Goal: Communication & Community: Answer question/provide support

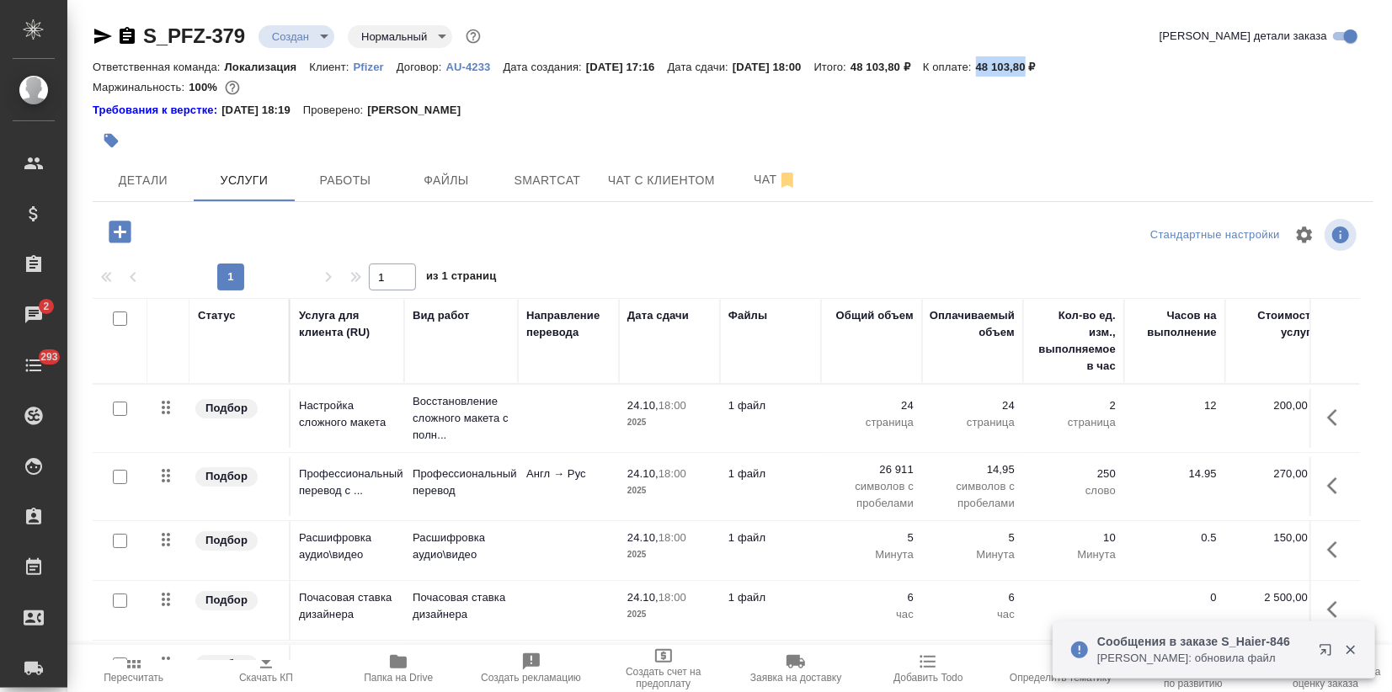
click at [1241, 660] on p "Заборова Александра: обновила файл" at bounding box center [1202, 658] width 211 height 17
click at [1326, 647] on icon "button" at bounding box center [1329, 653] width 20 height 20
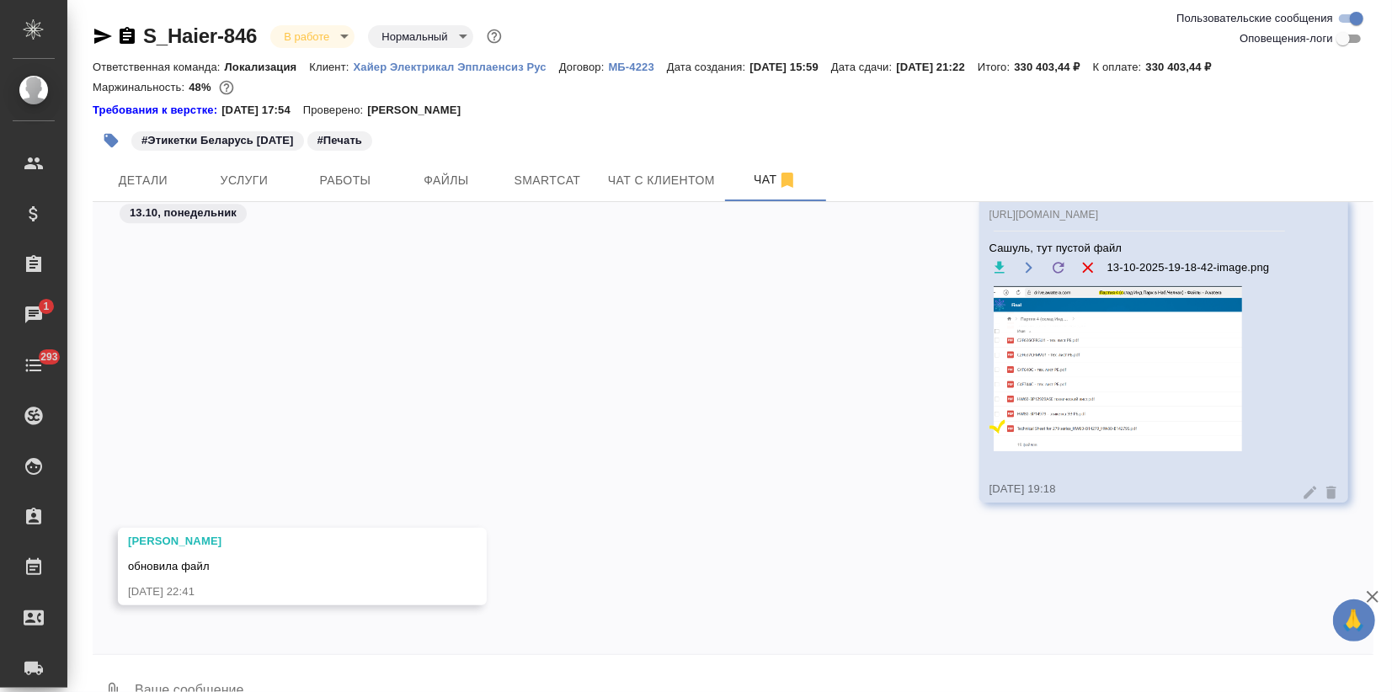
scroll to position [7473, 0]
click at [190, 688] on textarea at bounding box center [753, 692] width 1241 height 57
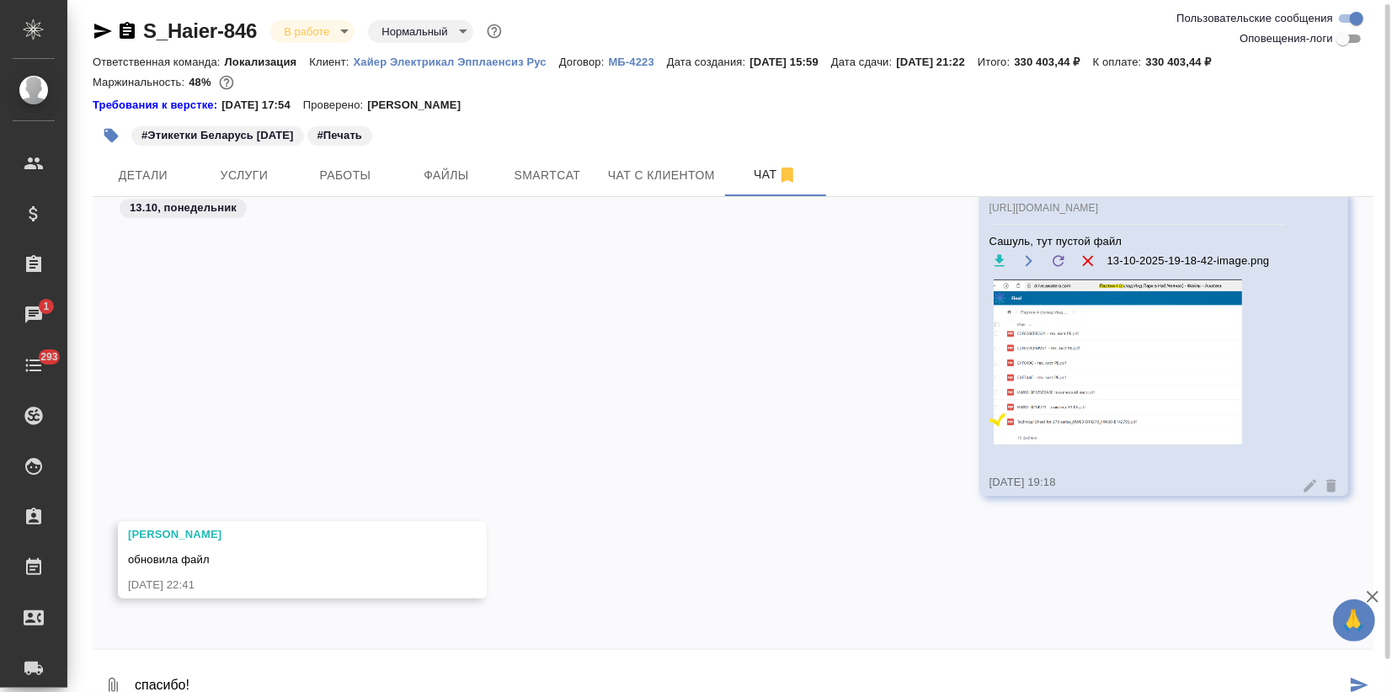
type textarea "спасибо!"
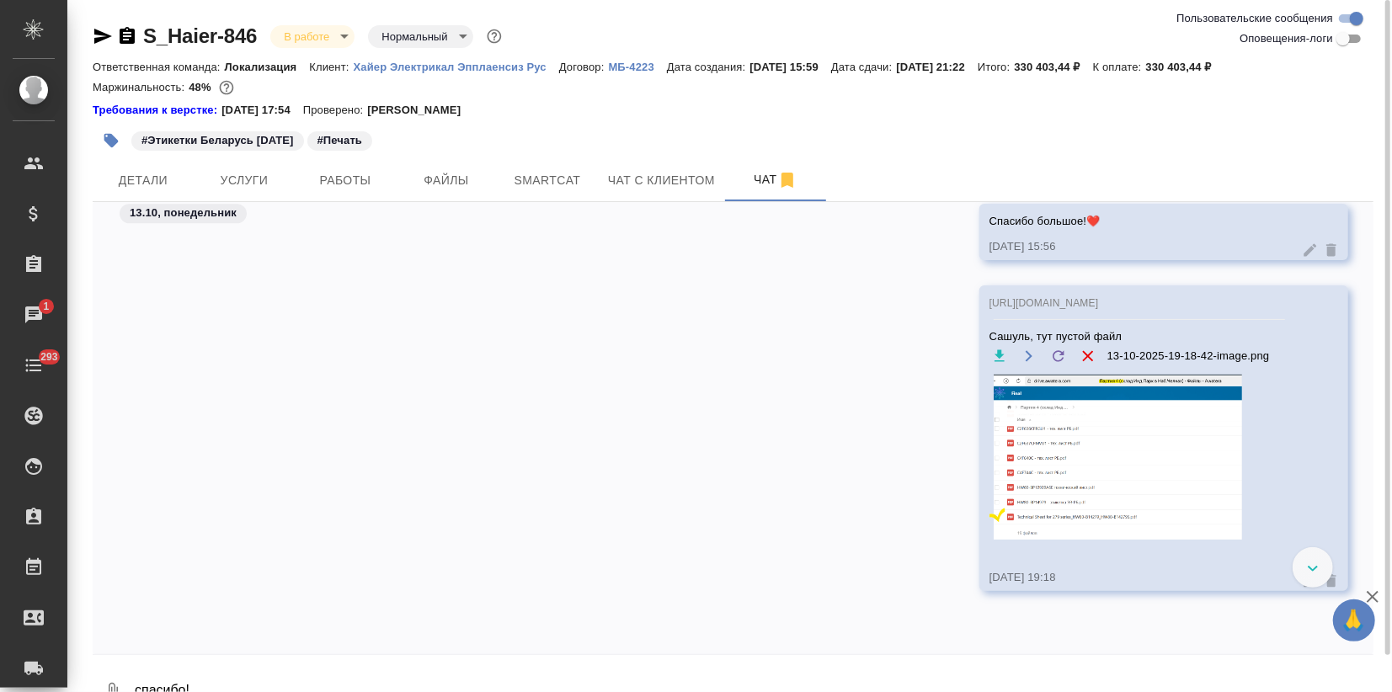
scroll to position [6850, 0]
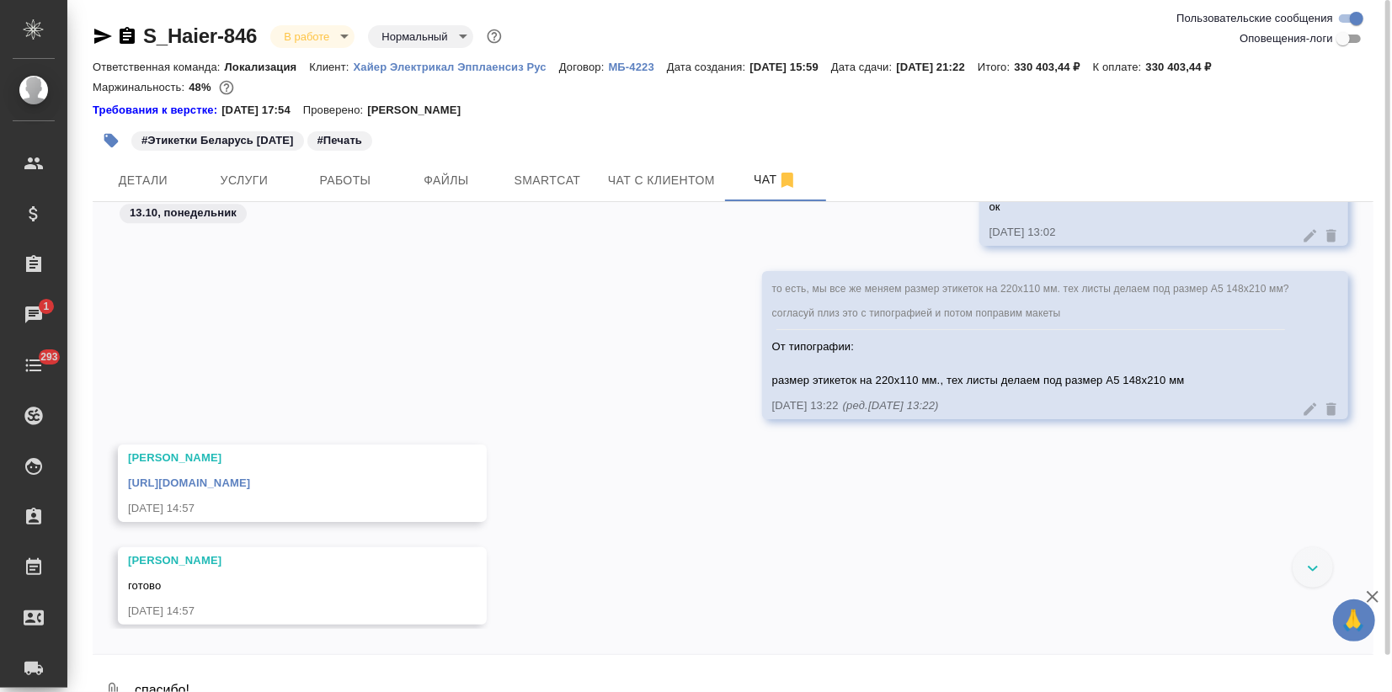
click at [250, 489] on link "https://drive.awatera.com/apps/files/files/10636456?dir=/Shares/%D0%A5%D0%B0%D0…" at bounding box center [189, 483] width 122 height 13
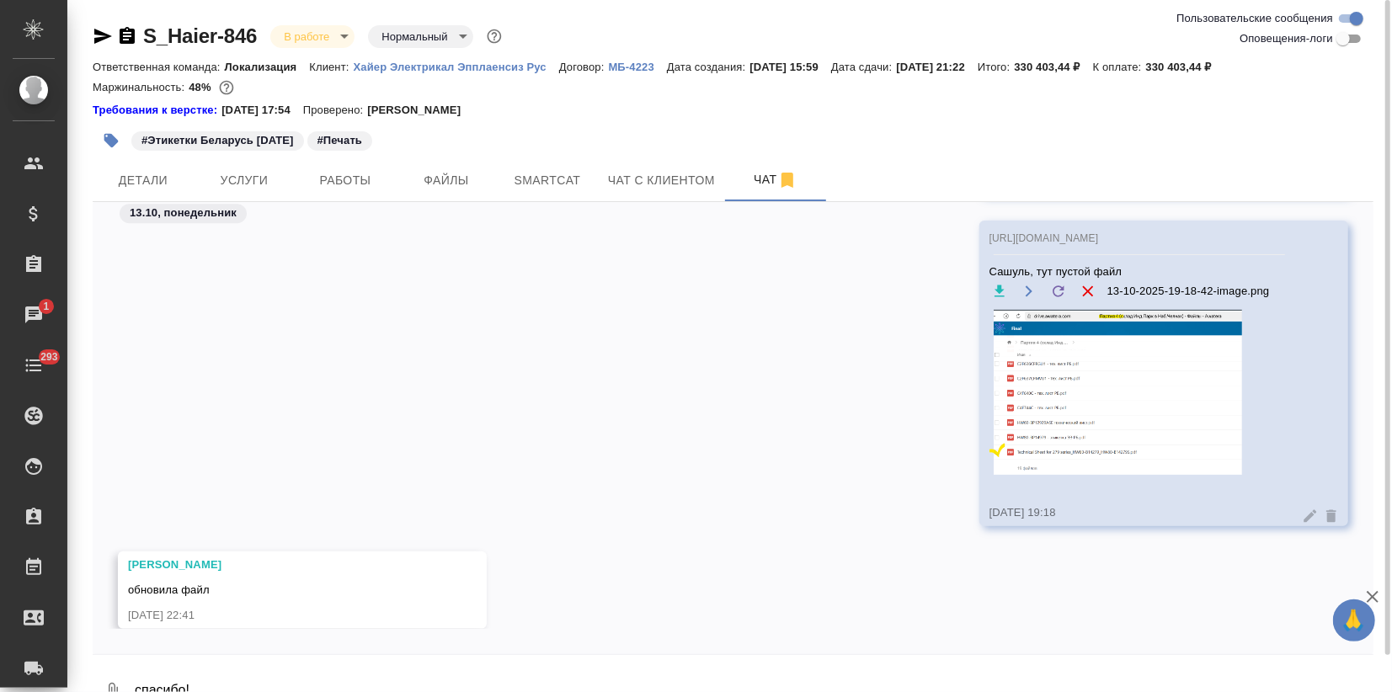
click at [990, 435] on img at bounding box center [1116, 392] width 253 height 165
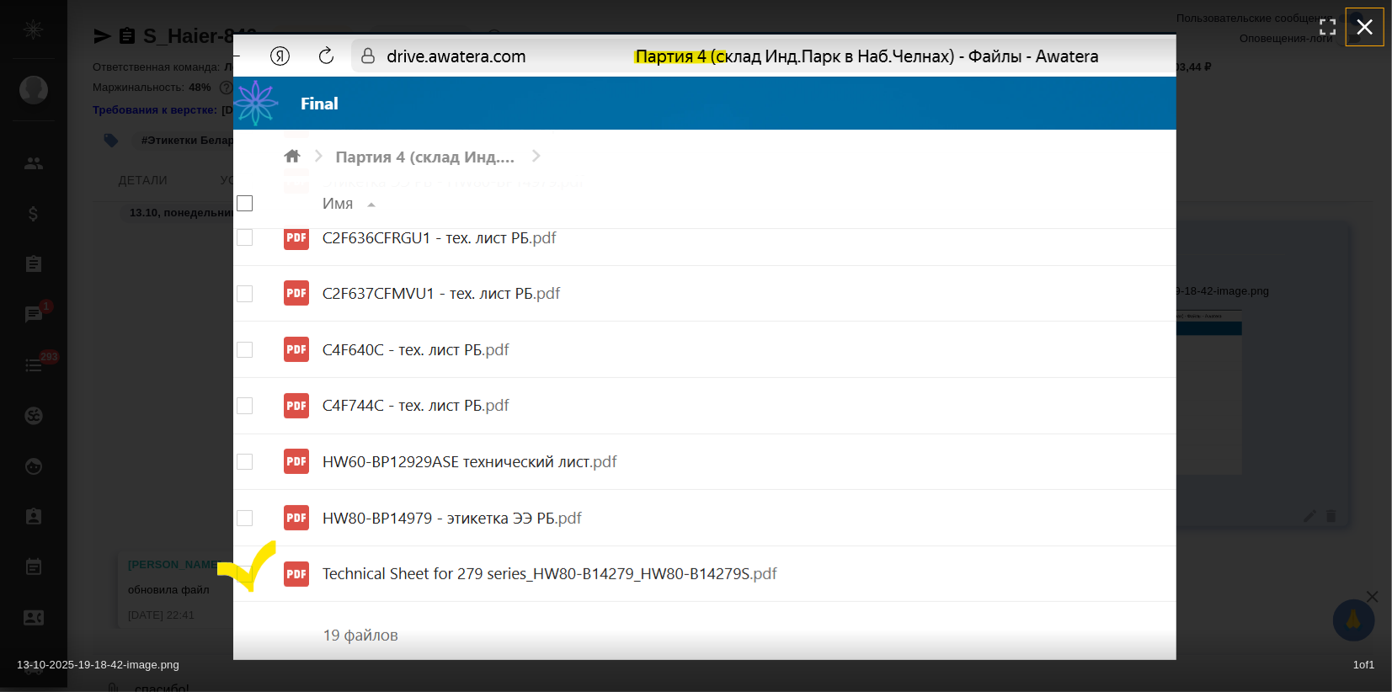
click at [1358, 27] on icon "button" at bounding box center [1365, 26] width 27 height 27
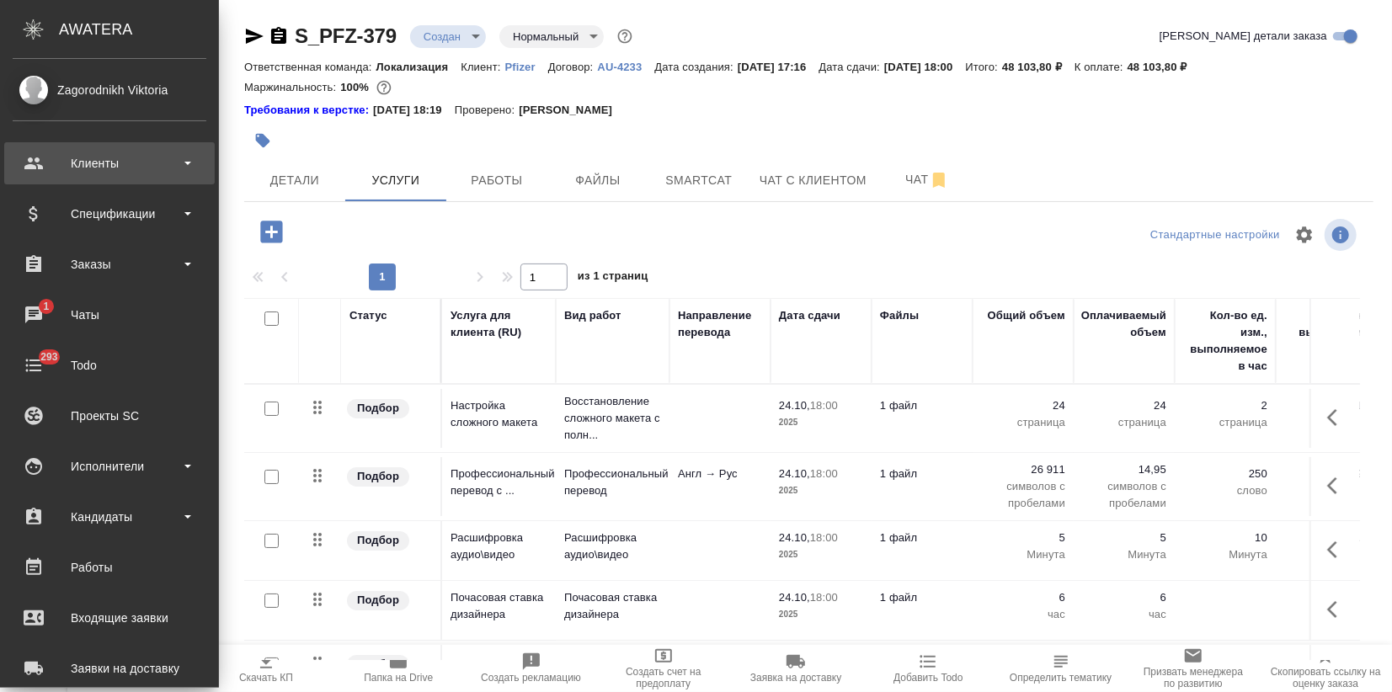
click at [59, 172] on div "Клиенты" at bounding box center [110, 163] width 194 height 25
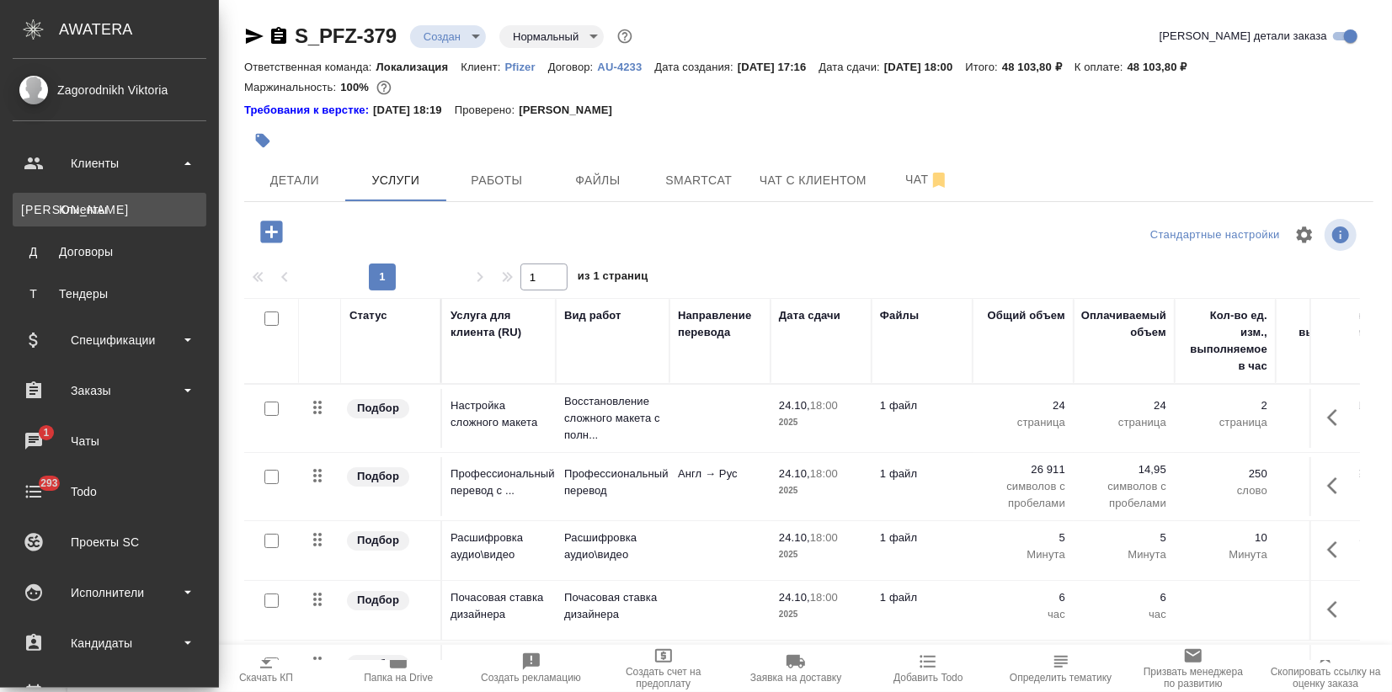
click at [88, 206] on div "Клиенты" at bounding box center [109, 209] width 177 height 17
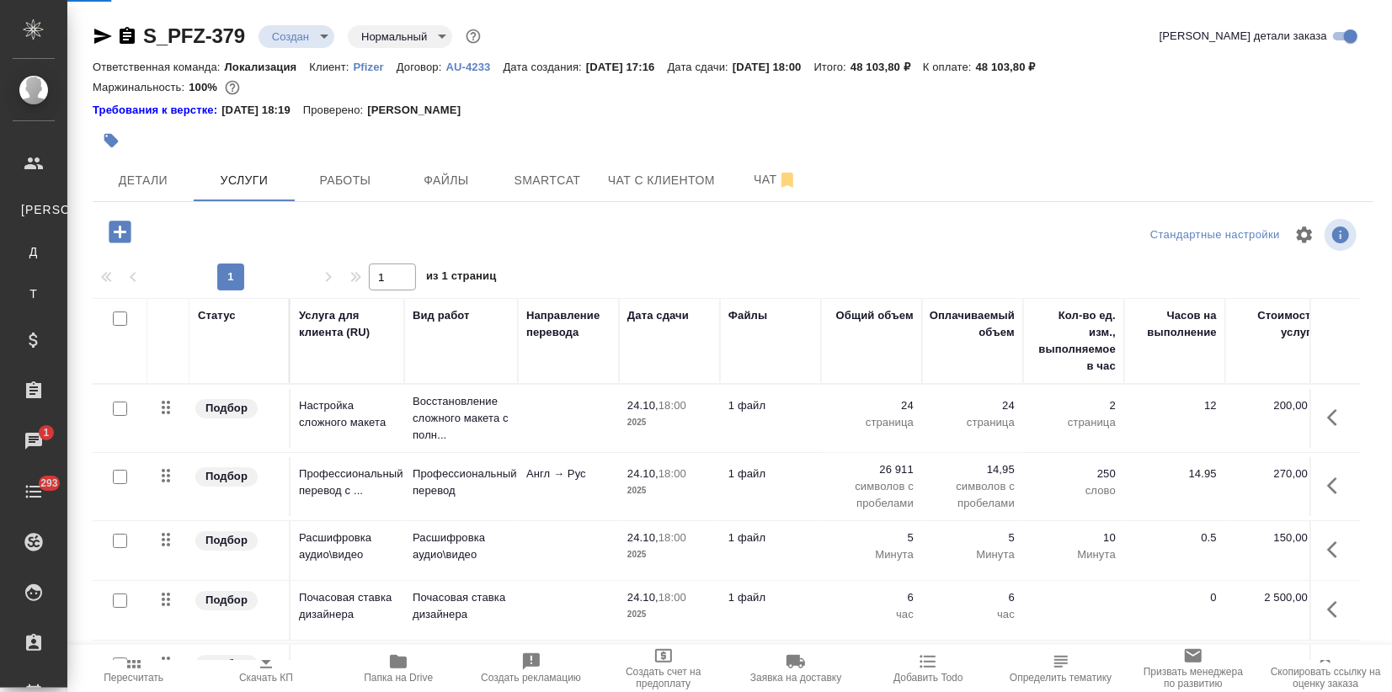
select select "RU"
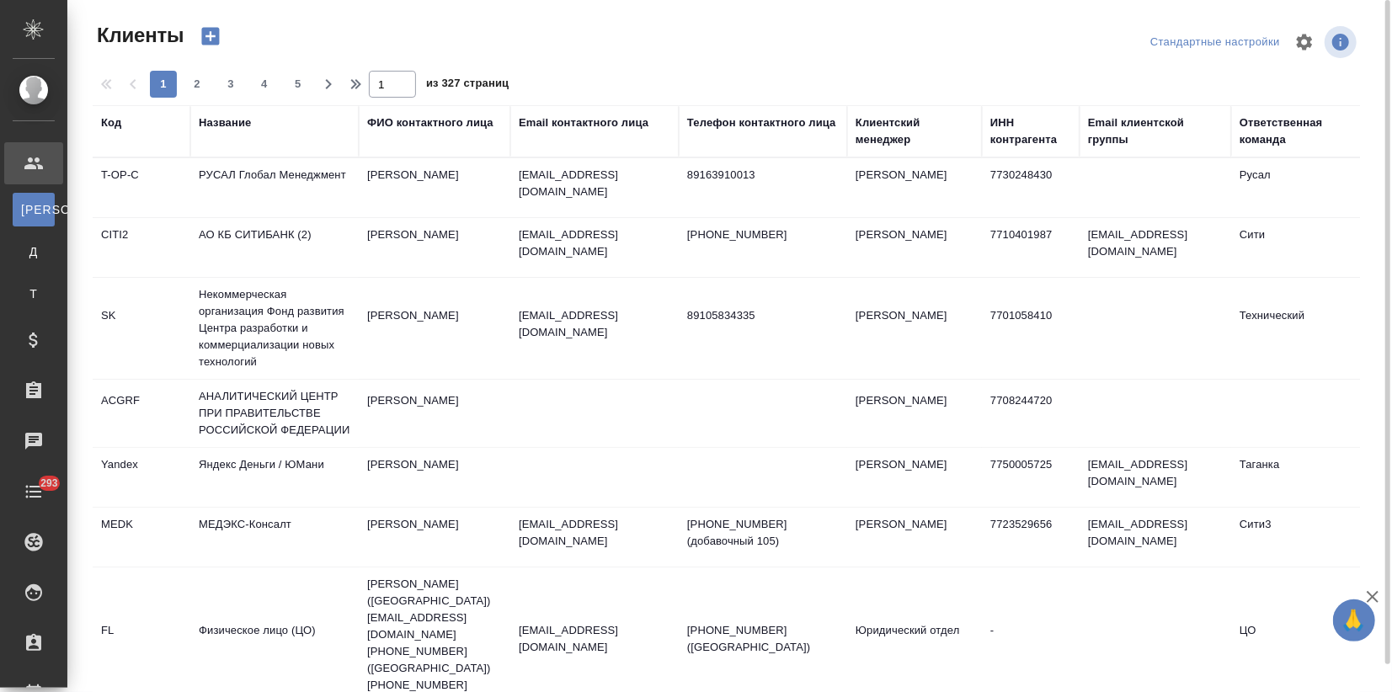
click at [227, 121] on div "Название" at bounding box center [225, 123] width 52 height 17
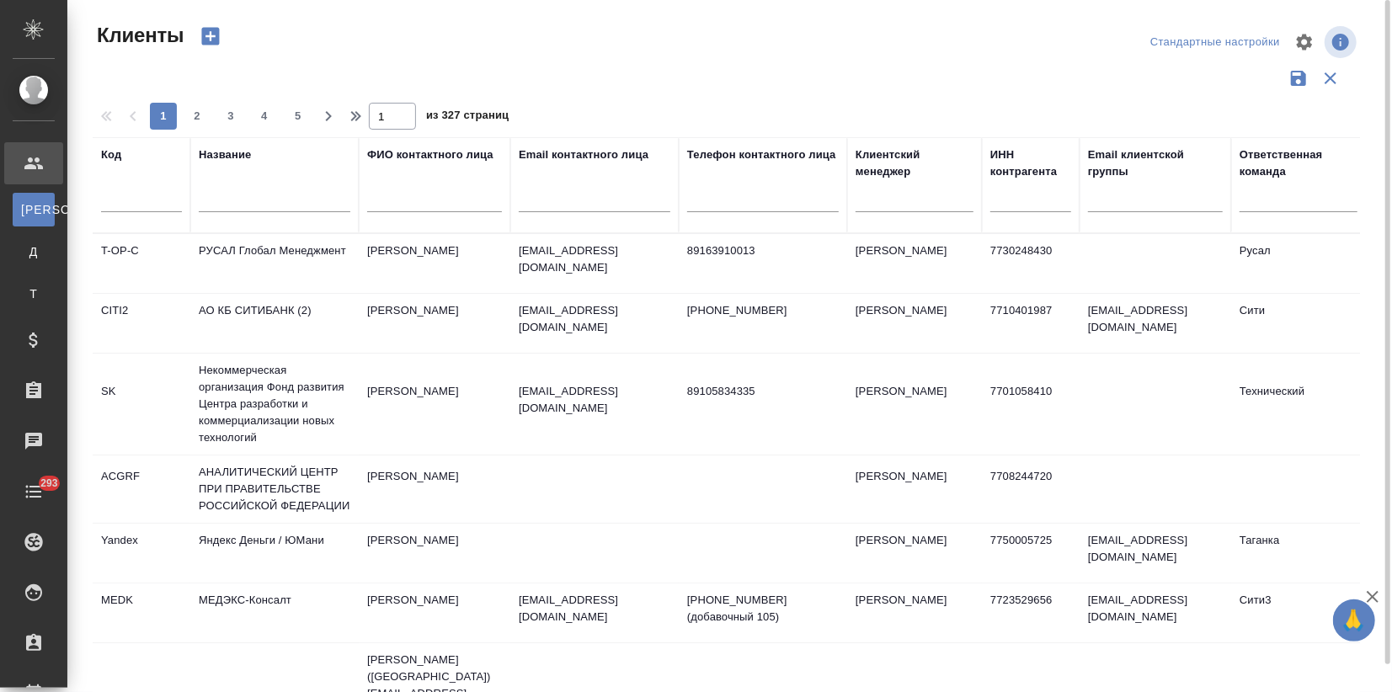
click at [232, 202] on input "text" at bounding box center [275, 201] width 152 height 21
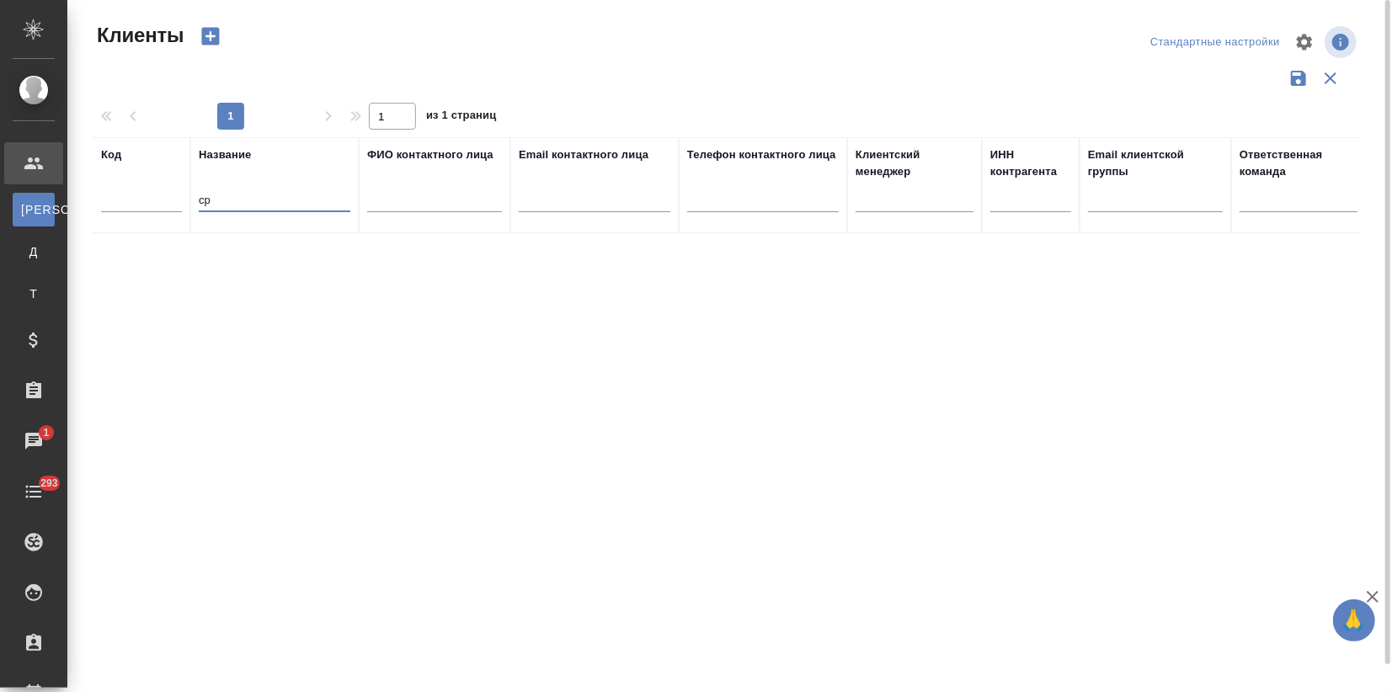
type input "с"
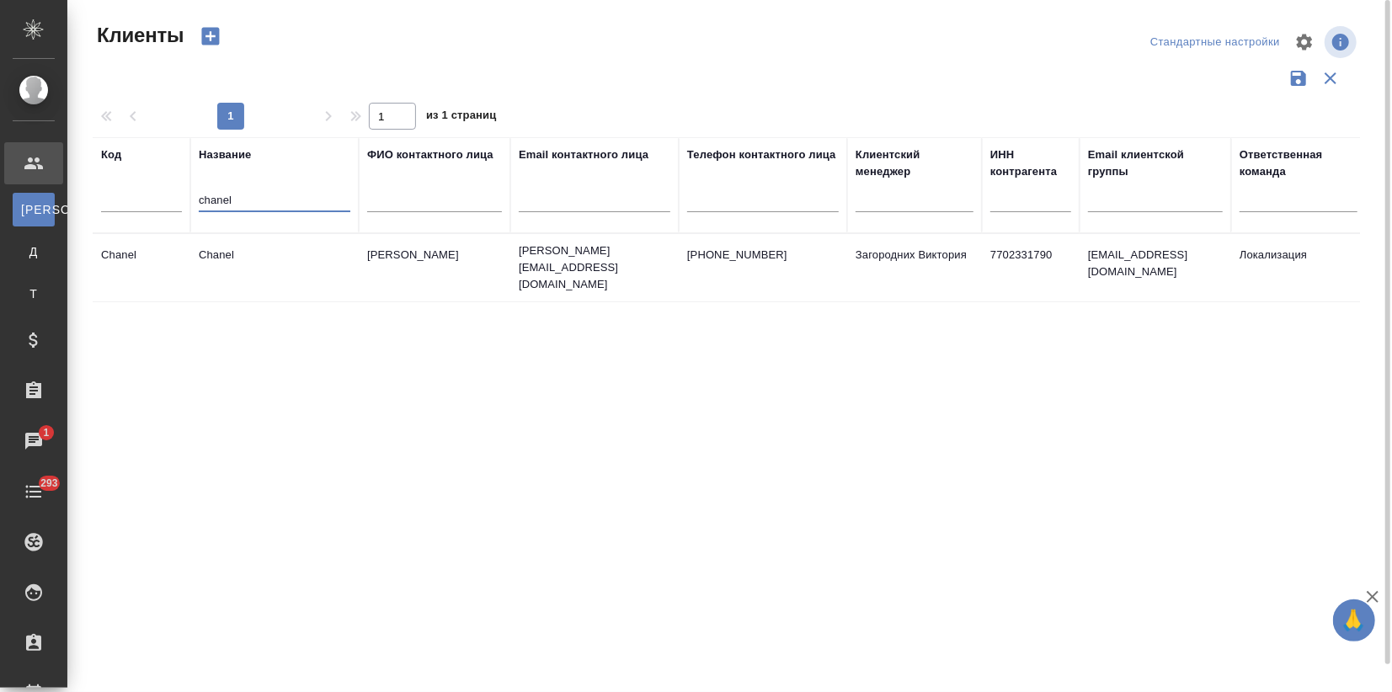
click at [216, 276] on td "Chanel" at bounding box center [274, 267] width 168 height 59
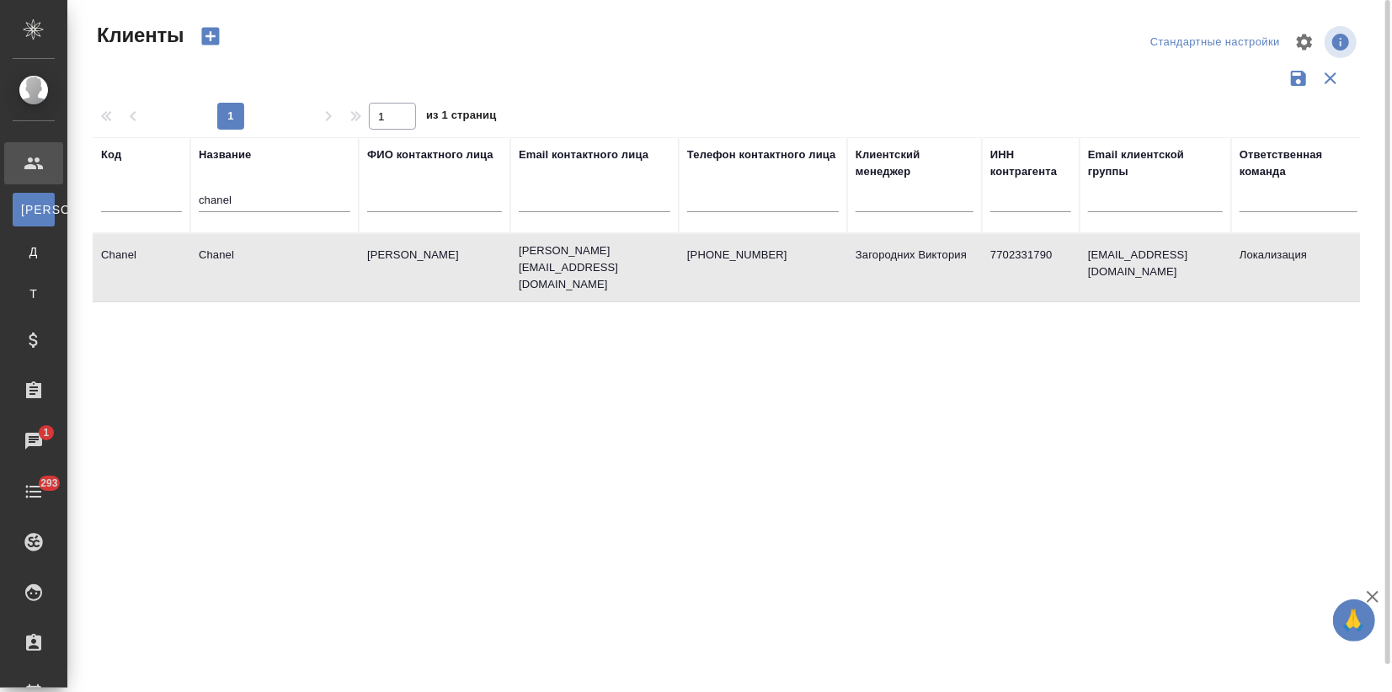
click at [216, 276] on td "Chanel" at bounding box center [274, 267] width 168 height 59
drag, startPoint x: 195, startPoint y: 199, endPoint x: 163, endPoint y: 202, distance: 32.2
click at [163, 202] on tr "Код Название chanel ФИО контактного лица Email контактного лица Телефон контакт…" at bounding box center [729, 185] width 1273 height 96
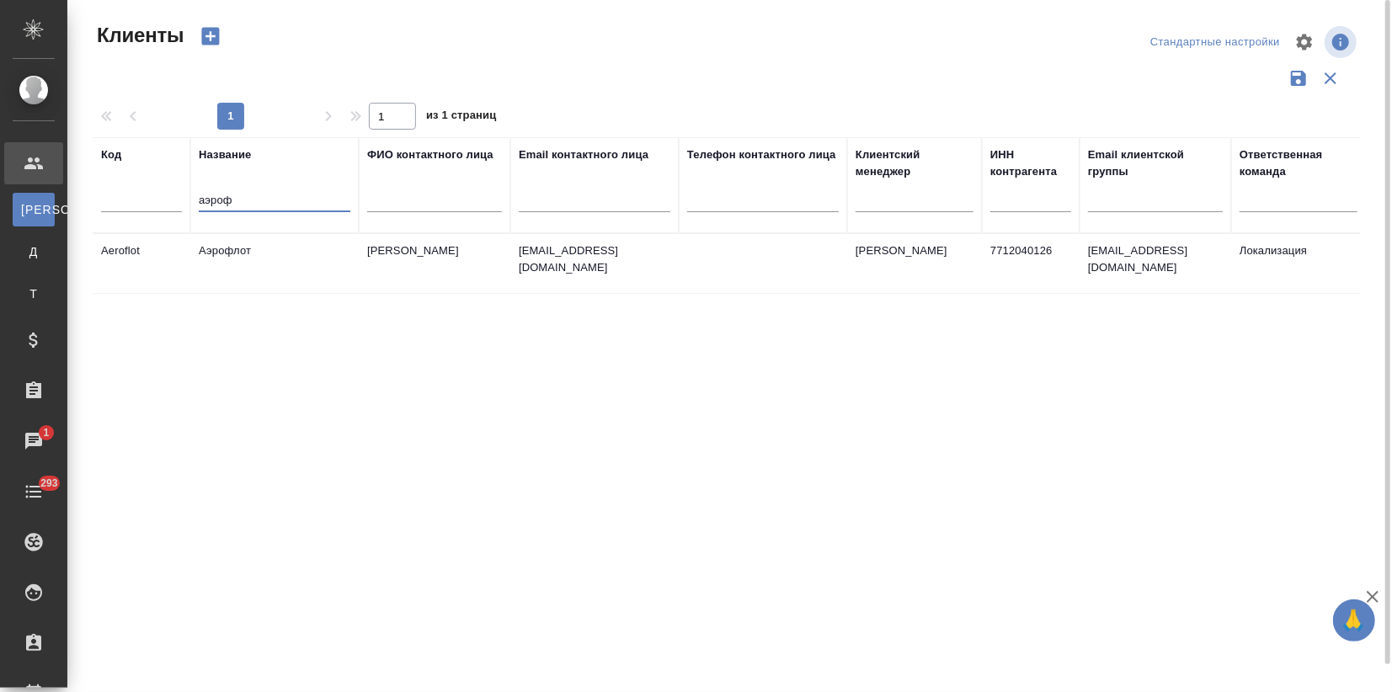
type input "аэроф"
click at [269, 283] on td "Аэрофлот" at bounding box center [274, 263] width 168 height 59
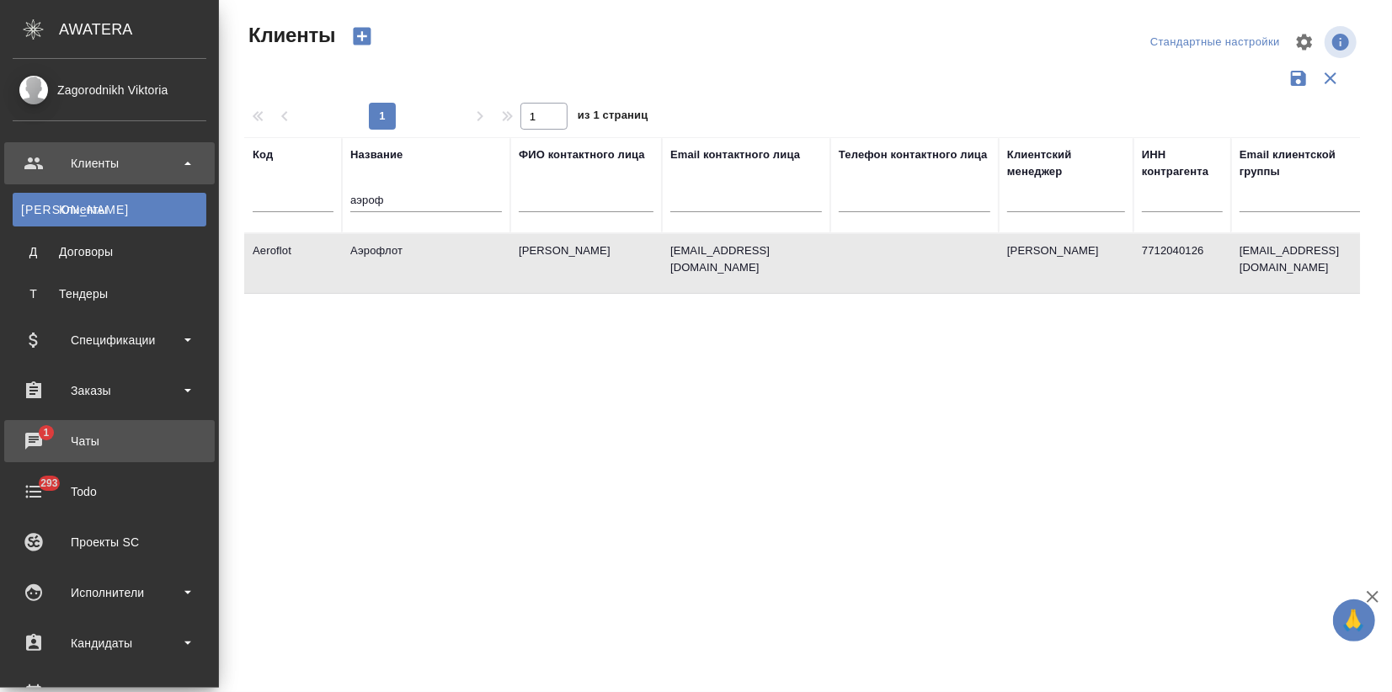
click at [36, 431] on div "Чаты" at bounding box center [110, 441] width 194 height 25
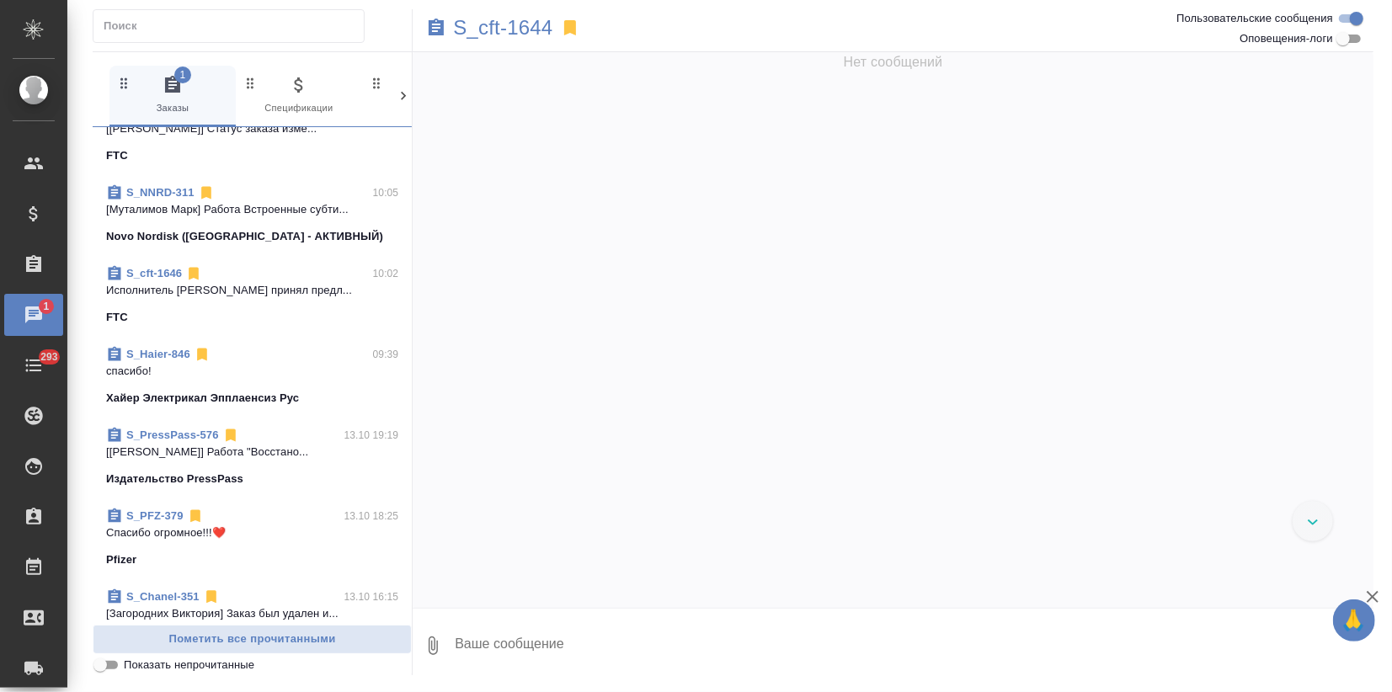
scroll to position [280, 0]
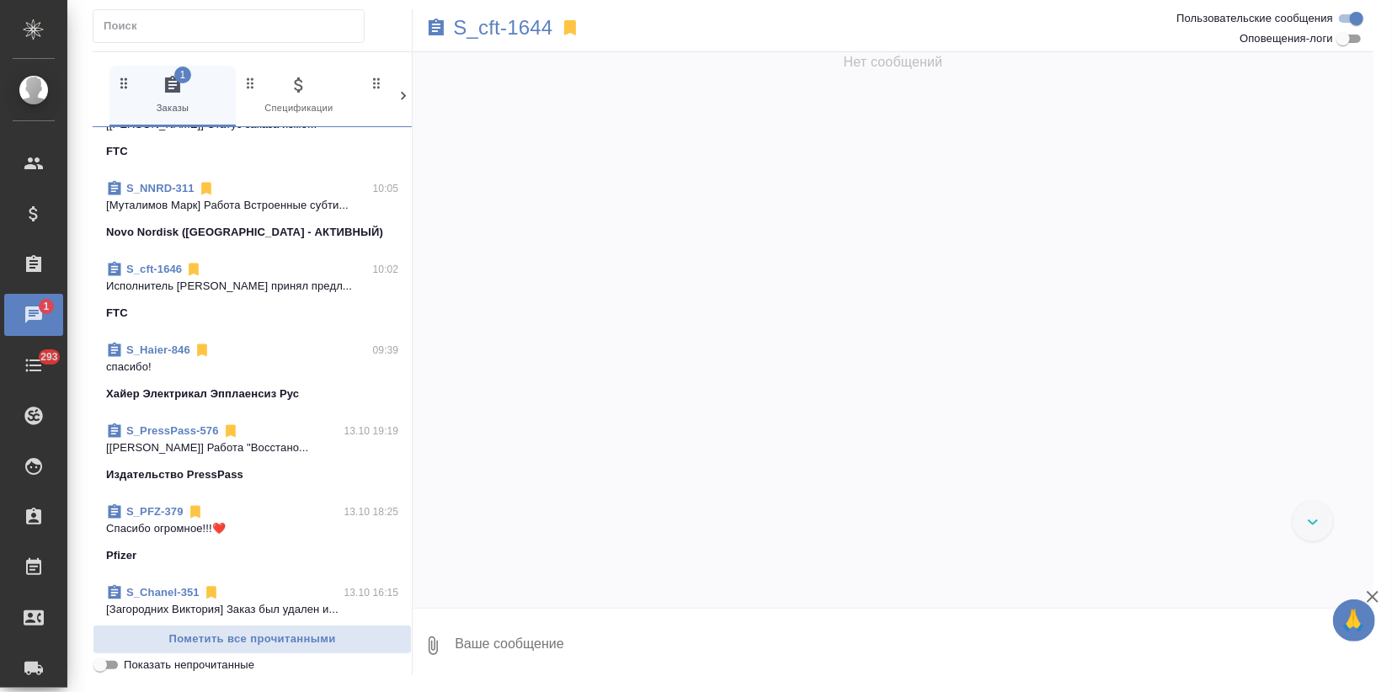
click at [137, 506] on link "S_PFZ-379" at bounding box center [154, 511] width 57 height 13
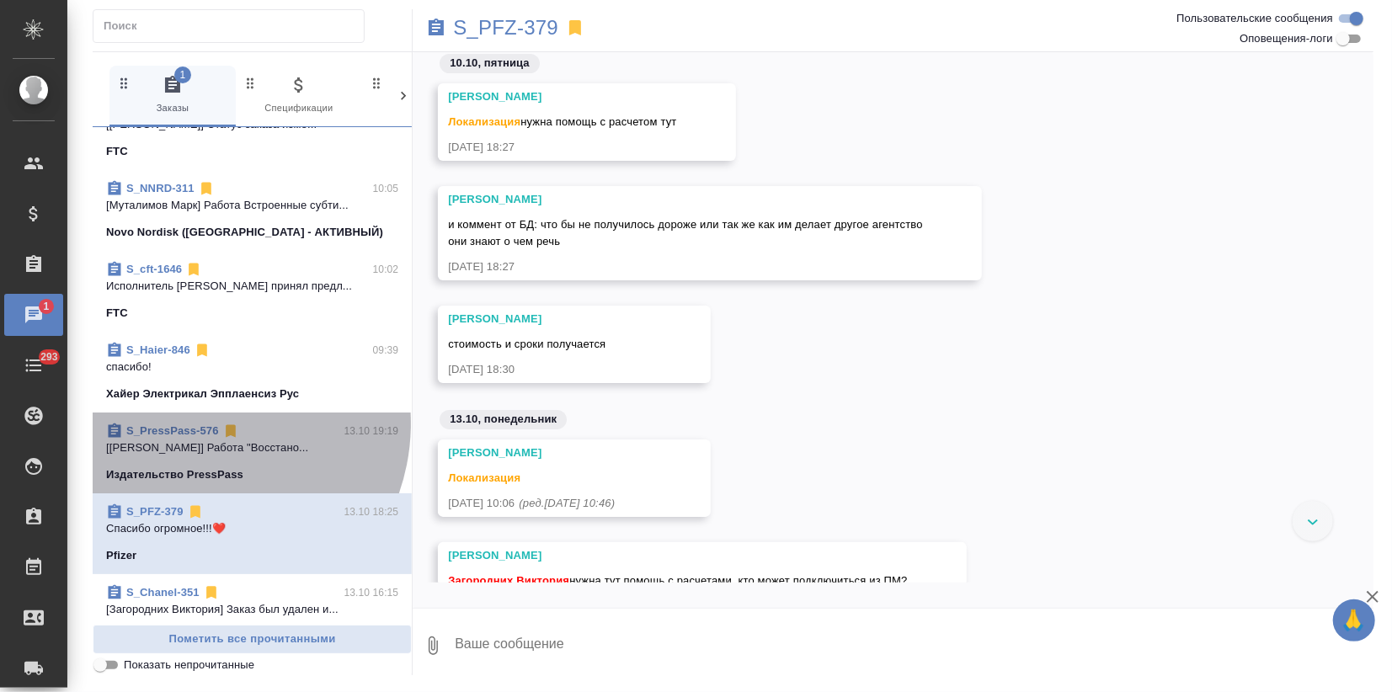
click at [199, 423] on p "S_PressPass-576" at bounding box center [172, 431] width 93 height 17
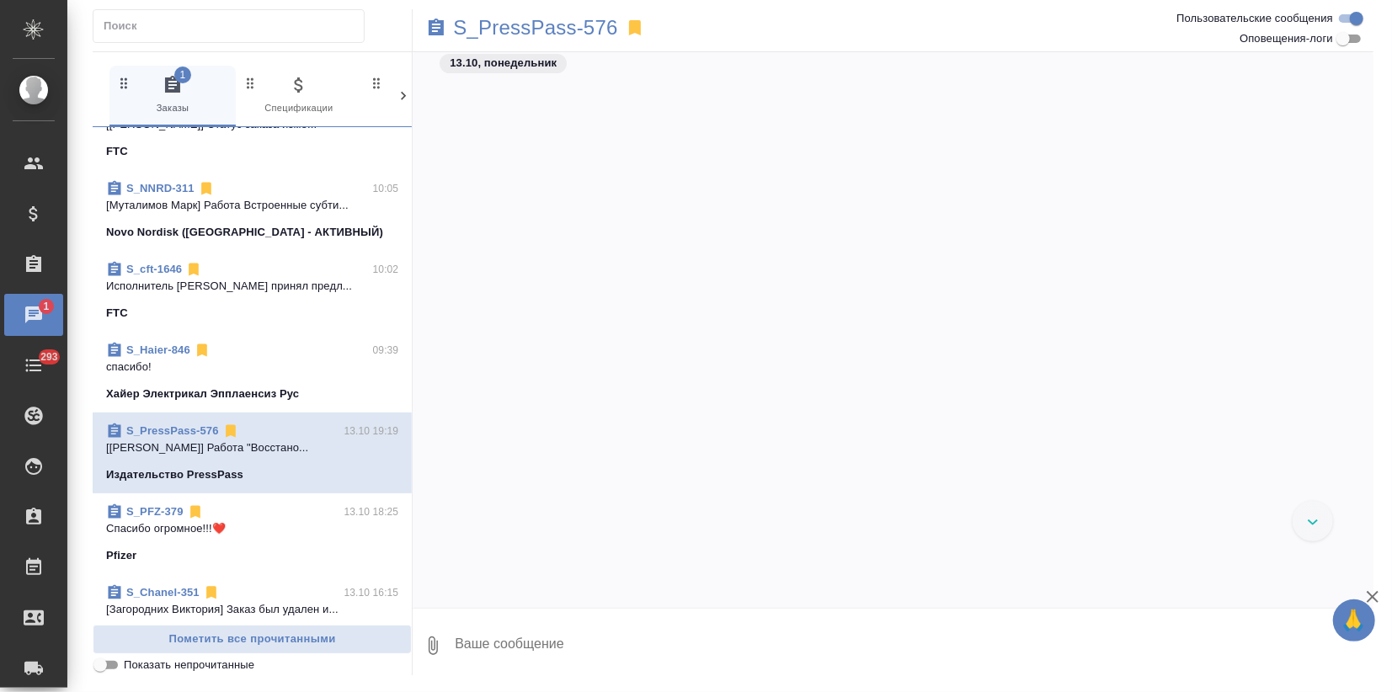
scroll to position [1130, 0]
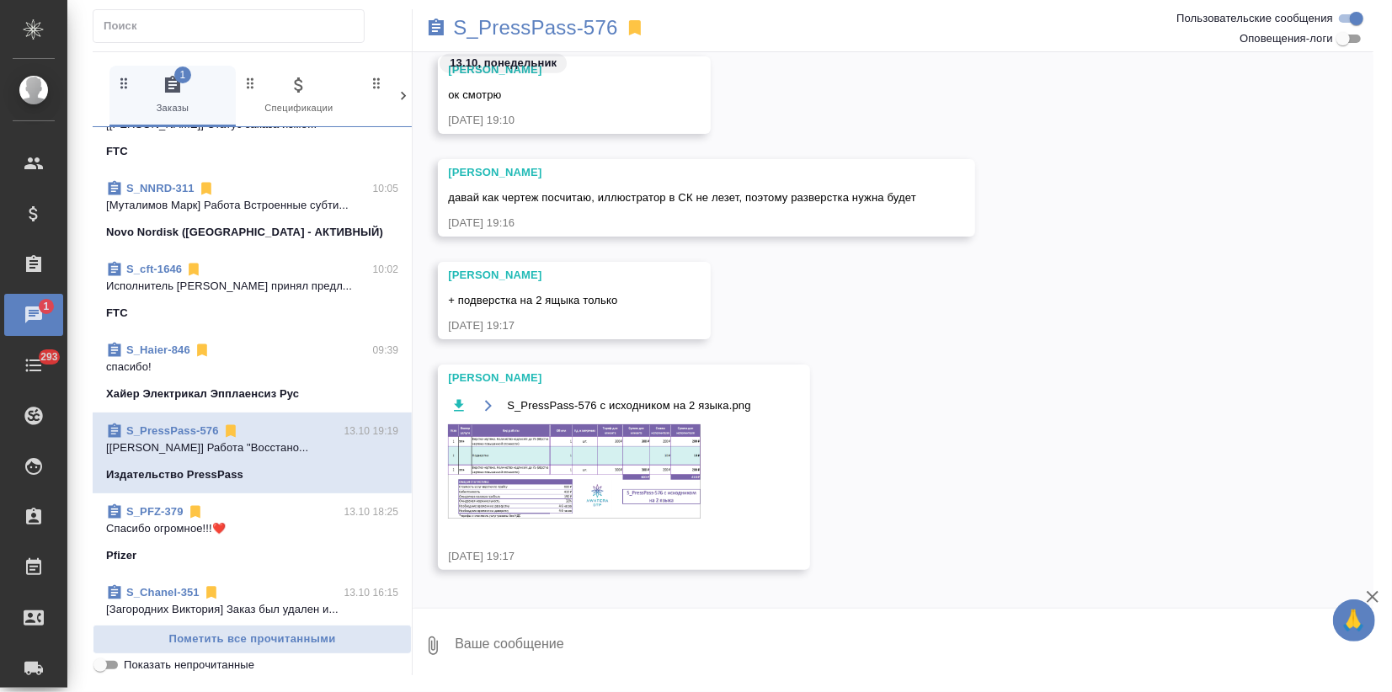
click at [534, 498] on img at bounding box center [574, 471] width 253 height 94
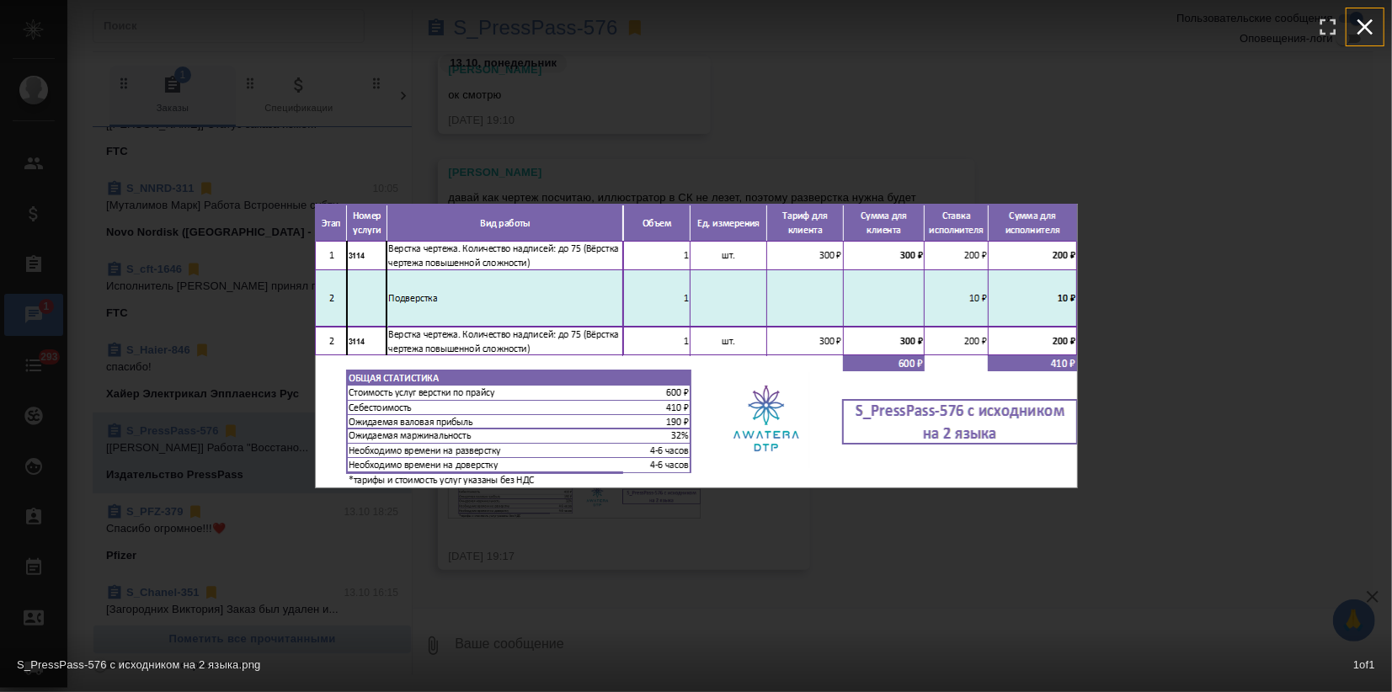
click at [1379, 29] on button "button" at bounding box center [1365, 26] width 37 height 37
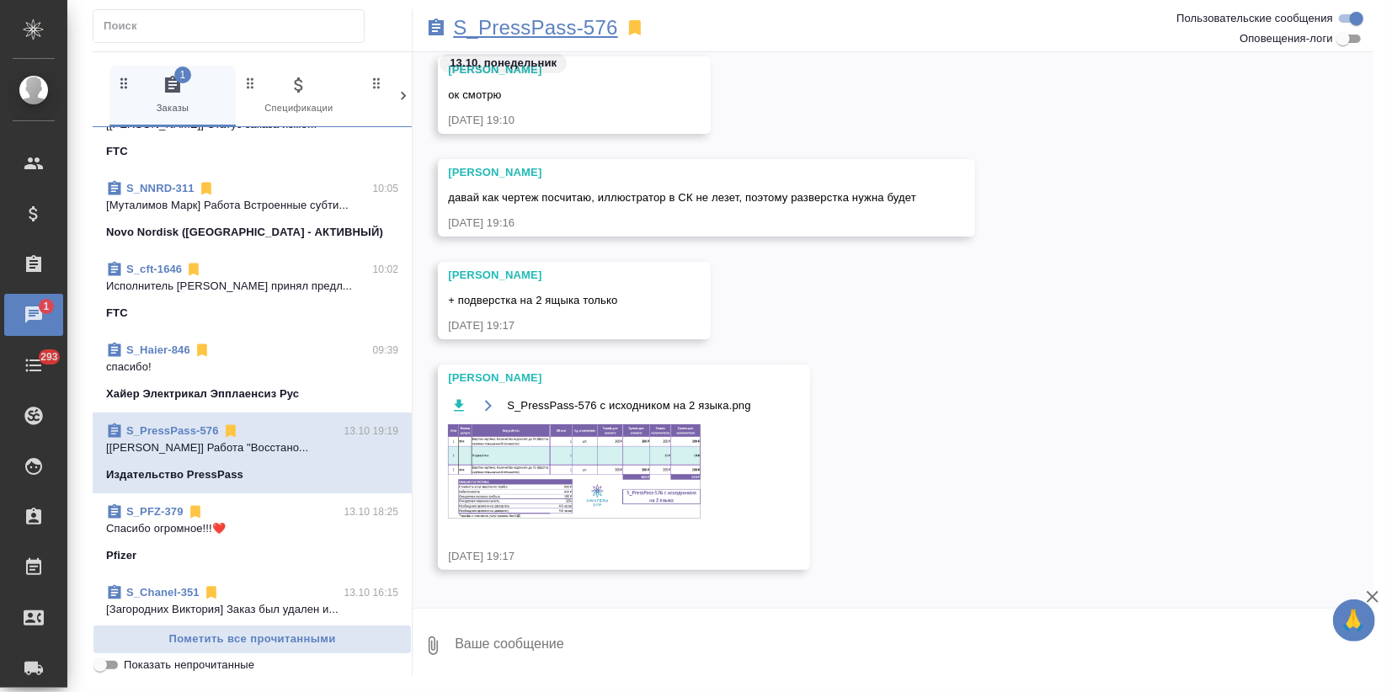
click at [524, 27] on p "S_PressPass-576" at bounding box center [535, 27] width 164 height 17
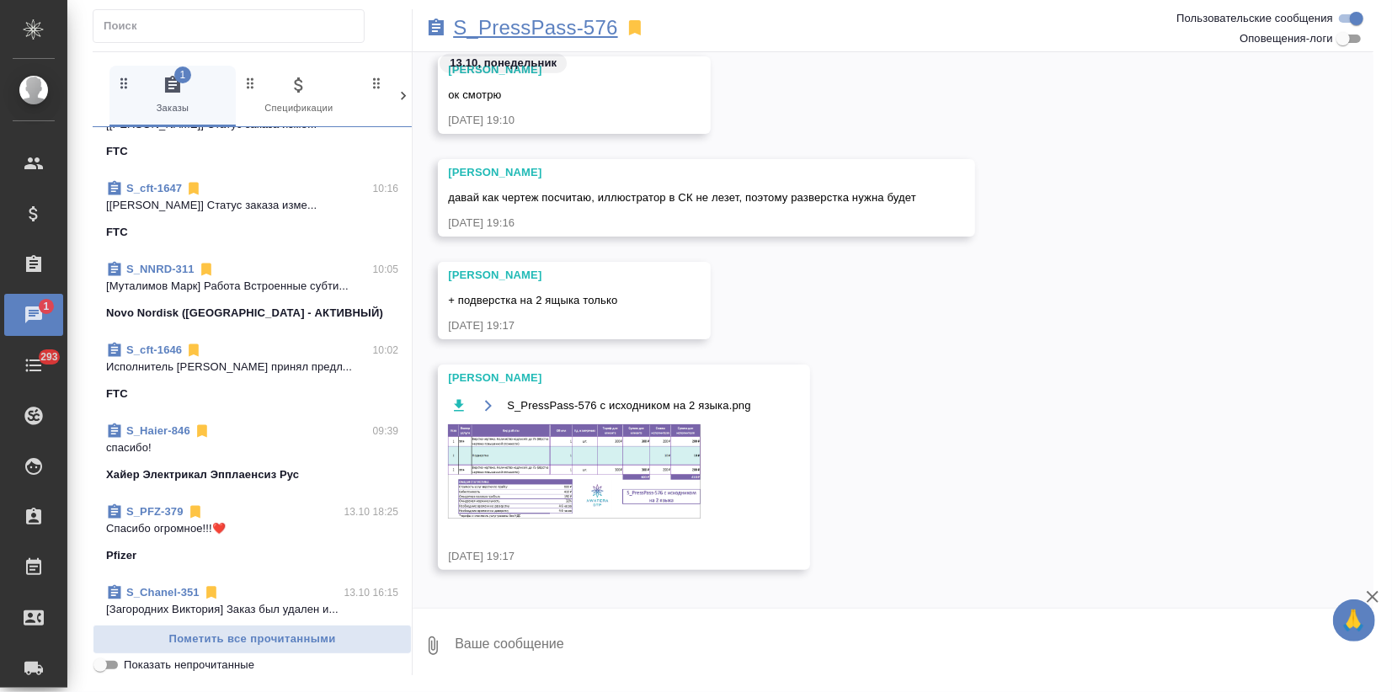
scroll to position [0, 0]
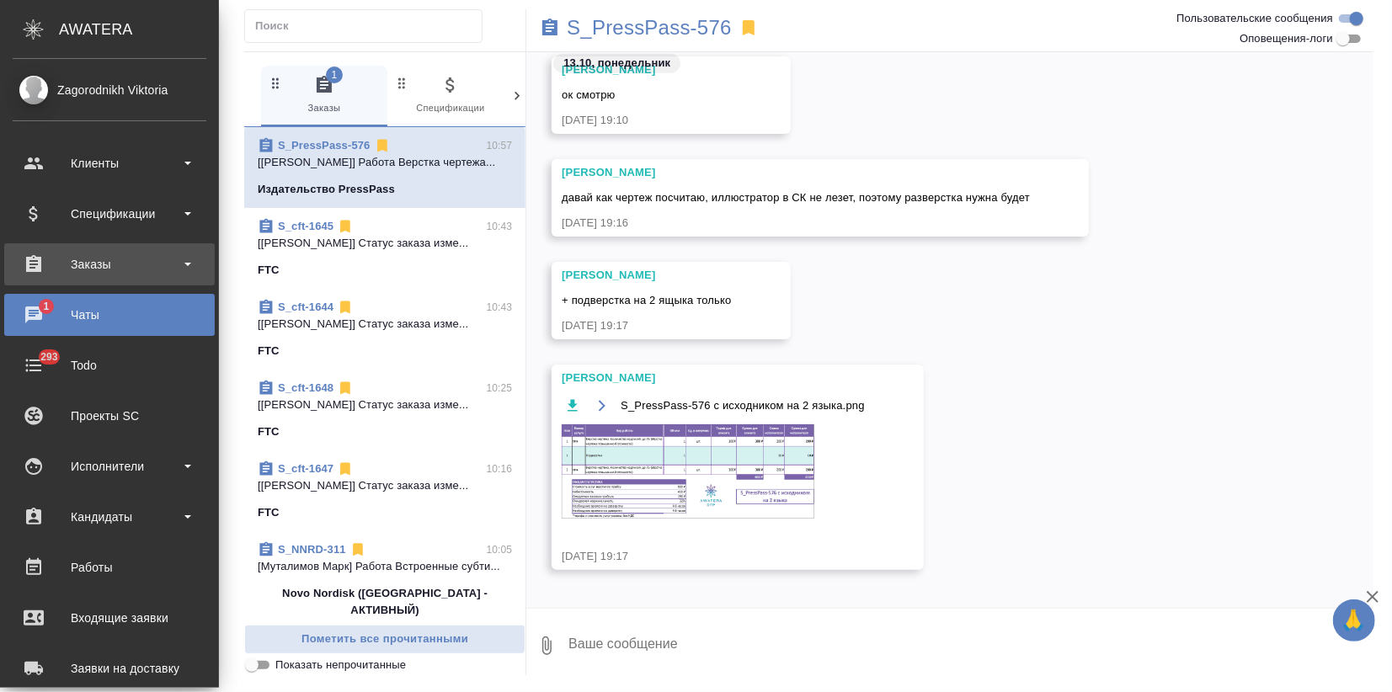
click at [98, 257] on div "Заказы" at bounding box center [110, 264] width 194 height 25
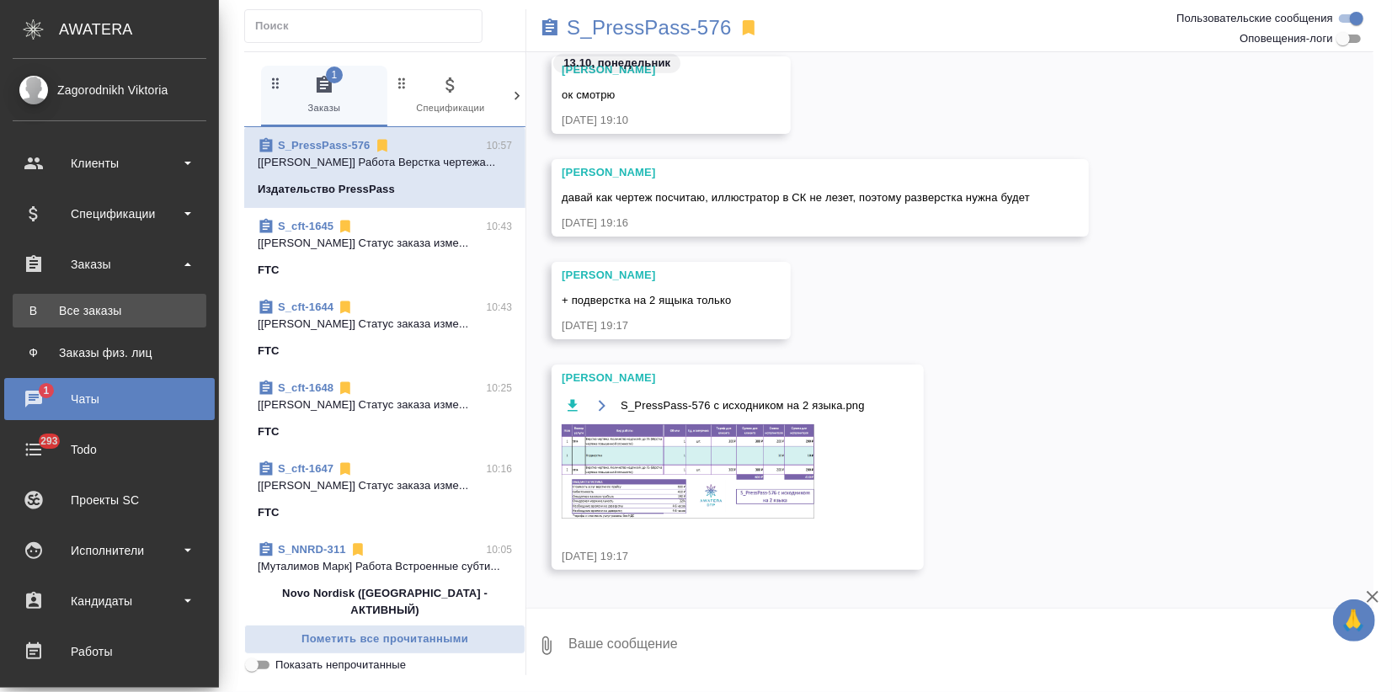
click at [85, 303] on div "Все заказы" at bounding box center [109, 310] width 177 height 17
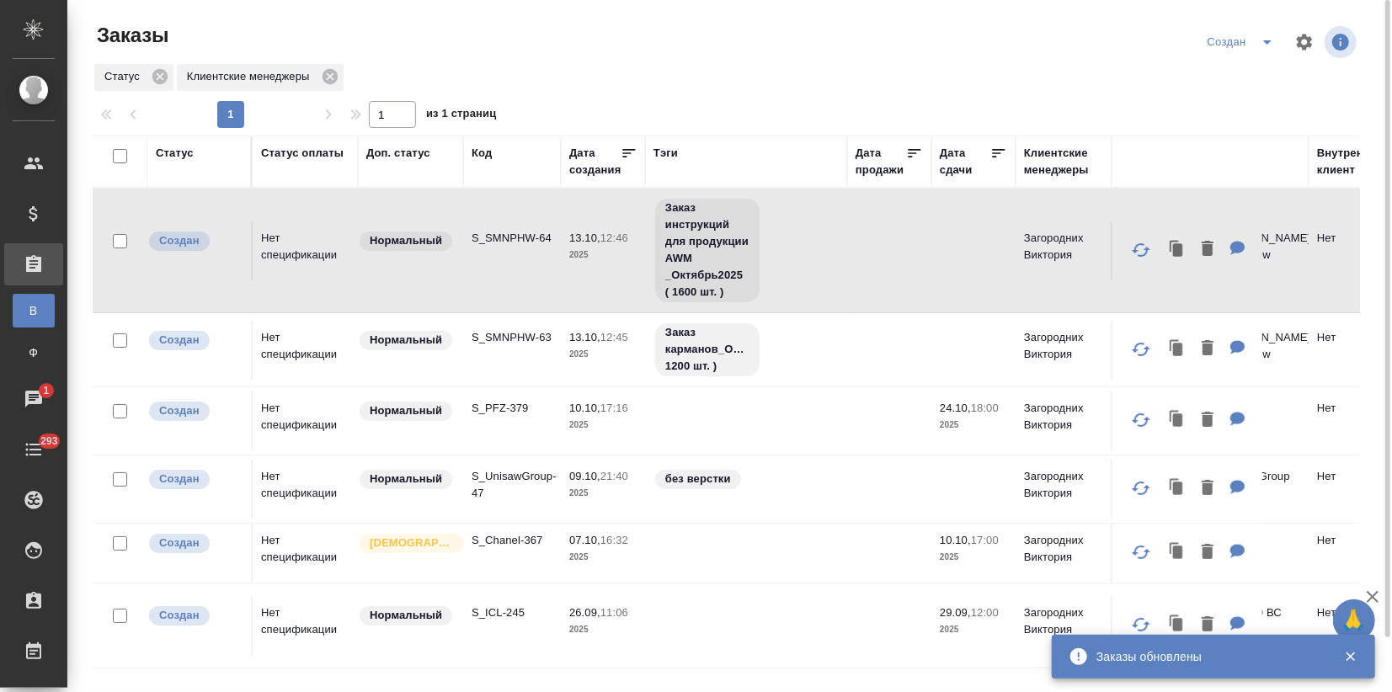
click at [469, 376] on td "S_SMNPHW-63" at bounding box center [512, 350] width 98 height 59
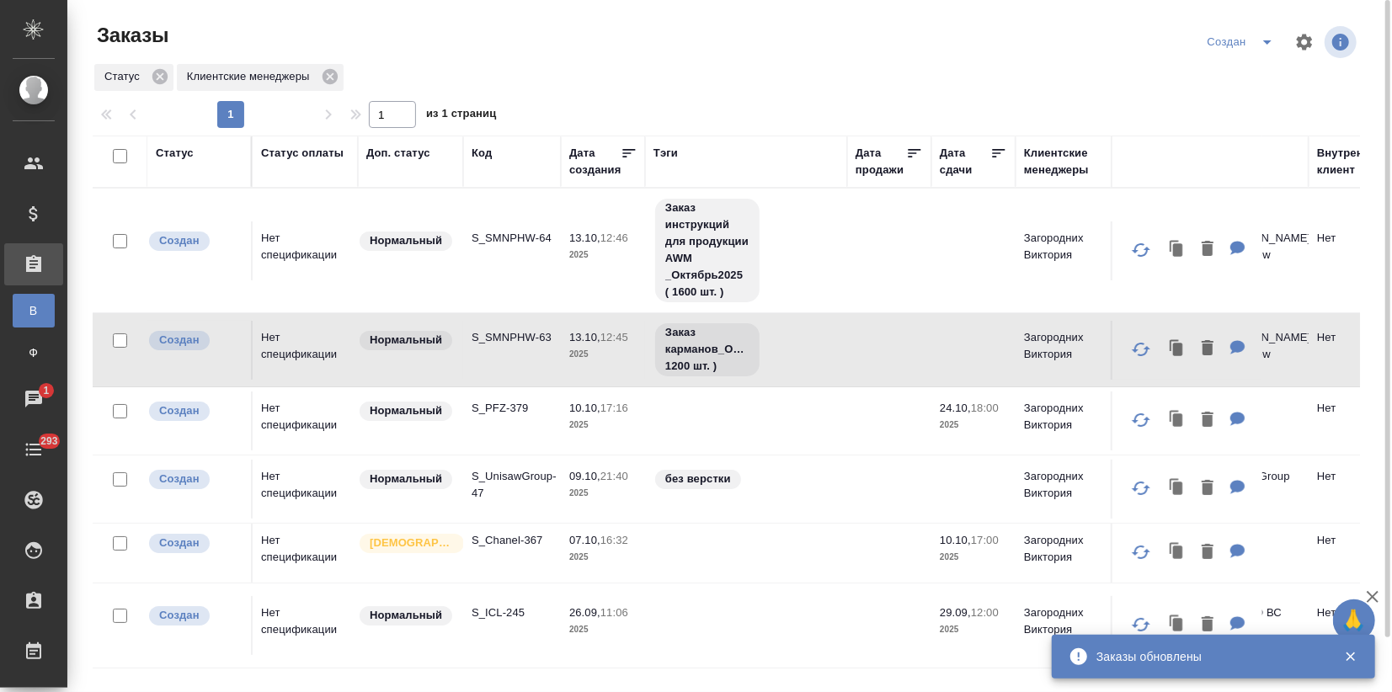
click at [469, 376] on td "S_SMNPHW-63" at bounding box center [512, 350] width 98 height 59
click at [276, 446] on td "Нет спецификации" at bounding box center [305, 421] width 105 height 59
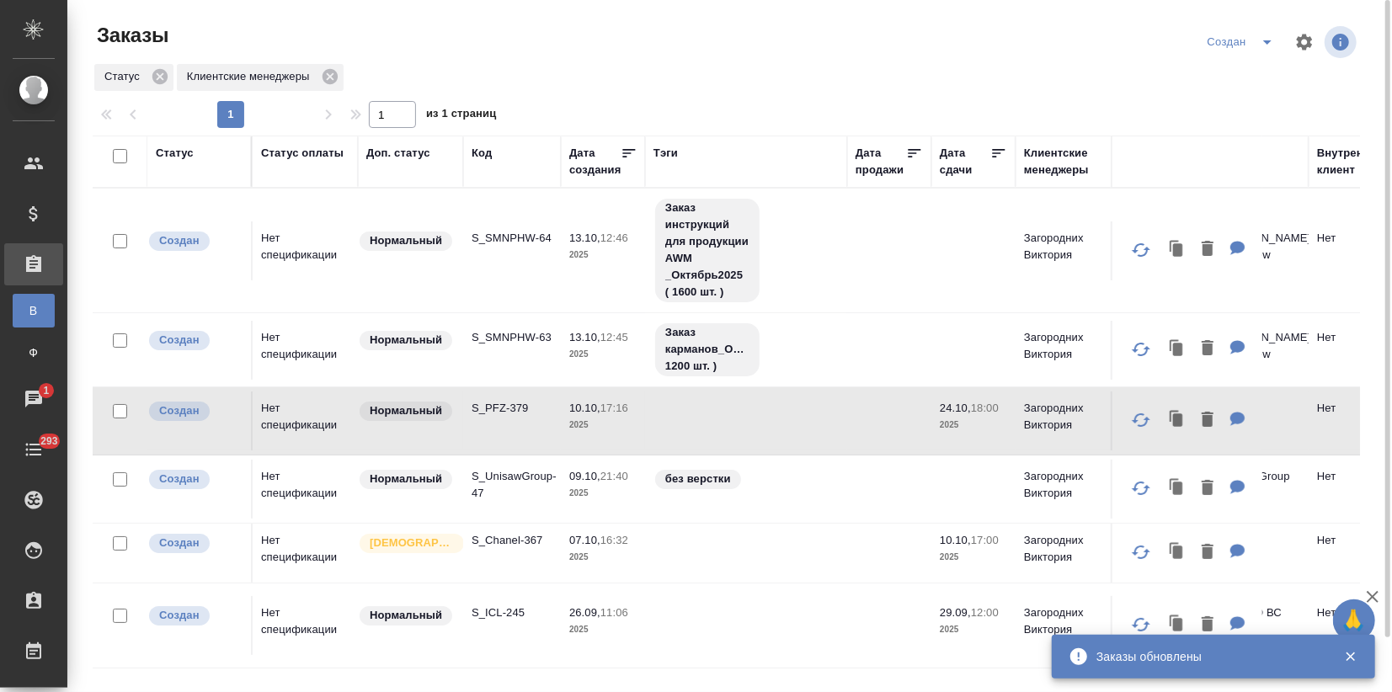
click at [276, 446] on td "Нет спецификации" at bounding box center [305, 421] width 105 height 59
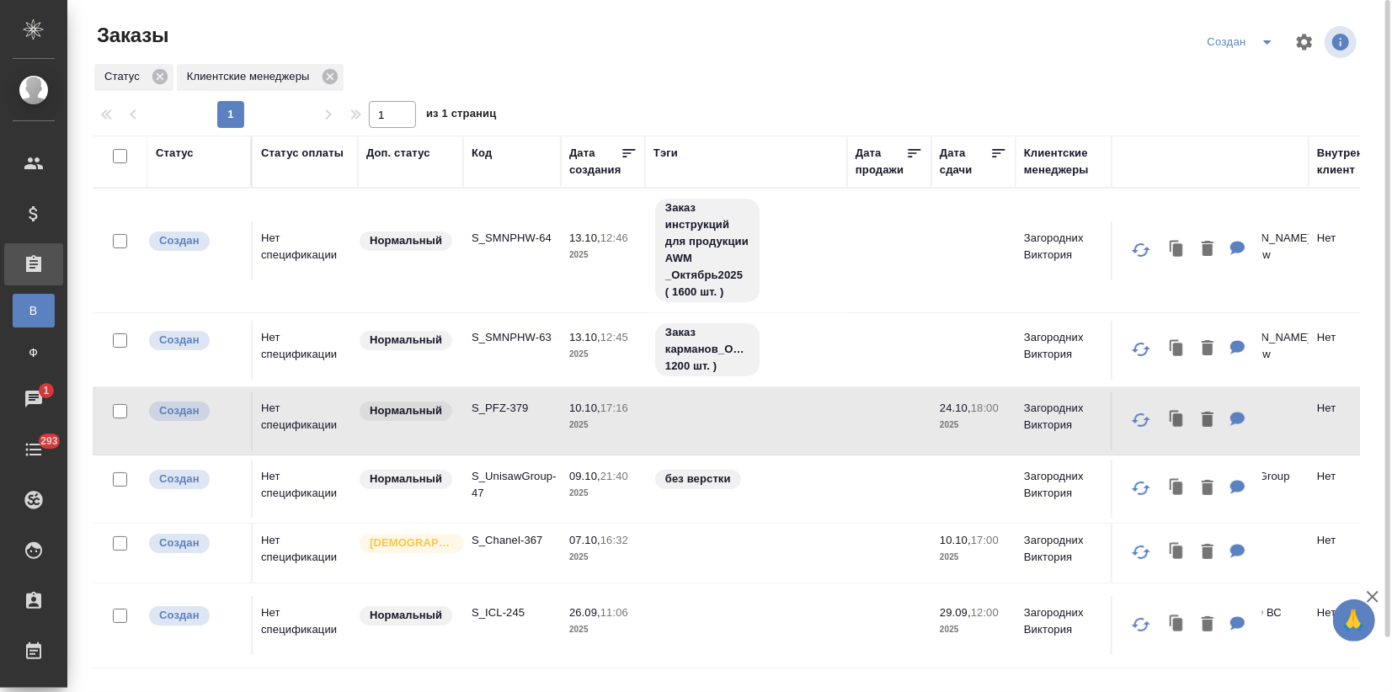
click at [494, 505] on td "S_UnisawGroup-47" at bounding box center [512, 489] width 98 height 59
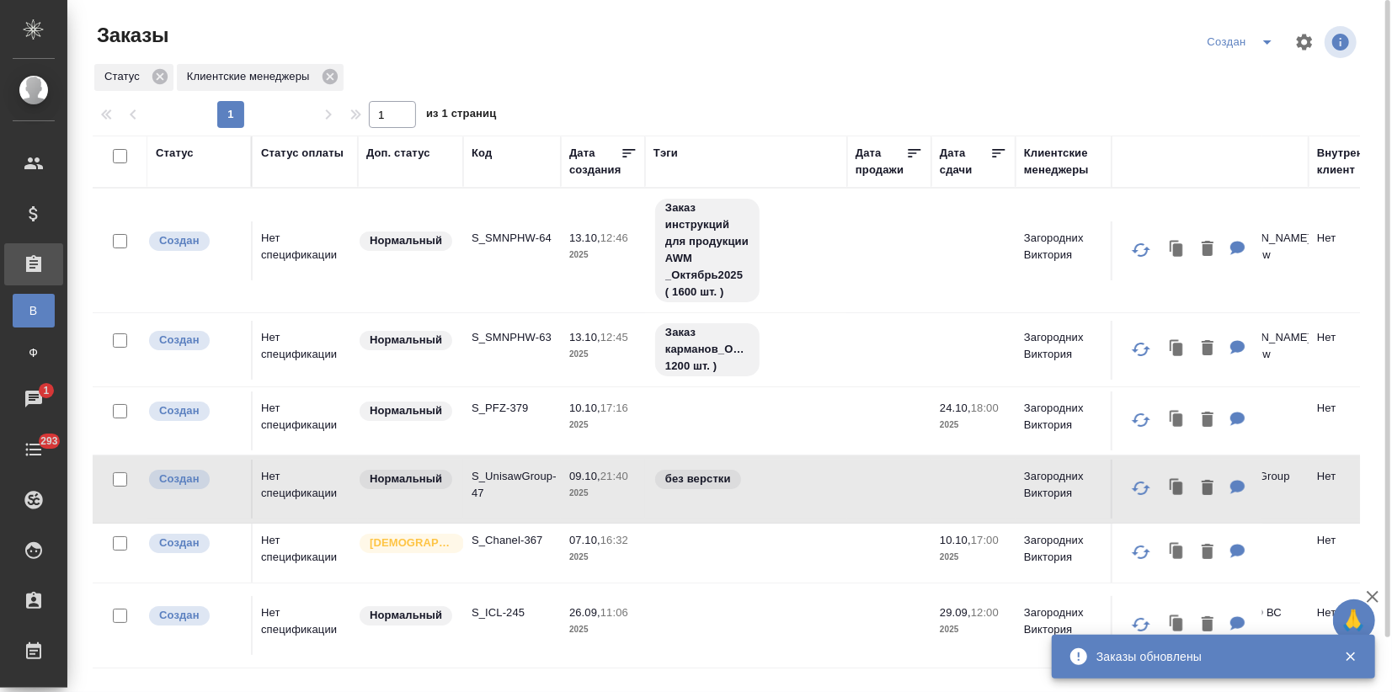
click at [531, 555] on td "S_Chanel-367" at bounding box center [512, 553] width 98 height 59
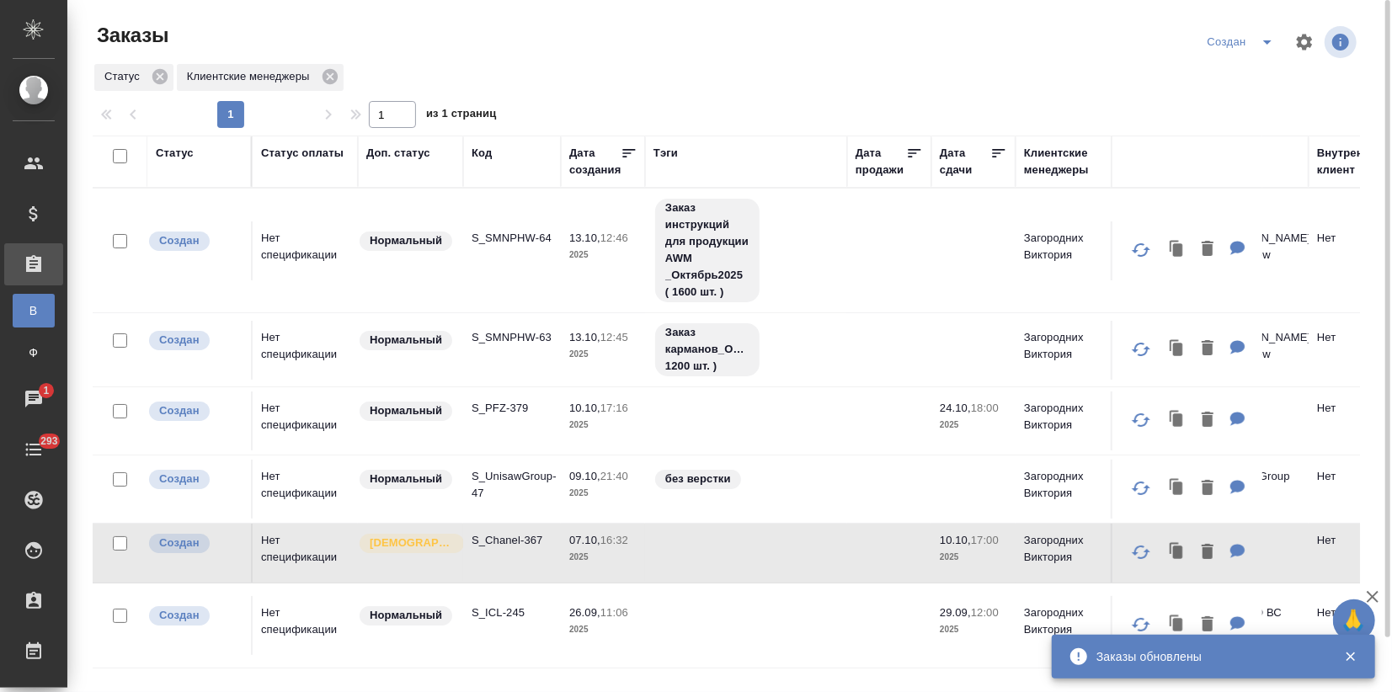
click at [531, 555] on td "S_Chanel-367" at bounding box center [512, 553] width 98 height 59
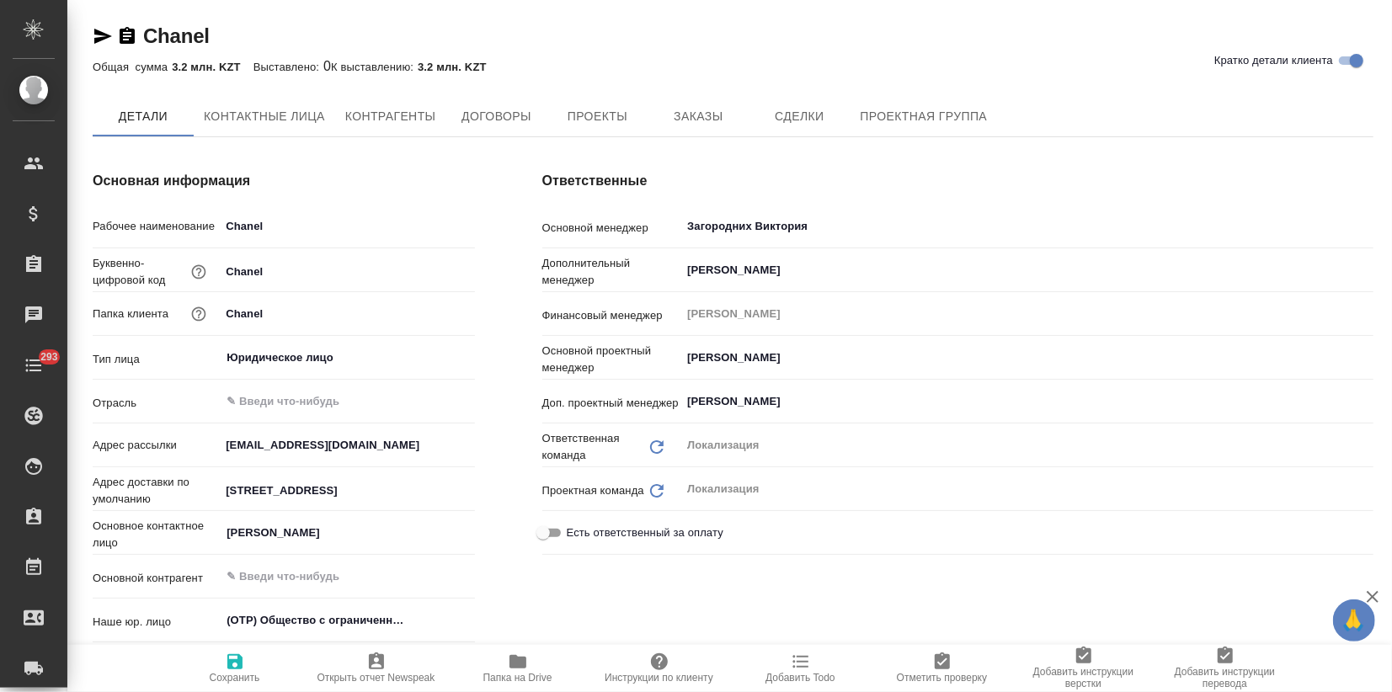
type textarea "x"
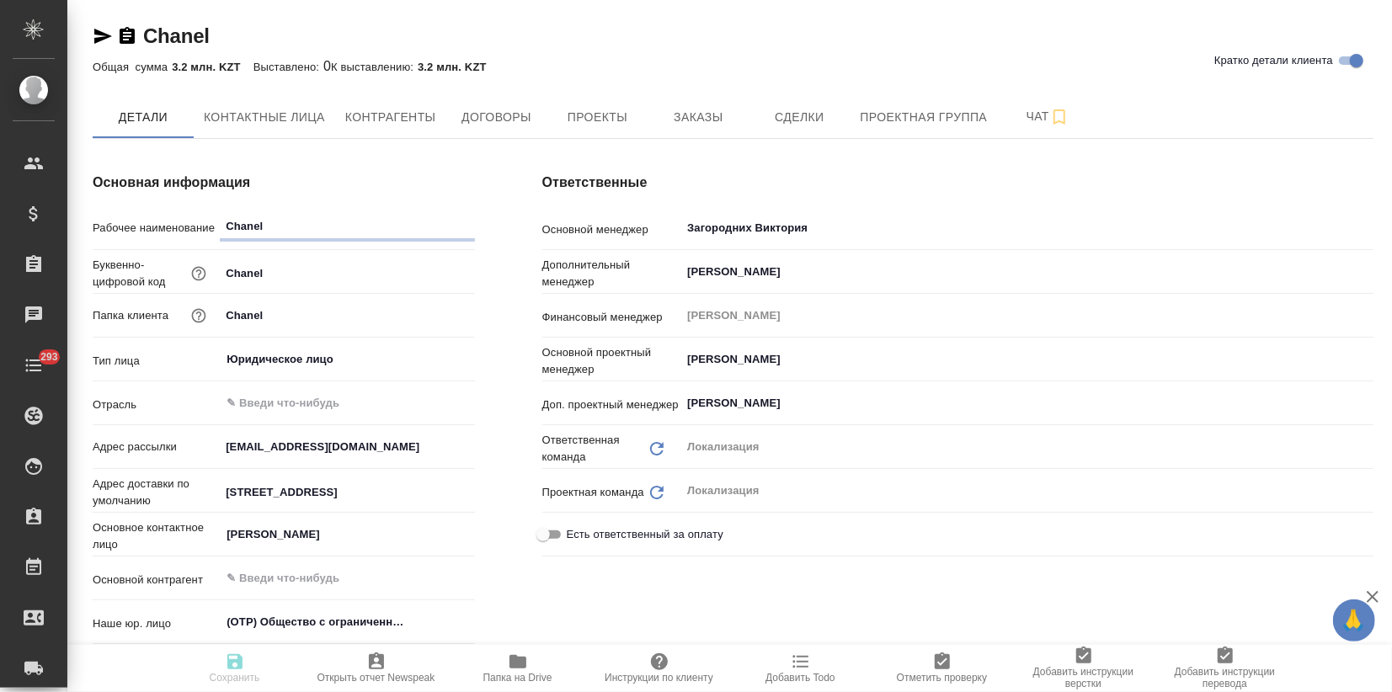
type textarea "x"
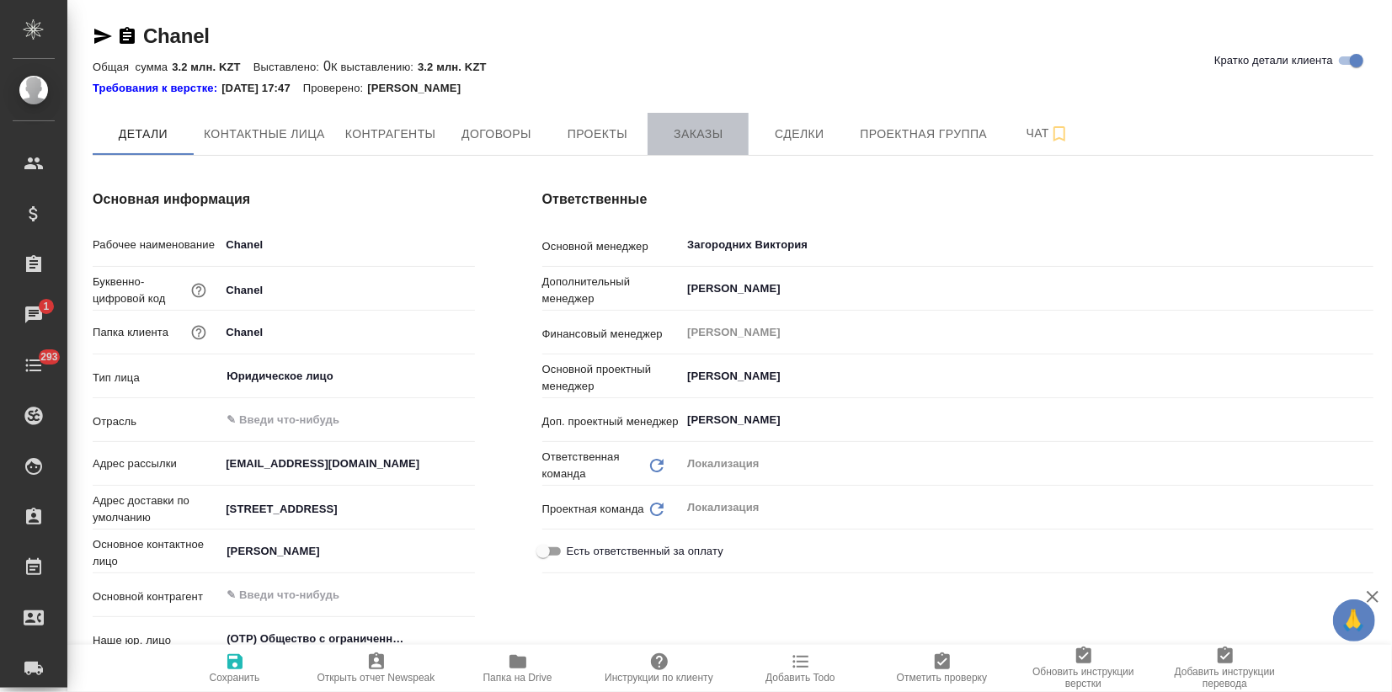
click at [713, 124] on span "Заказы" at bounding box center [698, 134] width 81 height 21
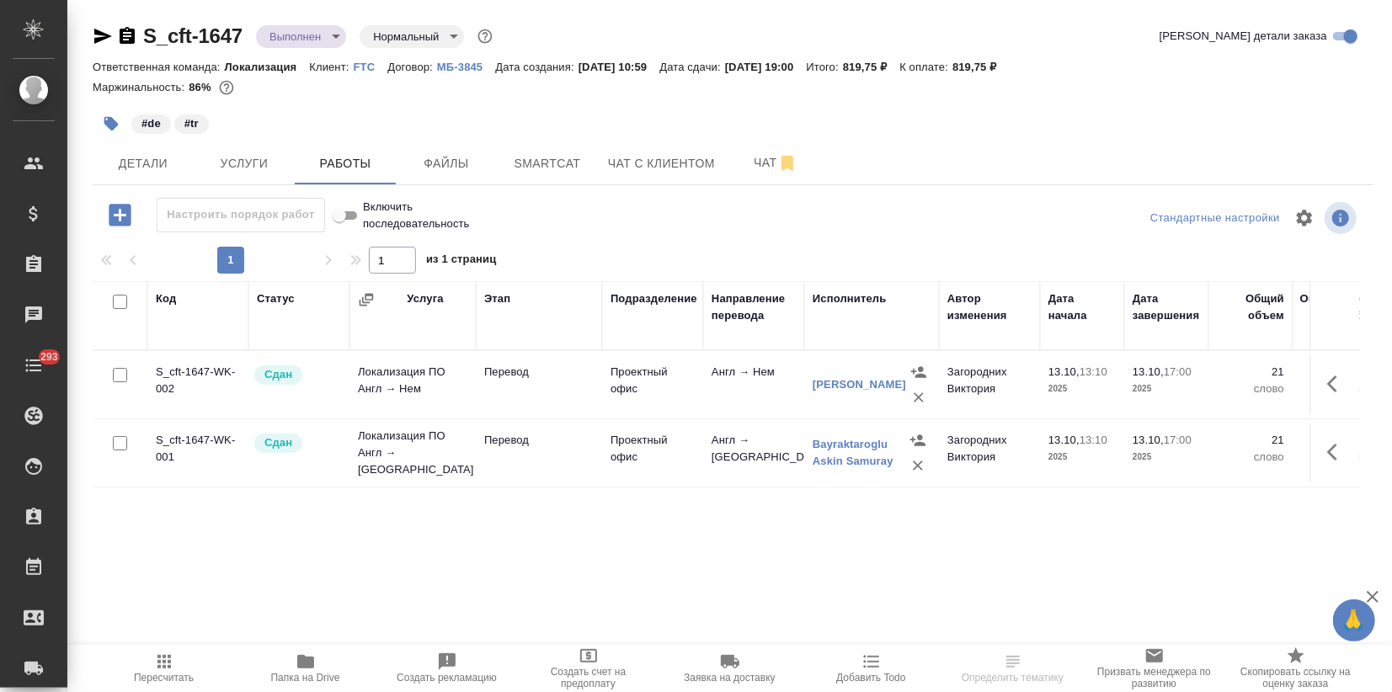
click at [371, 65] on p "FTC" at bounding box center [371, 67] width 35 height 13
click at [523, 172] on span "Smartcat" at bounding box center [547, 163] width 81 height 21
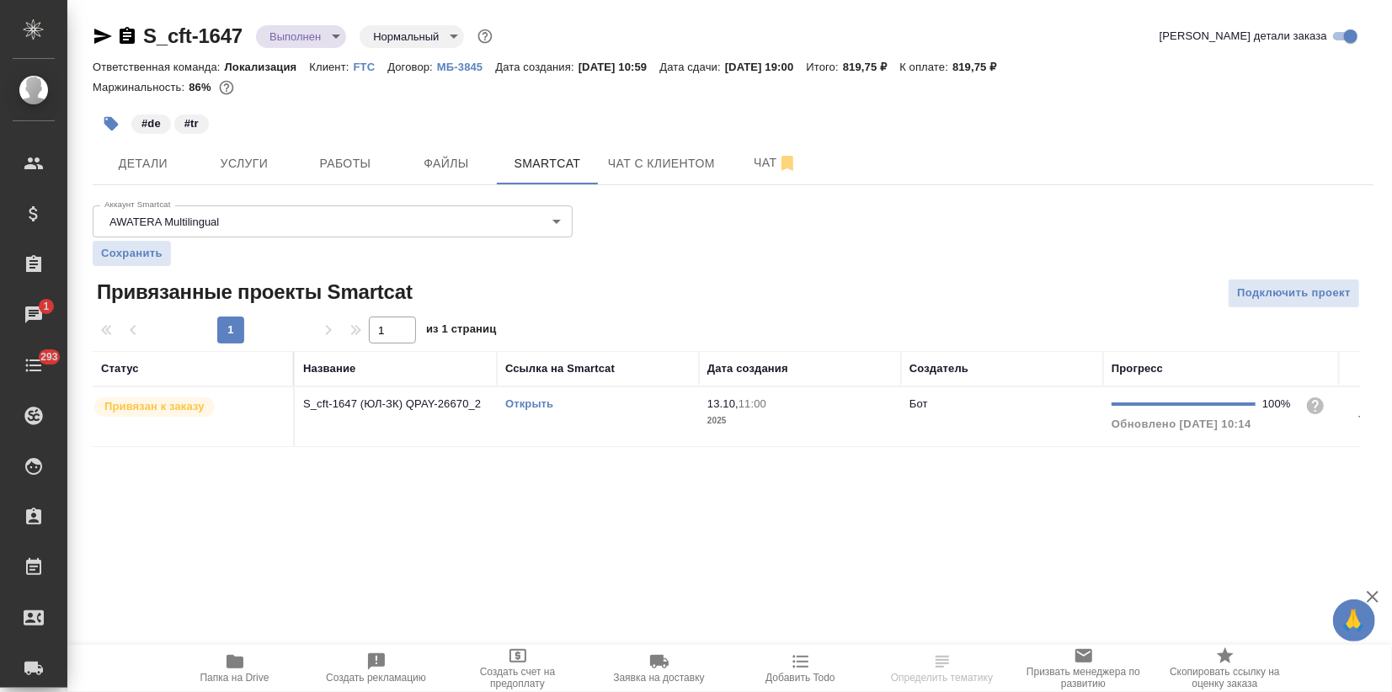
click at [526, 404] on link "Открыть" at bounding box center [529, 404] width 48 height 13
click at [284, 37] on body "🙏 .cls-1 fill:#fff; AWATERA Zagorodnikh Viktoria Клиенты Спецификации Заказы 1 …" at bounding box center [696, 346] width 1392 height 692
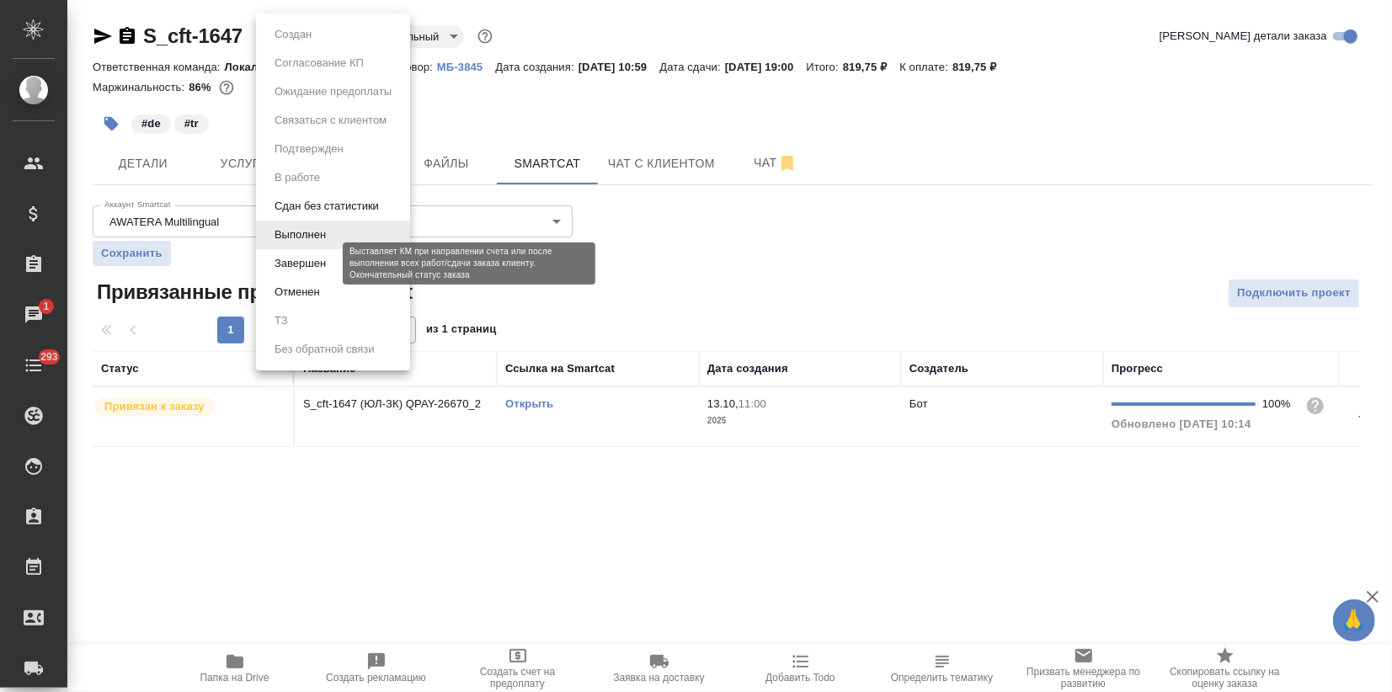
click at [295, 258] on button "Завершен" at bounding box center [300, 263] width 61 height 19
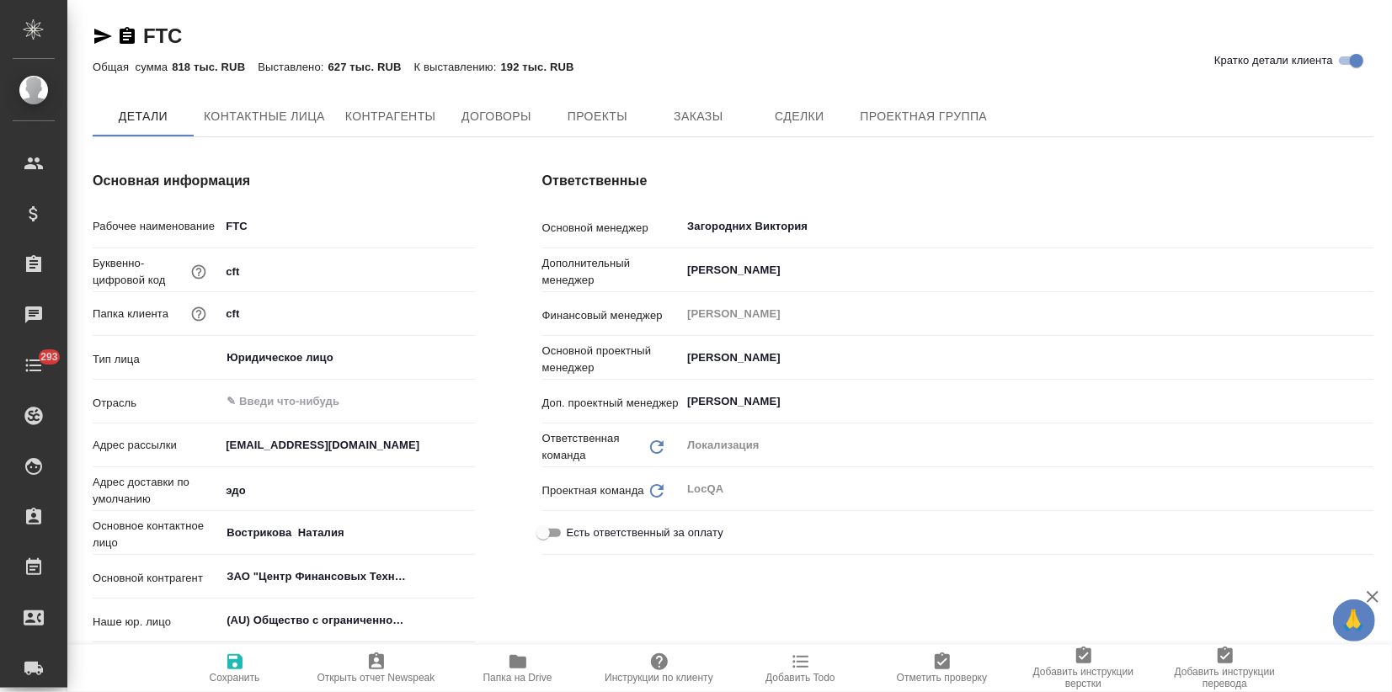
type textarea "x"
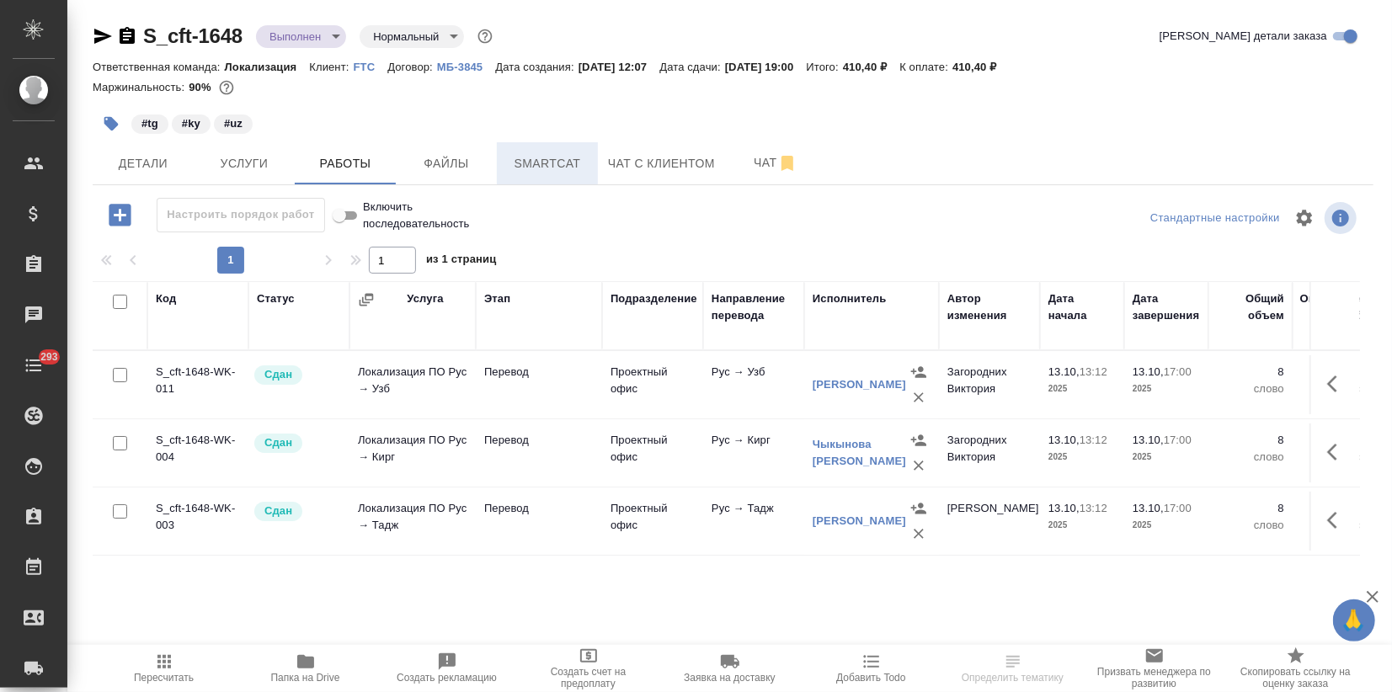
click at [575, 161] on span "Smartcat" at bounding box center [547, 163] width 81 height 21
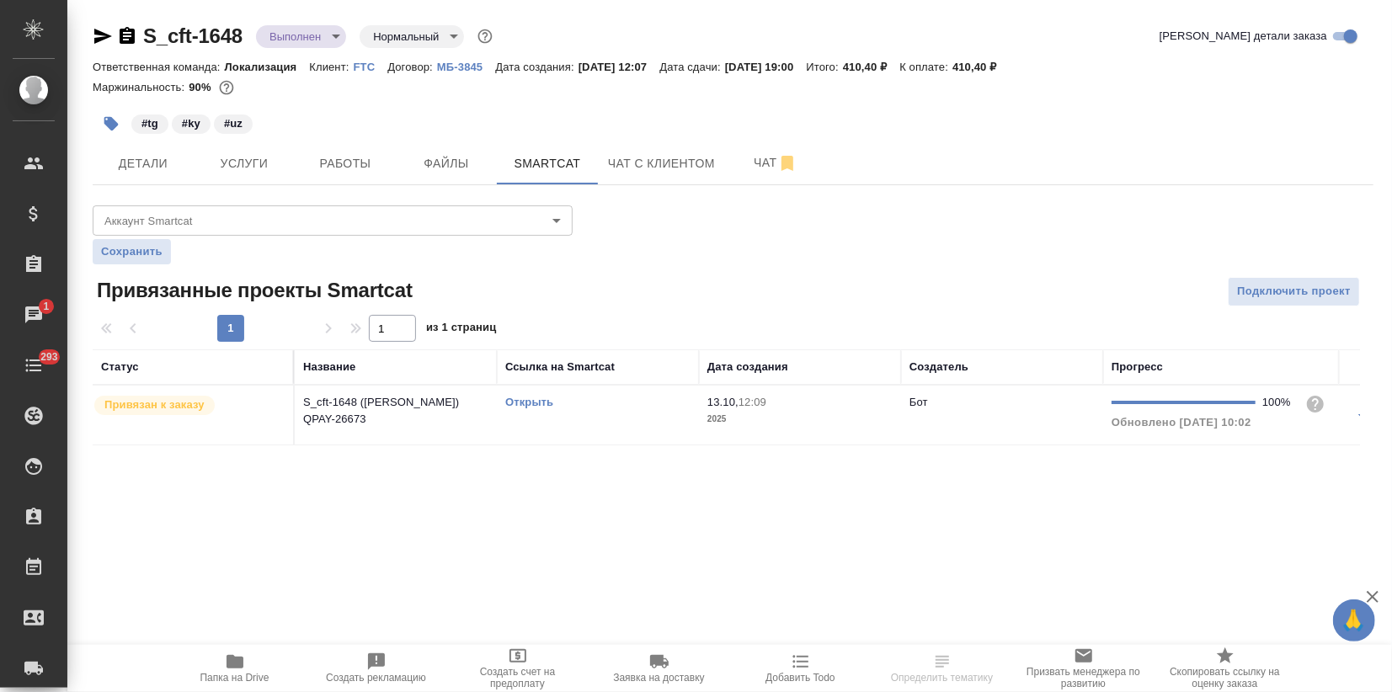
click at [533, 401] on link "Открыть" at bounding box center [529, 402] width 48 height 13
click at [318, 37] on body "🙏 .cls-1 fill:#fff; AWATERA Zagorodnikh Viktoria Клиенты Спецификации Заказы 1 …" at bounding box center [696, 346] width 1392 height 692
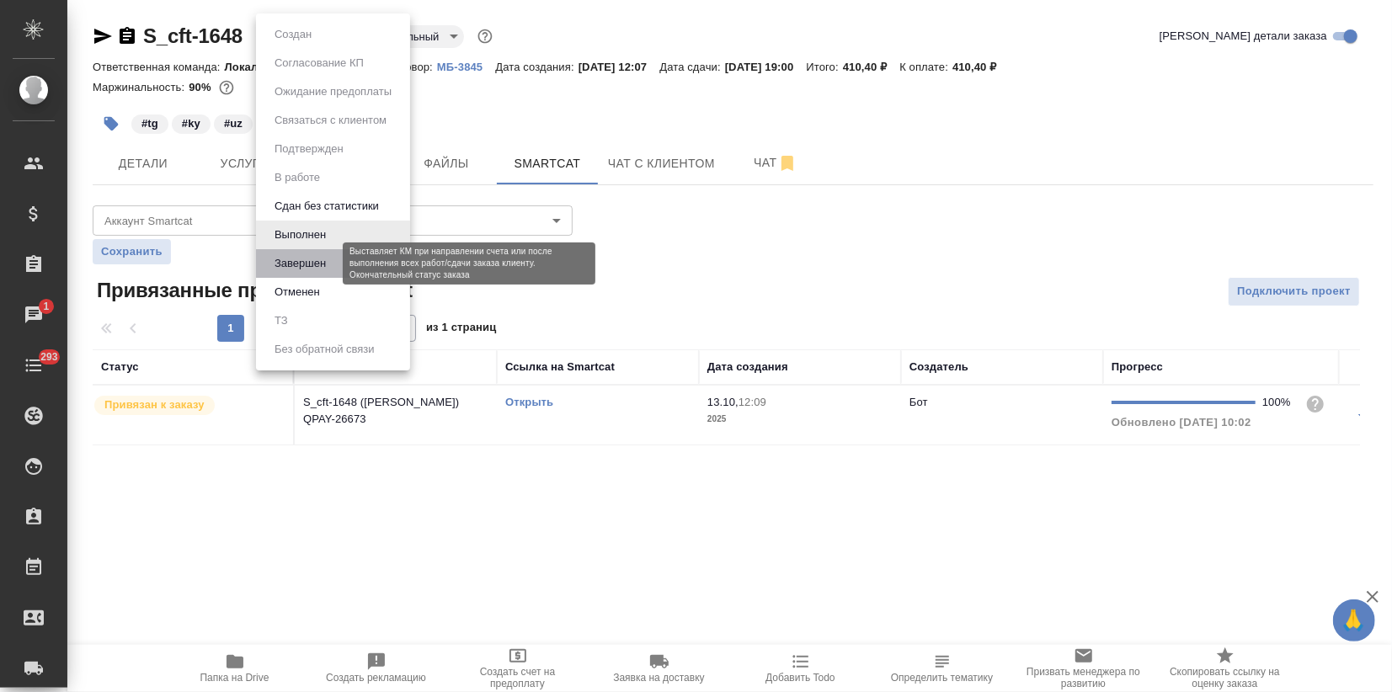
click at [310, 270] on button "Завершен" at bounding box center [300, 263] width 61 height 19
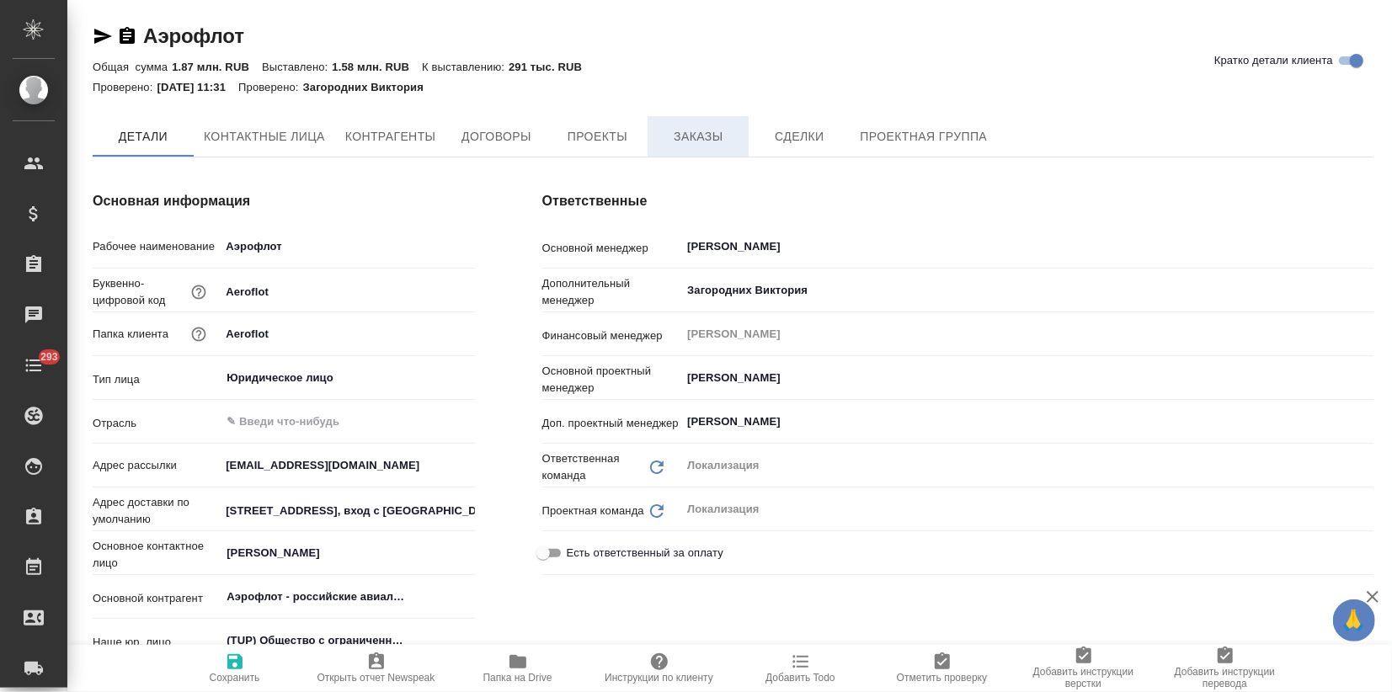
type textarea "x"
click at [702, 127] on span "Заказы" at bounding box center [698, 137] width 81 height 21
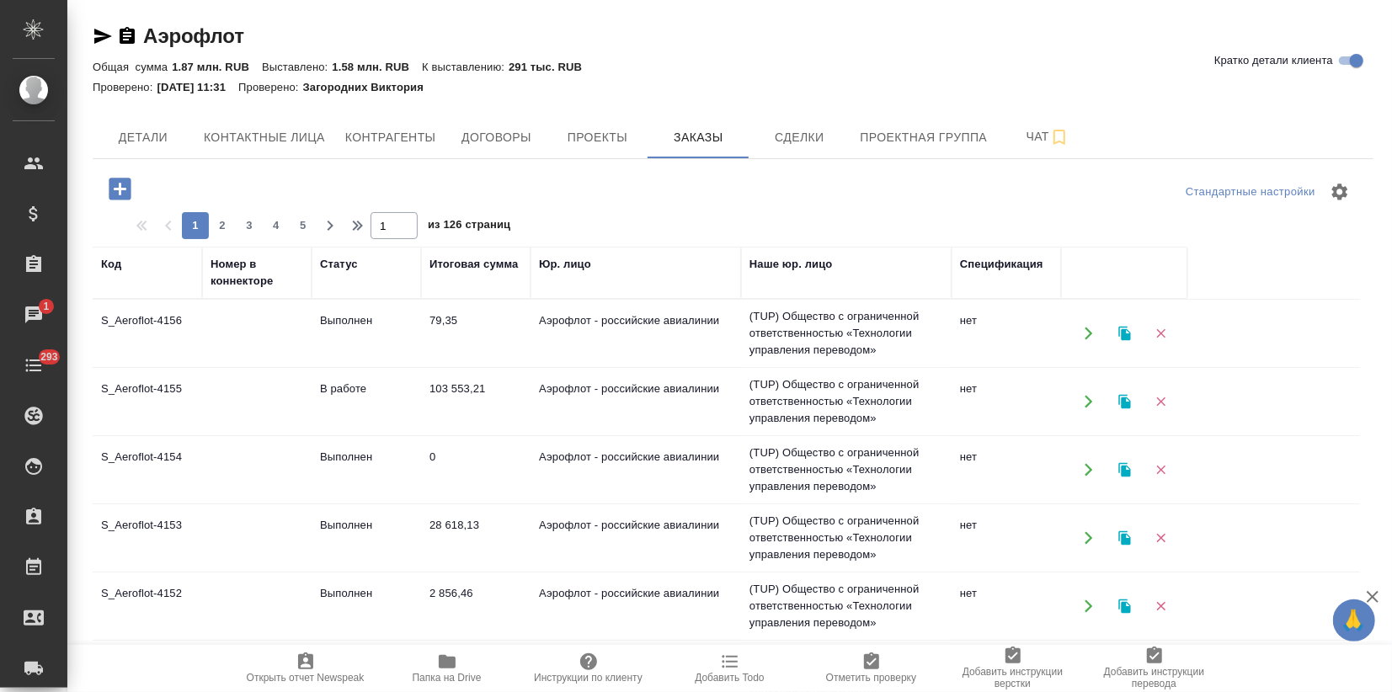
click at [258, 392] on td at bounding box center [256, 401] width 109 height 59
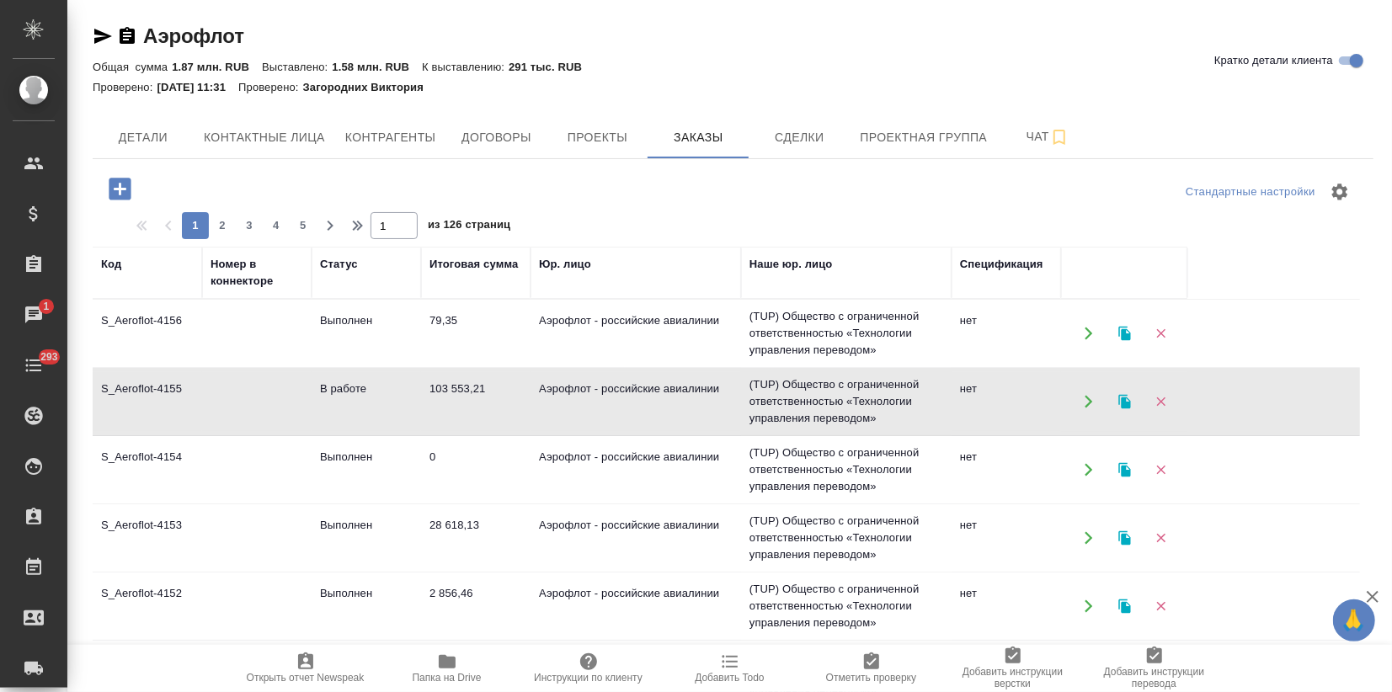
click at [258, 392] on td at bounding box center [256, 401] width 109 height 59
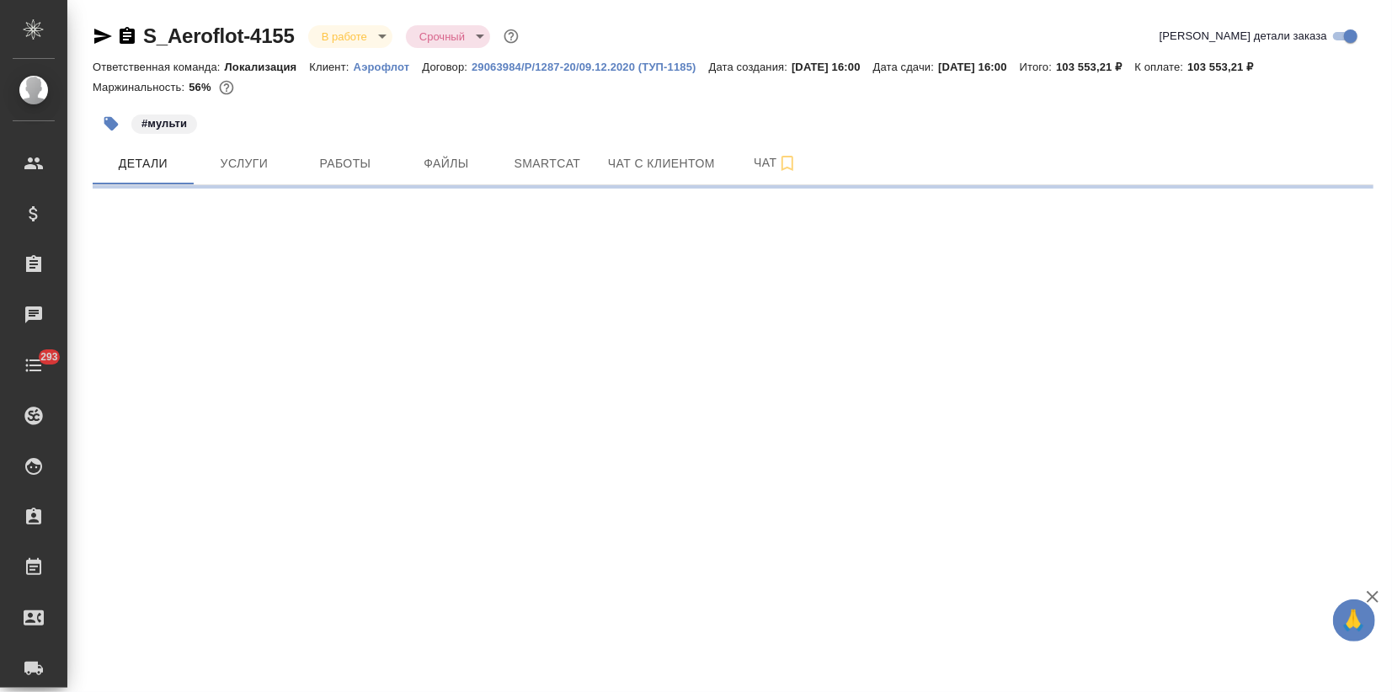
select select "RU"
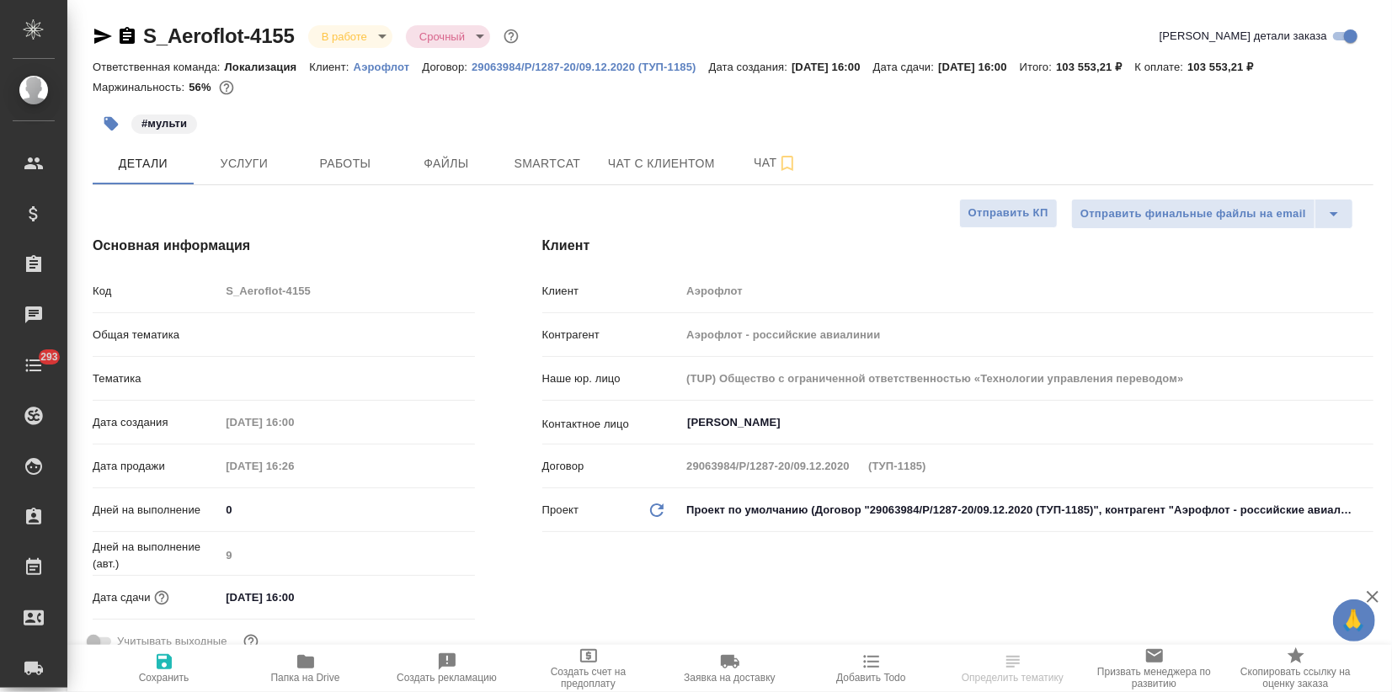
type textarea "x"
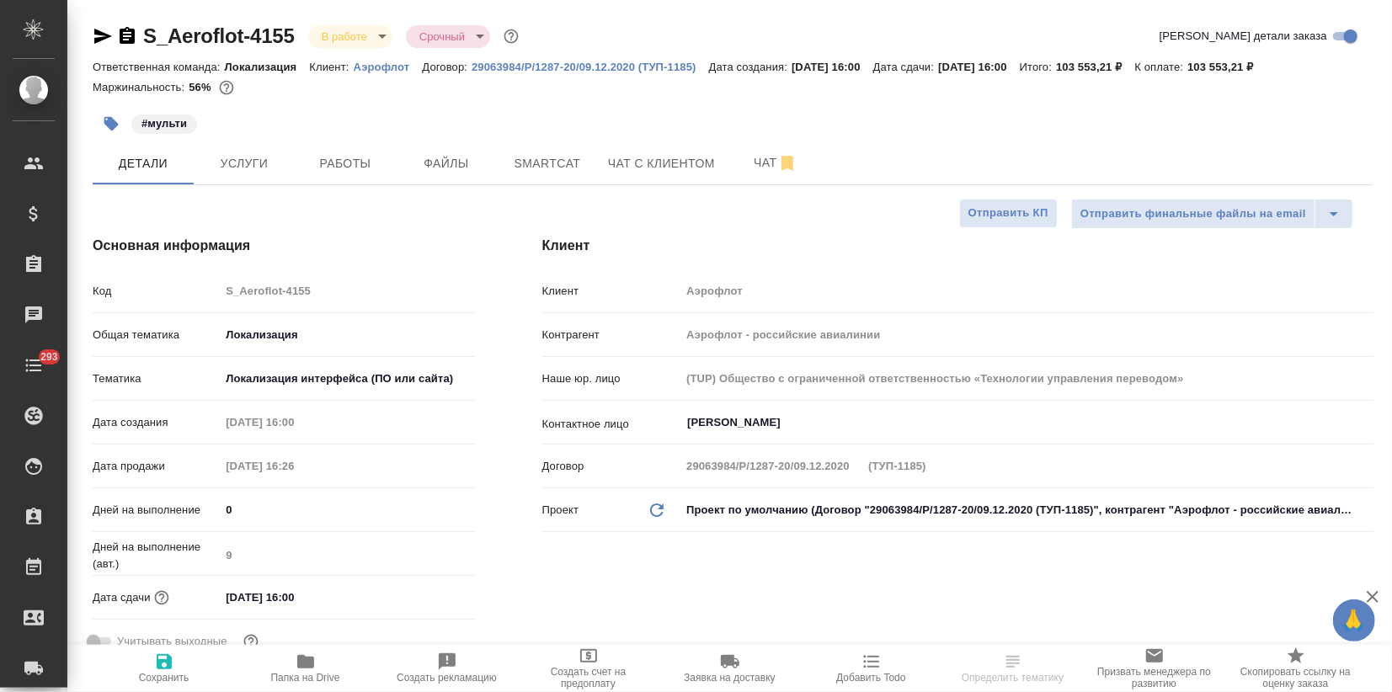
type textarea "x"
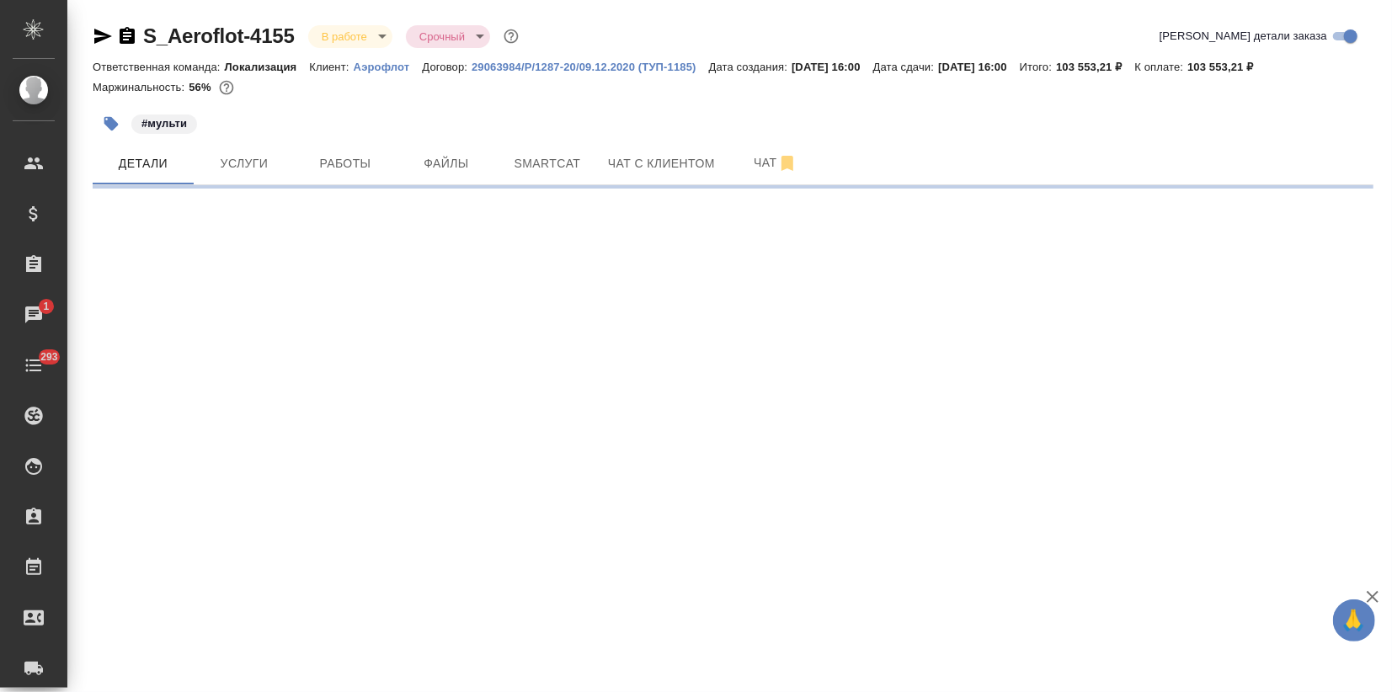
select select "RU"
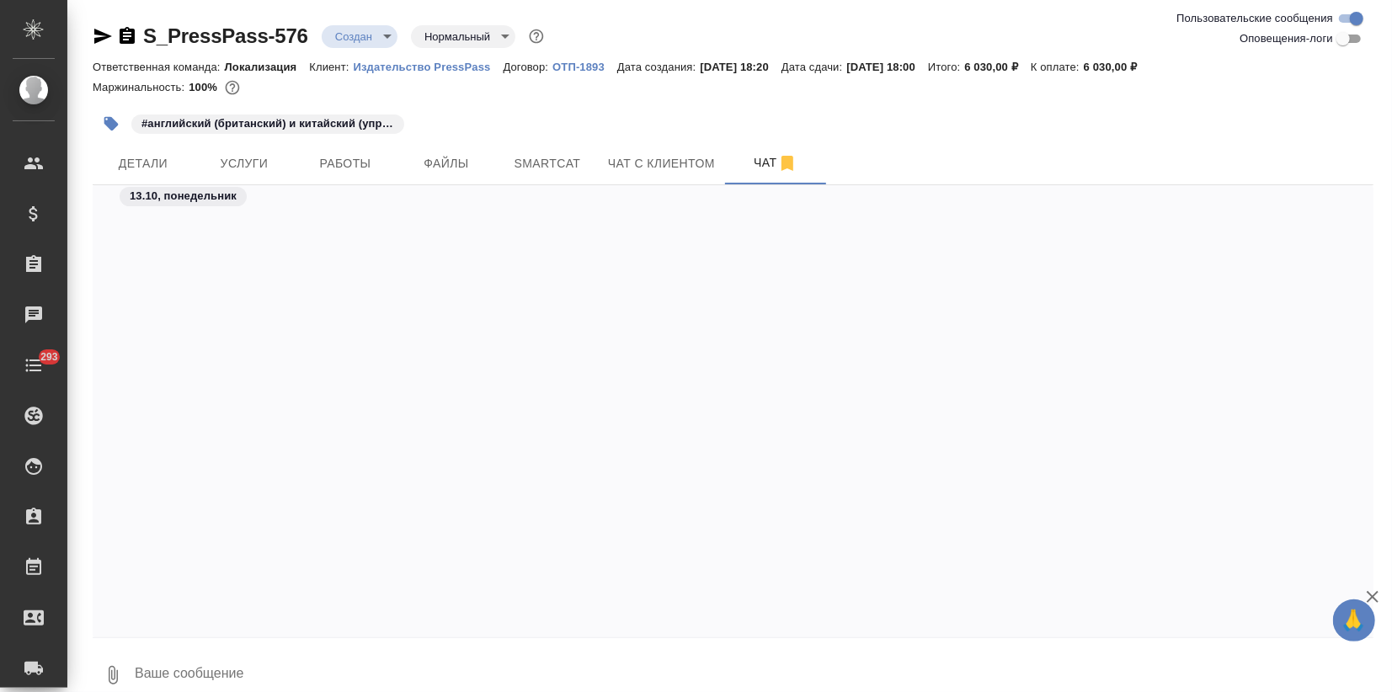
scroll to position [1495, 0]
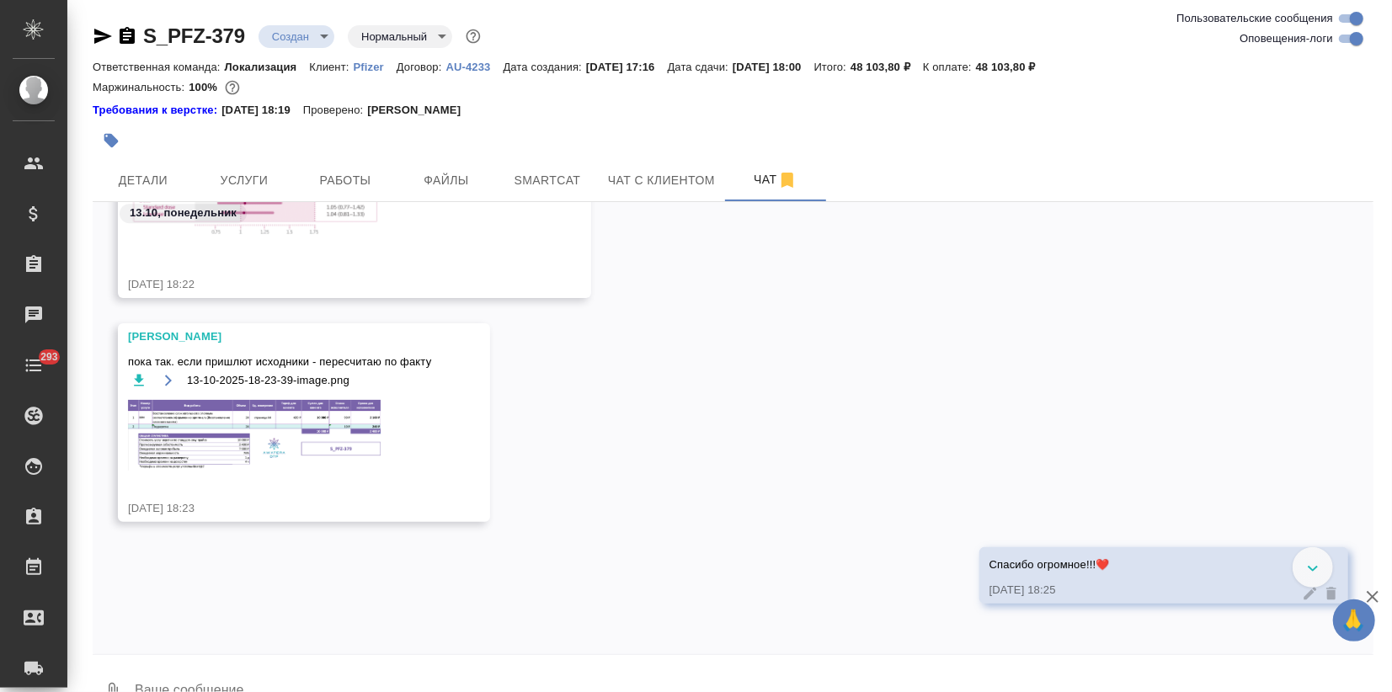
scroll to position [11112, 0]
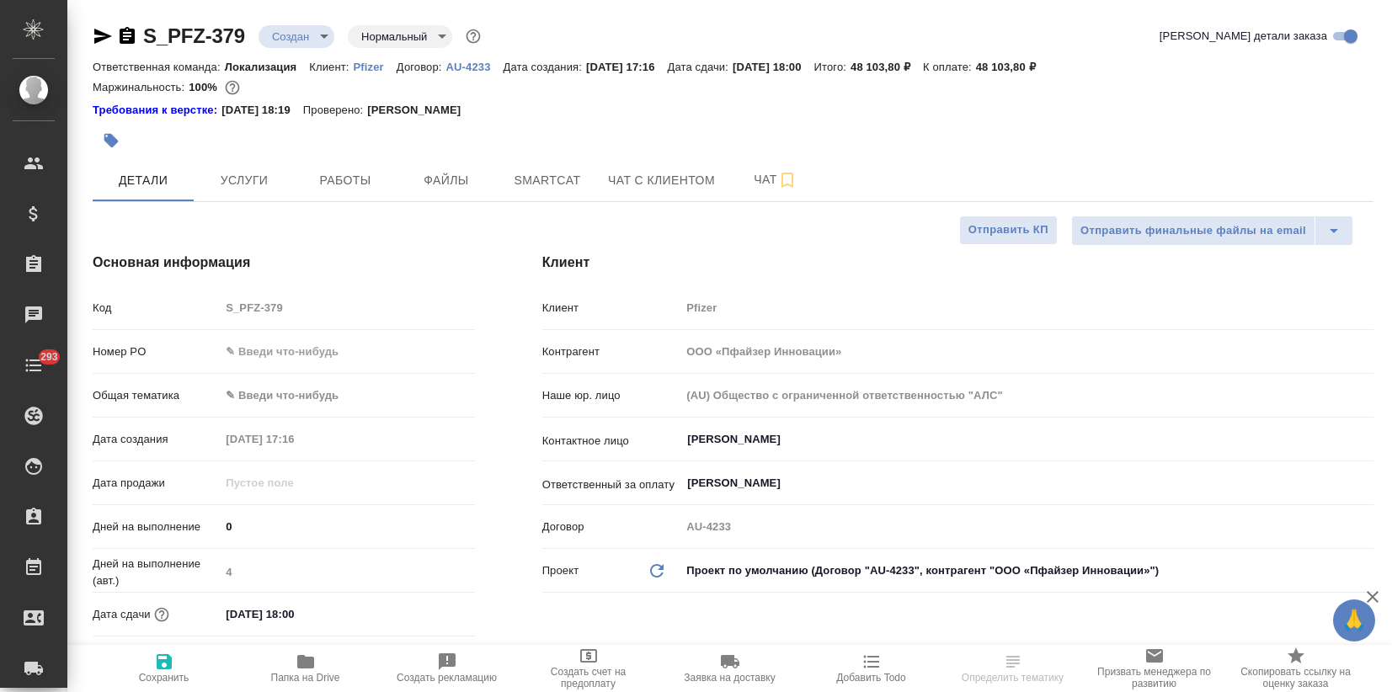
select select "RU"
click at [771, 181] on span "Чат" at bounding box center [775, 179] width 81 height 21
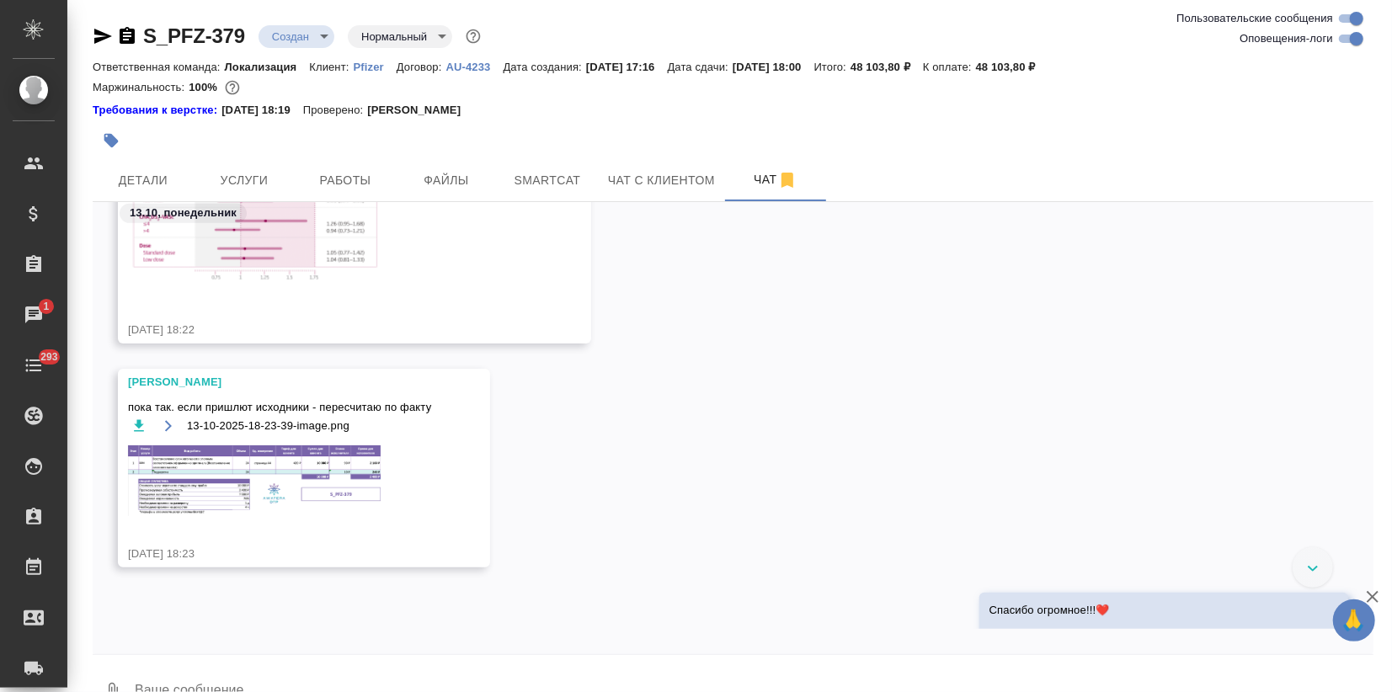
scroll to position [13509, 0]
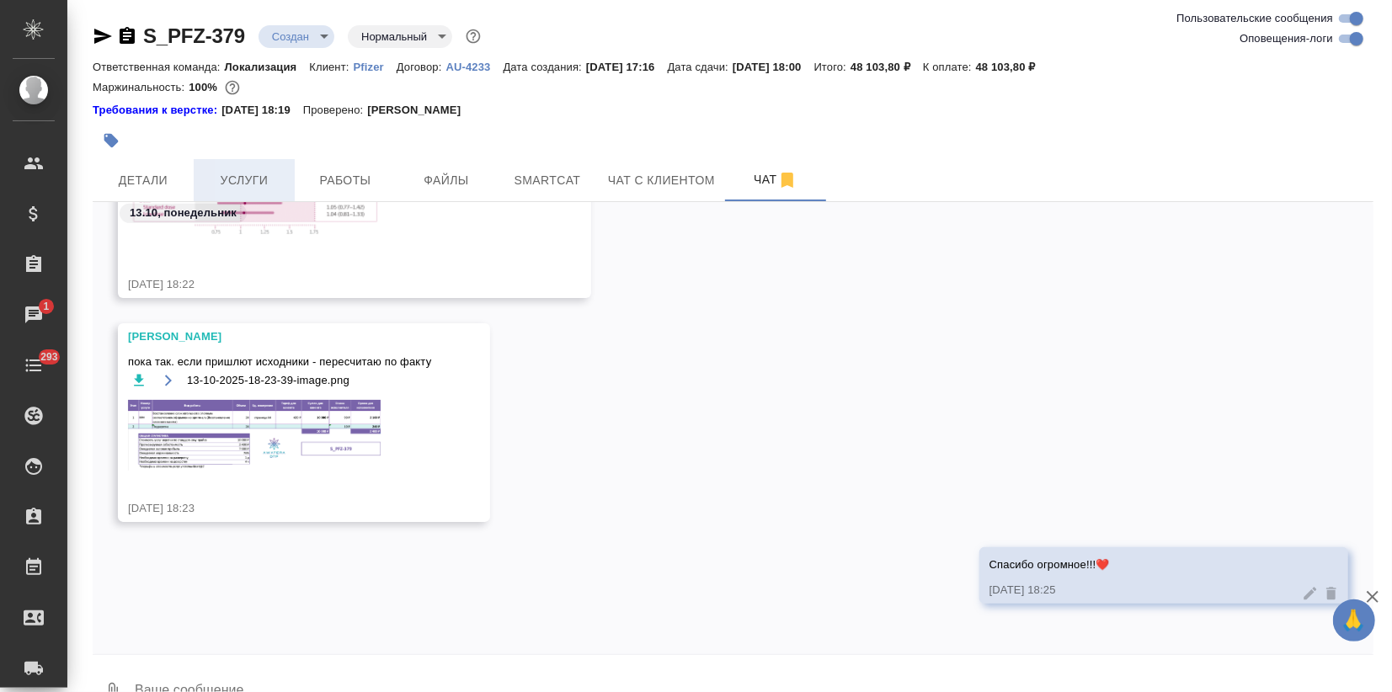
click at [230, 178] on span "Услуги" at bounding box center [244, 180] width 81 height 21
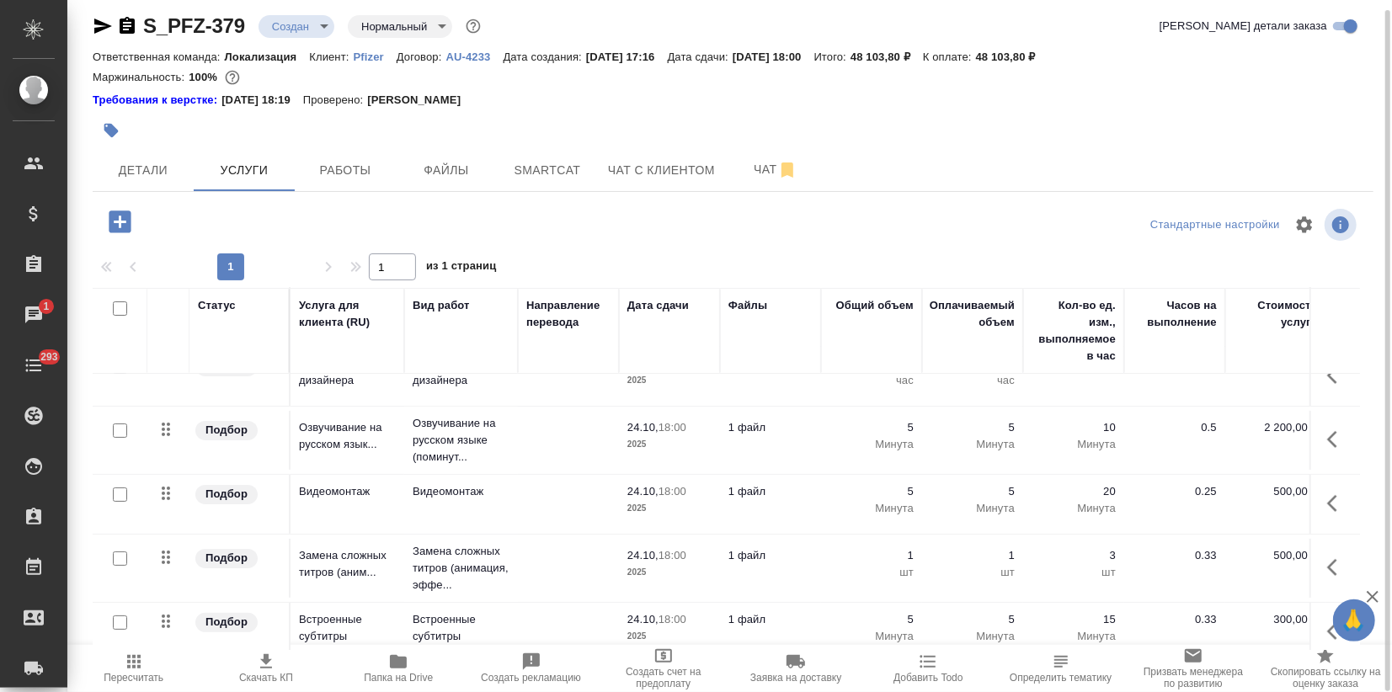
scroll to position [249, 0]
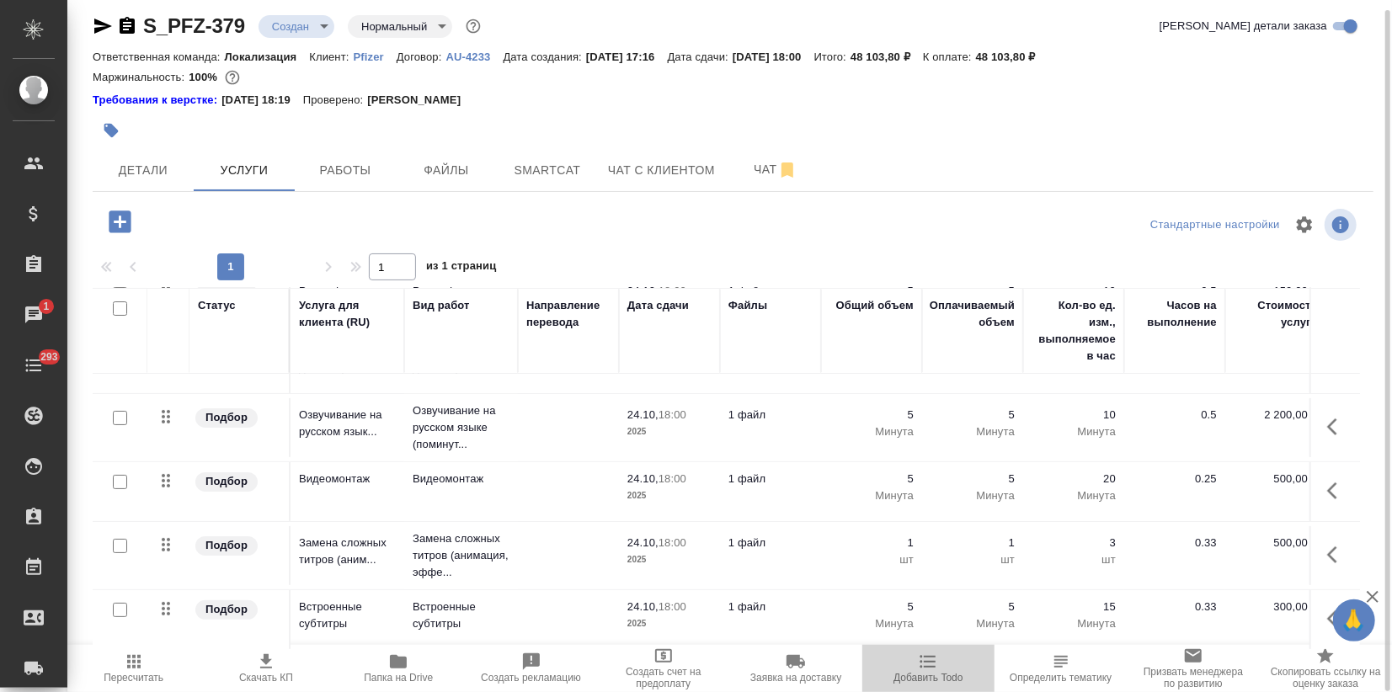
drag, startPoint x: 989, startPoint y: 646, endPoint x: 1001, endPoint y: 643, distance: 12.1
click at [1001, 643] on div "Стандартные настройки 1 1 из 1 страниц Статус Услуга для клиента (RU) Вид работ…" at bounding box center [733, 428] width 1281 height 446
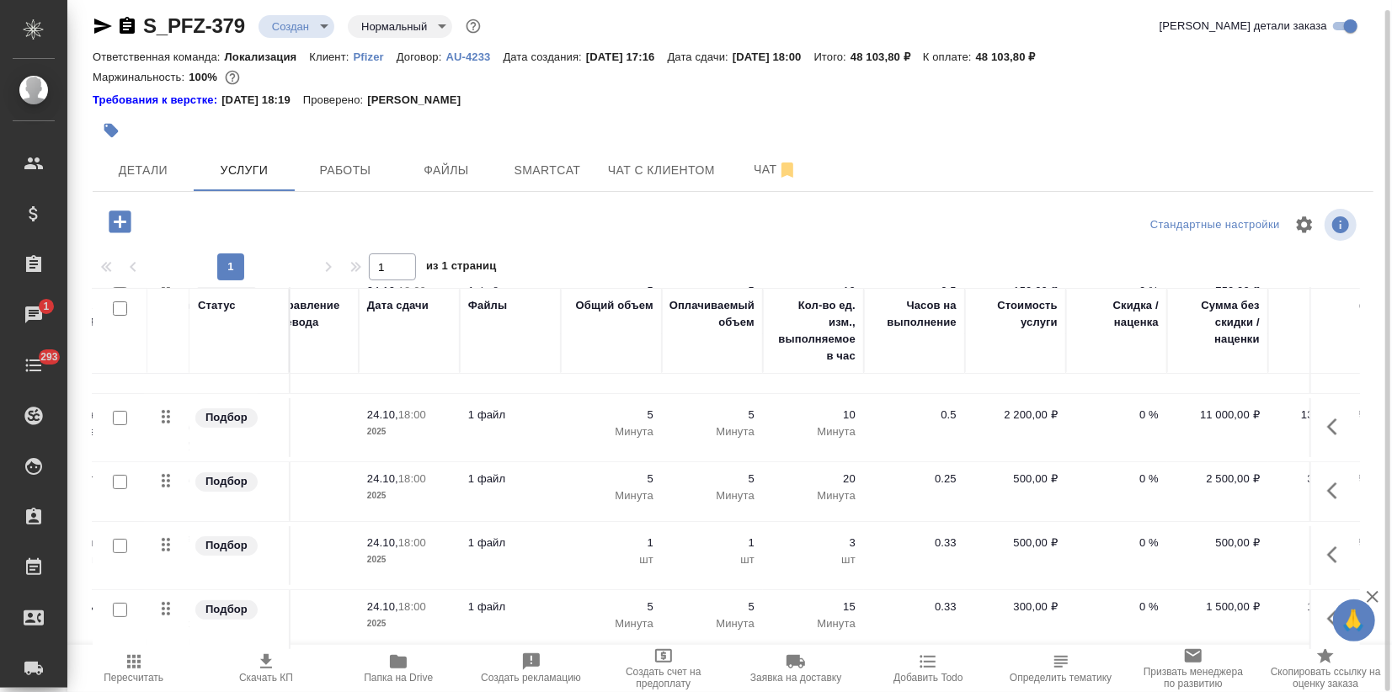
scroll to position [249, 334]
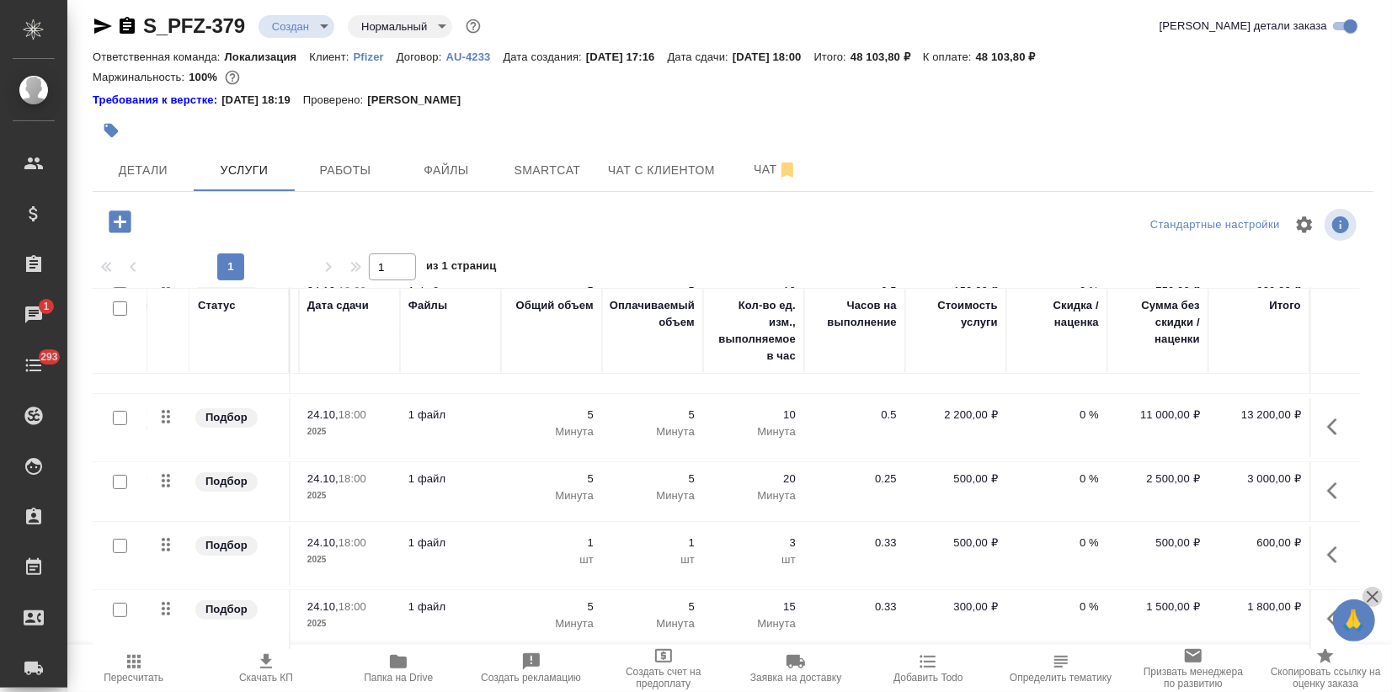
click at [1369, 595] on icon "button" at bounding box center [1373, 597] width 12 height 12
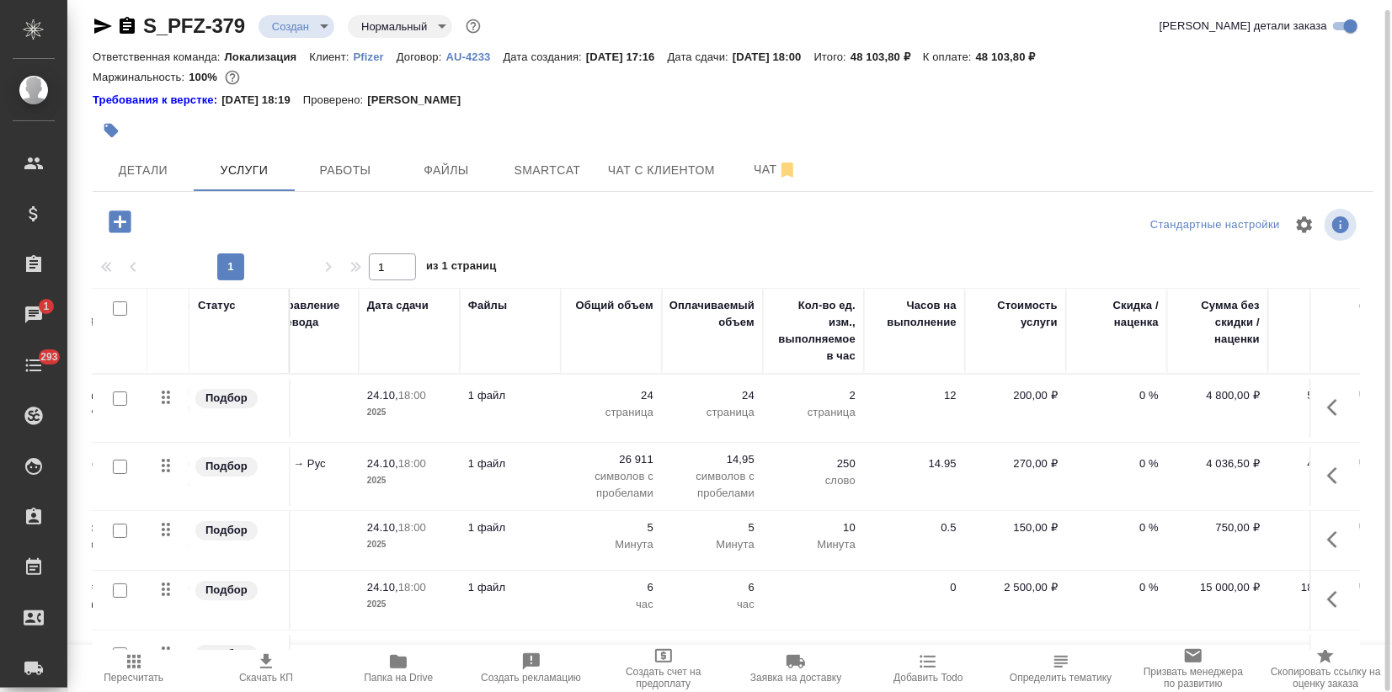
scroll to position [0, 0]
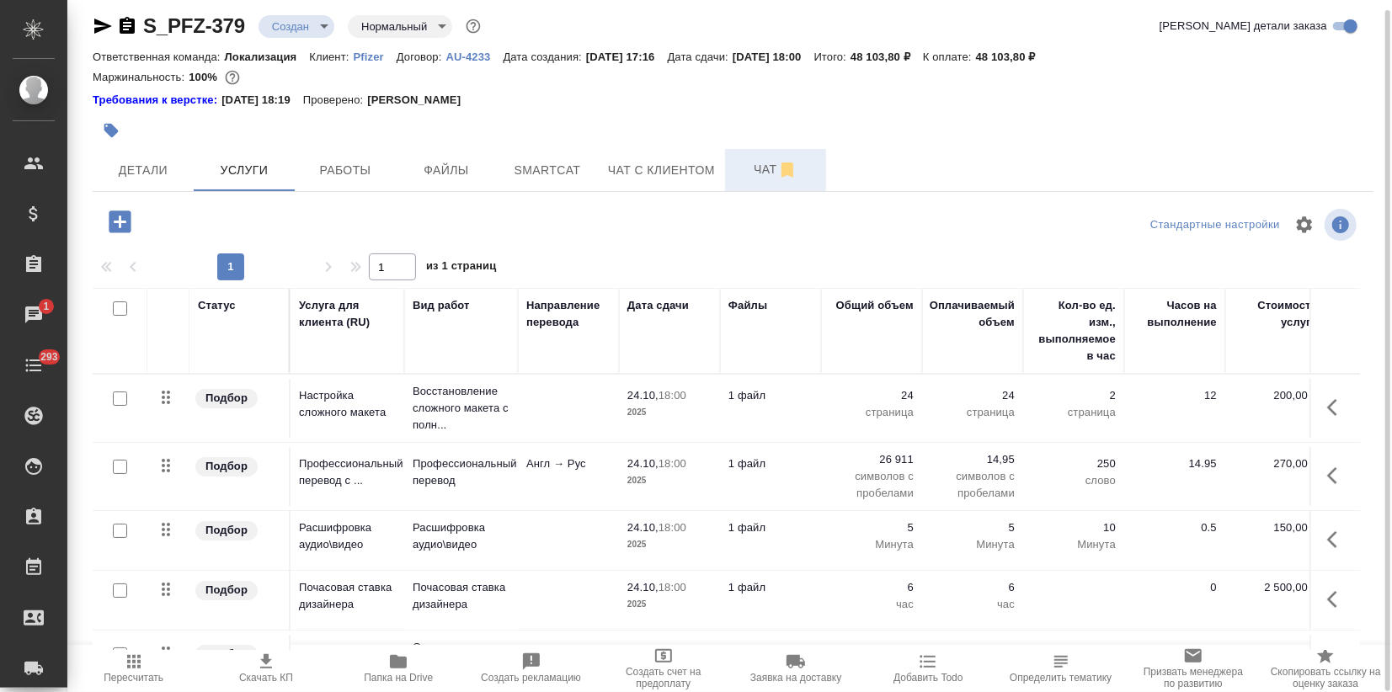
click at [753, 163] on span "Чат" at bounding box center [775, 169] width 81 height 21
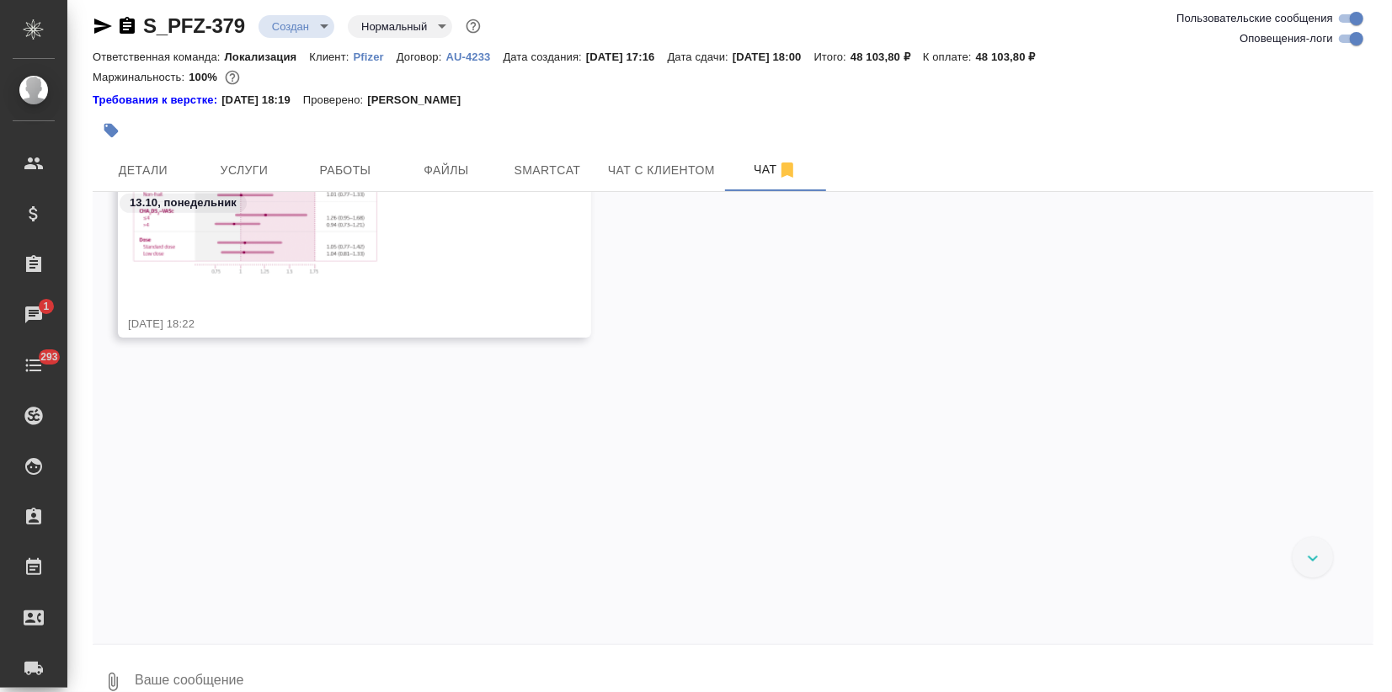
scroll to position [13135, 0]
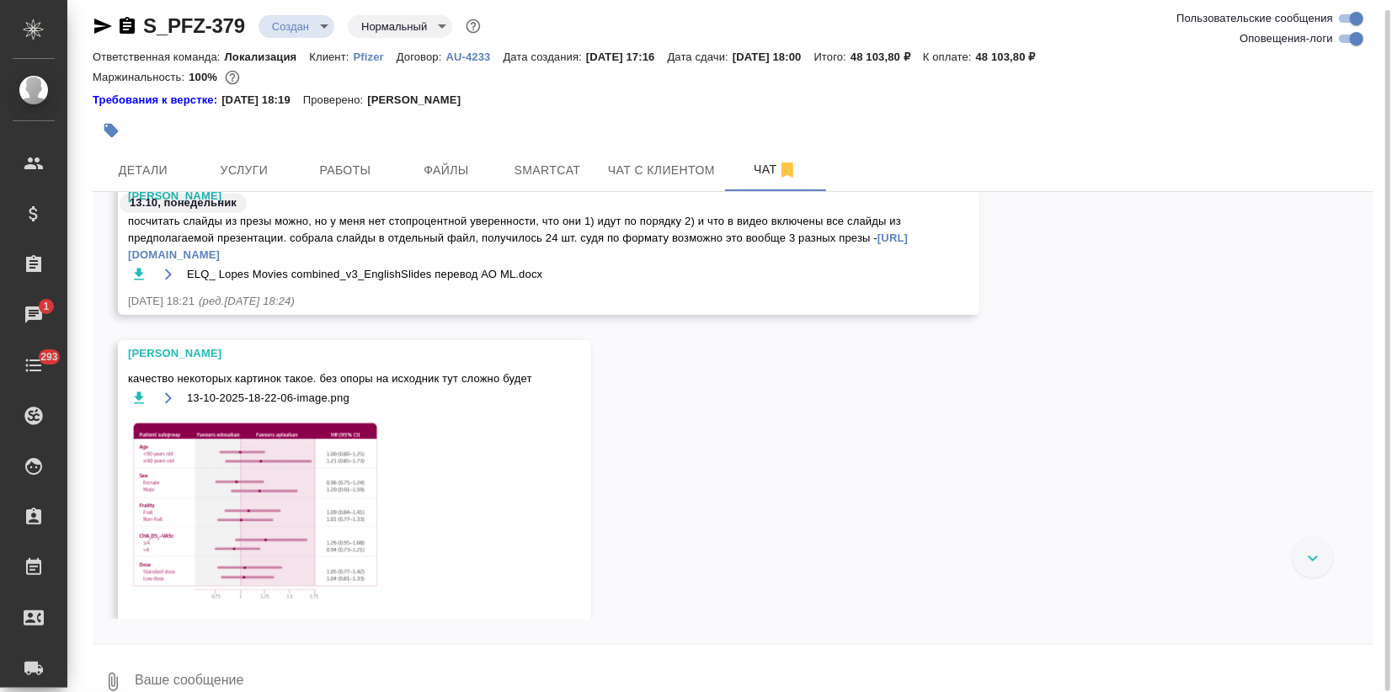
click at [270, 505] on img at bounding box center [254, 514] width 253 height 195
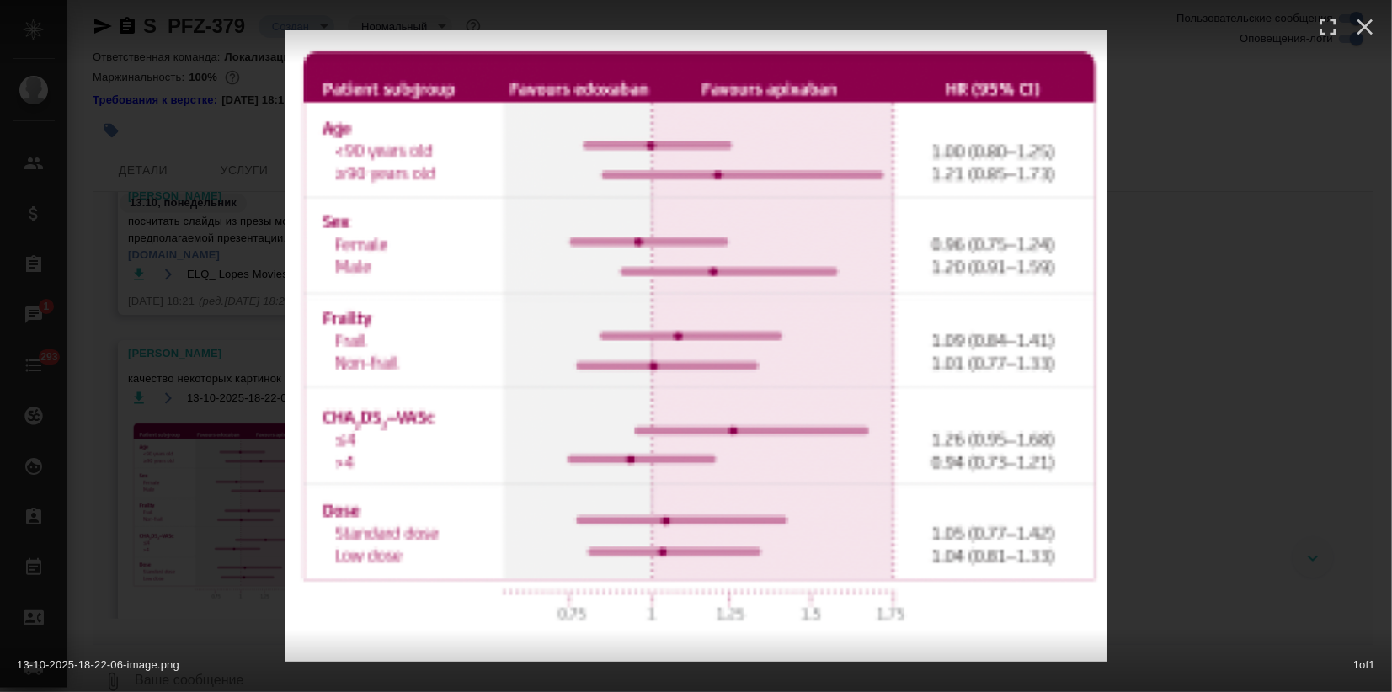
click at [1307, 307] on div "13-10-2025-18-22-06-image.png 1 of 1" at bounding box center [696, 346] width 1392 height 692
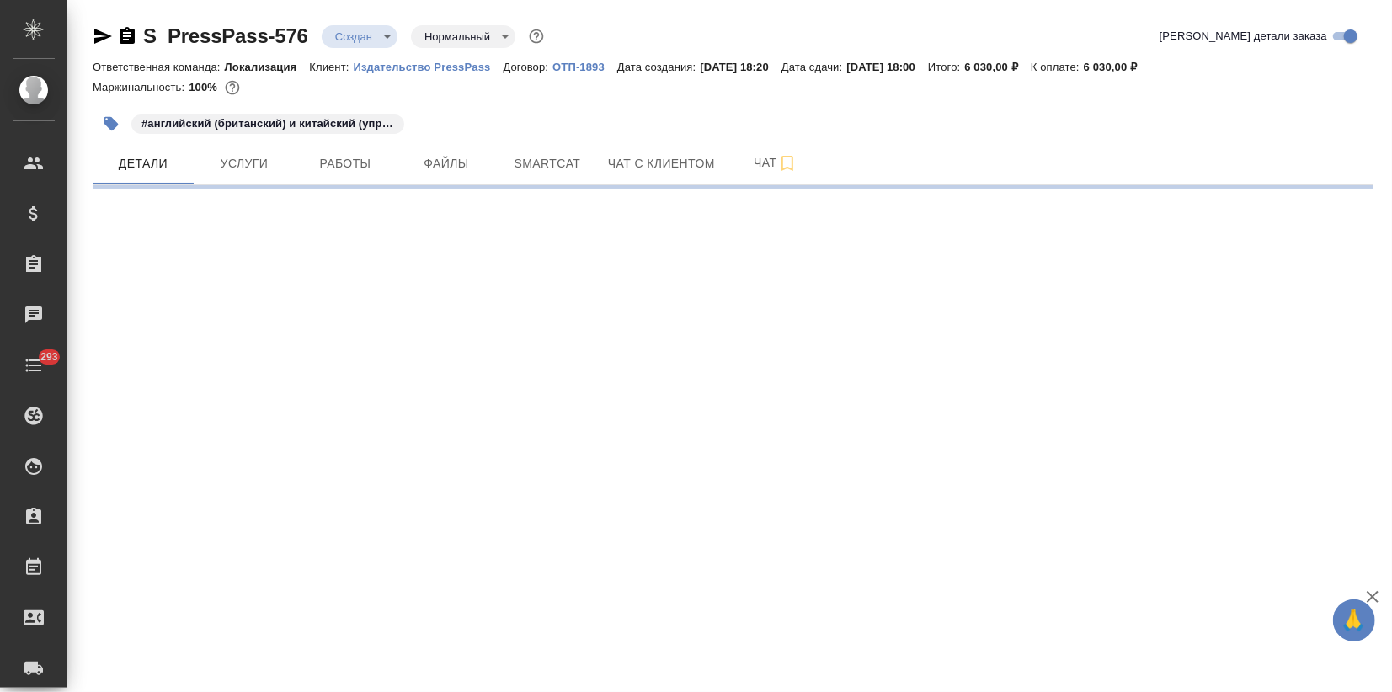
select select "RU"
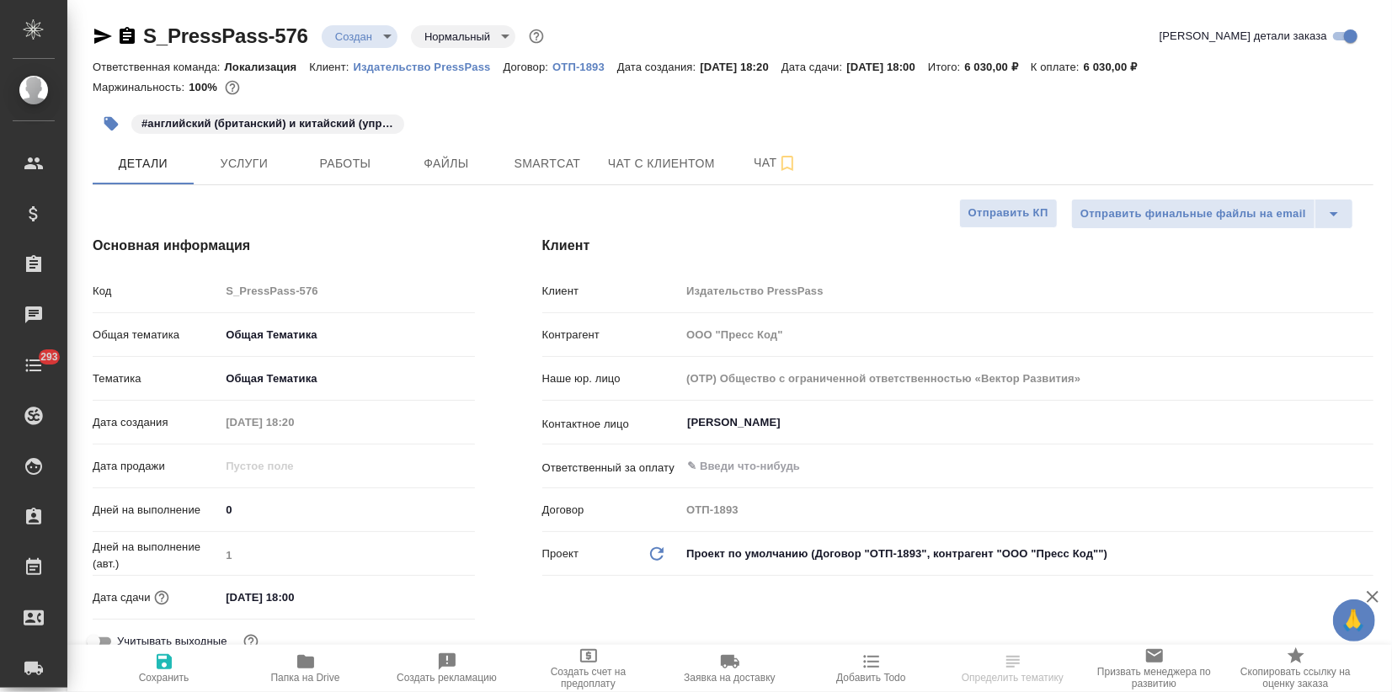
type textarea "x"
type input "[PERSON_NAME]"
type input "Сеитов Павел"
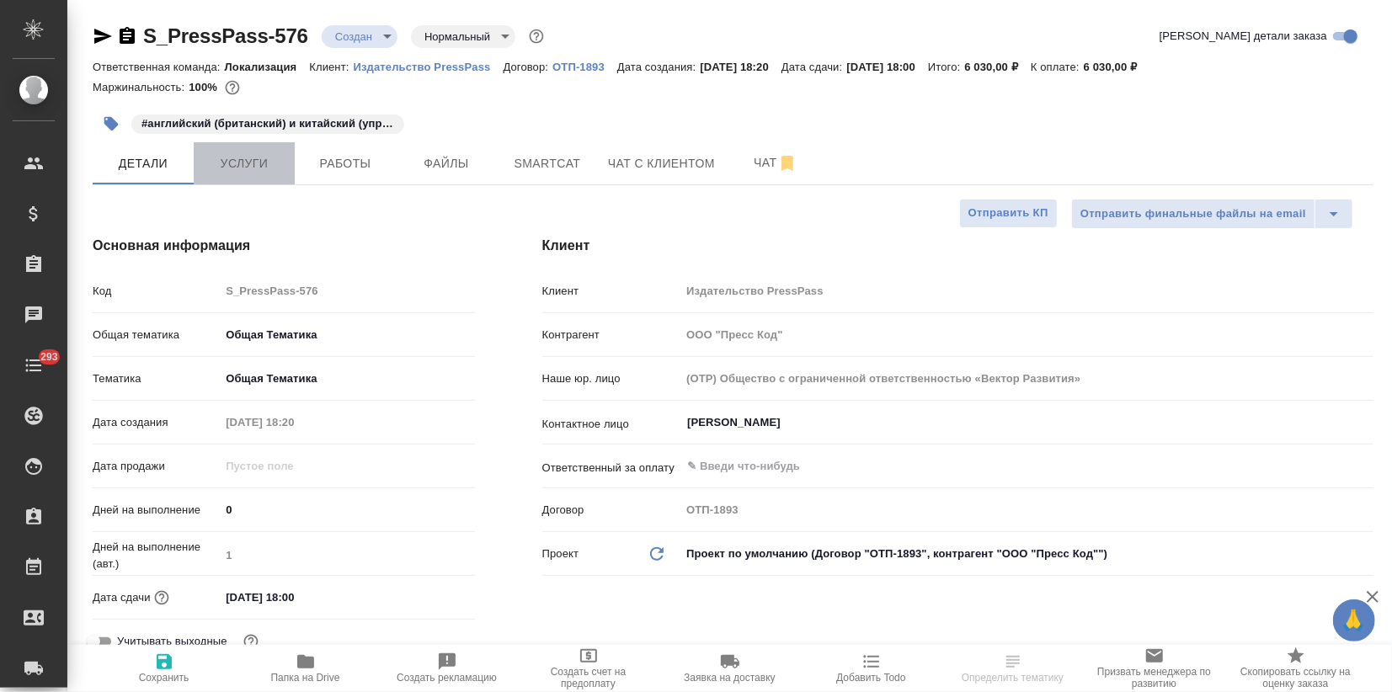
click at [255, 155] on span "Услуги" at bounding box center [244, 163] width 81 height 21
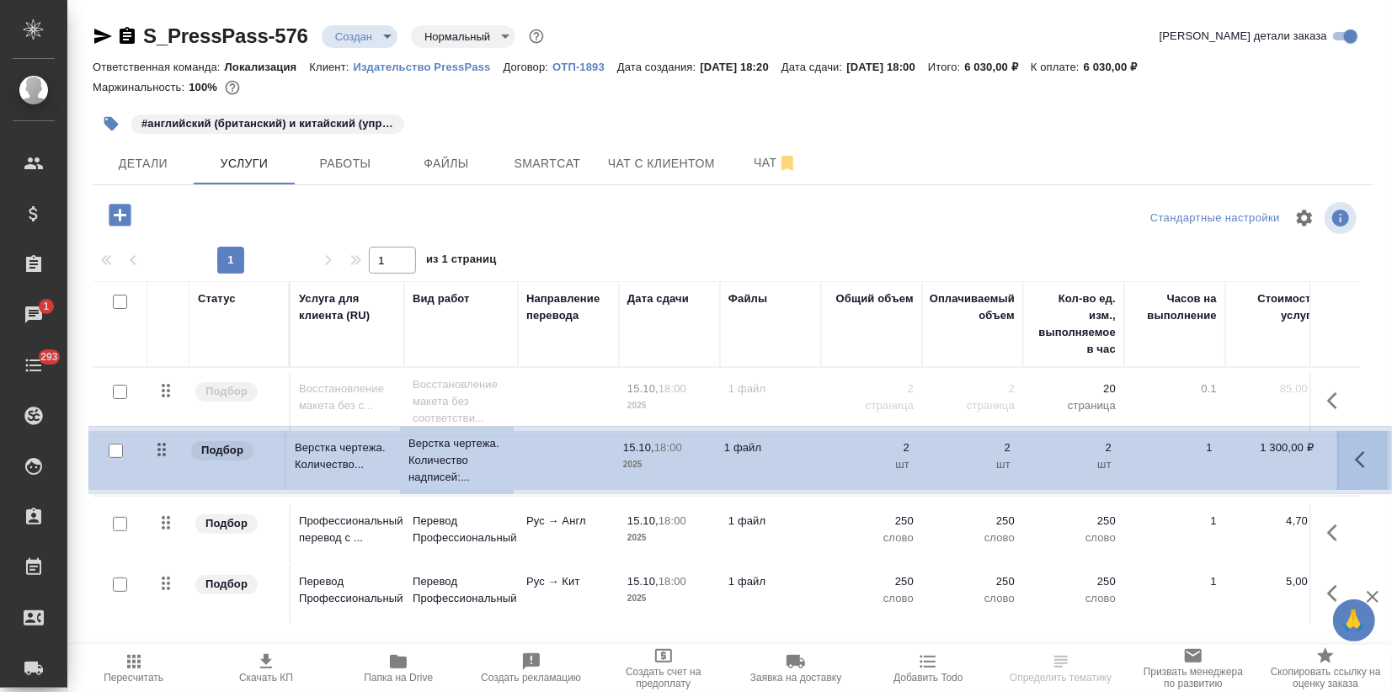
drag, startPoint x: 163, startPoint y: 518, endPoint x: 160, endPoint y: 440, distance: 78.4
click at [160, 440] on table "Статус Услуга для клиента (RU) Вид работ Направление перевода Дата сдачи Файлы …" at bounding box center [887, 452] width 1588 height 343
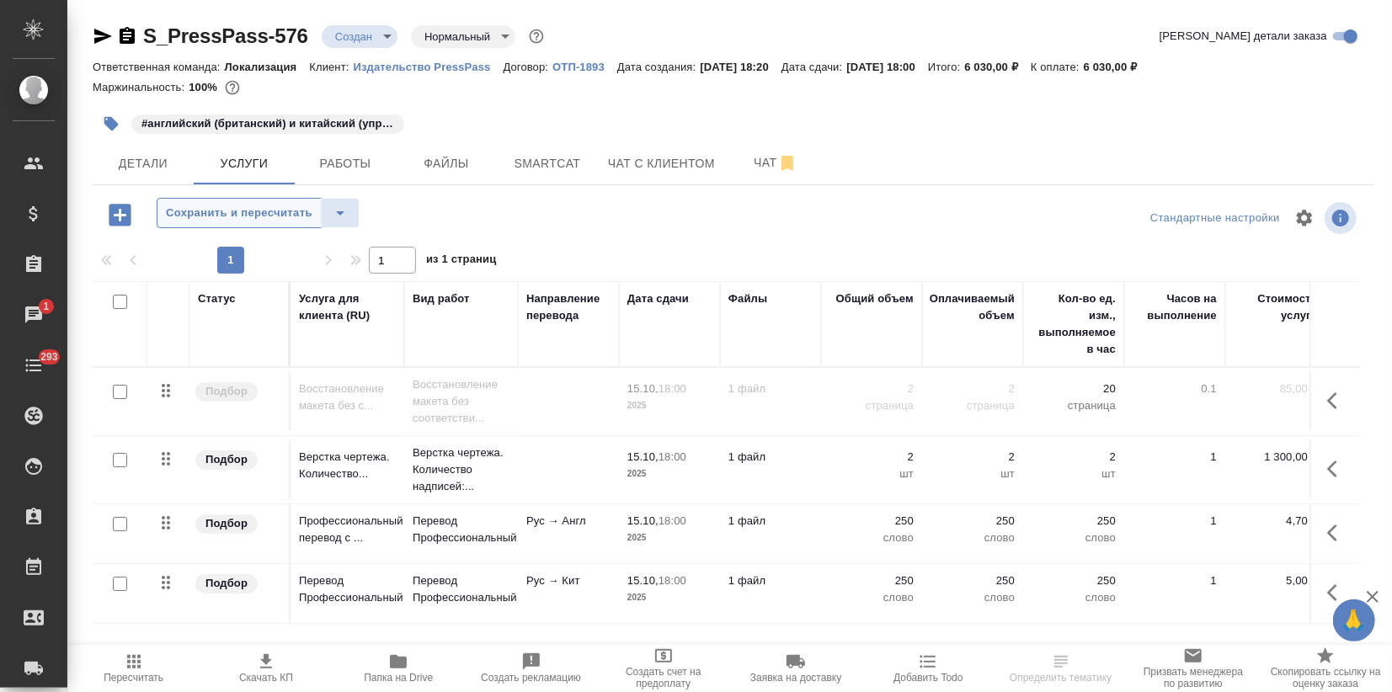
click at [303, 211] on span "Сохранить и пересчитать" at bounding box center [239, 213] width 147 height 19
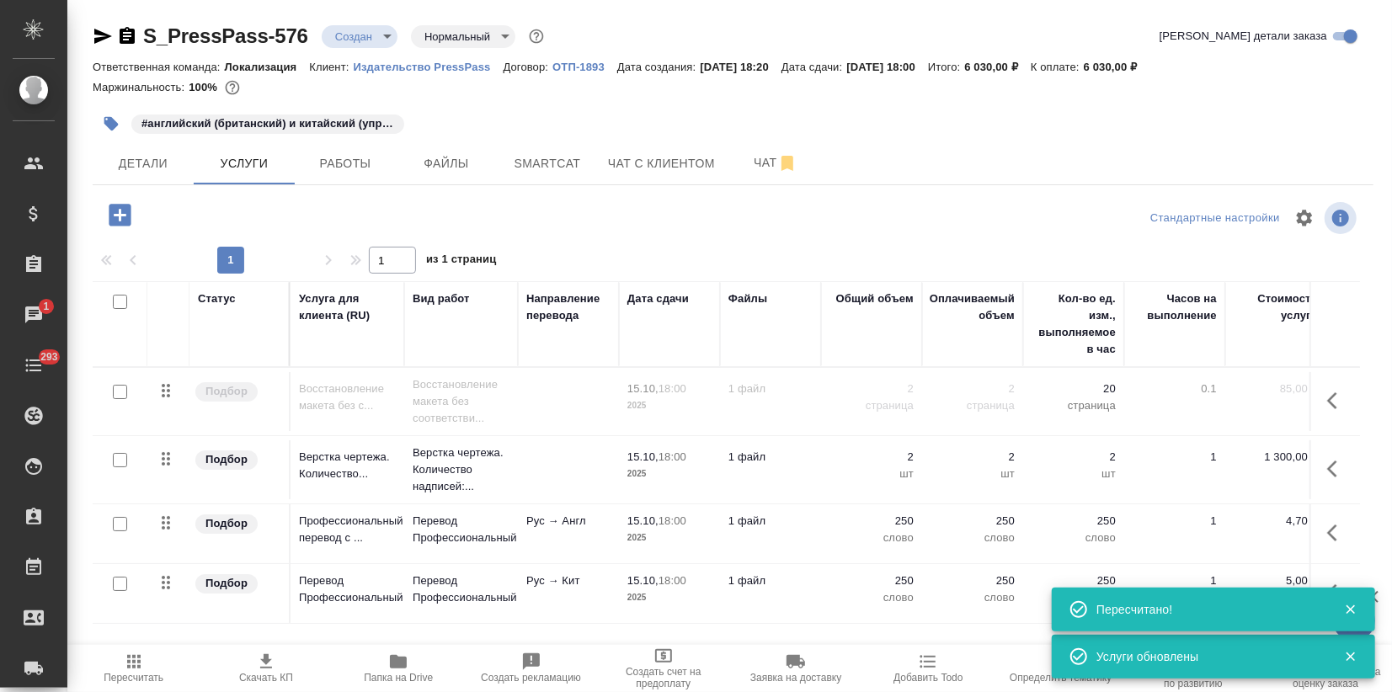
click at [115, 392] on input "checkbox" at bounding box center [120, 392] width 14 height 14
checkbox input "true"
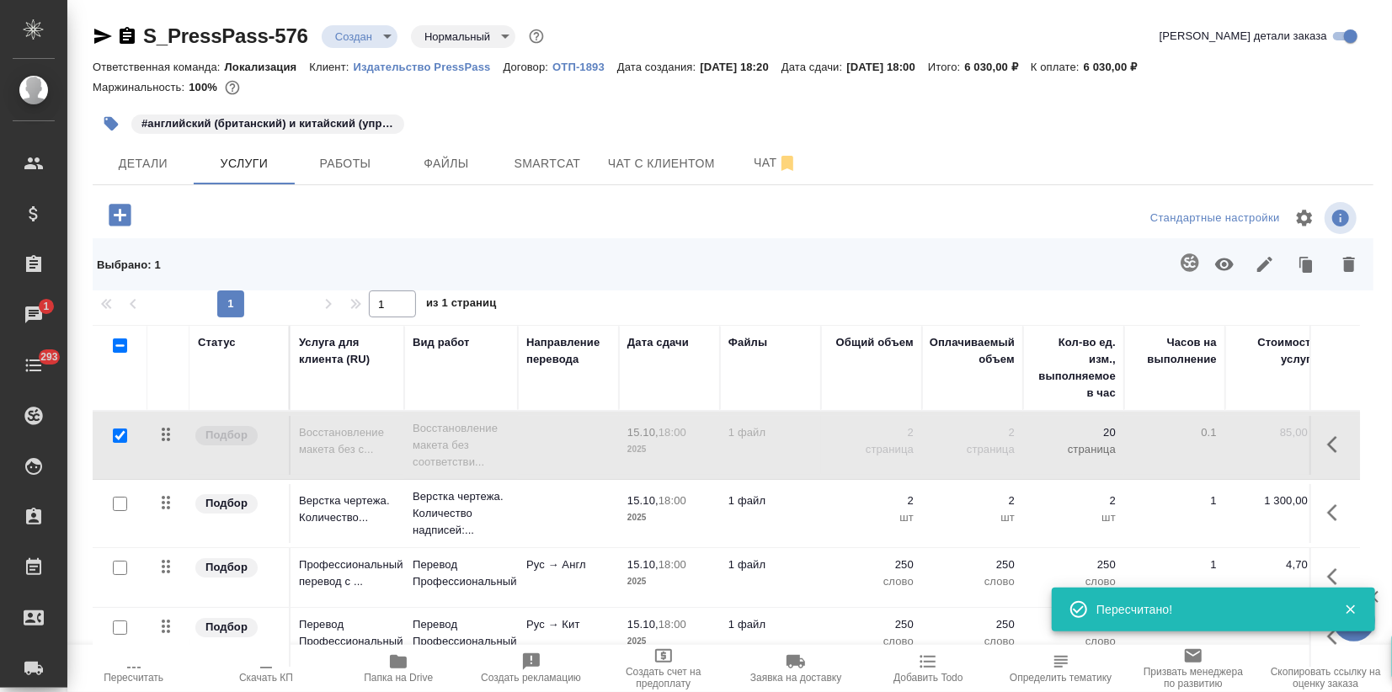
click at [1355, 258] on icon "button" at bounding box center [1349, 264] width 20 height 20
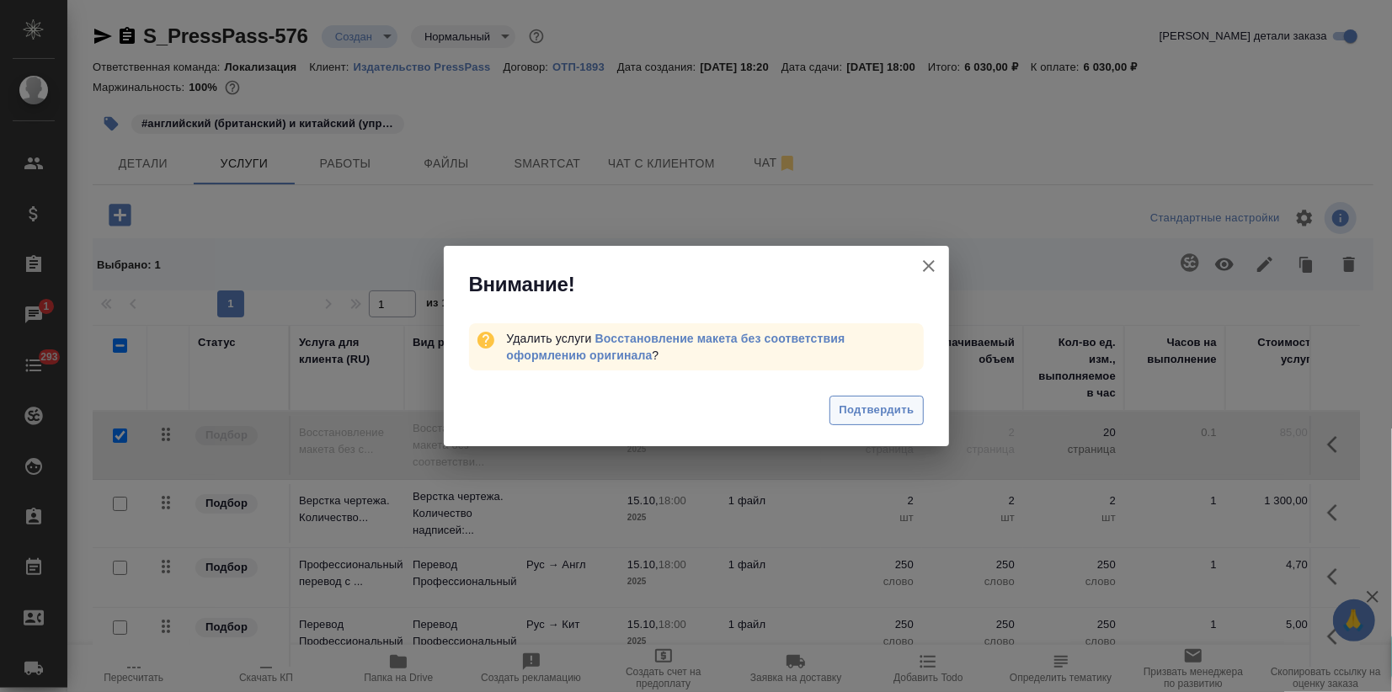
click at [859, 406] on span "Подтвердить" at bounding box center [876, 410] width 75 height 19
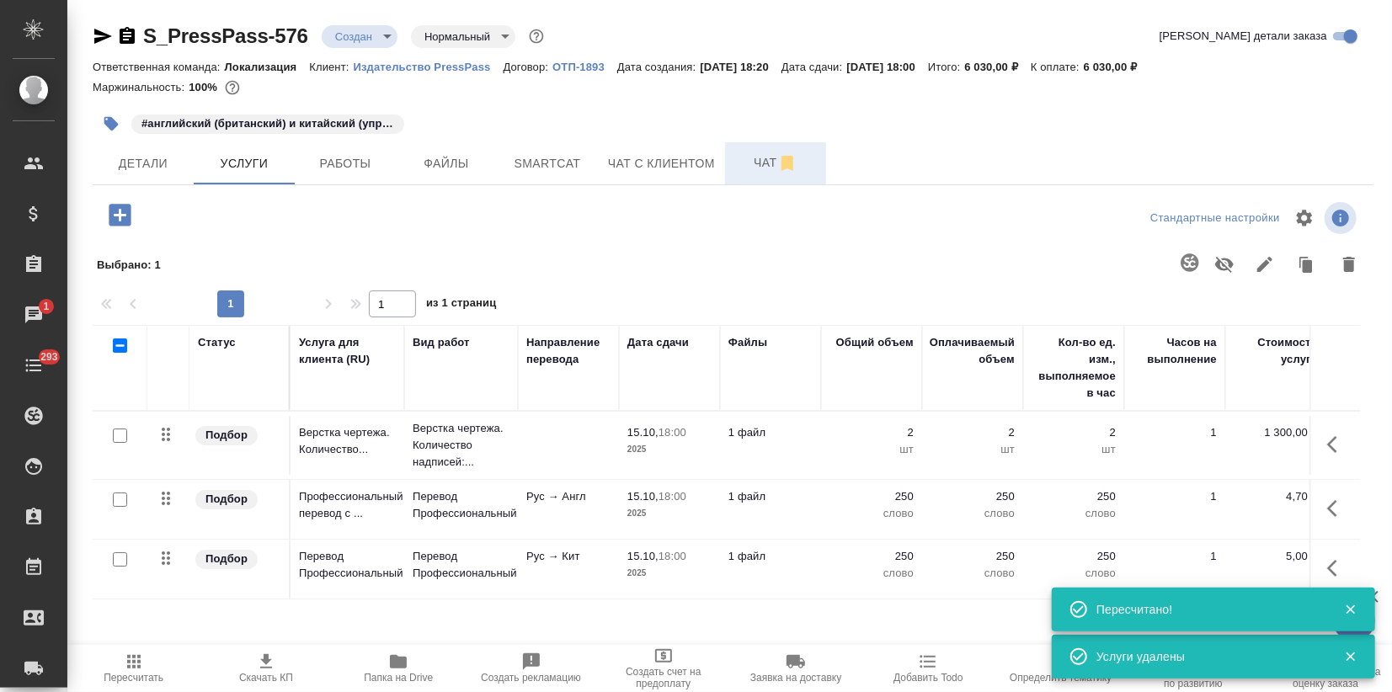
click at [753, 165] on span "Чат" at bounding box center [775, 162] width 81 height 21
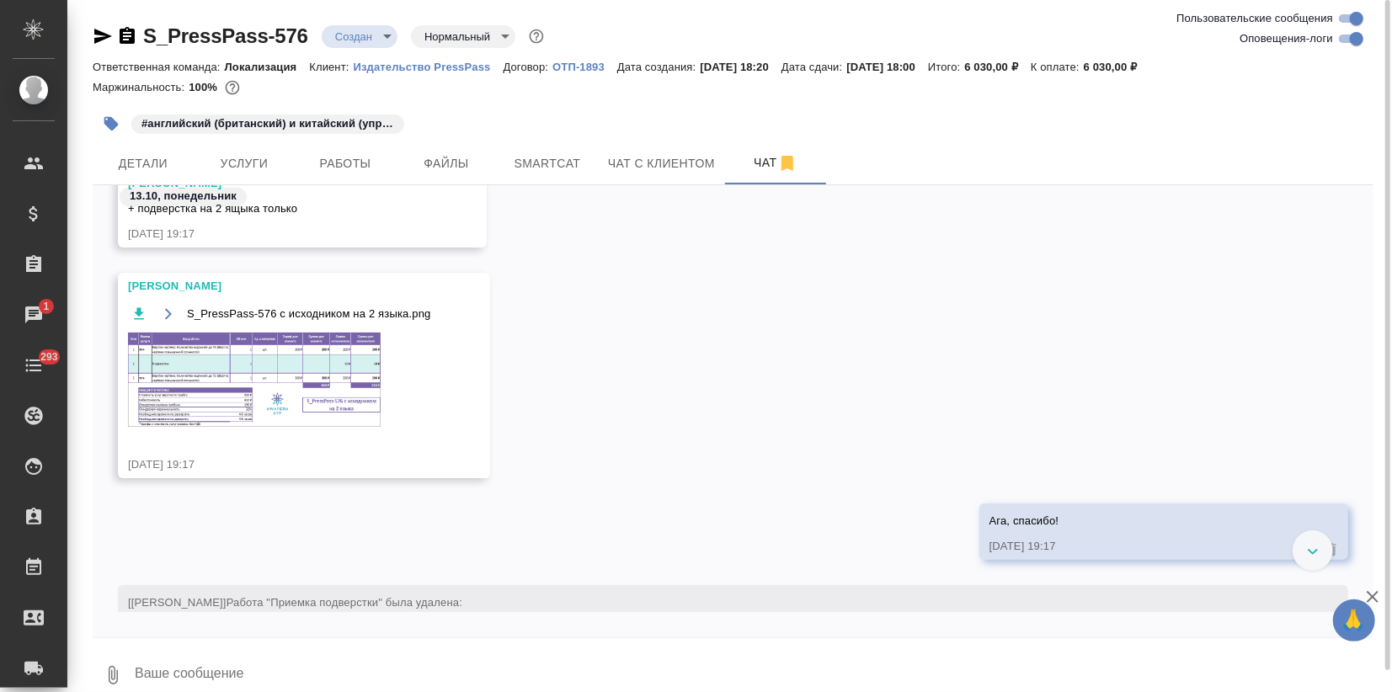
scroll to position [2401, 0]
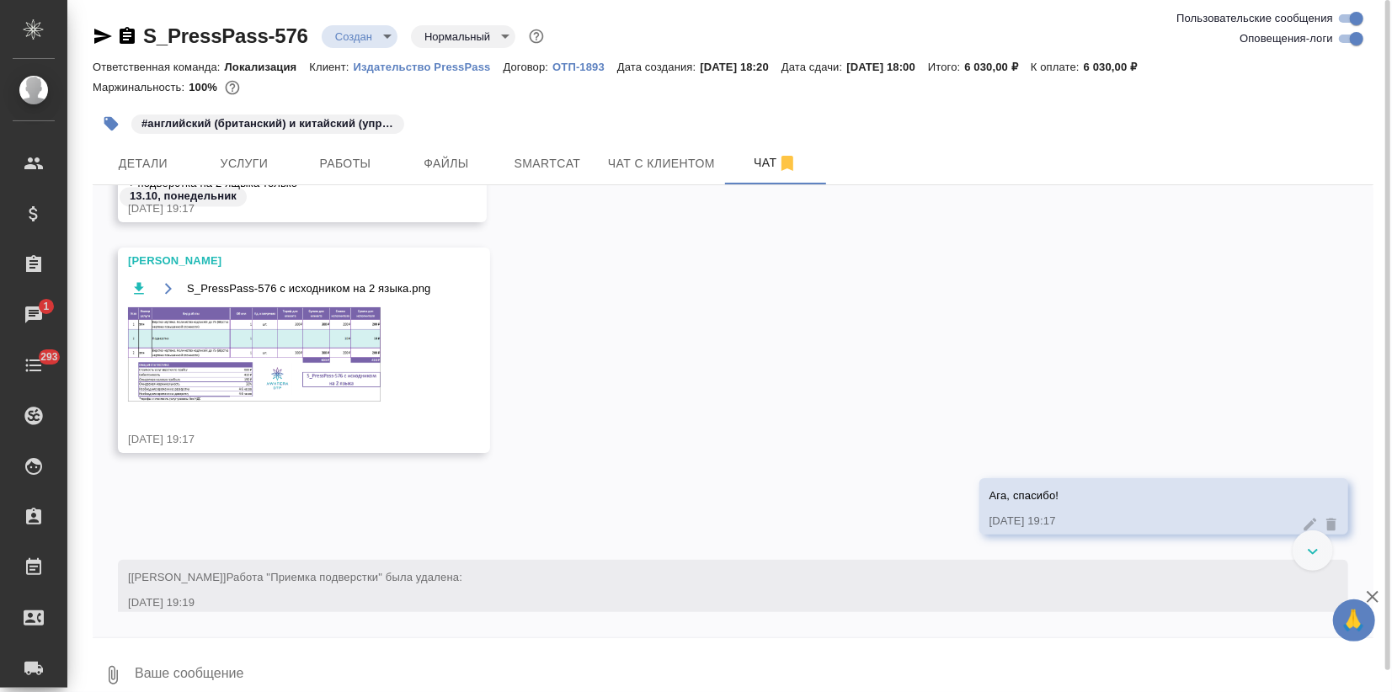
click at [292, 350] on img at bounding box center [254, 354] width 253 height 94
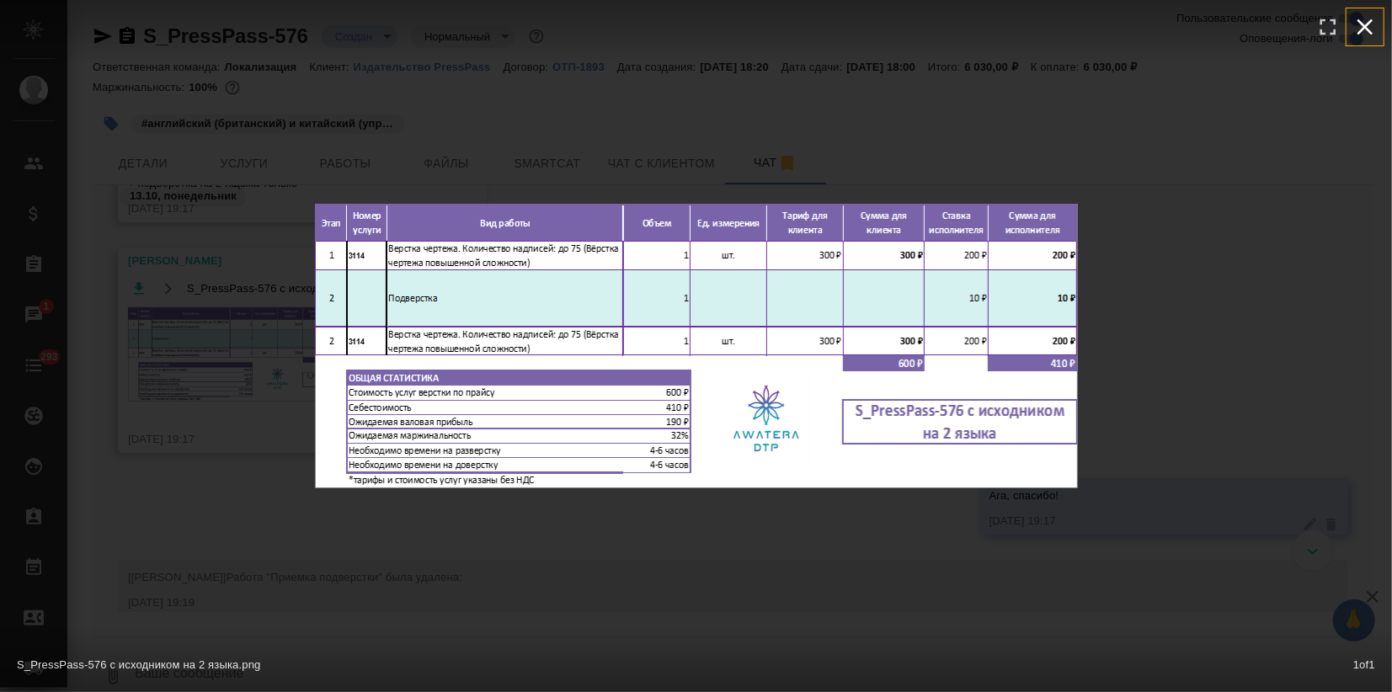
click at [1375, 32] on icon "button" at bounding box center [1365, 26] width 27 height 27
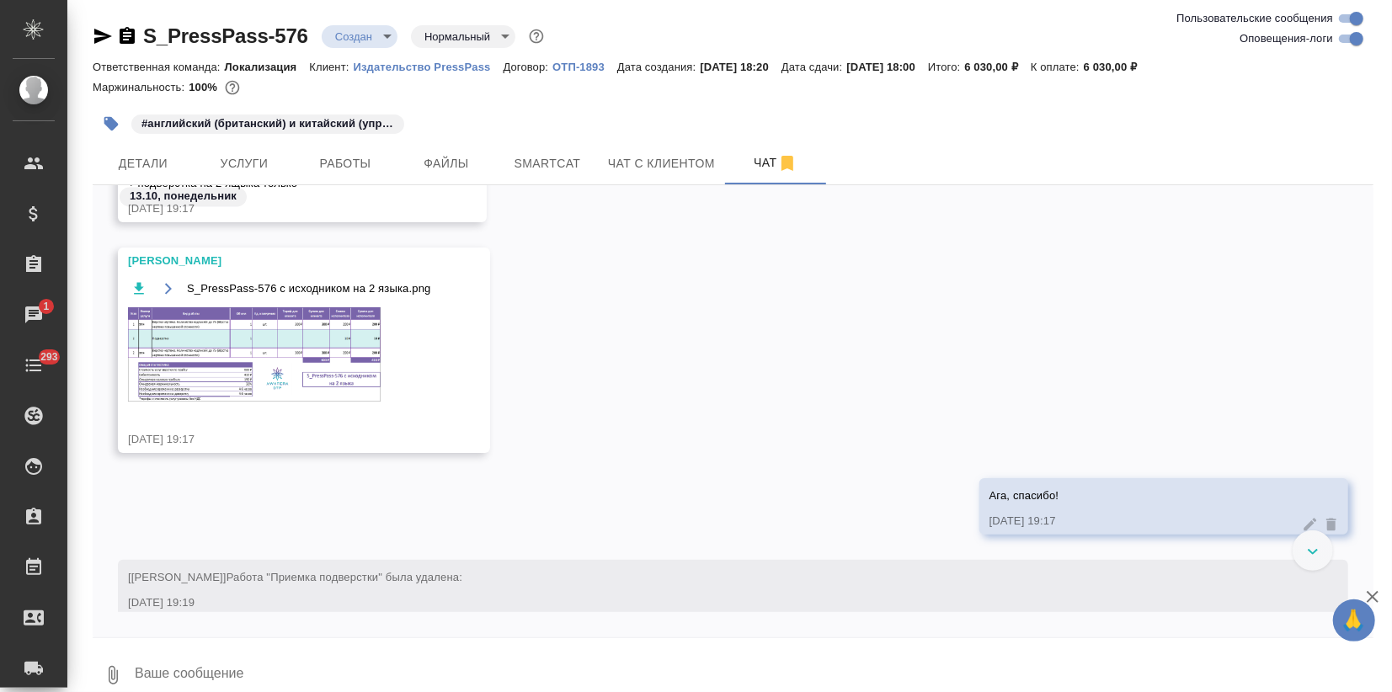
click at [1371, 595] on icon "button" at bounding box center [1373, 597] width 12 height 12
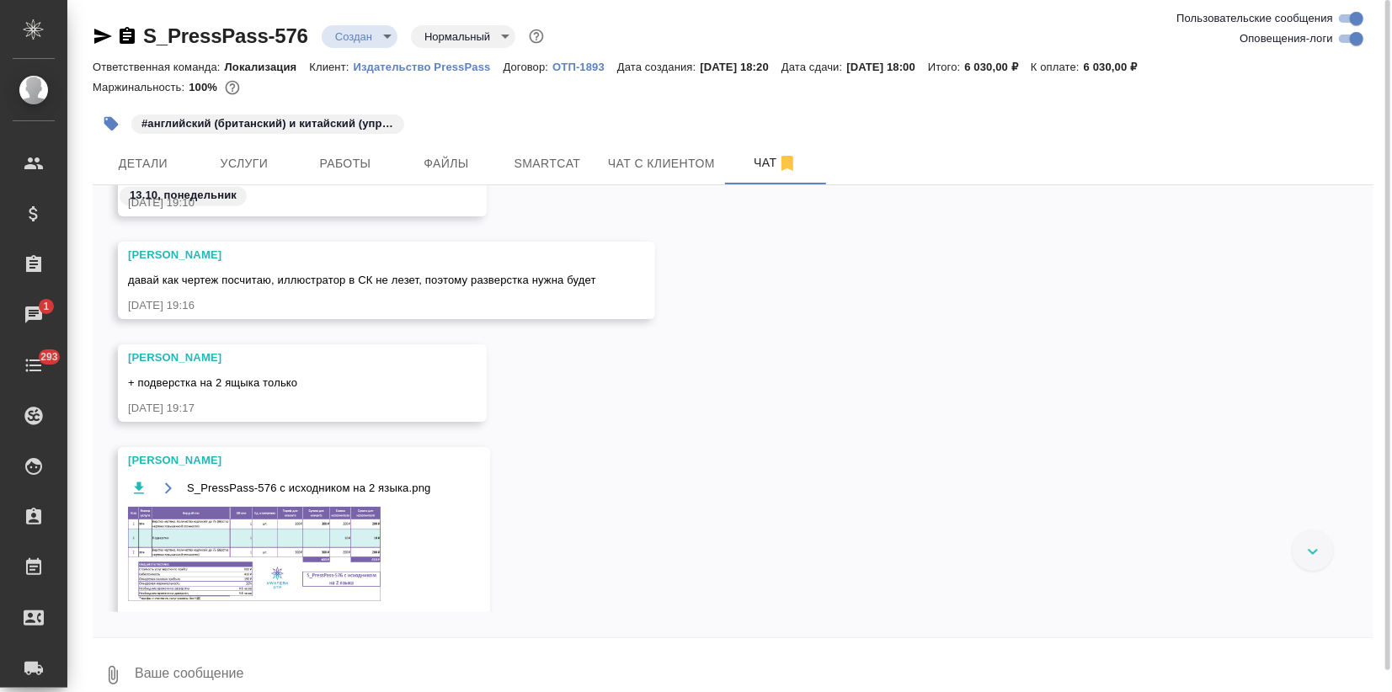
scroll to position [2256, 0]
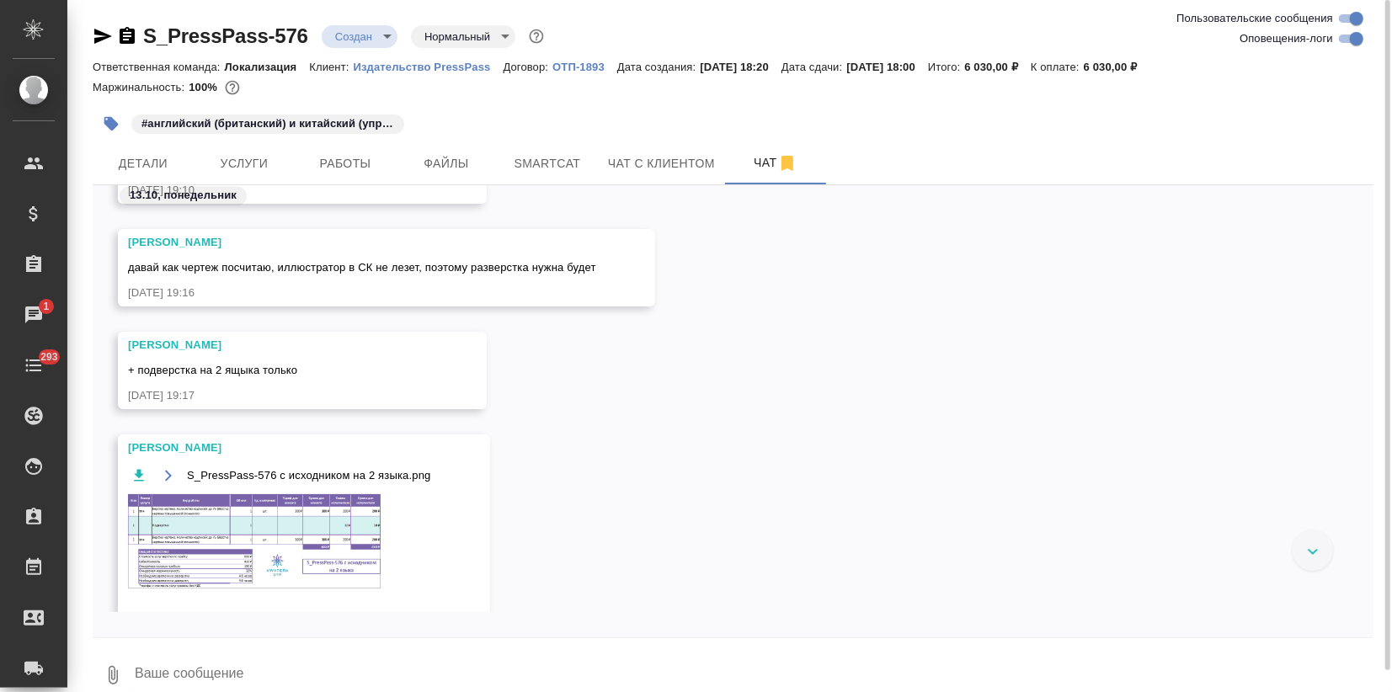
click at [323, 485] on div "S_PressPass-576 с исходником на 2 языка.png" at bounding box center [279, 537] width 303 height 145
click at [325, 514] on img at bounding box center [254, 541] width 253 height 94
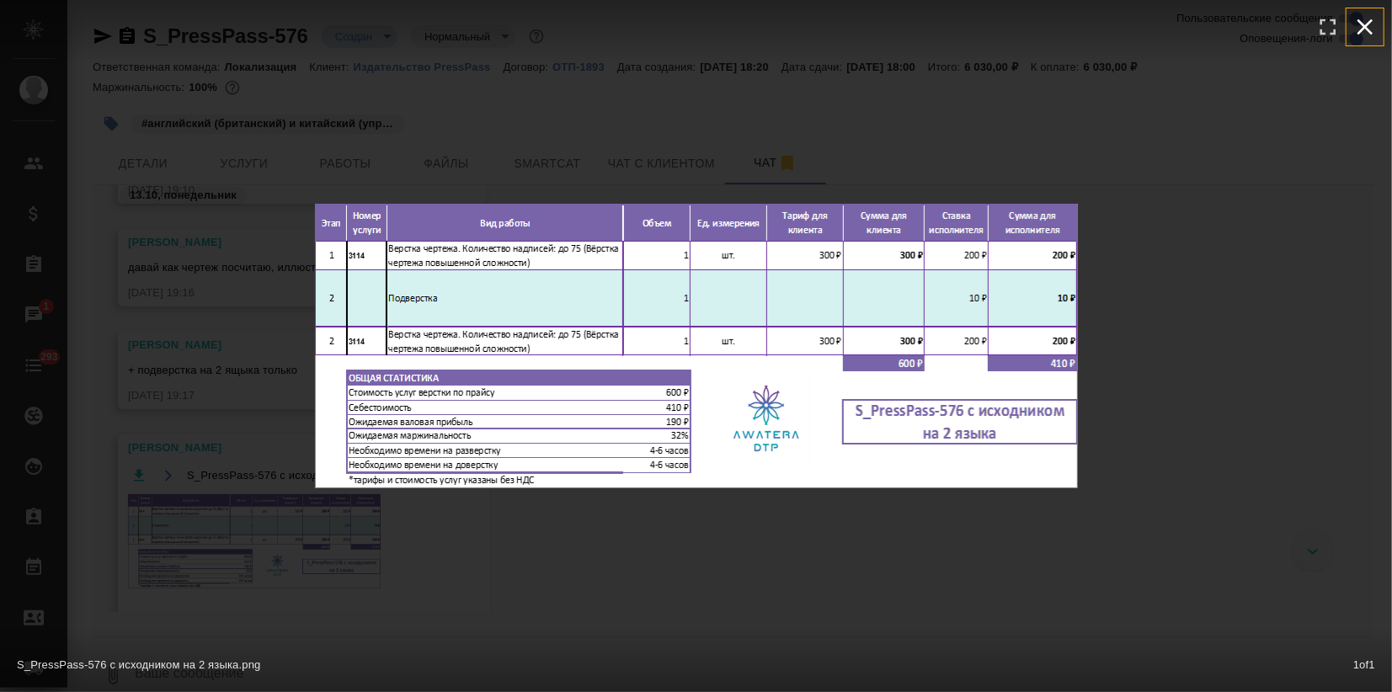
click at [1364, 18] on icon "button" at bounding box center [1365, 26] width 27 height 27
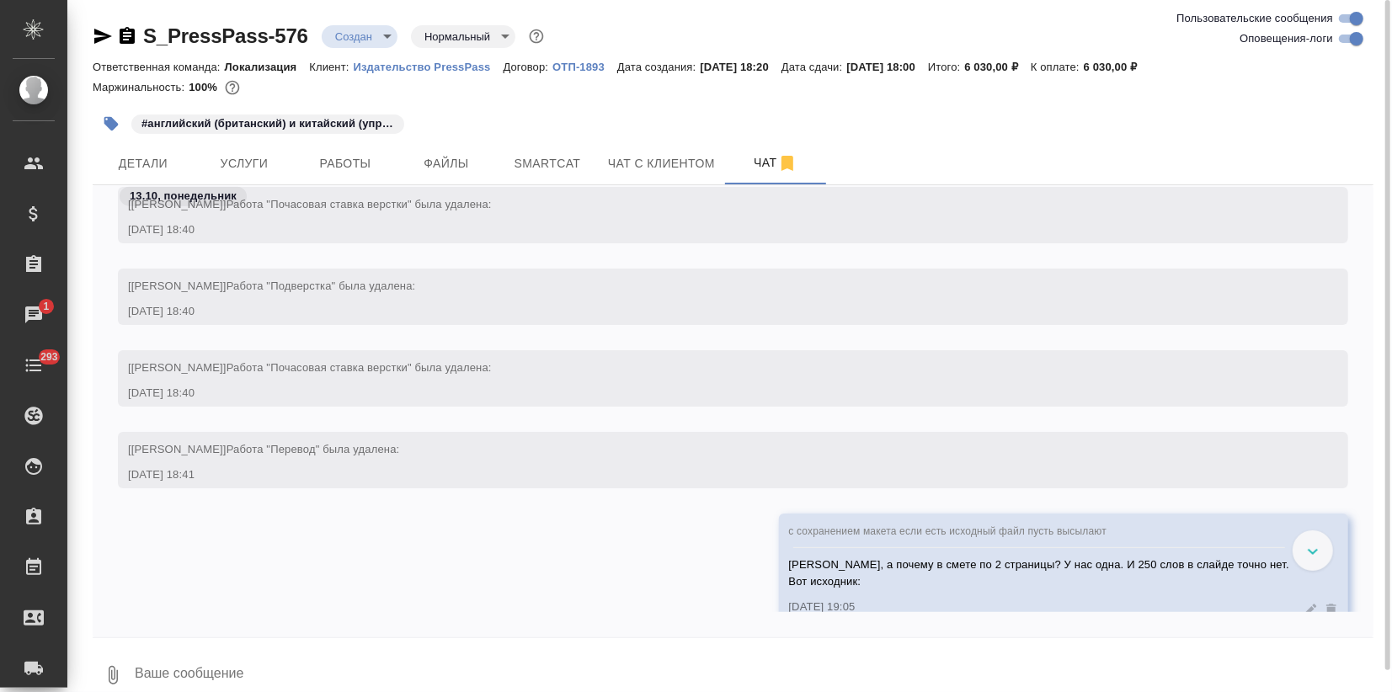
scroll to position [1247, 0]
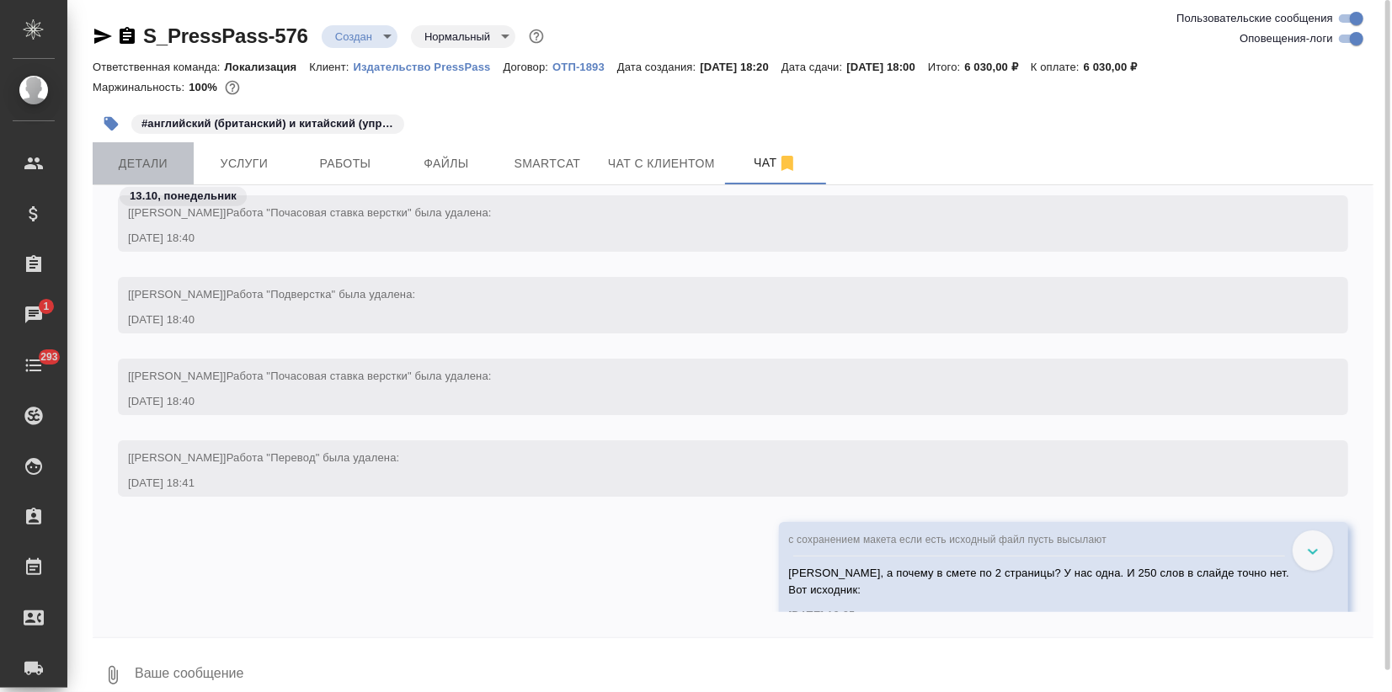
click at [134, 158] on span "Детали" at bounding box center [143, 163] width 81 height 21
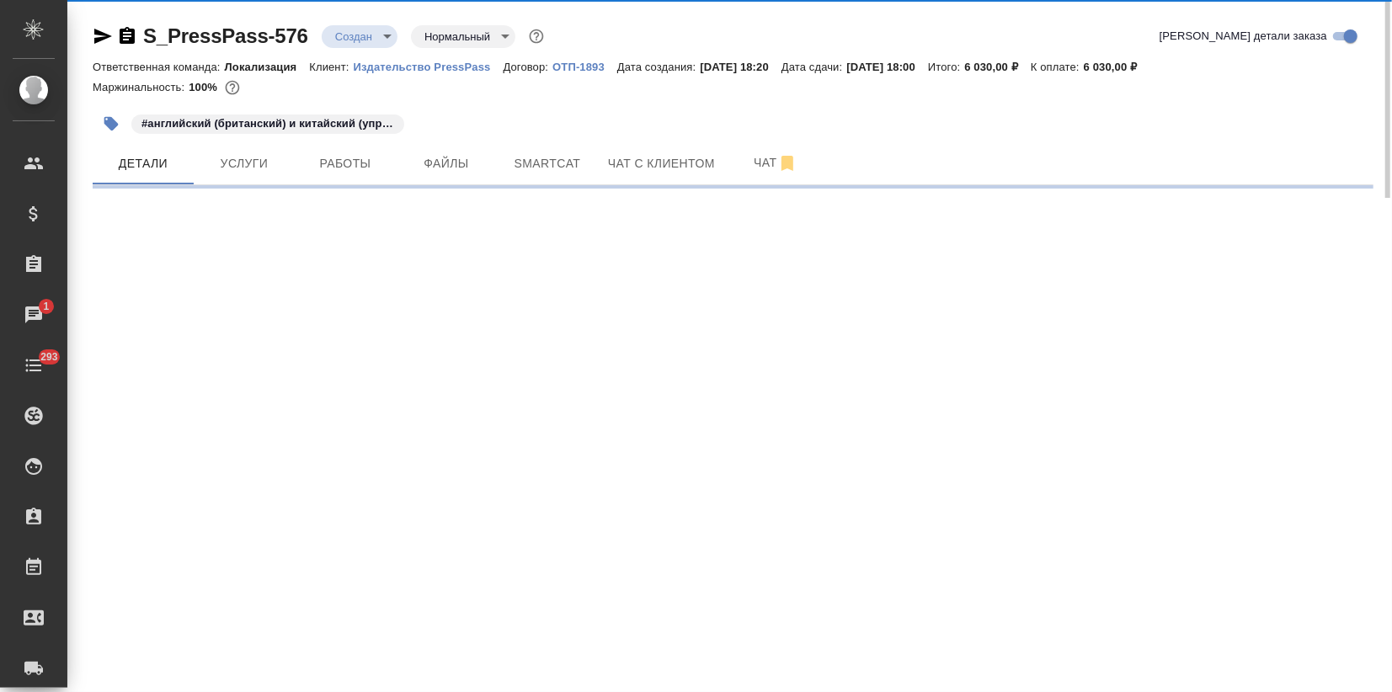
select select "RU"
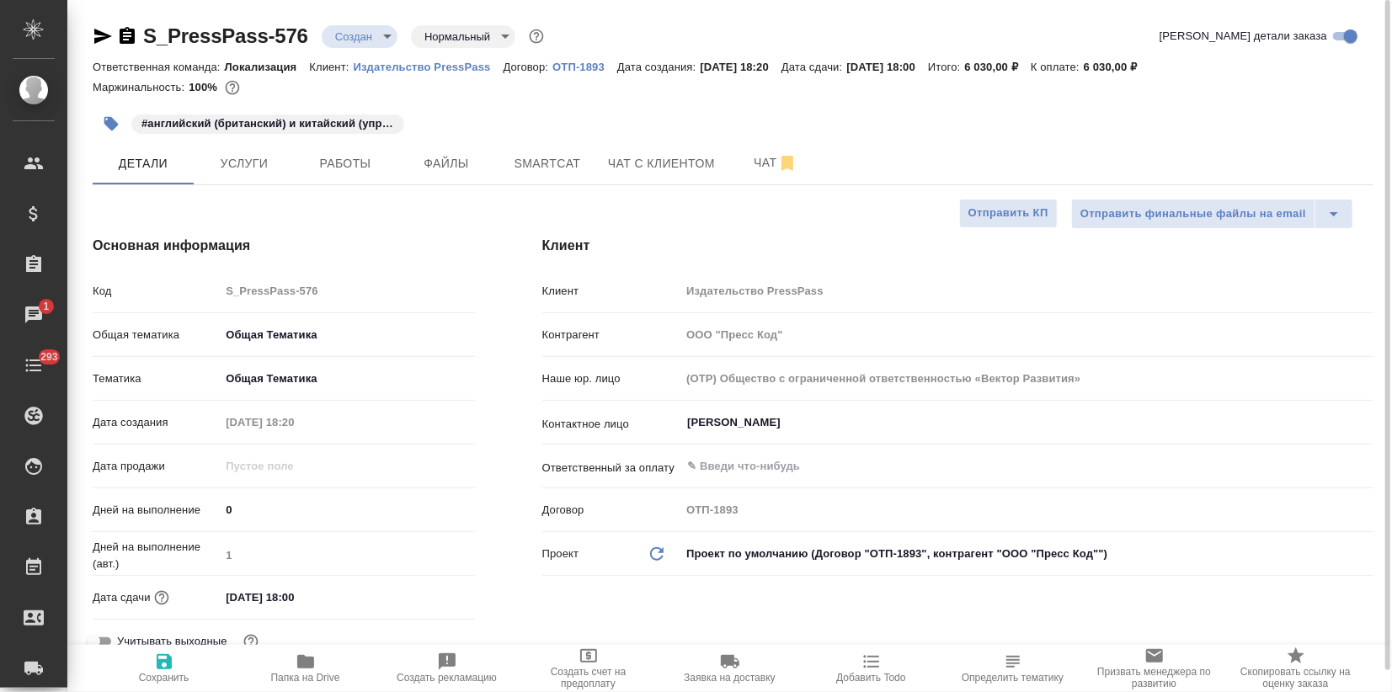
type textarea "x"
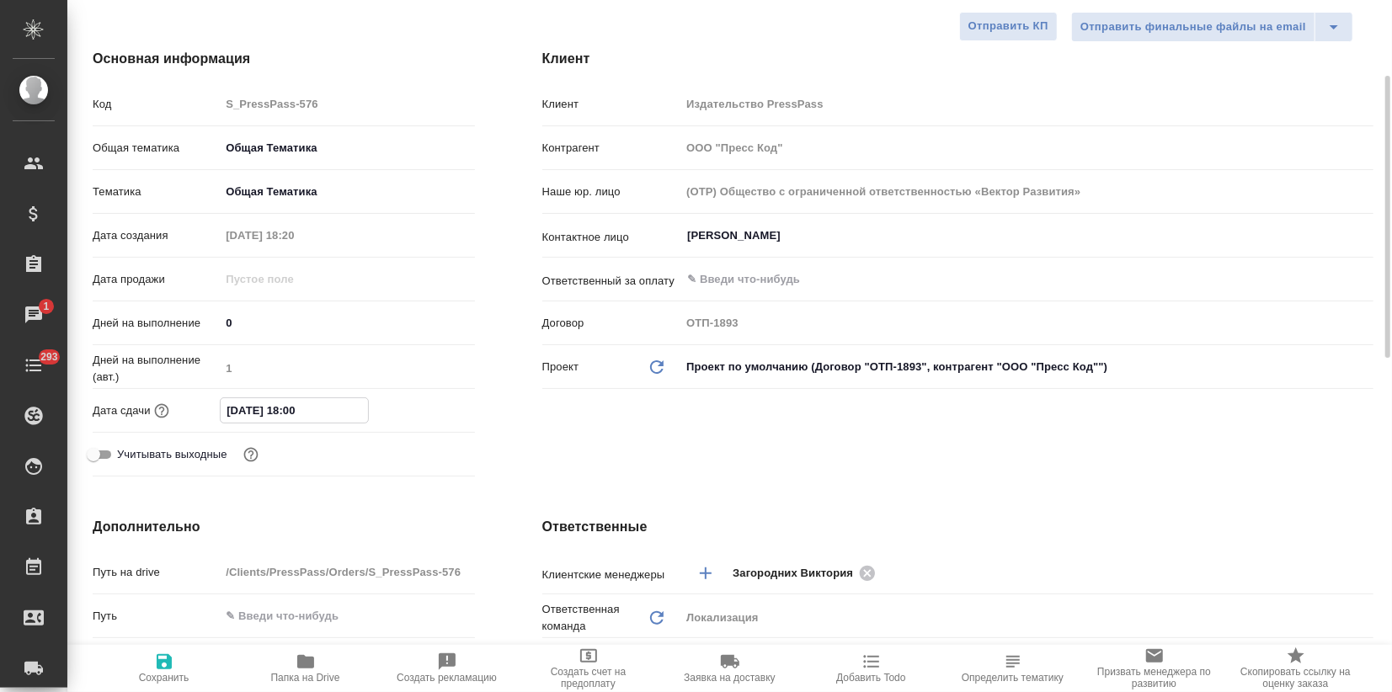
click at [323, 408] on input "15.10.2025 18:00" at bounding box center [294, 410] width 147 height 24
click at [427, 410] on icon "button" at bounding box center [426, 409] width 15 height 17
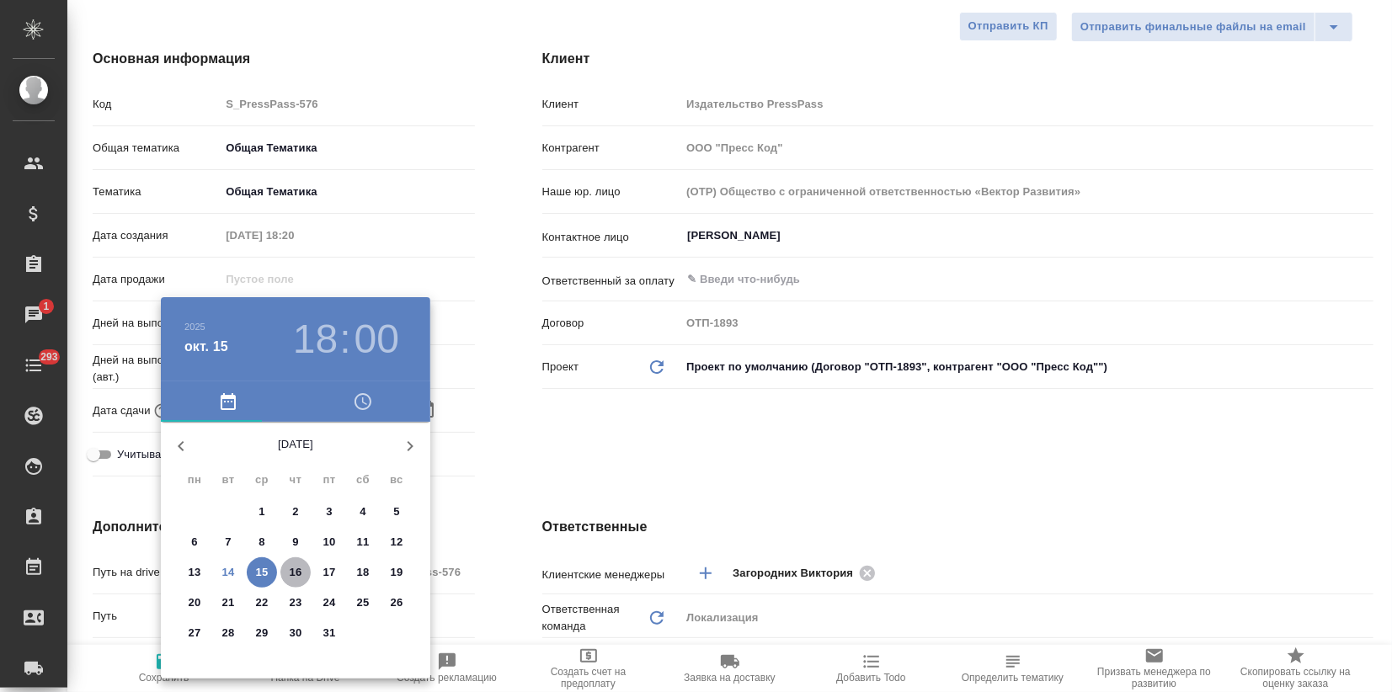
click at [302, 572] on p "16" at bounding box center [296, 572] width 13 height 17
type input "16.10.2025 18:00"
type textarea "x"
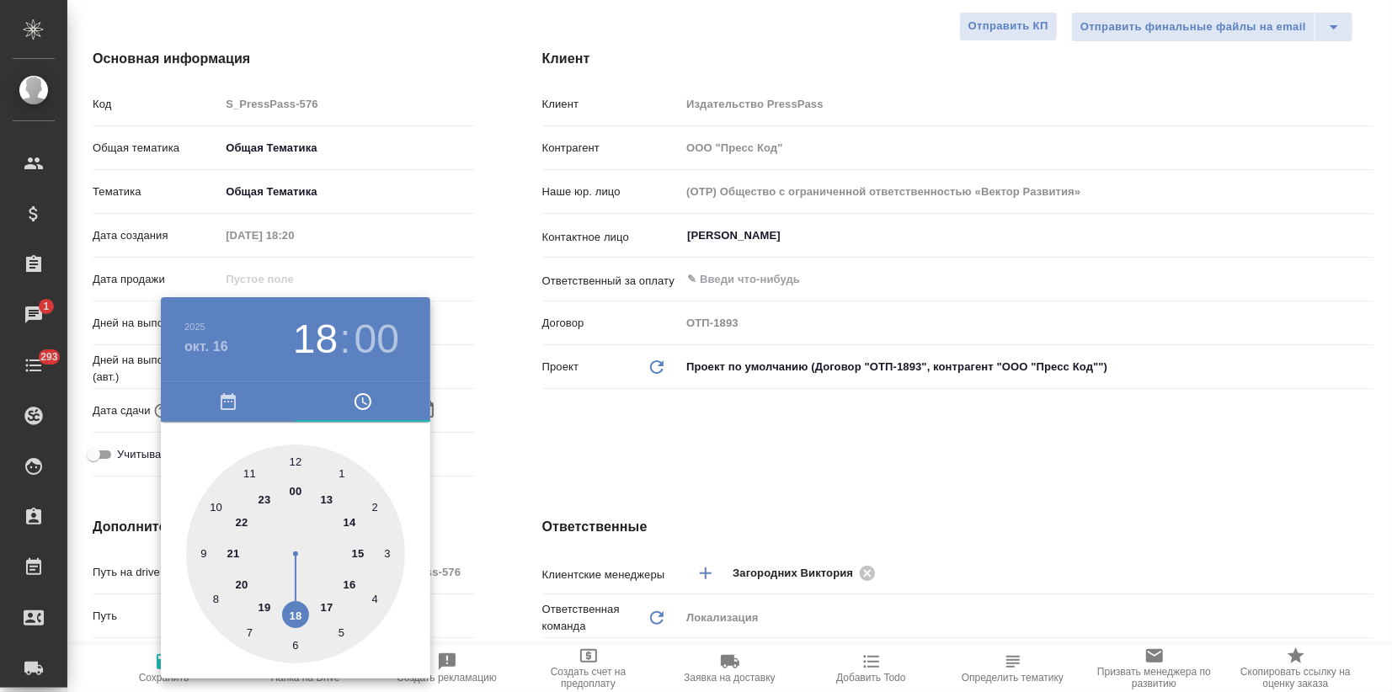
click at [357, 553] on div at bounding box center [295, 554] width 219 height 219
type input "[DATE] 15:00"
type textarea "x"
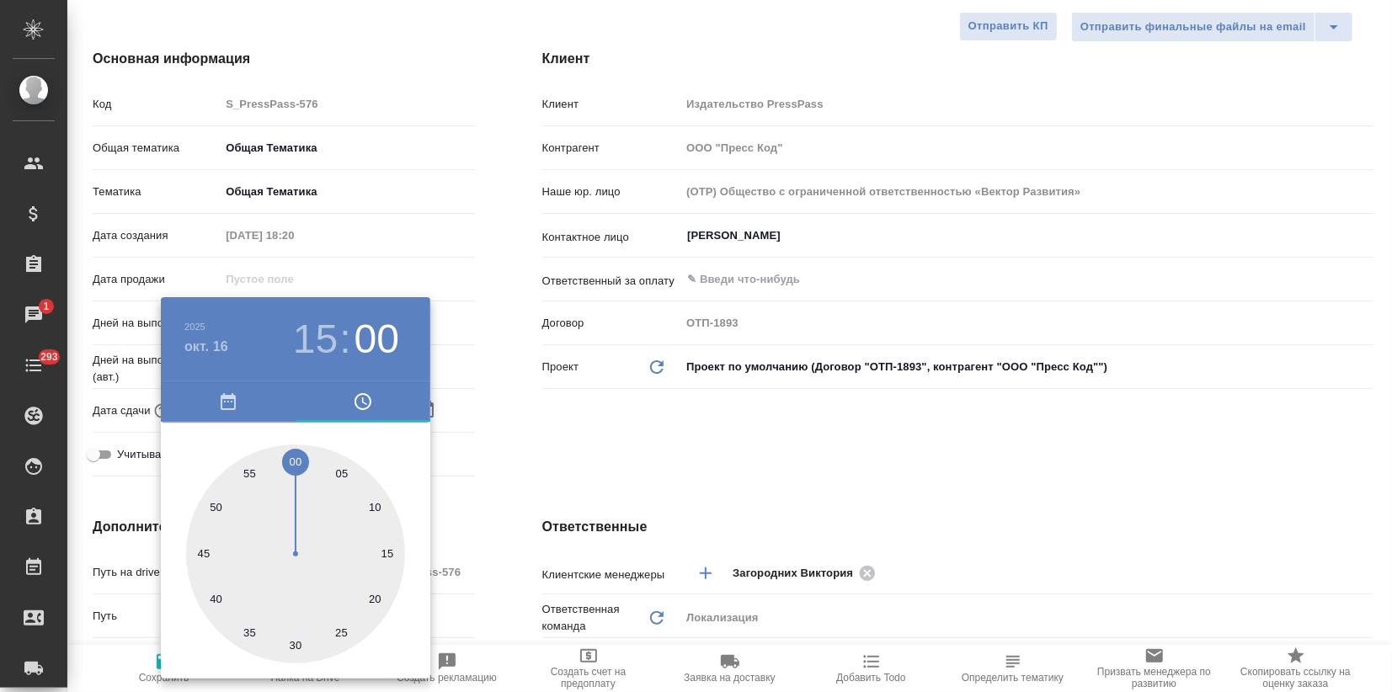
click at [291, 456] on div at bounding box center [295, 554] width 219 height 219
type textarea "x"
click at [508, 449] on div at bounding box center [696, 346] width 1392 height 692
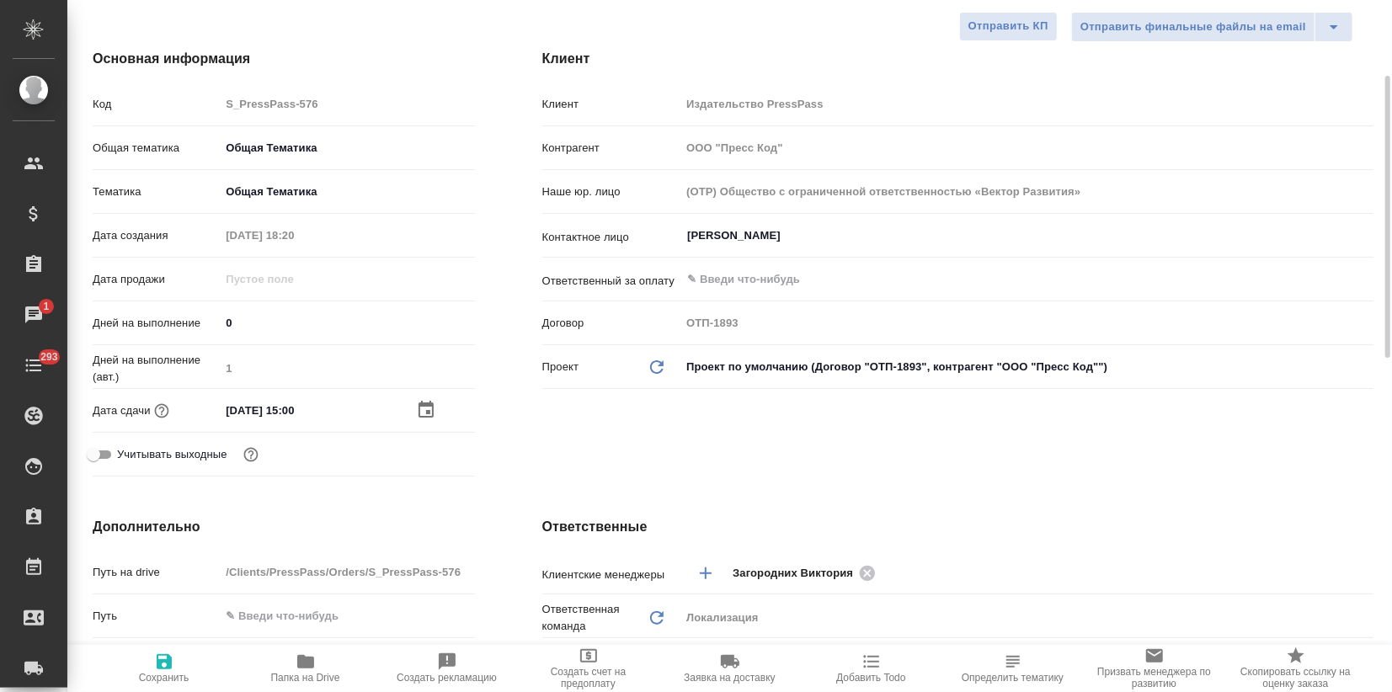
click at [173, 665] on icon "button" at bounding box center [164, 662] width 20 height 20
type textarea "x"
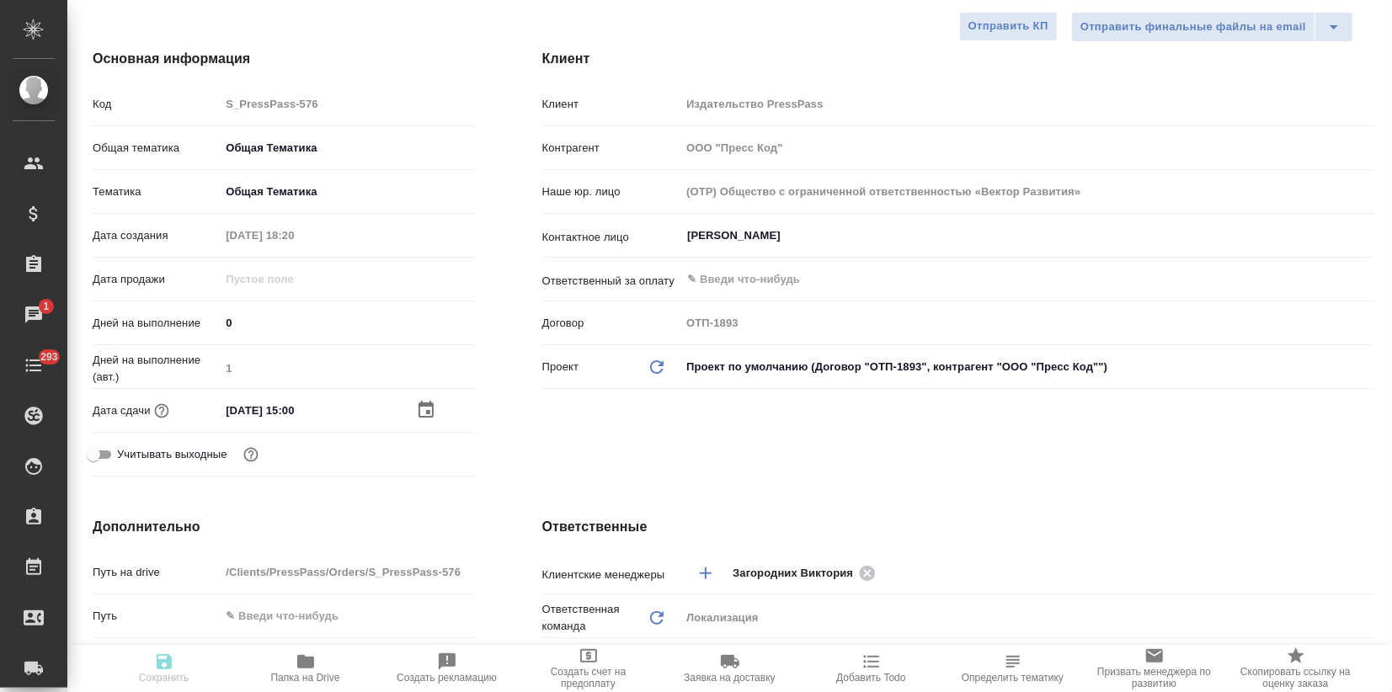
type textarea "x"
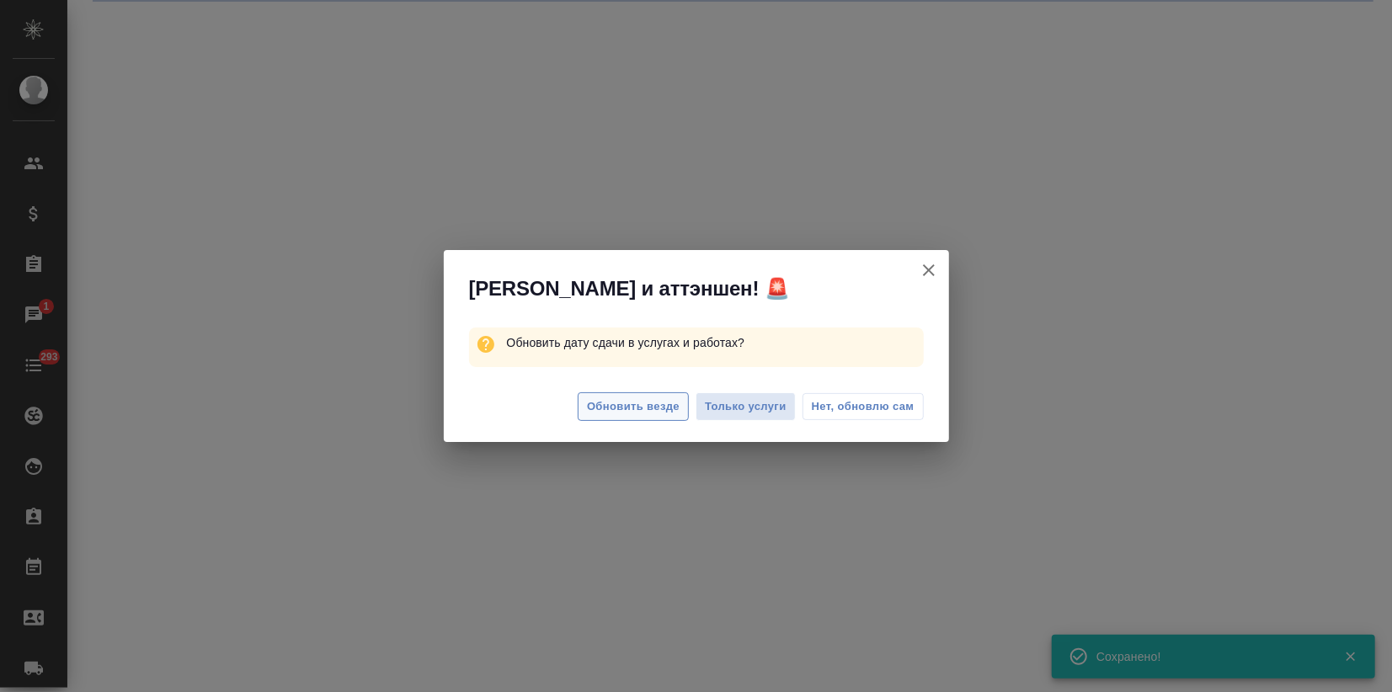
click at [664, 398] on span "Обновить везде" at bounding box center [633, 407] width 93 height 19
select select "RU"
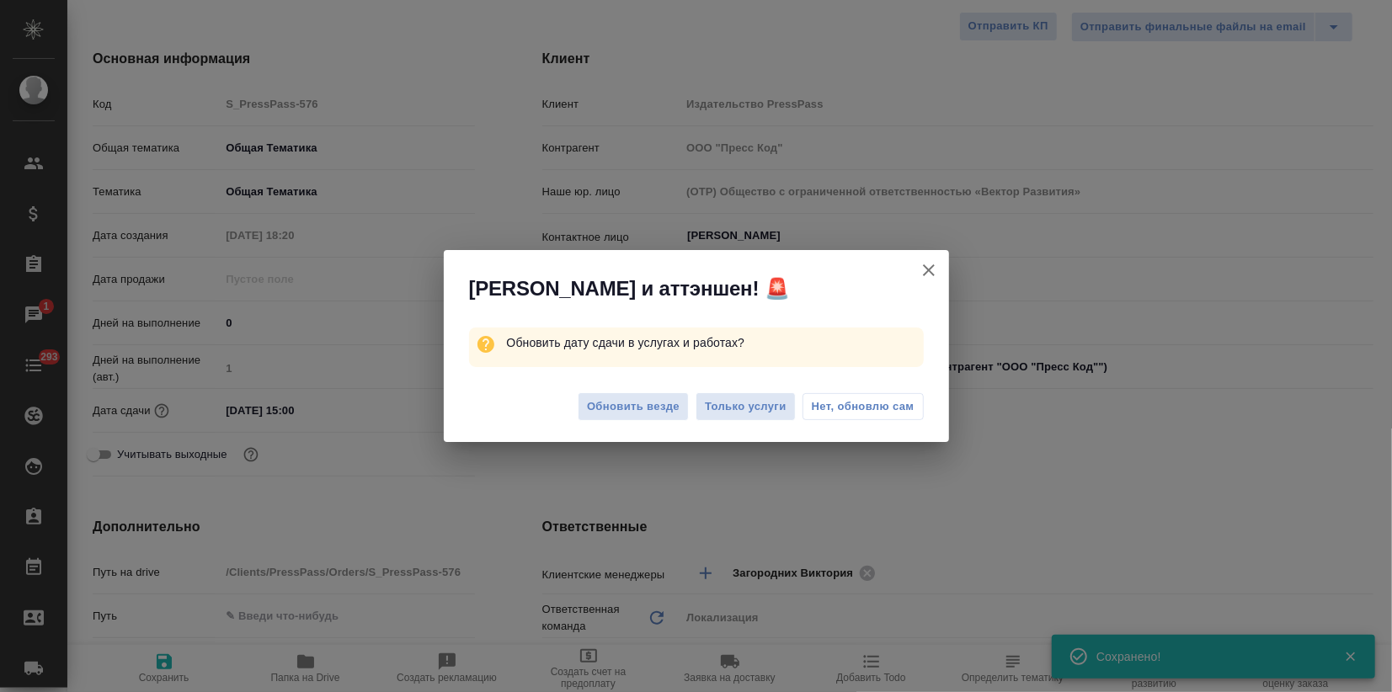
type textarea "x"
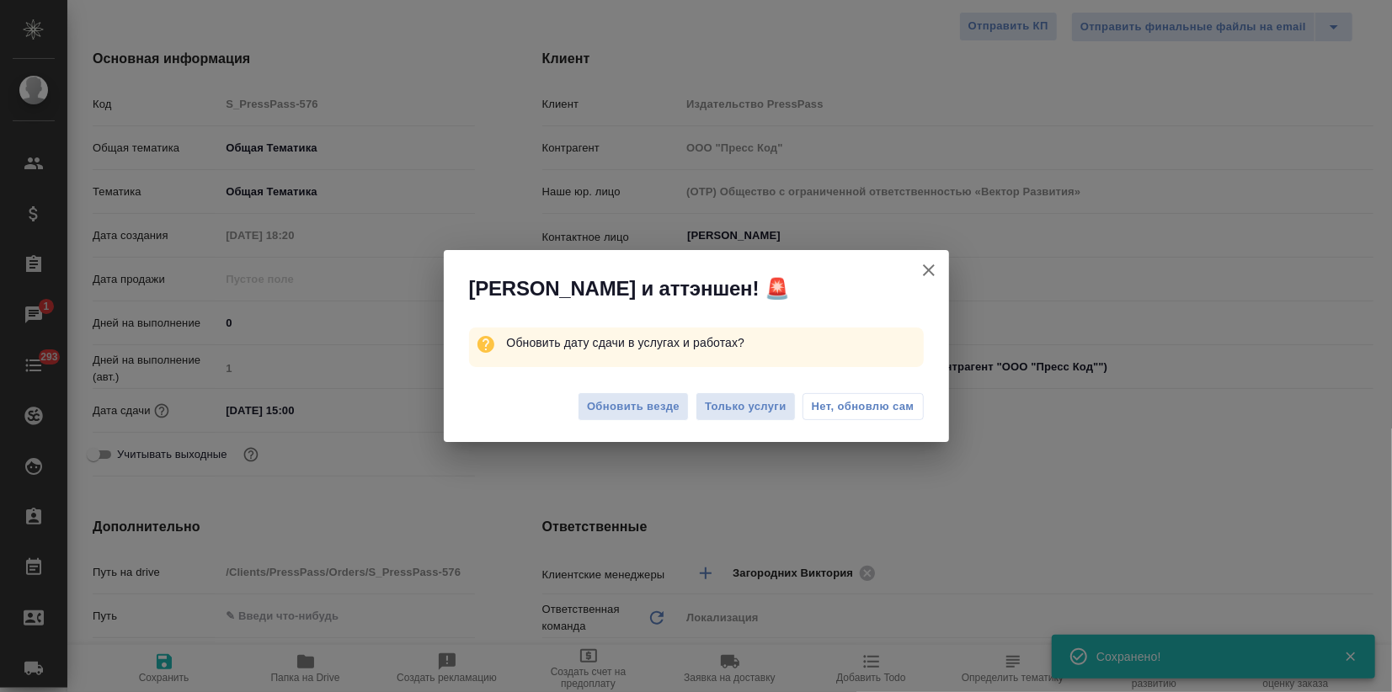
type textarea "x"
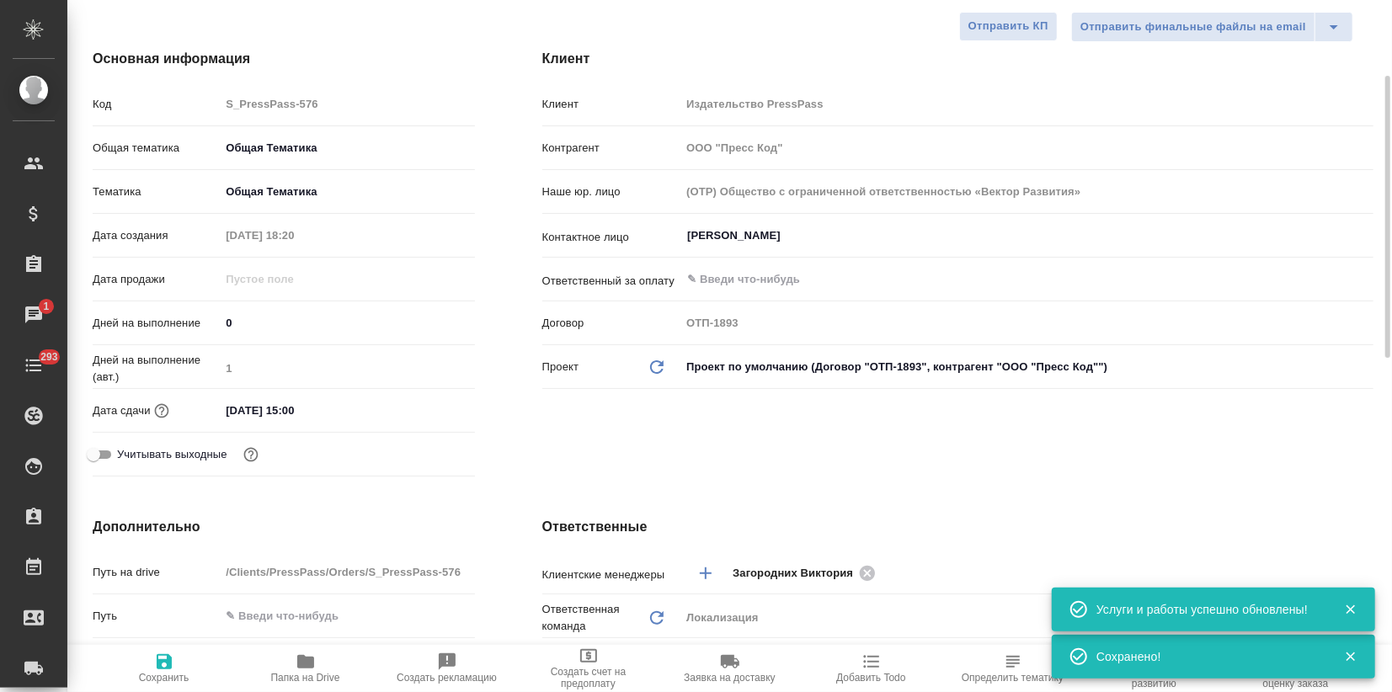
scroll to position [0, 0]
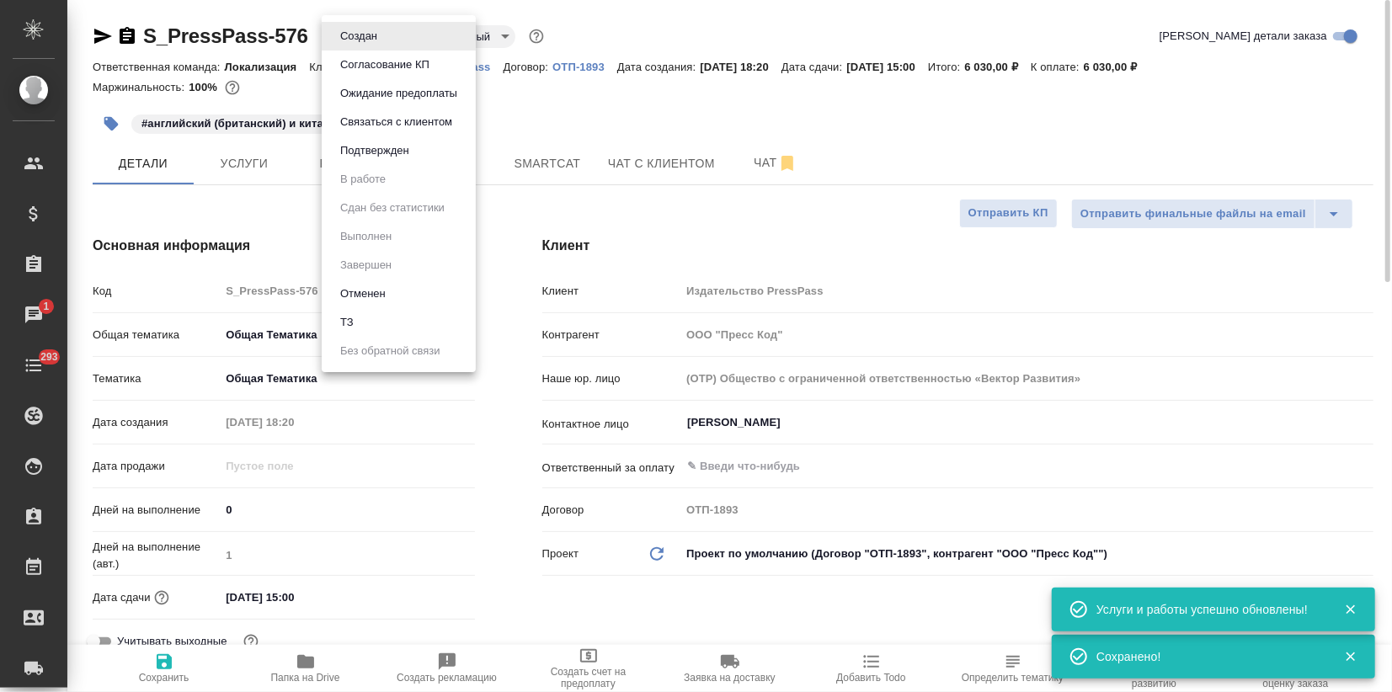
click at [368, 29] on body ".cls-1 fill:#fff; AWATERA Zagorodnikh Viktoria Клиенты Спецификации Заказы 1 Ча…" at bounding box center [696, 346] width 1392 height 692
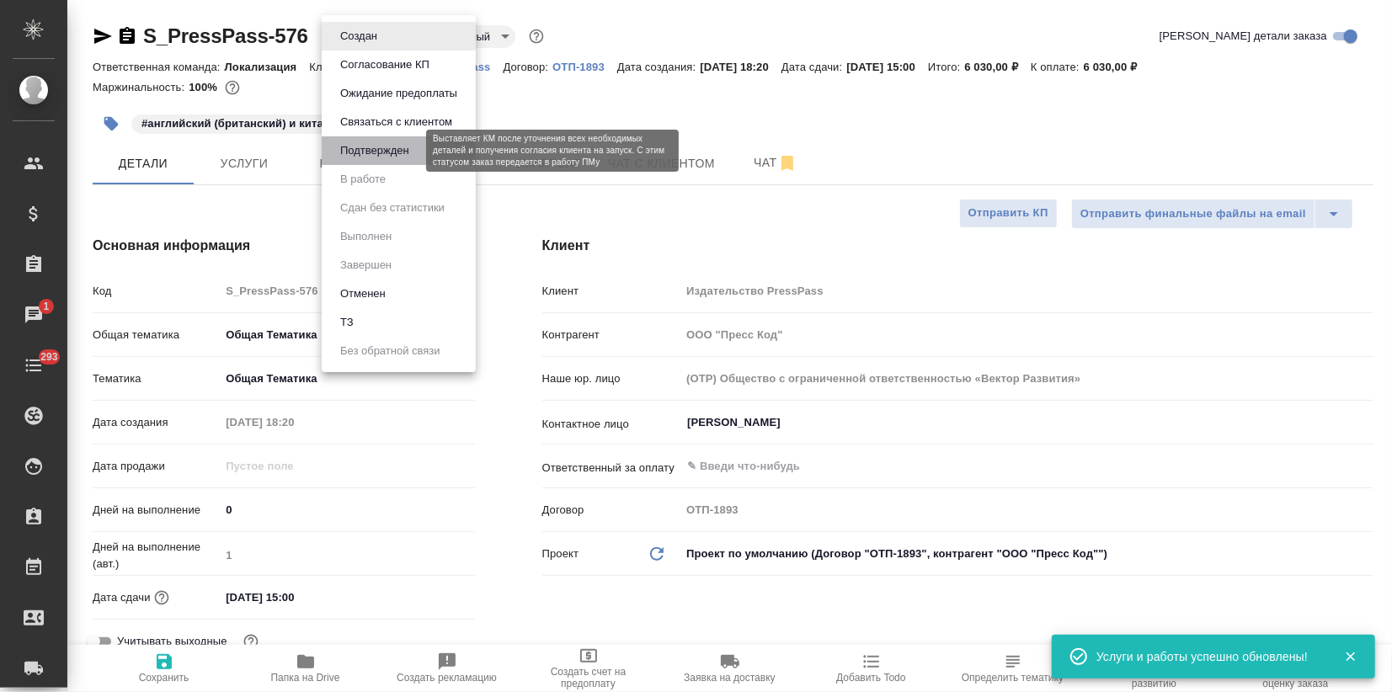
click at [381, 155] on button "Подтвержден" at bounding box center [374, 150] width 79 height 19
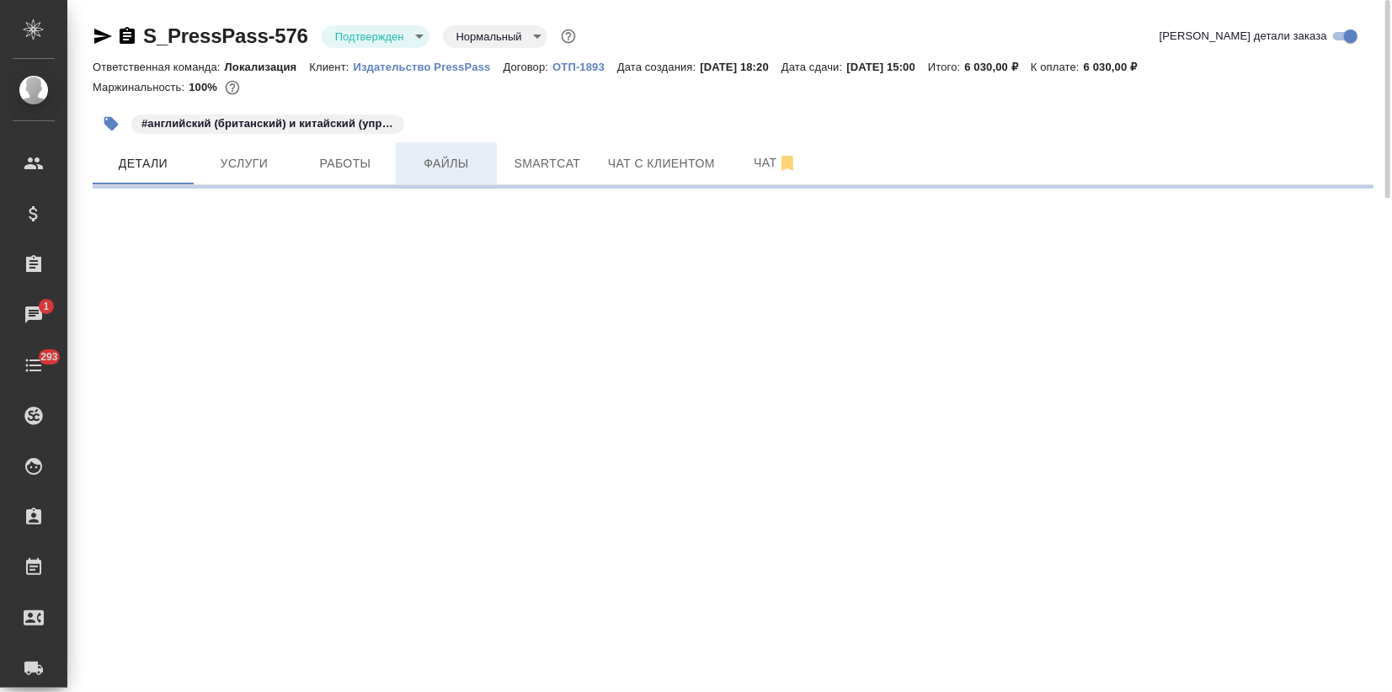
select select "RU"
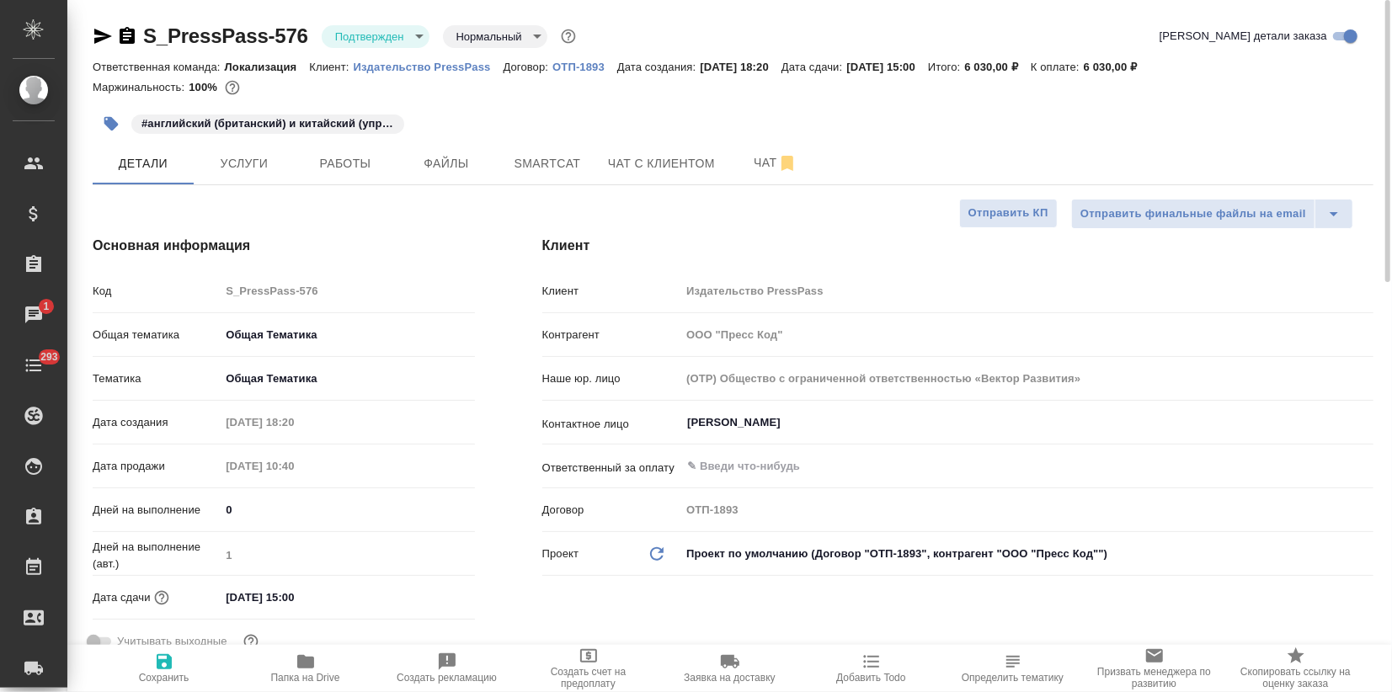
type textarea "x"
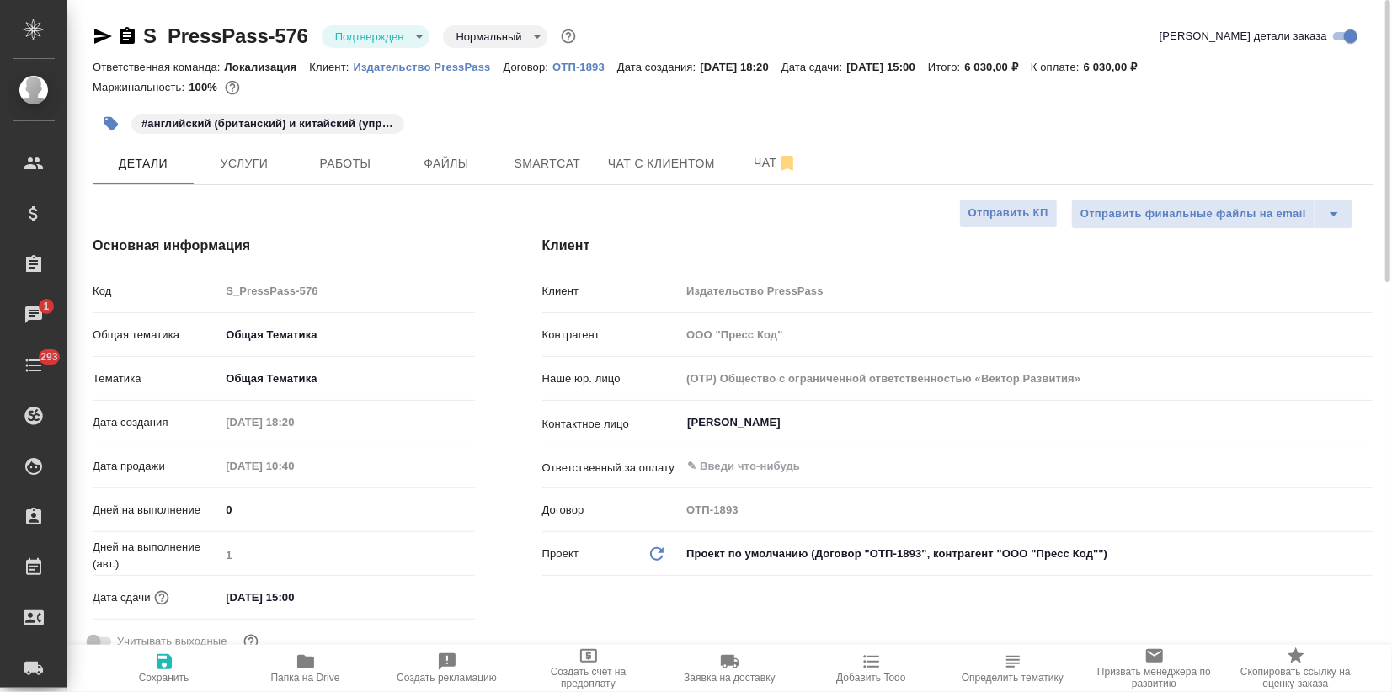
type textarea "x"
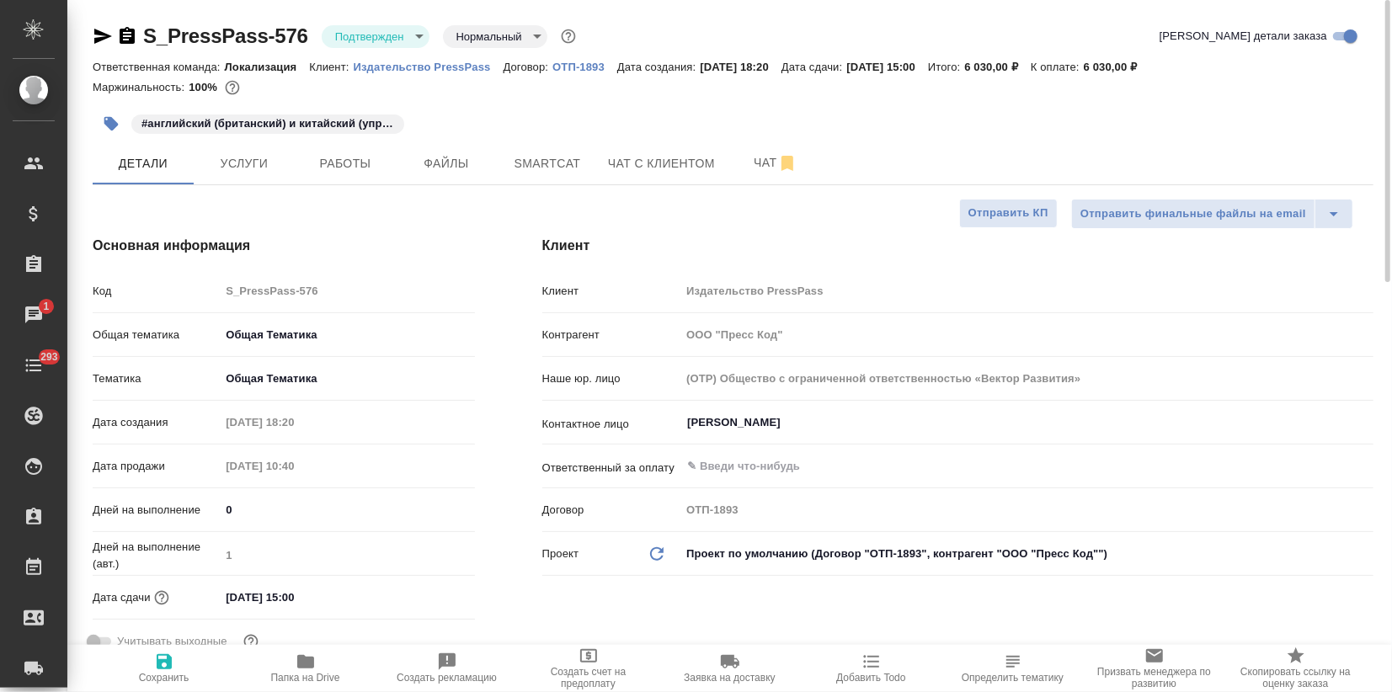
type textarea "x"
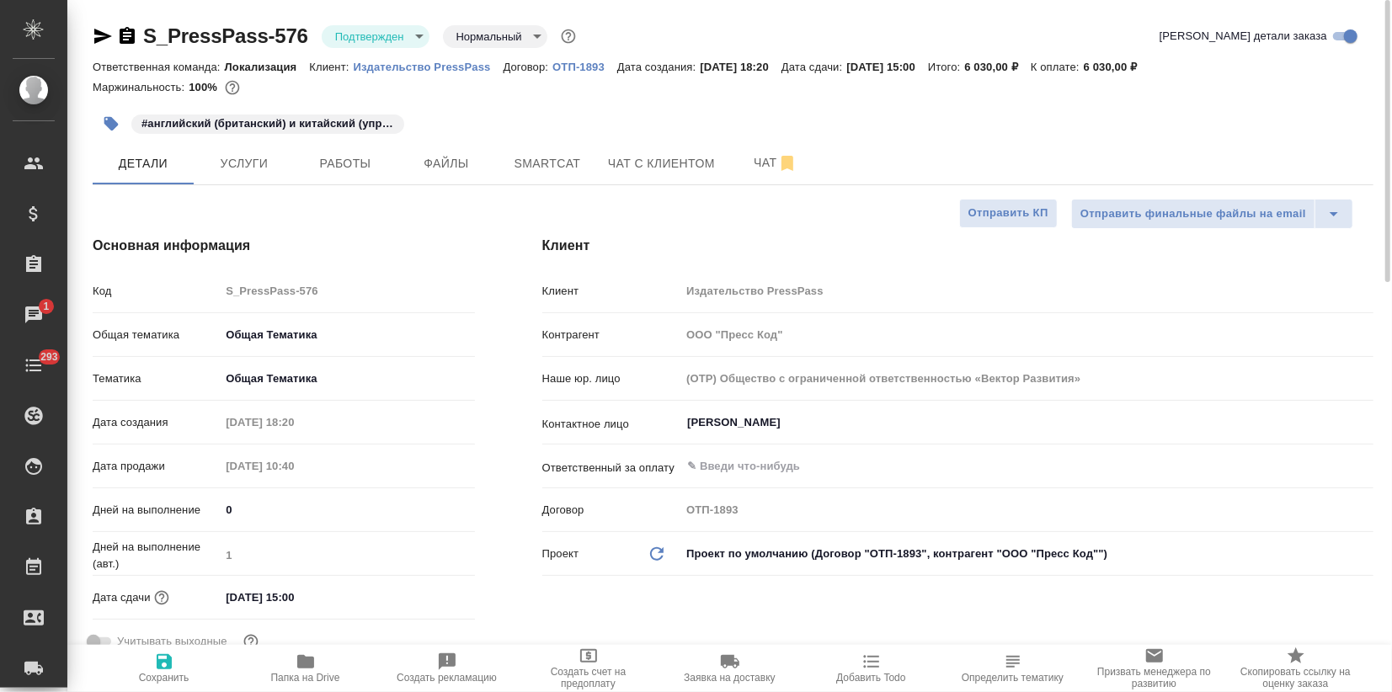
click at [100, 34] on icon "button" at bounding box center [103, 36] width 18 height 15
type textarea "x"
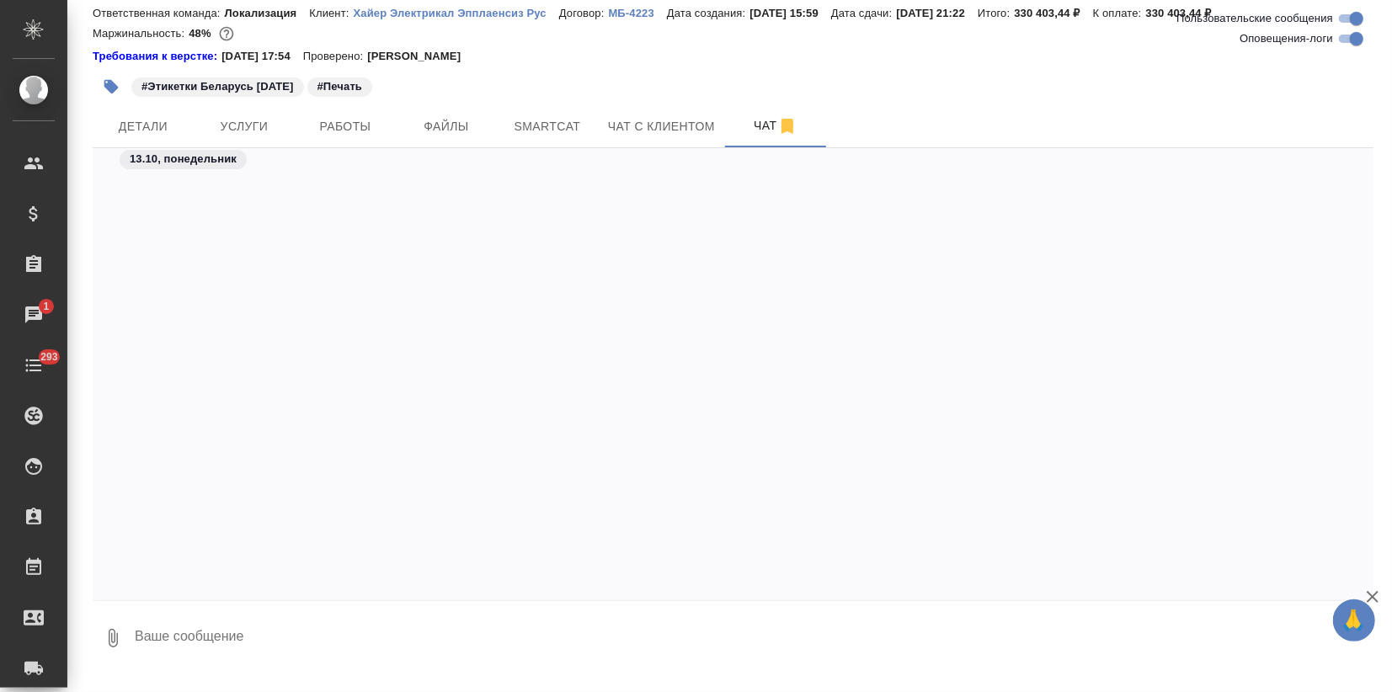
scroll to position [8160, 0]
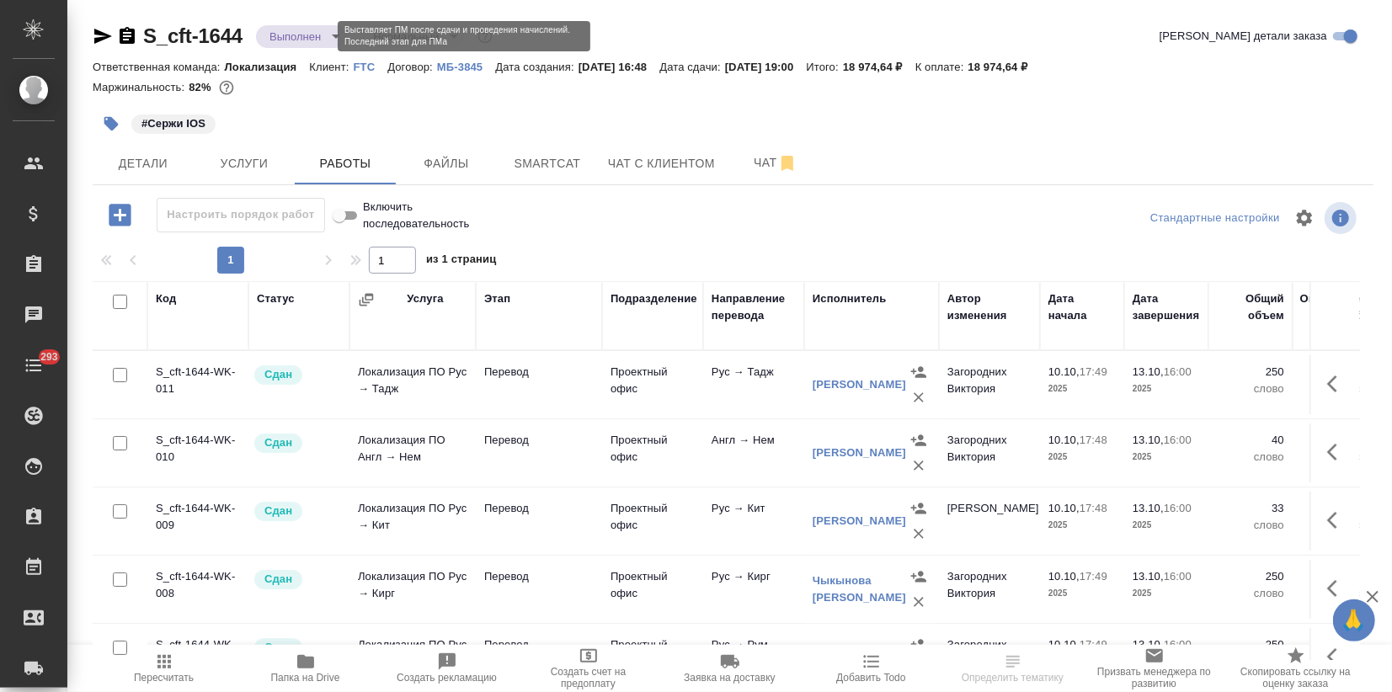
click at [307, 35] on body "🙏 .cls-1 fill:#fff; AWATERA Zagorodnikh Viktoria Клиенты Спецификации Заказы Ча…" at bounding box center [696, 346] width 1392 height 692
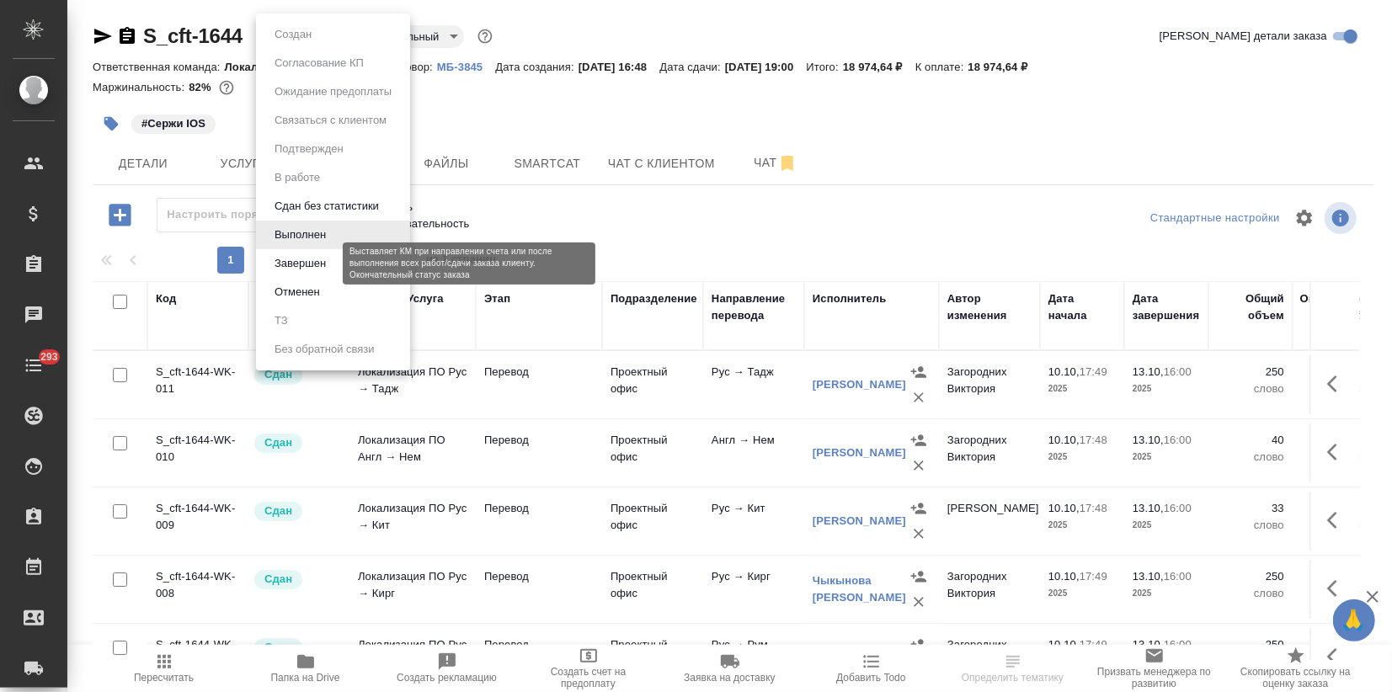
click at [292, 257] on button "Завершен" at bounding box center [300, 263] width 61 height 19
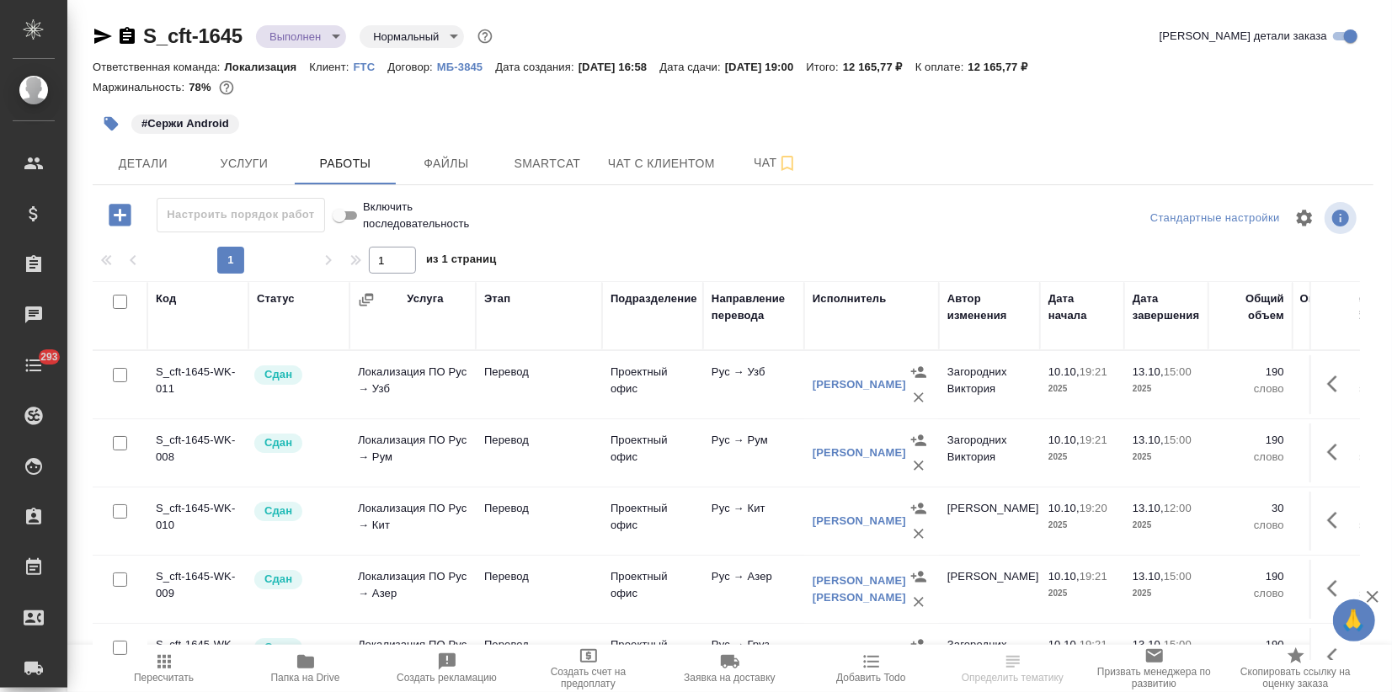
click at [329, 33] on body "🙏 .cls-1 fill:#fff; AWATERA Zagorodnikh [PERSON_NAME] Спецификации Заказы Чаты …" at bounding box center [696, 346] width 1392 height 692
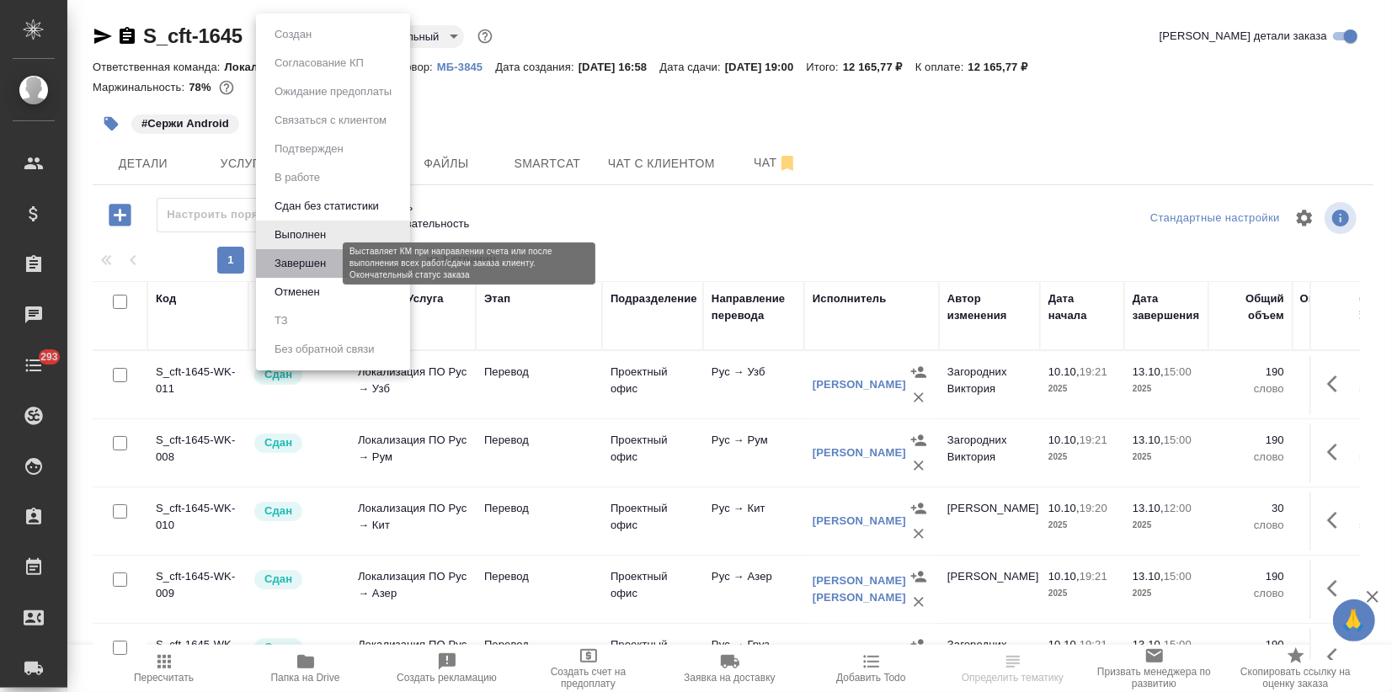
click at [322, 270] on button "Завершен" at bounding box center [300, 263] width 61 height 19
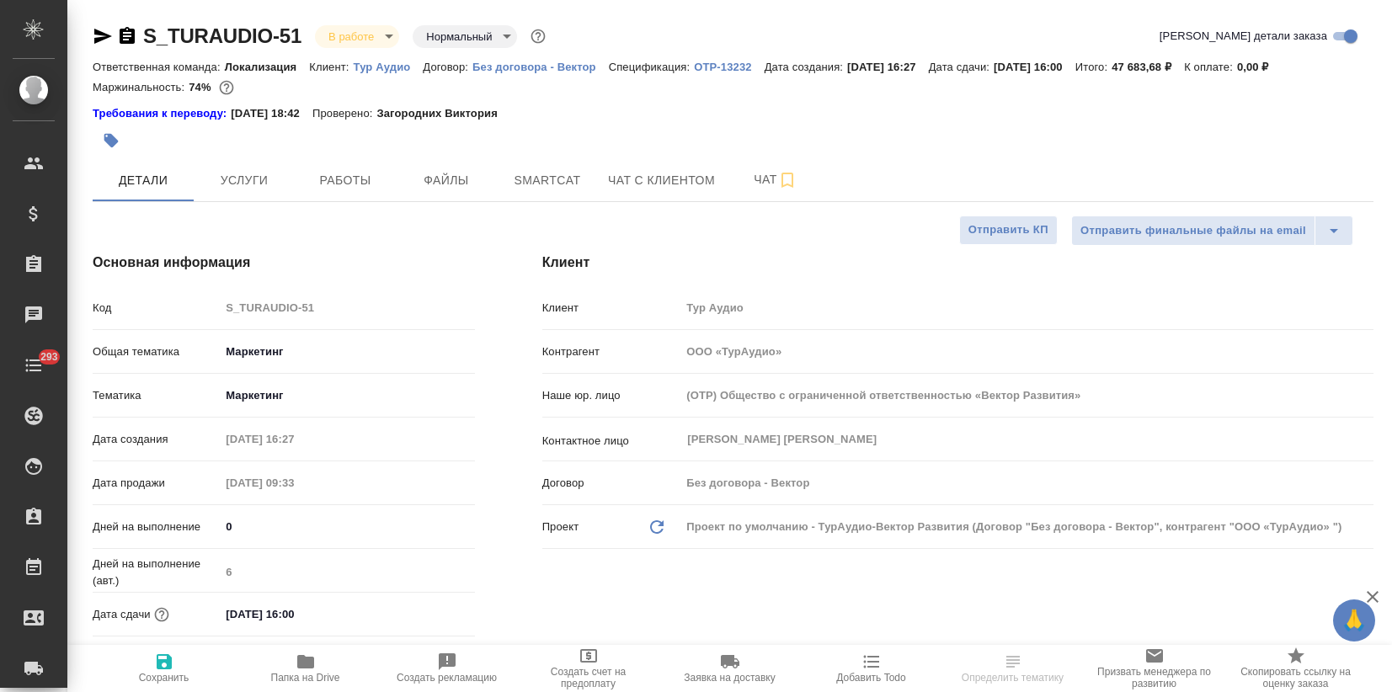
select select "RU"
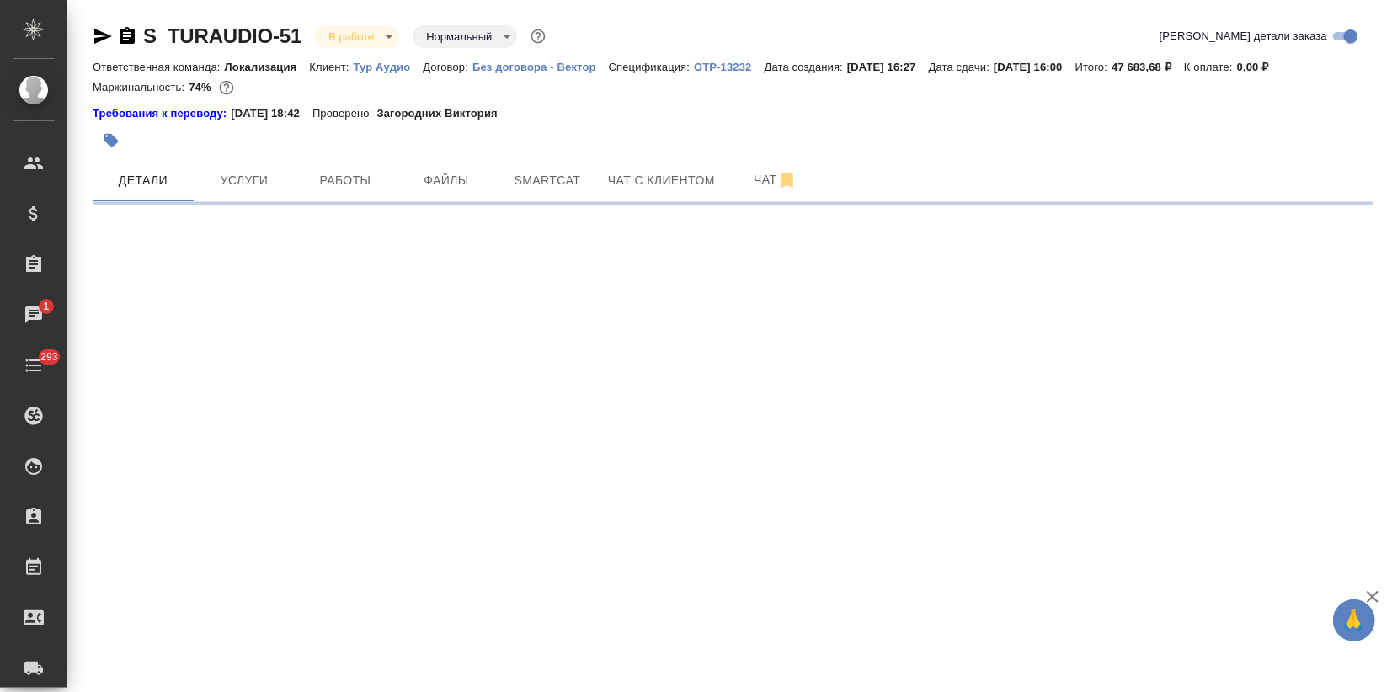
select select "RU"
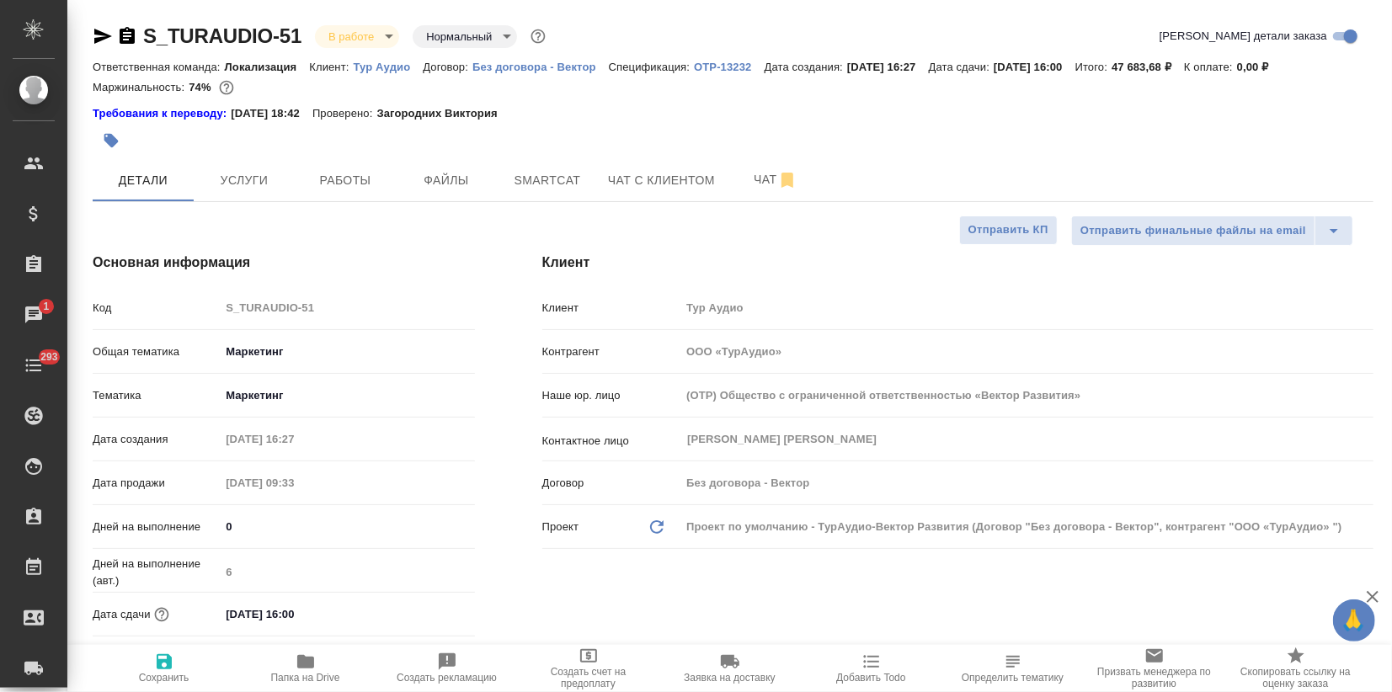
type textarea "x"
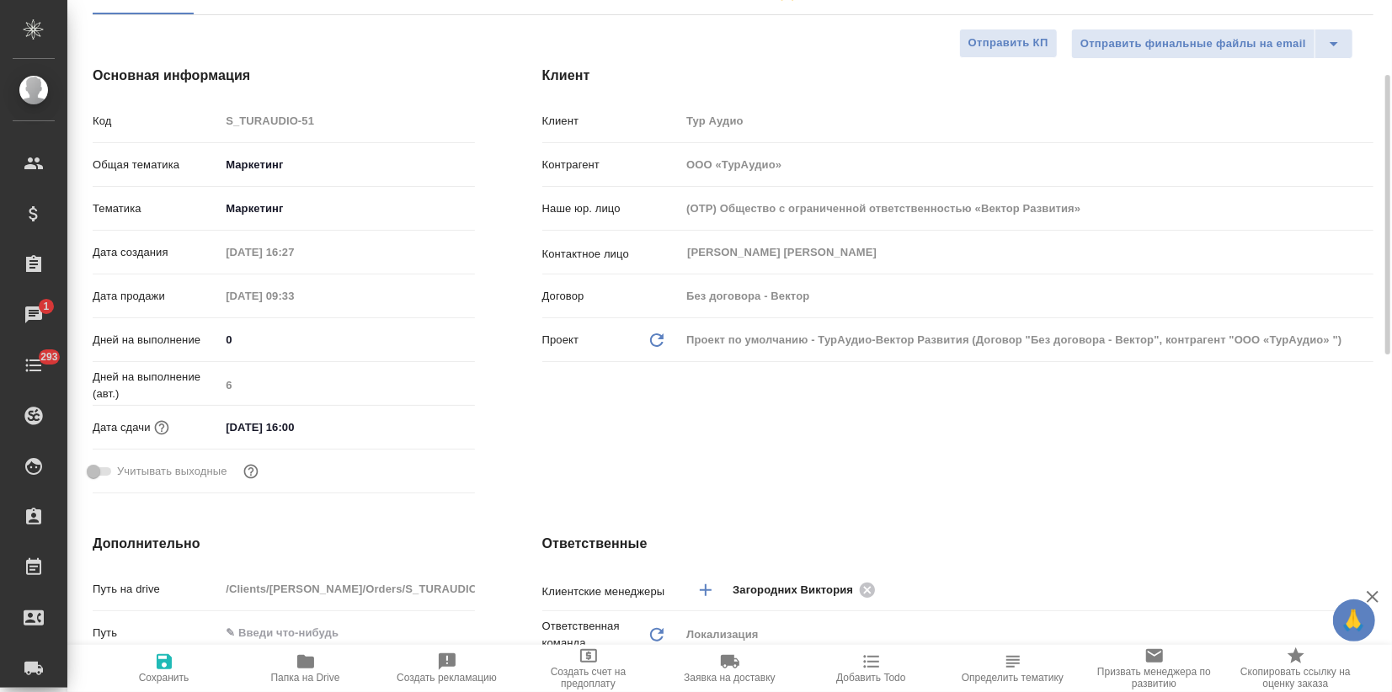
type textarea "x"
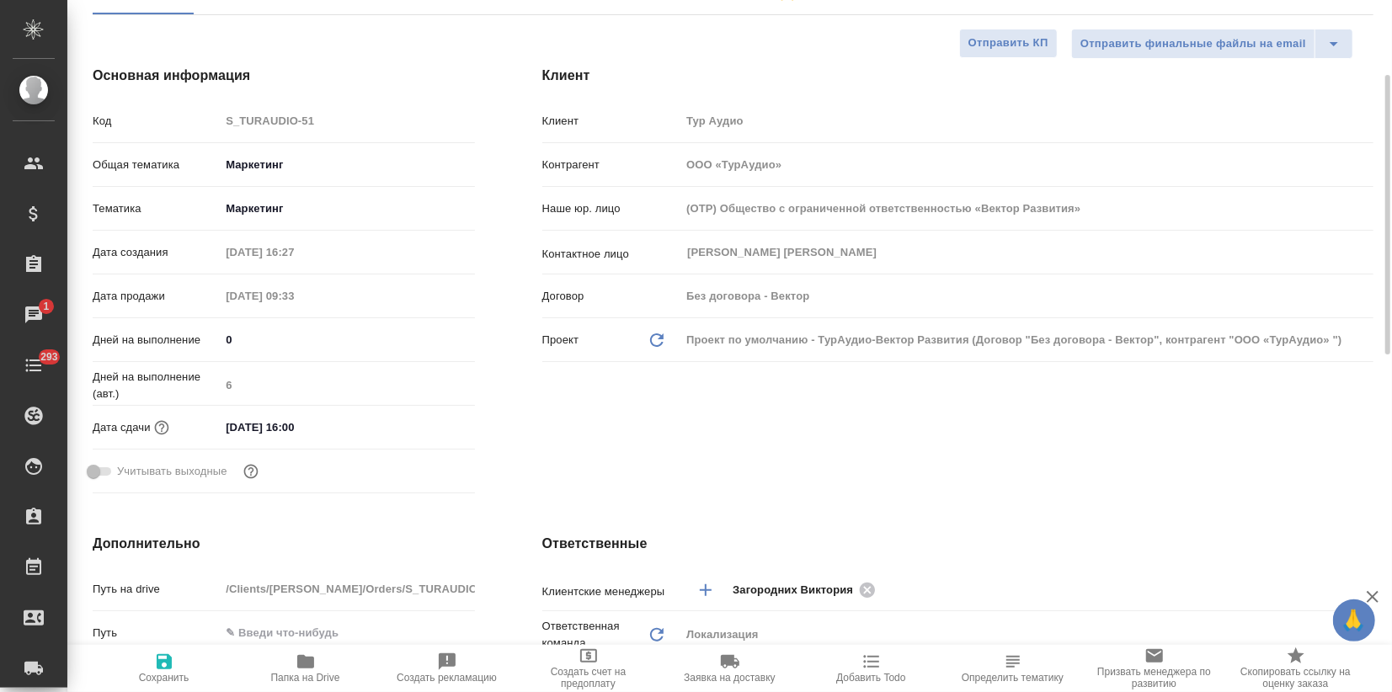
type textarea "x"
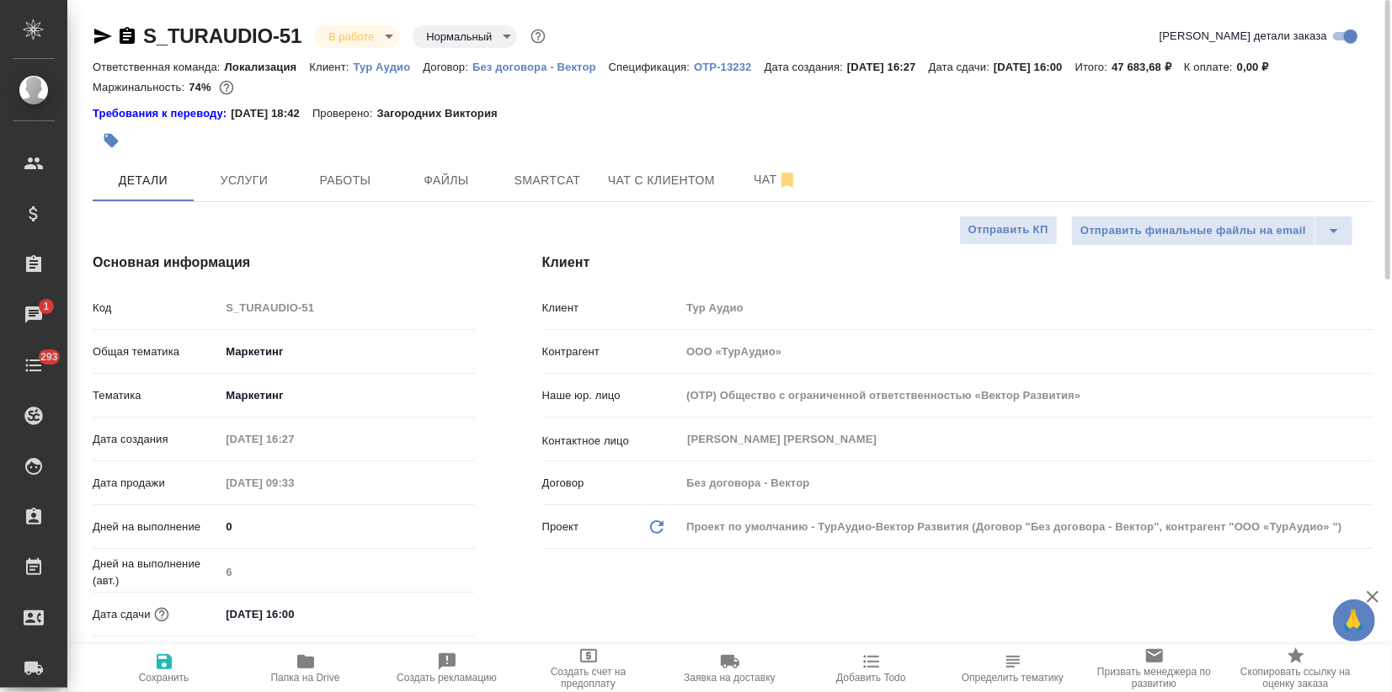
type textarea "x"
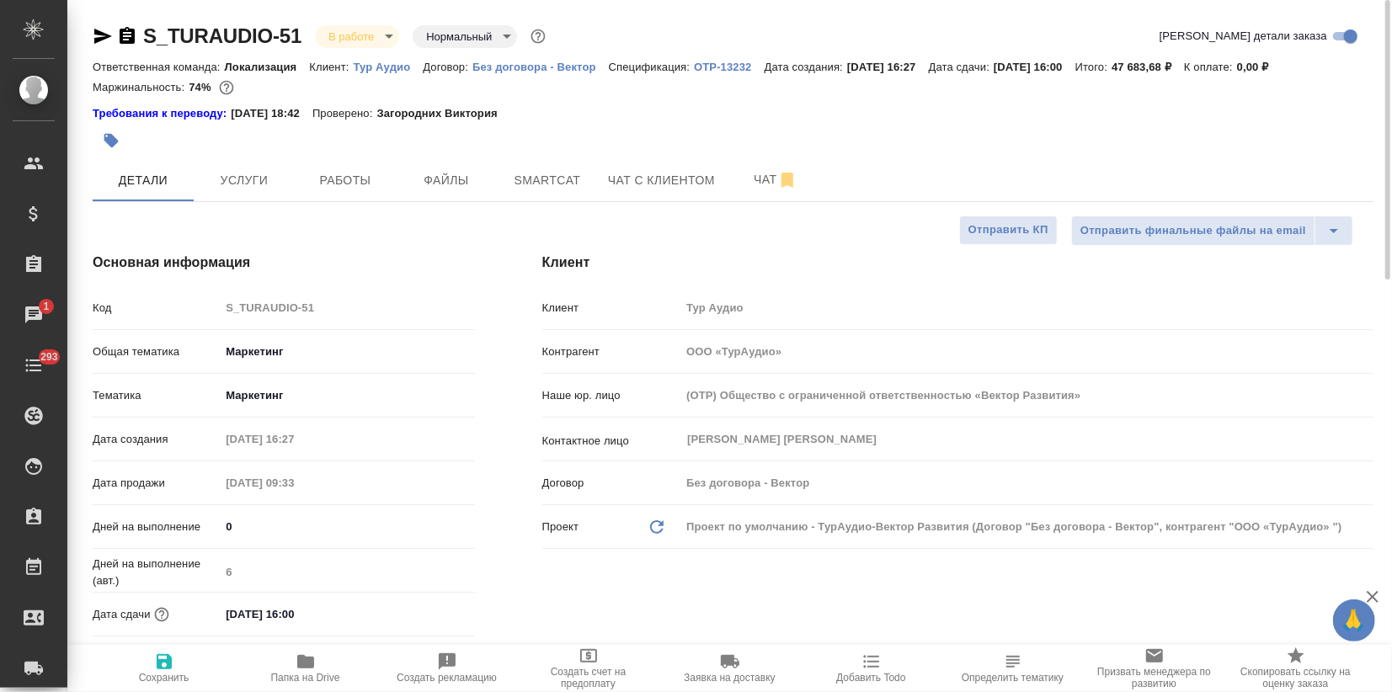
type textarea "x"
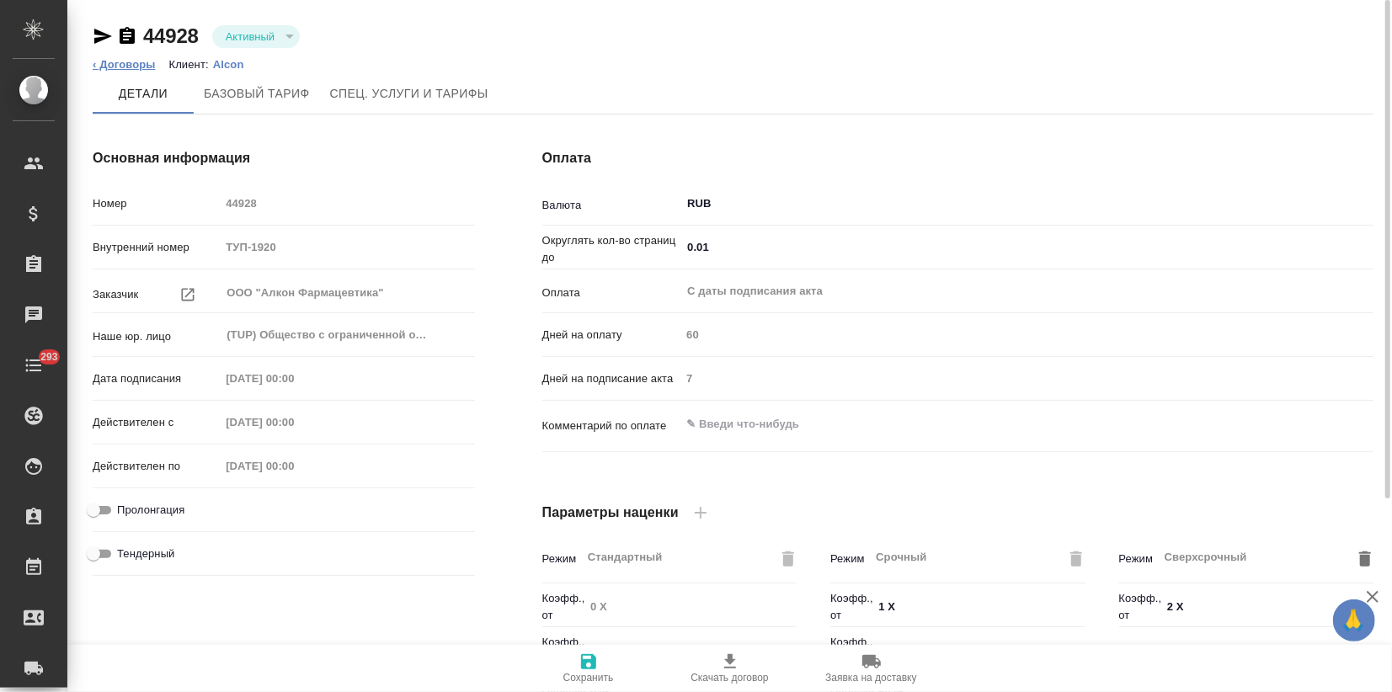
click at [125, 61] on link "‹ Договоры" at bounding box center [124, 64] width 63 height 13
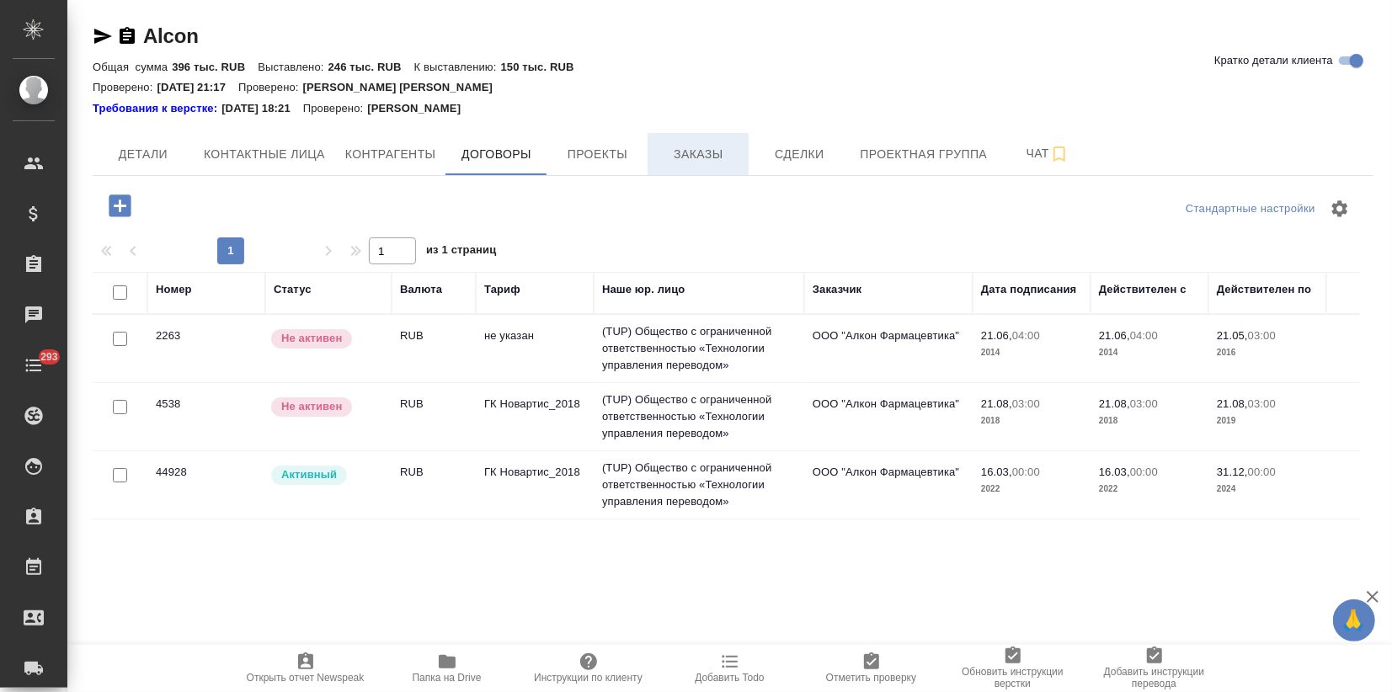
click at [718, 136] on button "Заказы" at bounding box center [698, 154] width 101 height 42
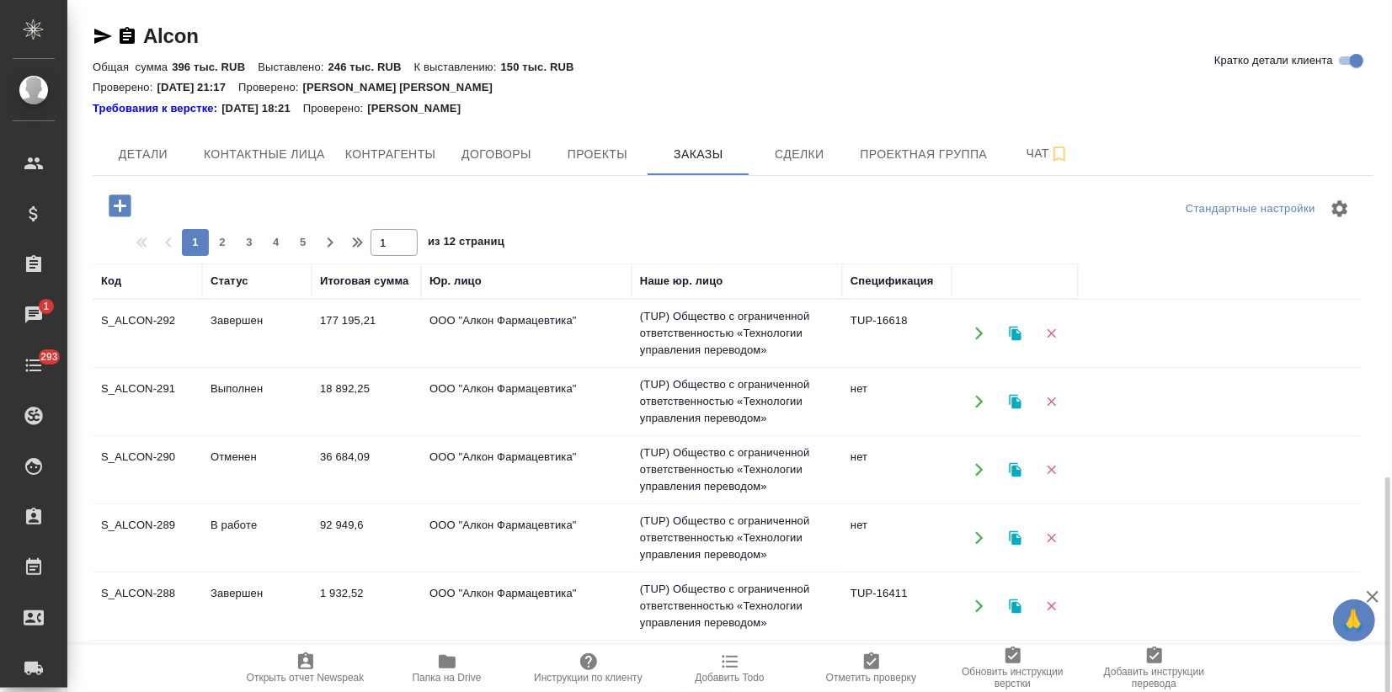
scroll to position [279, 0]
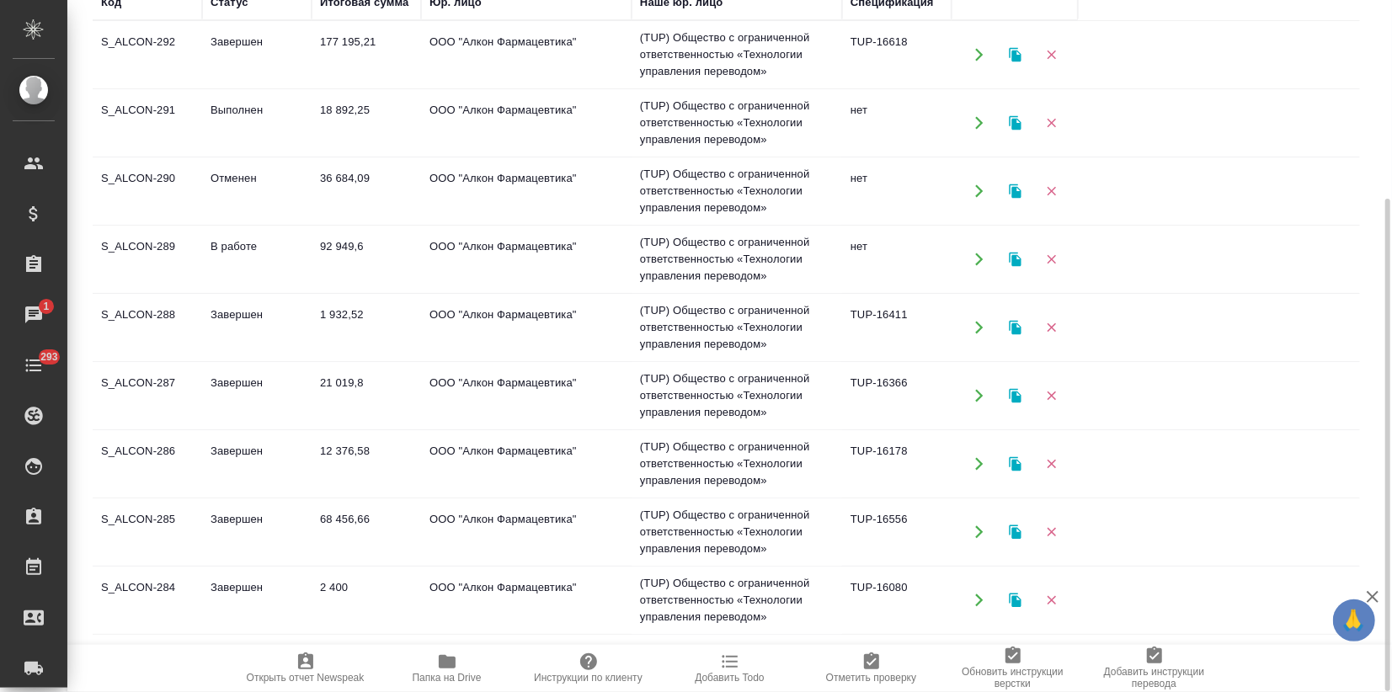
click at [275, 585] on td "Завершен" at bounding box center [256, 600] width 109 height 59
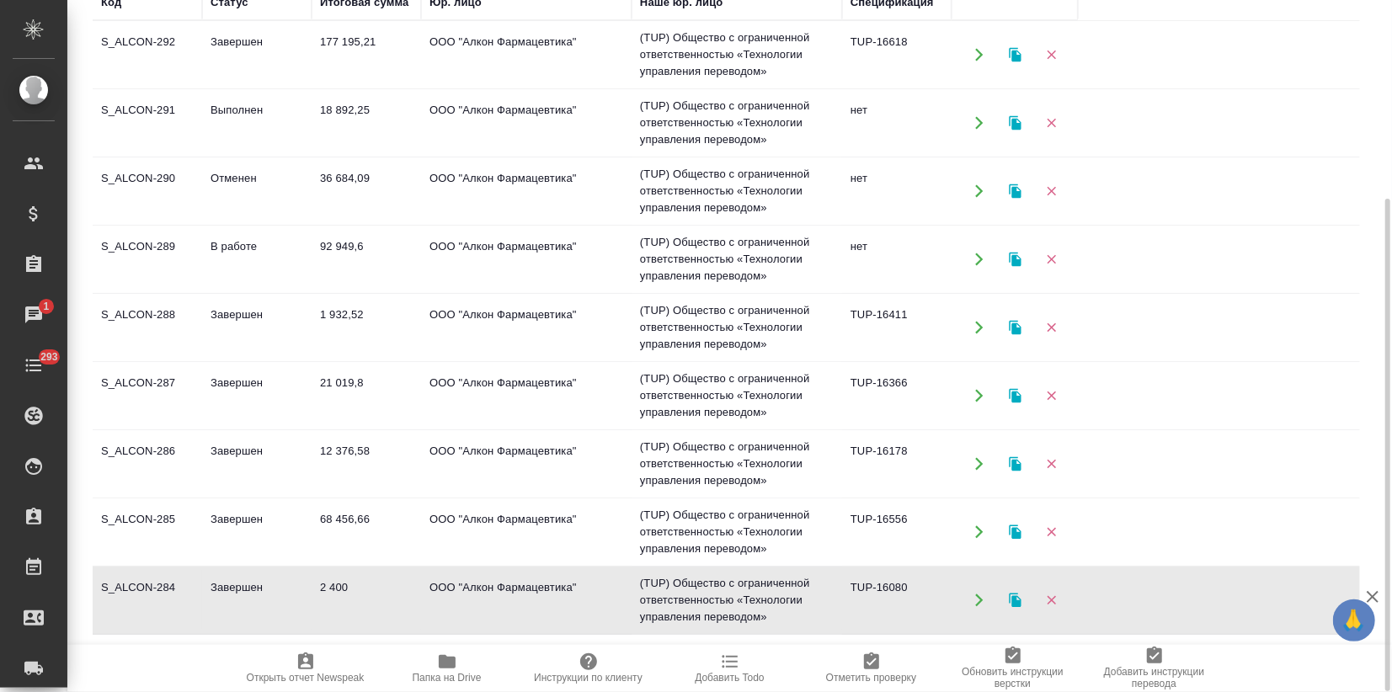
click at [275, 585] on td "Завершен" at bounding box center [256, 600] width 109 height 59
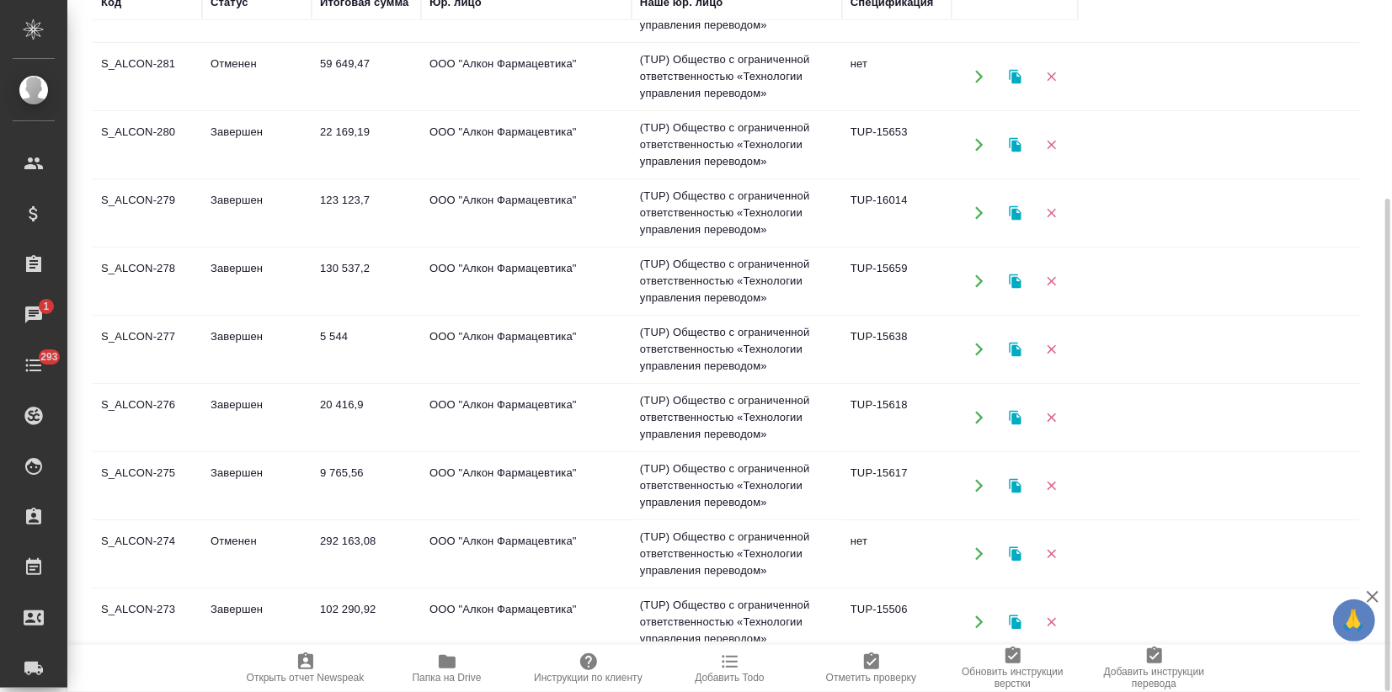
scroll to position [793, 0]
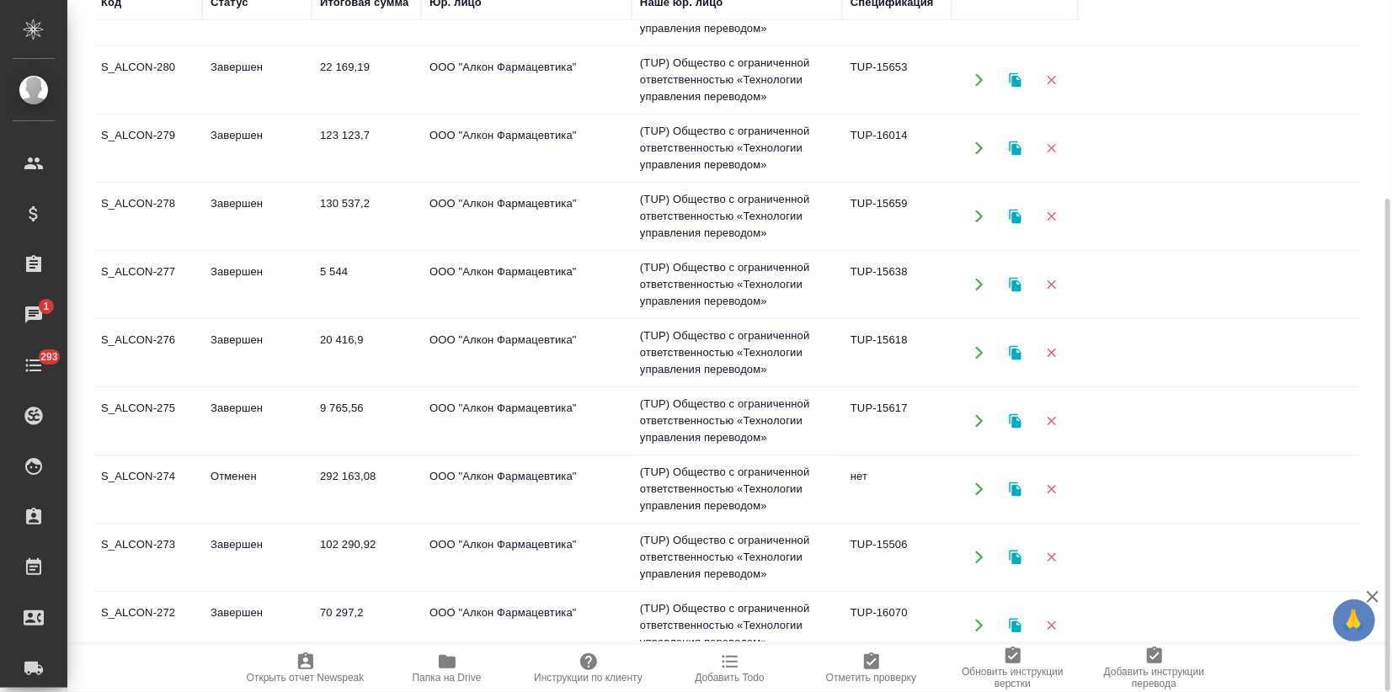
click at [109, 403] on td "S_ALCON-275" at bounding box center [147, 421] width 109 height 59
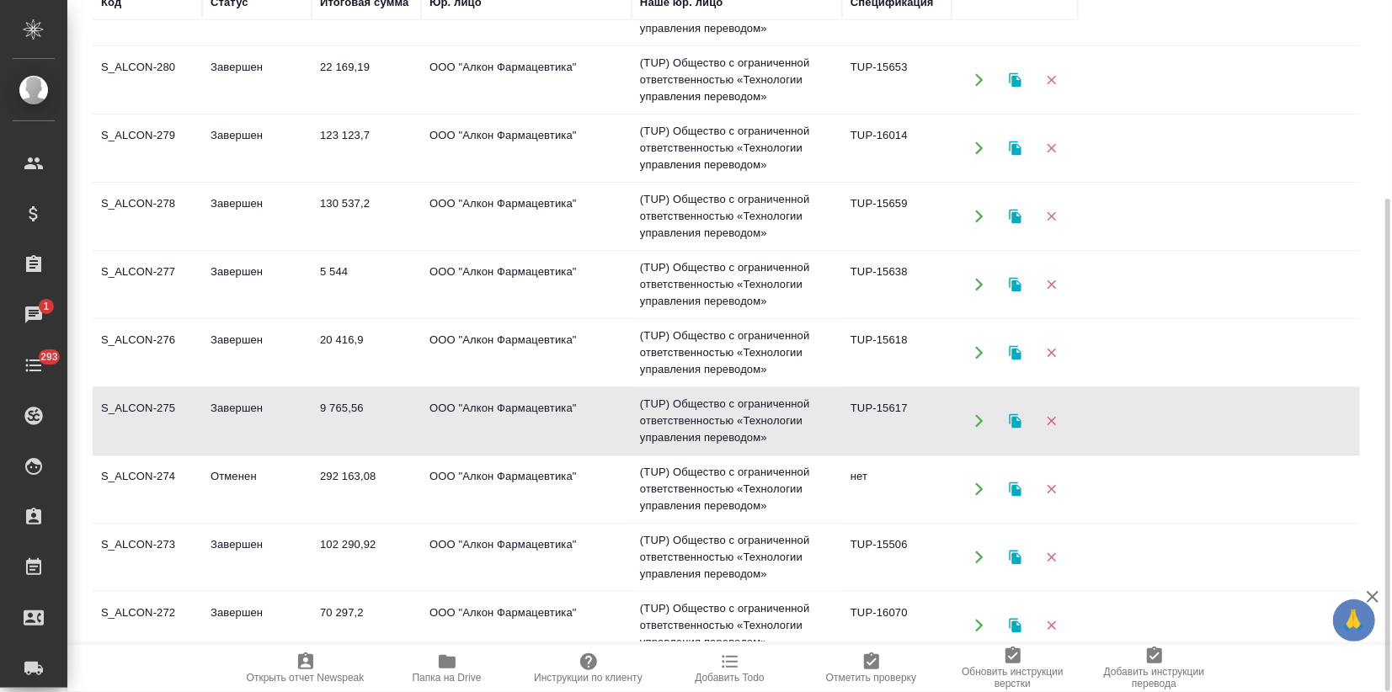
click at [336, 563] on td "102 290,92" at bounding box center [366, 557] width 109 height 59
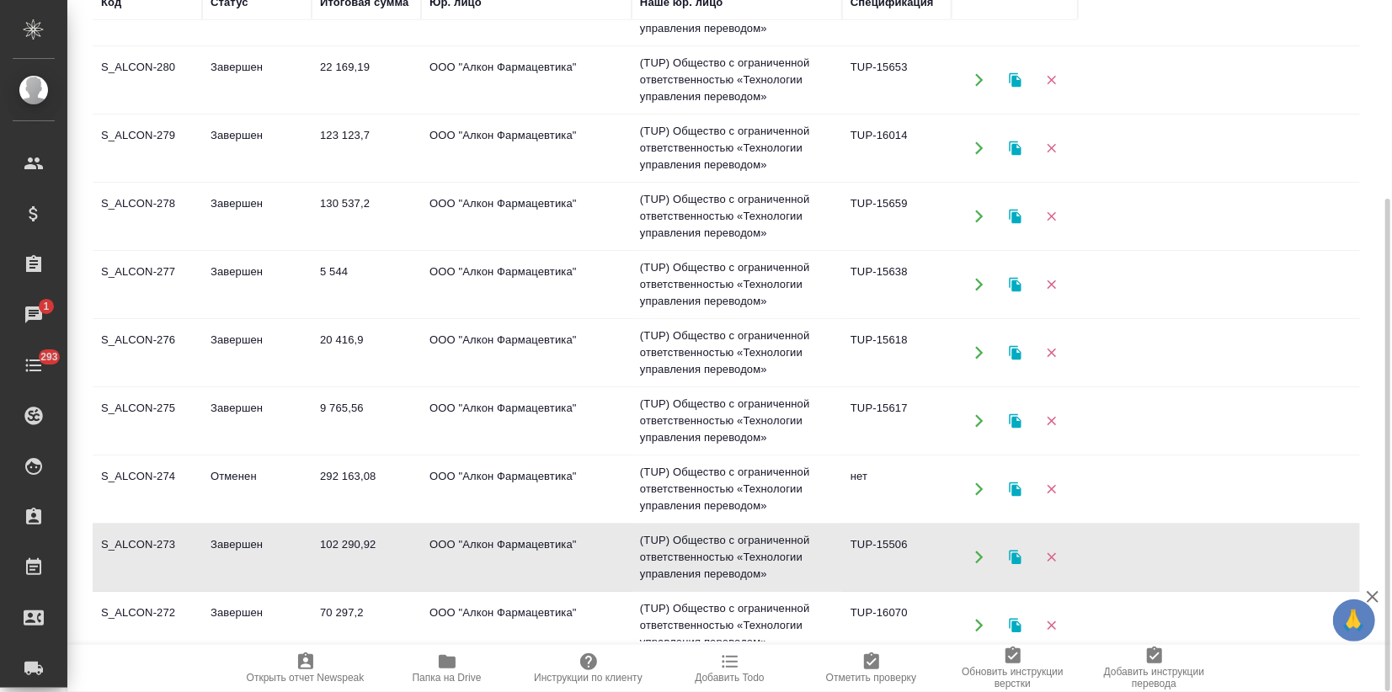
click at [336, 563] on td "102 290,92" at bounding box center [366, 557] width 109 height 59
click at [249, 423] on td "Завершен" at bounding box center [256, 421] width 109 height 59
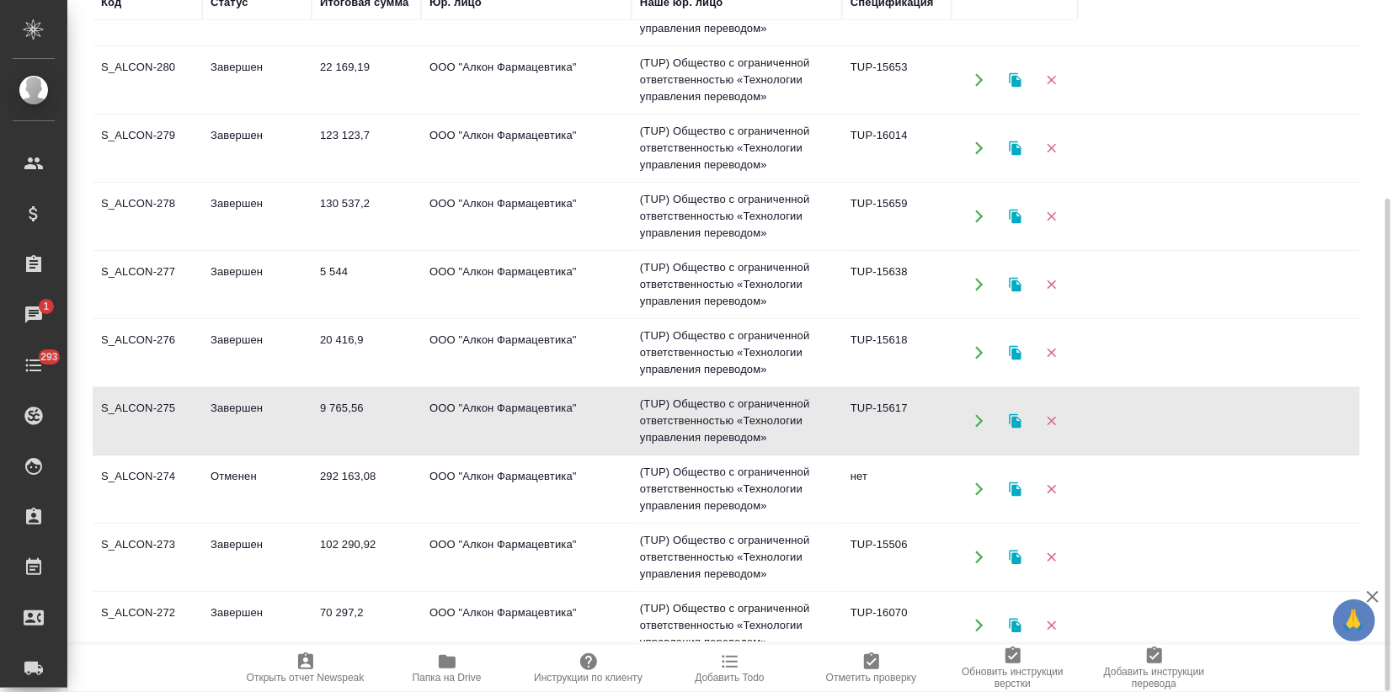
click at [249, 423] on td "Завершен" at bounding box center [256, 421] width 109 height 59
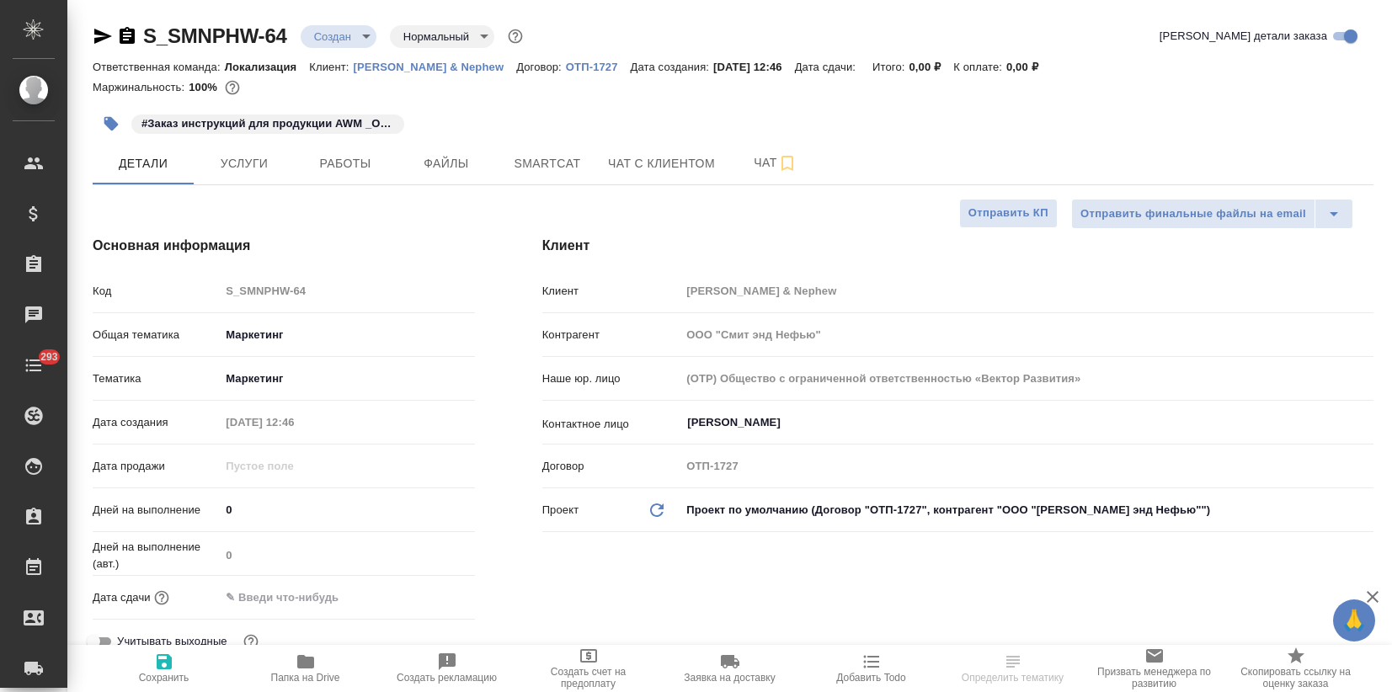
select select "RU"
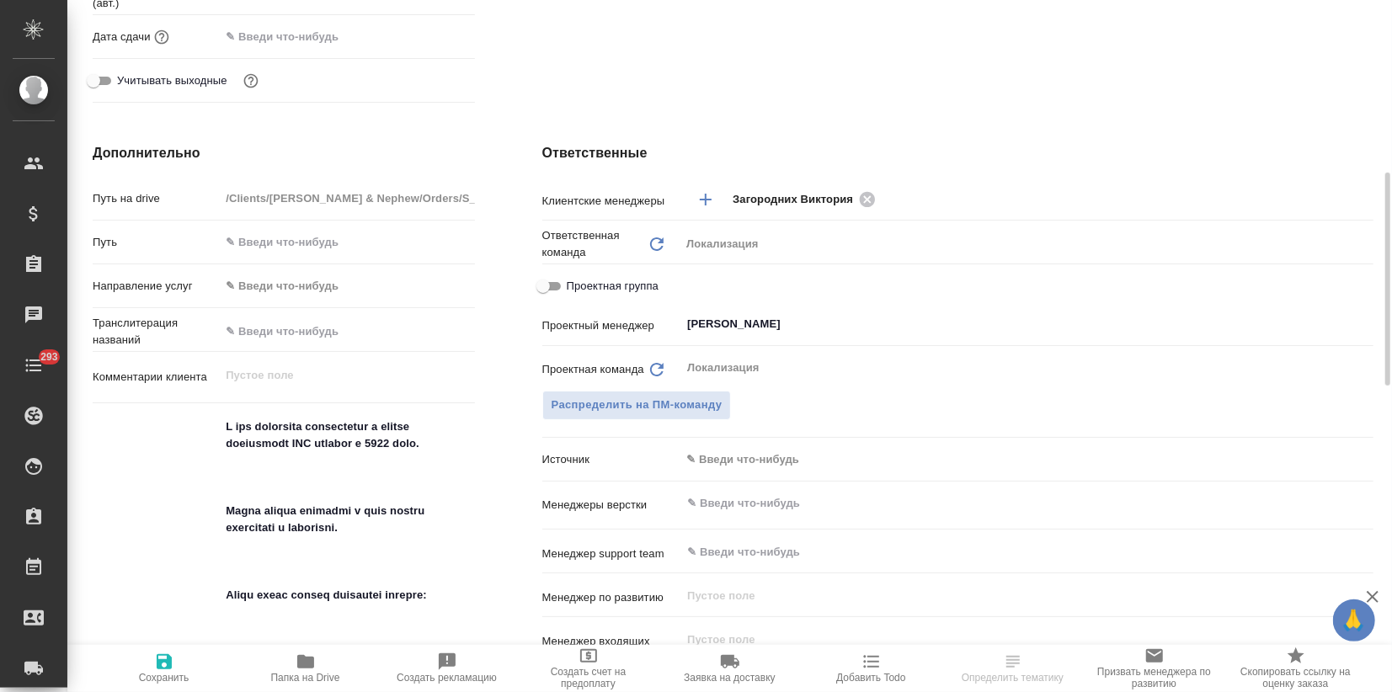
click at [721, 452] on body "🙏 .cls-1 fill:#fff; AWATERA Zagorodnikh [PERSON_NAME] Спецификации Заказы Чаты …" at bounding box center [696, 346] width 1392 height 692
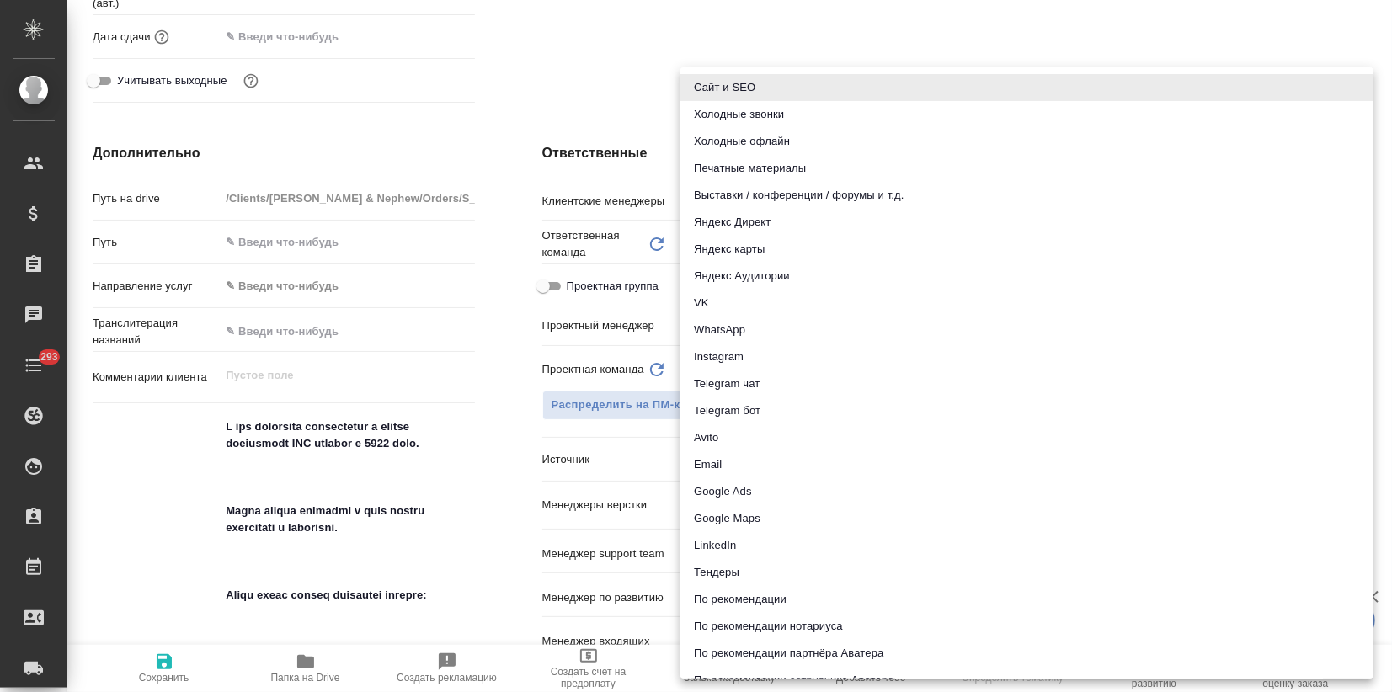
click at [701, 465] on li "Email" at bounding box center [1027, 464] width 693 height 27
type input "emailAds"
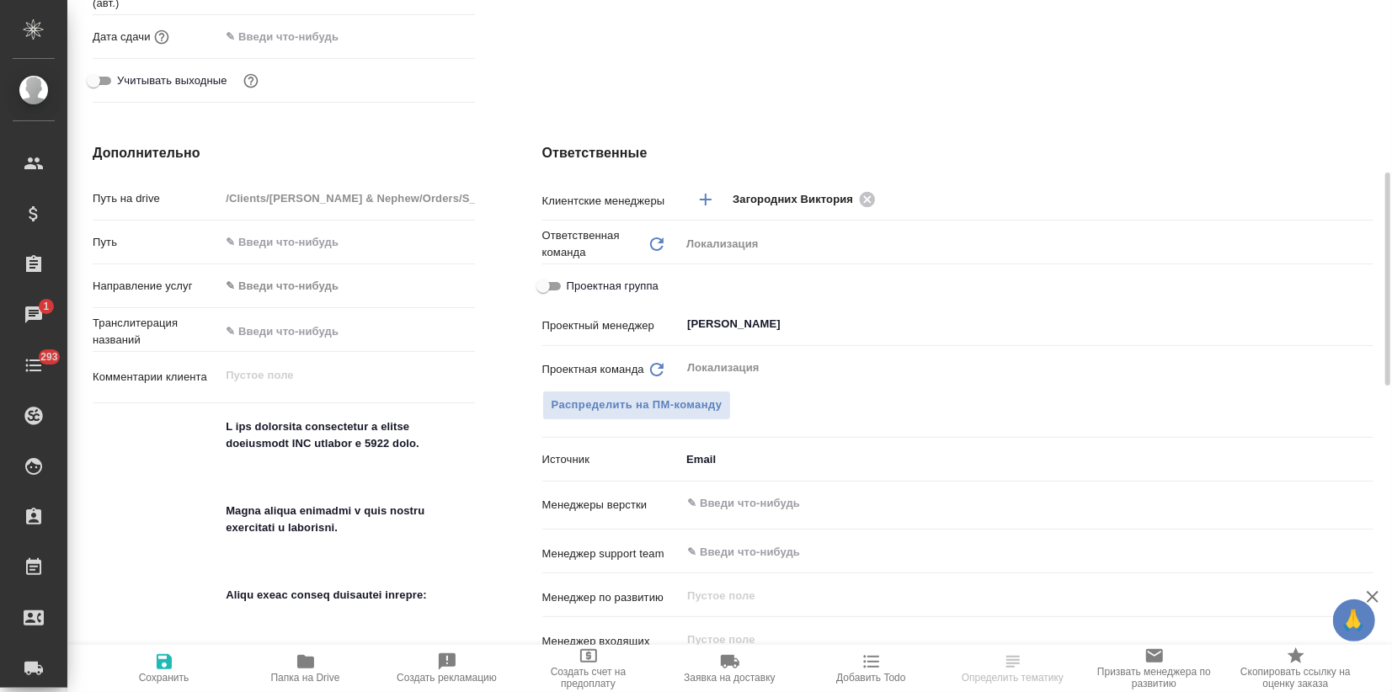
click at [169, 654] on icon "button" at bounding box center [164, 662] width 20 height 20
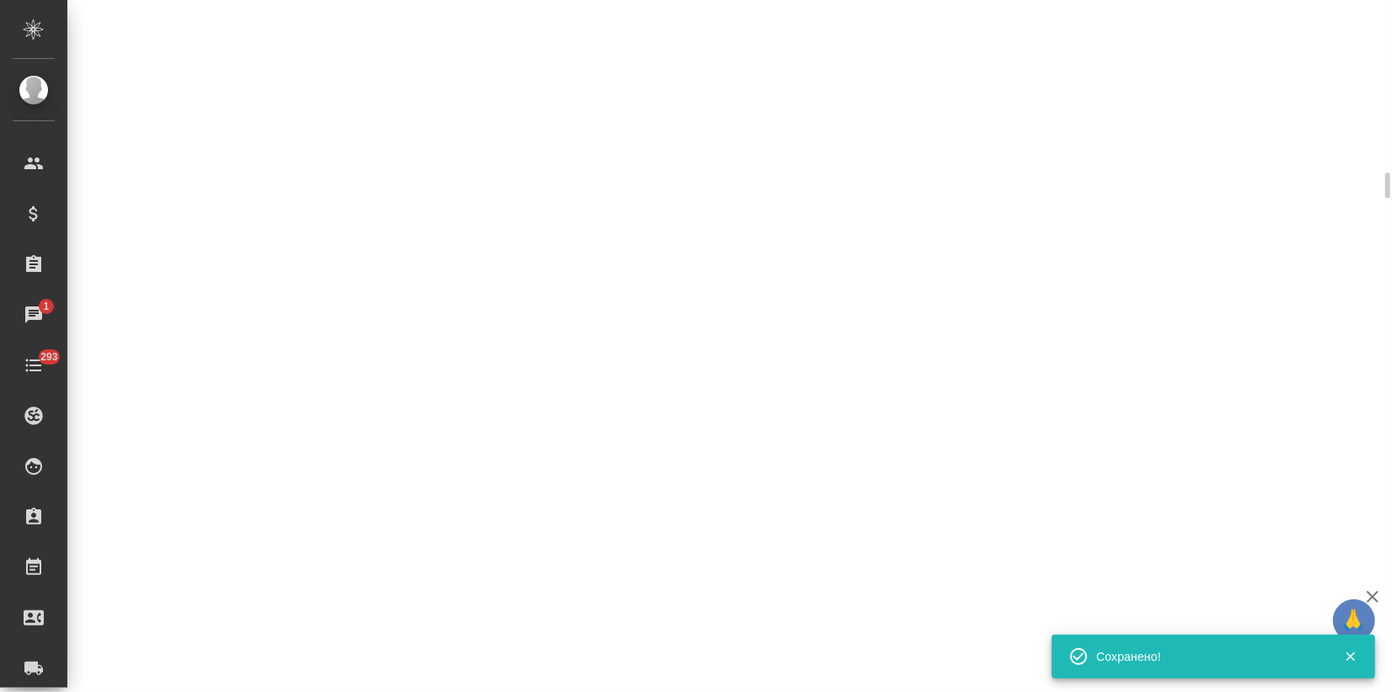
select select "RU"
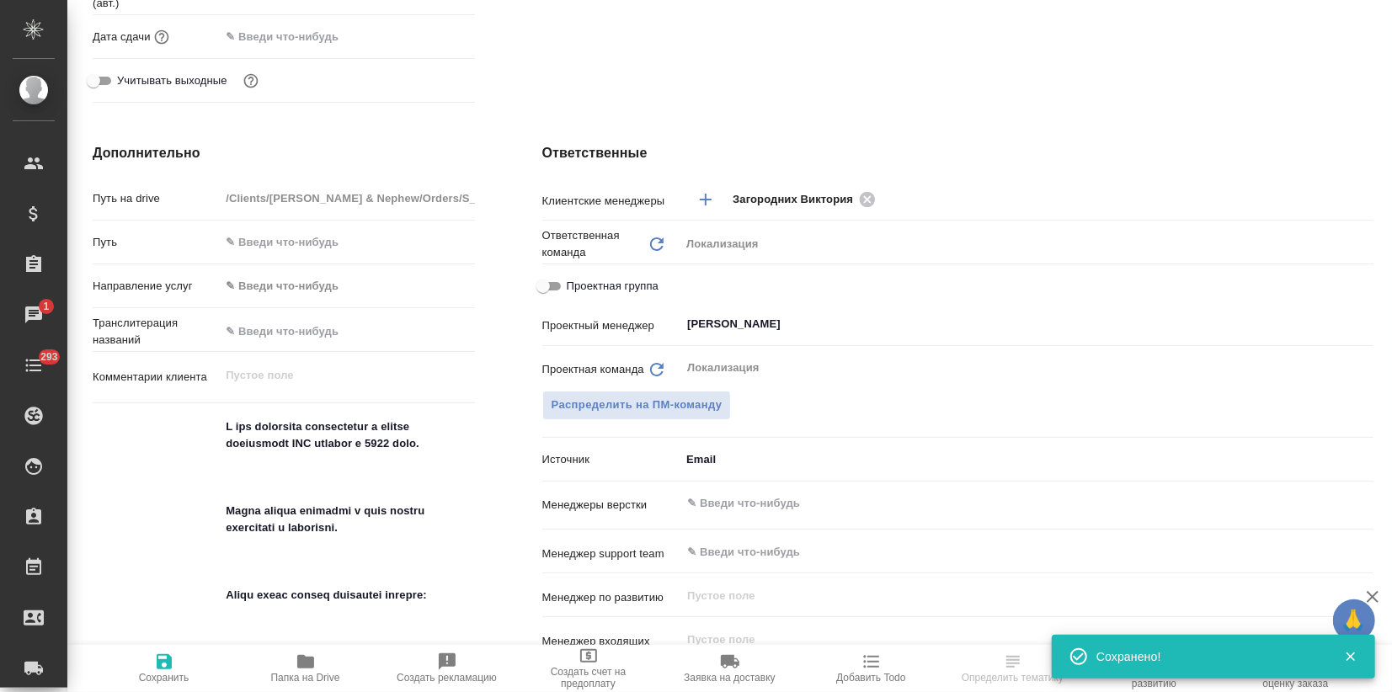
type textarea "x"
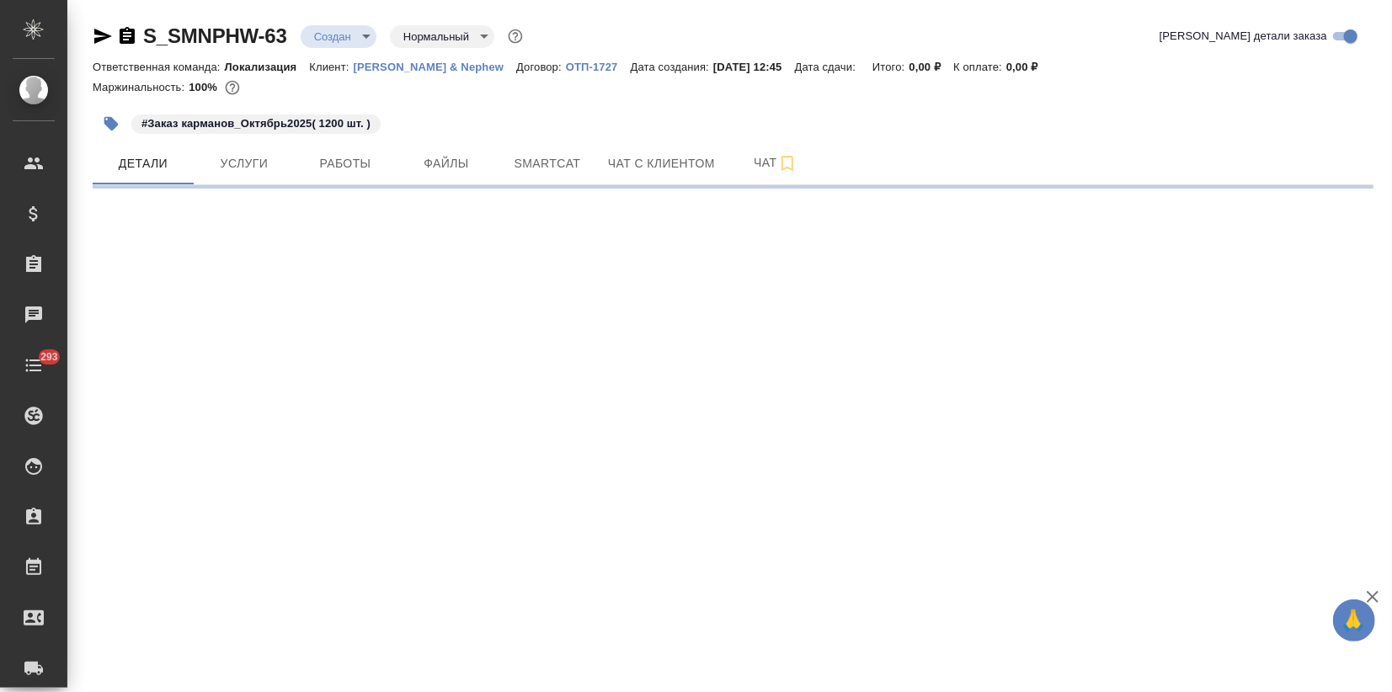
select select "RU"
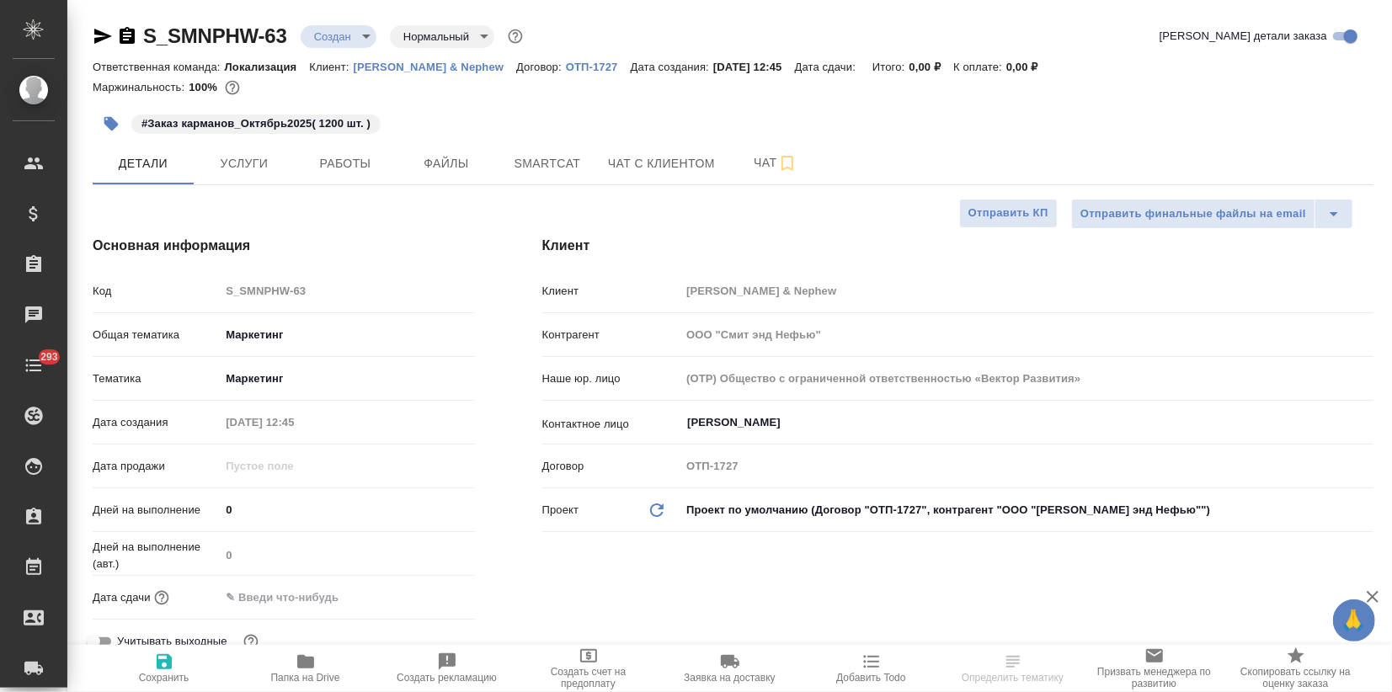
type textarea "x"
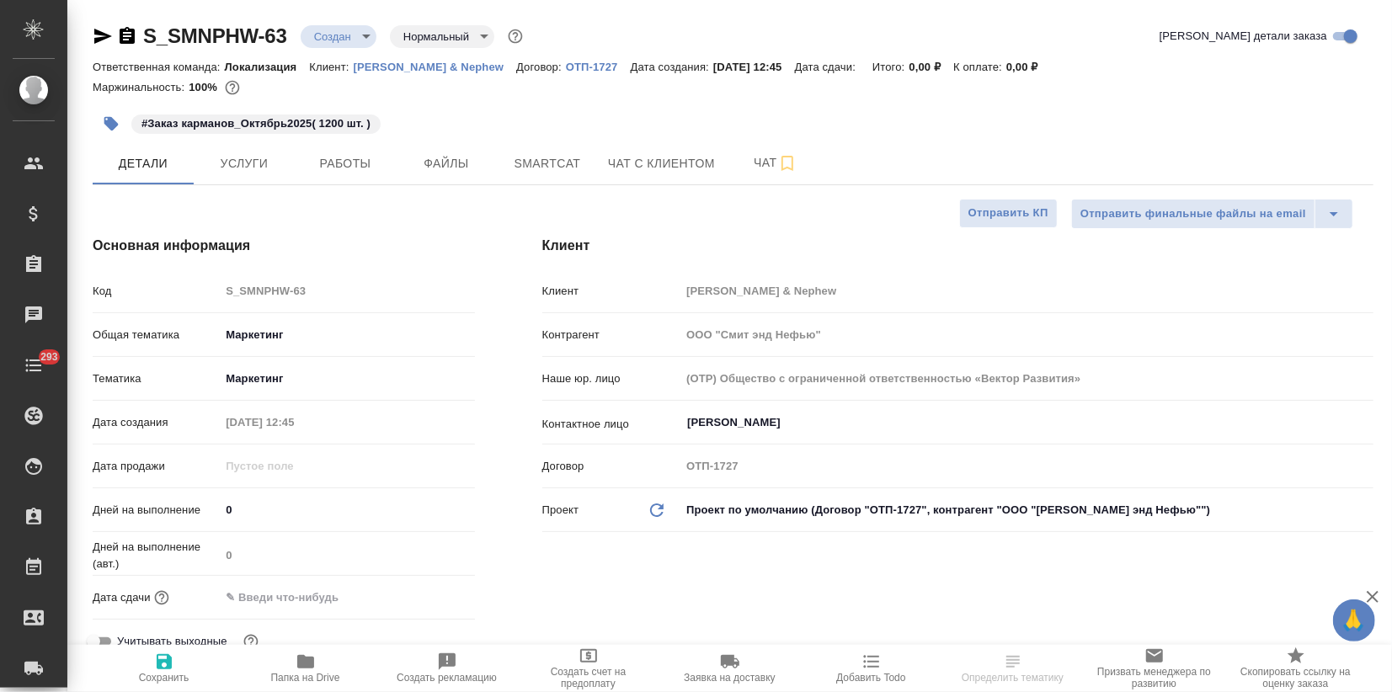
type textarea "x"
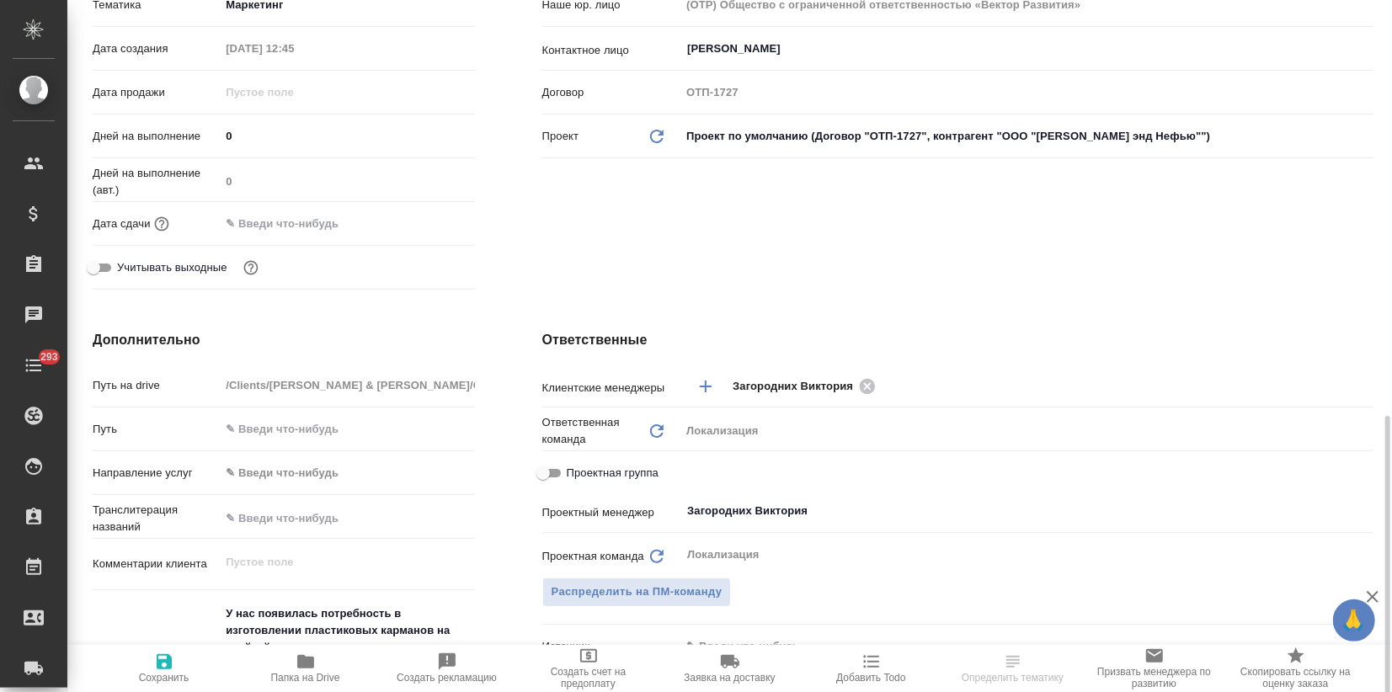
scroll to position [561, 0]
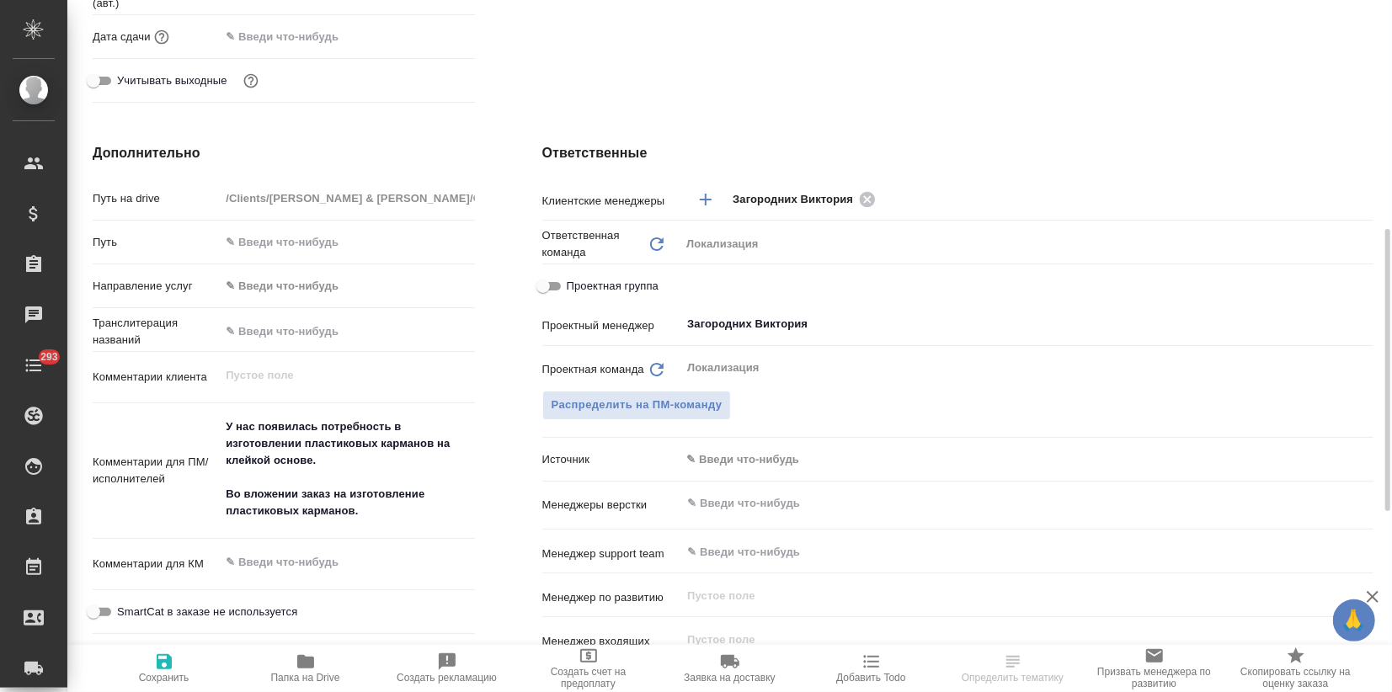
click at [711, 462] on body "🙏 .cls-1 fill:#fff; AWATERA Zagorodnikh Viktoria Клиенты Спецификации Заказы Ча…" at bounding box center [696, 346] width 1392 height 692
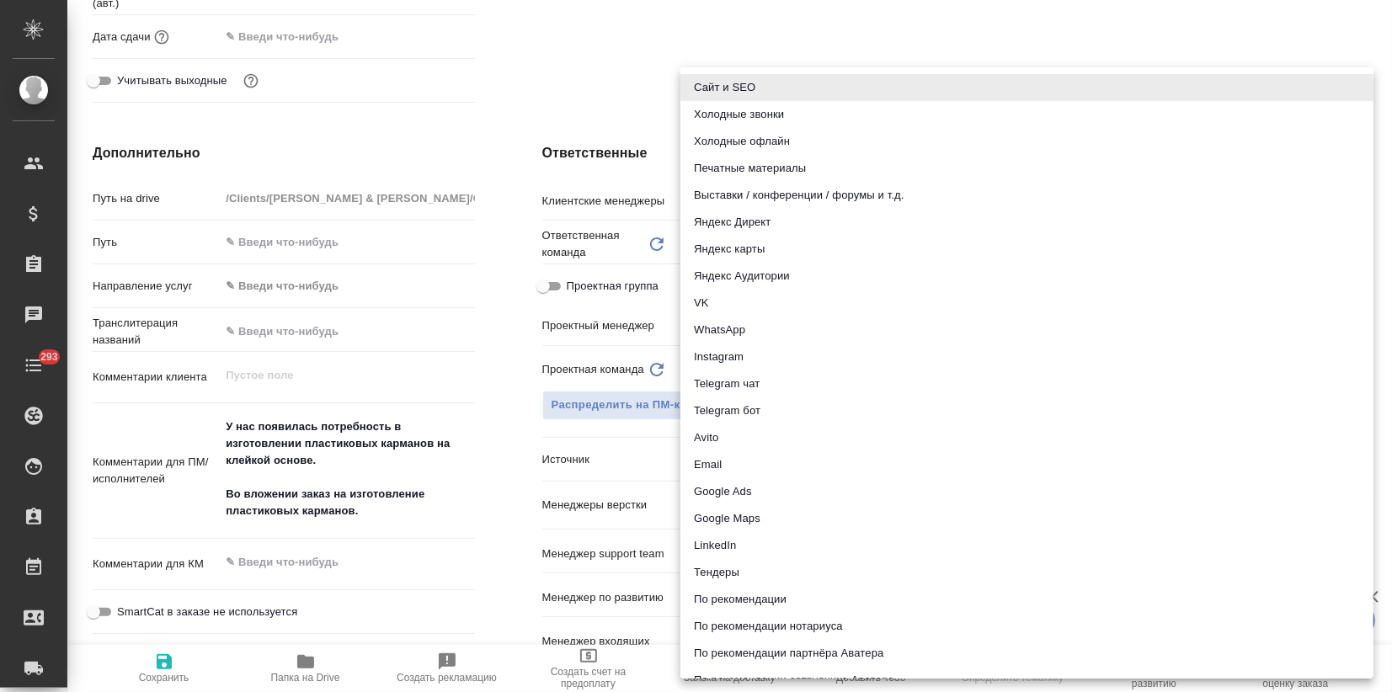
click at [718, 468] on li "Email" at bounding box center [1027, 464] width 693 height 27
type textarea "x"
type input "emailAds"
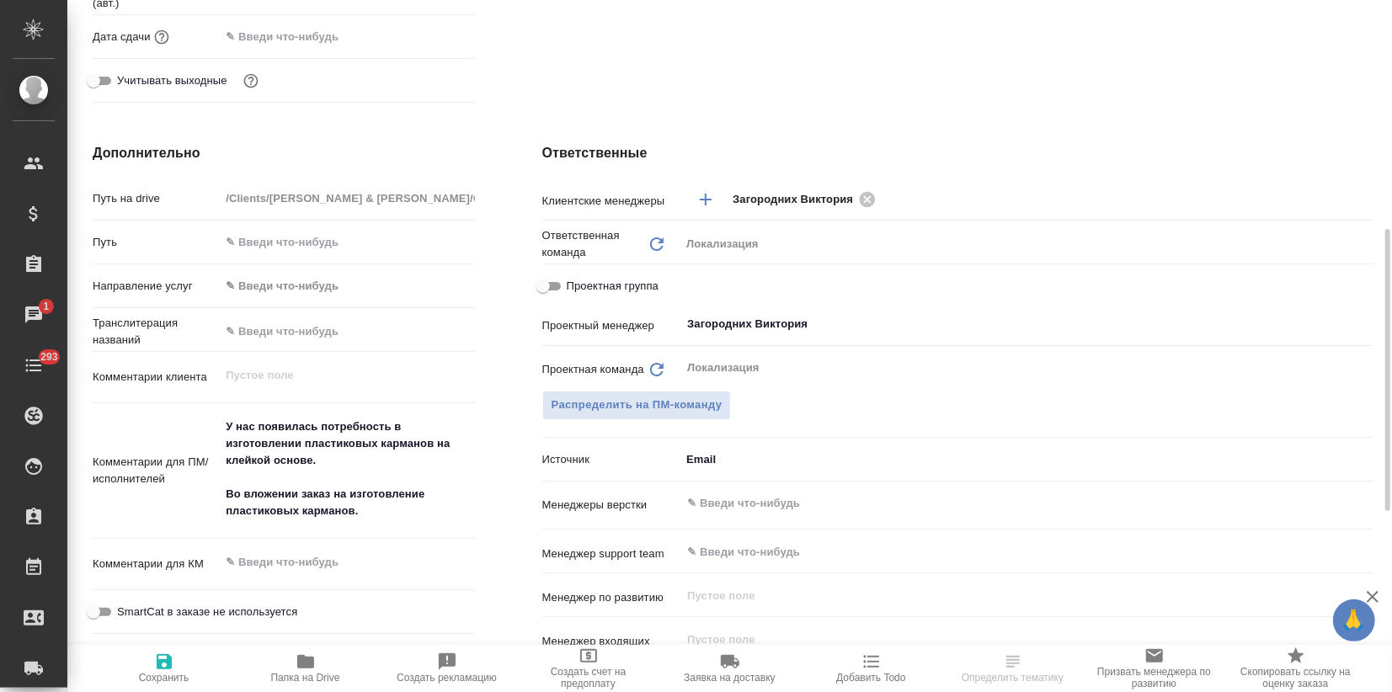
click at [157, 660] on icon "button" at bounding box center [164, 661] width 15 height 15
type textarea "x"
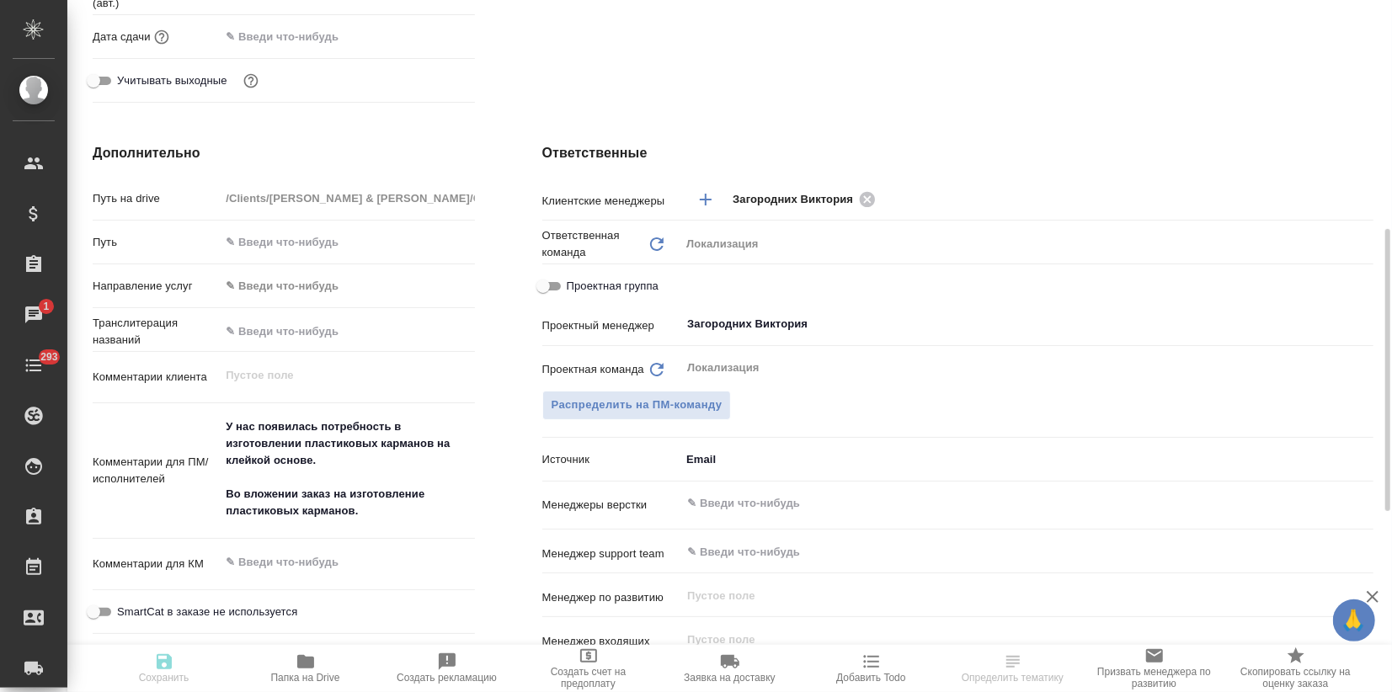
type textarea "x"
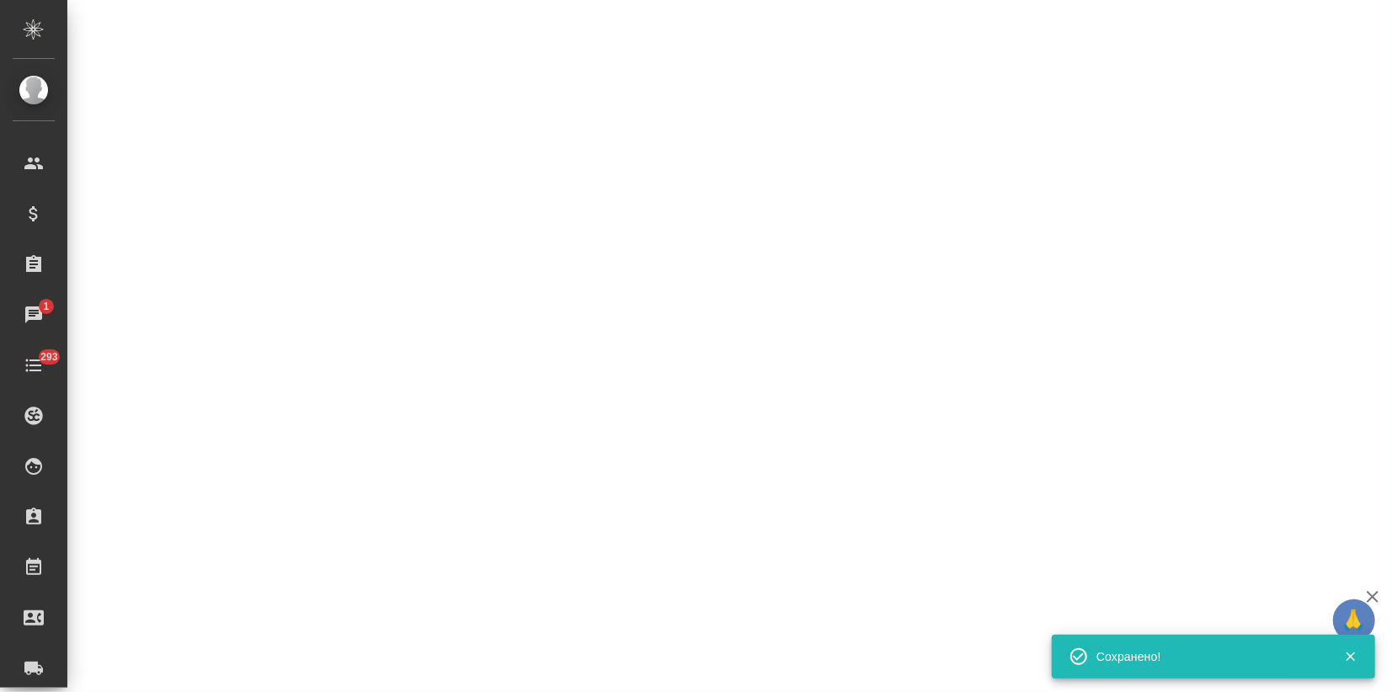
select select "RU"
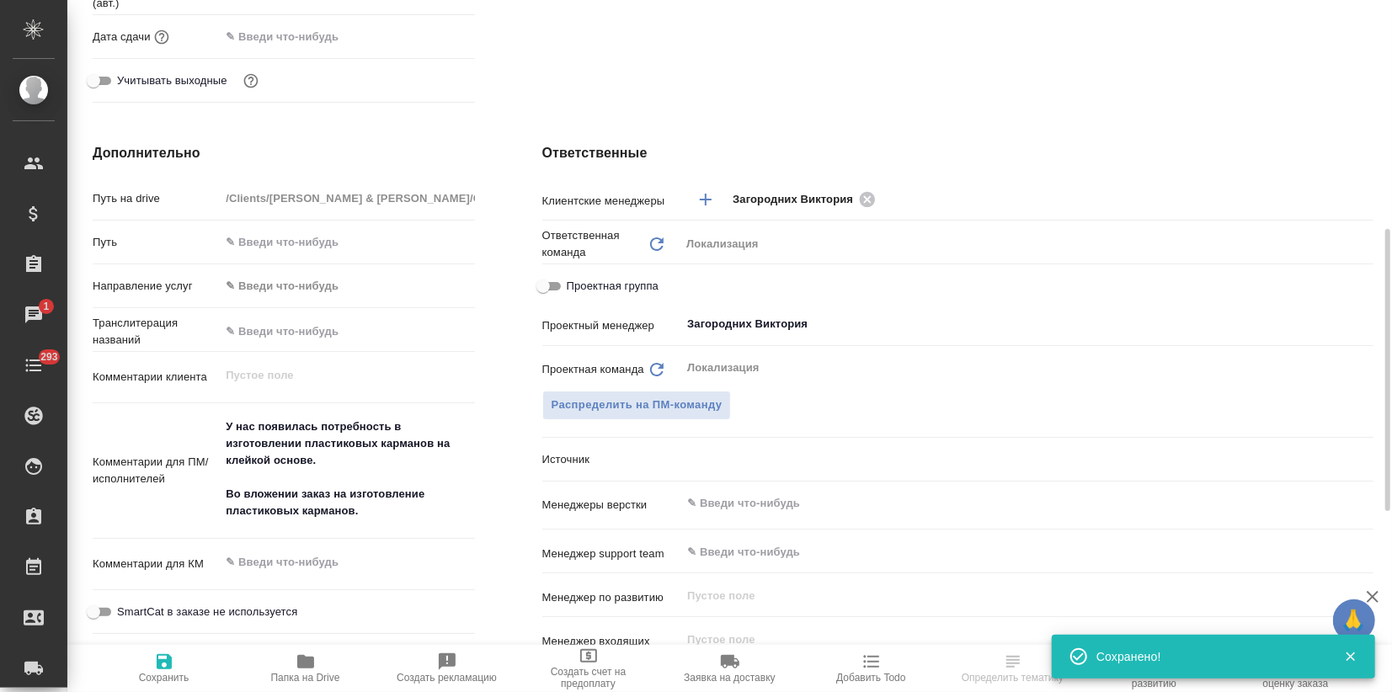
type textarea "x"
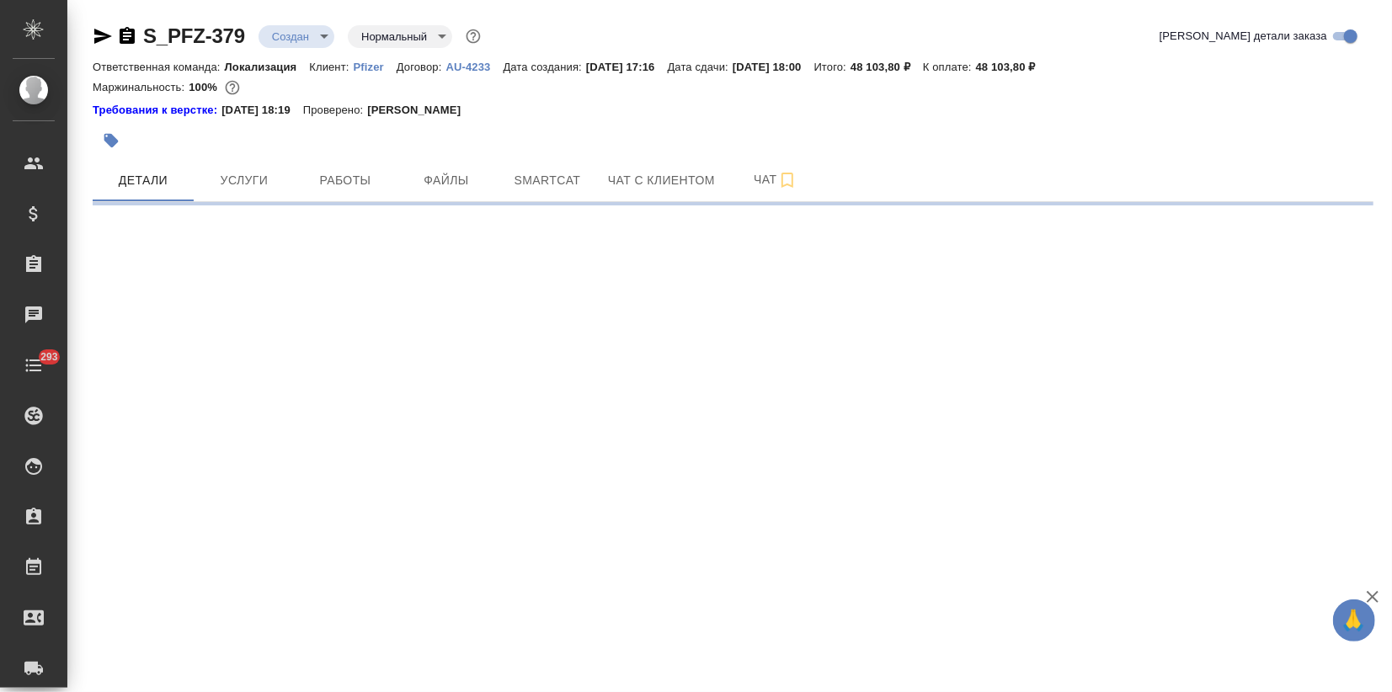
select select "RU"
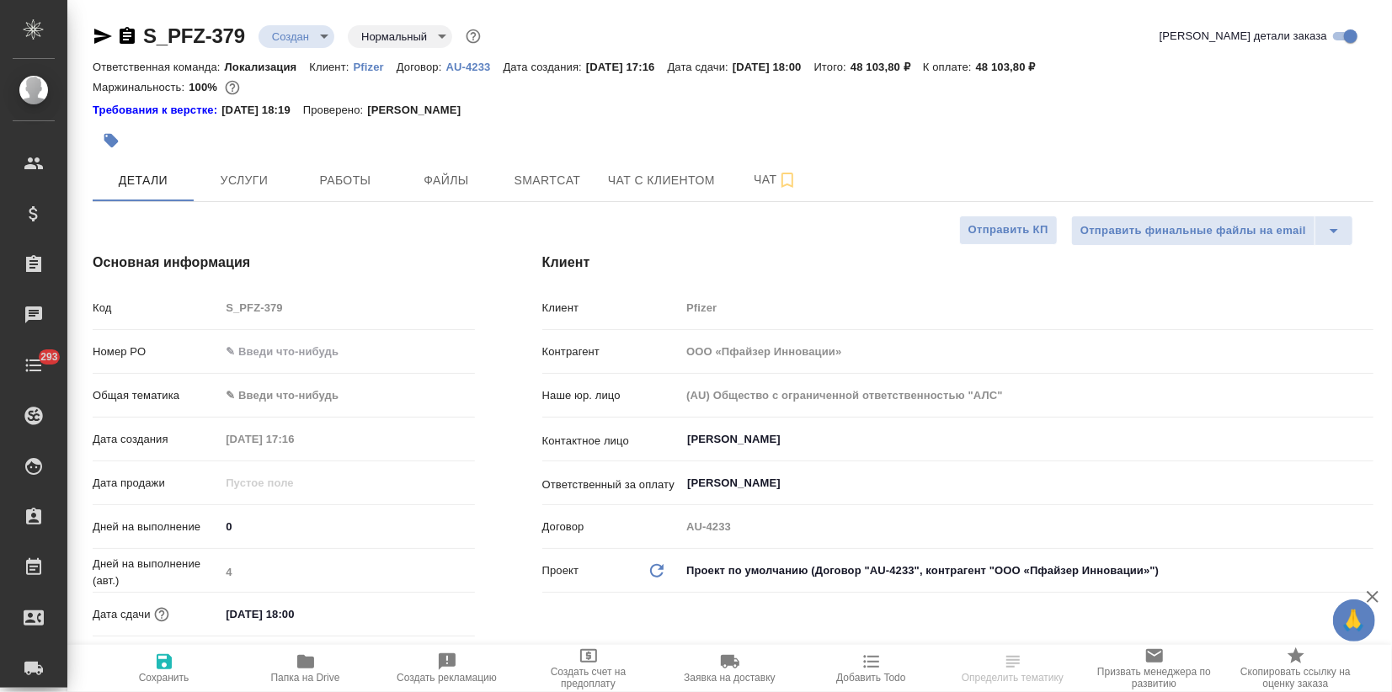
type textarea "x"
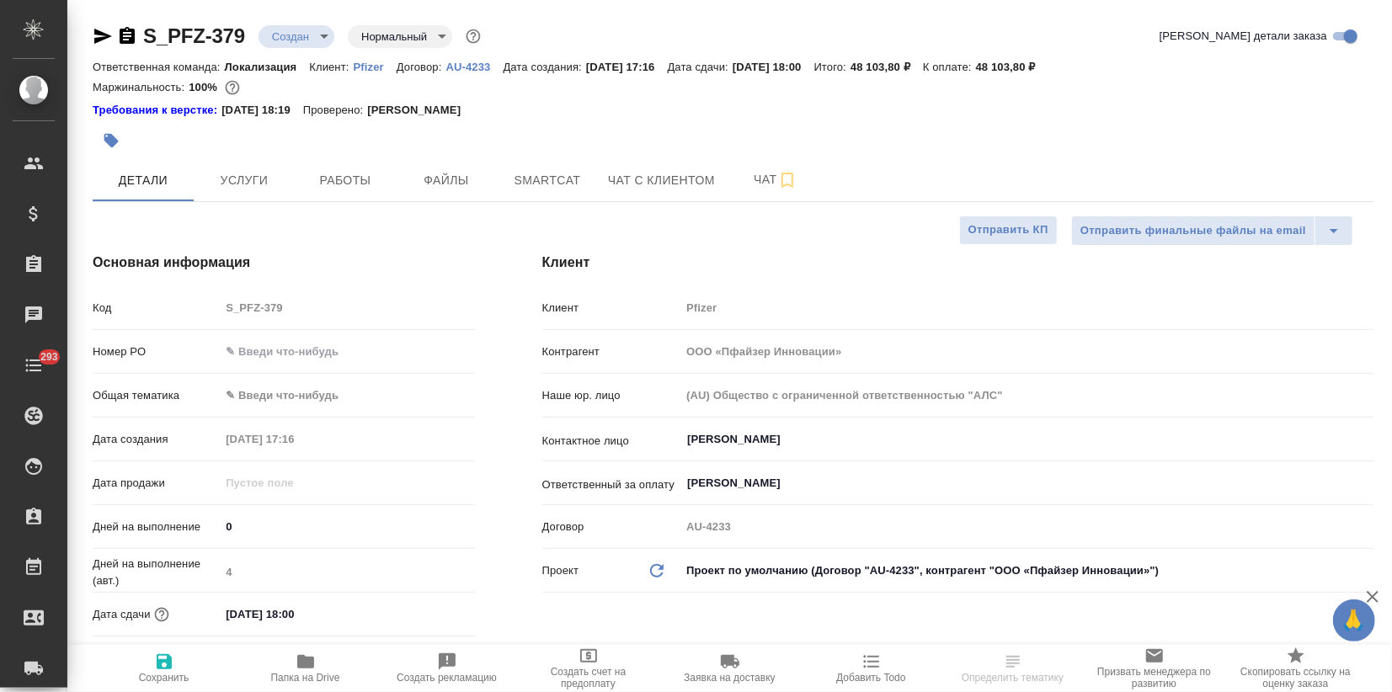
type textarea "x"
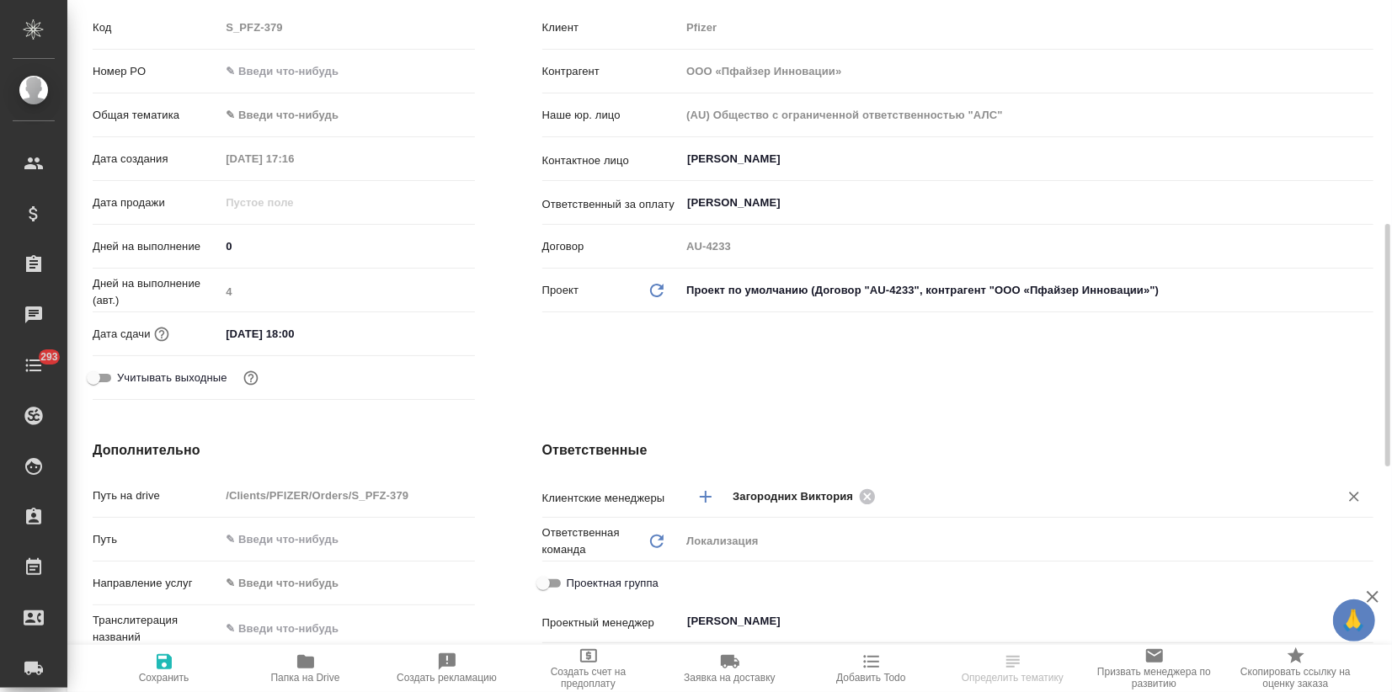
scroll to position [467, 0]
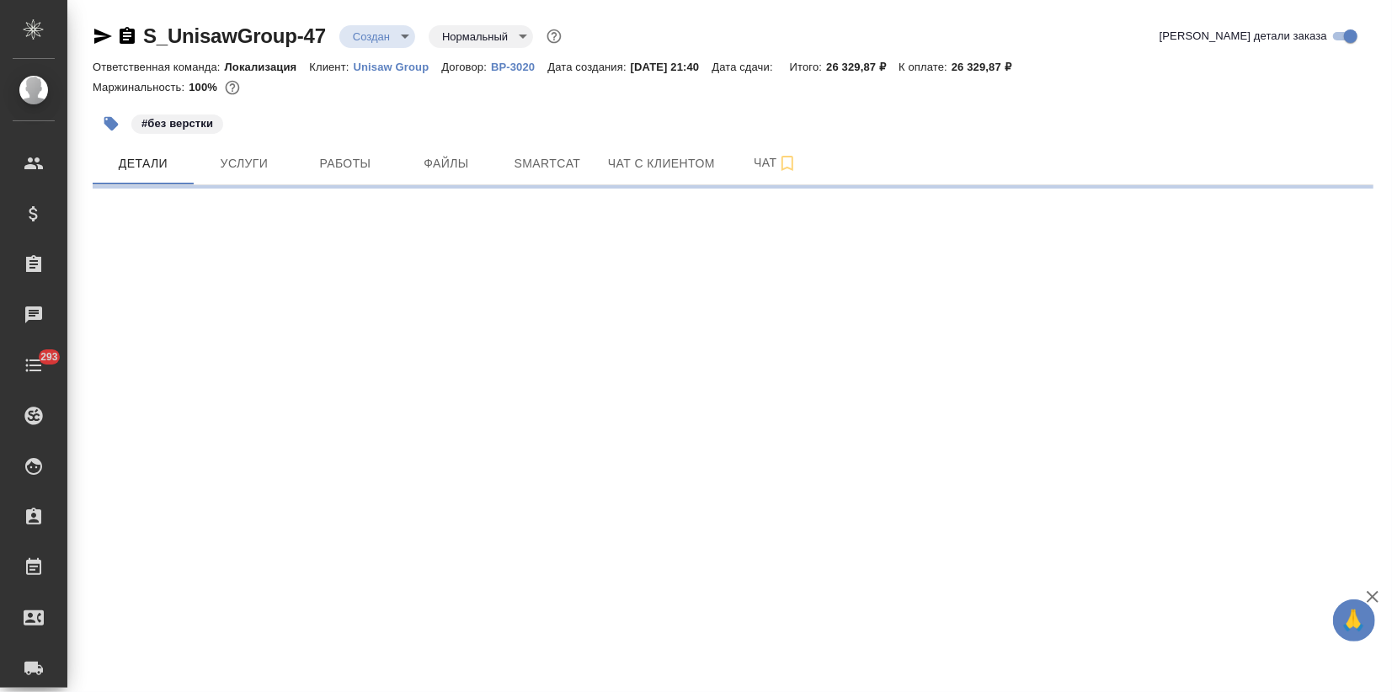
select select "RU"
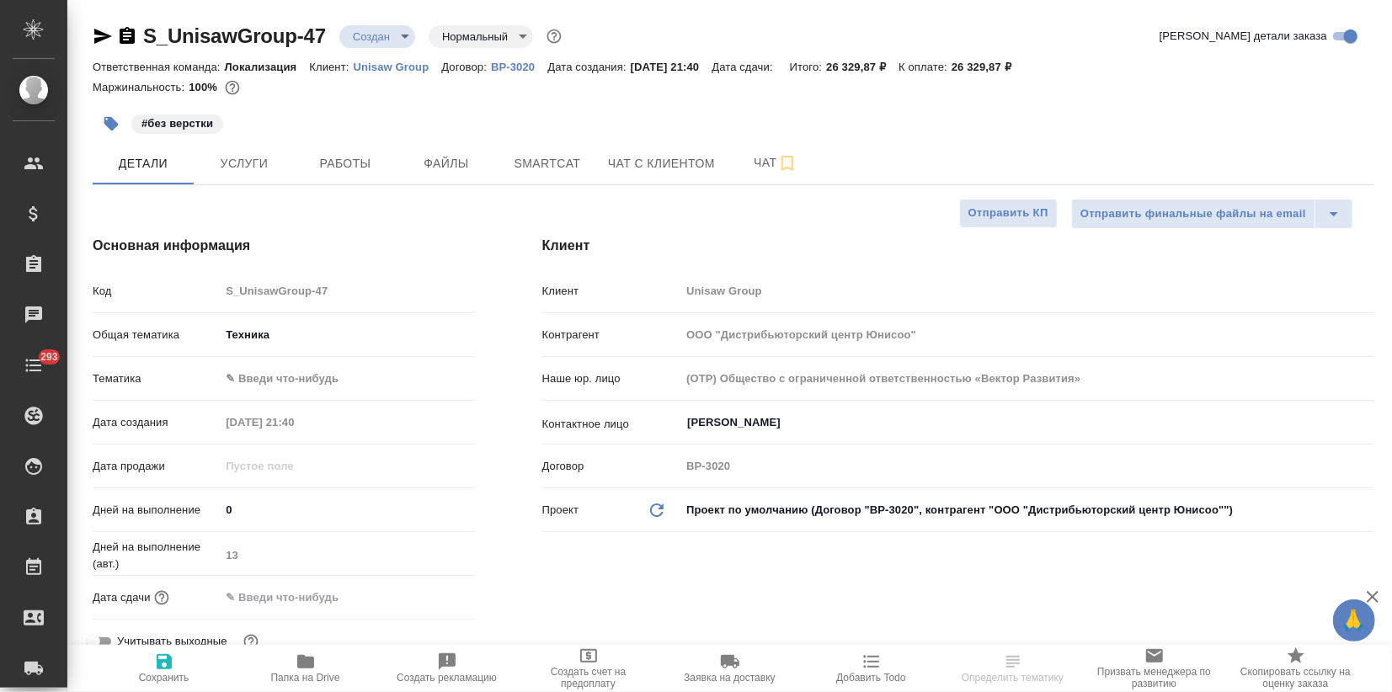
type textarea "x"
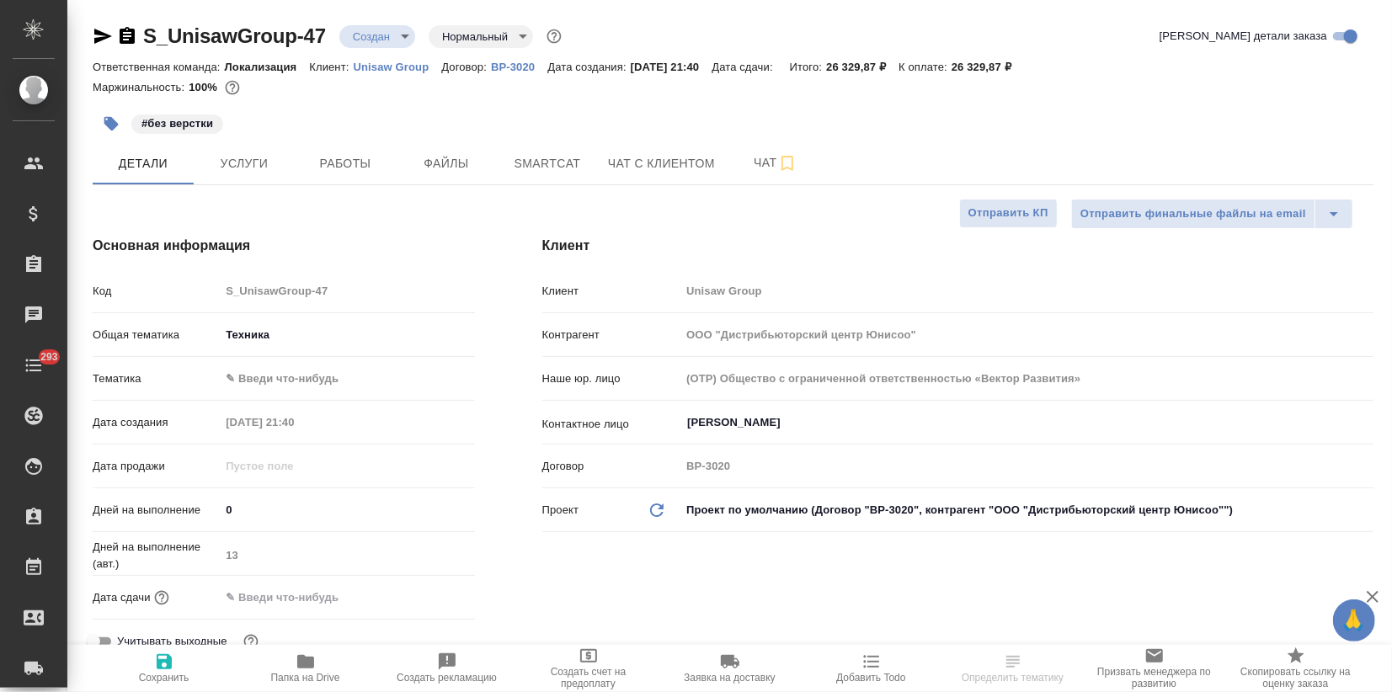
type textarea "x"
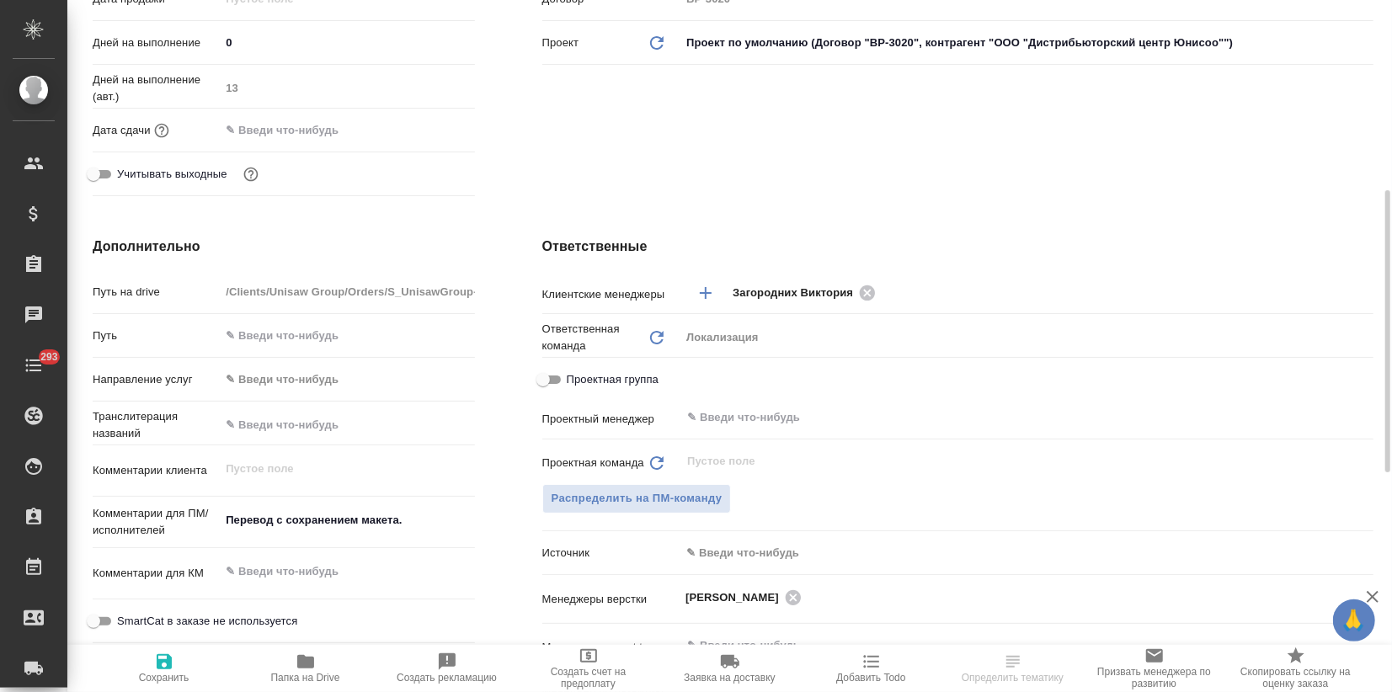
click at [746, 553] on body "🙏 .cls-1 fill:#fff; AWATERA Zagorodnikh Viktoria Клиенты Спецификации Заказы Ча…" at bounding box center [696, 346] width 1392 height 692
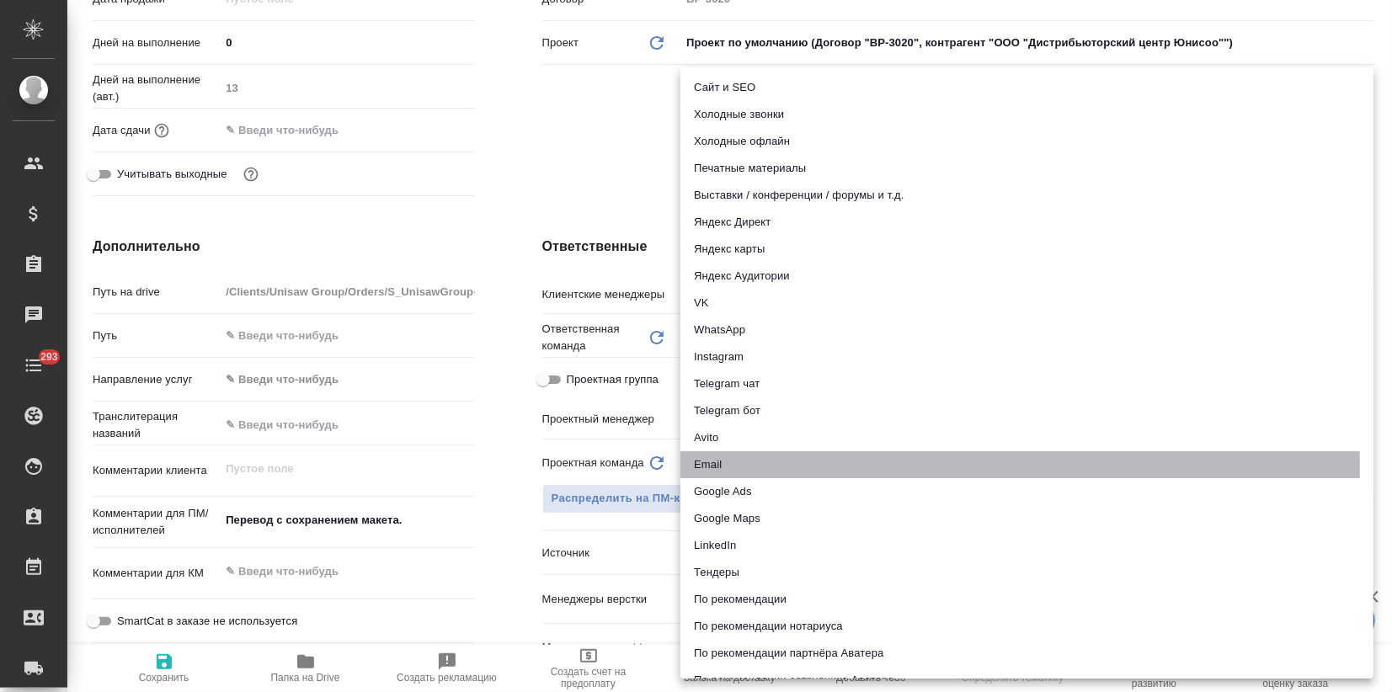
click at [701, 468] on li "Email" at bounding box center [1027, 464] width 693 height 27
type textarea "x"
type input "emailAds"
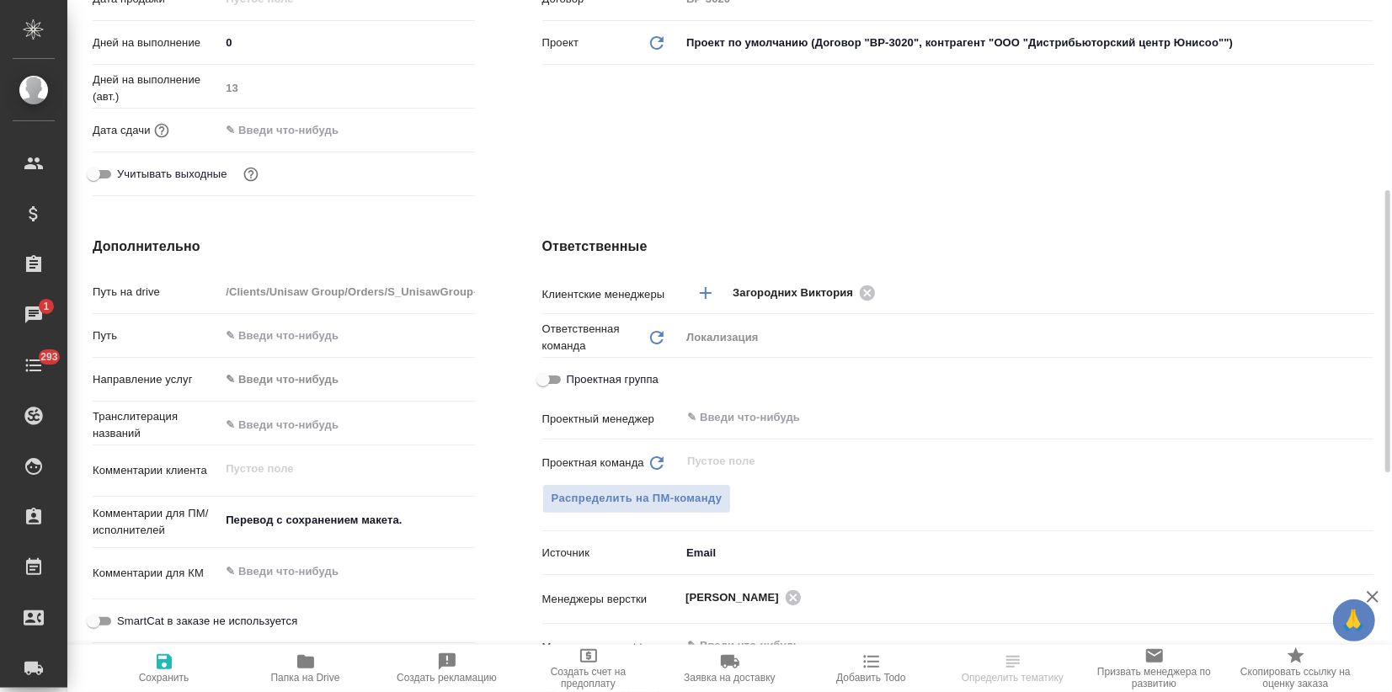
click at [161, 663] on icon "button" at bounding box center [164, 661] width 15 height 15
type textarea "x"
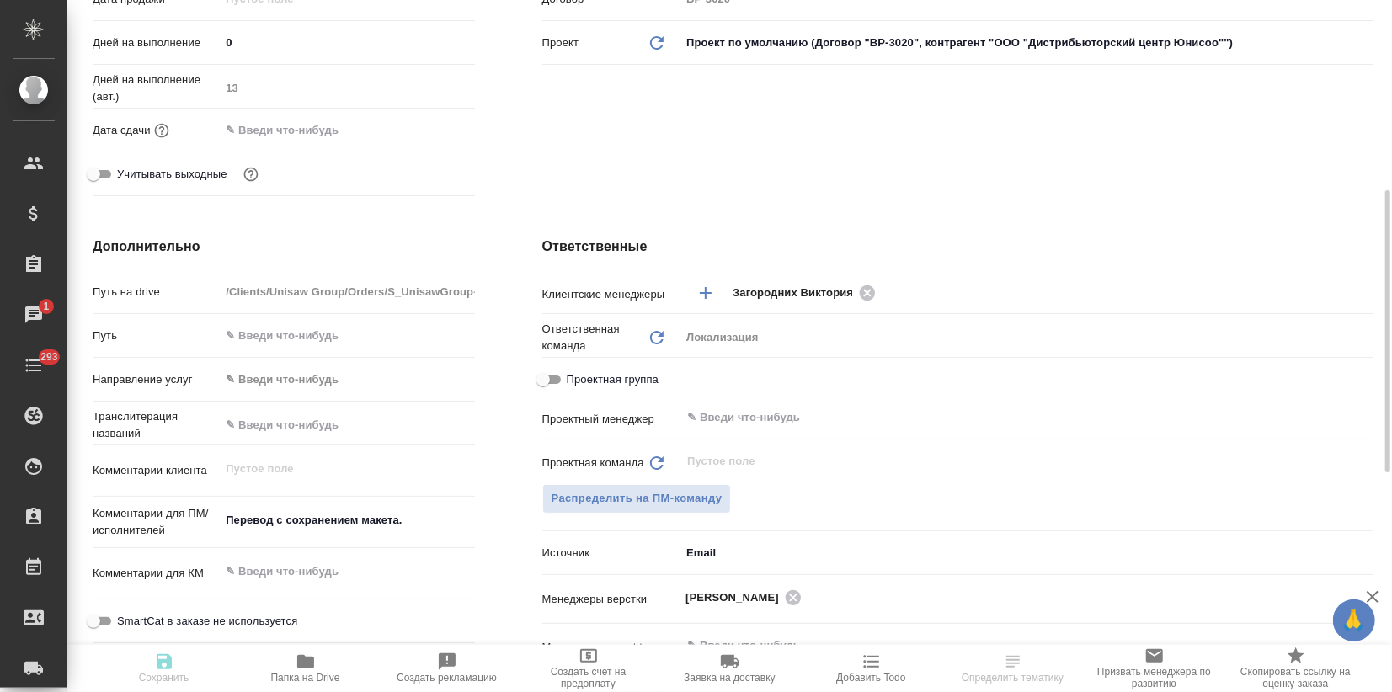
type textarea "x"
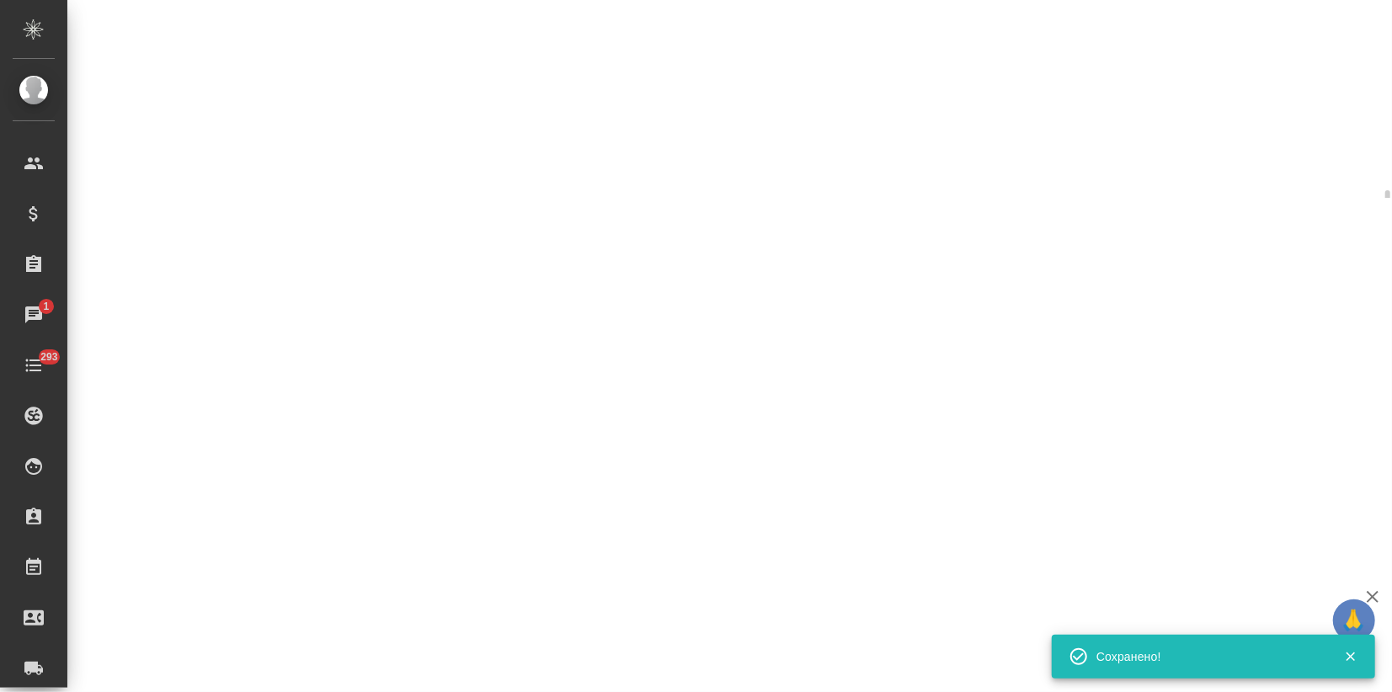
select select "RU"
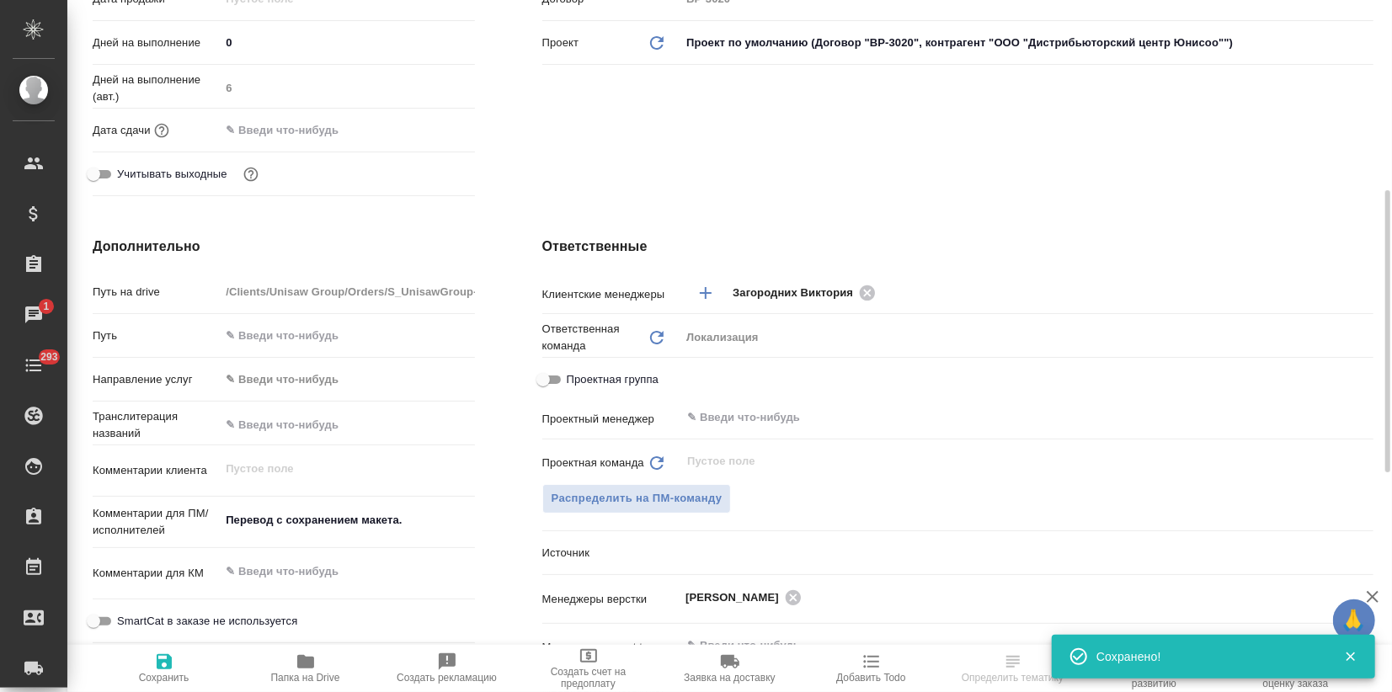
type textarea "x"
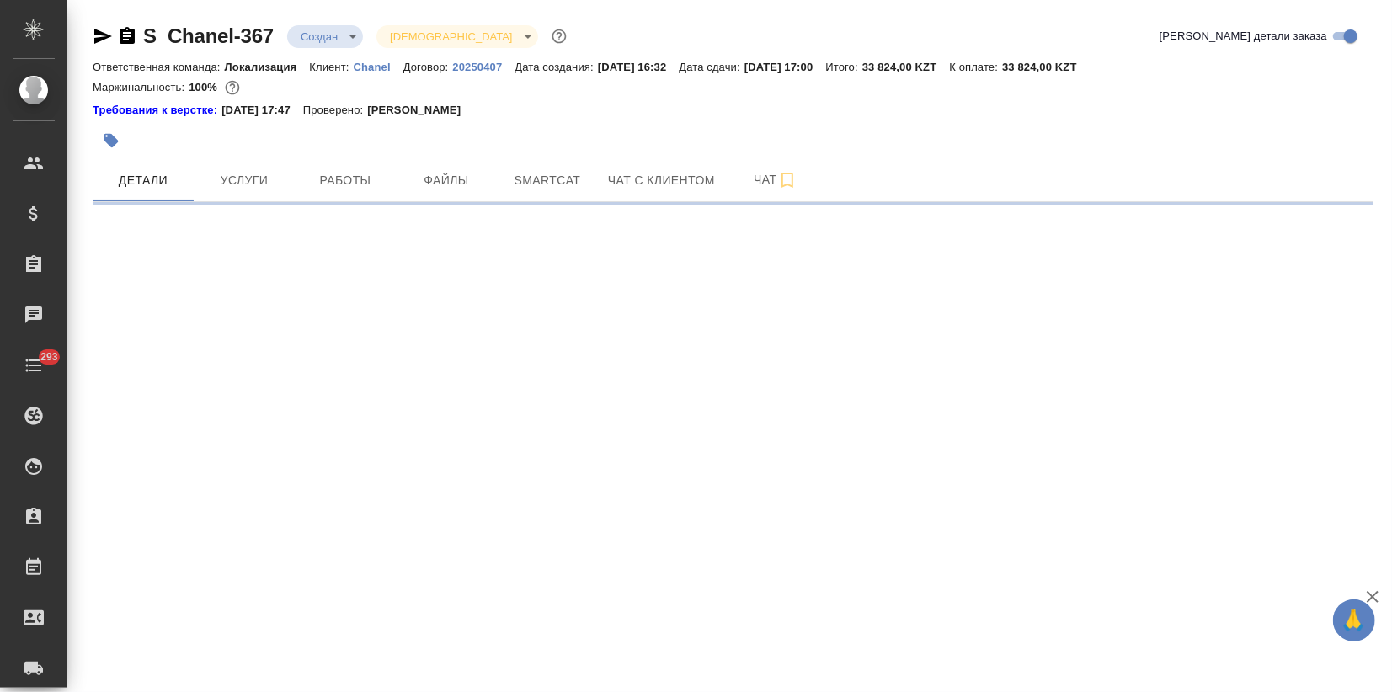
select select "RU"
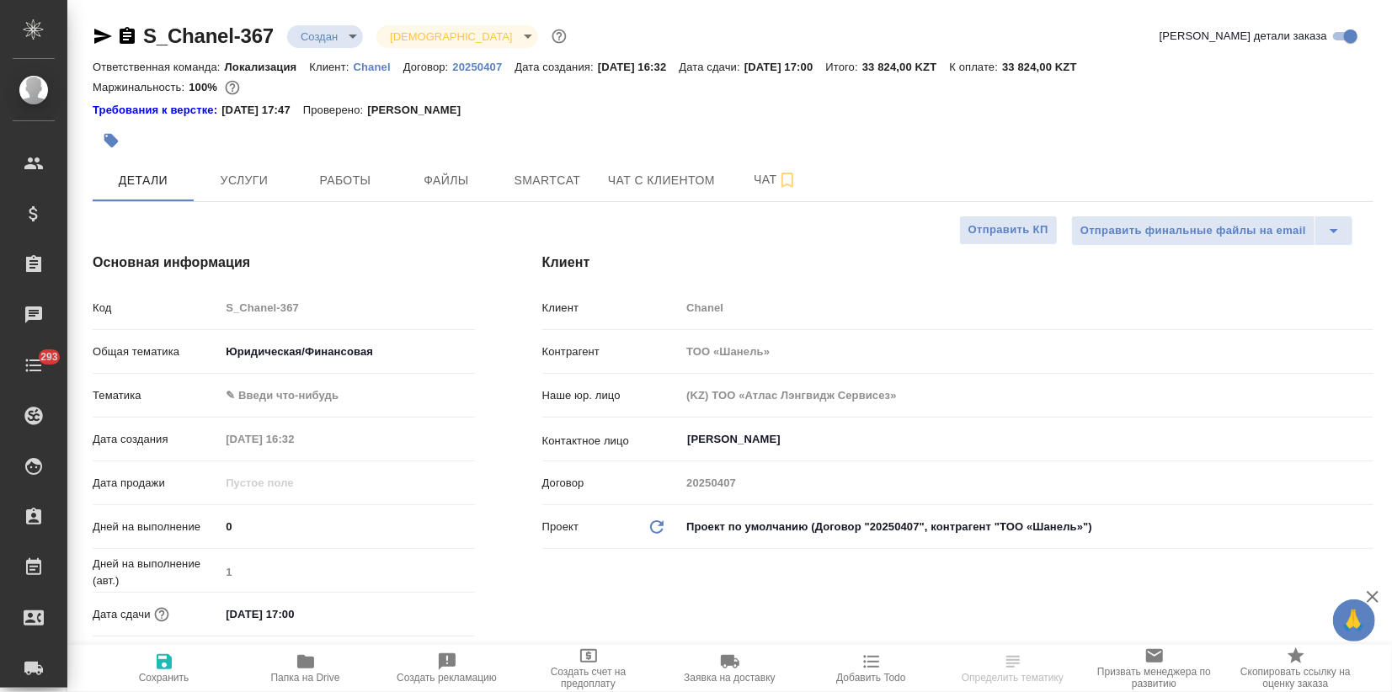
type textarea "x"
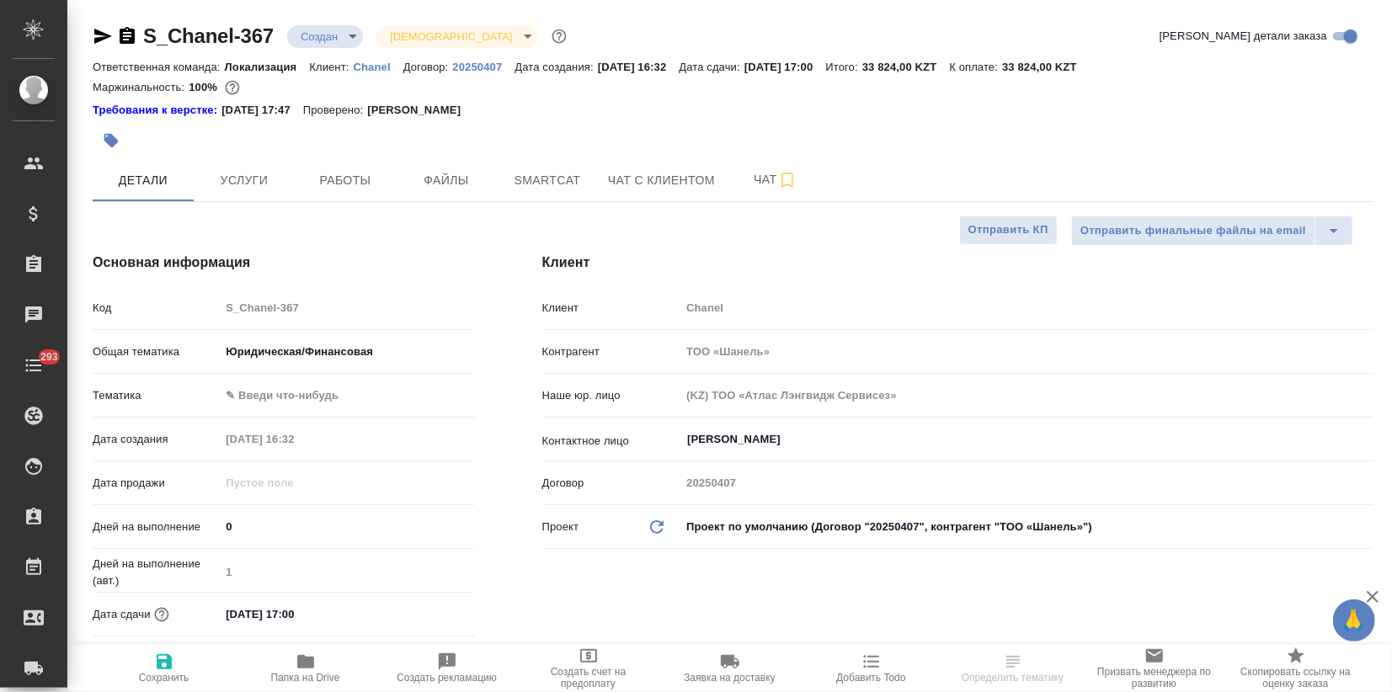
type textarea "x"
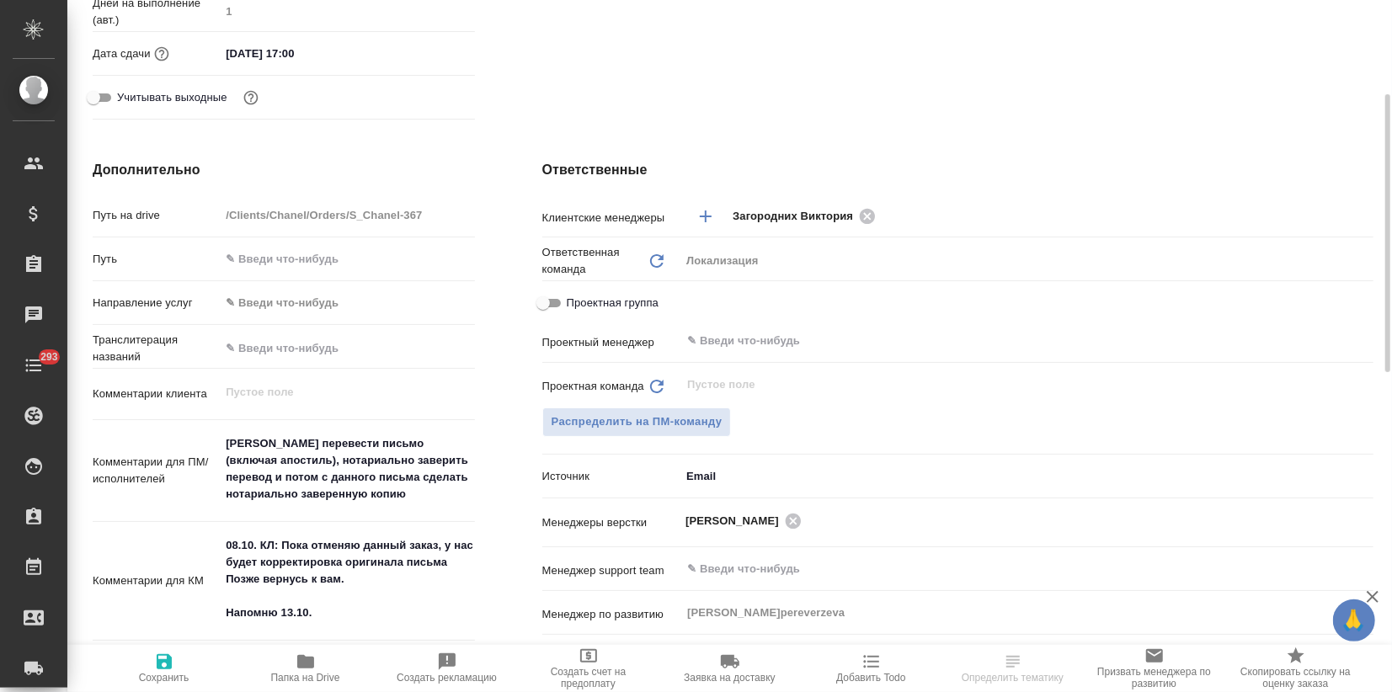
scroll to position [187, 0]
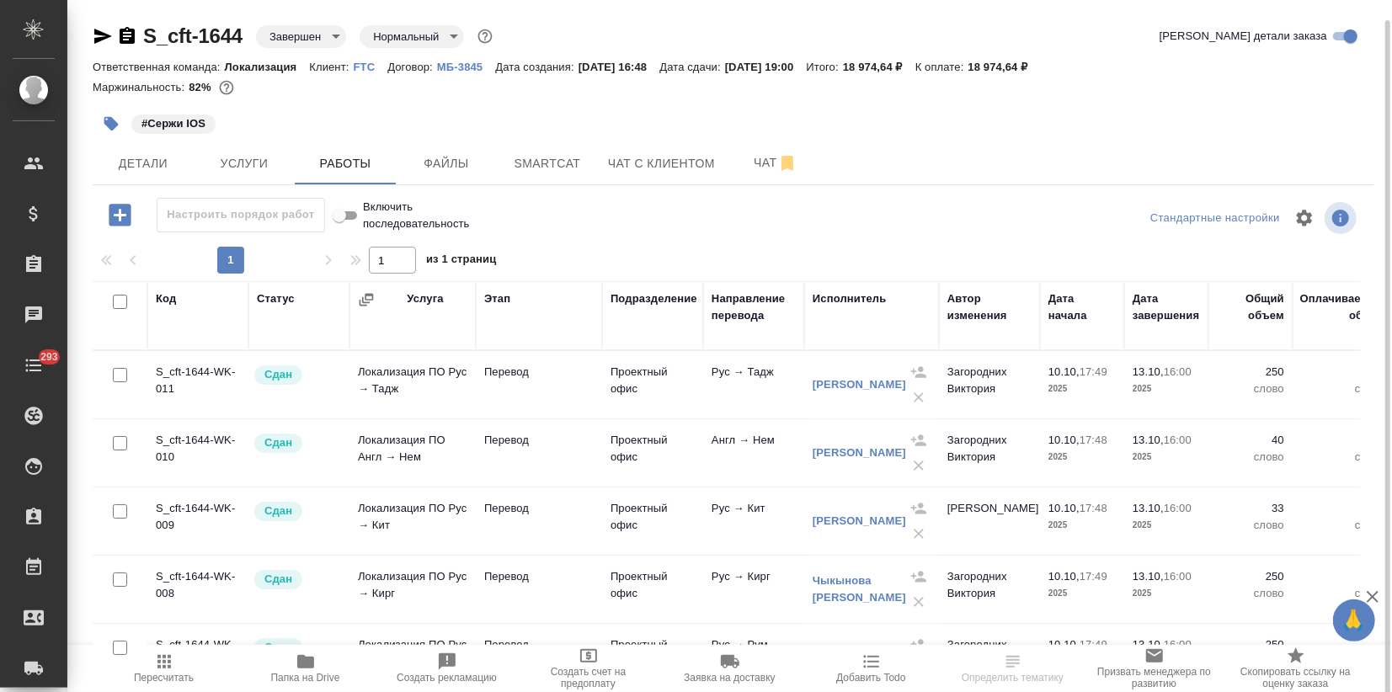
scroll to position [10, 0]
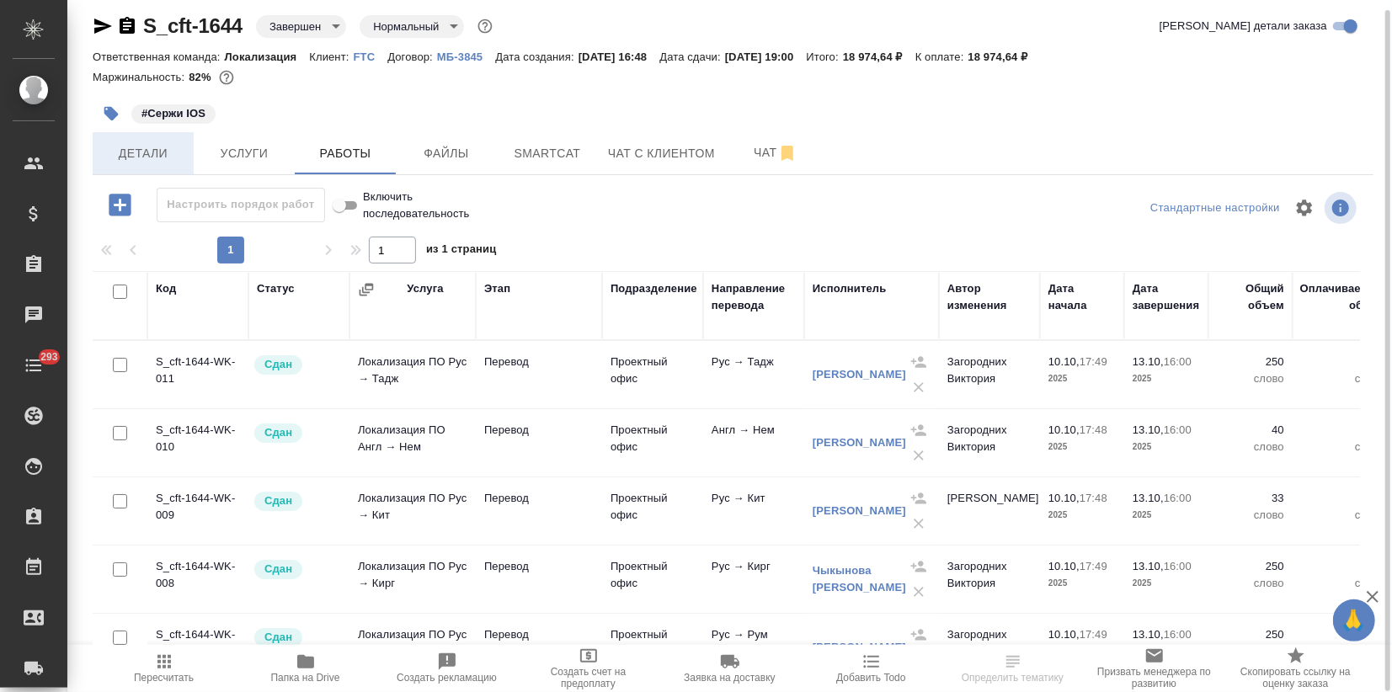
click at [152, 157] on span "Детали" at bounding box center [143, 153] width 81 height 21
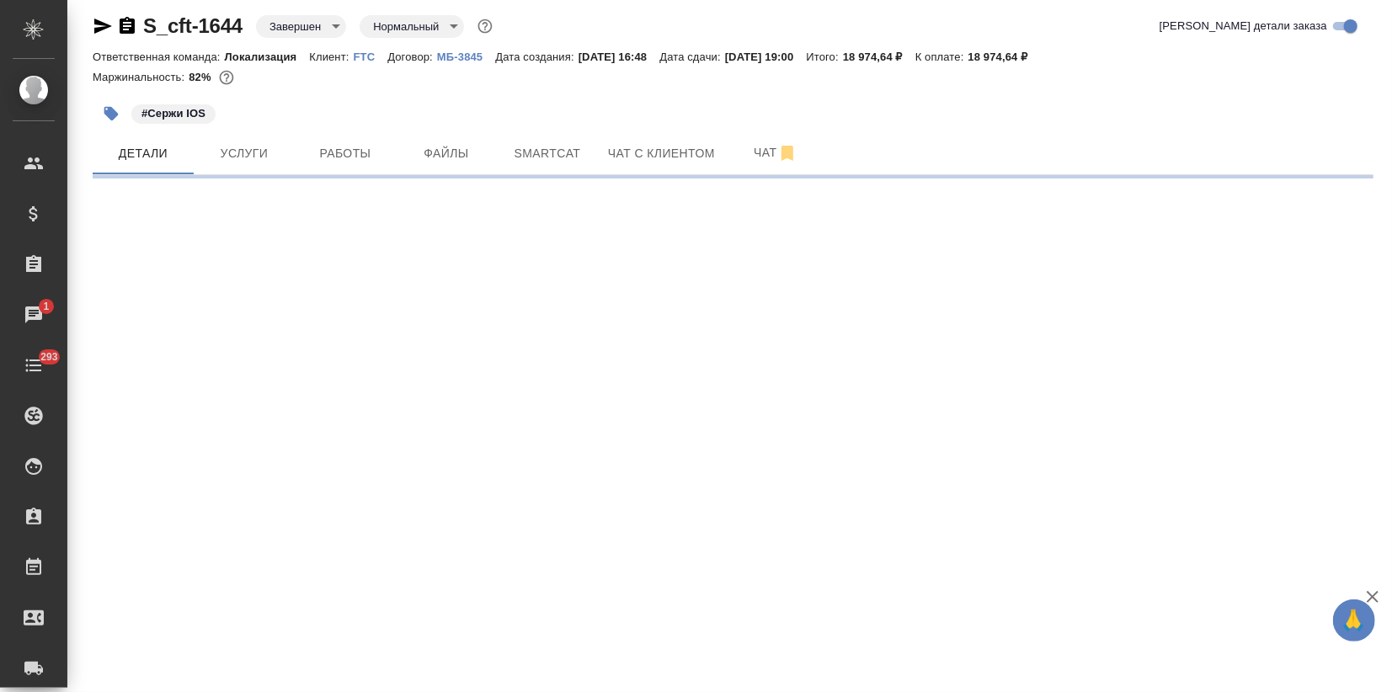
select select "RU"
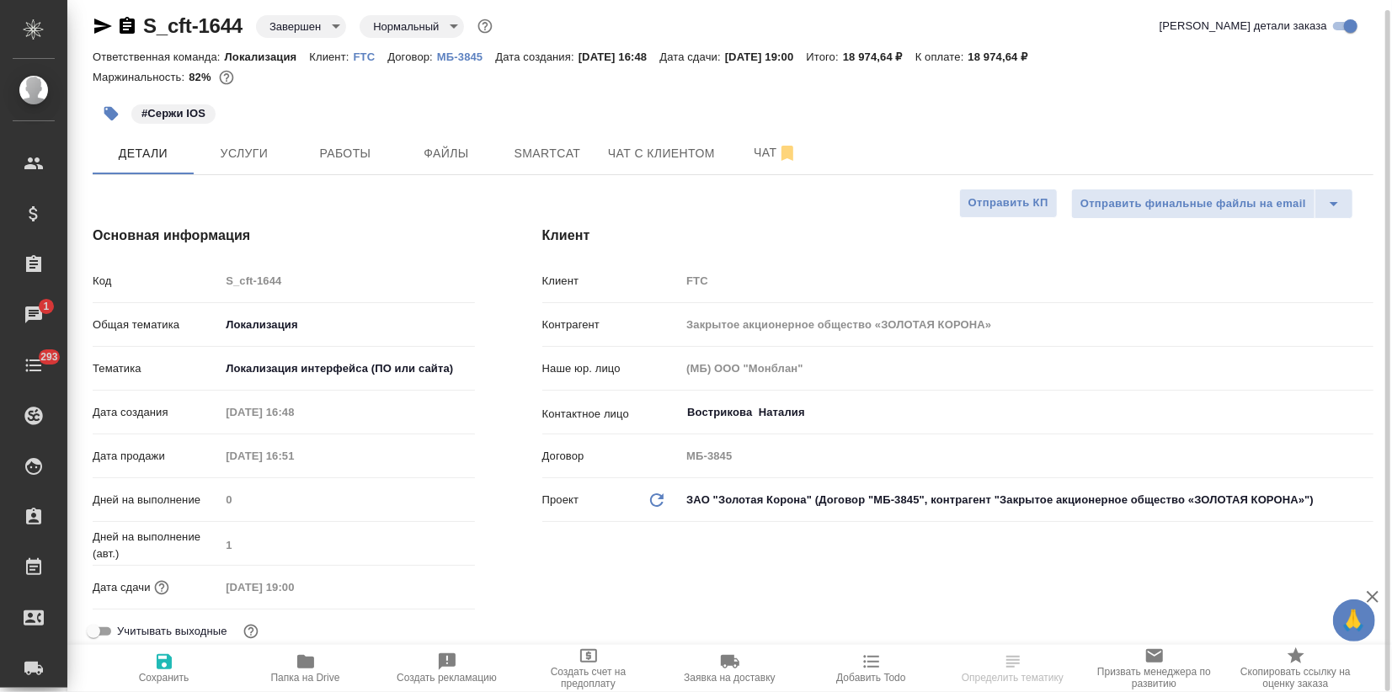
type textarea "x"
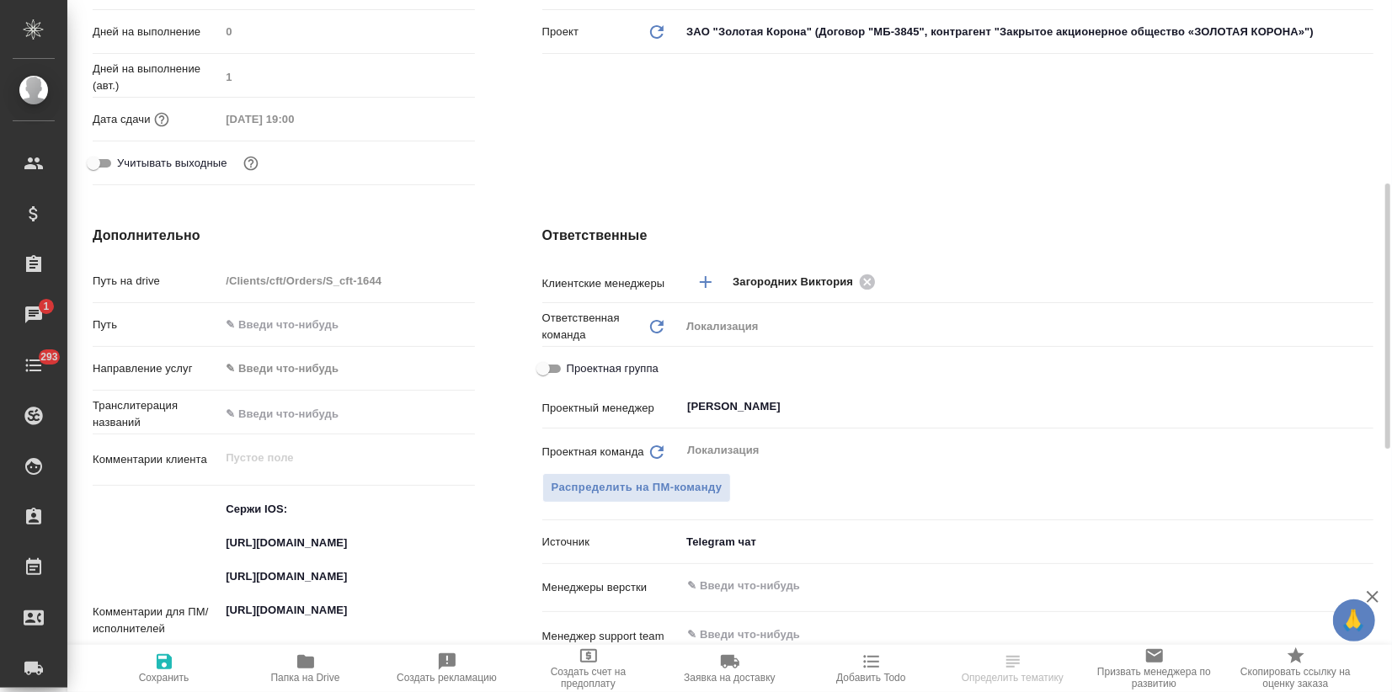
scroll to position [665, 0]
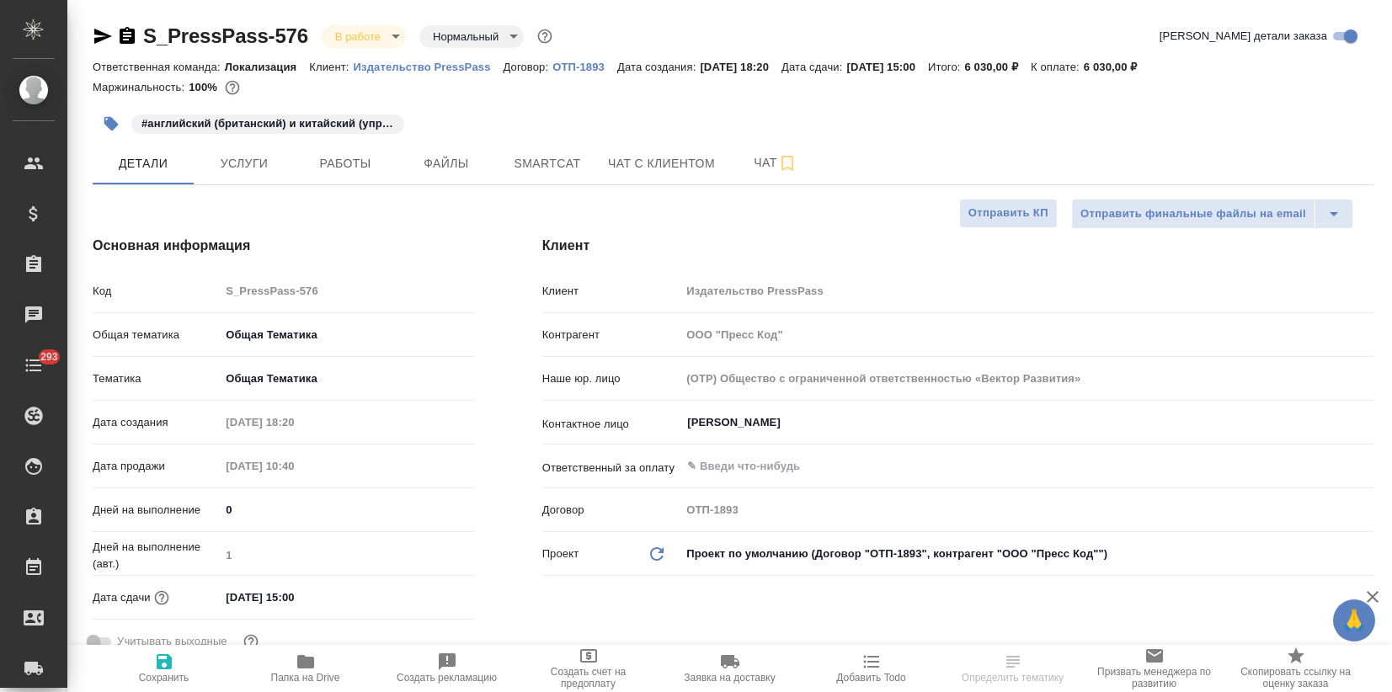
select select "RU"
type textarea "x"
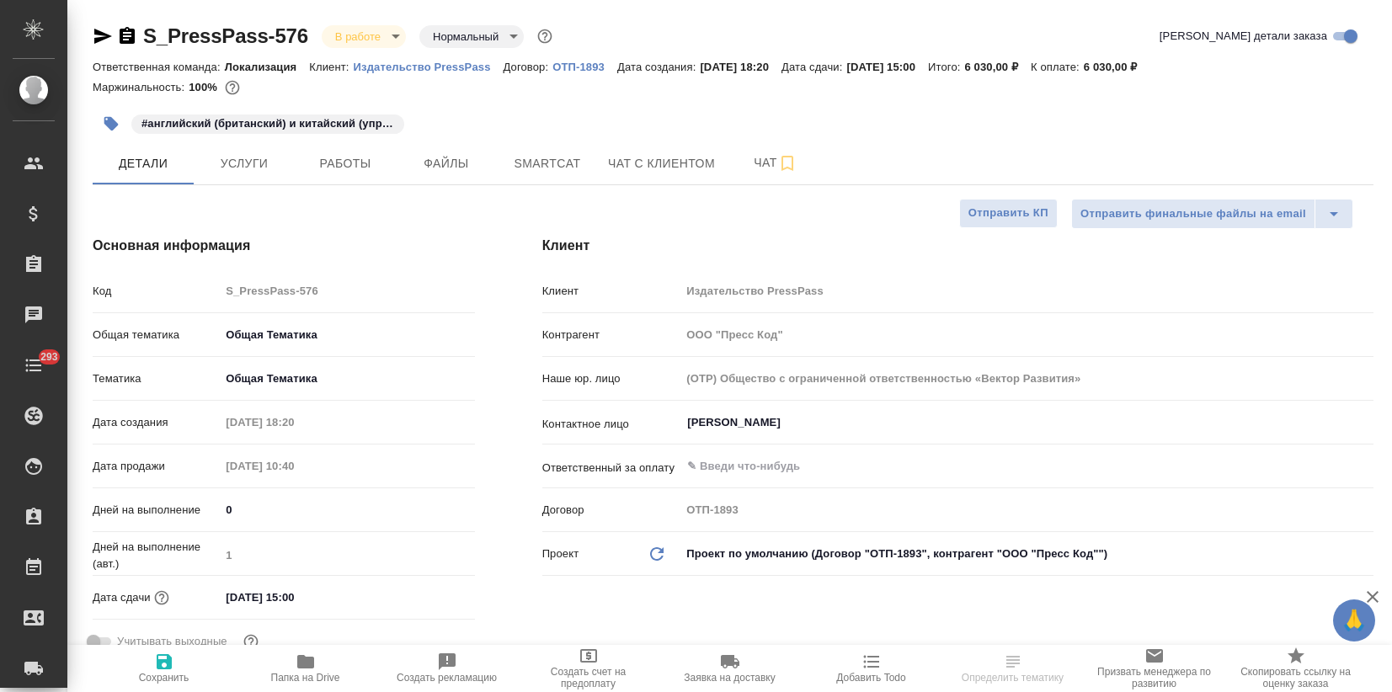
type textarea "x"
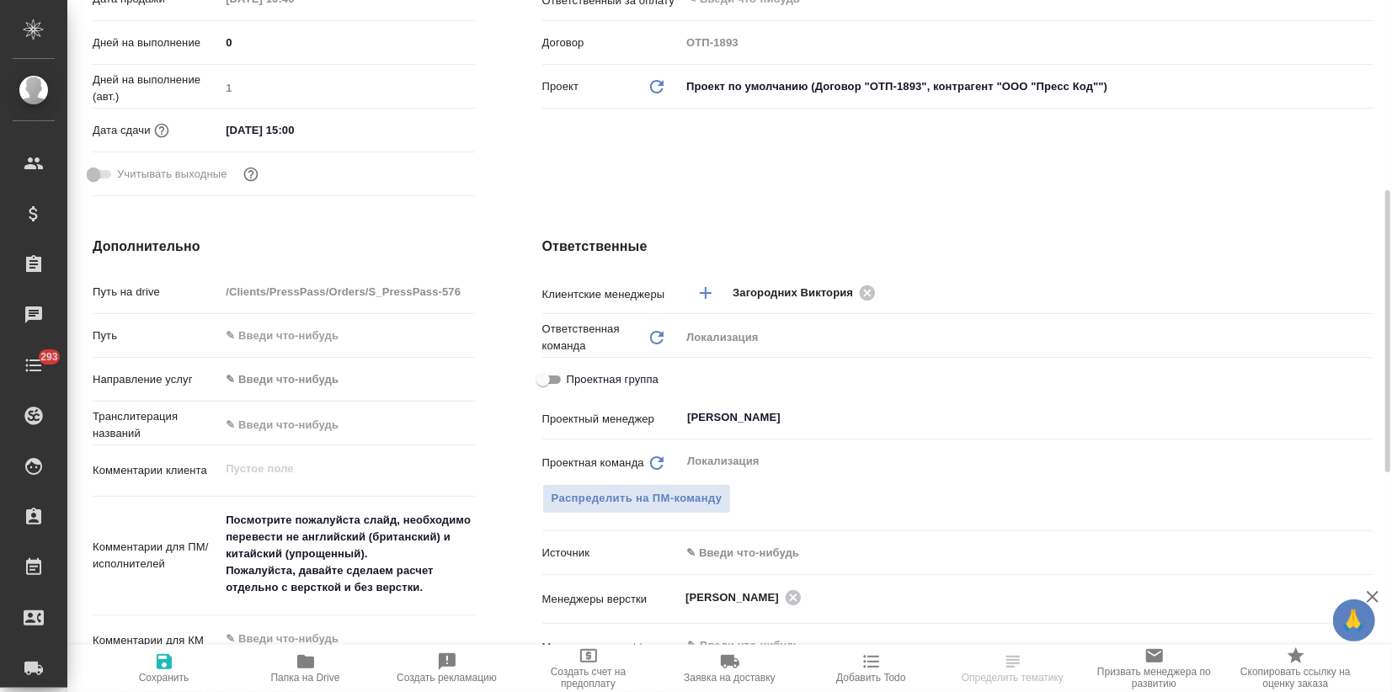
click at [713, 549] on body "🙏 .cls-1 fill:#fff; AWATERA Zagorodnikh [PERSON_NAME] Спецификации Заказы Чаты …" at bounding box center [696, 346] width 1392 height 692
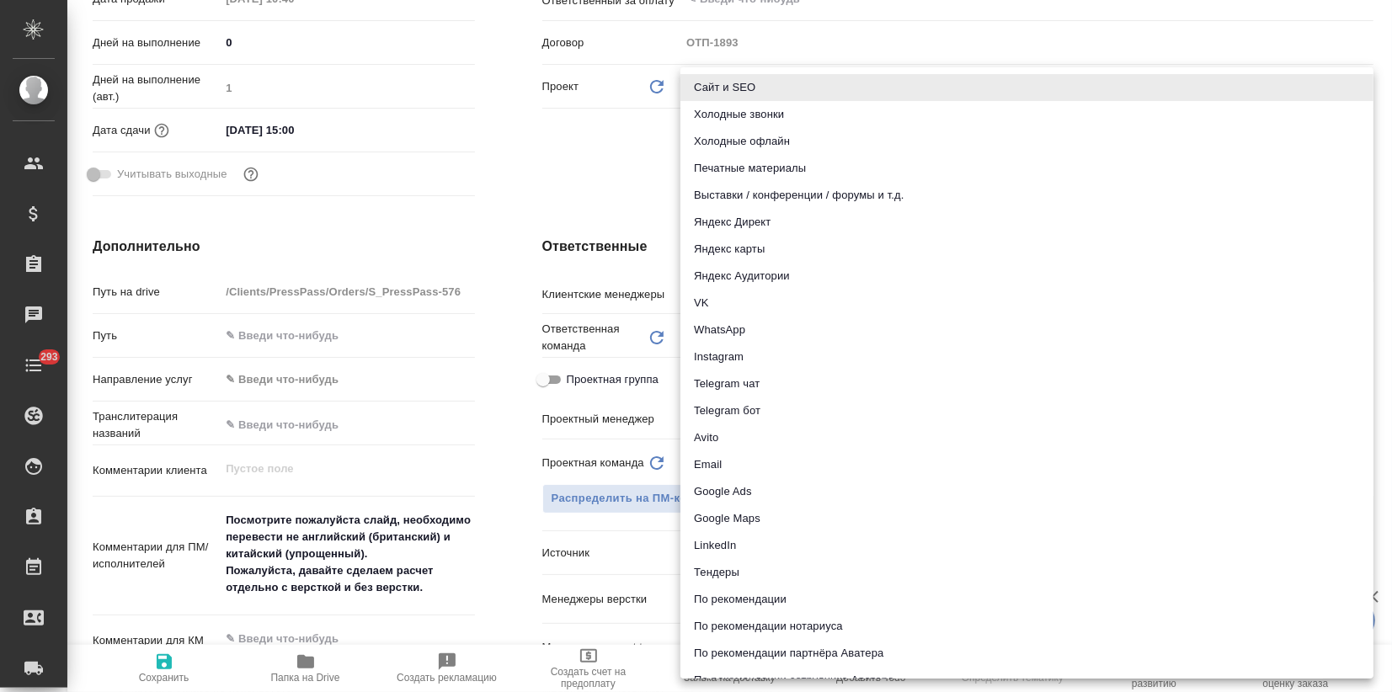
click at [706, 469] on li "Email" at bounding box center [1027, 464] width 693 height 27
type textarea "x"
type input "emailAds"
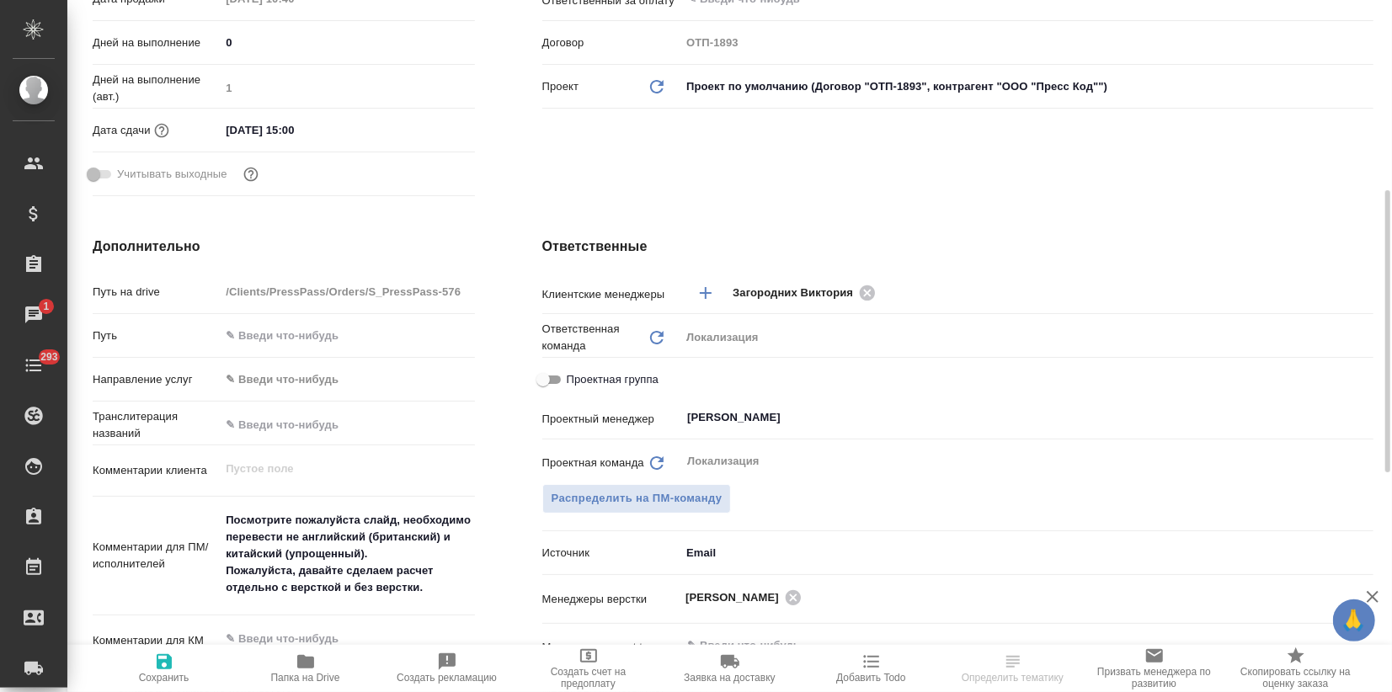
click at [162, 665] on icon "button" at bounding box center [164, 662] width 20 height 20
type textarea "x"
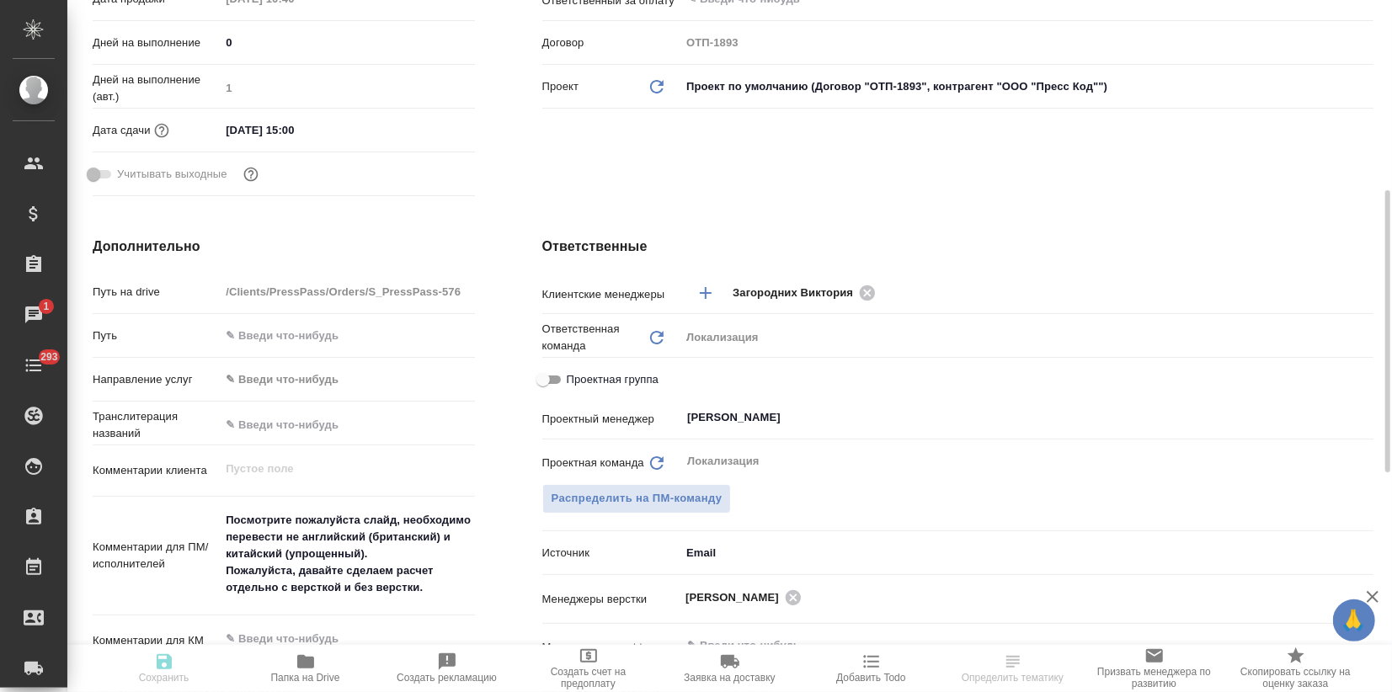
type textarea "x"
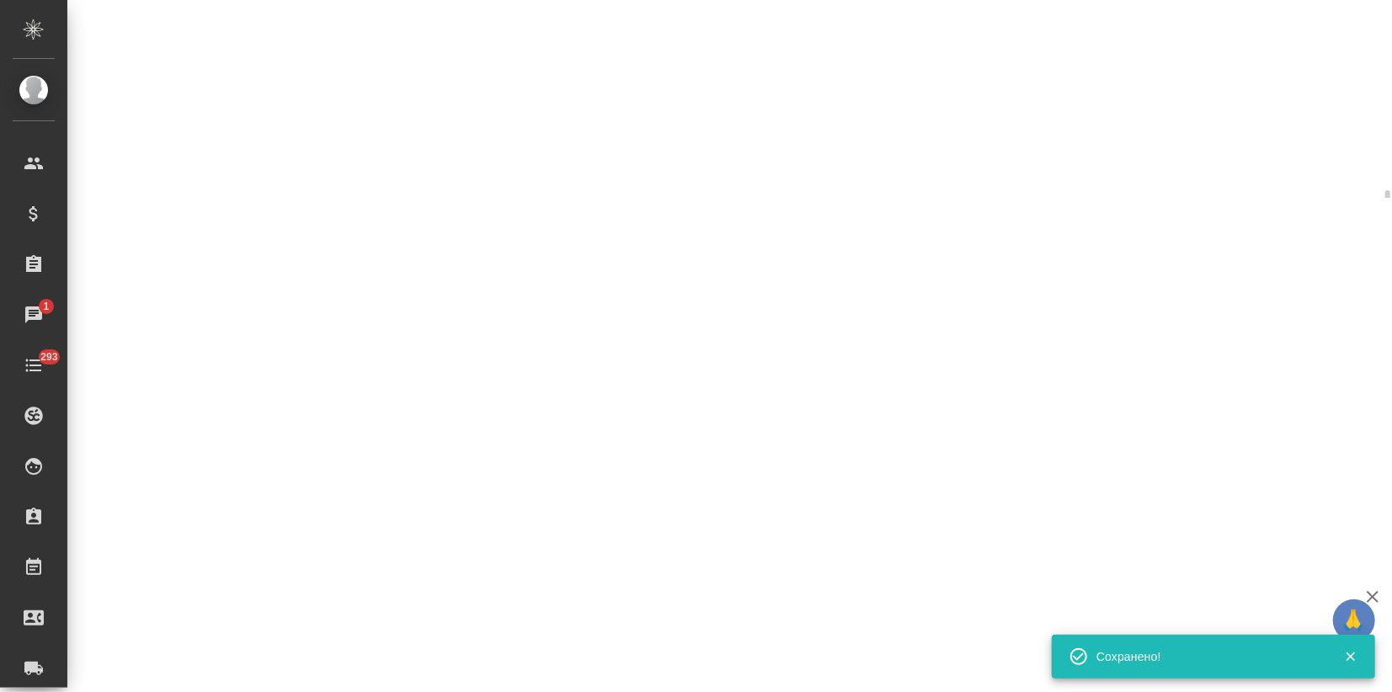
select select "RU"
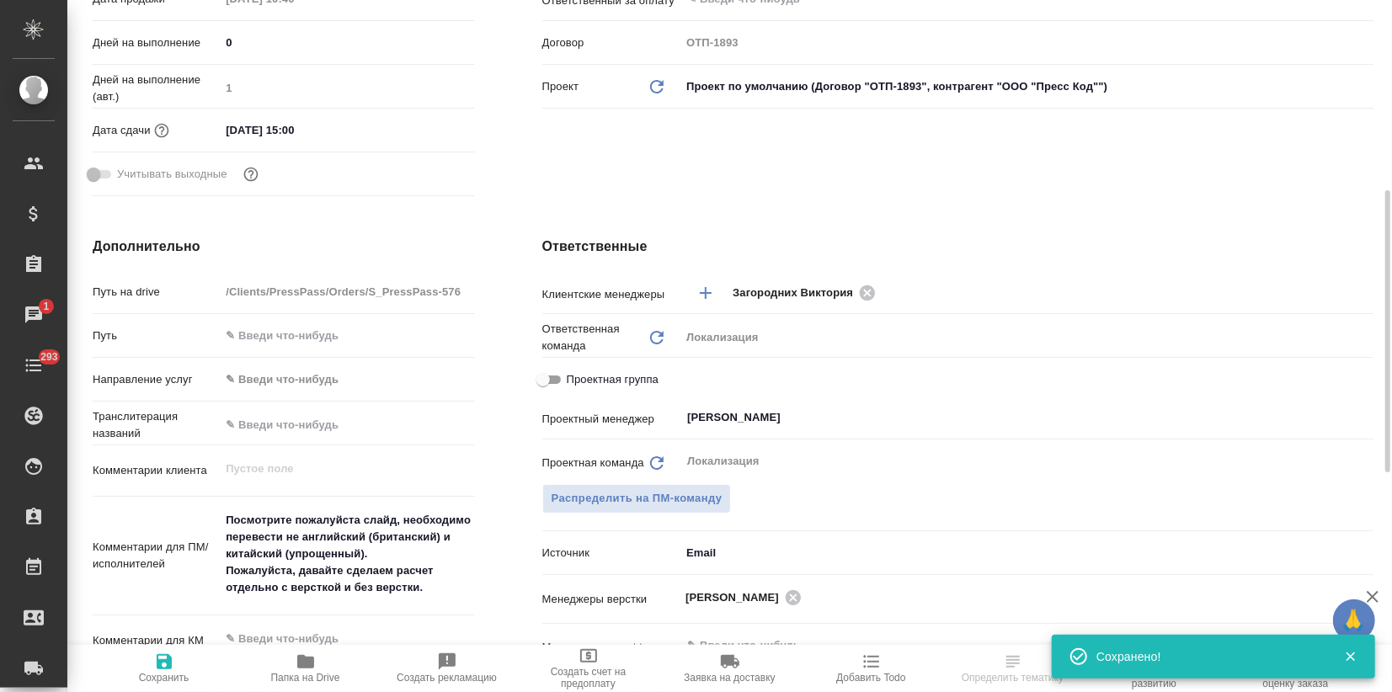
type textarea "x"
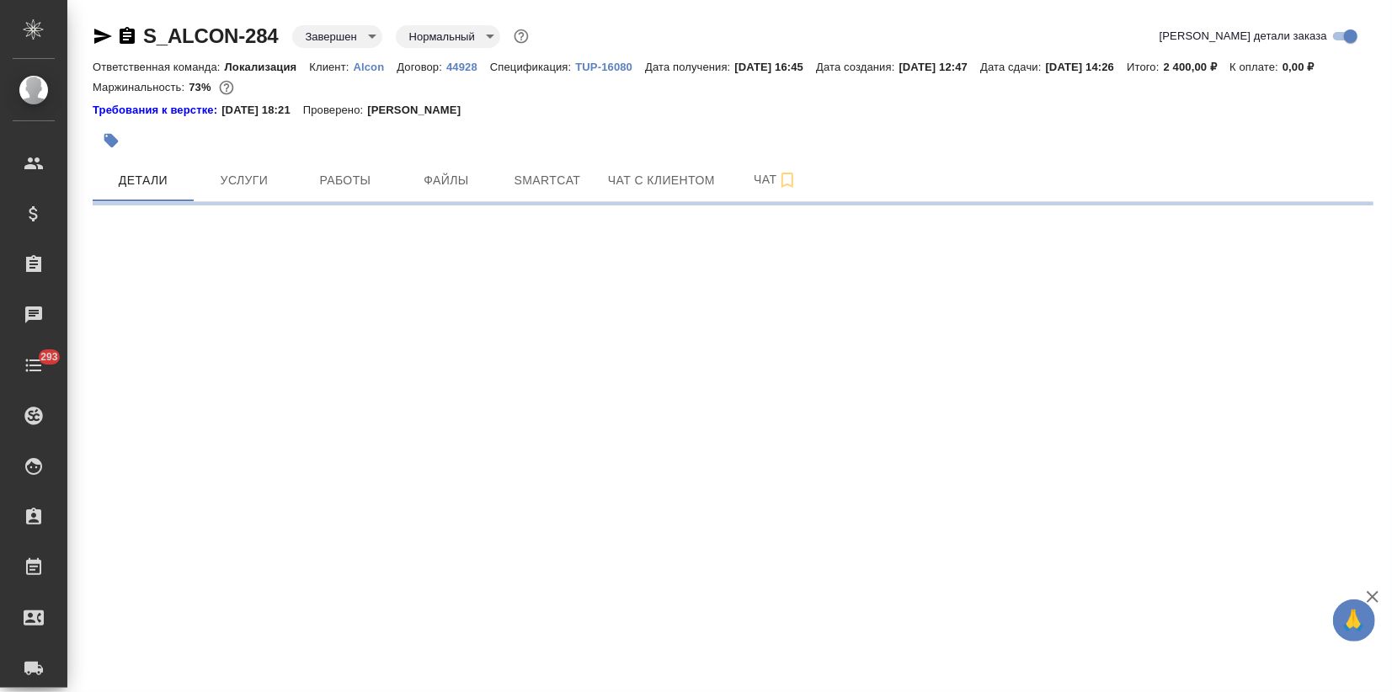
select select "RU"
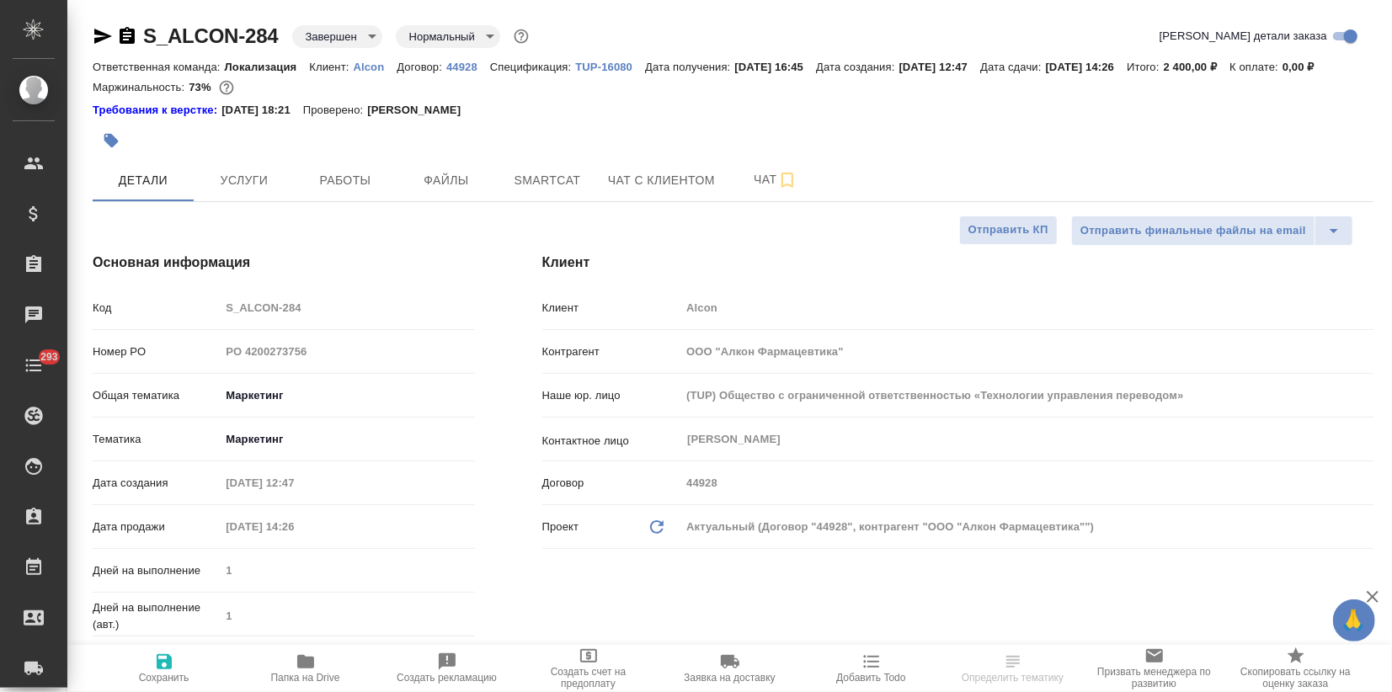
type textarea "x"
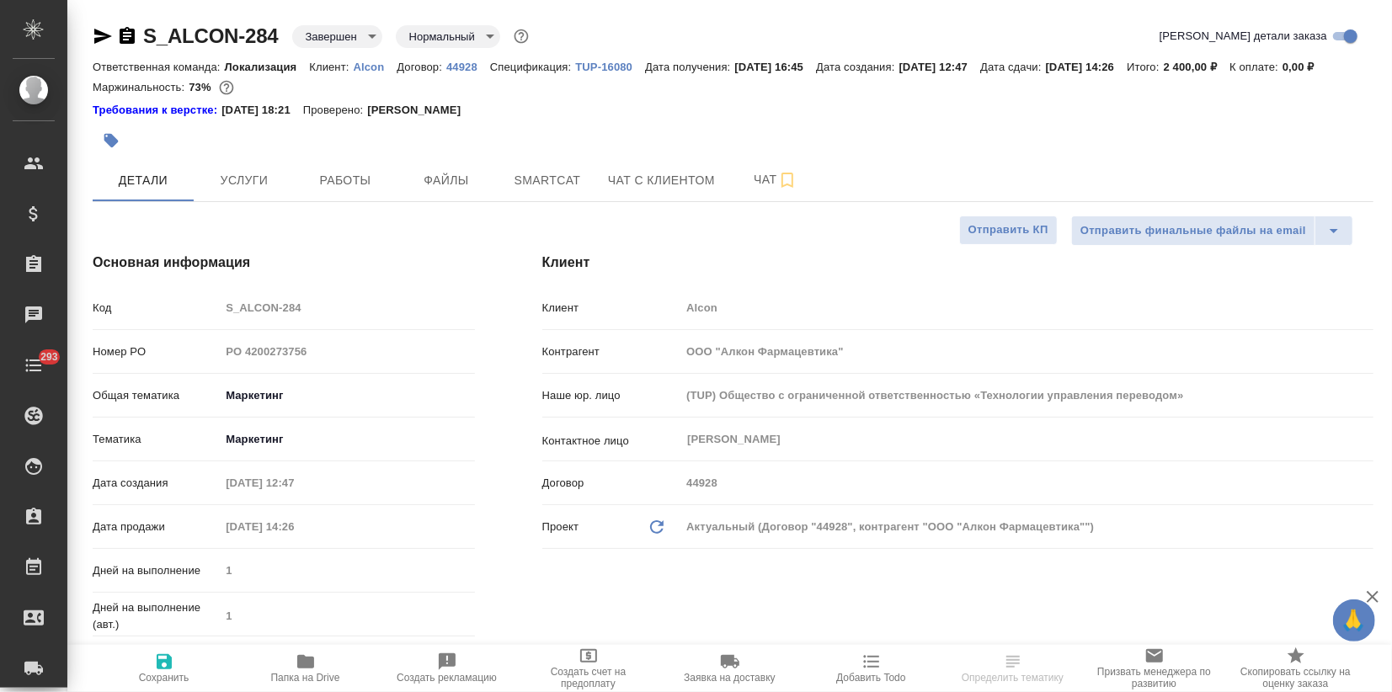
type textarea "x"
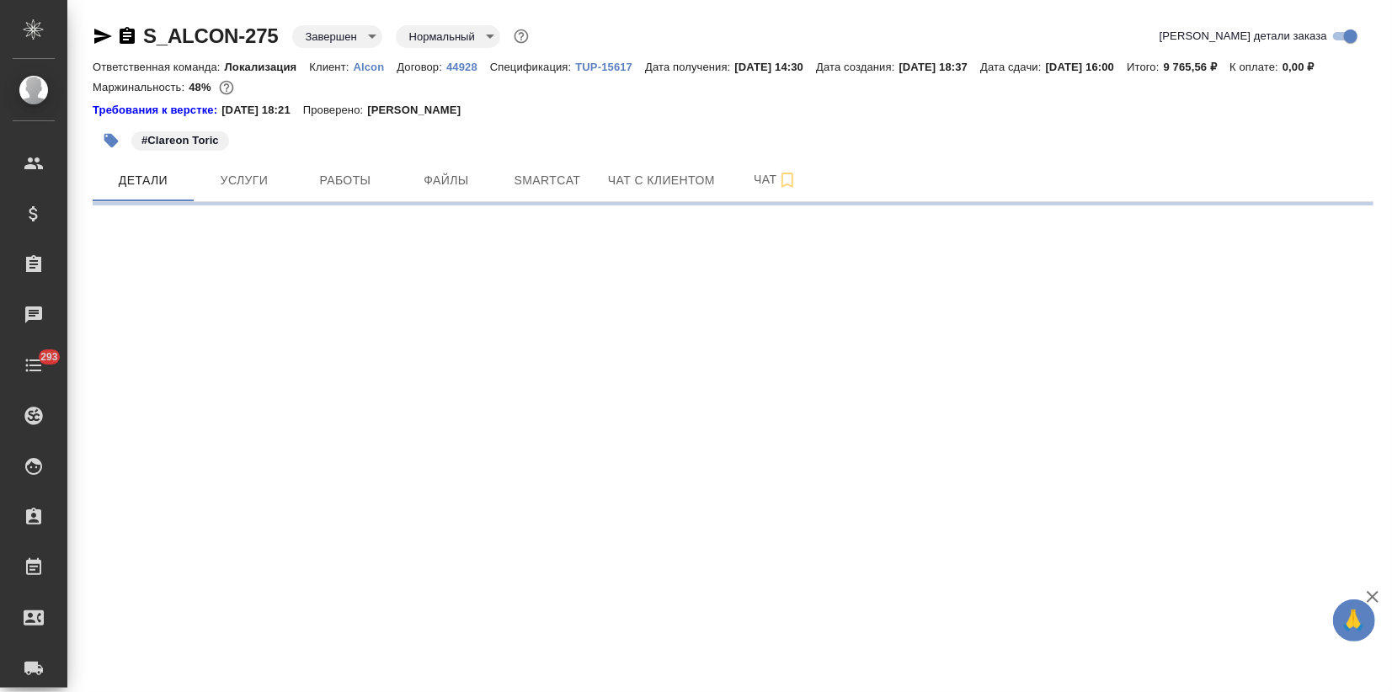
select select "RU"
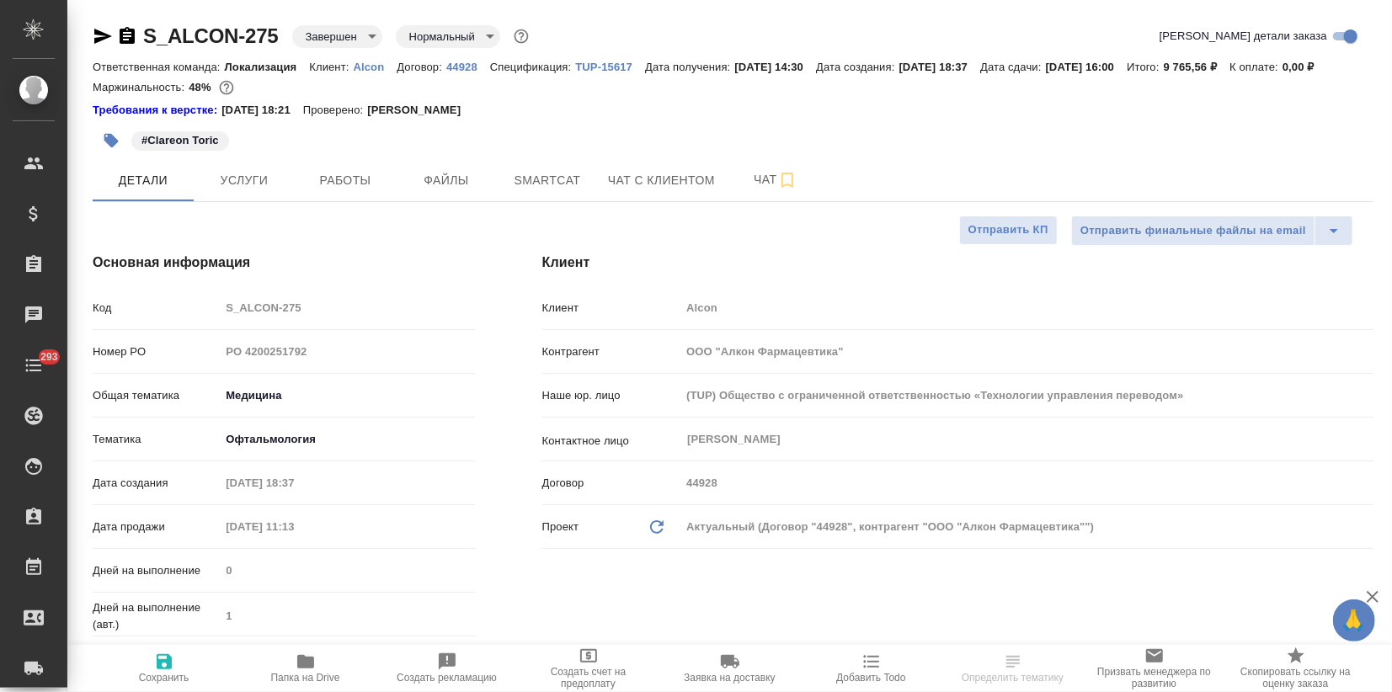
type textarea "x"
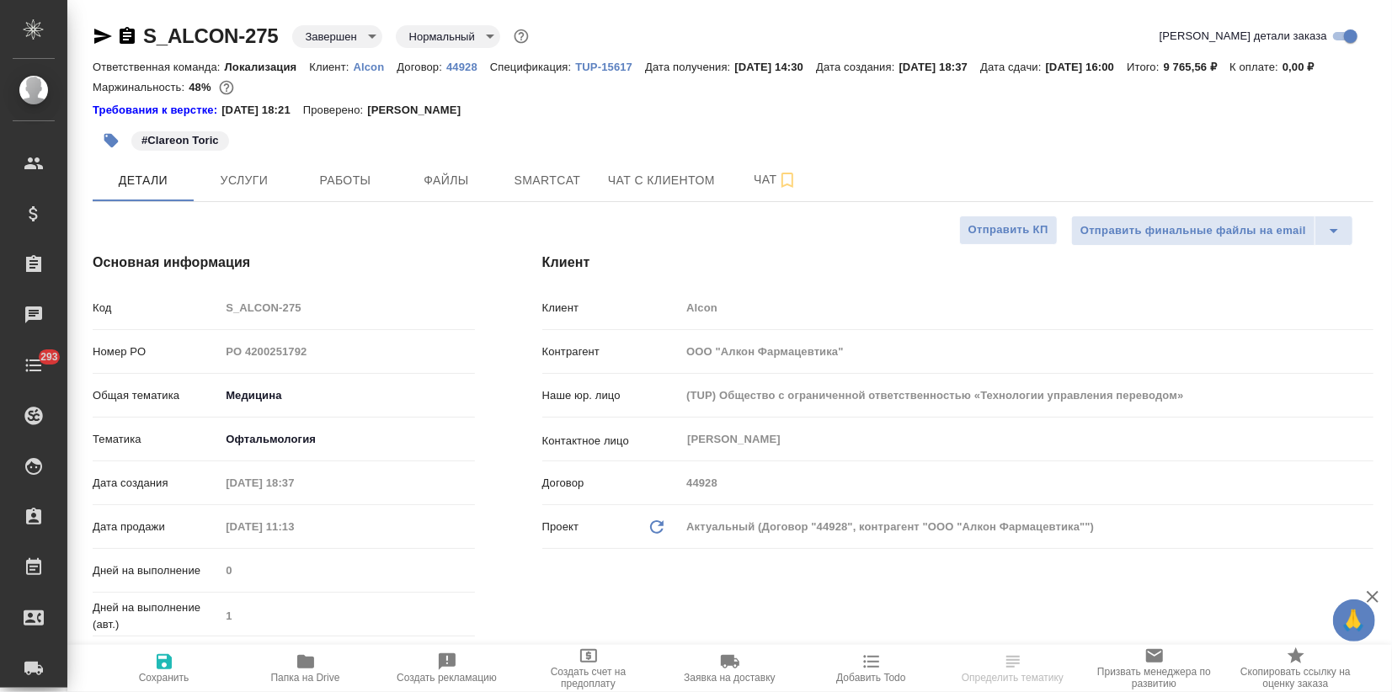
type textarea "x"
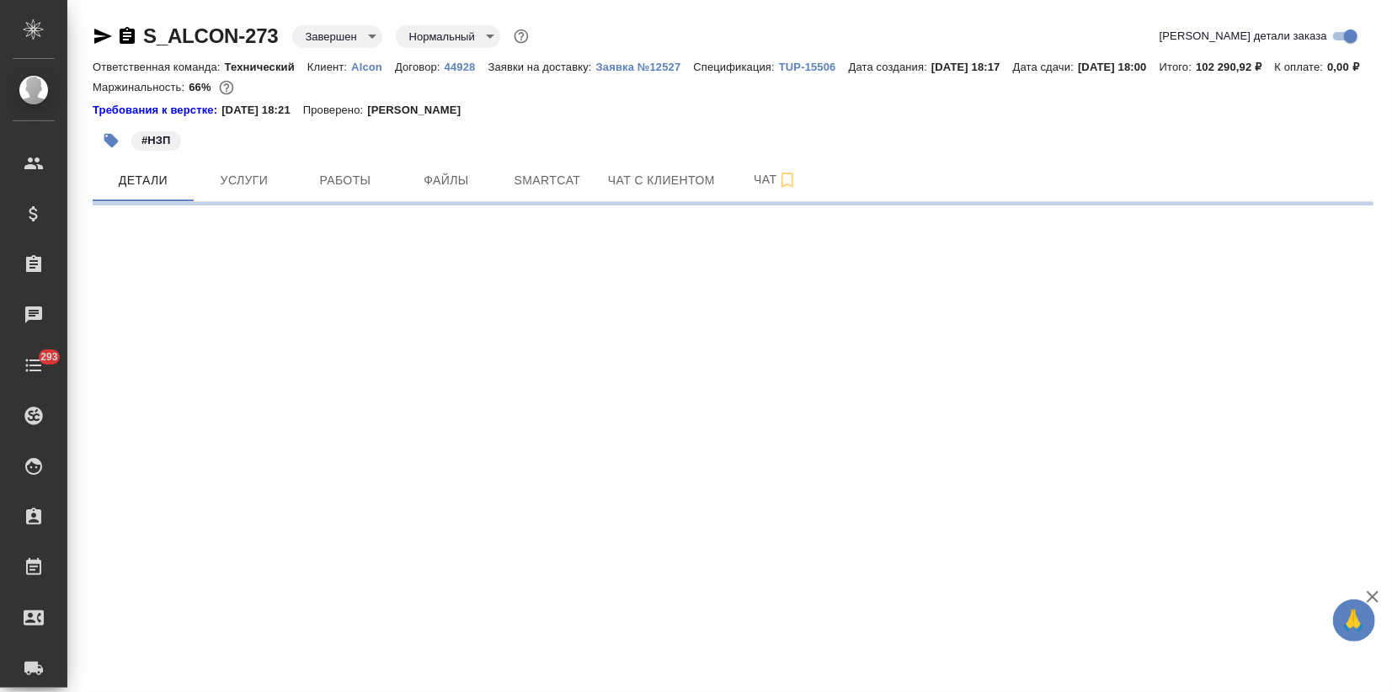
select select "RU"
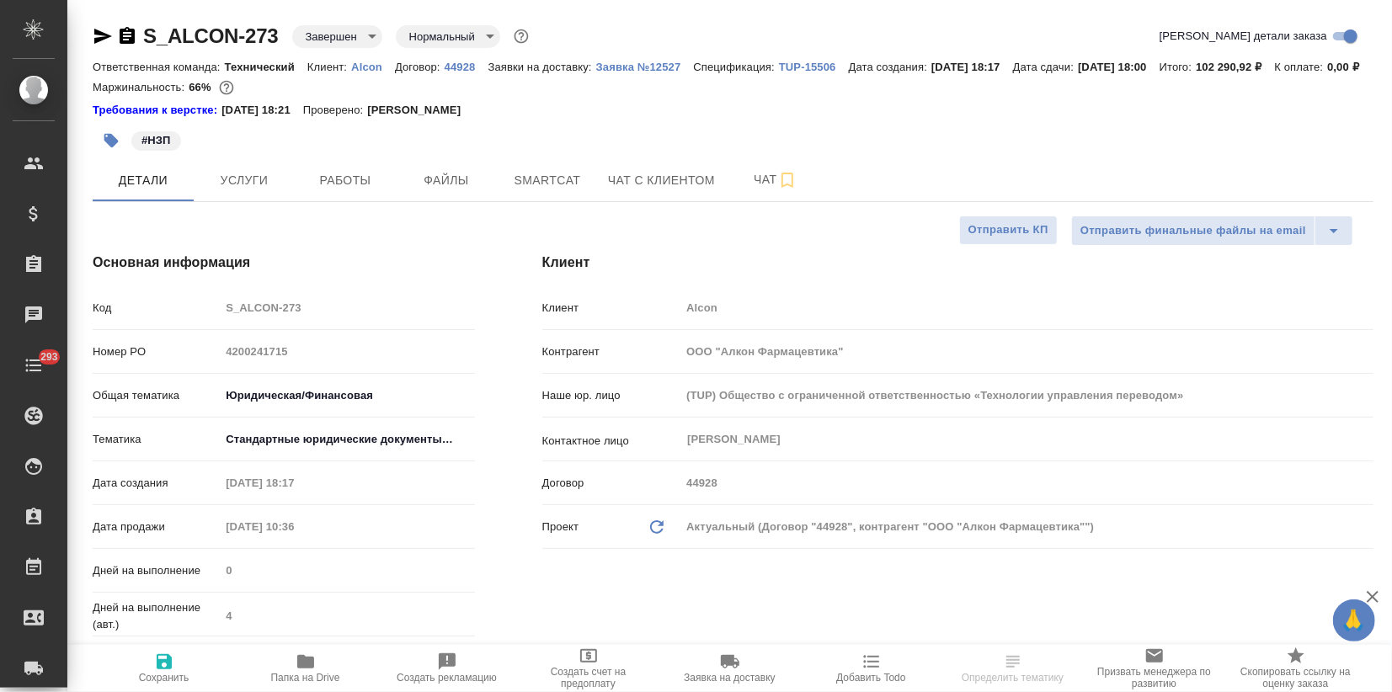
type textarea "x"
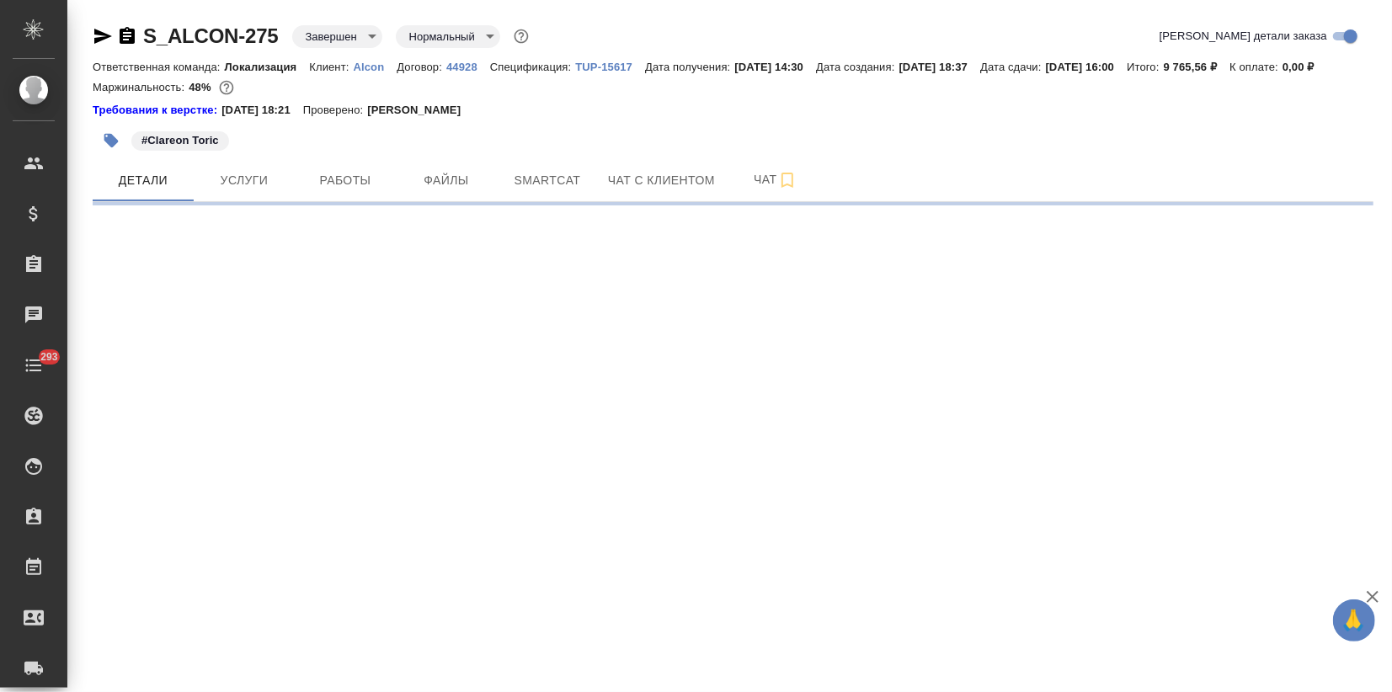
select select "RU"
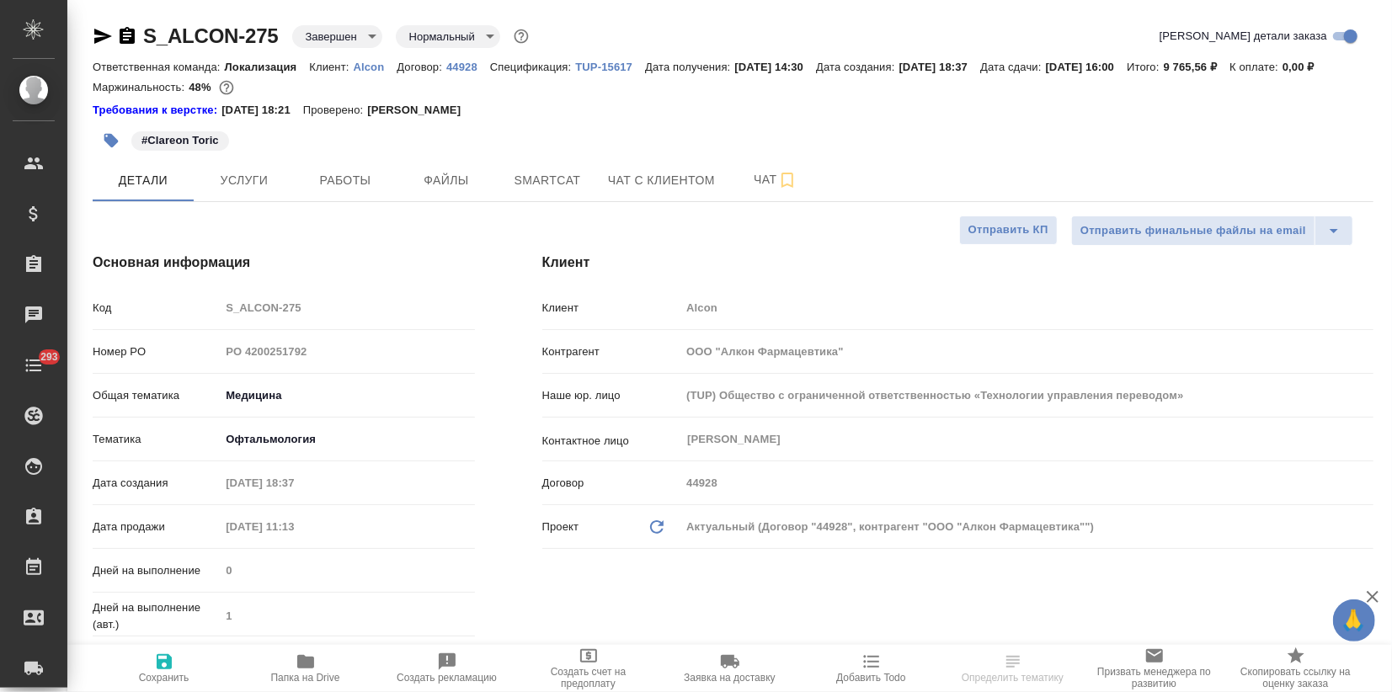
type textarea "x"
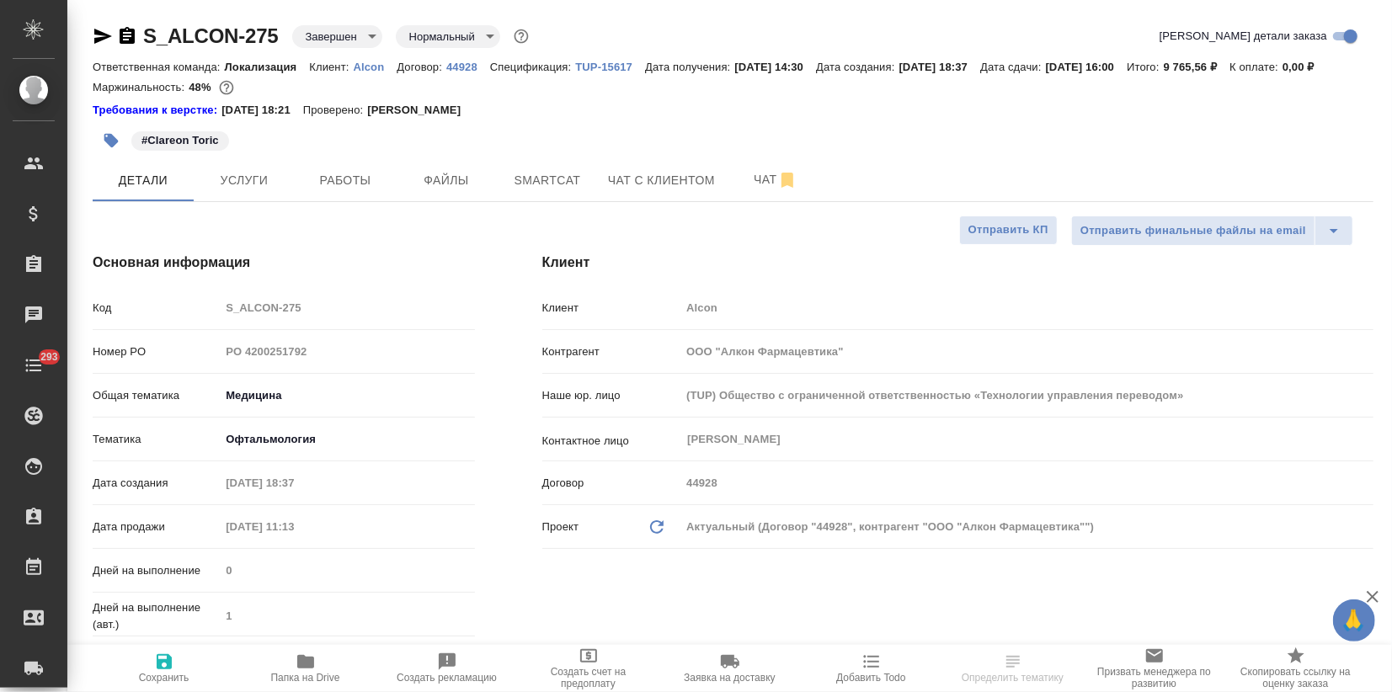
type textarea "x"
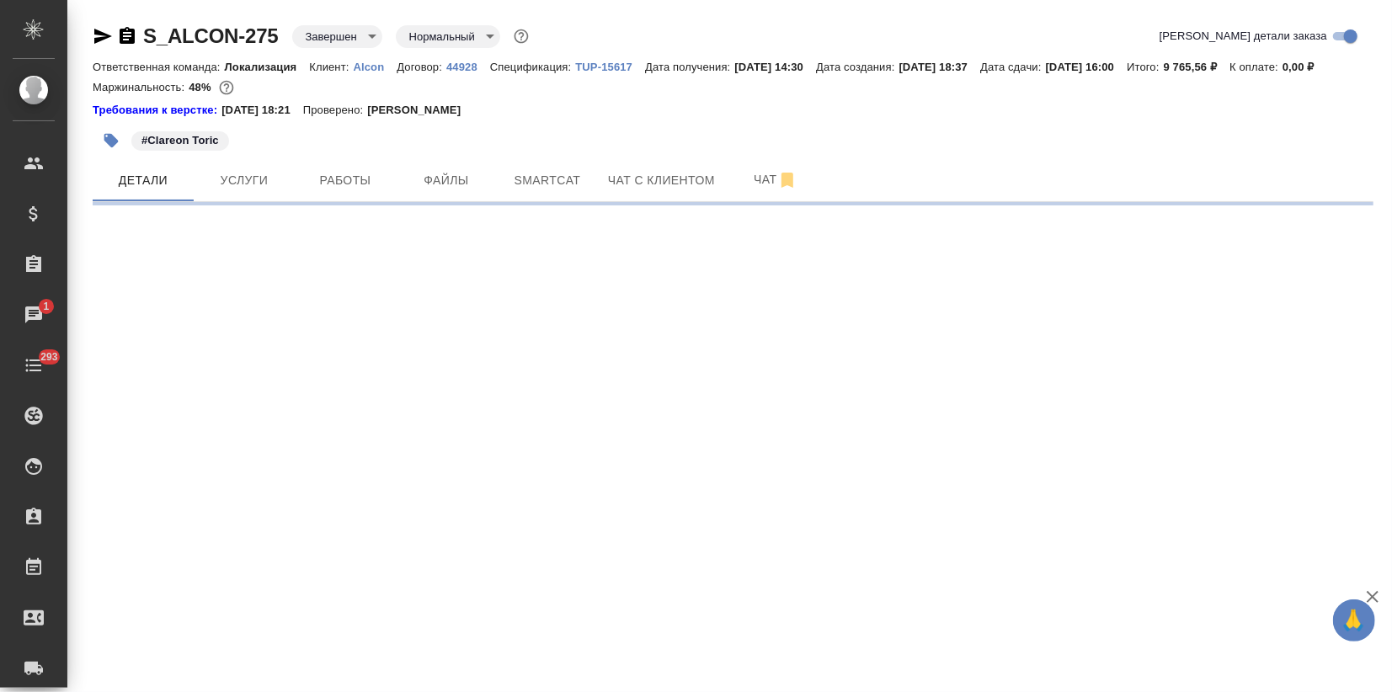
select select "RU"
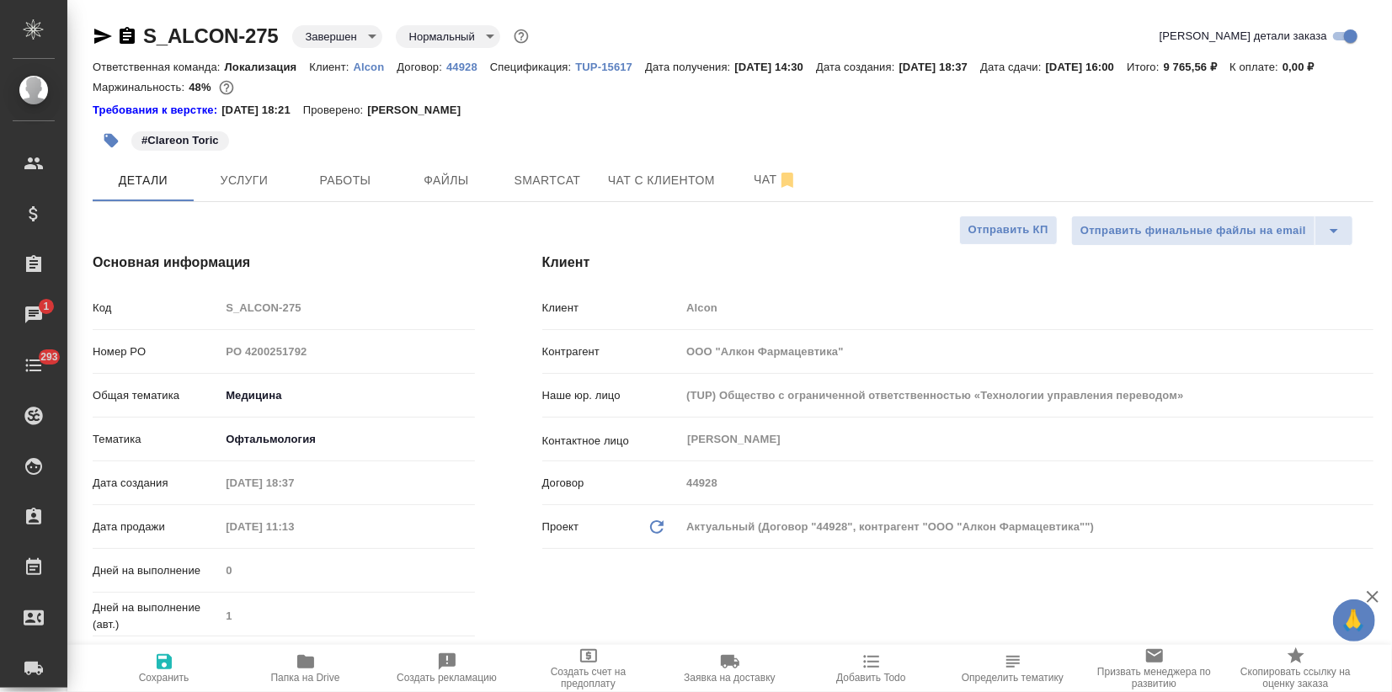
type textarea "x"
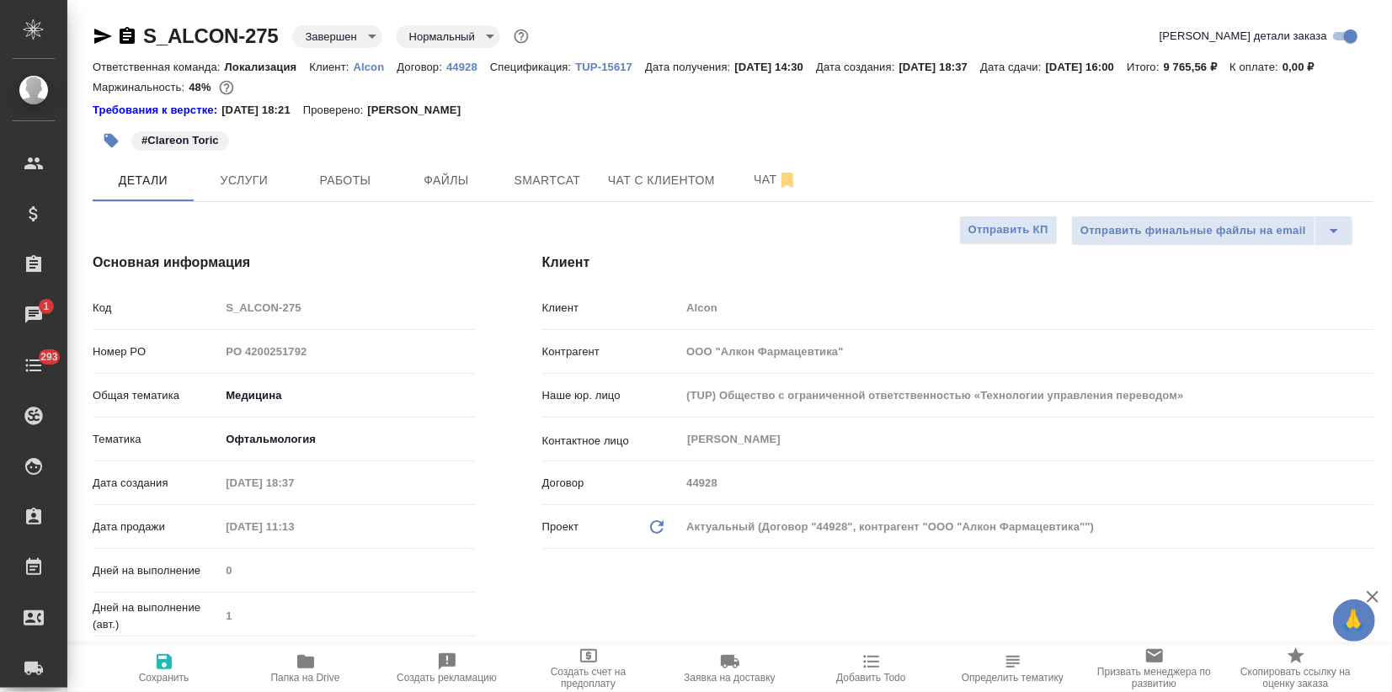
type textarea "x"
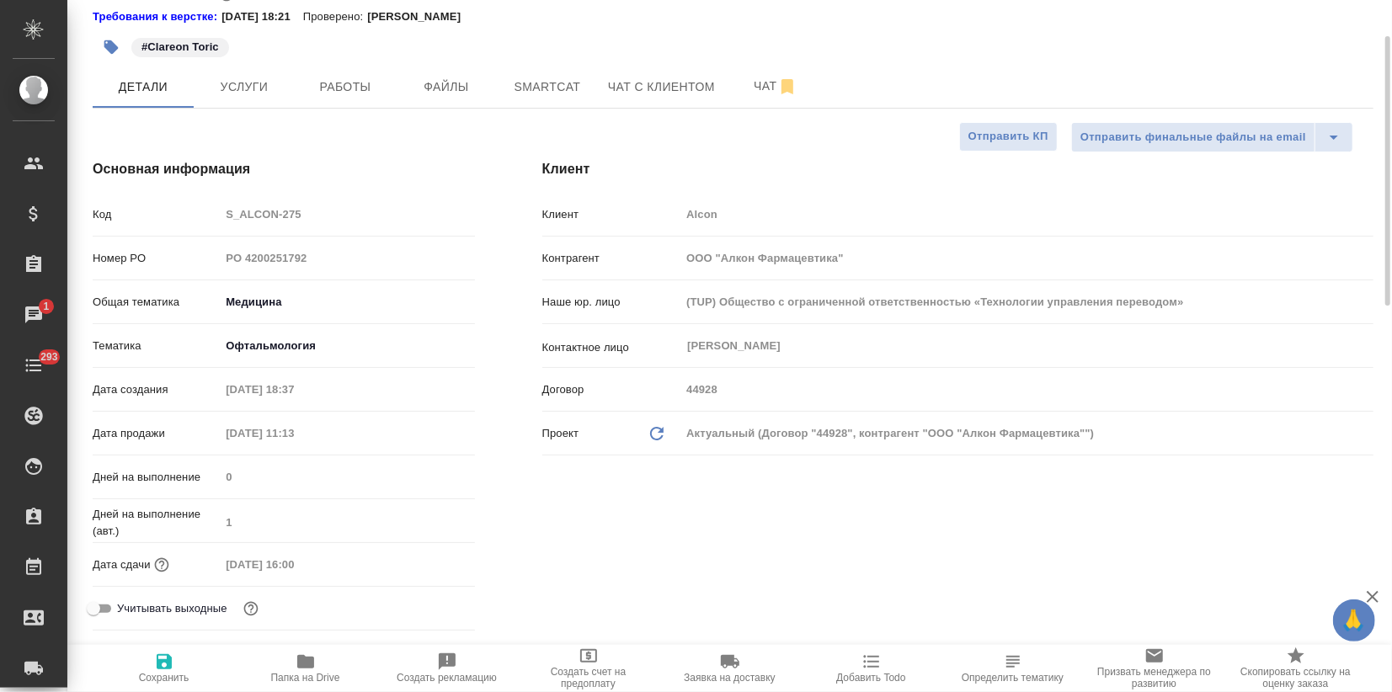
type textarea "x"
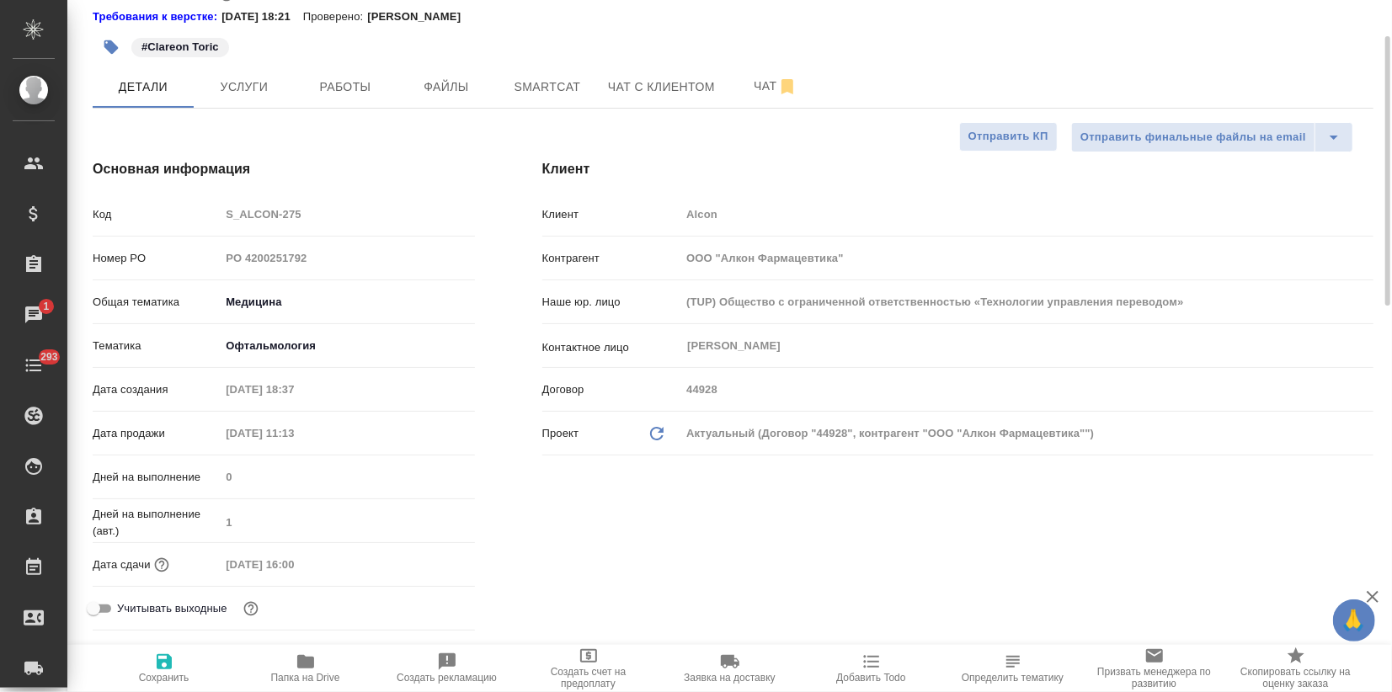
type textarea "x"
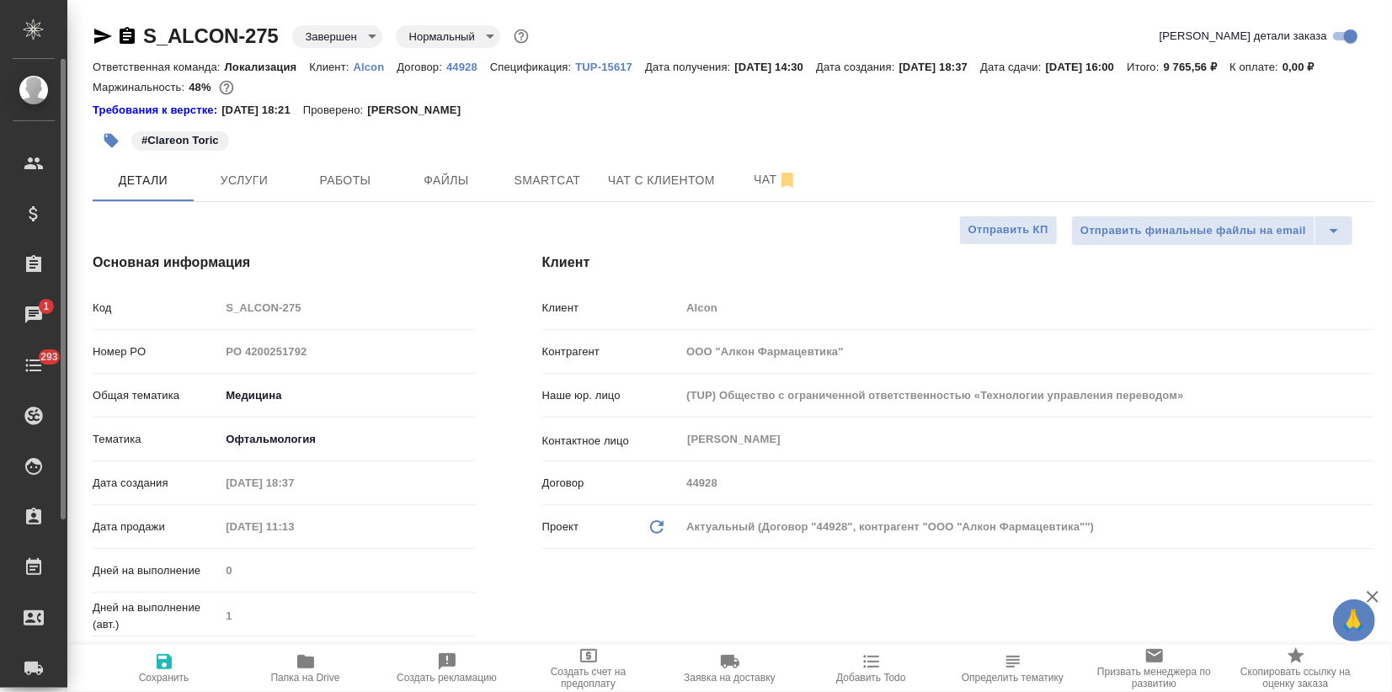
type textarea "x"
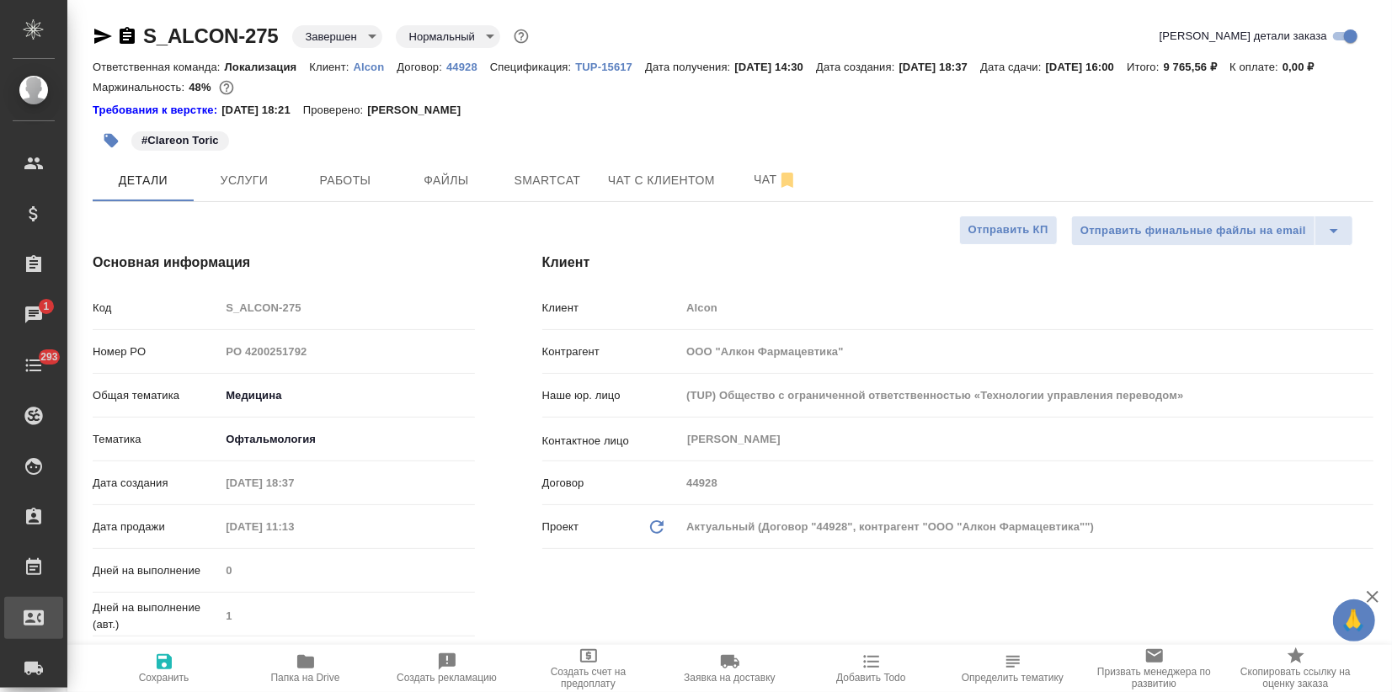
type textarea "x"
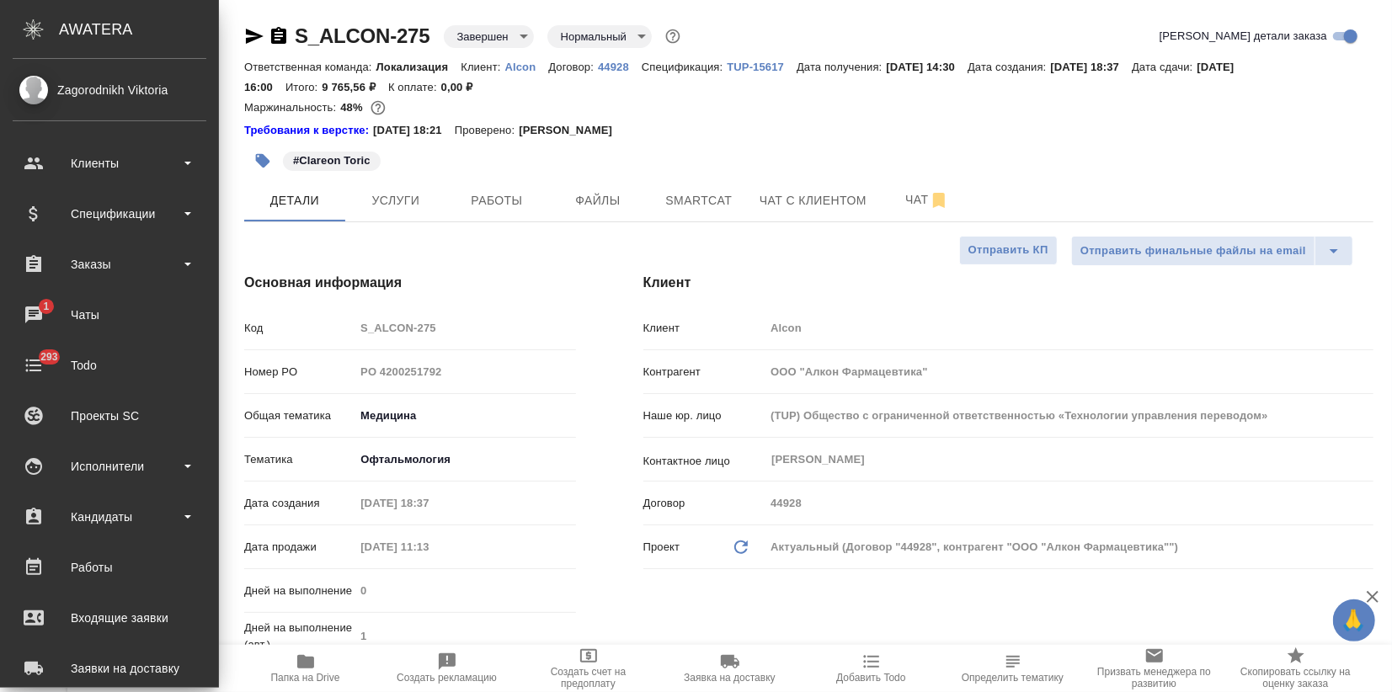
type textarea "x"
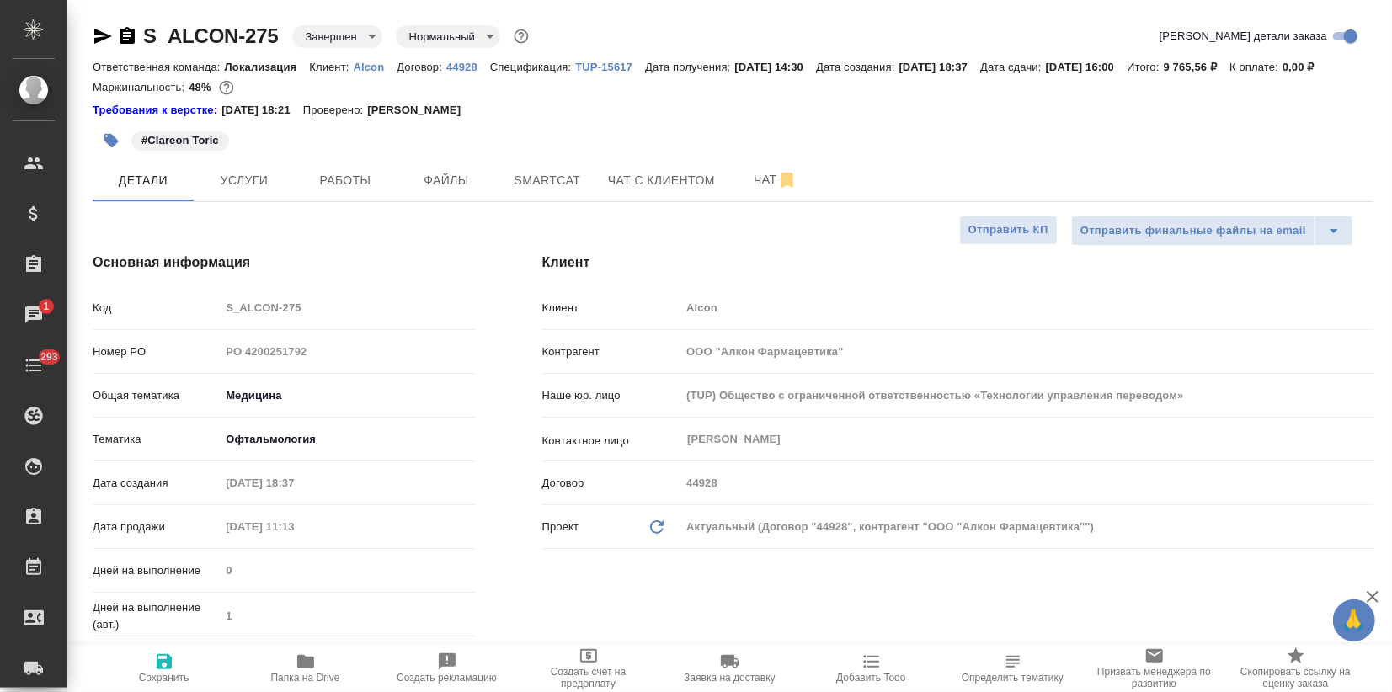
type textarea "x"
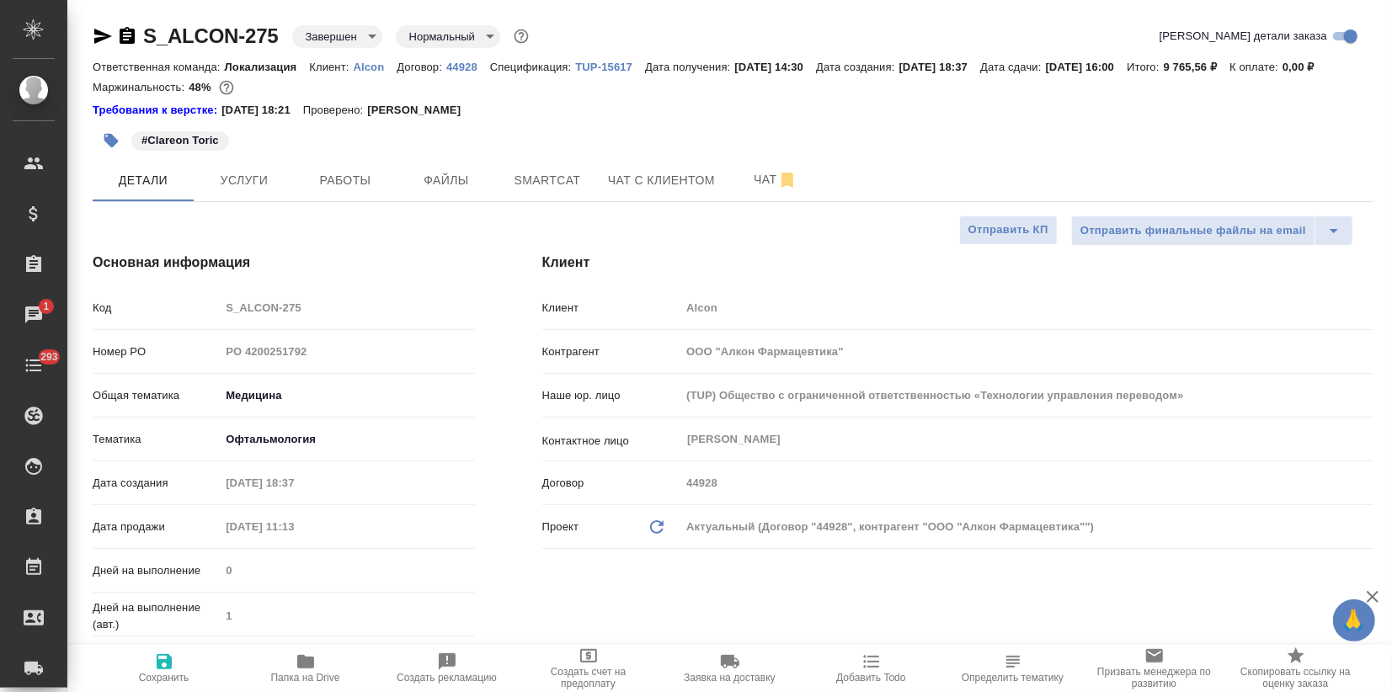
type textarea "x"
drag, startPoint x: 141, startPoint y: 28, endPoint x: 276, endPoint y: 26, distance: 135.6
copy link "S_ALCON-275"
type textarea "x"
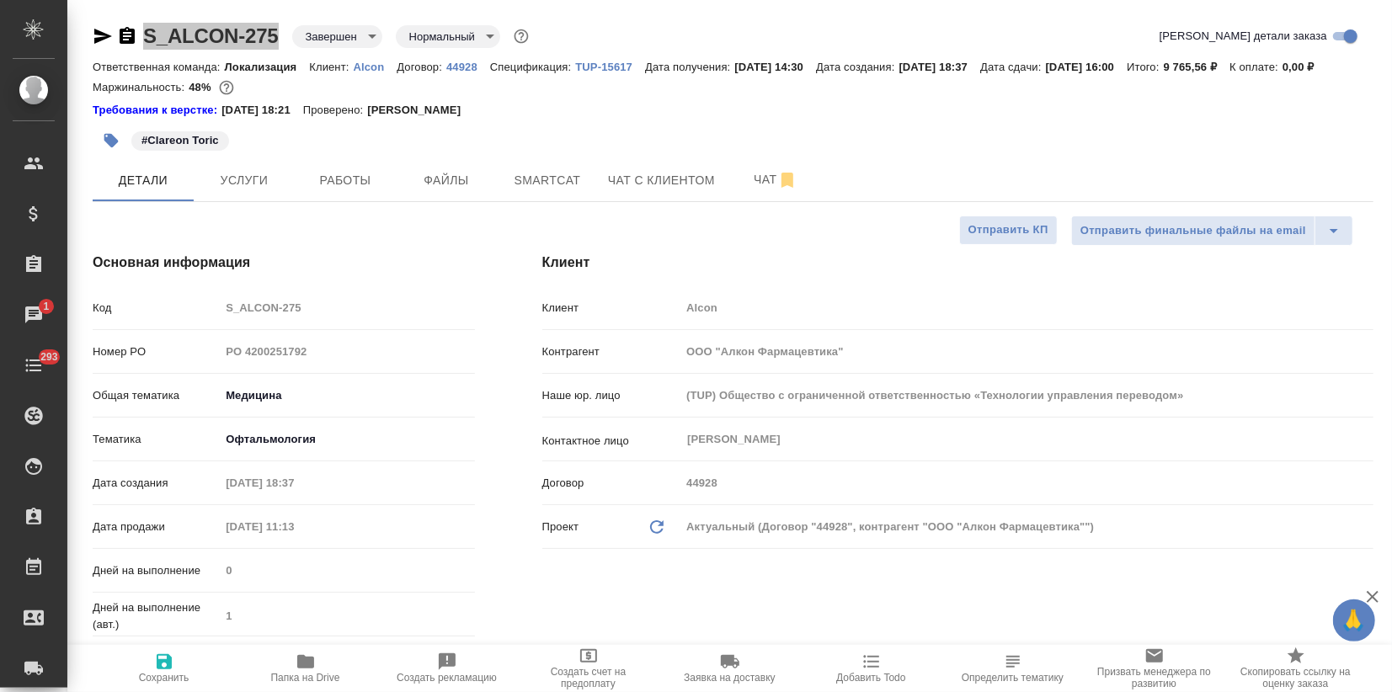
type textarea "x"
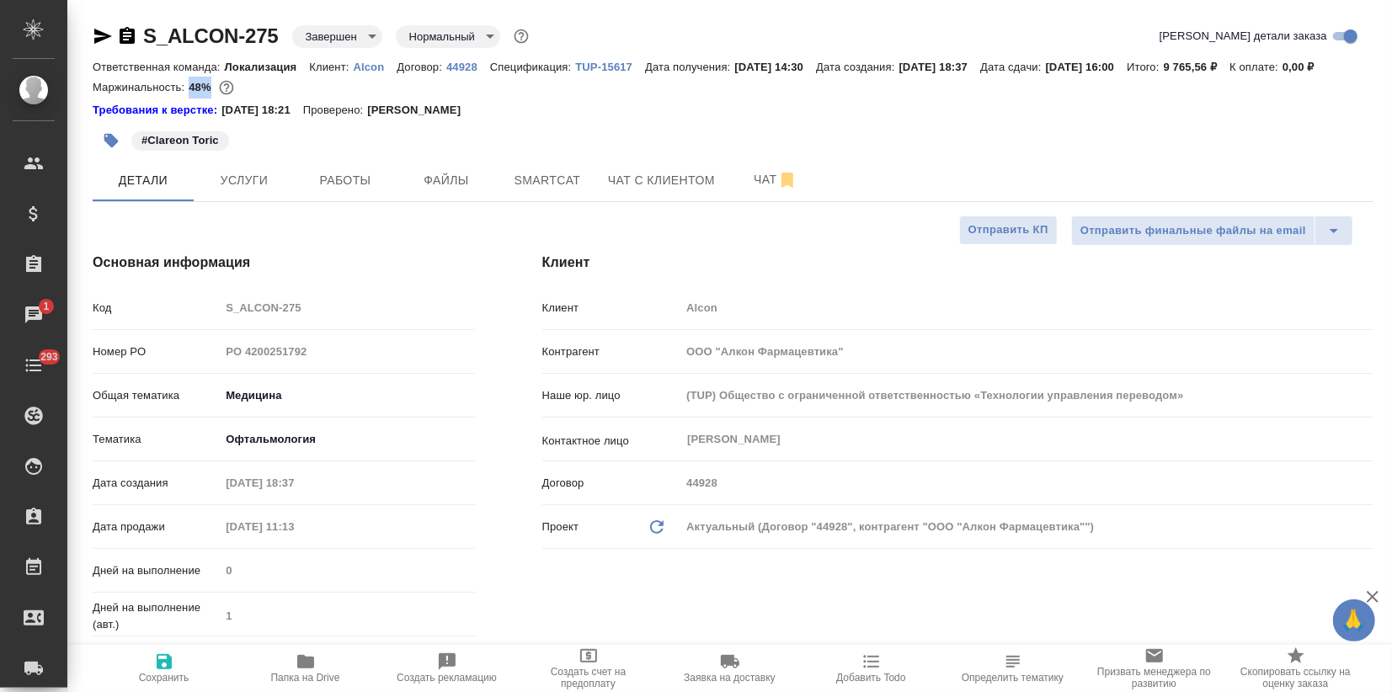
drag, startPoint x: 193, startPoint y: 103, endPoint x: 272, endPoint y: 103, distance: 79.2
click at [211, 99] on div "Маржинальность: 48%" at bounding box center [733, 88] width 1281 height 22
copy p "48%"
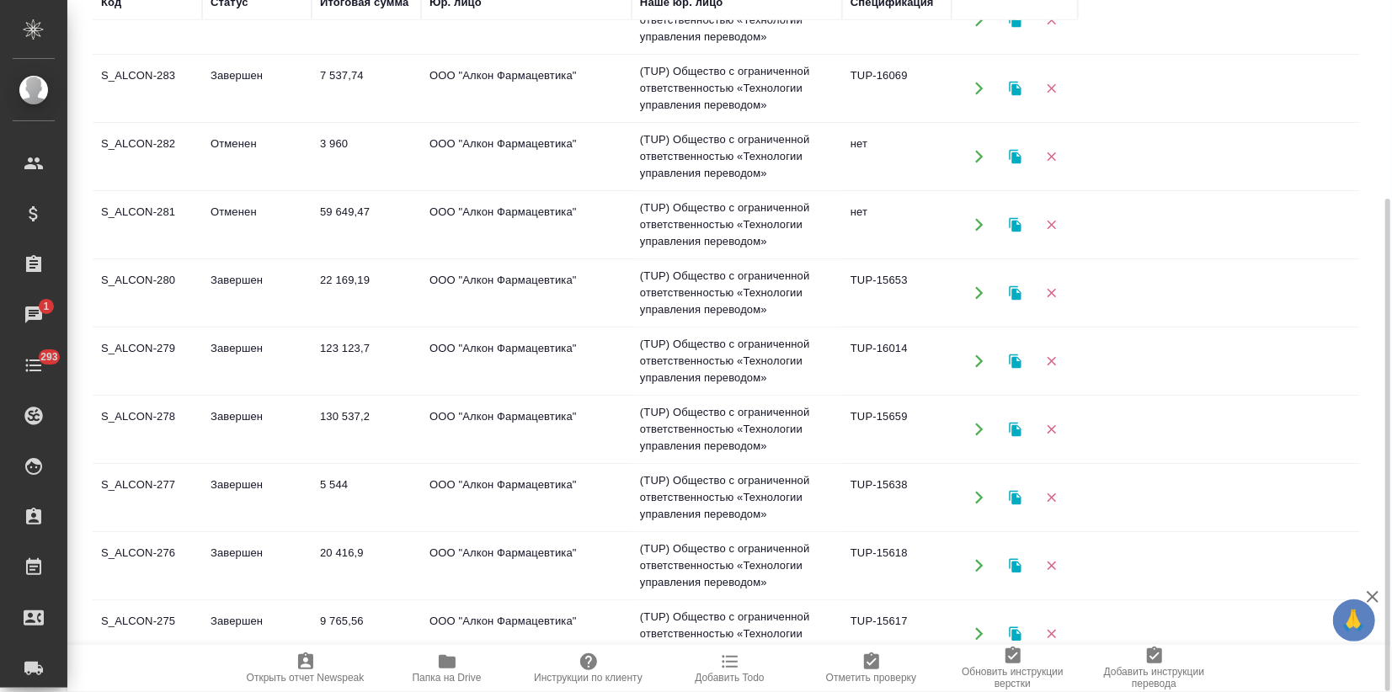
scroll to position [579, 0]
click at [433, 551] on td "ООО "Алкон Фармацевтика"" at bounding box center [526, 567] width 211 height 59
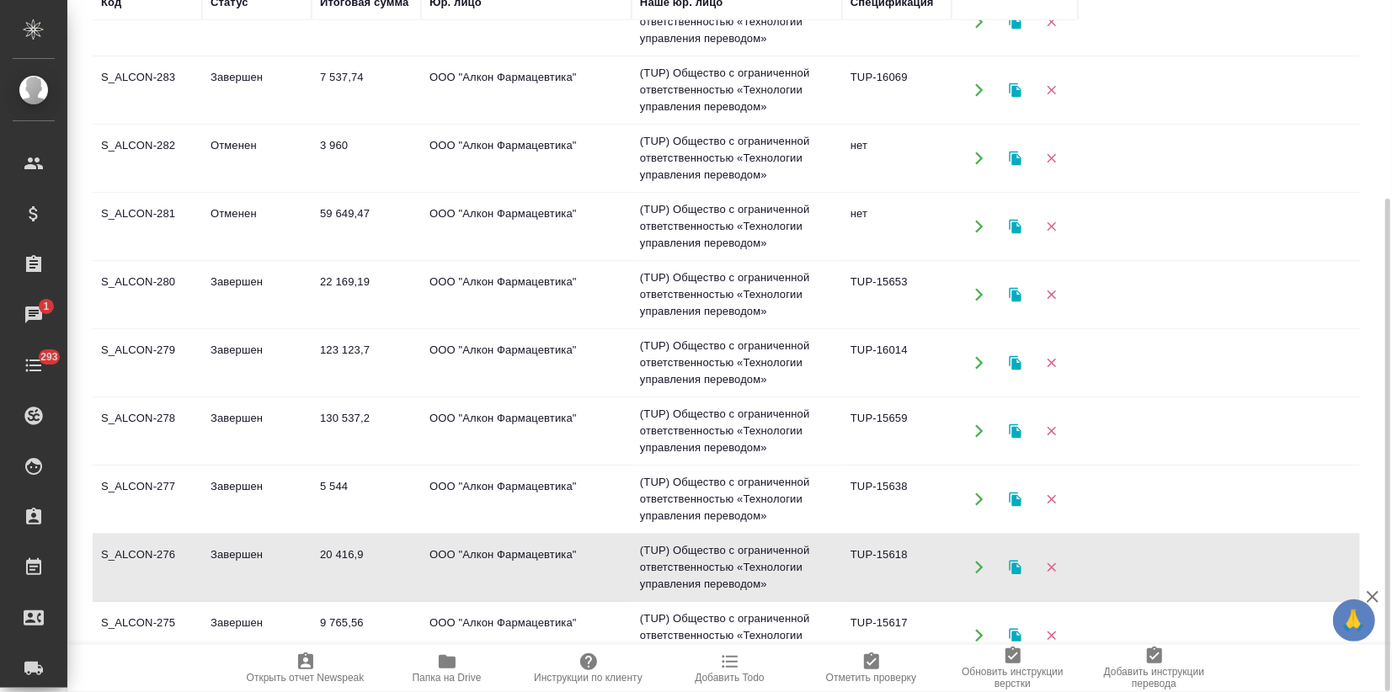
click at [433, 551] on td "ООО "Алкон Фармацевтика"" at bounding box center [526, 567] width 211 height 59
click at [186, 475] on td "S_ALCON-277" at bounding box center [147, 499] width 109 height 59
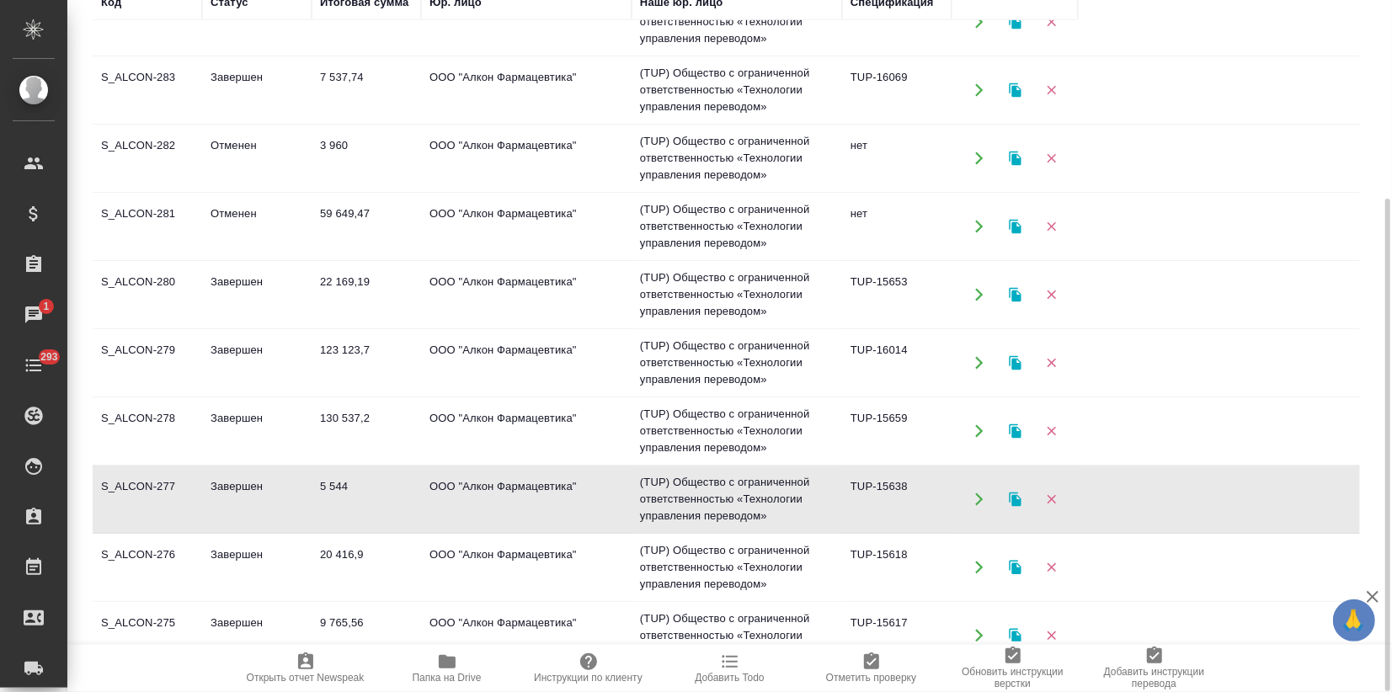
click at [186, 475] on td "S_ALCON-277" at bounding box center [147, 499] width 109 height 59
click at [232, 438] on td "Завершен" at bounding box center [256, 431] width 109 height 59
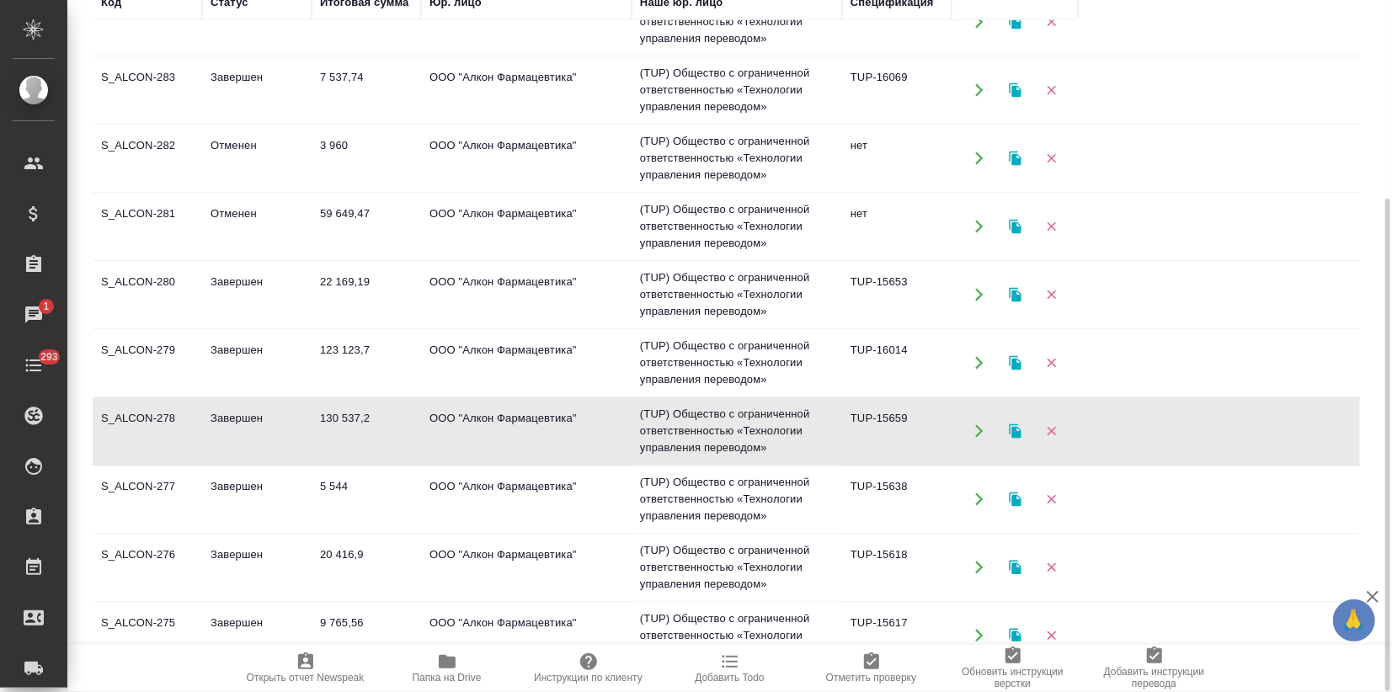
click at [328, 372] on td "123 123,7" at bounding box center [366, 363] width 109 height 59
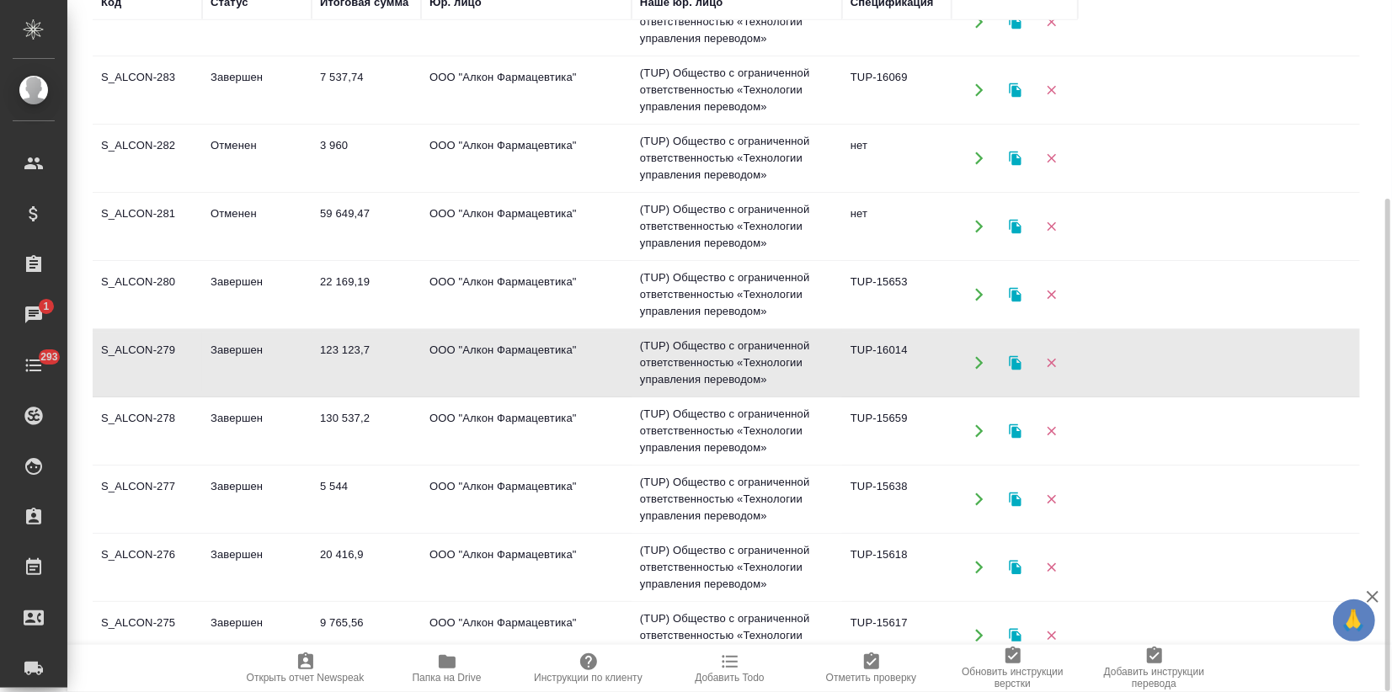
click at [328, 372] on td "123 123,7" at bounding box center [366, 363] width 109 height 59
click at [256, 296] on td "Завершен" at bounding box center [256, 294] width 109 height 59
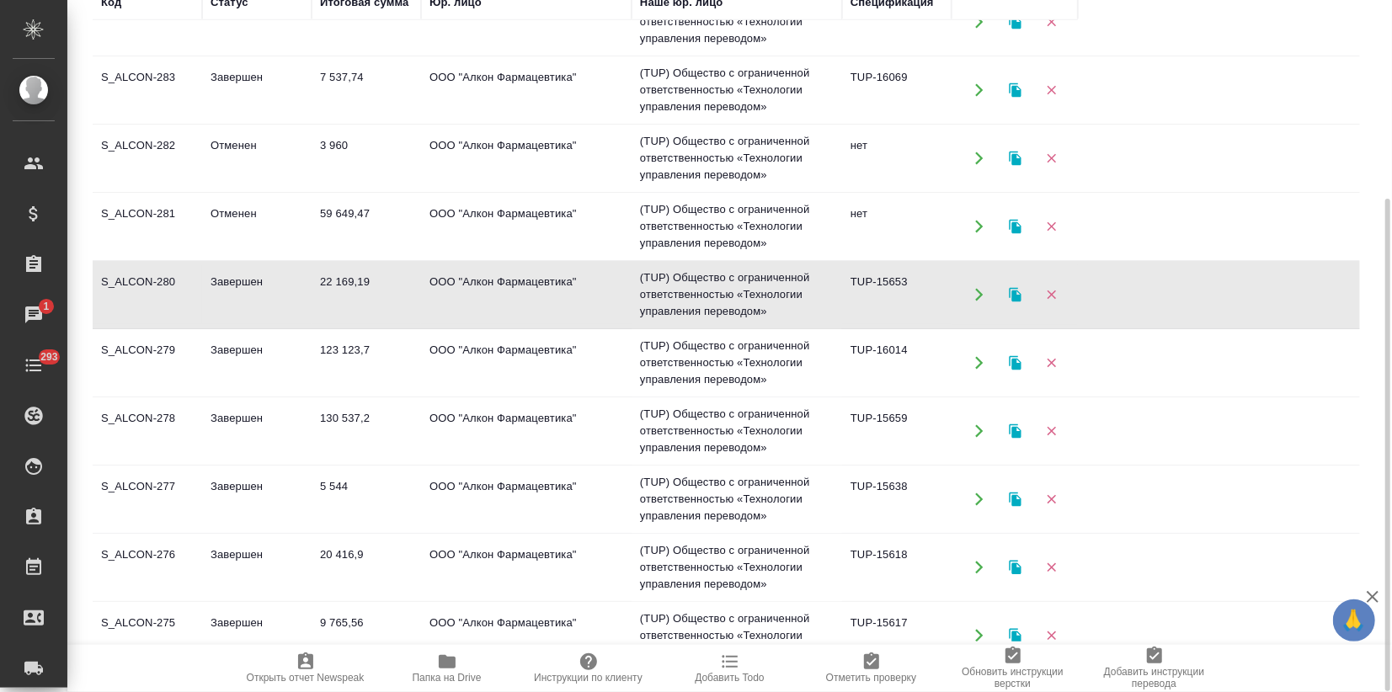
click at [256, 296] on td "Завершен" at bounding box center [256, 294] width 109 height 59
click at [269, 216] on td "Отменен" at bounding box center [256, 226] width 109 height 59
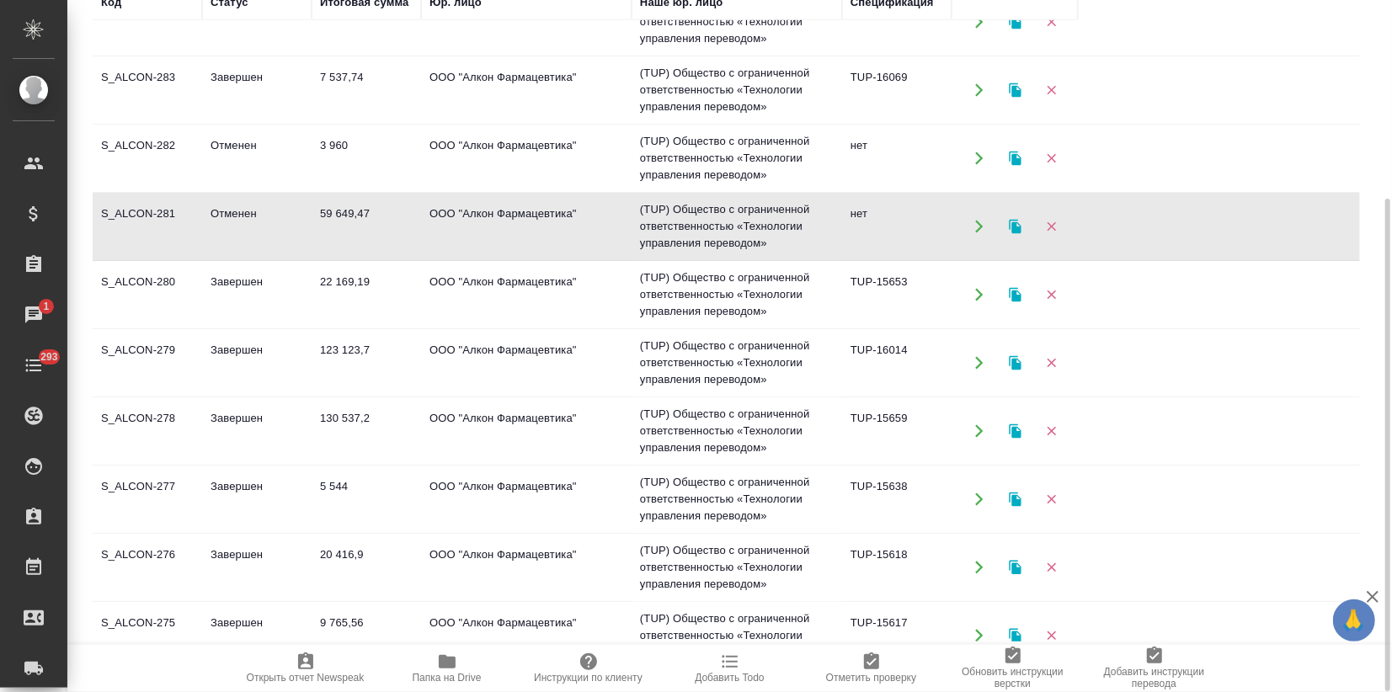
click at [280, 164] on td "Отменен" at bounding box center [256, 158] width 109 height 59
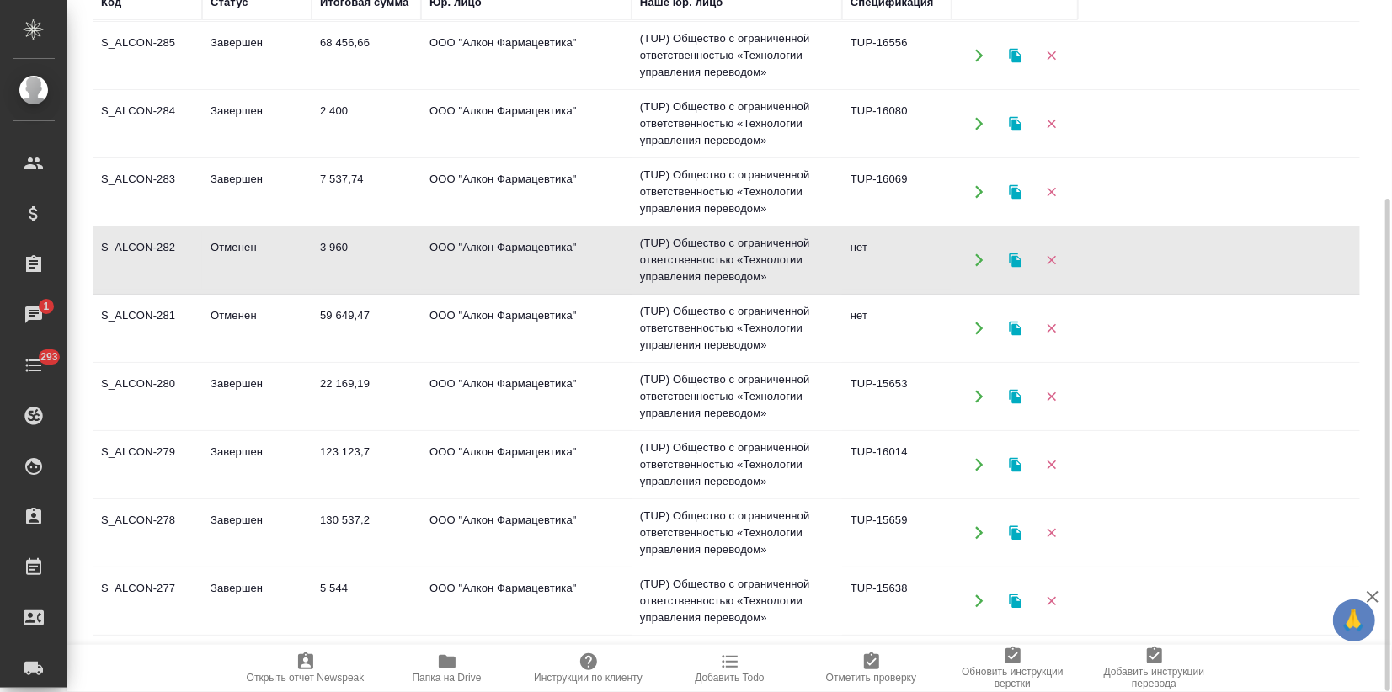
scroll to position [391, 0]
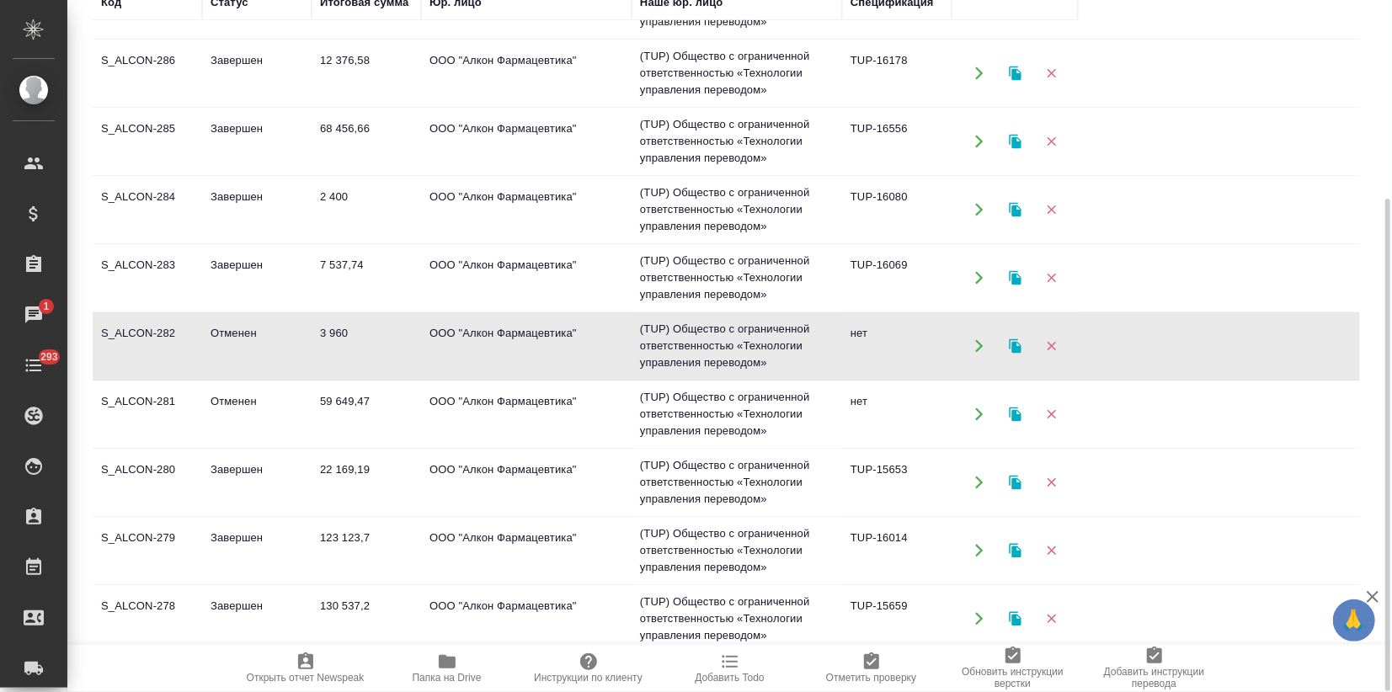
click at [245, 273] on td "Завершен" at bounding box center [256, 277] width 109 height 59
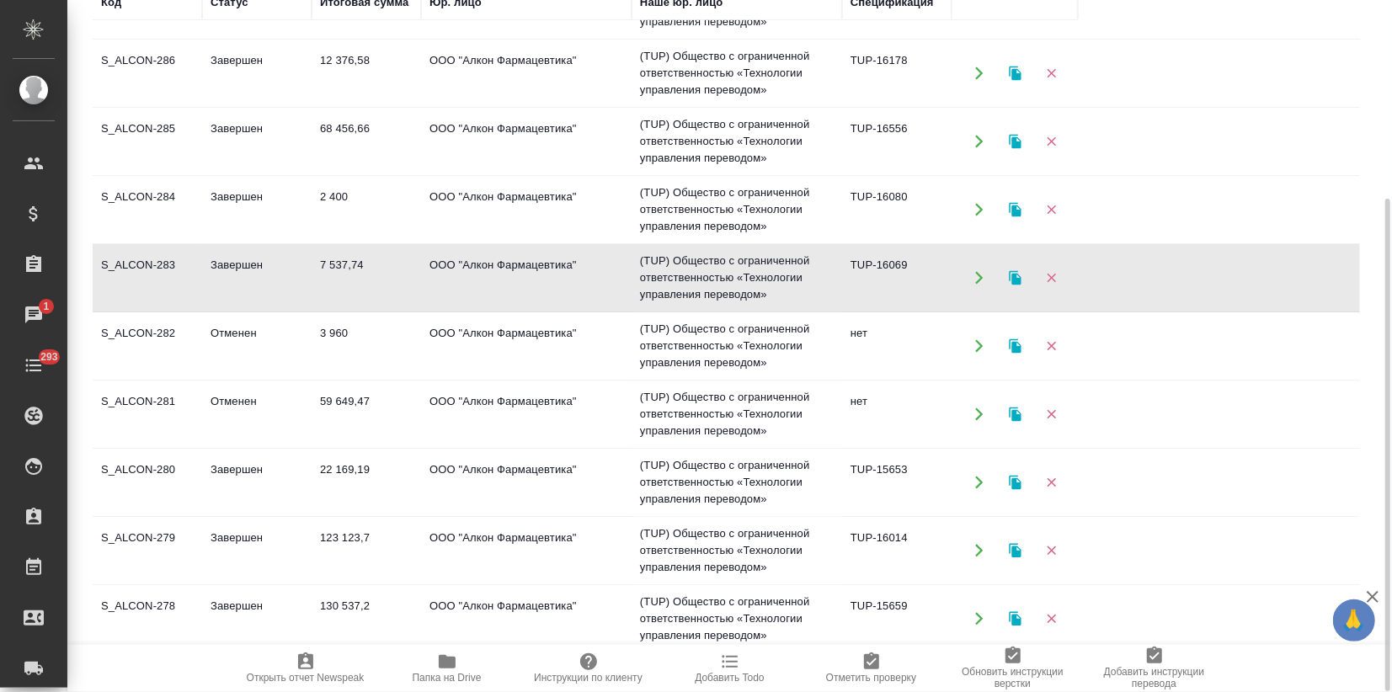
click at [245, 273] on td "Завершен" at bounding box center [256, 277] width 109 height 59
click at [376, 197] on td "2 400" at bounding box center [366, 209] width 109 height 59
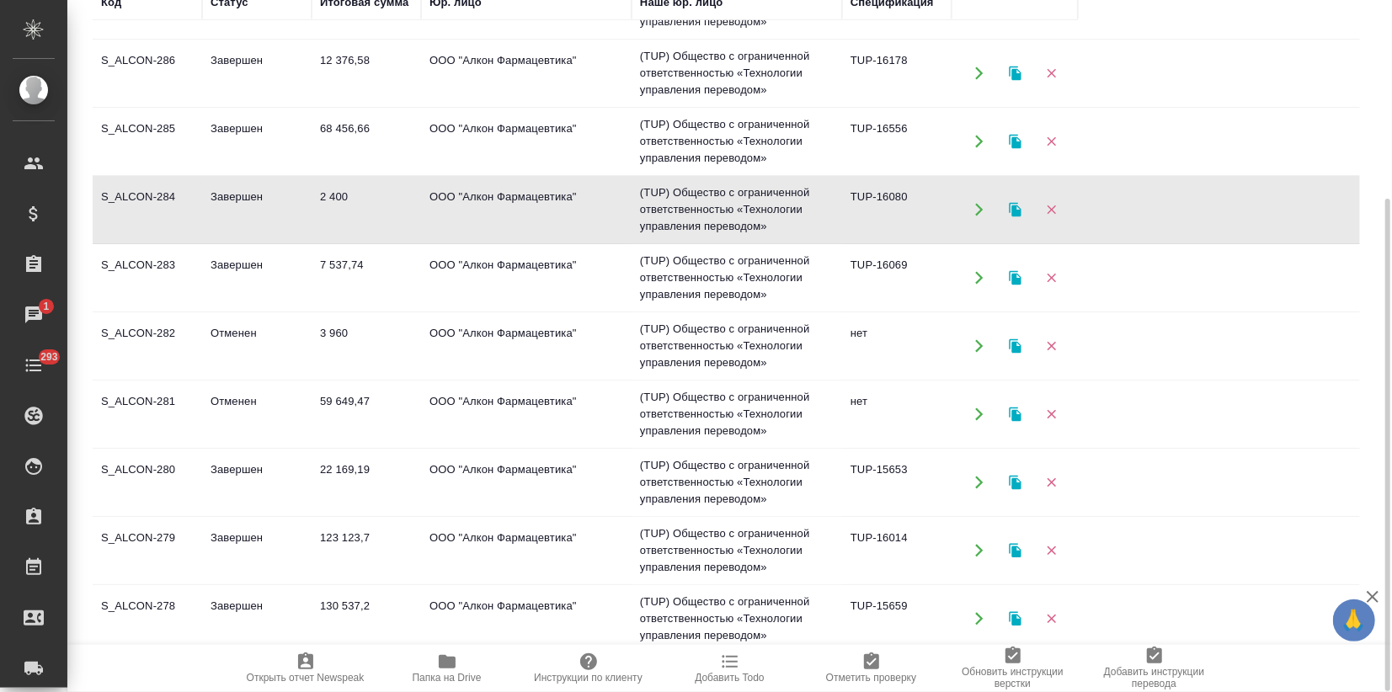
click at [376, 197] on td "2 400" at bounding box center [366, 209] width 109 height 59
click at [245, 149] on td "Завершен" at bounding box center [256, 141] width 109 height 59
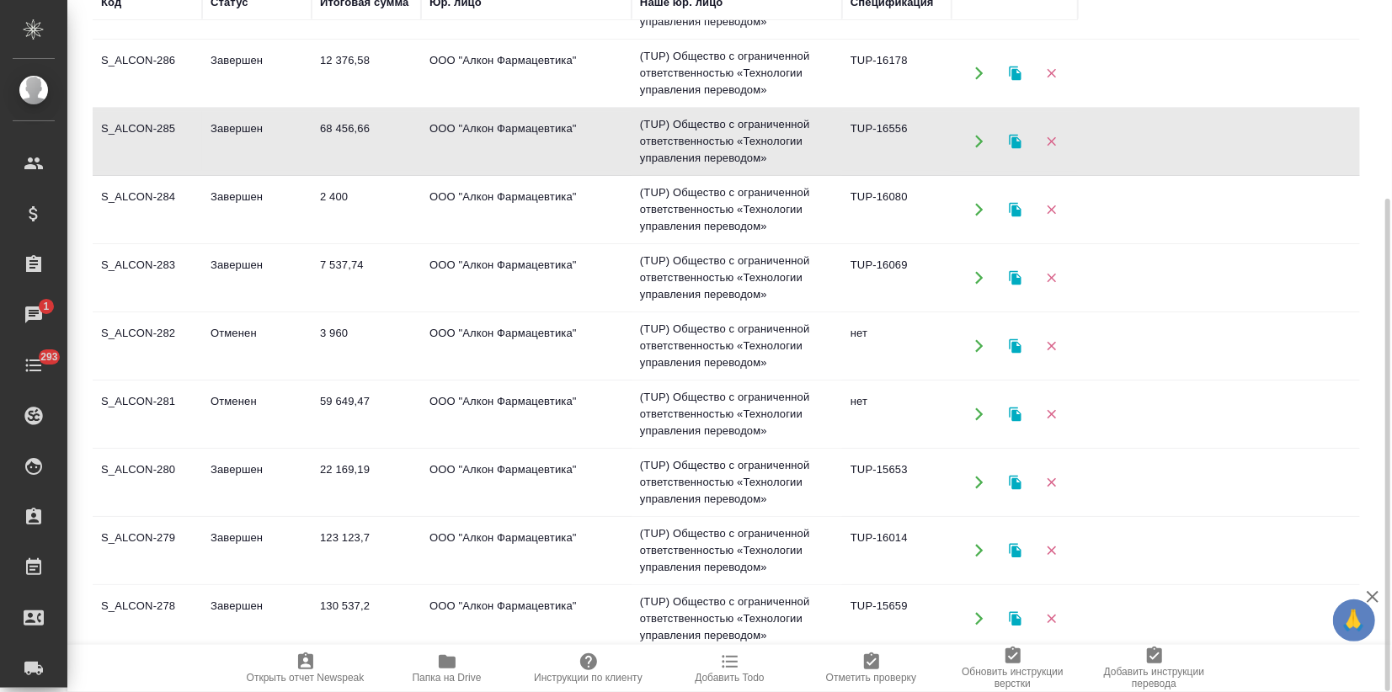
click at [245, 149] on td "Завершен" at bounding box center [256, 141] width 109 height 59
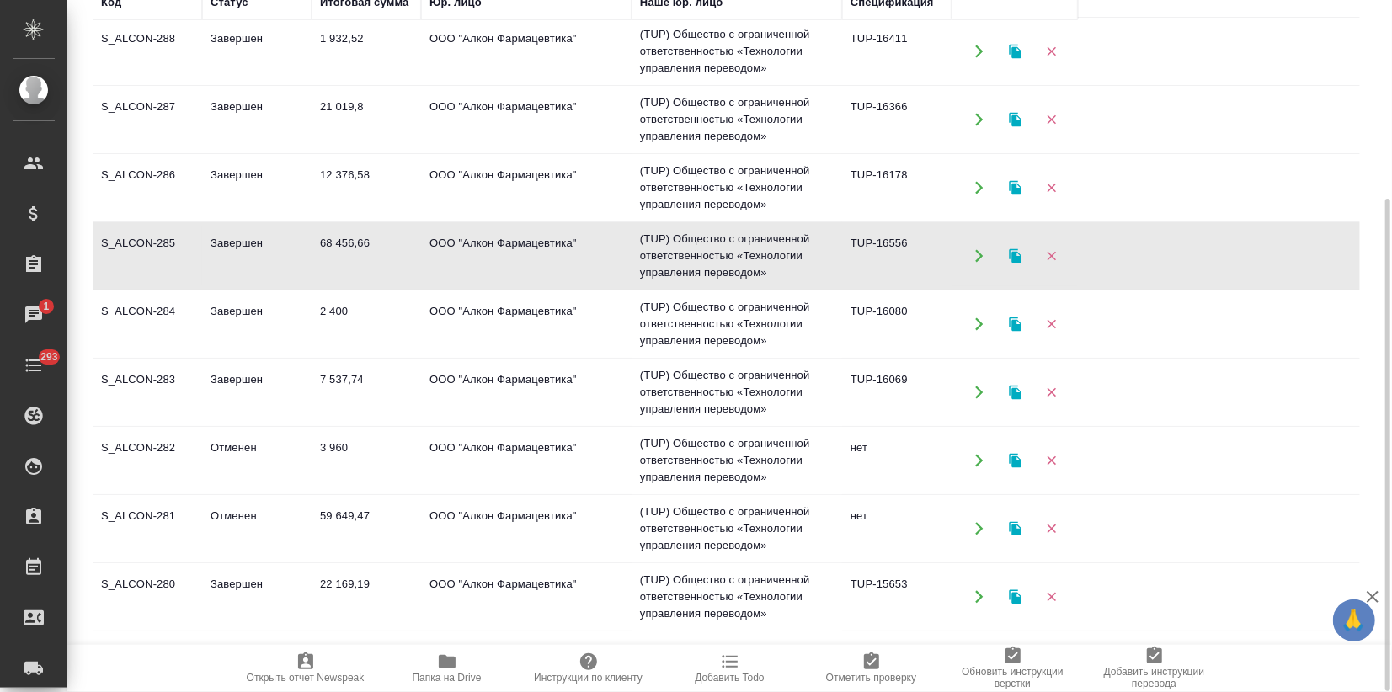
scroll to position [204, 0]
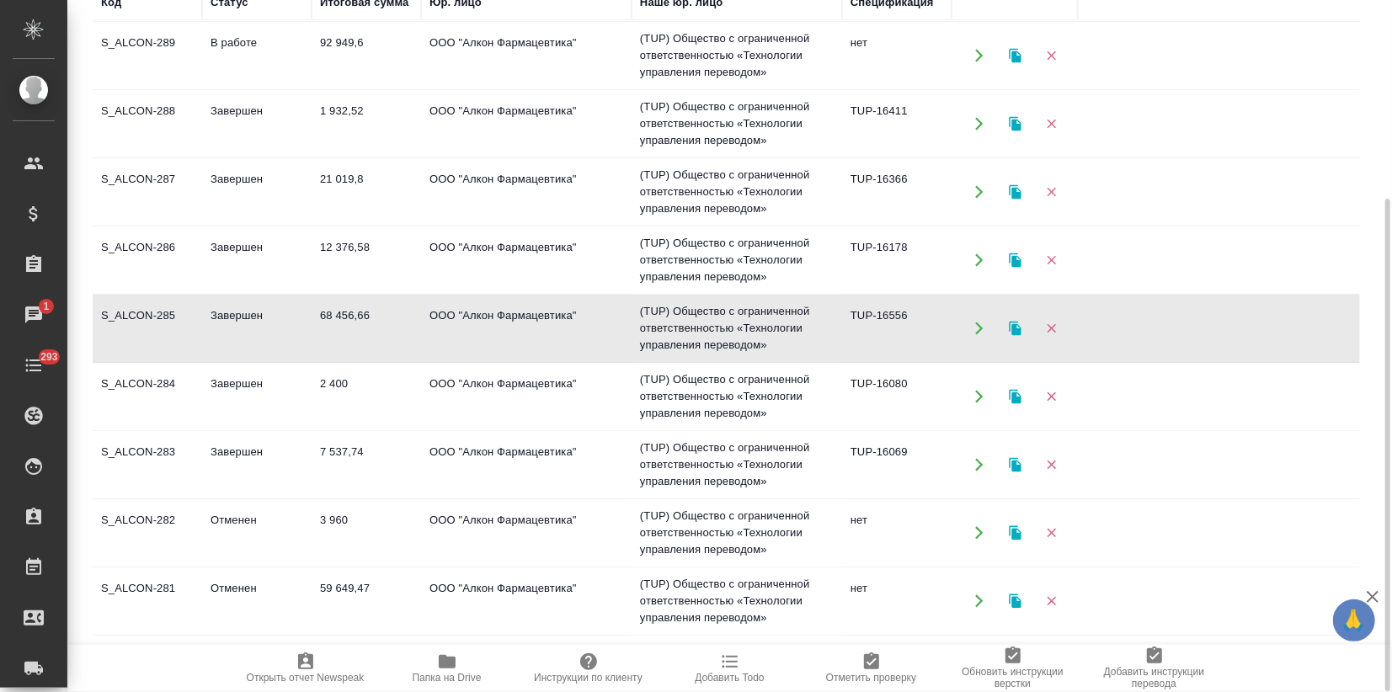
click at [334, 245] on td "12 376,58" at bounding box center [366, 260] width 109 height 59
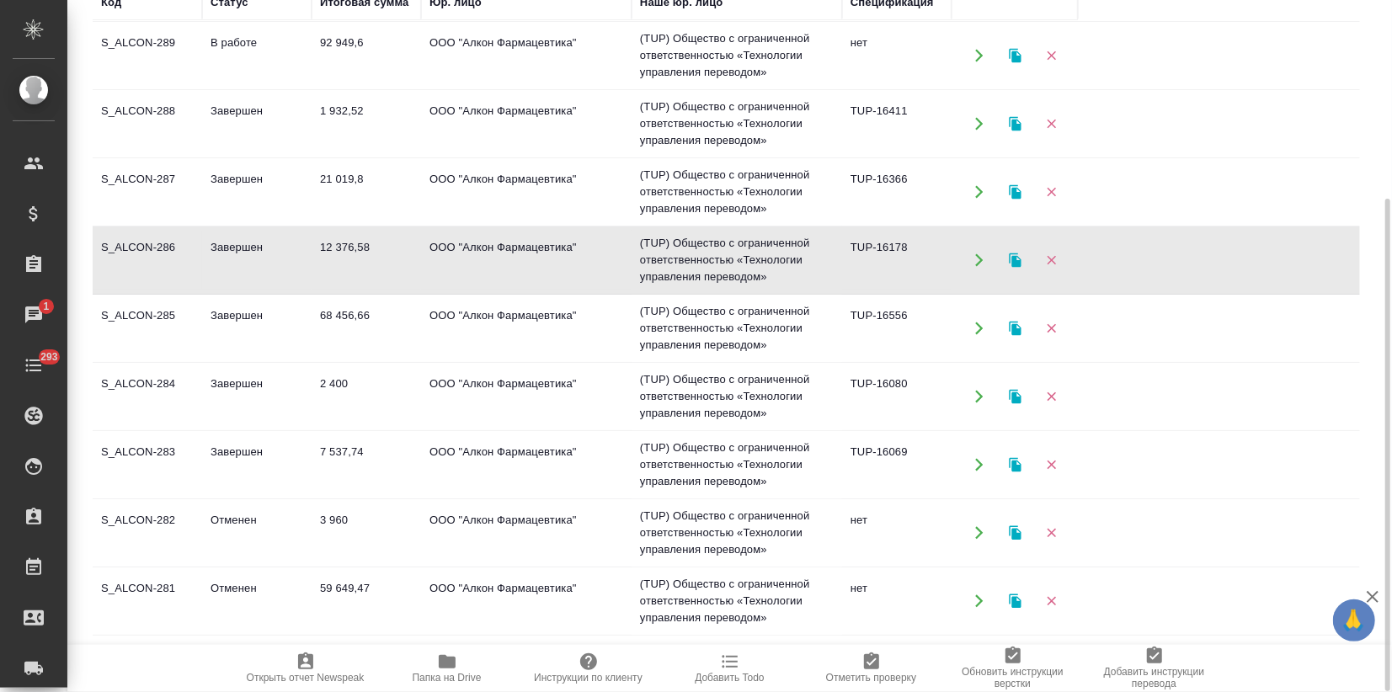
click at [334, 245] on td "12 376,58" at bounding box center [366, 260] width 109 height 59
click at [232, 202] on td "Завершен" at bounding box center [256, 192] width 109 height 59
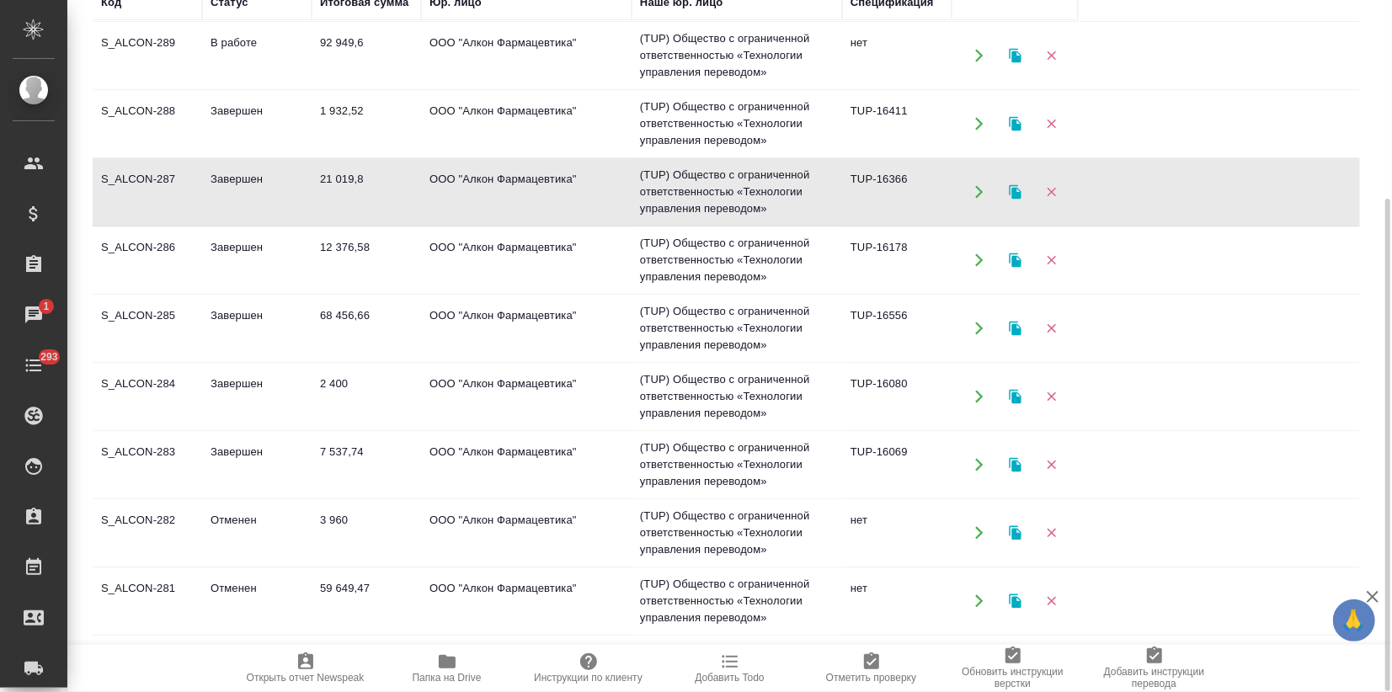
click at [232, 202] on td "Завершен" at bounding box center [256, 192] width 109 height 59
click at [294, 122] on td "Завершен" at bounding box center [256, 123] width 109 height 59
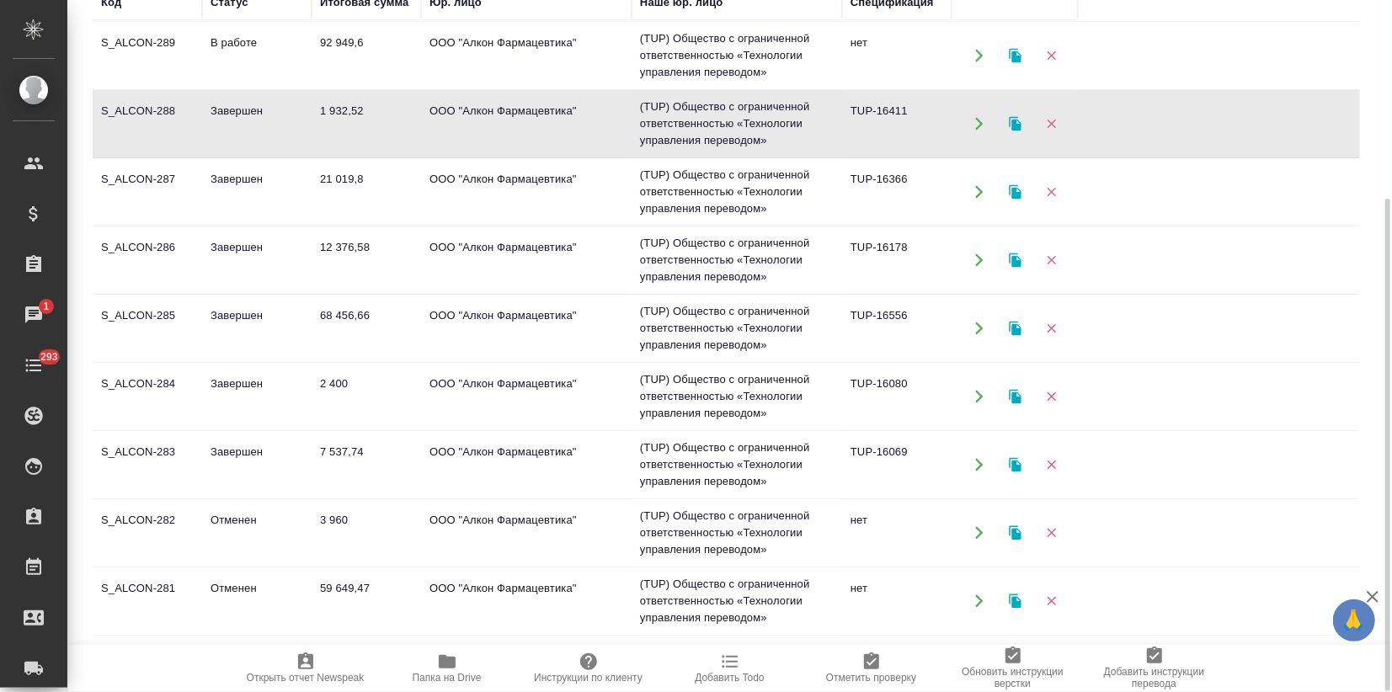
click at [294, 122] on td "Завершен" at bounding box center [256, 123] width 109 height 59
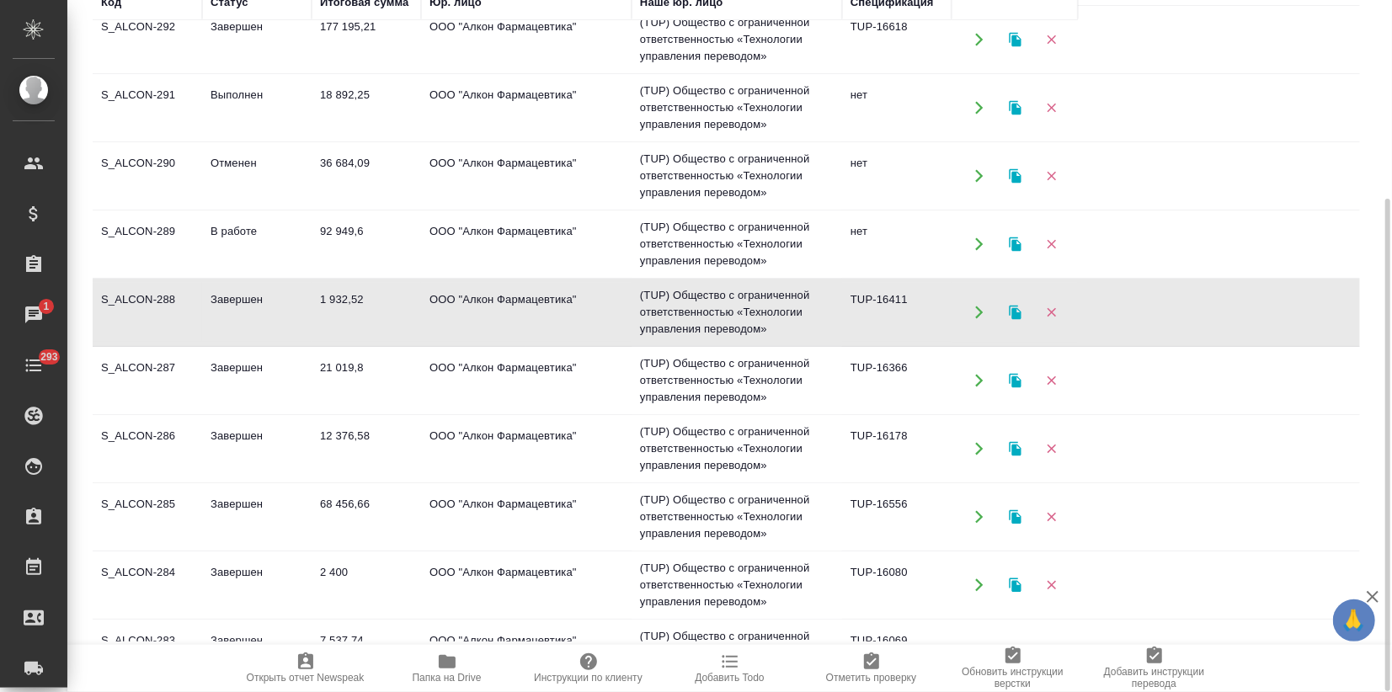
scroll to position [0, 0]
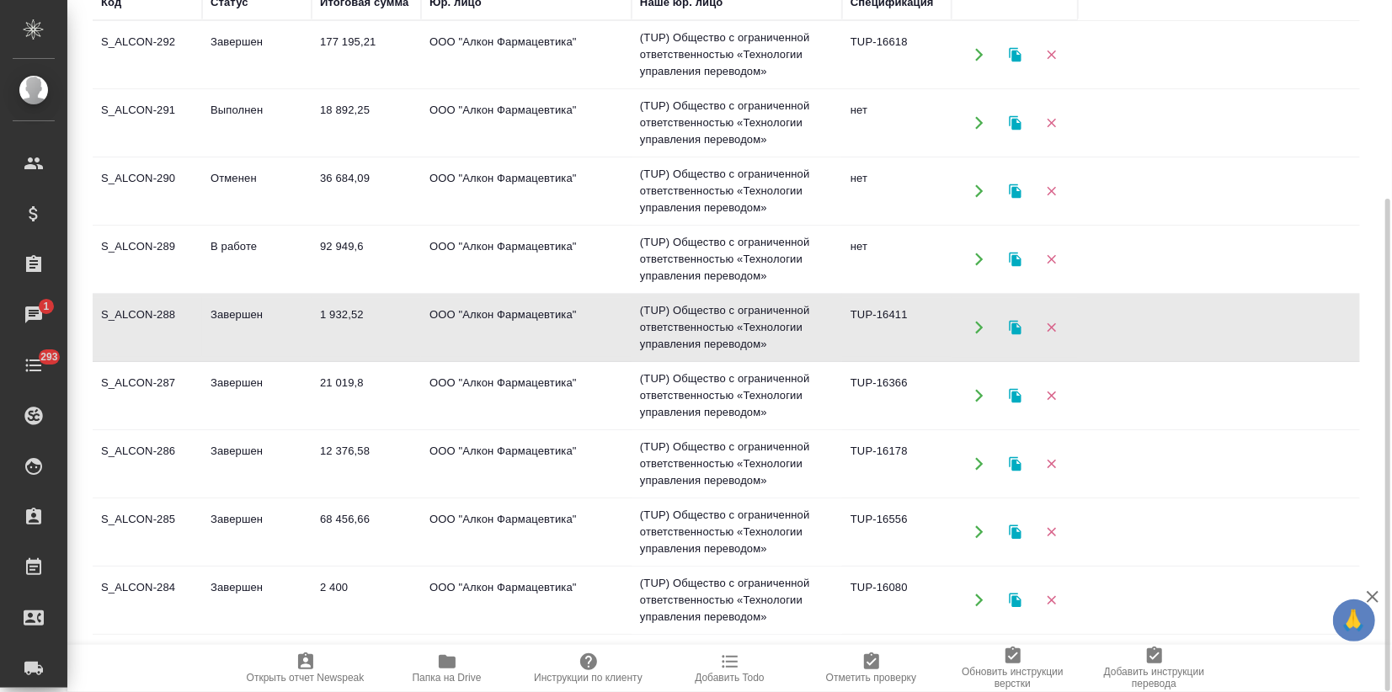
click at [256, 61] on td "Завершен" at bounding box center [256, 54] width 109 height 59
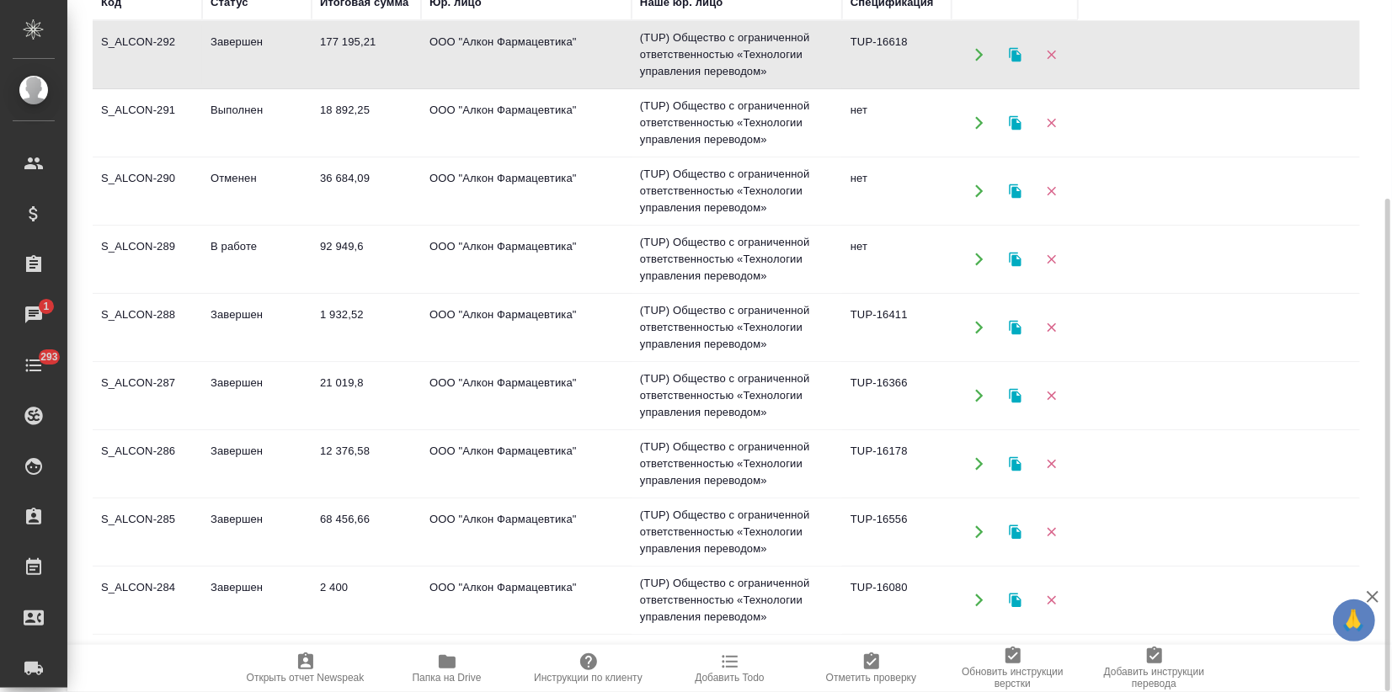
click at [255, 61] on td "Завершен" at bounding box center [256, 54] width 109 height 59
click at [302, 136] on td "Выполнен" at bounding box center [256, 122] width 109 height 59
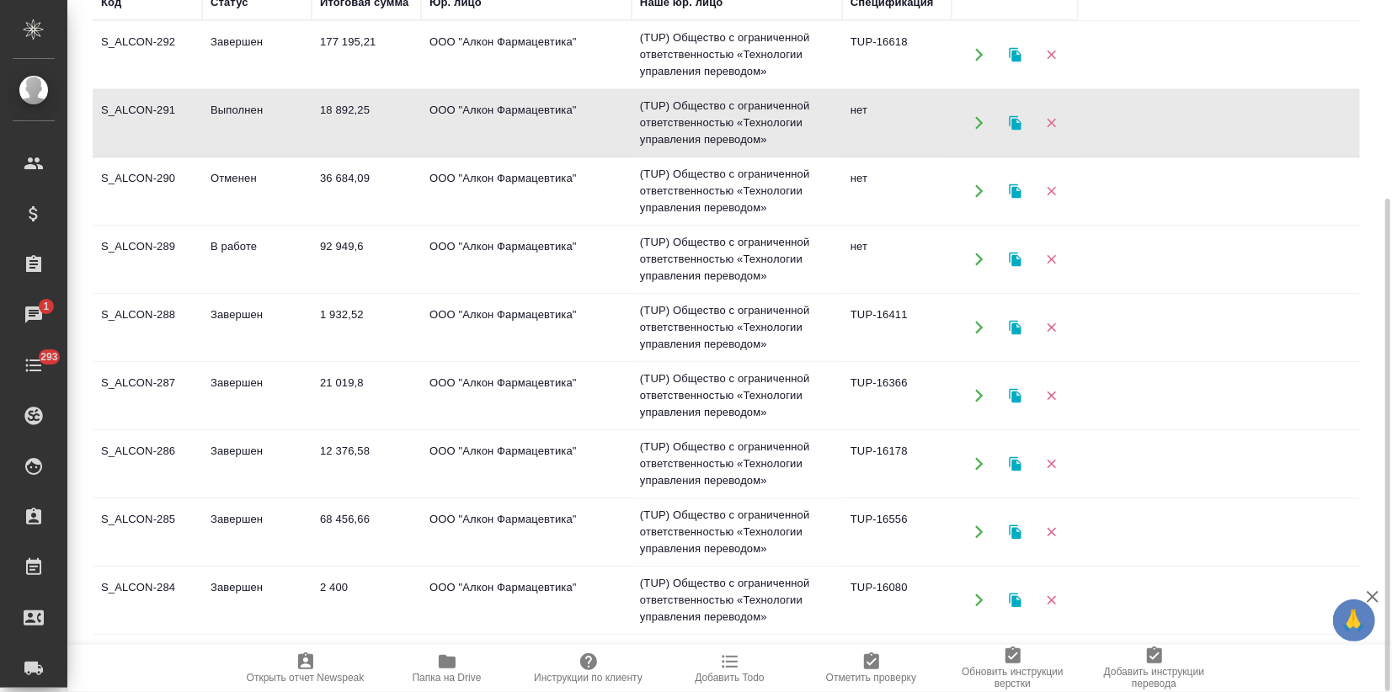
click at [302, 136] on td "Выполнен" at bounding box center [256, 122] width 109 height 59
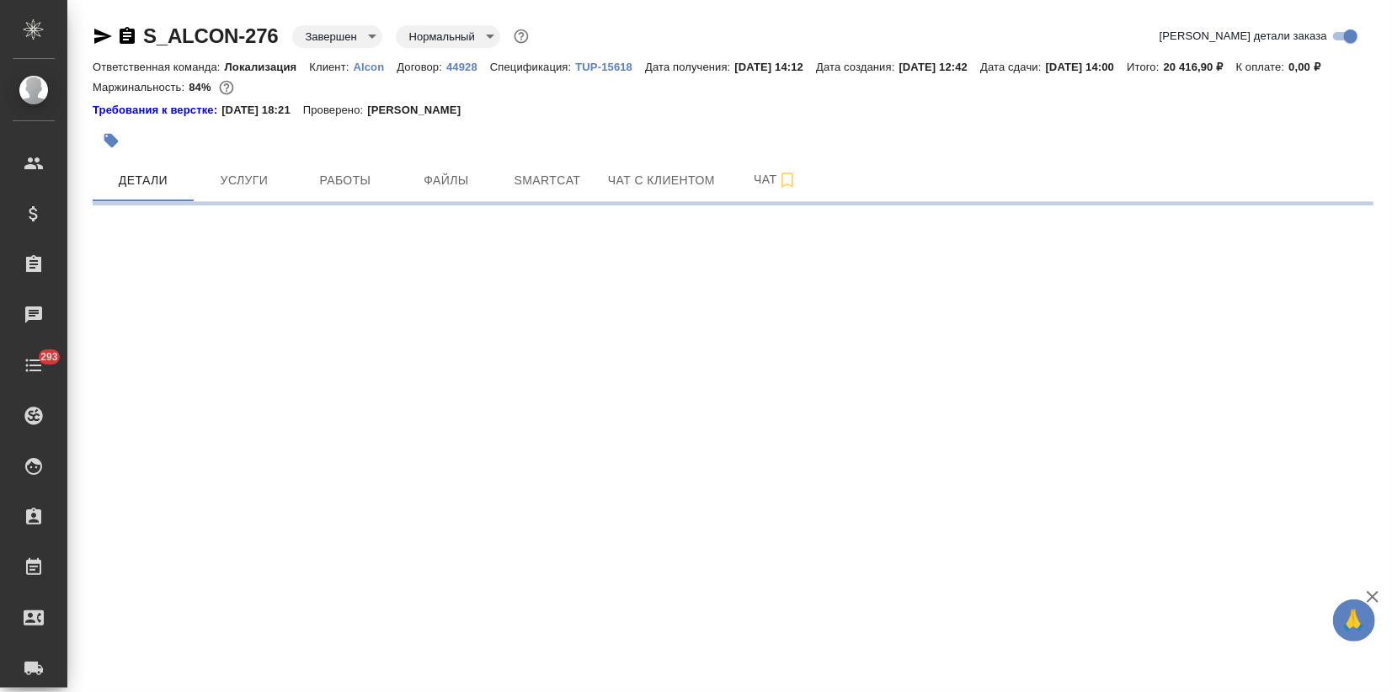
select select "RU"
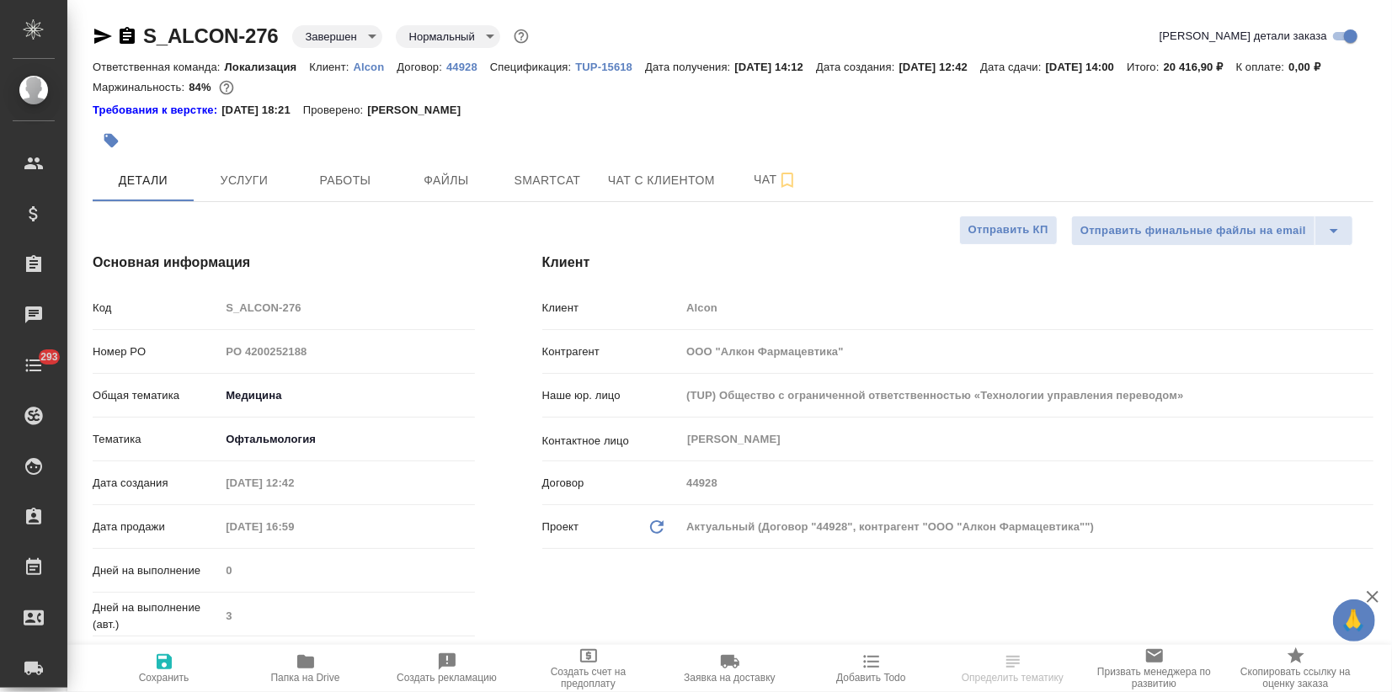
type textarea "x"
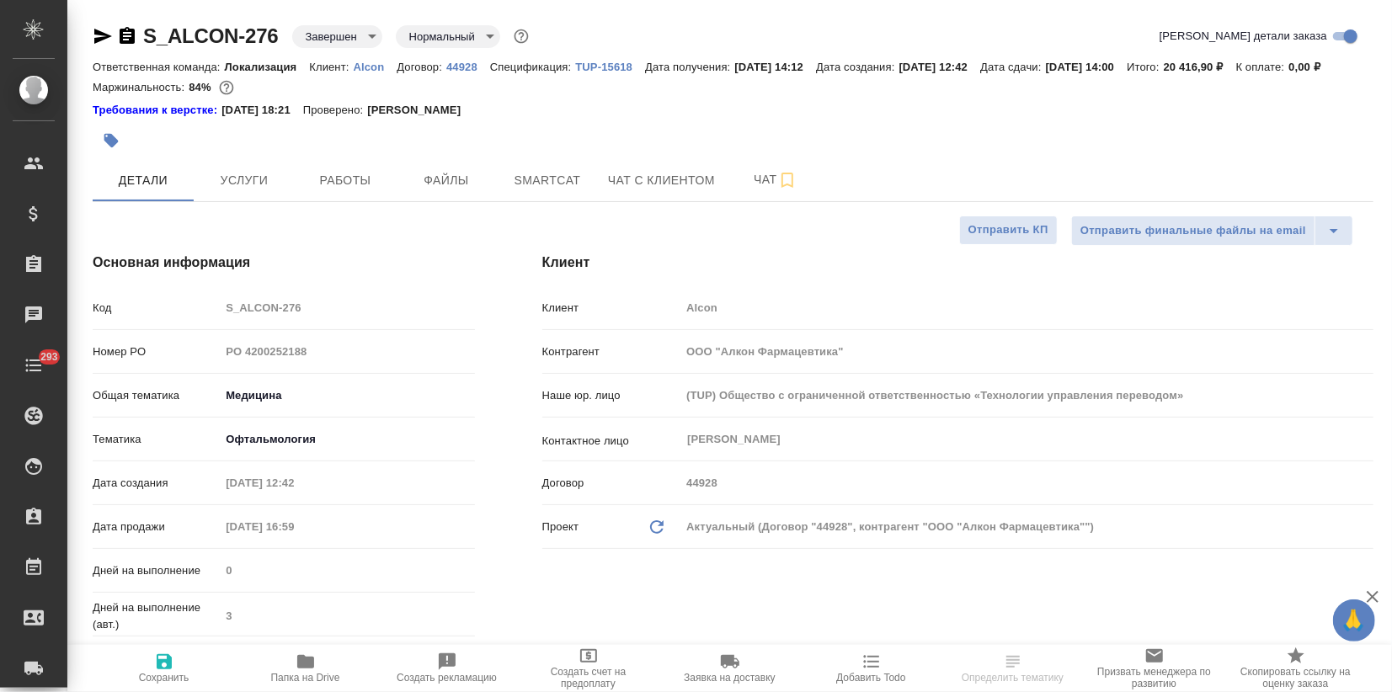
type textarea "x"
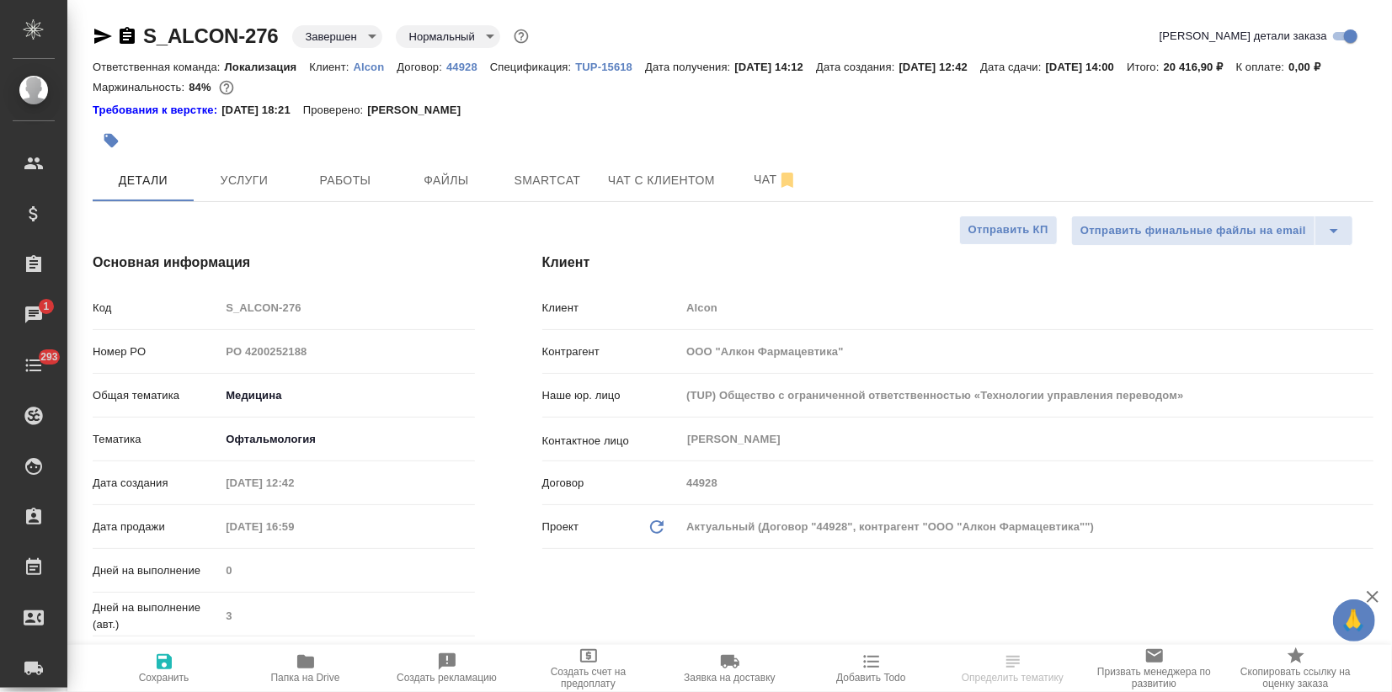
type textarea "x"
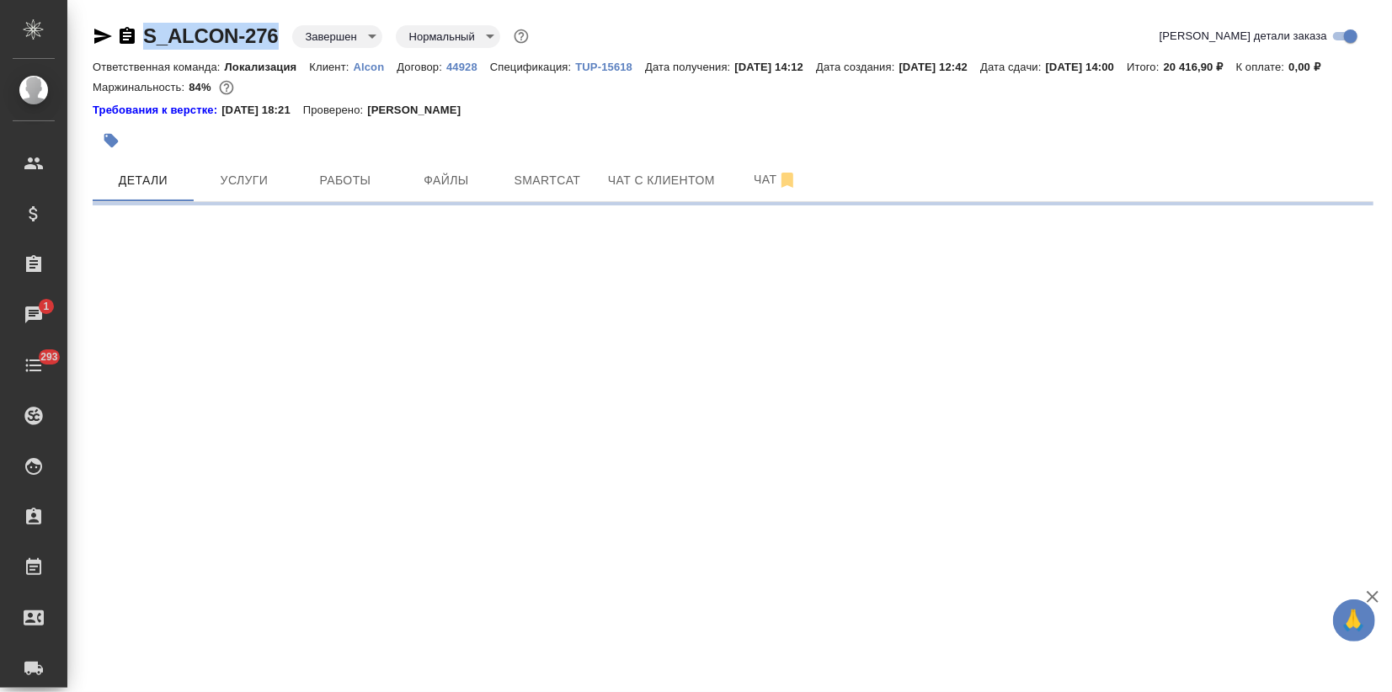
drag, startPoint x: 284, startPoint y: 34, endPoint x: 141, endPoint y: 35, distance: 142.3
click at [141, 35] on div "S_ALCON-276 Завершен closed Нормальный normal" at bounding box center [313, 36] width 440 height 27
select select "RU"
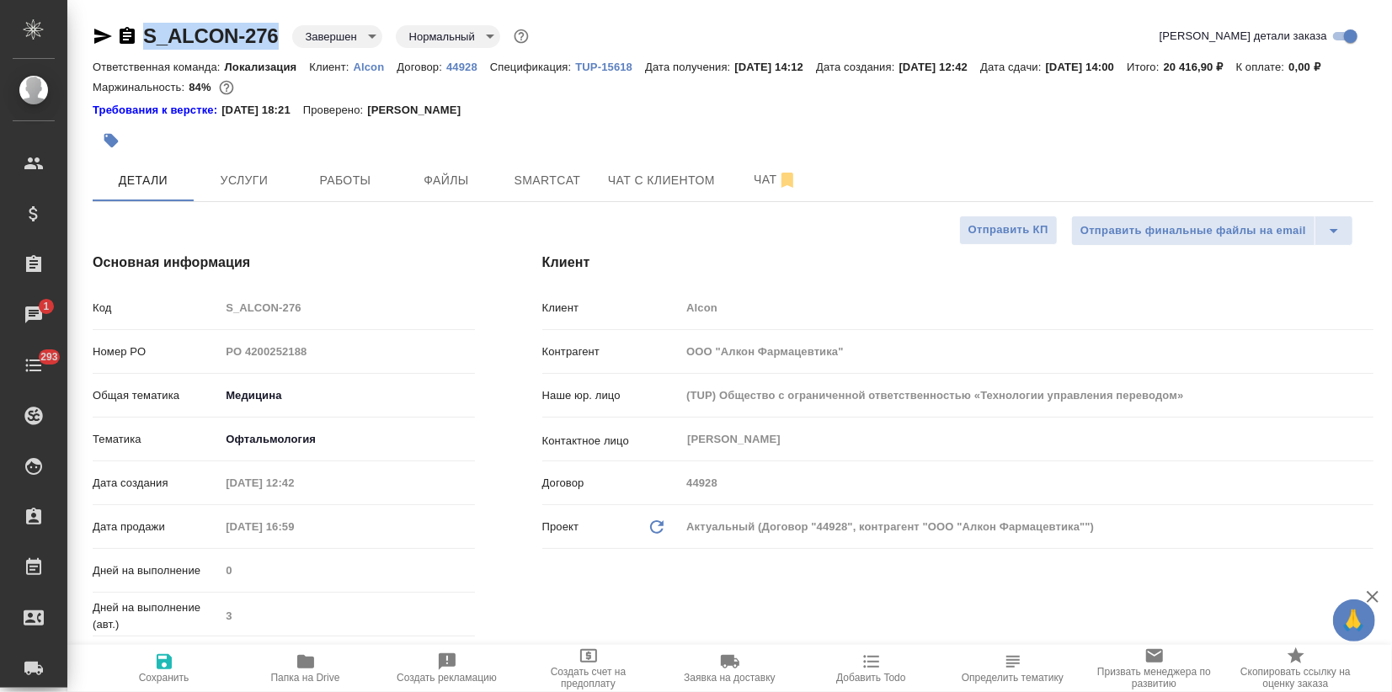
type textarea "x"
copy link "S_ALCON-276"
type textarea "x"
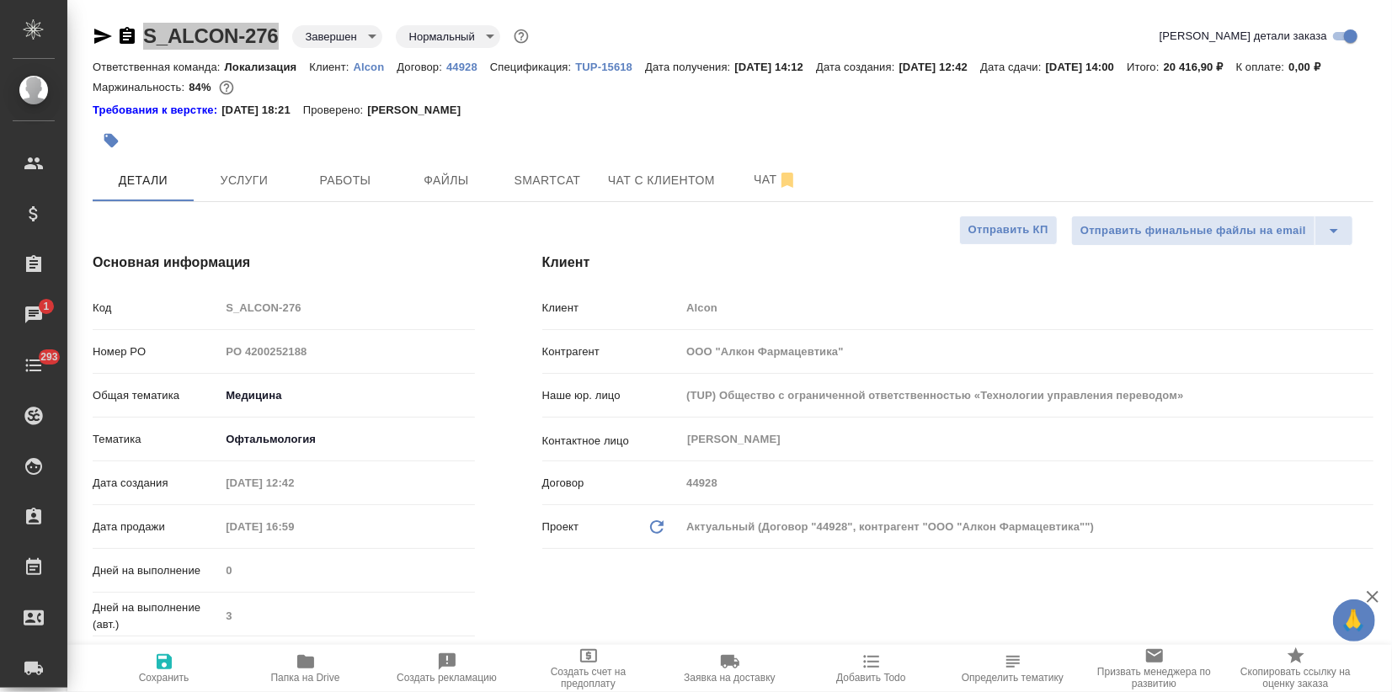
type textarea "x"
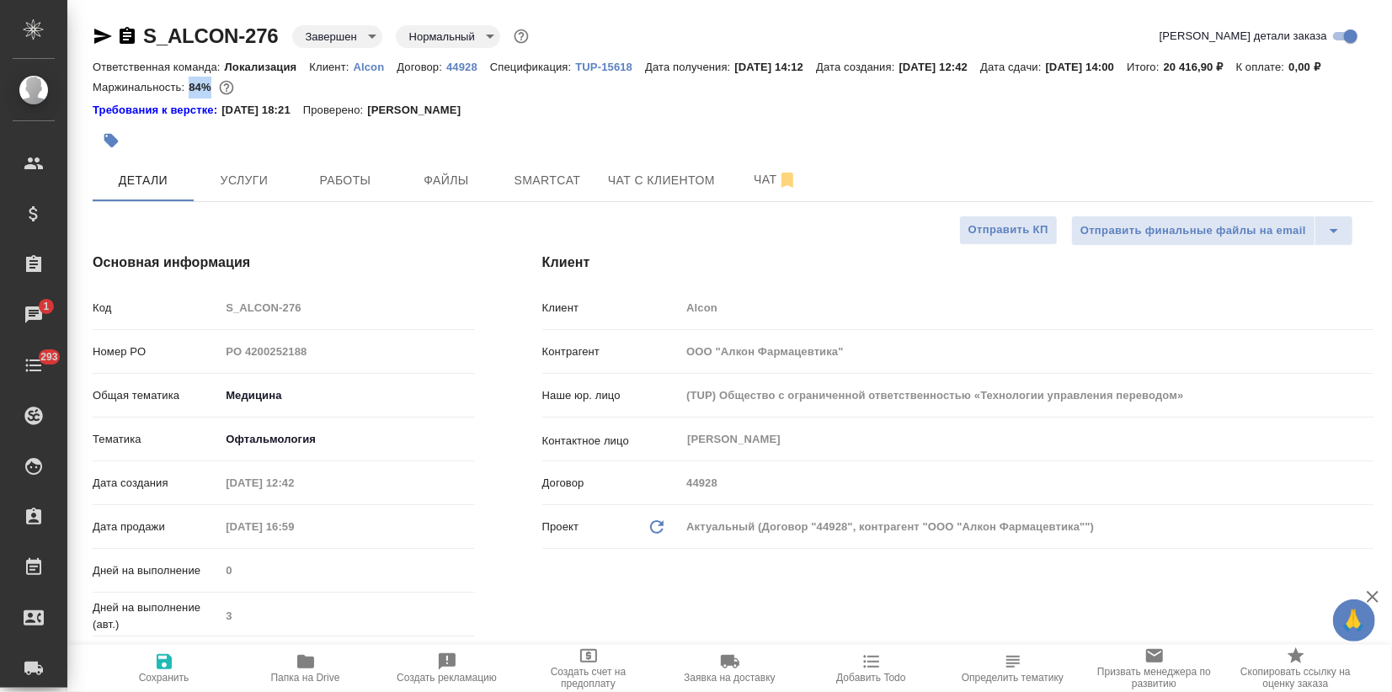
drag, startPoint x: 189, startPoint y: 104, endPoint x: 252, endPoint y: 162, distance: 85.8
click at [211, 99] on div "Маржинальность: 84%" at bounding box center [733, 88] width 1281 height 22
copy p "84%"
type textarea "x"
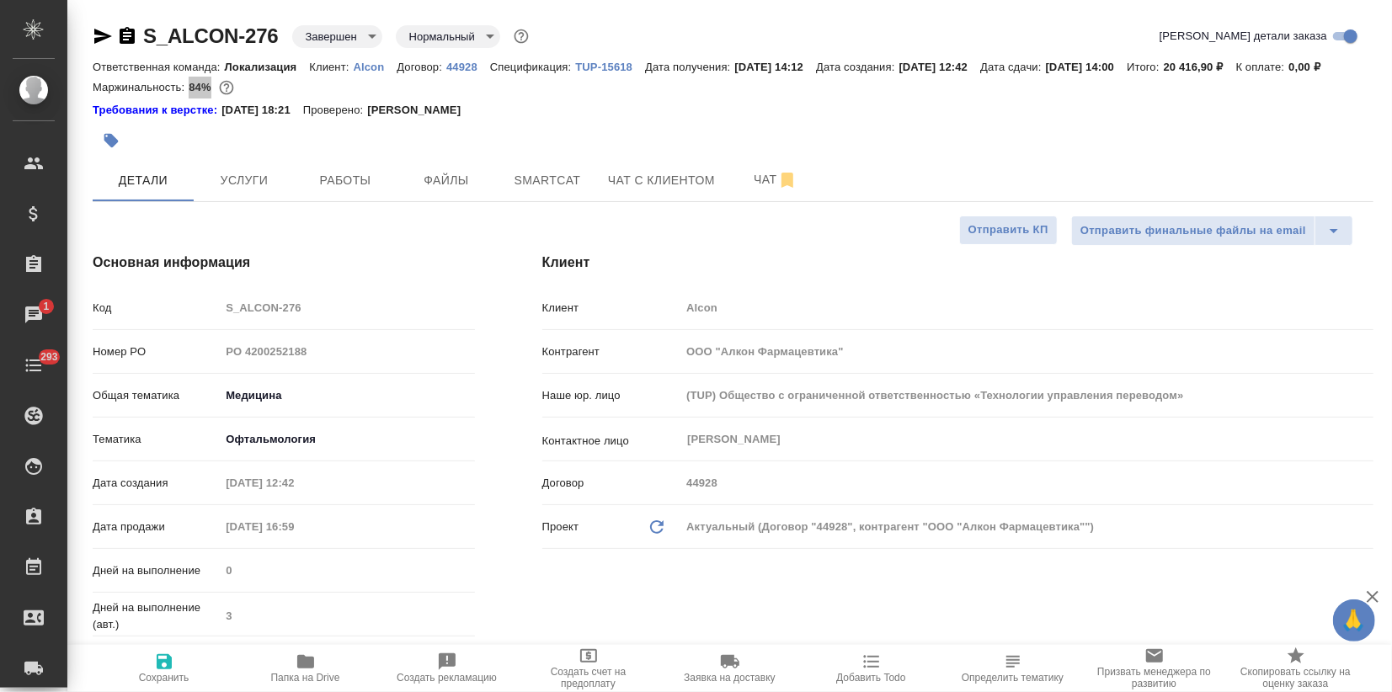
type textarea "x"
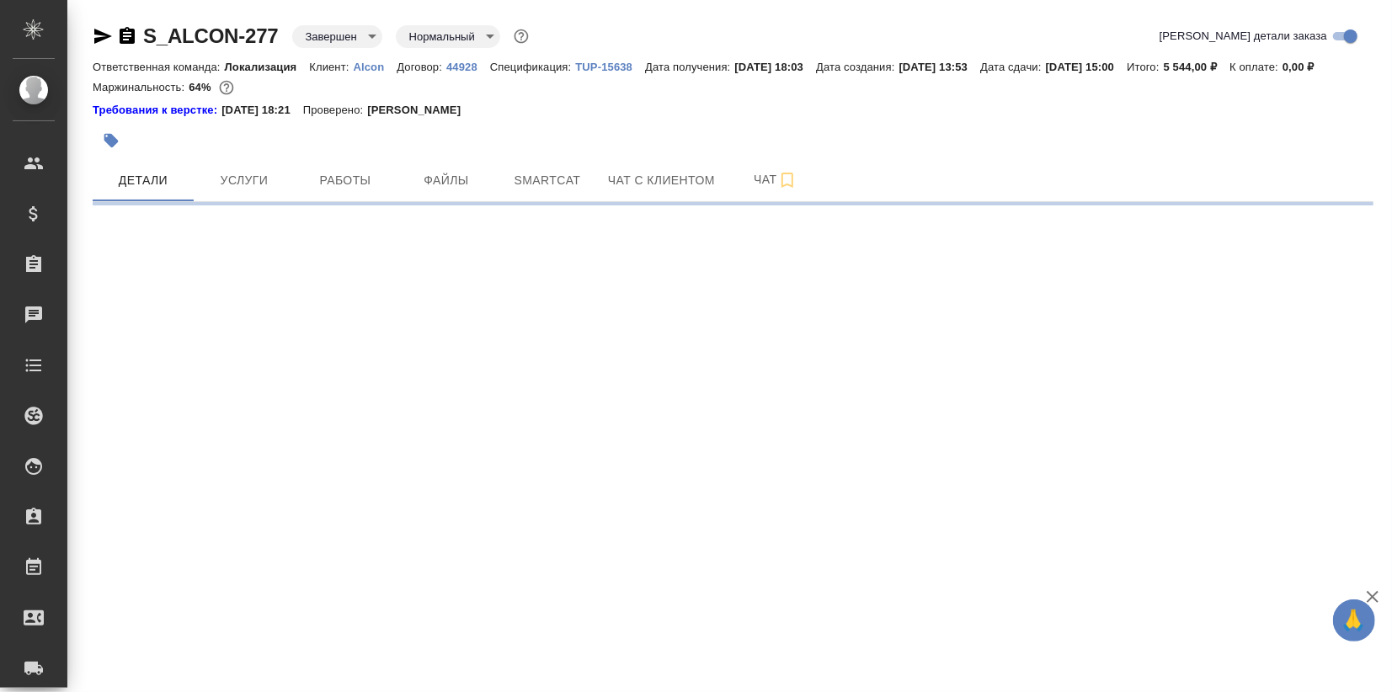
select select "RU"
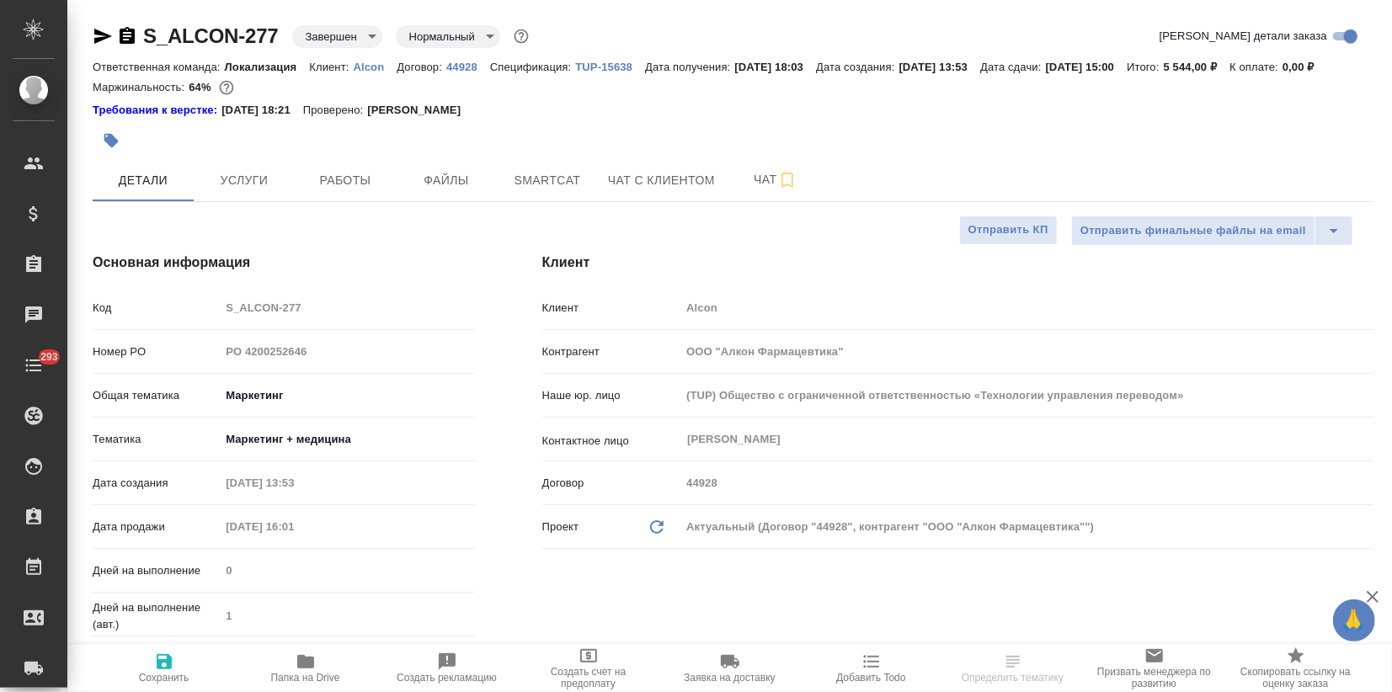
type textarea "x"
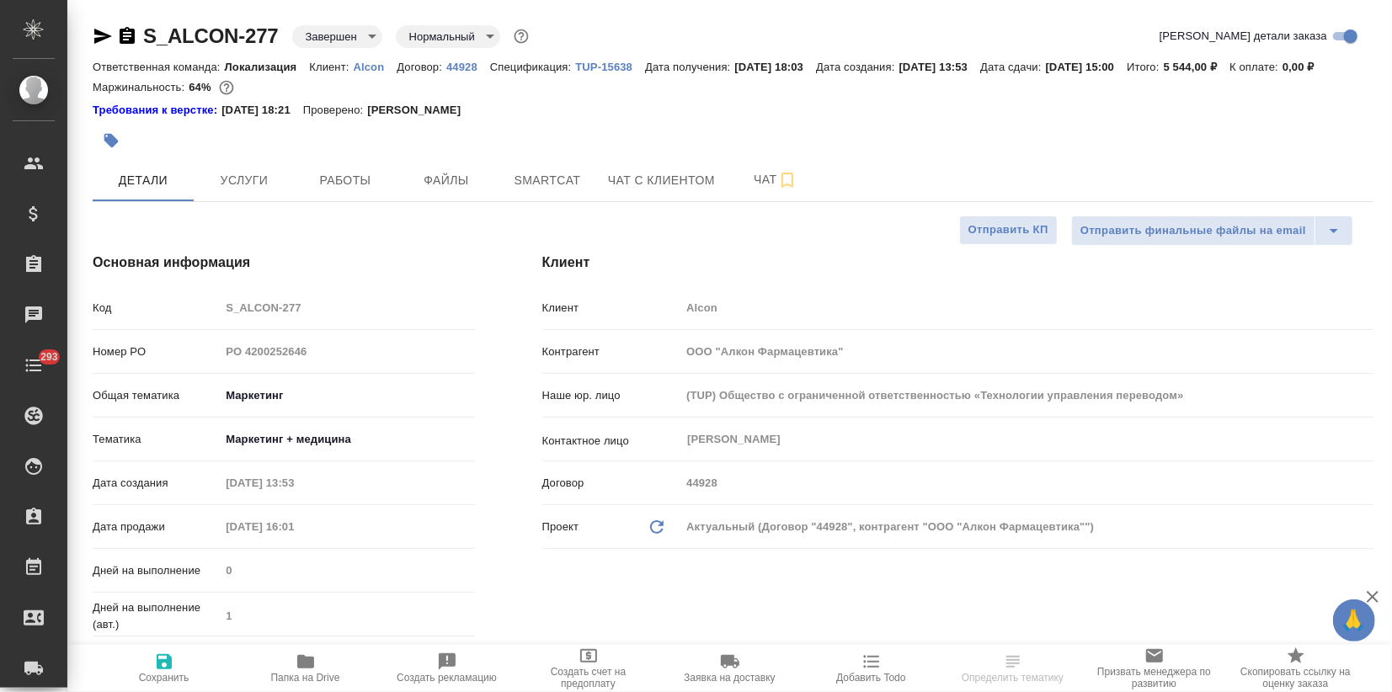
type textarea "x"
drag, startPoint x: 188, startPoint y: 105, endPoint x: 211, endPoint y: 102, distance: 23.8
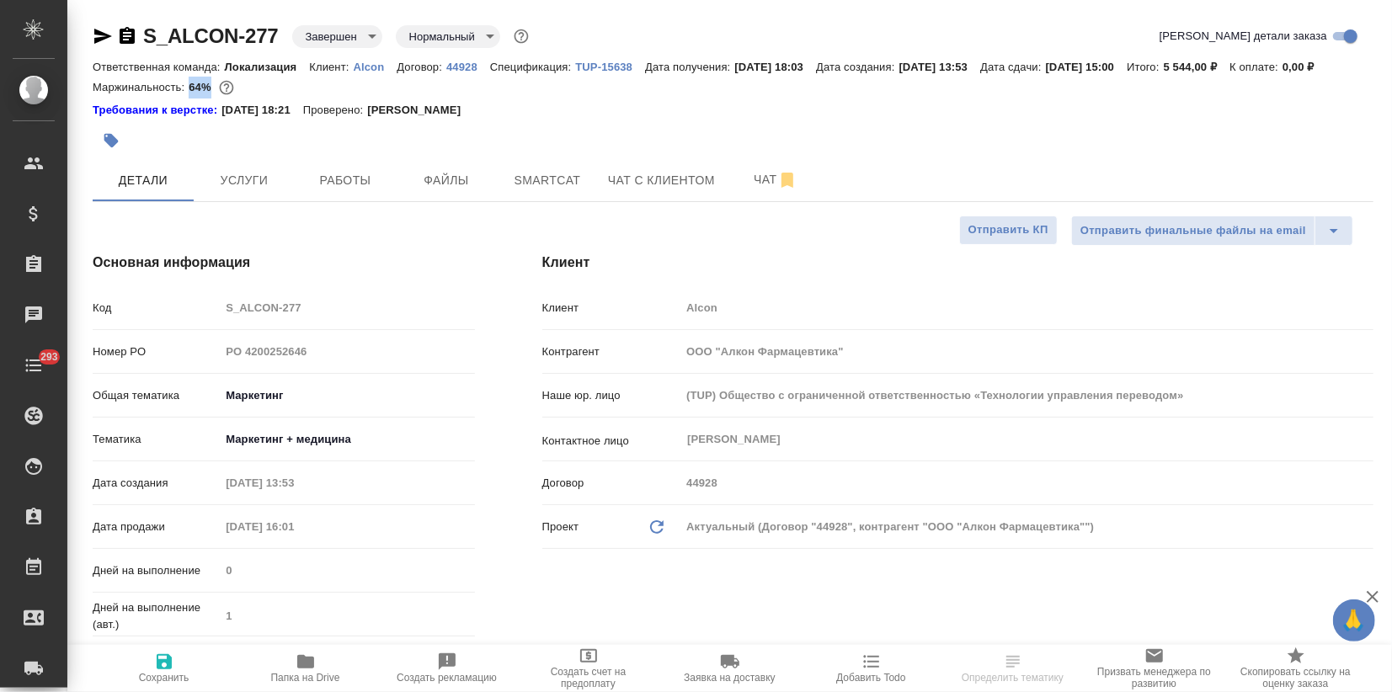
click at [211, 99] on div "Маржинальность: 64%" at bounding box center [733, 88] width 1281 height 22
copy p "64%"
type textarea "x"
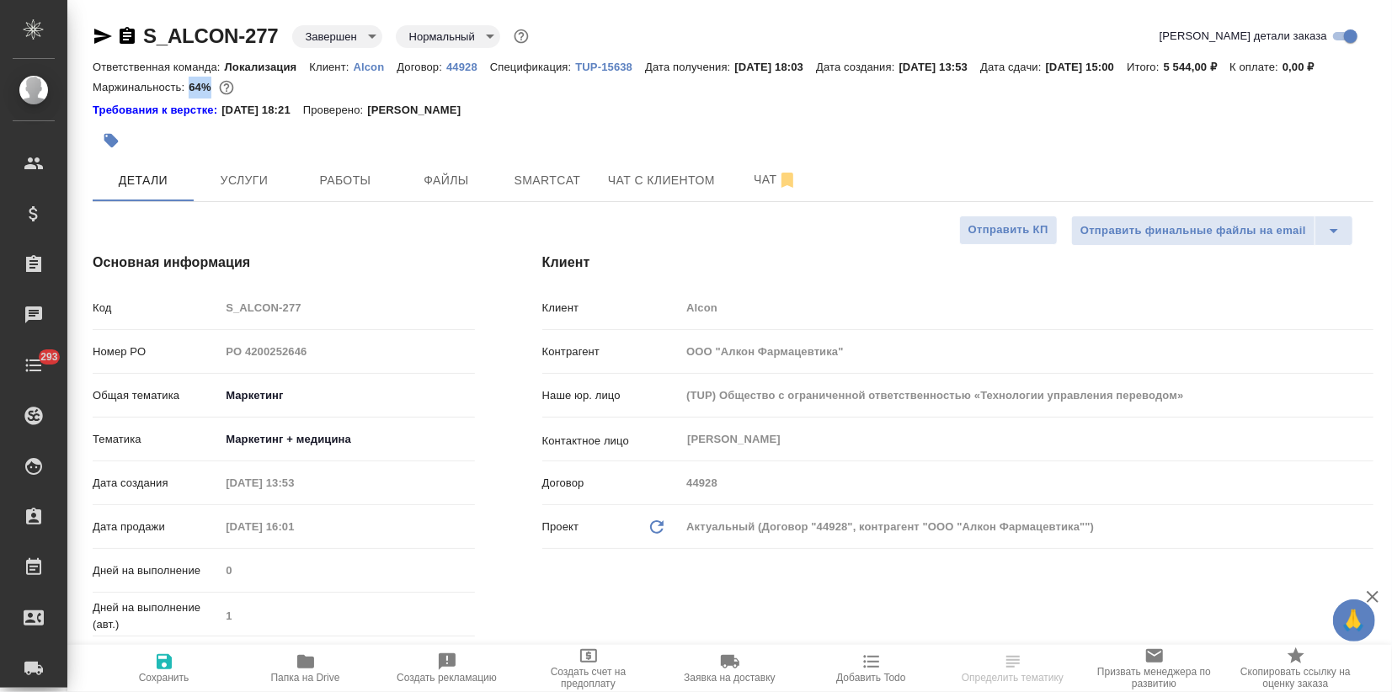
type textarea "x"
drag, startPoint x: 289, startPoint y: 27, endPoint x: 147, endPoint y: 28, distance: 141.5
click at [148, 29] on div "S_ALCON-277 Завершен closed Нормальный normal" at bounding box center [313, 36] width 440 height 27
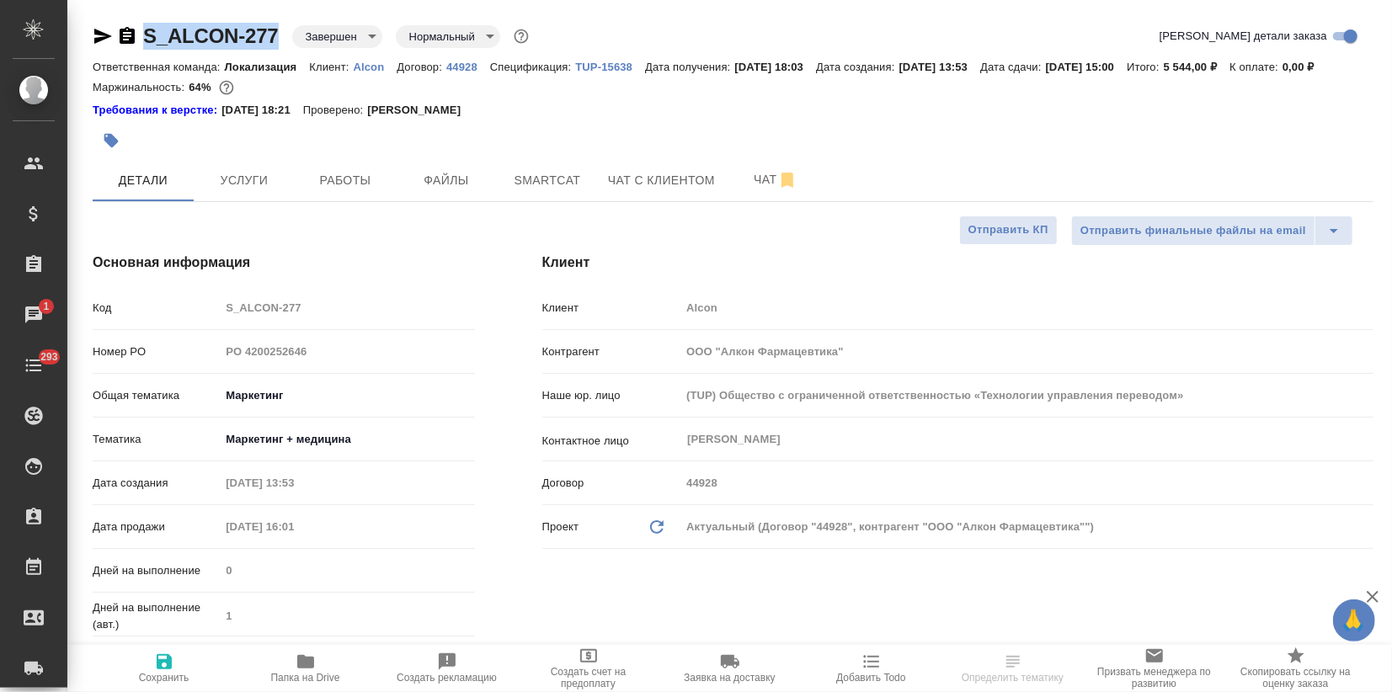
copy link "S_ALCON-277"
type textarea "x"
select select "RU"
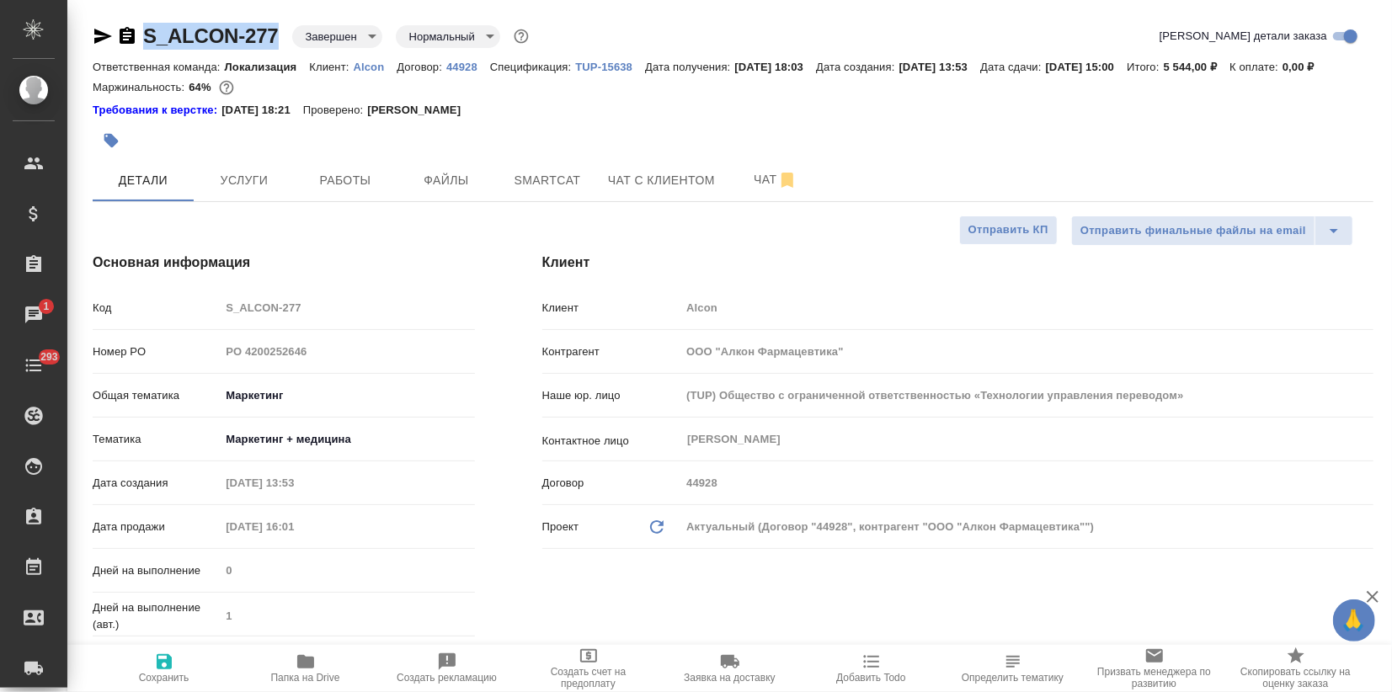
type textarea "x"
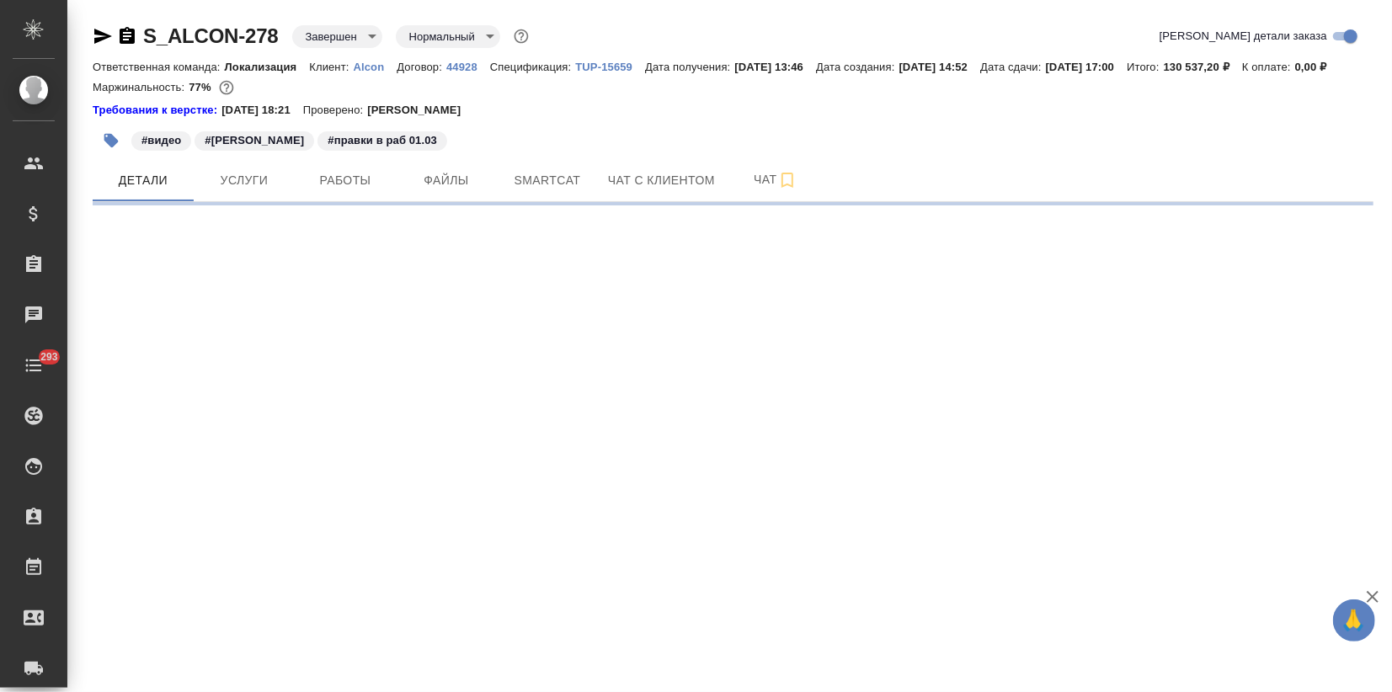
select select "RU"
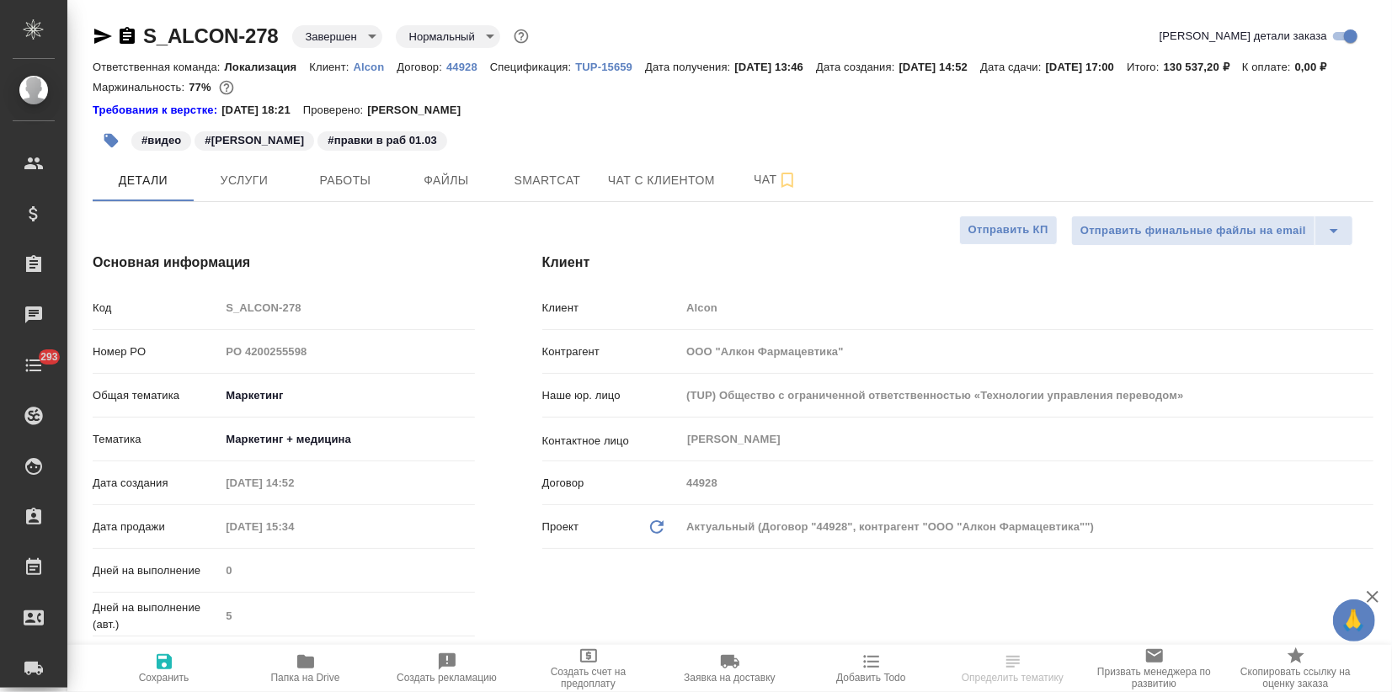
type textarea "x"
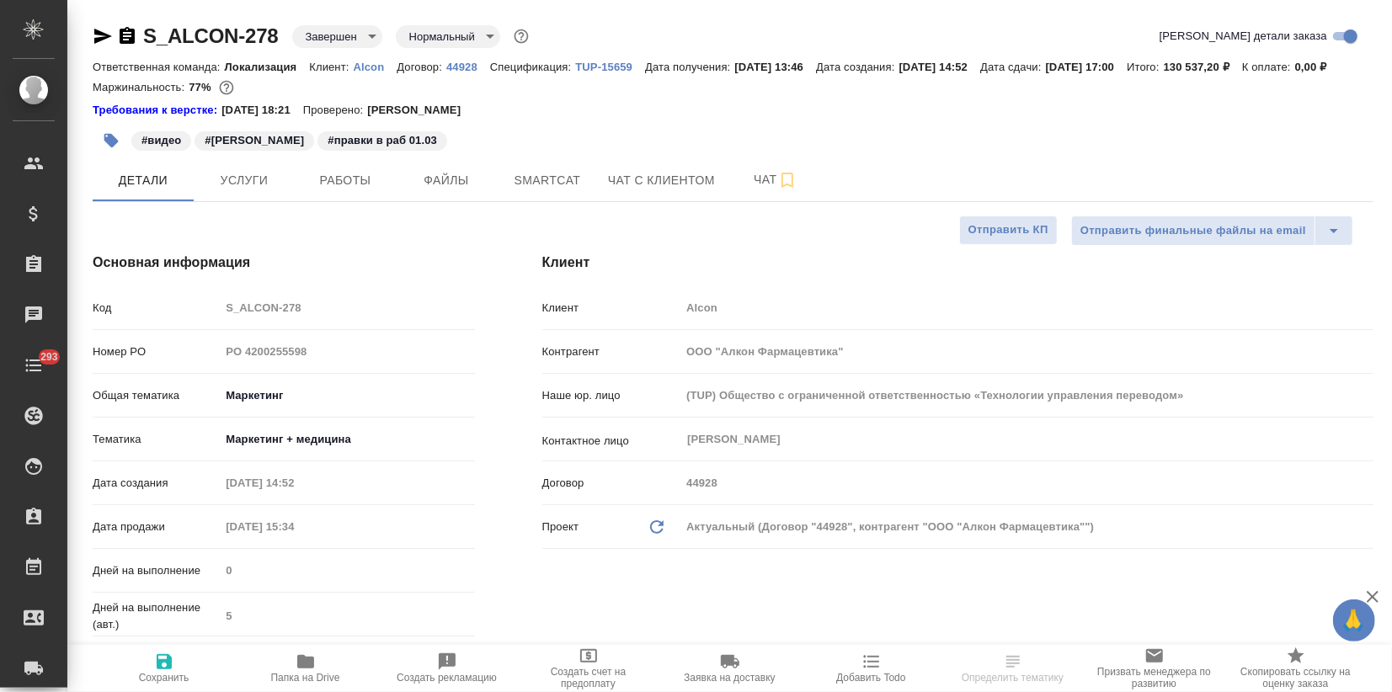
type textarea "x"
drag, startPoint x: 187, startPoint y: 104, endPoint x: 209, endPoint y: 107, distance: 22.2
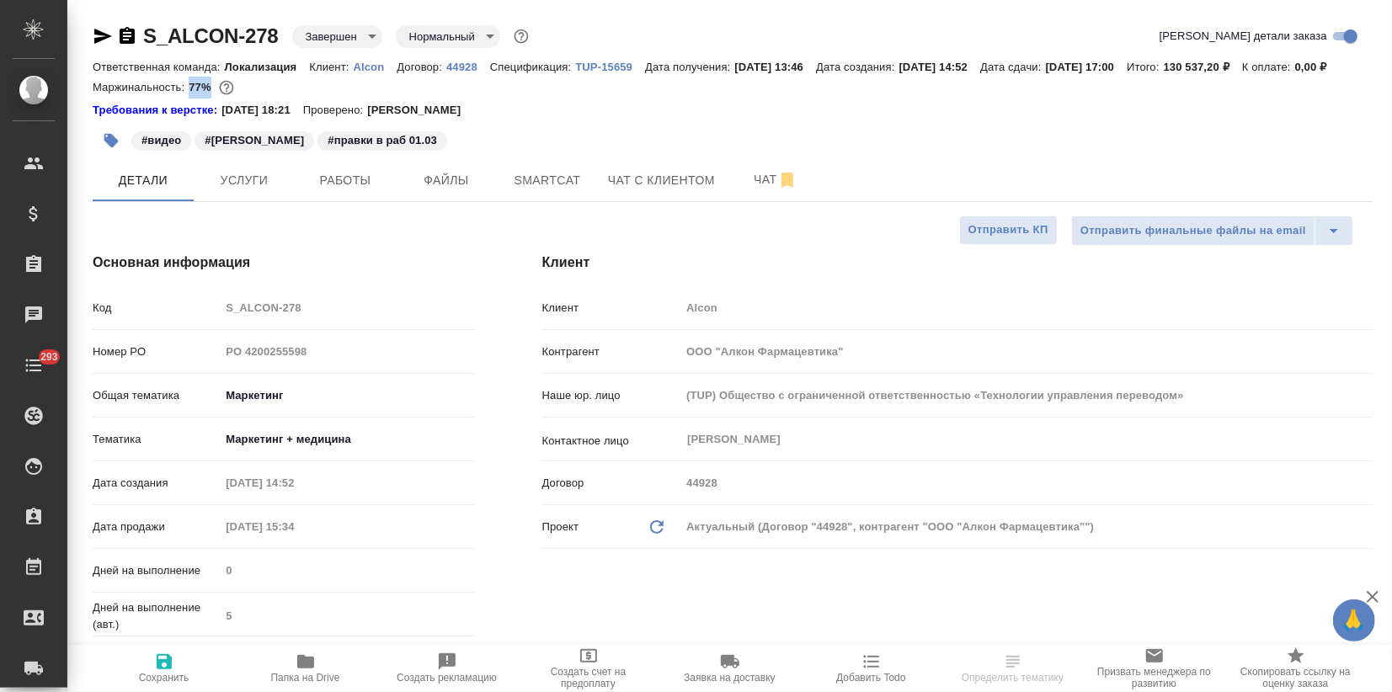
click at [209, 99] on div "Маржинальность: 77%" at bounding box center [733, 88] width 1281 height 22
copy p "77%"
type textarea "x"
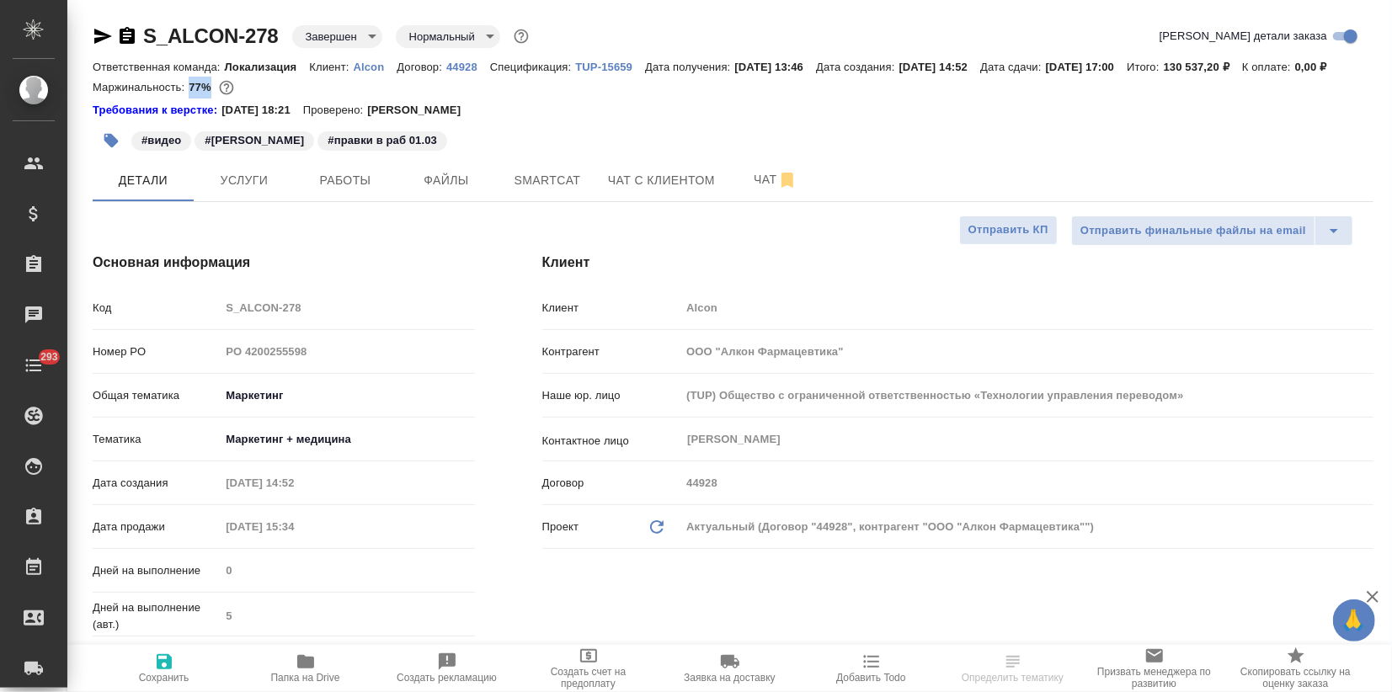
type textarea "x"
drag, startPoint x: 279, startPoint y: 35, endPoint x: 118, endPoint y: 32, distance: 160.9
click at [118, 32] on div "S_ALCON-278 Завершен closed Нормальный normal" at bounding box center [313, 36] width 440 height 27
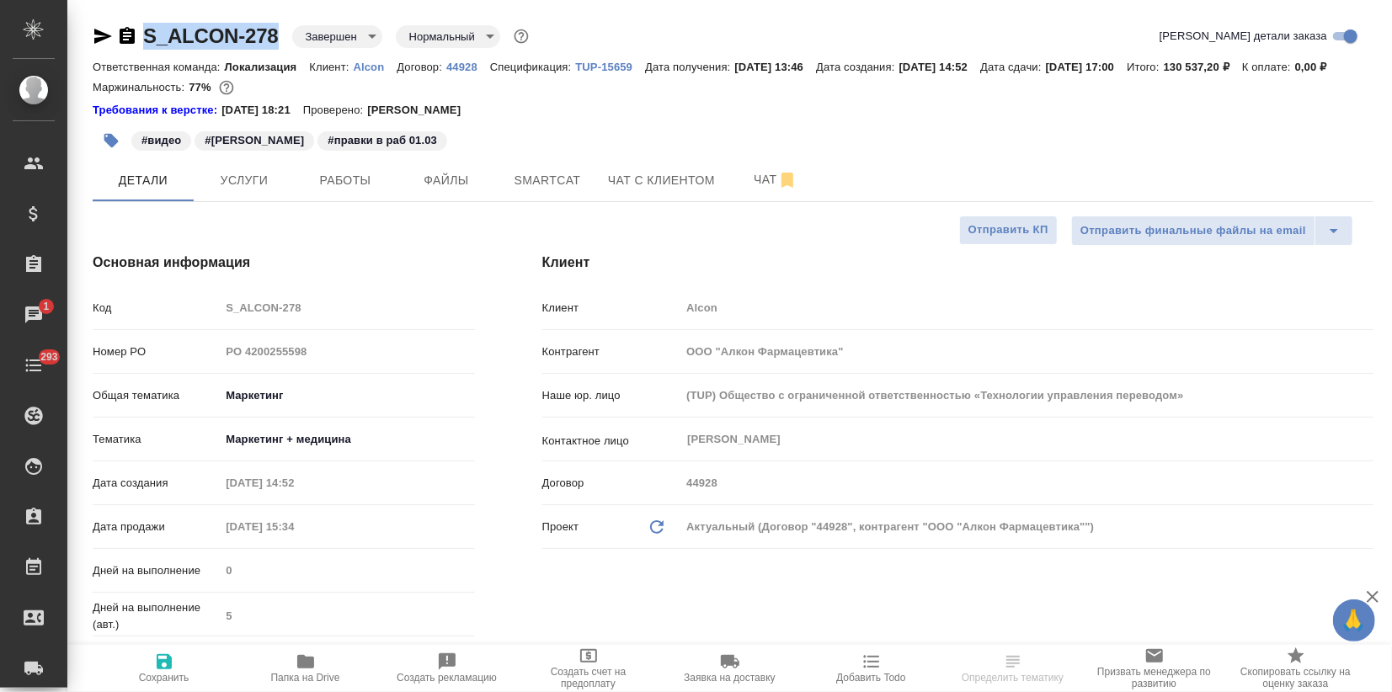
copy link "S_ALCON-278"
type textarea "x"
select select "RU"
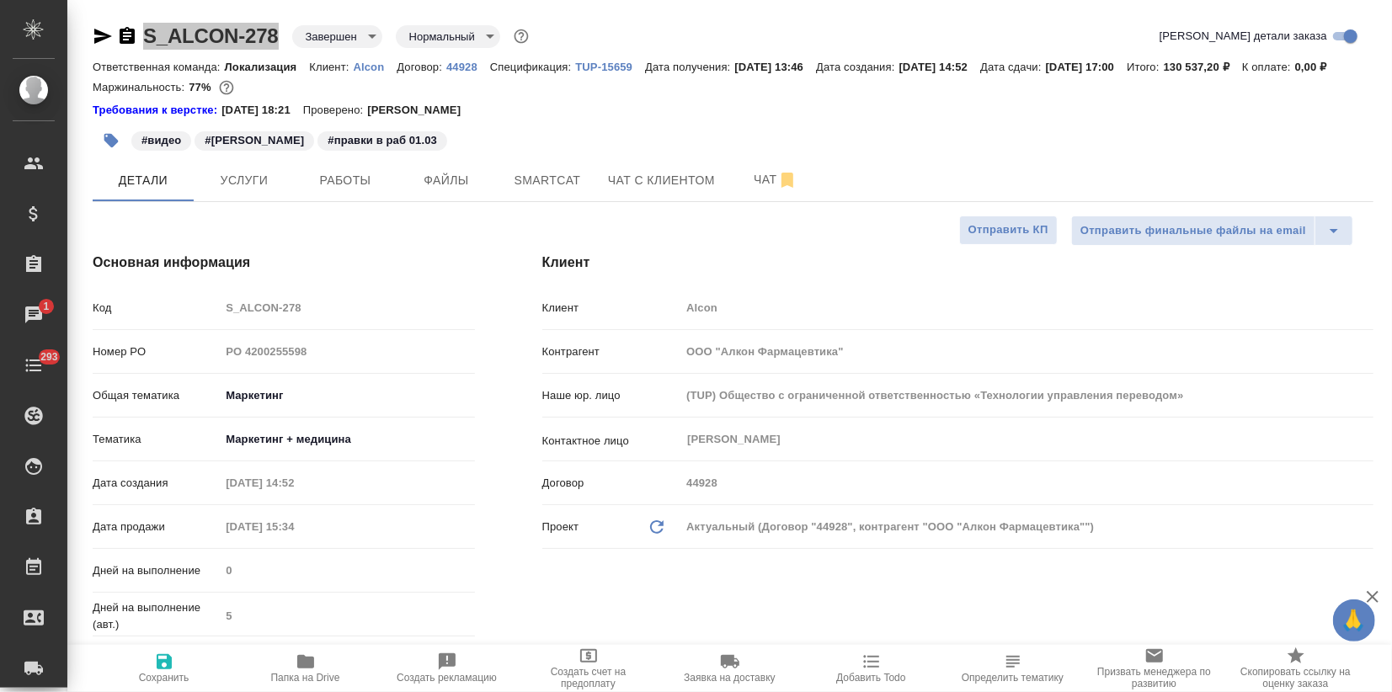
type textarea "x"
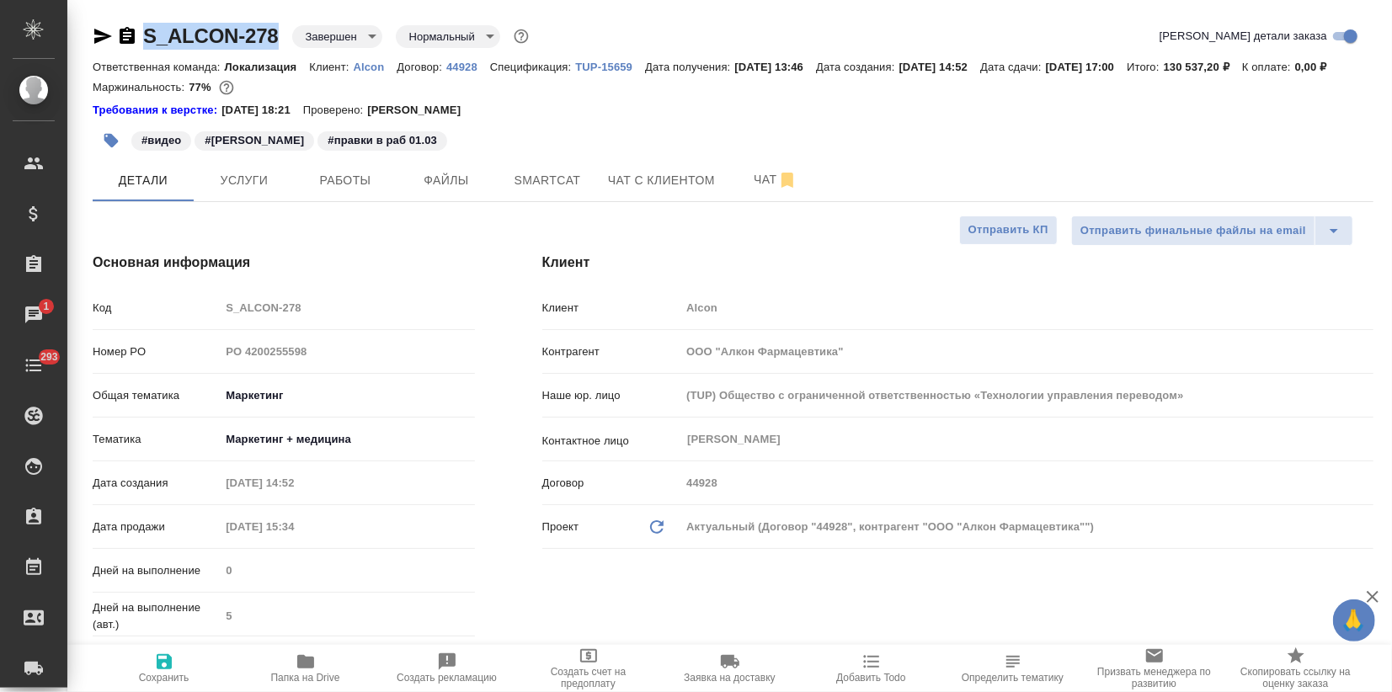
type textarea "x"
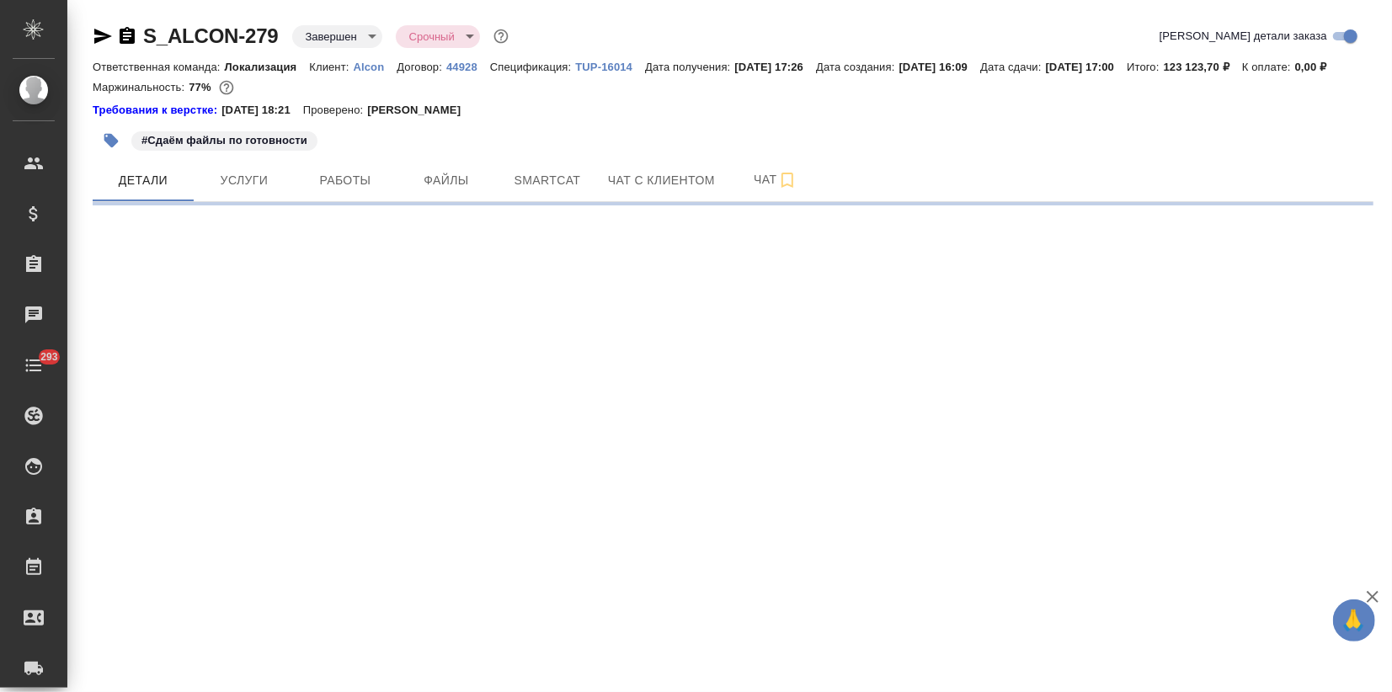
select select "RU"
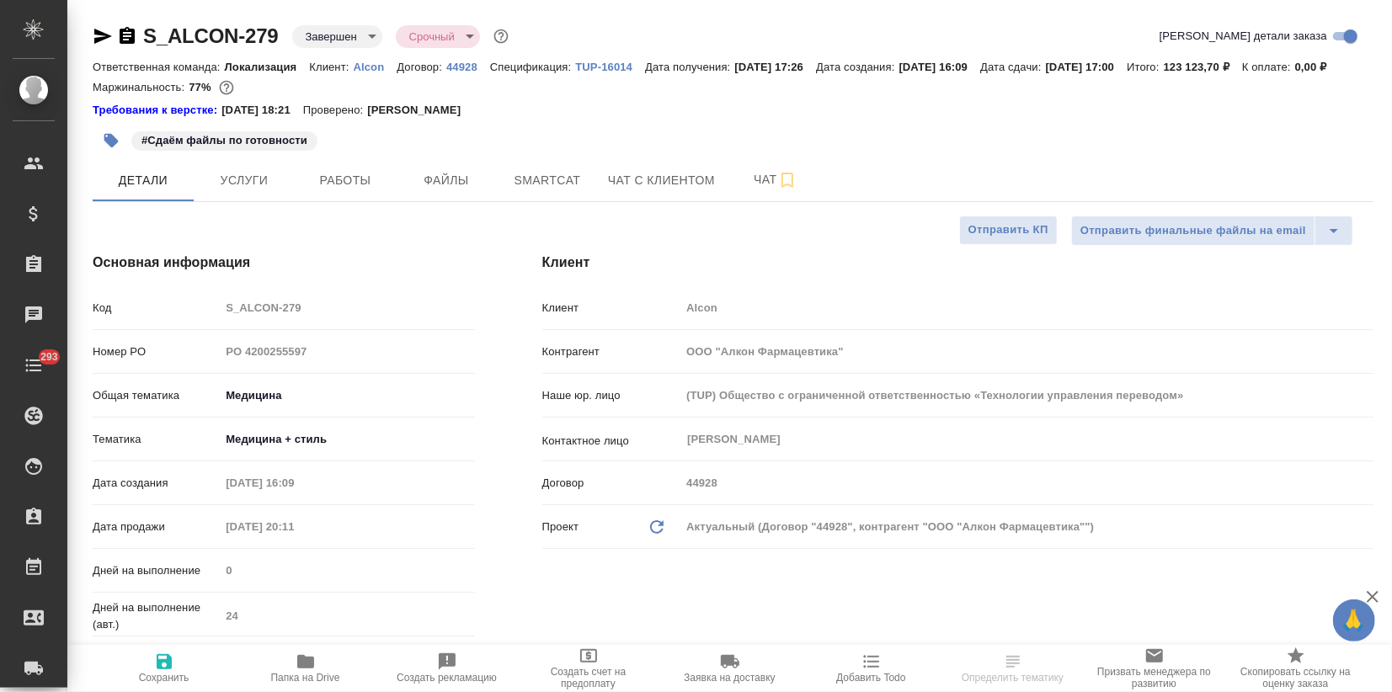
type textarea "x"
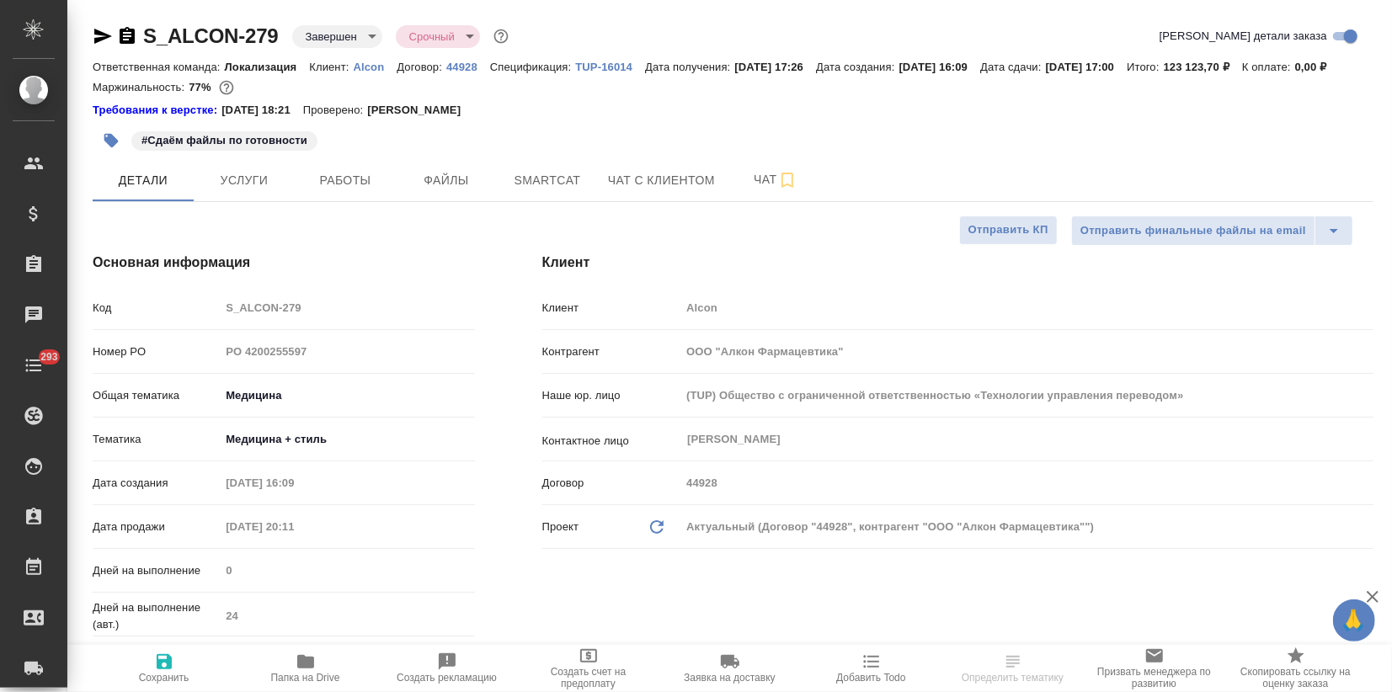
type textarea "x"
drag, startPoint x: 189, startPoint y: 103, endPoint x: 211, endPoint y: 103, distance: 21.9
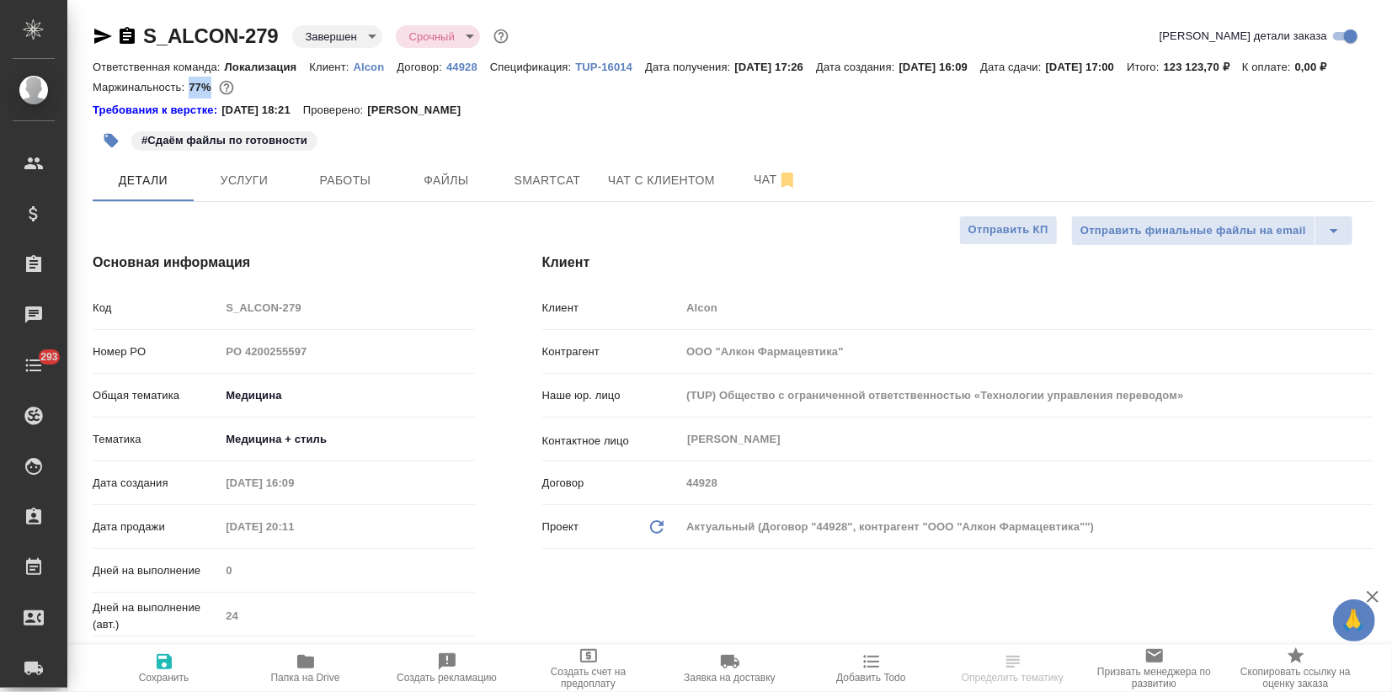
click at [211, 93] on p "77%" at bounding box center [202, 87] width 26 height 13
copy p "77%"
type textarea "x"
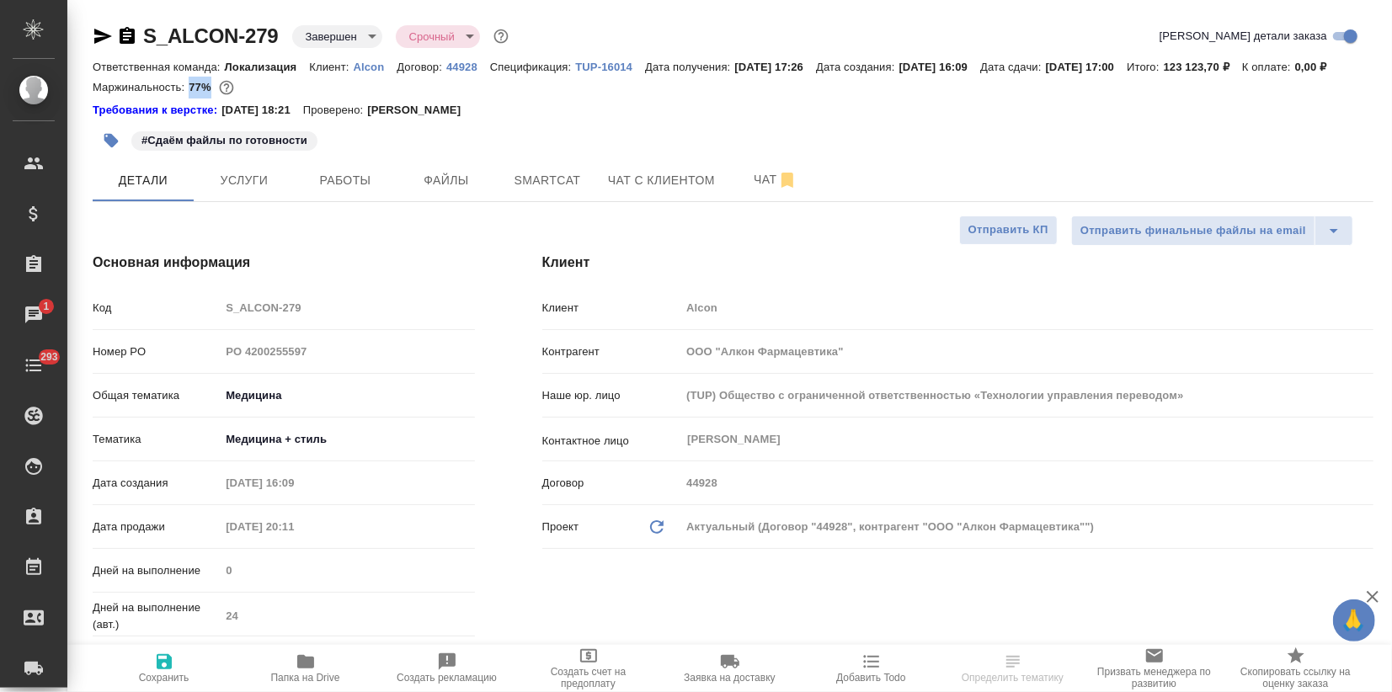
type textarea "x"
drag, startPoint x: 276, startPoint y: 28, endPoint x: 148, endPoint y: 31, distance: 128.1
click at [148, 31] on div "S_ALCON-279 Завершен closed Срочный urgent" at bounding box center [302, 36] width 419 height 27
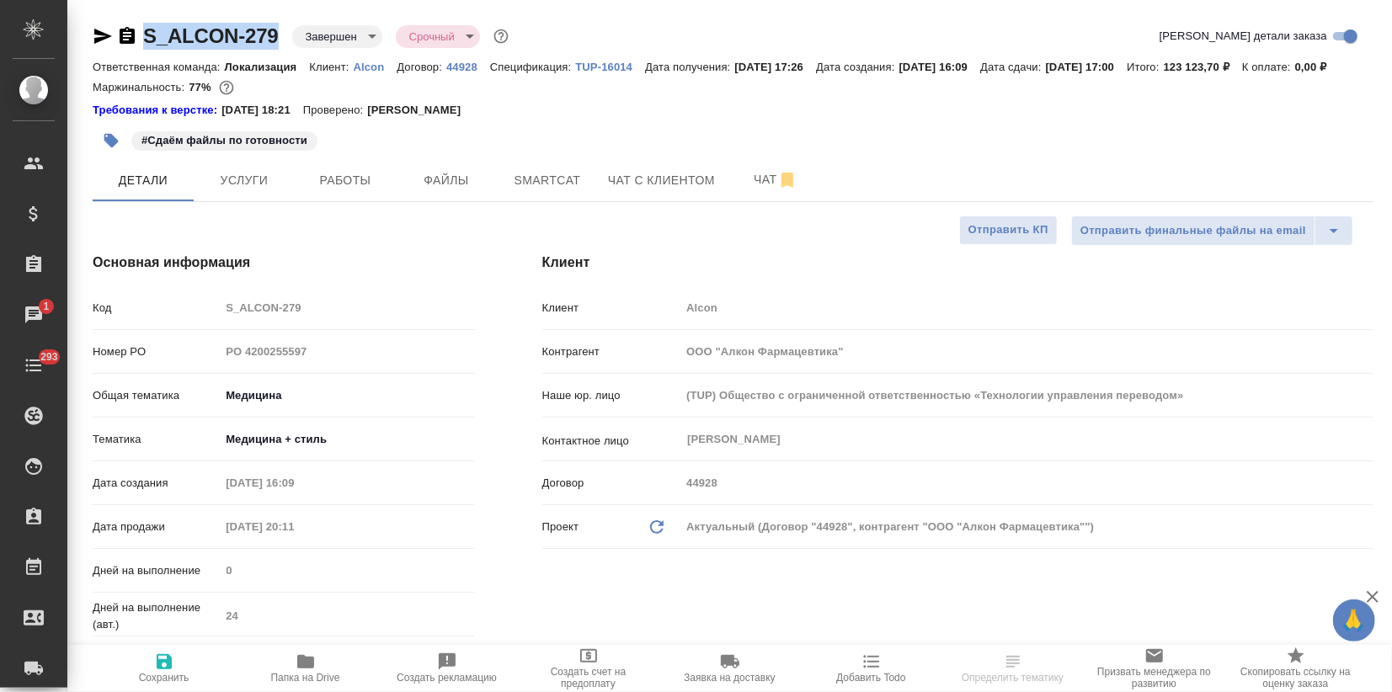
copy link "S_ALCON-279"
type textarea "x"
select select "RU"
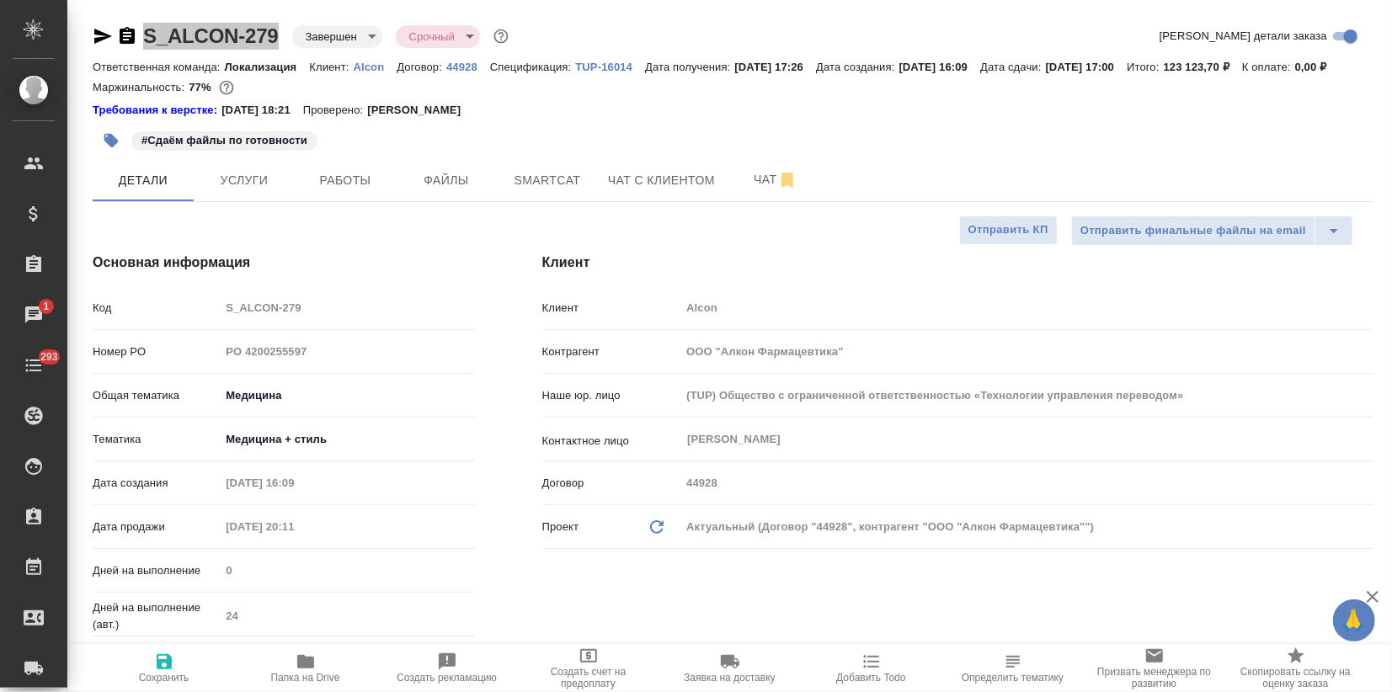
type textarea "x"
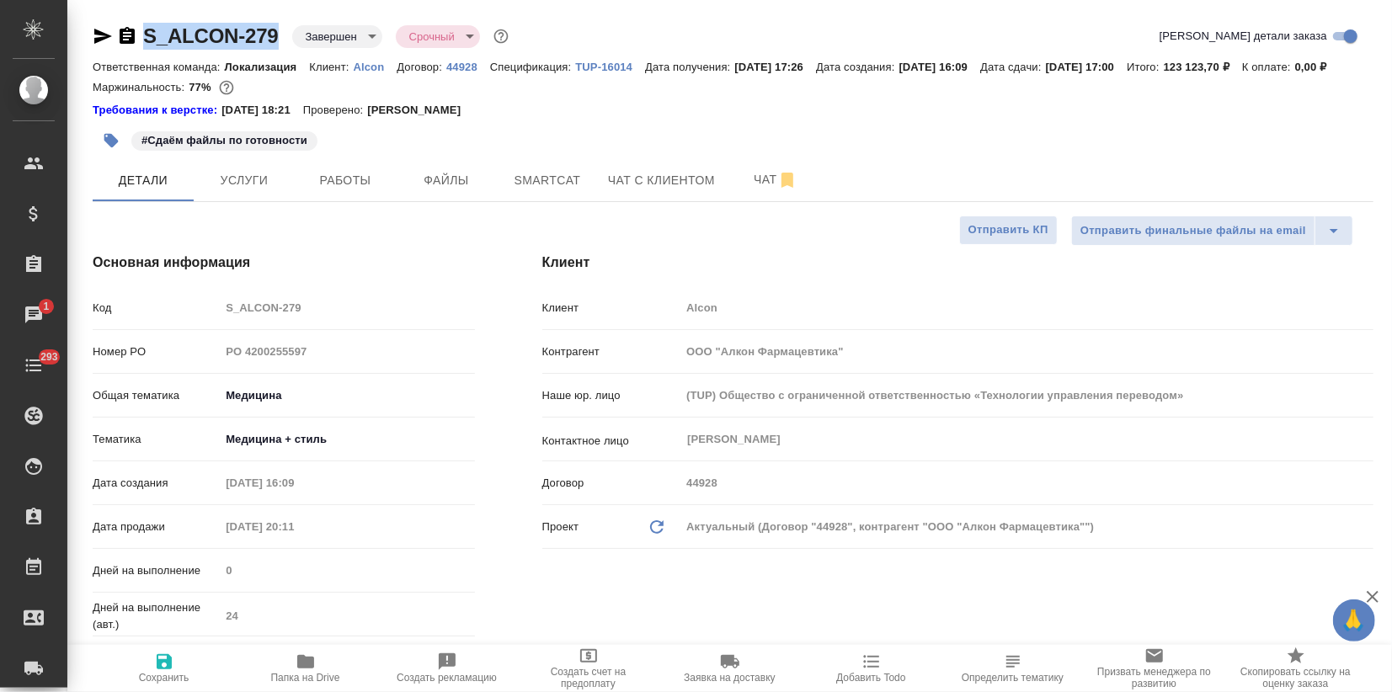
type textarea "x"
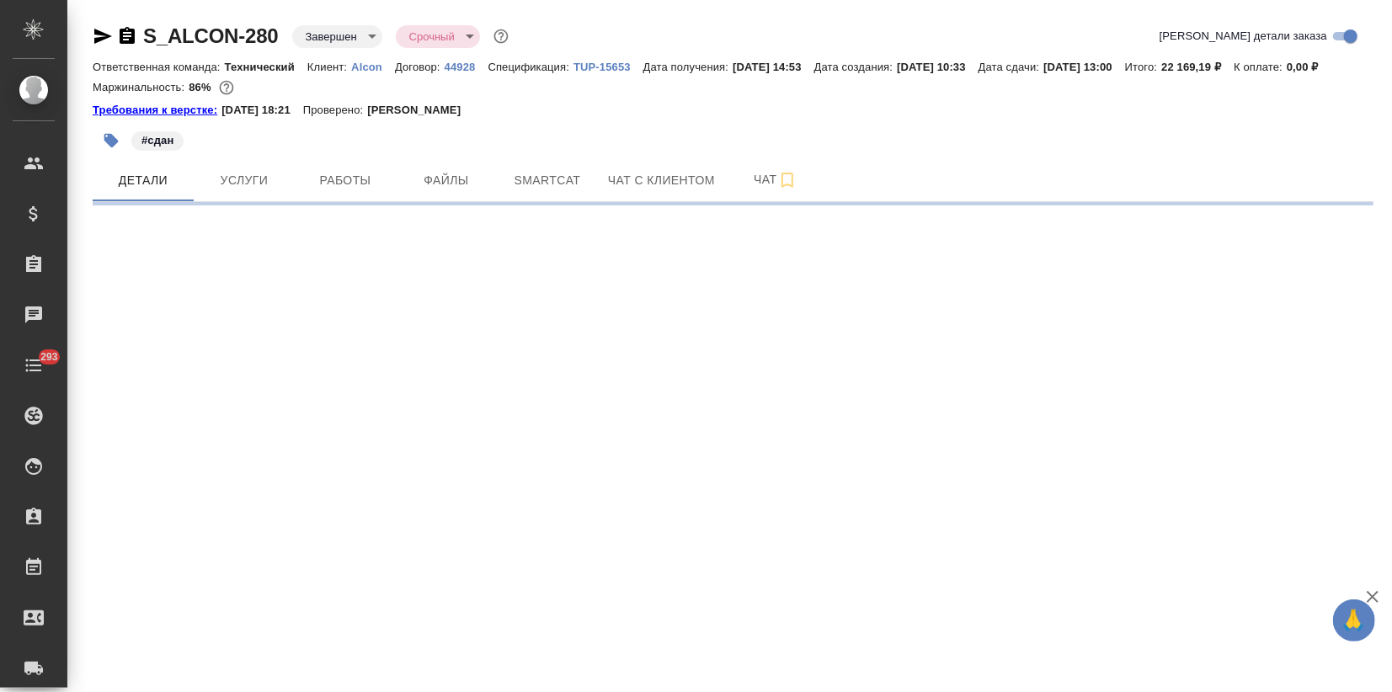
select select "RU"
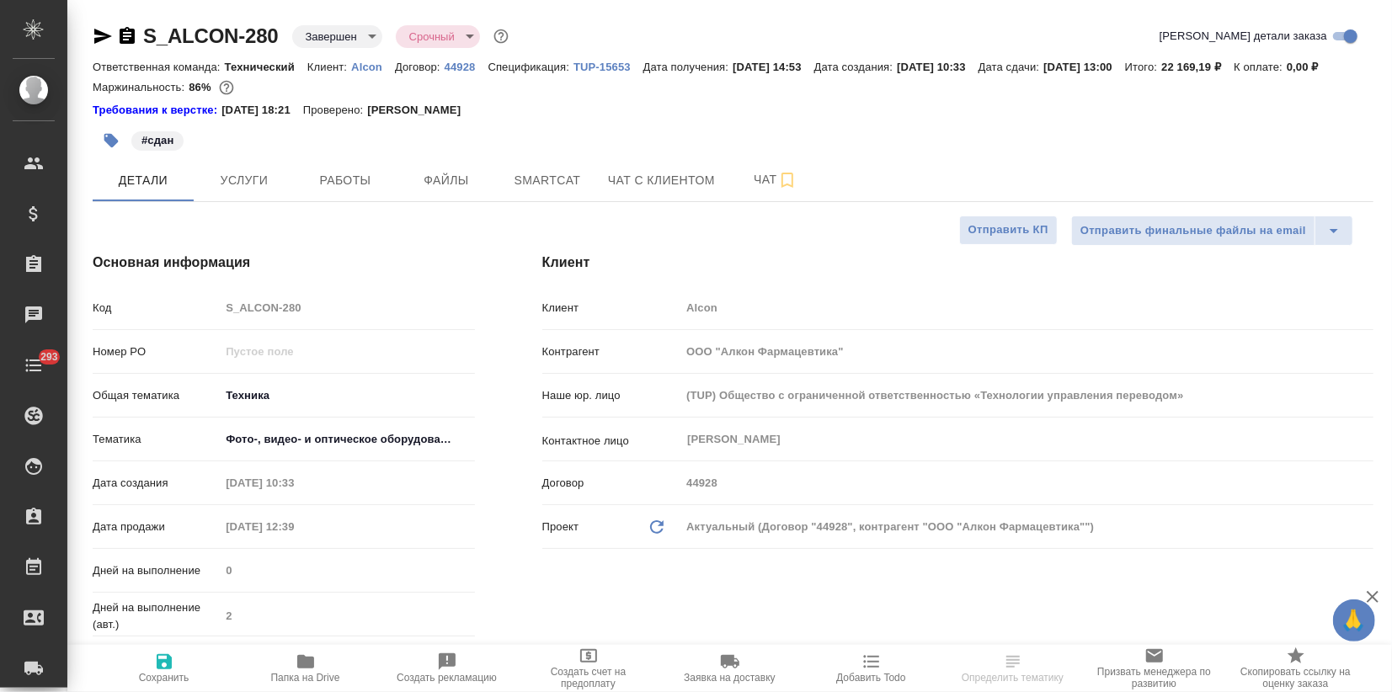
type textarea "x"
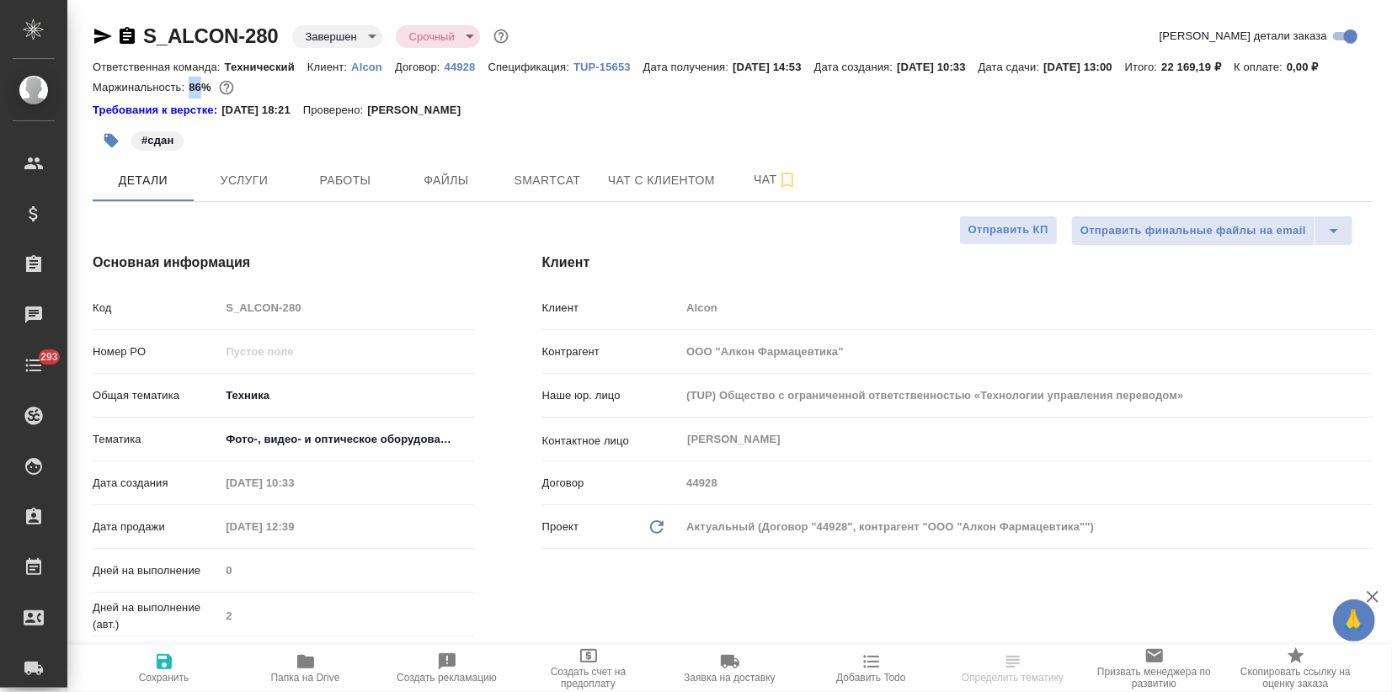
type textarea "x"
drag, startPoint x: 186, startPoint y: 108, endPoint x: 211, endPoint y: 108, distance: 24.4
click at [211, 99] on div "Маржинальность: 86%" at bounding box center [733, 88] width 1281 height 22
copy p "86%"
type textarea "x"
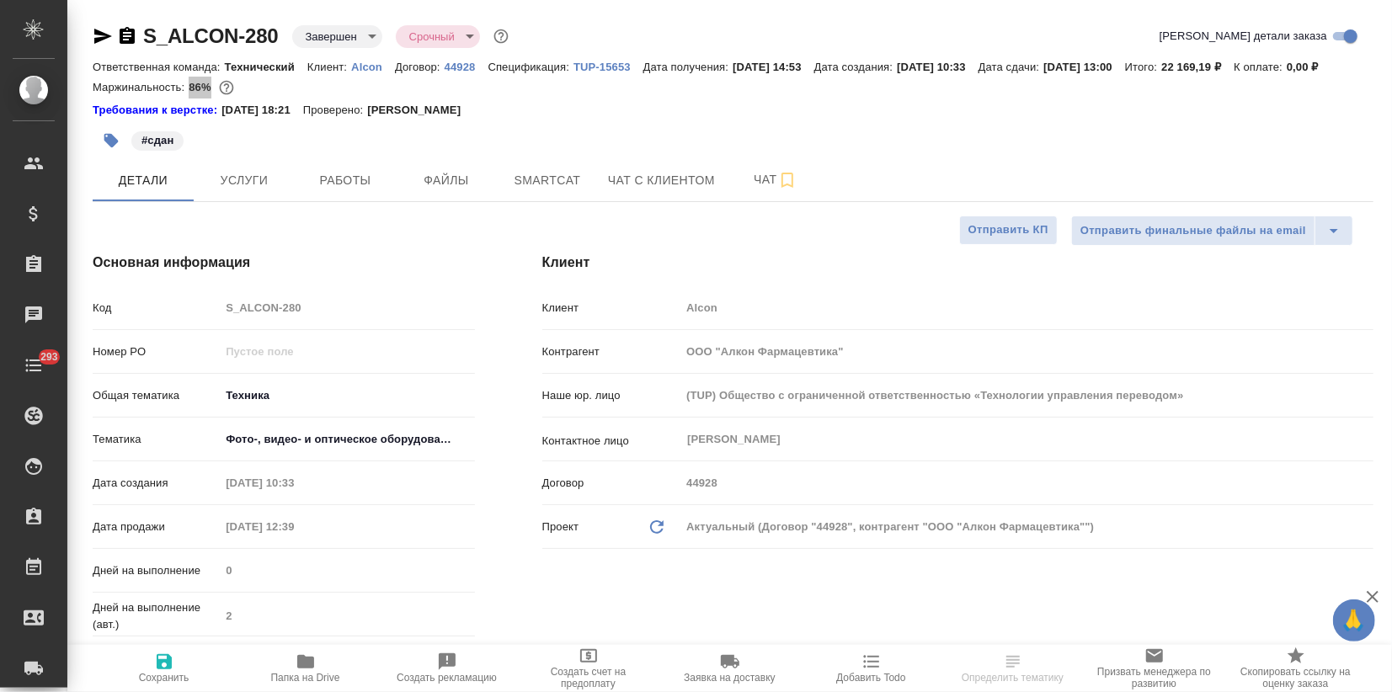
type textarea "x"
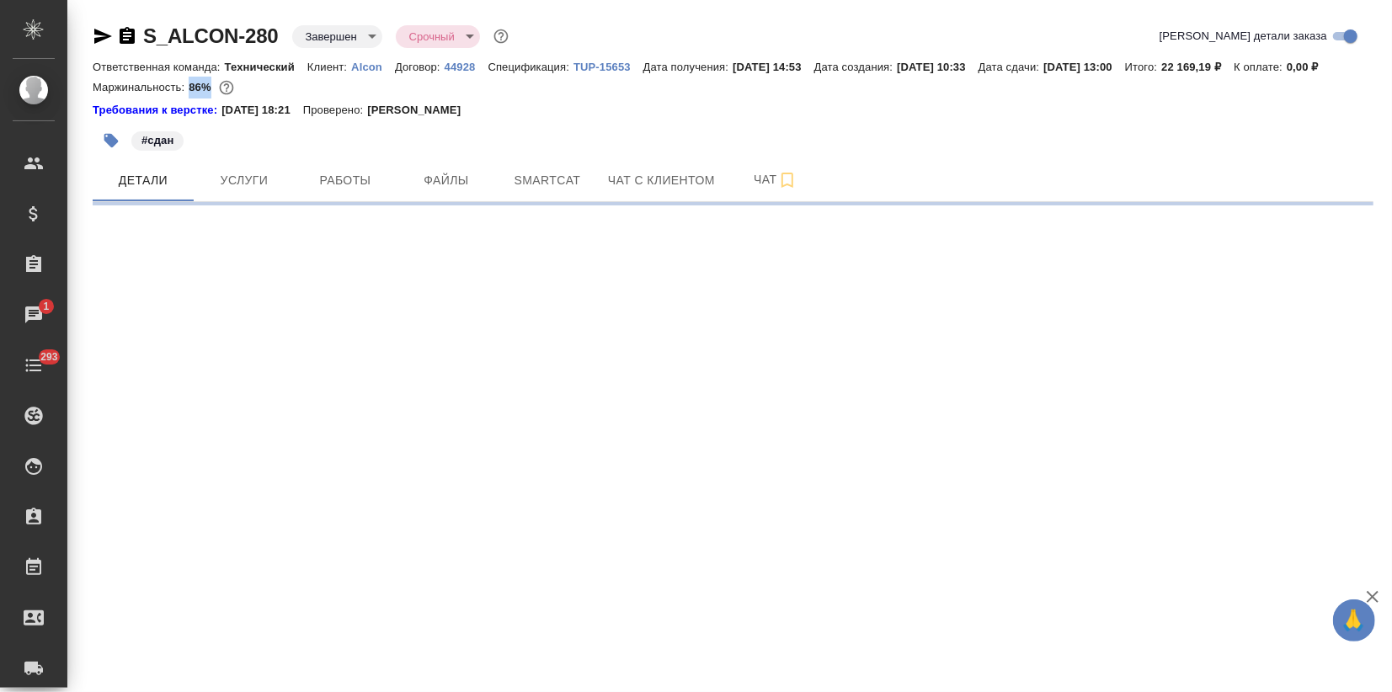
select select "RU"
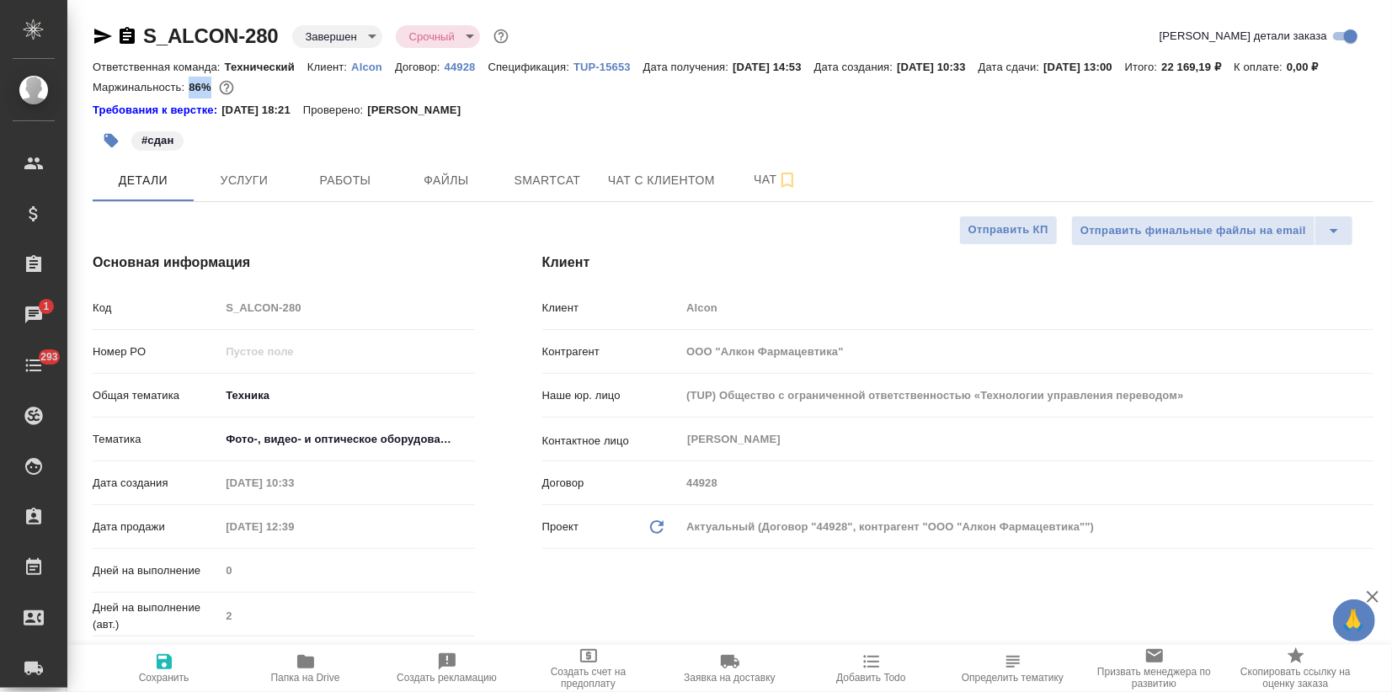
type textarea "x"
drag, startPoint x: 141, startPoint y: 30, endPoint x: 273, endPoint y: 48, distance: 132.6
click at [277, 30] on div "S_ALCON-280 Завершен closed Срочный urgent" at bounding box center [302, 36] width 419 height 27
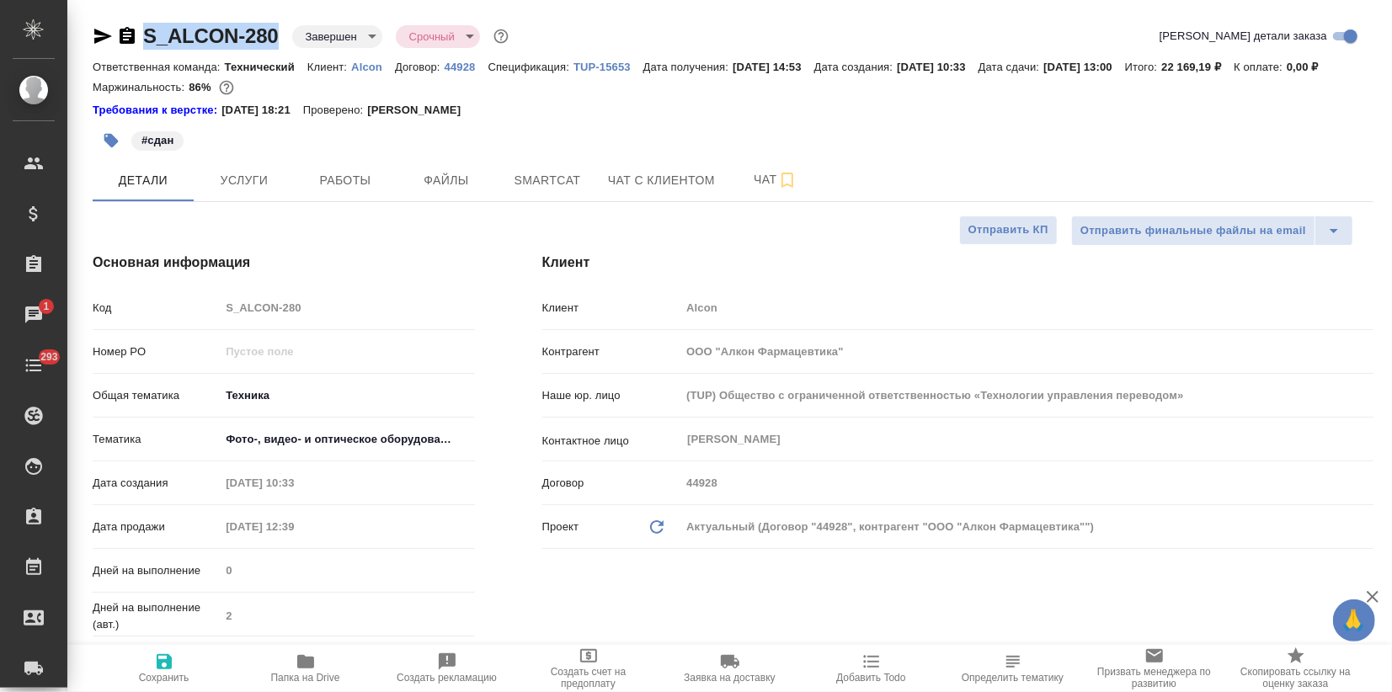
copy link "S_ALCON-280"
type textarea "x"
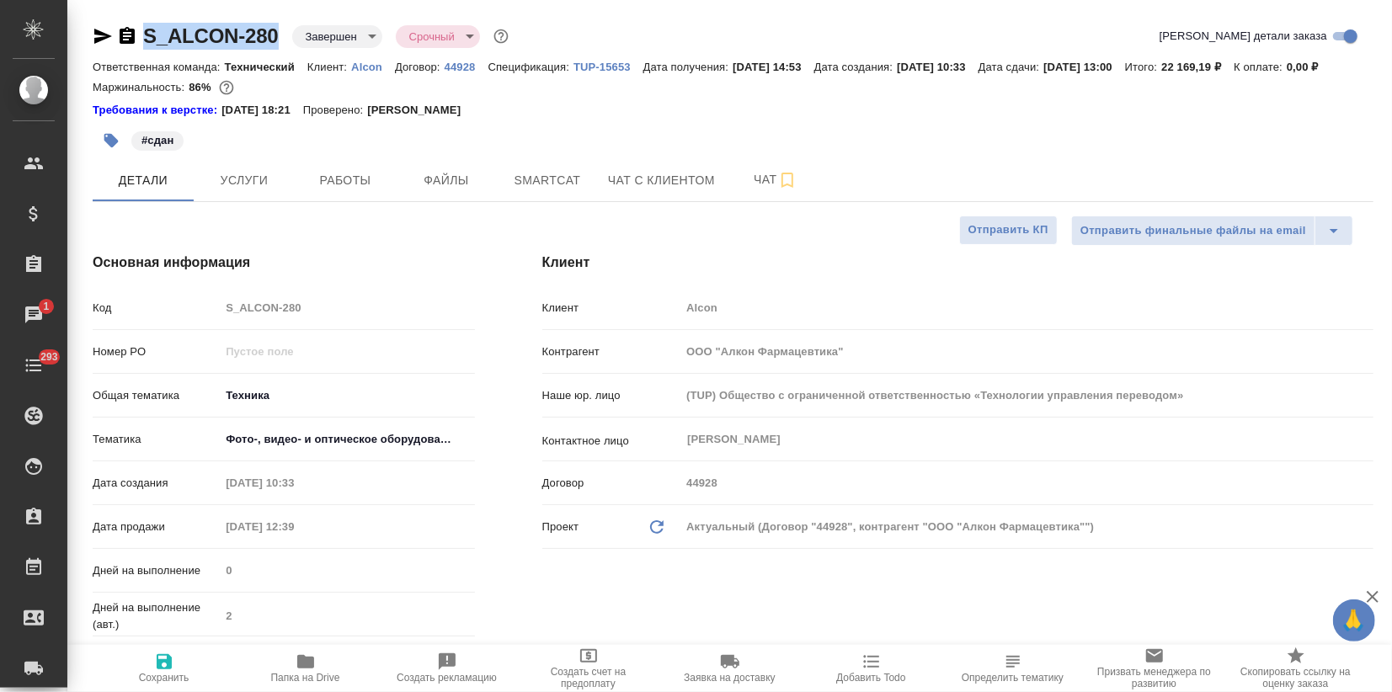
type textarea "x"
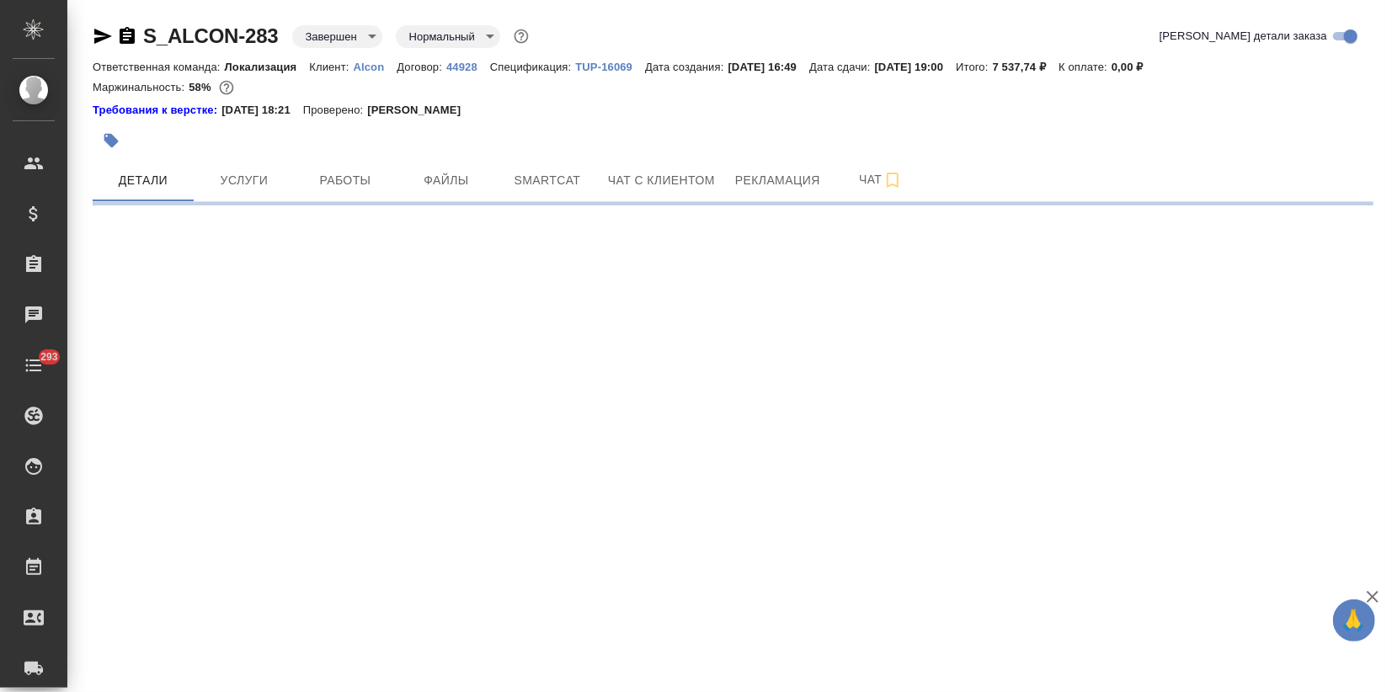
select select "RU"
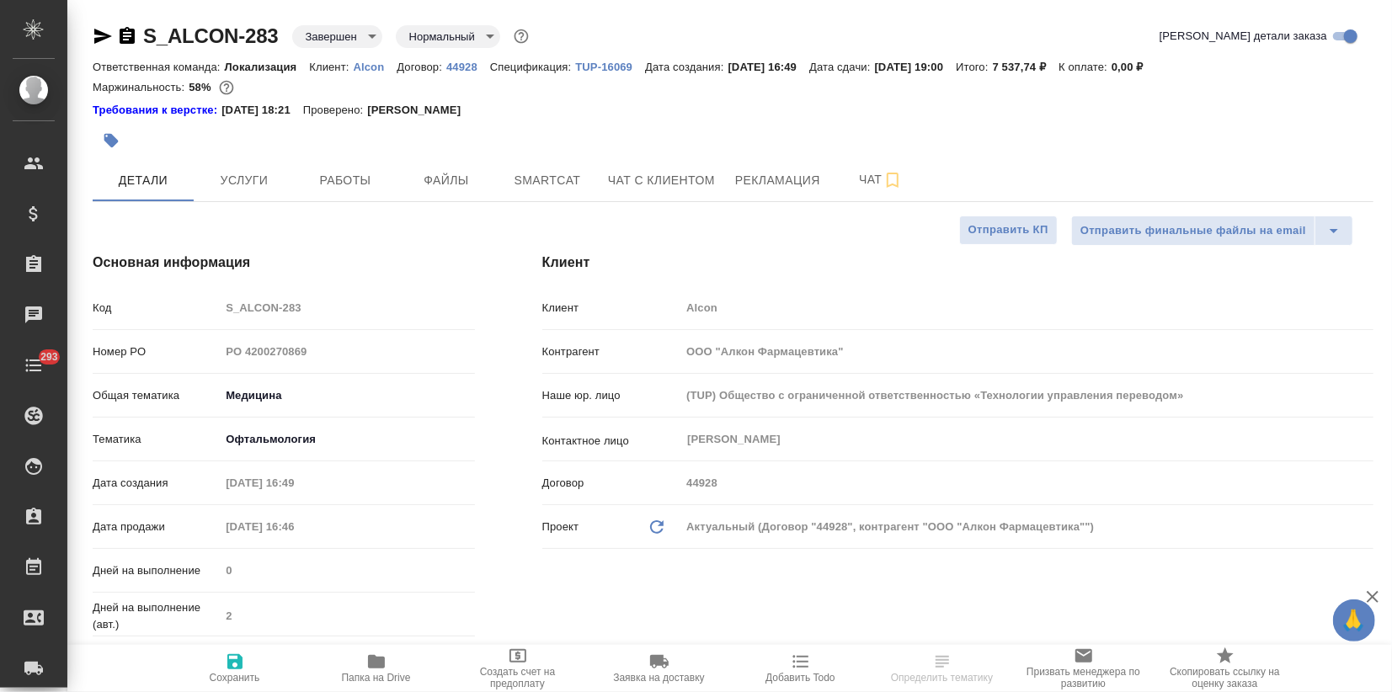
type textarea "x"
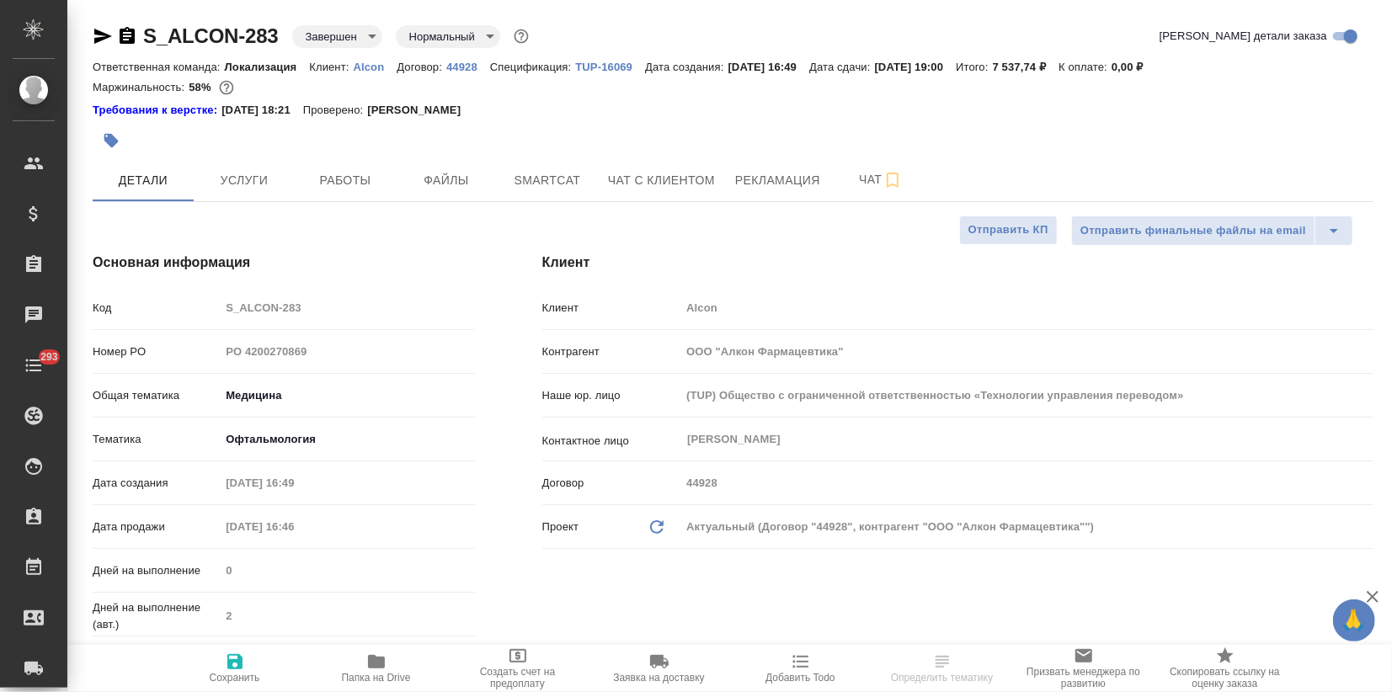
type textarea "x"
drag, startPoint x: 140, startPoint y: 29, endPoint x: 276, endPoint y: 32, distance: 136.5
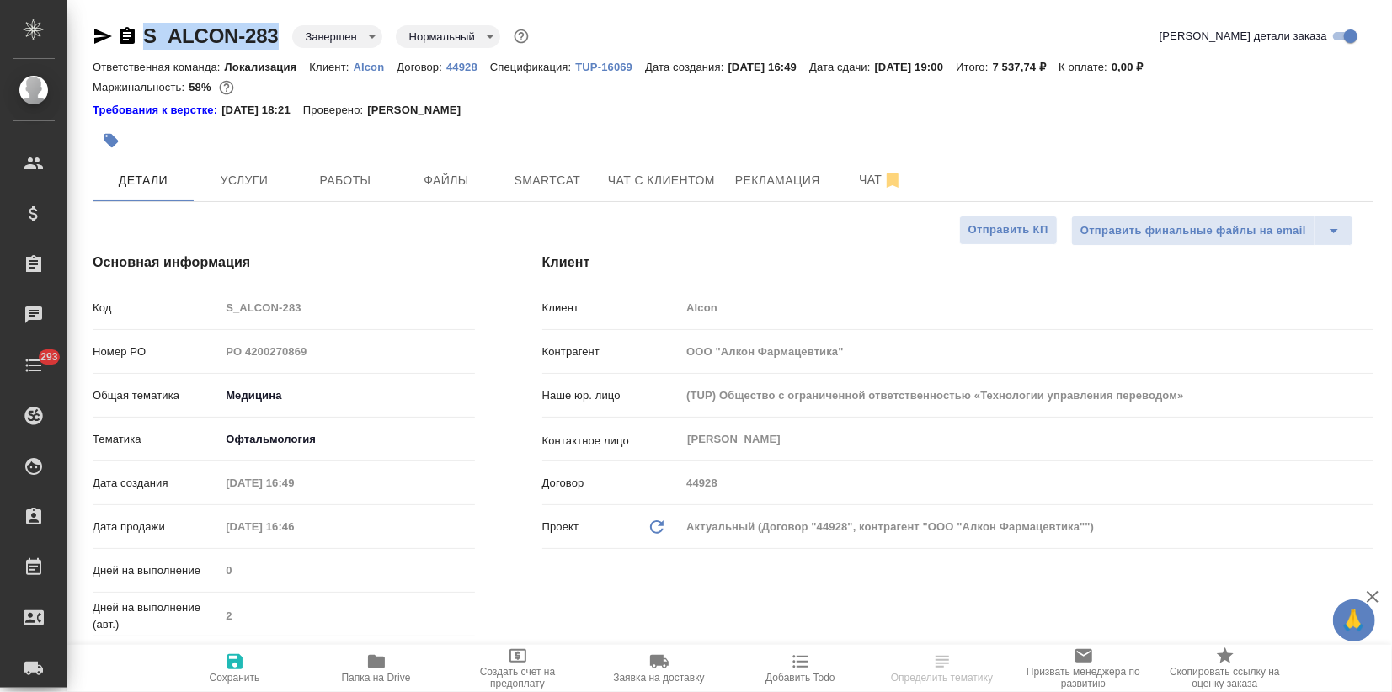
click at [276, 33] on div "S_ALCON-283 Завершен closed Нормальный normal" at bounding box center [313, 36] width 440 height 27
copy link "S_ALCON-283"
type textarea "x"
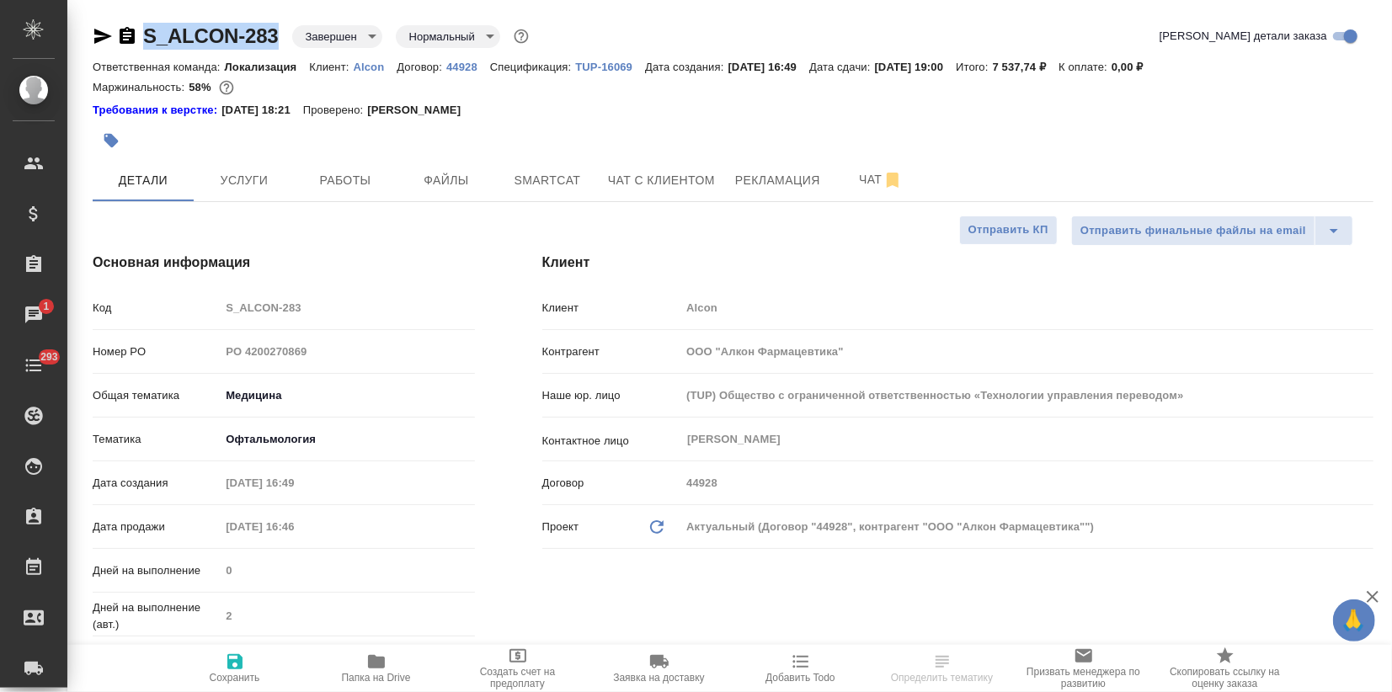
type textarea "x"
drag, startPoint x: 190, startPoint y: 83, endPoint x: 209, endPoint y: 82, distance: 19.4
click at [209, 82] on p "58%" at bounding box center [202, 87] width 26 height 13
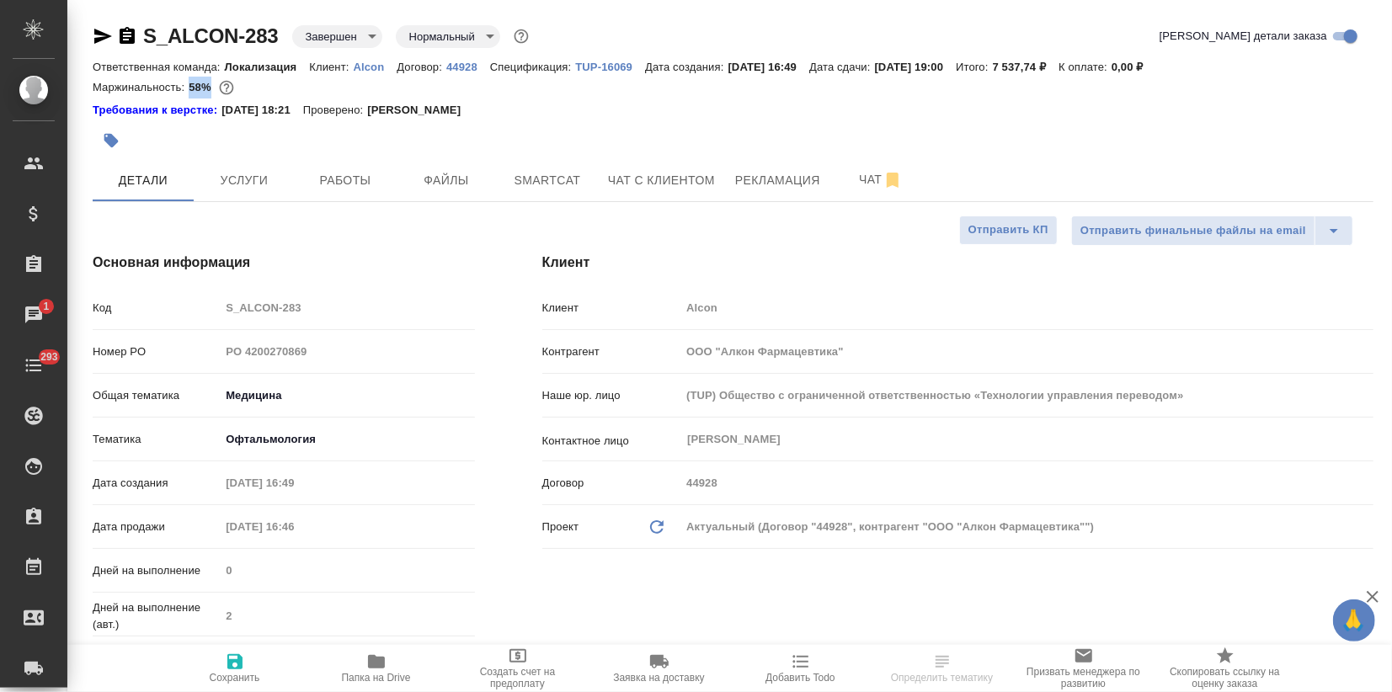
copy p "58%"
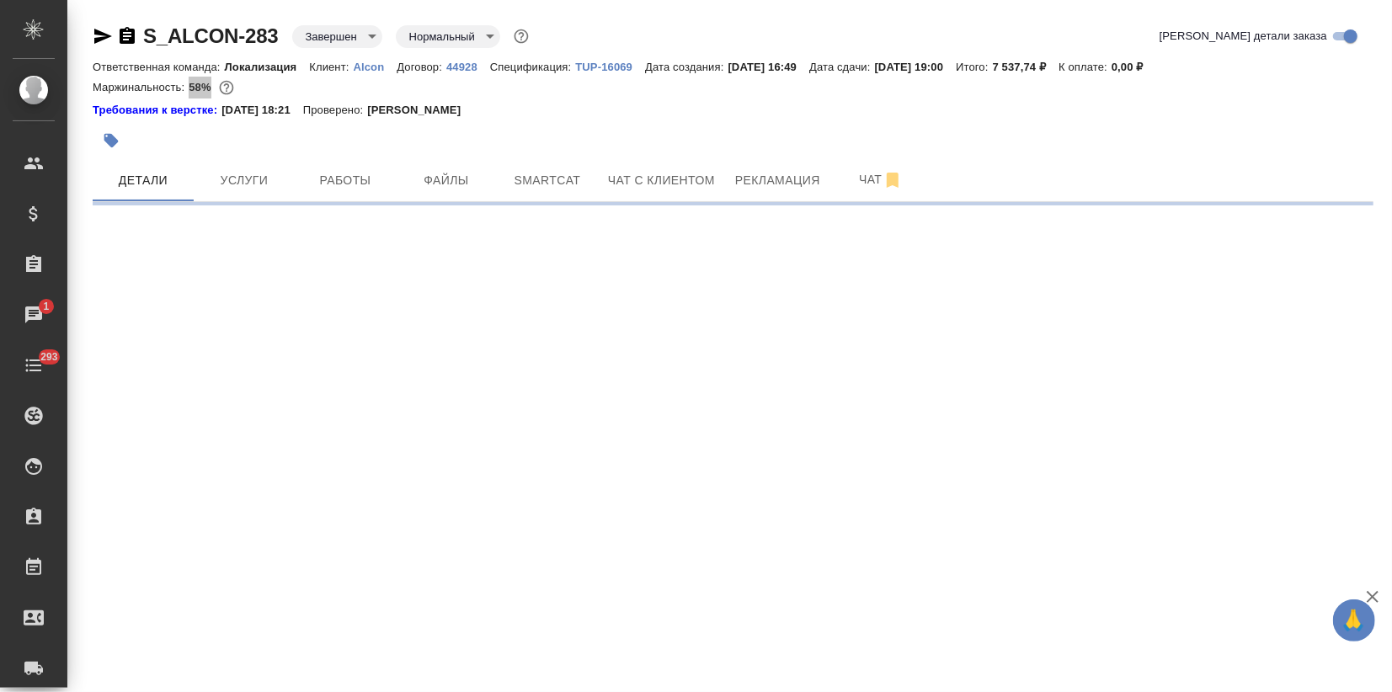
select select "RU"
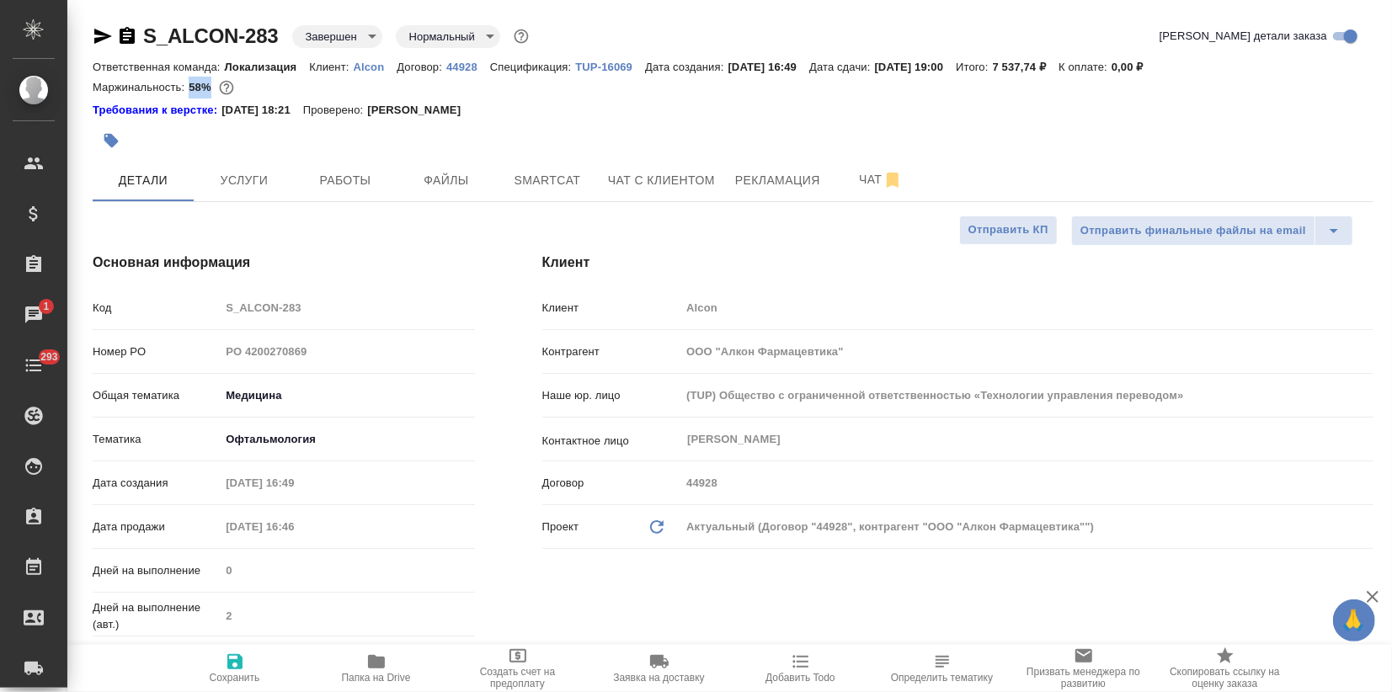
type textarea "x"
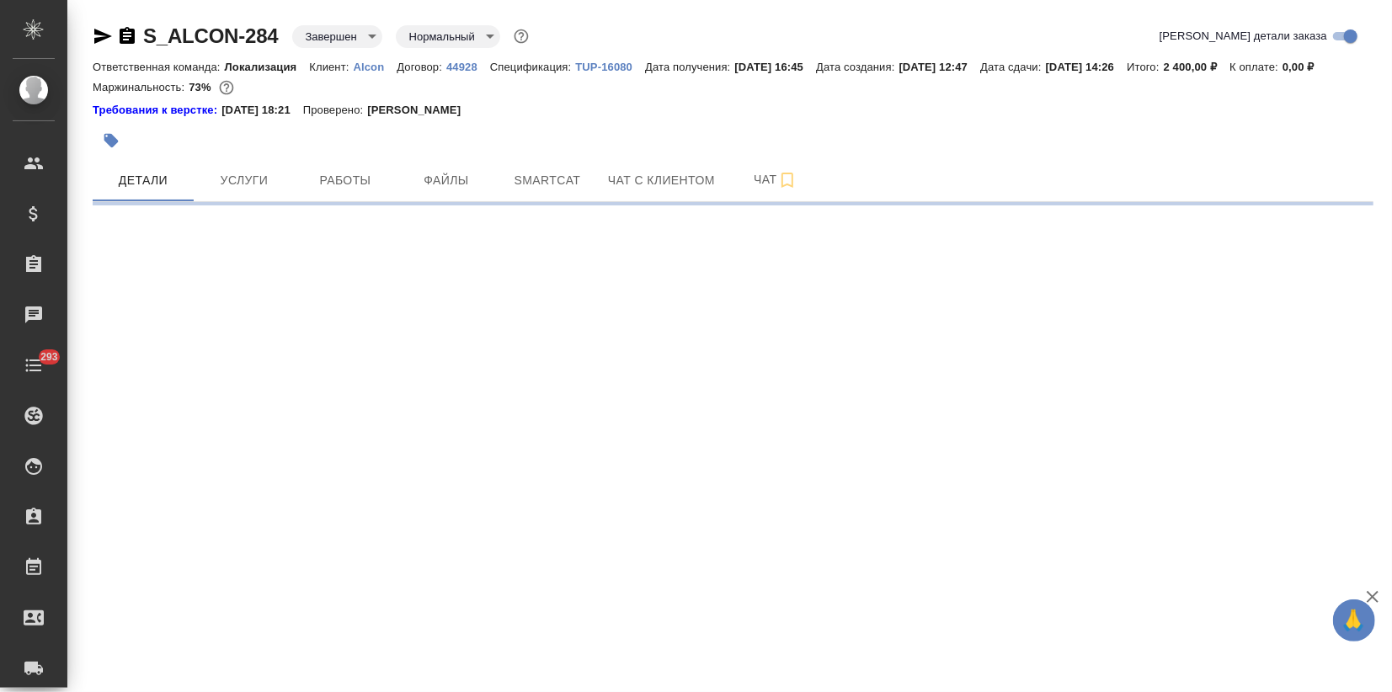
select select "RU"
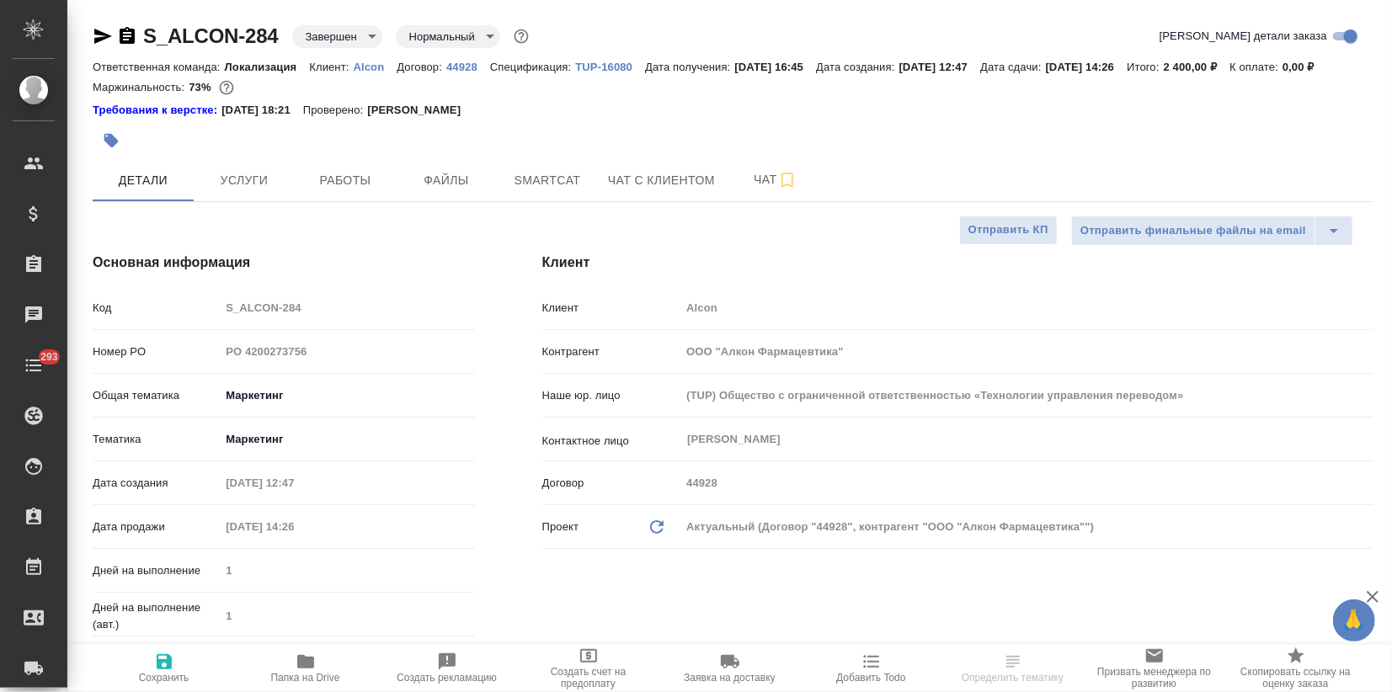
type textarea "x"
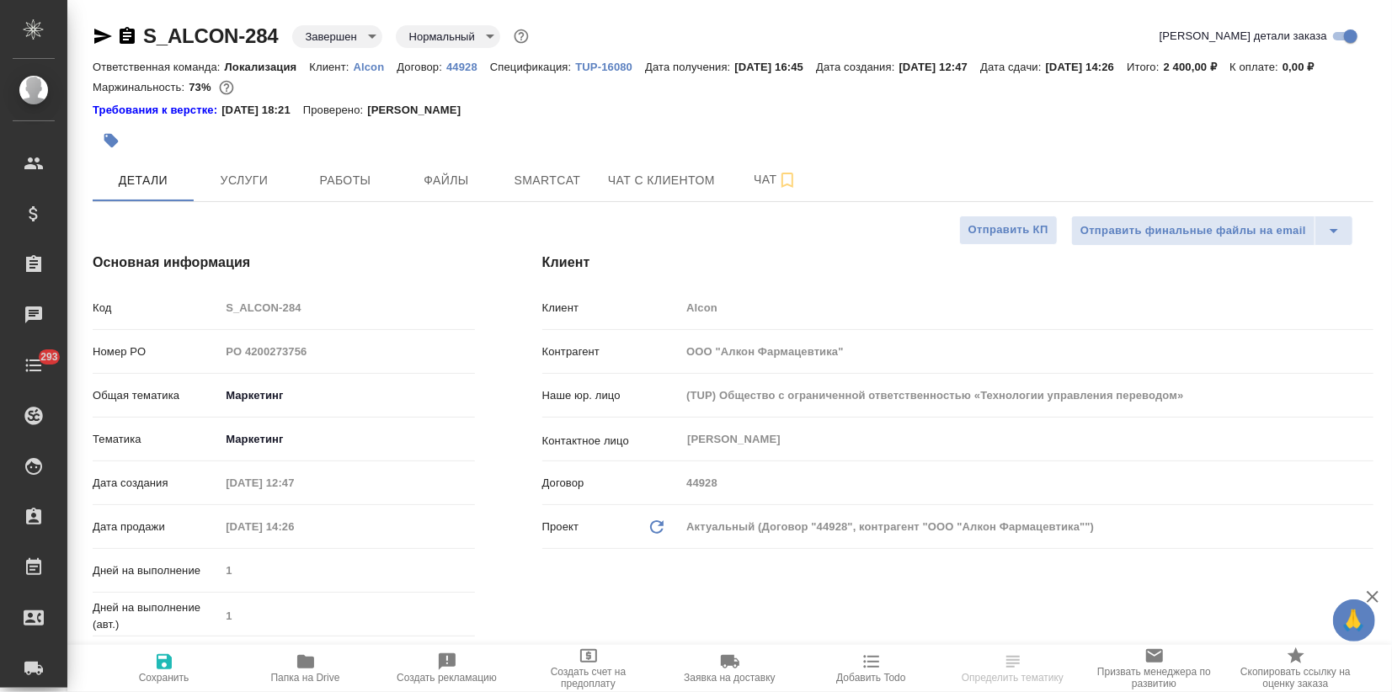
type textarea "x"
drag, startPoint x: 141, startPoint y: 25, endPoint x: 280, endPoint y: 29, distance: 139.0
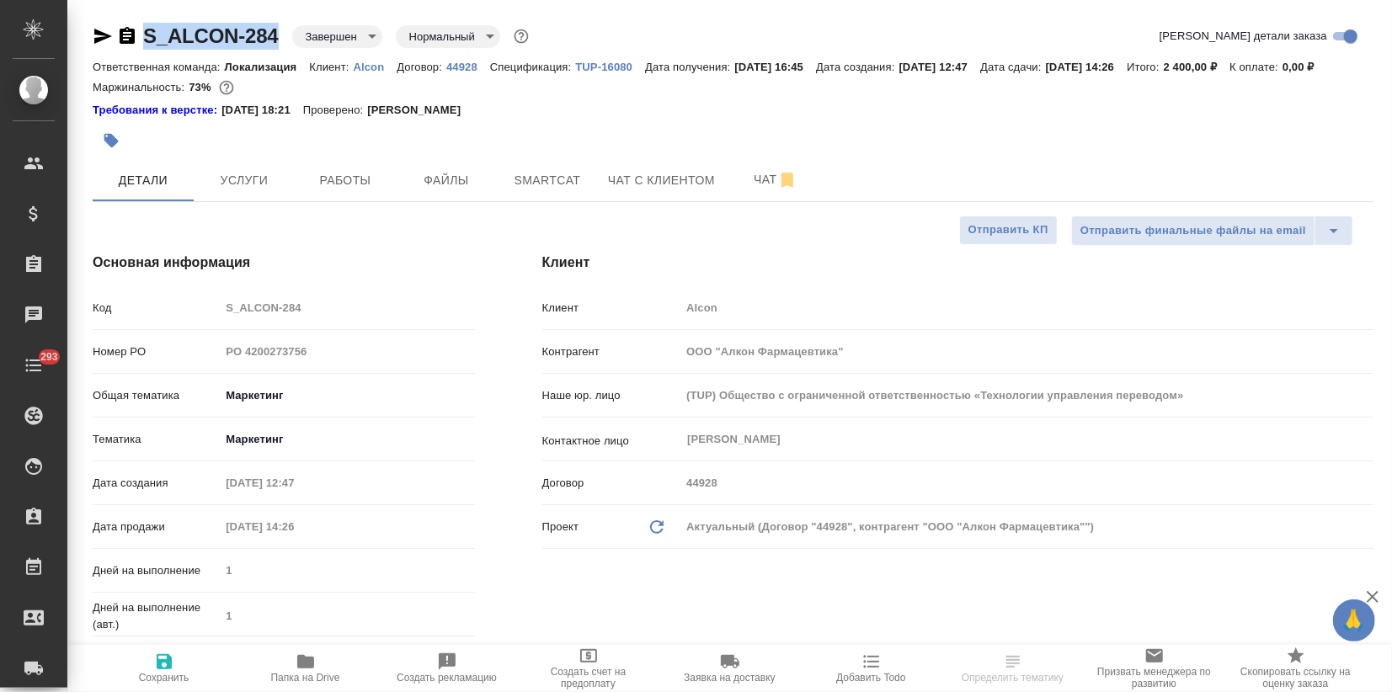
click at [280, 29] on div "S_ALCON-284 Завершен closed Нормальный normal" at bounding box center [313, 36] width 440 height 27
copy link "S_ALCON-284"
type textarea "x"
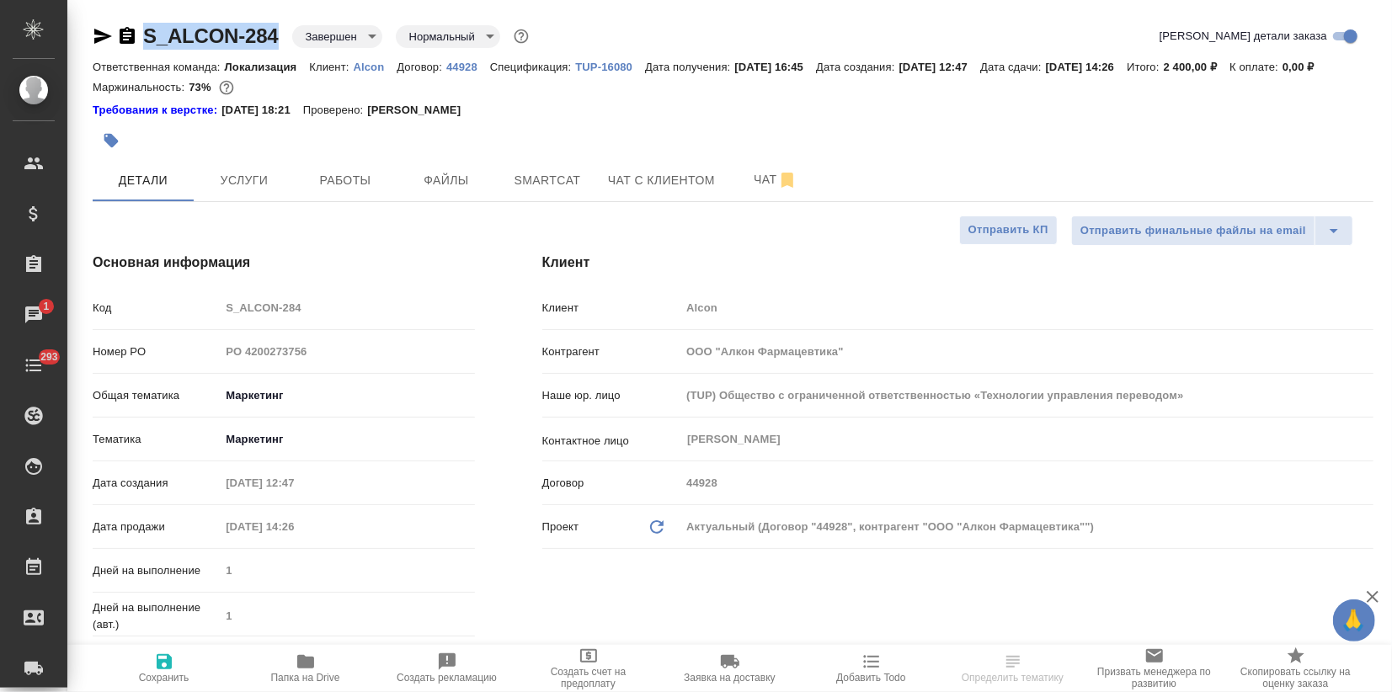
type textarea "x"
drag, startPoint x: 189, startPoint y: 104, endPoint x: 216, endPoint y: 104, distance: 27.0
click at [216, 99] on div "Маржинальность: 73%" at bounding box center [733, 88] width 1281 height 22
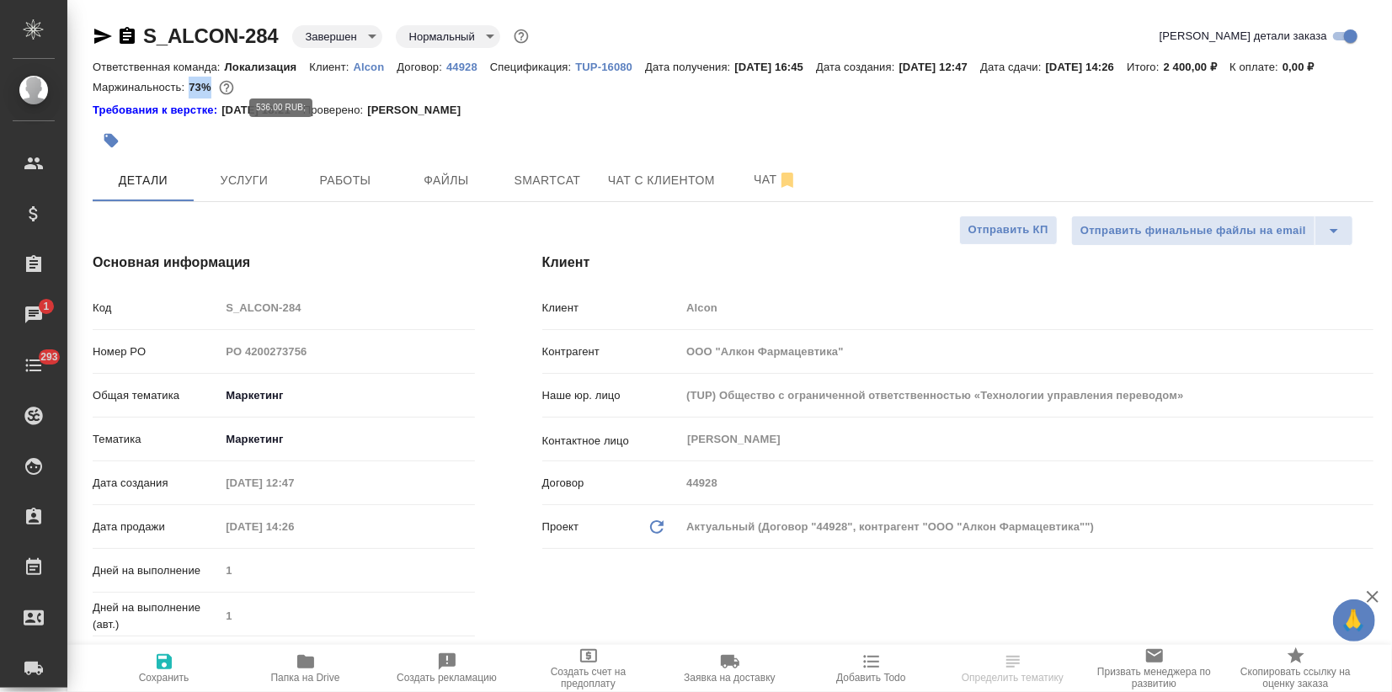
copy p "73%"
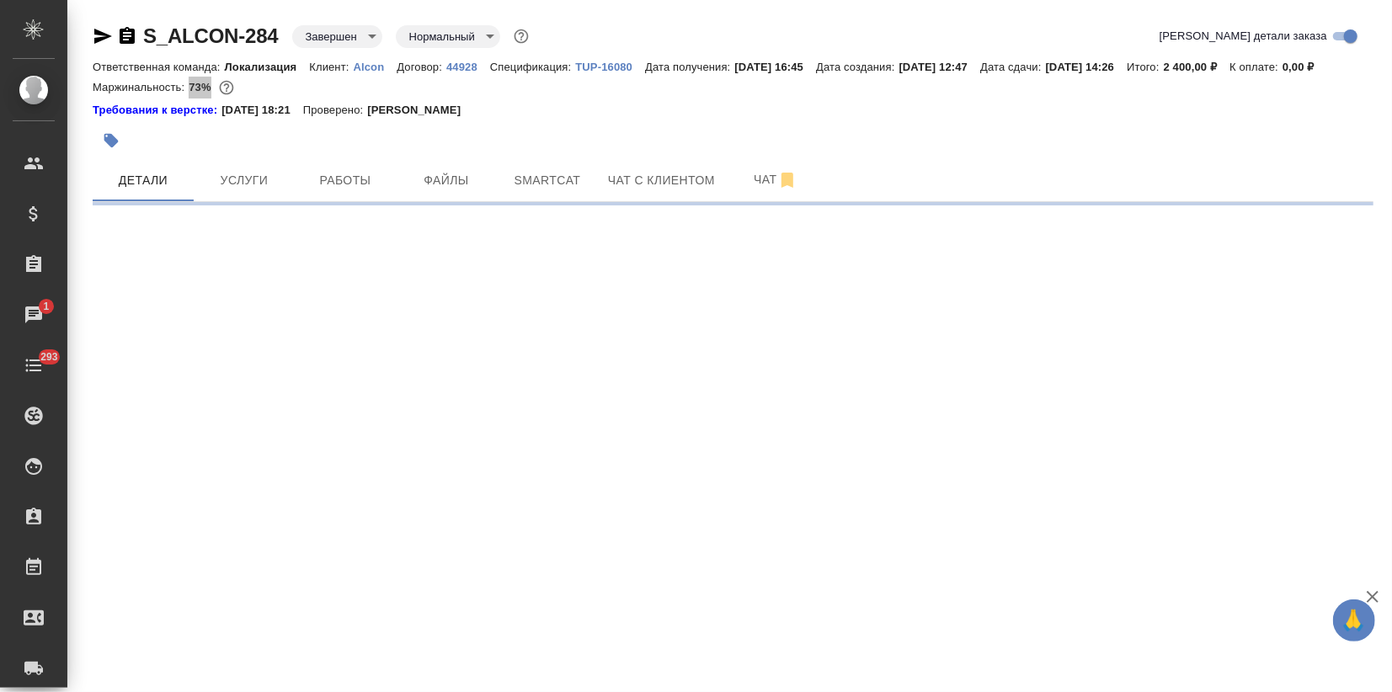
select select "RU"
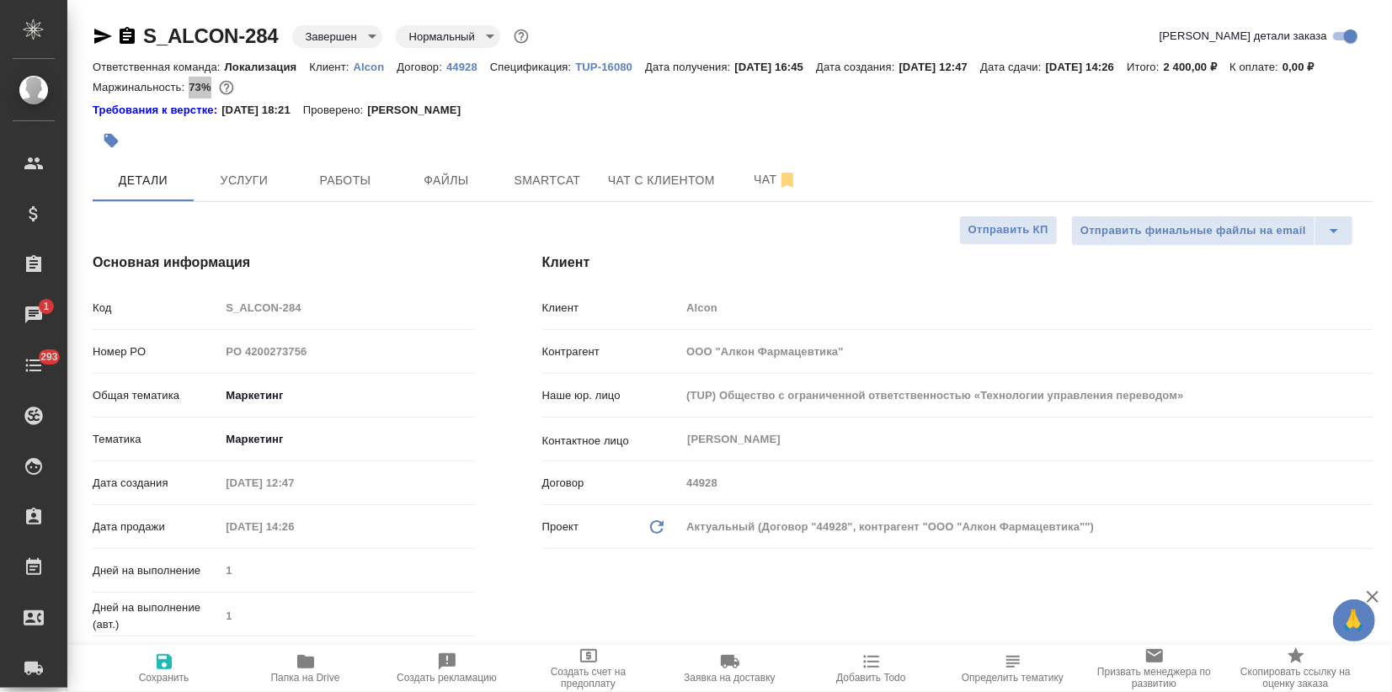
type textarea "x"
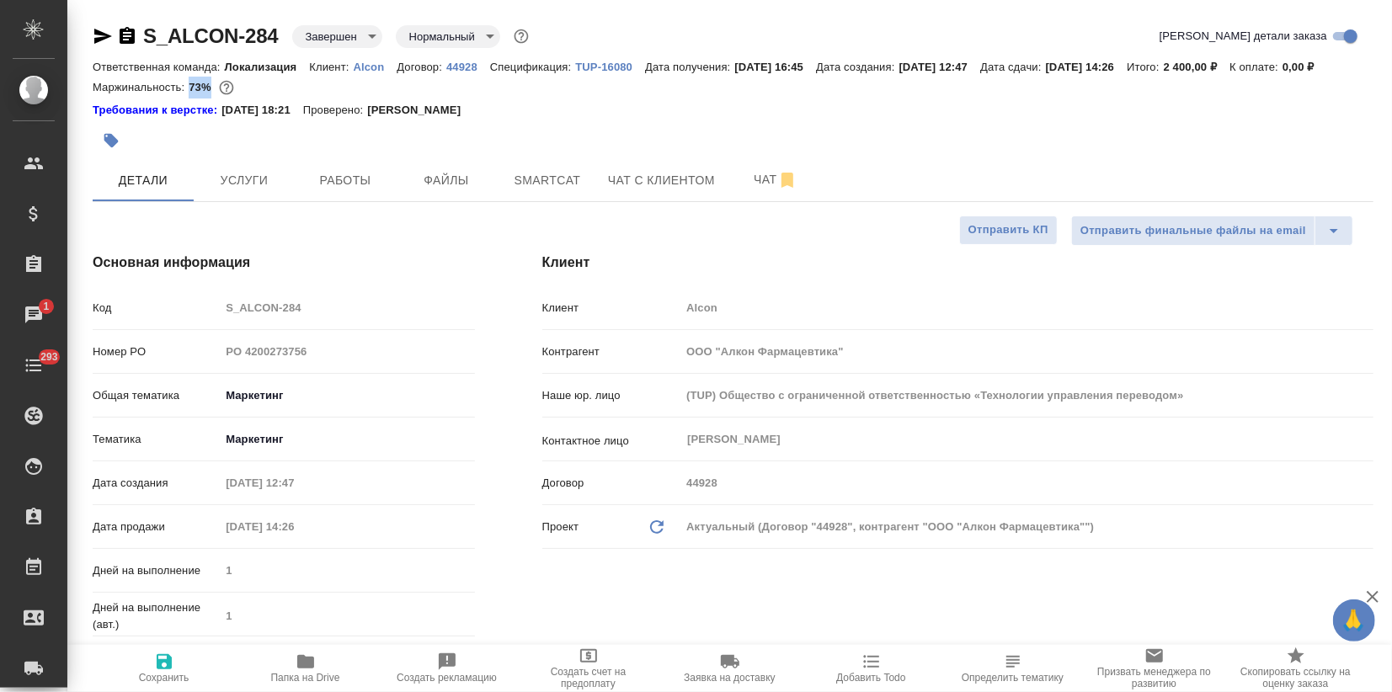
type textarea "x"
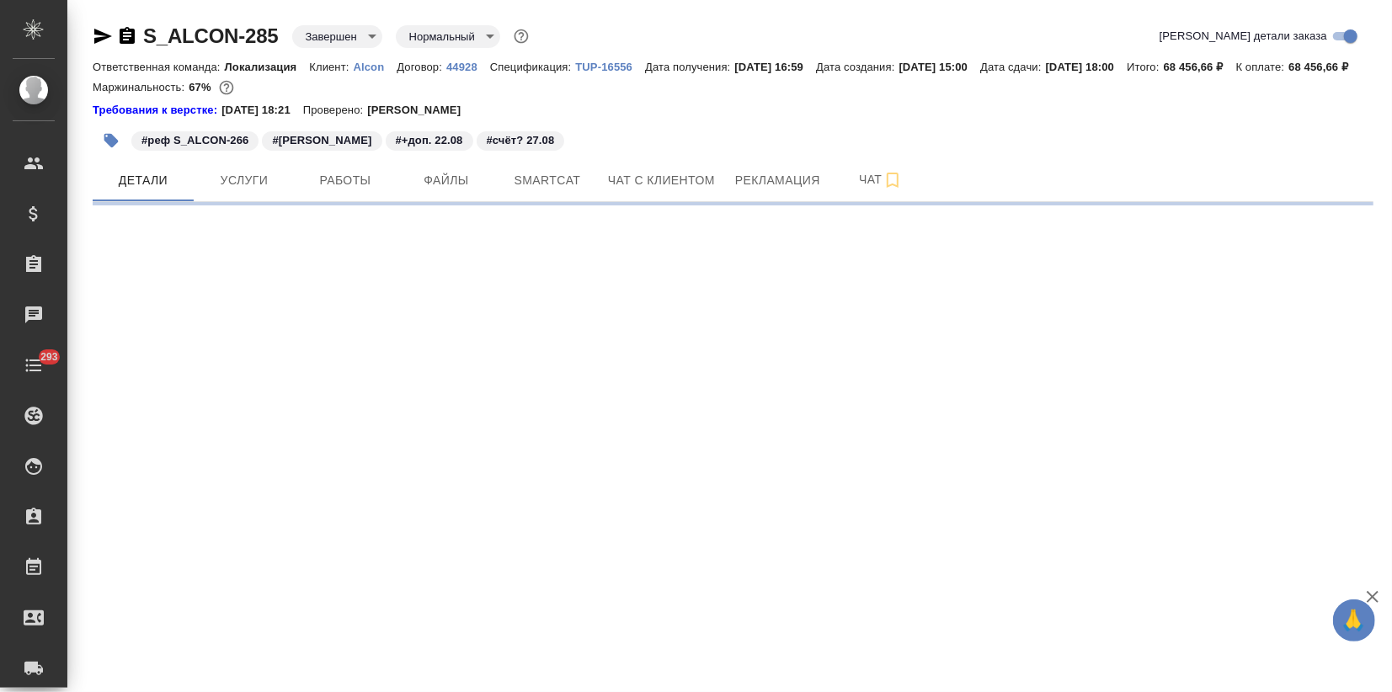
select select "RU"
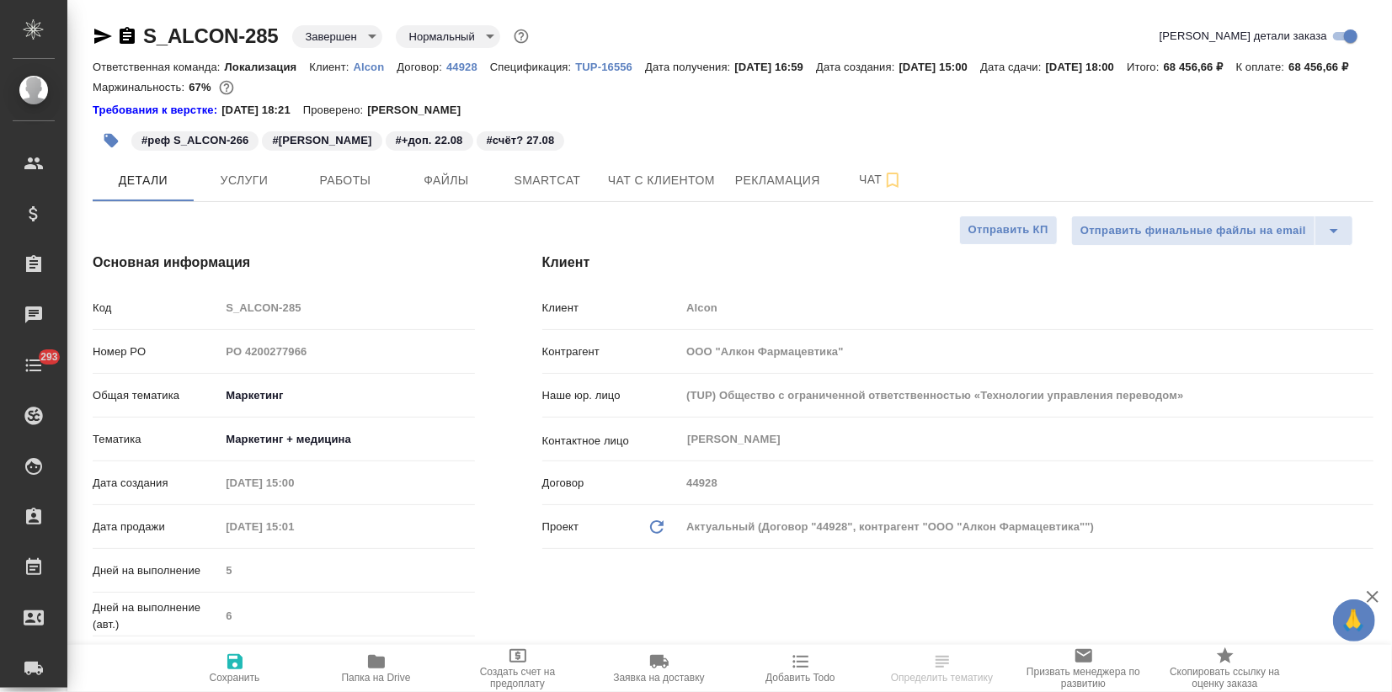
type textarea "x"
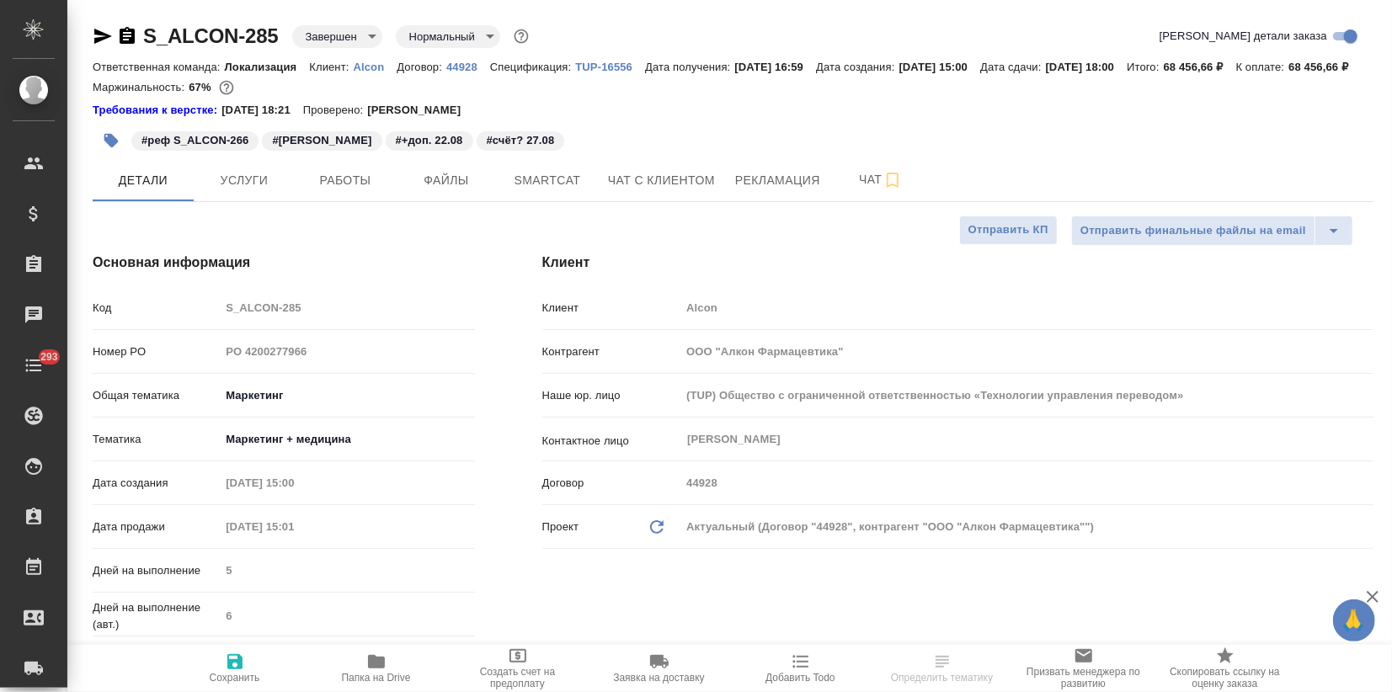
type textarea "x"
drag, startPoint x: 139, startPoint y: 29, endPoint x: 275, endPoint y: 26, distance: 136.5
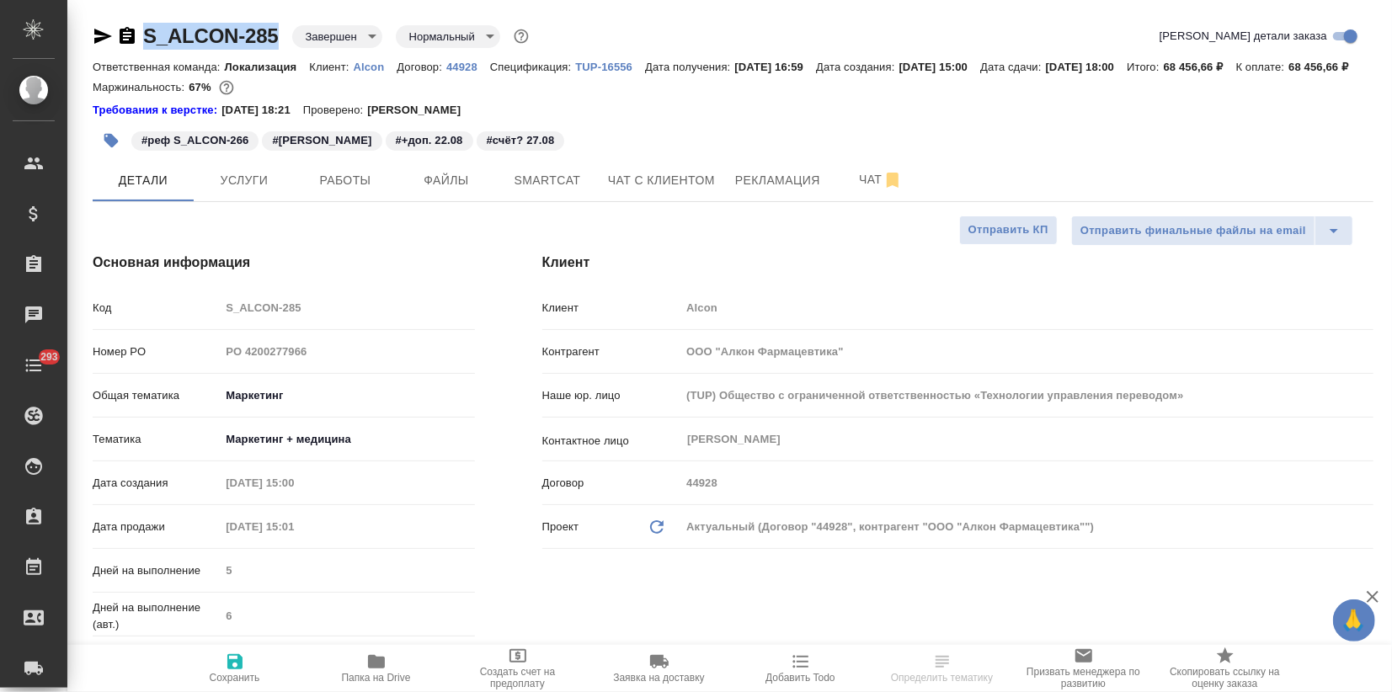
click at [275, 26] on div "S_ALCON-285 Завершен closed Нормальный normal" at bounding box center [313, 36] width 440 height 27
copy link "S_ALCON-285"
type textarea "x"
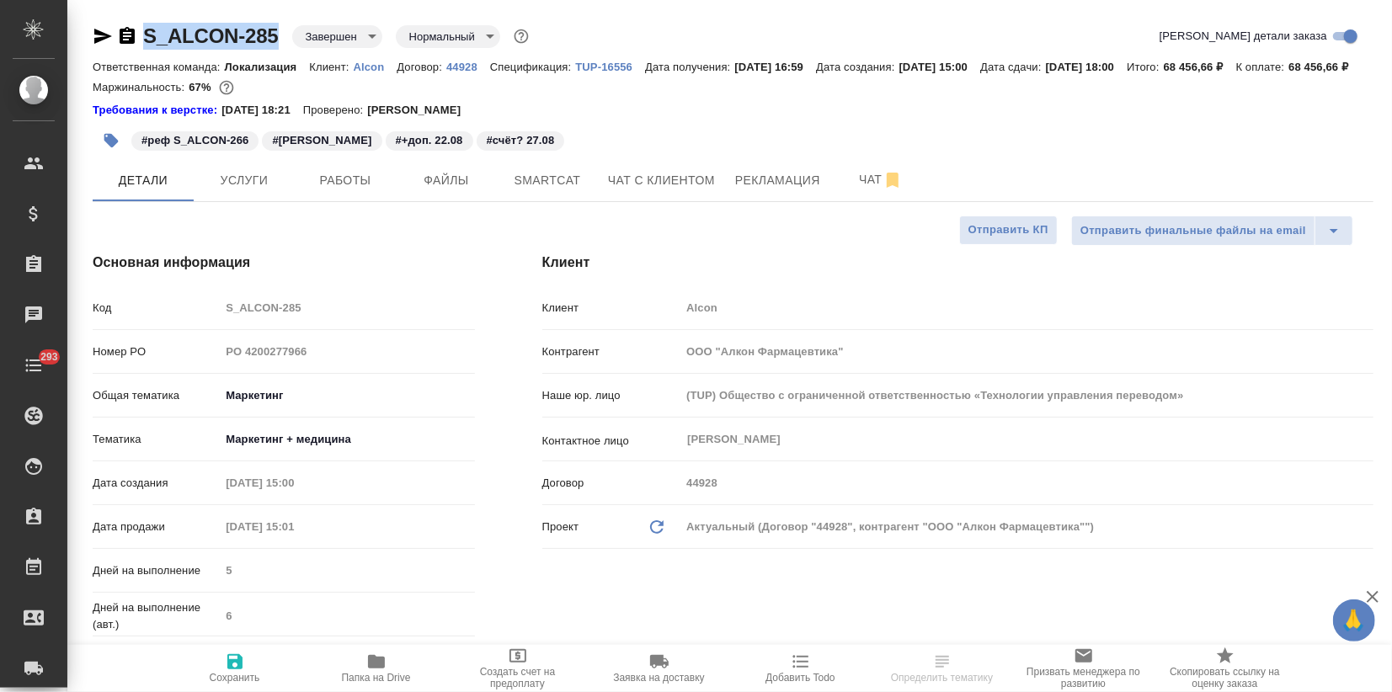
type textarea "x"
drag, startPoint x: 184, startPoint y: 105, endPoint x: 223, endPoint y: 104, distance: 39.6
click at [223, 99] on div "Маржинальность: 67%" at bounding box center [733, 88] width 1281 height 22
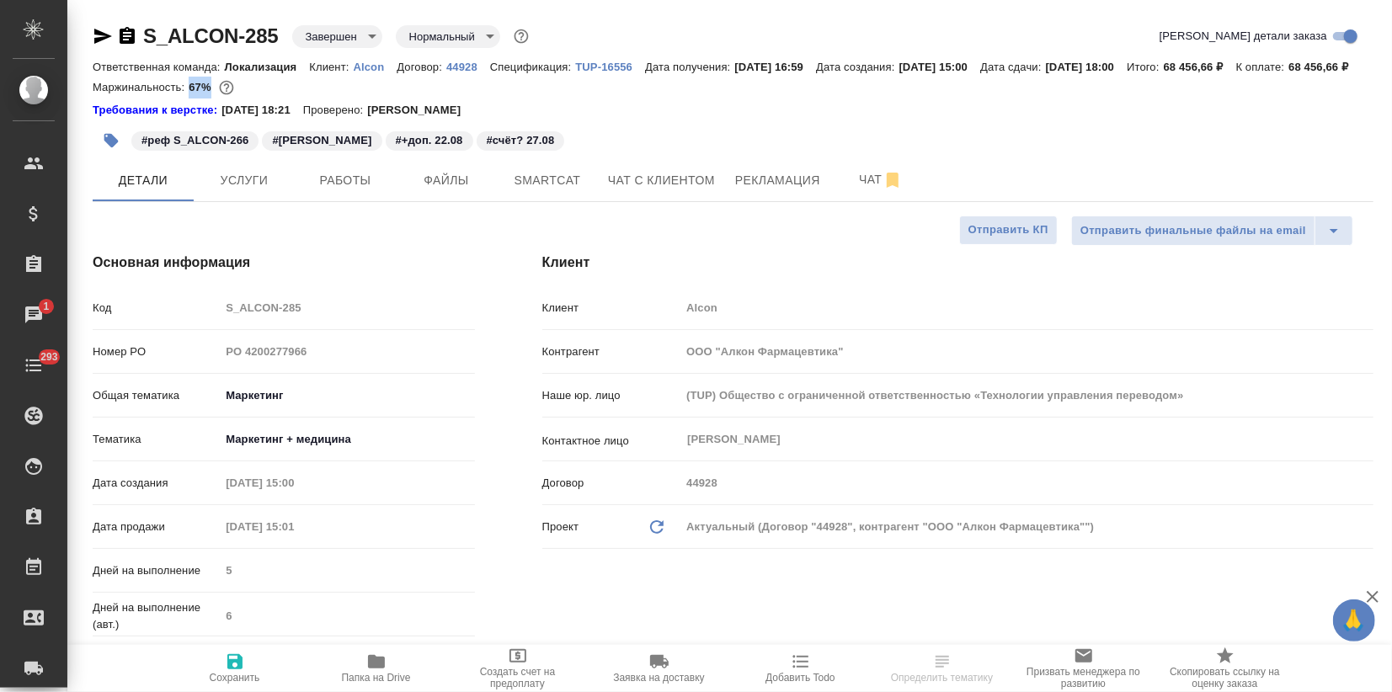
copy p "67%"
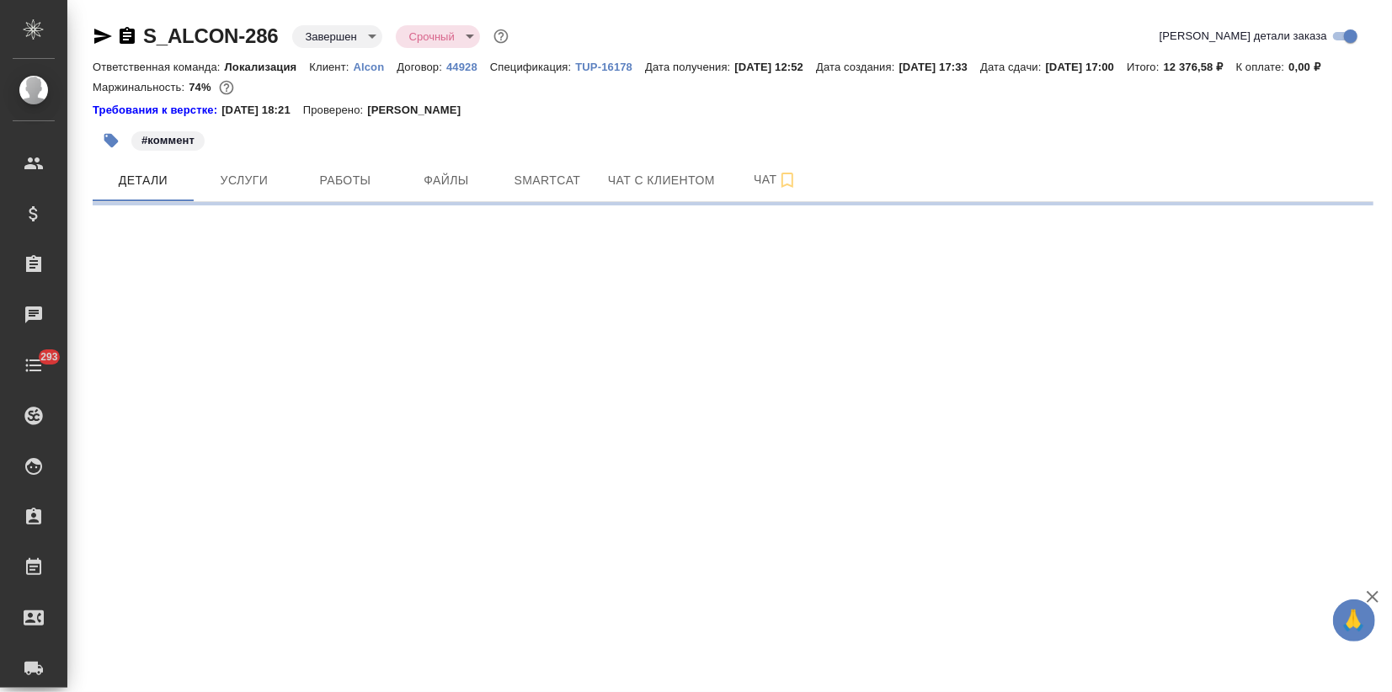
select select "RU"
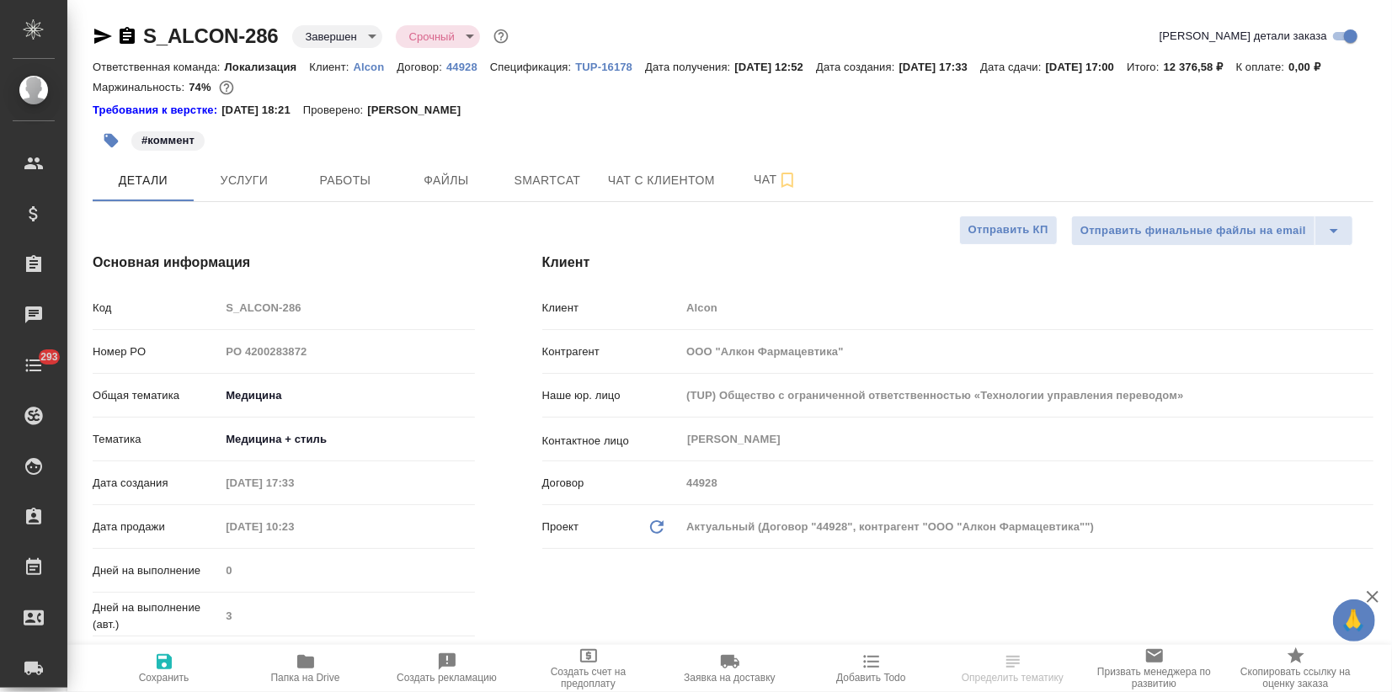
type textarea "x"
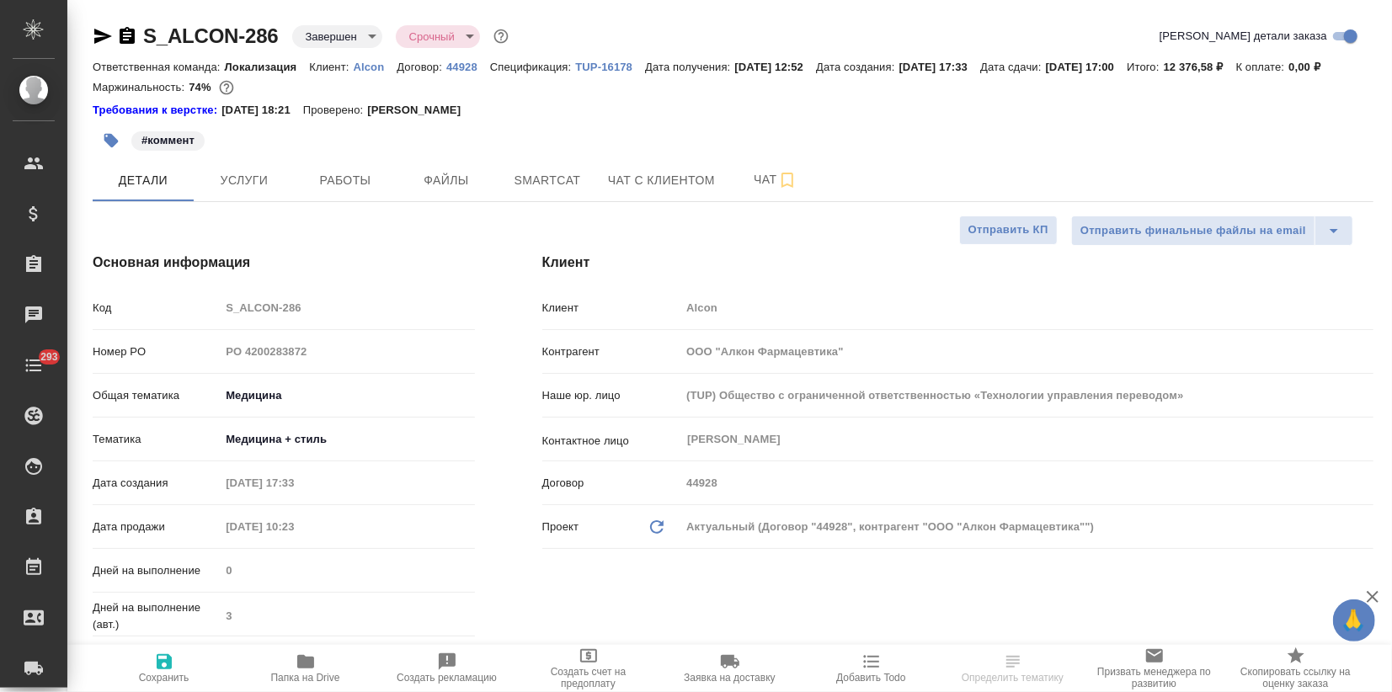
type textarea "x"
drag, startPoint x: 189, startPoint y: 108, endPoint x: 212, endPoint y: 108, distance: 23.6
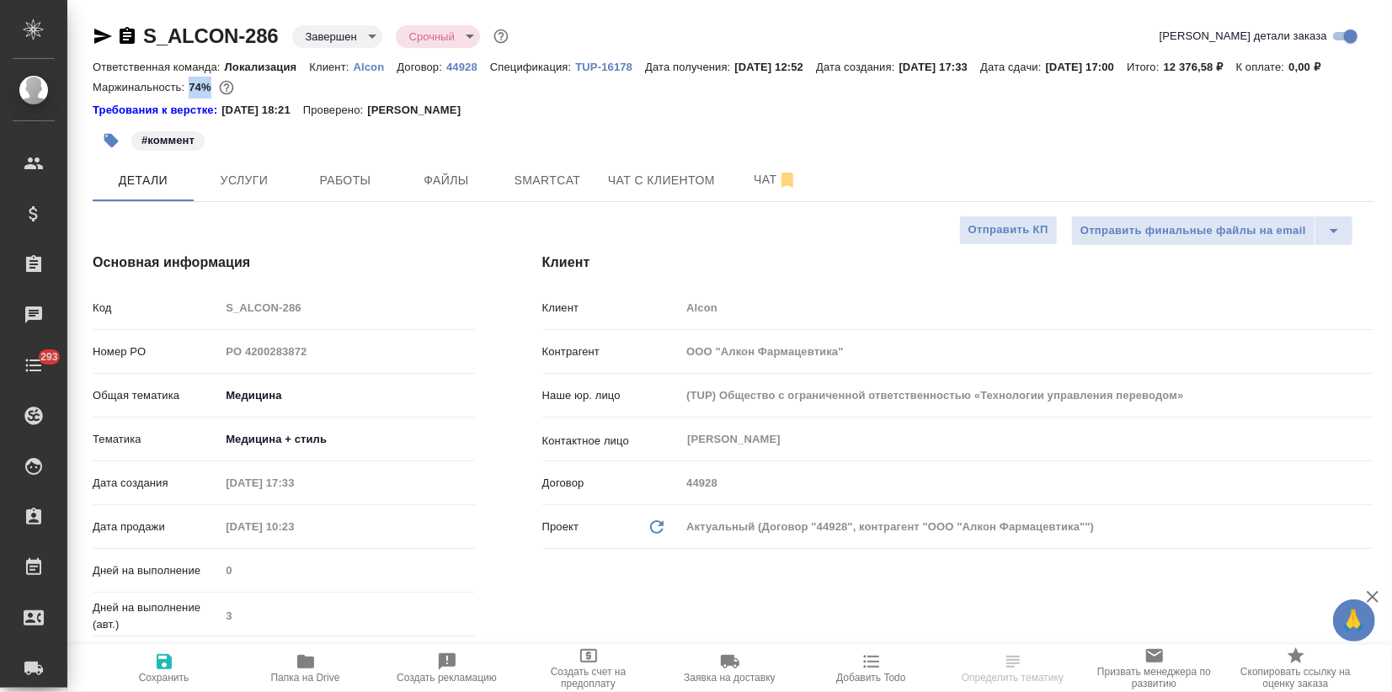
click at [212, 93] on p "74%" at bounding box center [202, 87] width 26 height 13
copy p "74%"
type textarea "x"
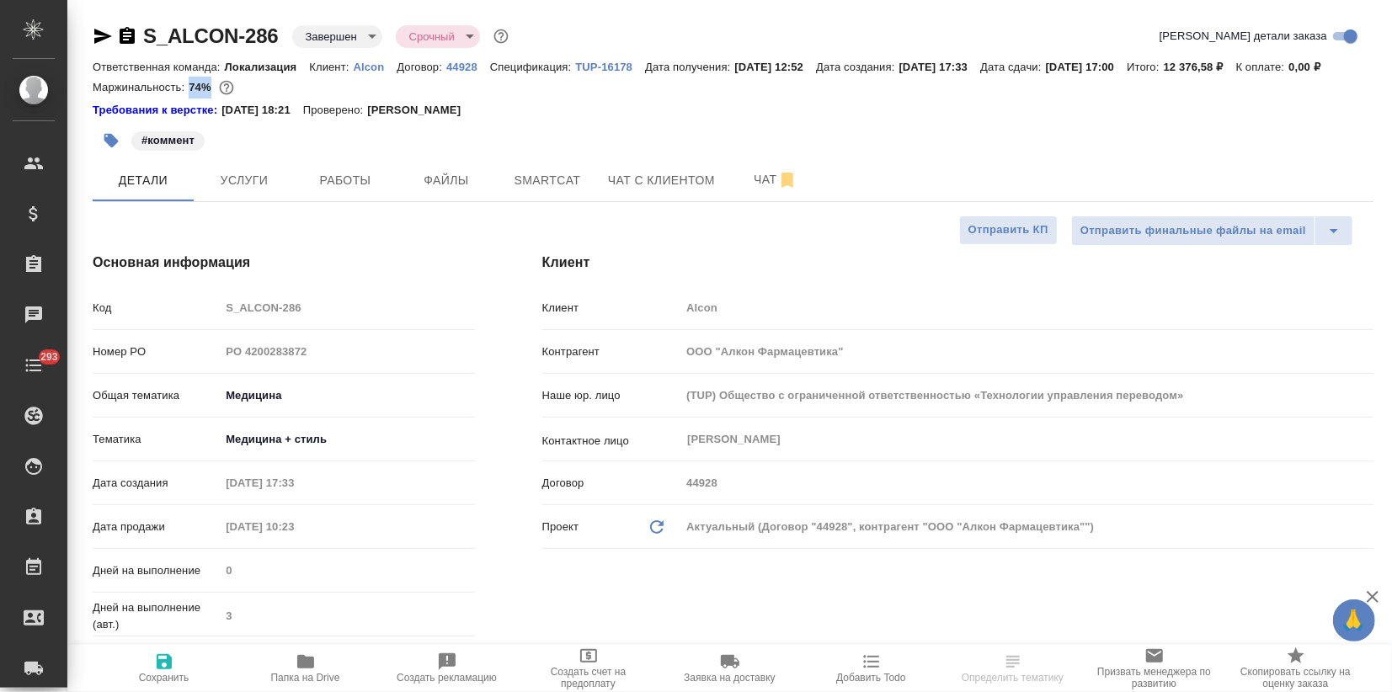
type textarea "x"
drag, startPoint x: 141, startPoint y: 39, endPoint x: 279, endPoint y: 35, distance: 137.3
click at [279, 35] on div "S_ALCON-286 Завершен closed Срочный urgent" at bounding box center [302, 36] width 419 height 27
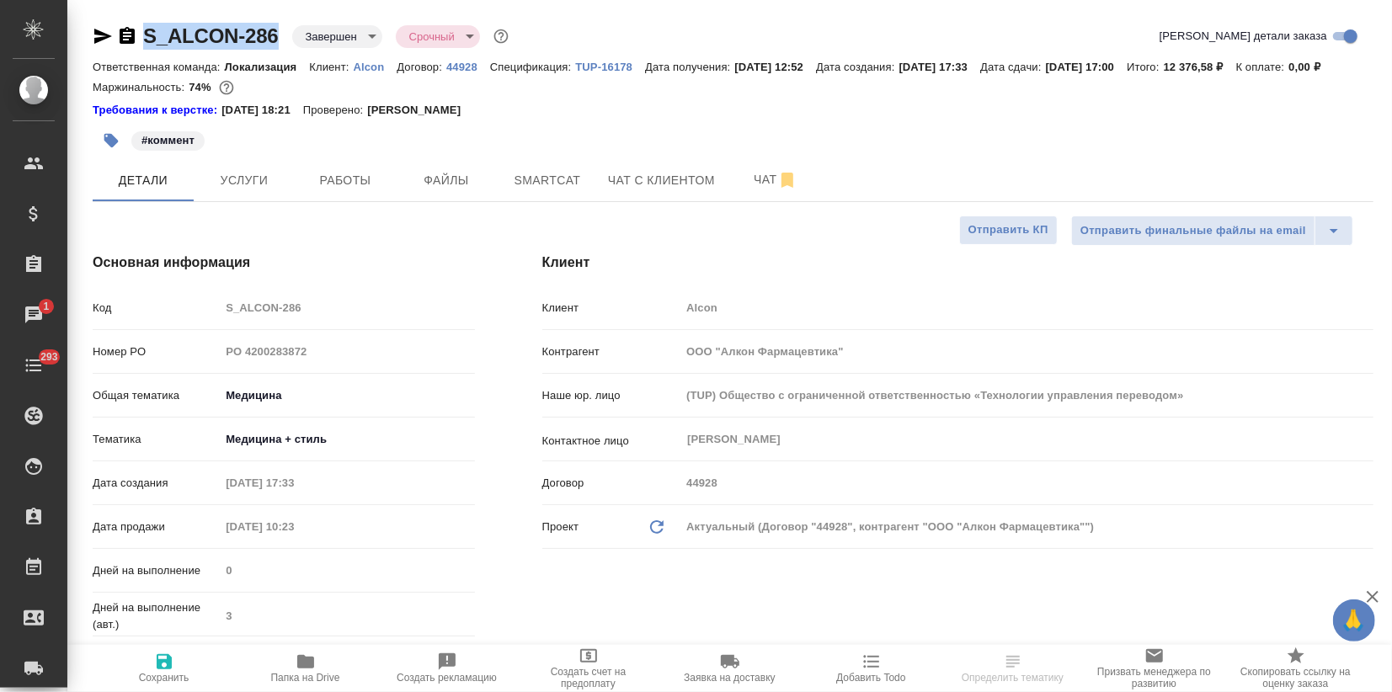
copy link "S_ALCON-286"
select select "RU"
type textarea "x"
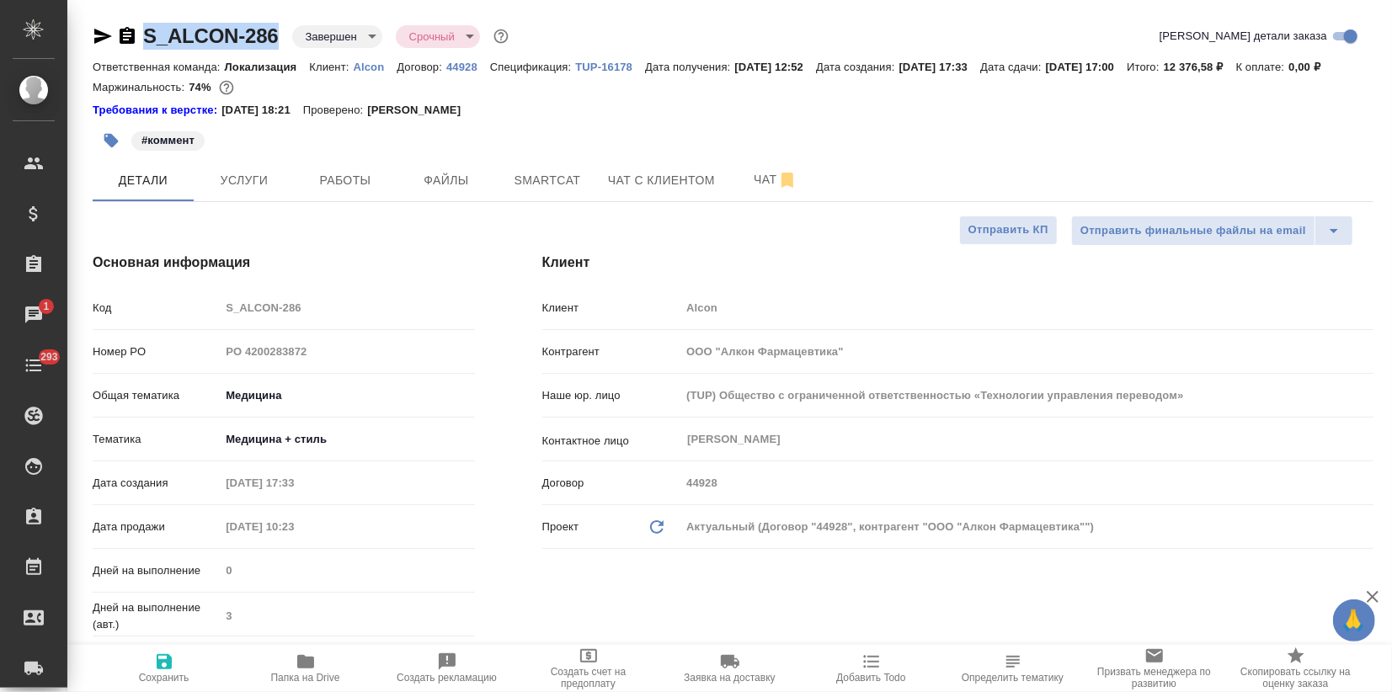
type textarea "x"
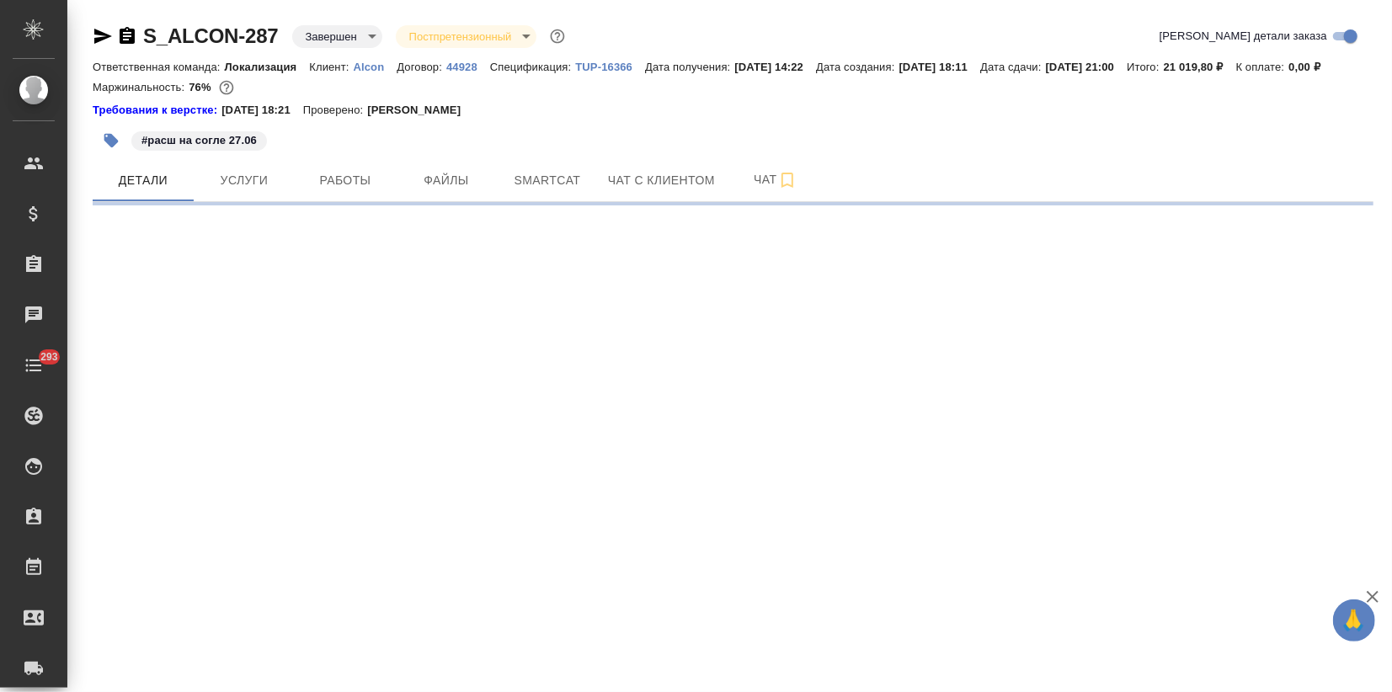
select select "RU"
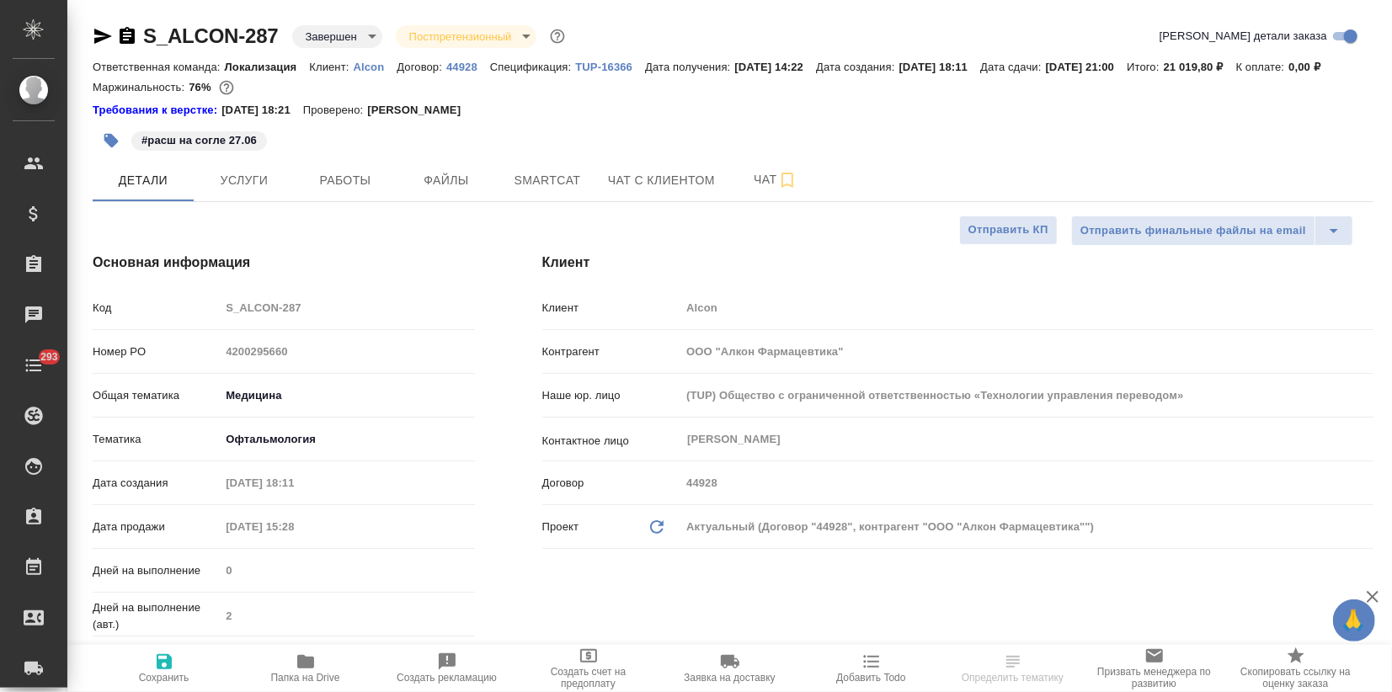
type textarea "x"
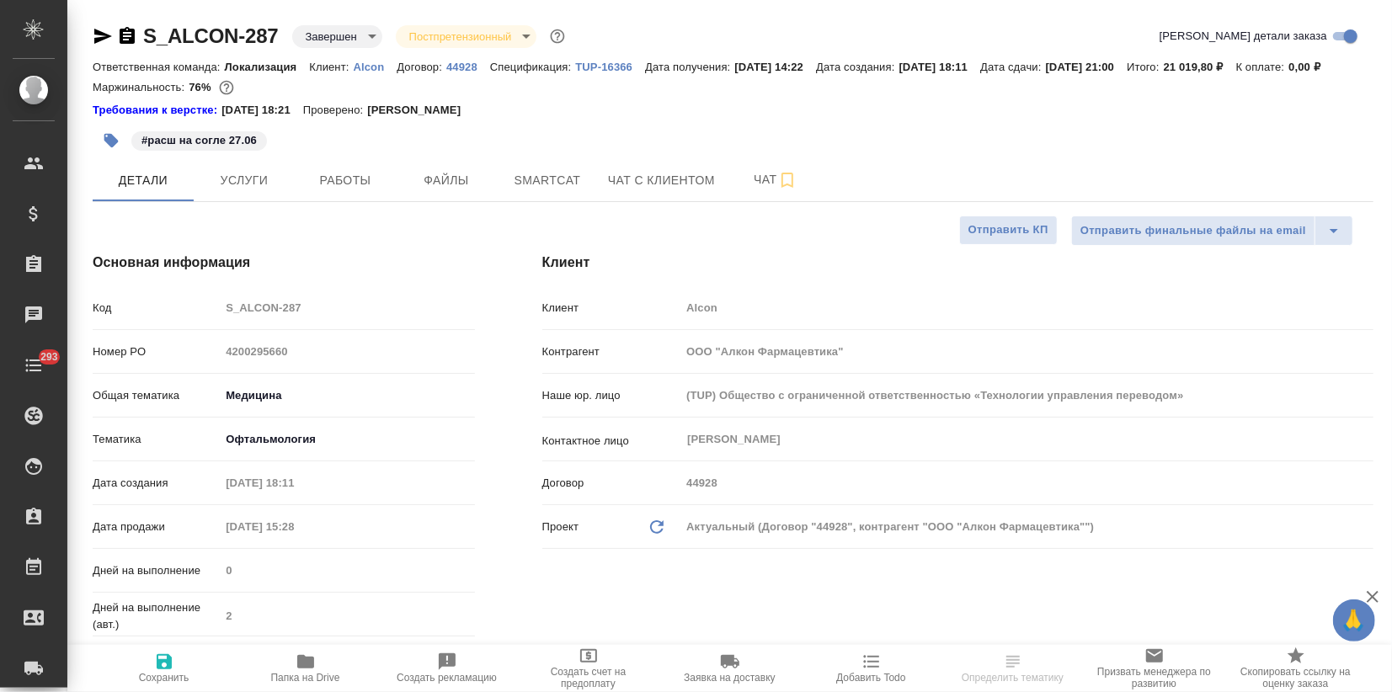
type textarea "x"
drag, startPoint x: 141, startPoint y: 35, endPoint x: 281, endPoint y: 29, distance: 140.0
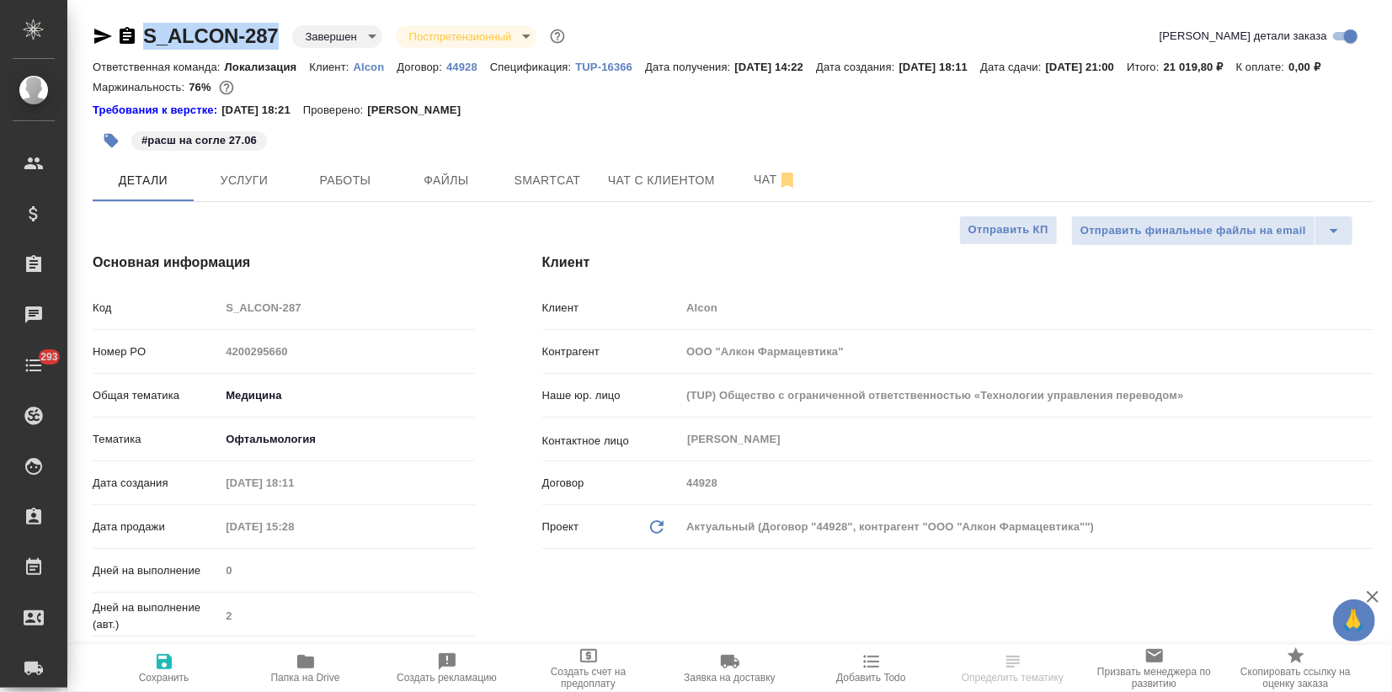
click at [281, 29] on div "S_ALCON-287 Завершен closed Постпретензионный postClaim" at bounding box center [331, 36] width 476 height 27
copy link "S_ALCON-287"
type textarea "x"
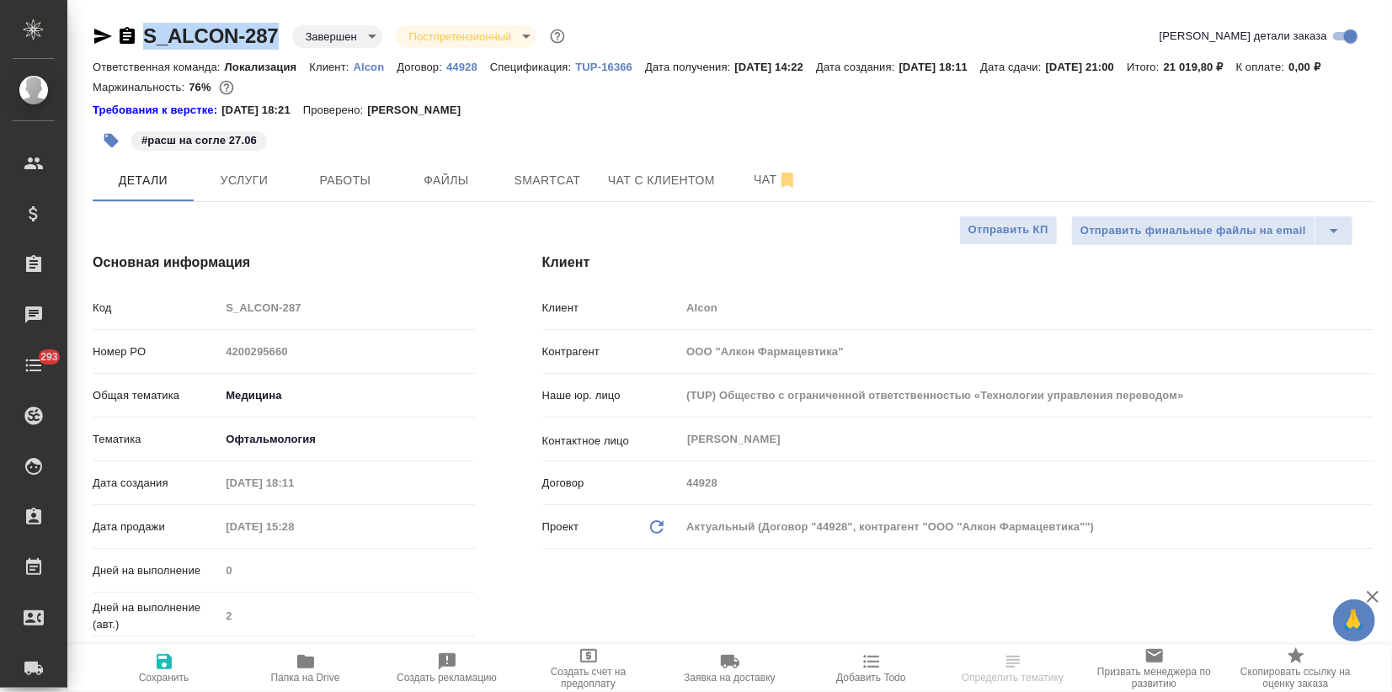
type textarea "x"
drag, startPoint x: 207, startPoint y: 73, endPoint x: 200, endPoint y: 94, distance: 22.1
click at [204, 77] on div "Ответственная команда: Локализация Клиент: Alcon Договор: 44928 Спецификация: T…" at bounding box center [733, 66] width 1281 height 20
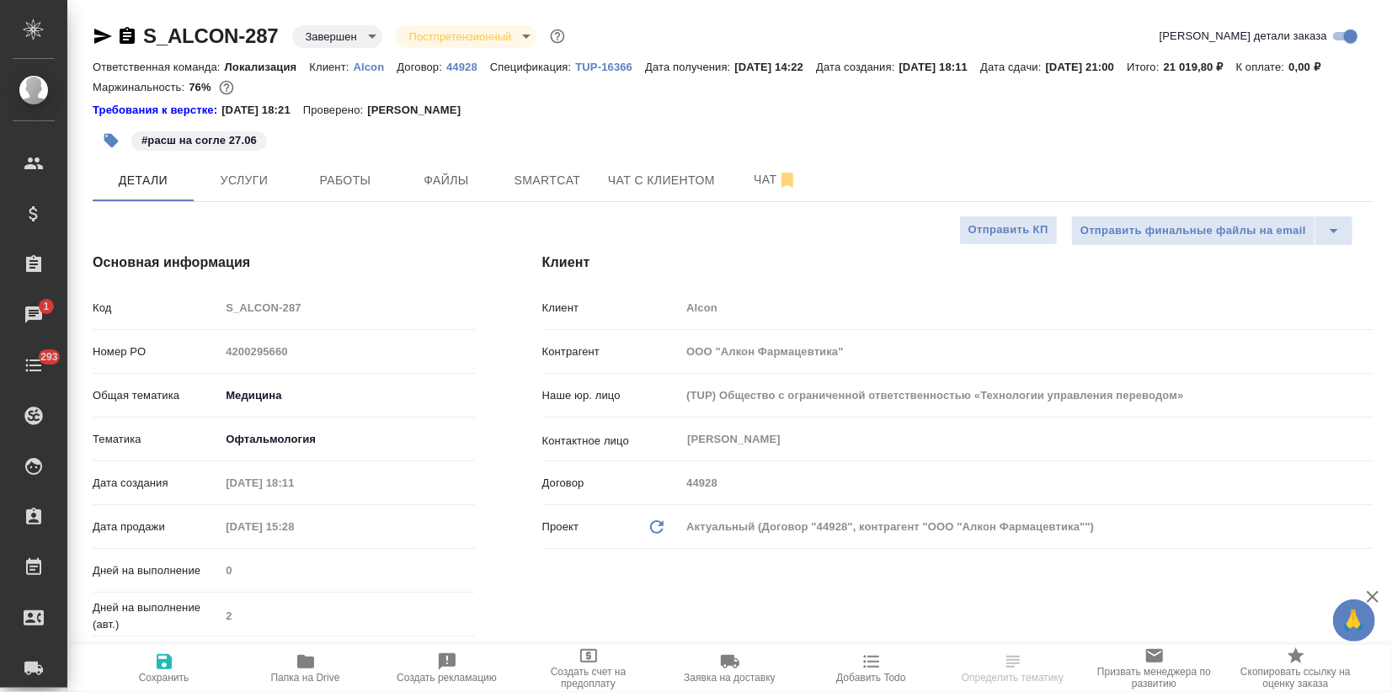
drag, startPoint x: 452, startPoint y: 119, endPoint x: 421, endPoint y: 118, distance: 31.2
click at [453, 118] on div "Требования к верстке: 19.01.2024 18:21 Проверено: Петрова Валерия" at bounding box center [733, 109] width 1281 height 20
drag, startPoint x: 188, startPoint y: 109, endPoint x: 216, endPoint y: 107, distance: 27.8
click at [216, 99] on div "Маржинальность: 76%" at bounding box center [733, 88] width 1281 height 22
copy p "76%"
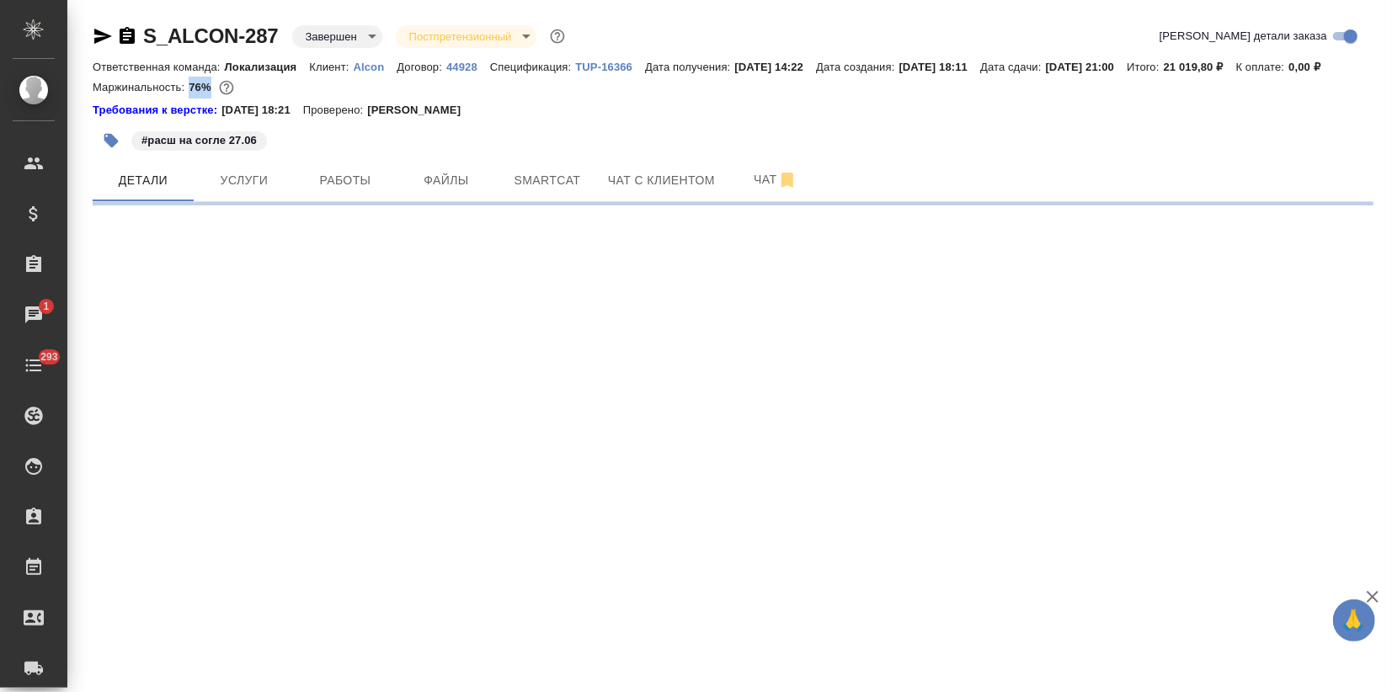
select select "RU"
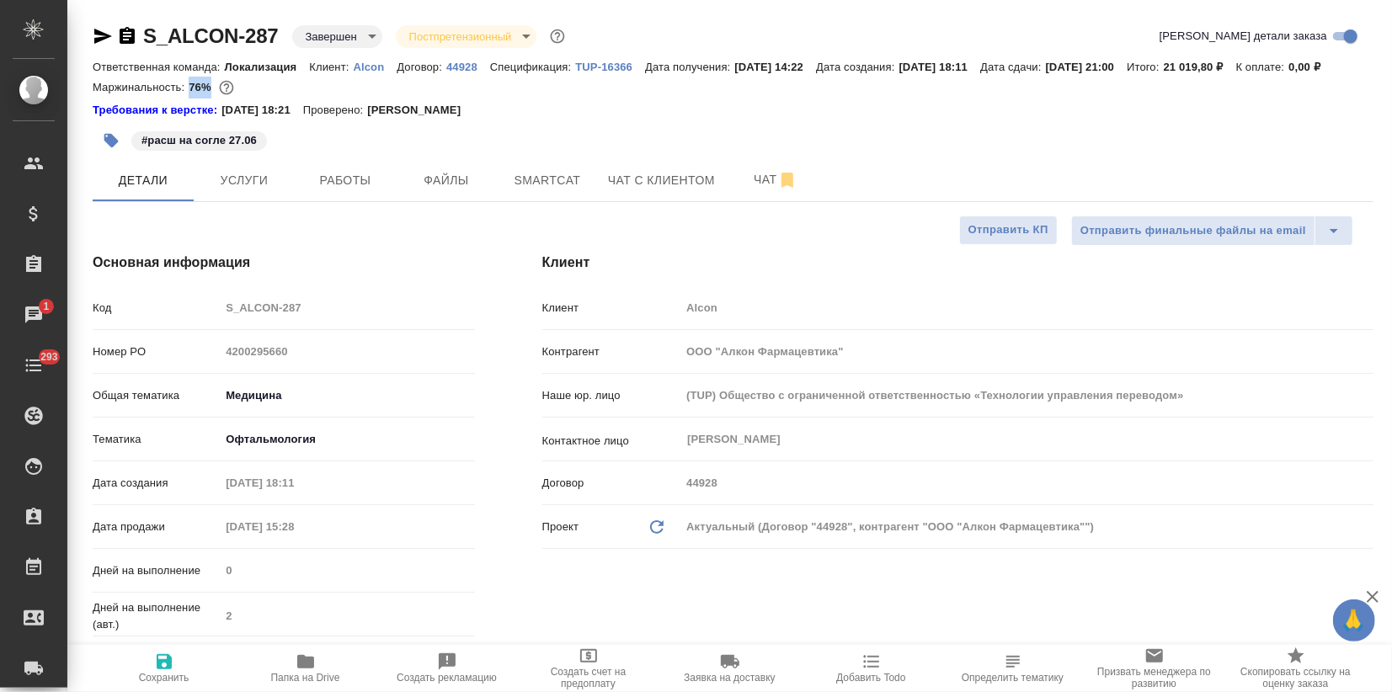
type textarea "x"
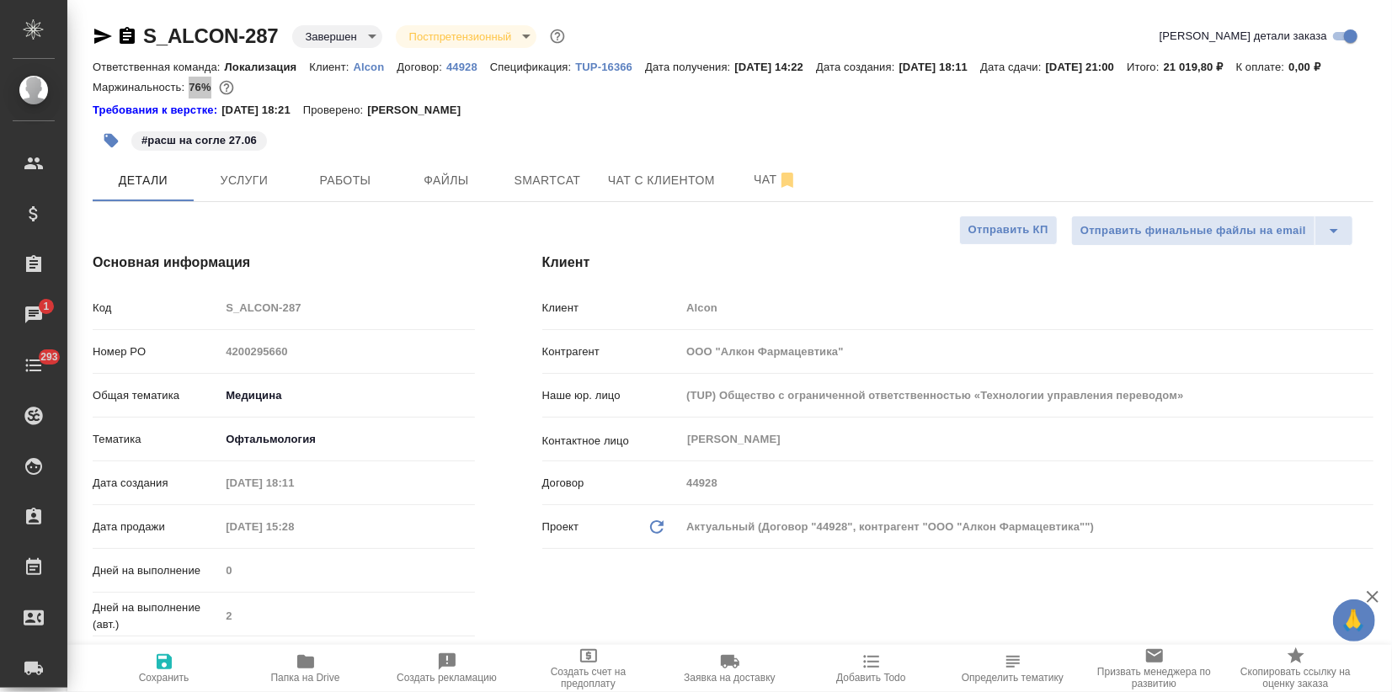
type textarea "x"
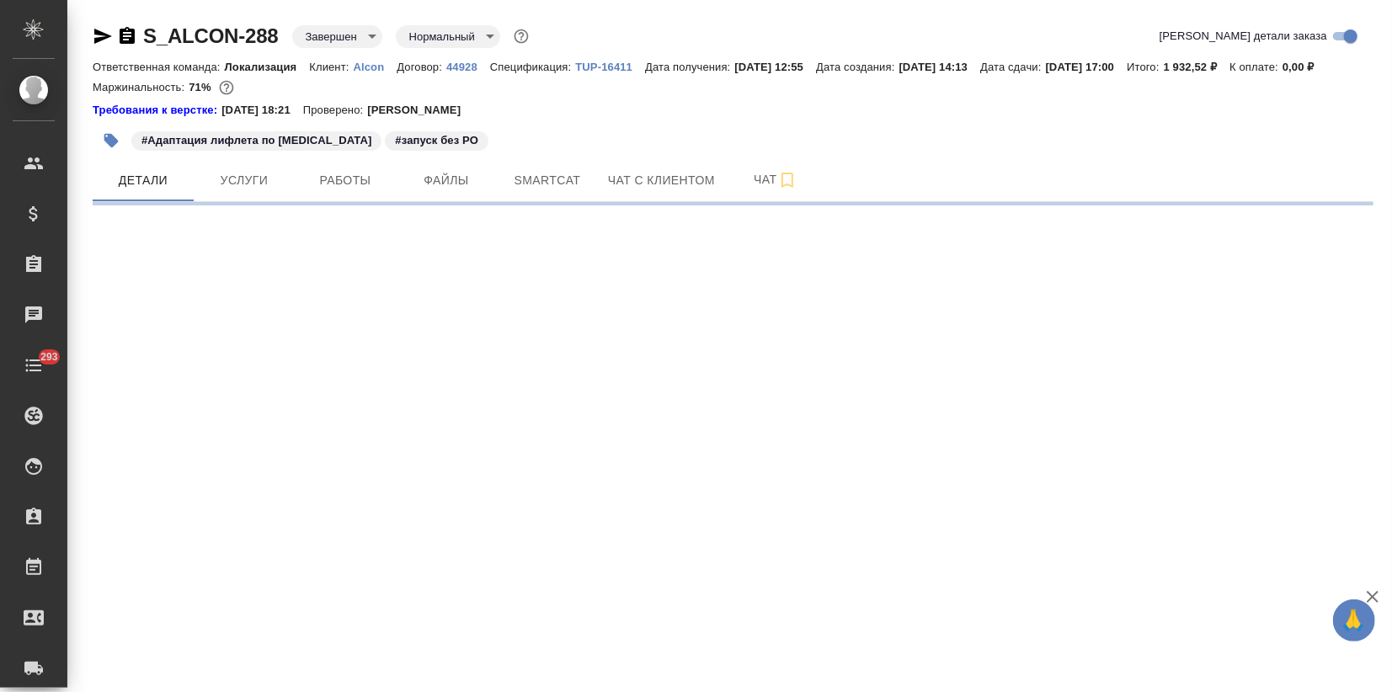
select select "RU"
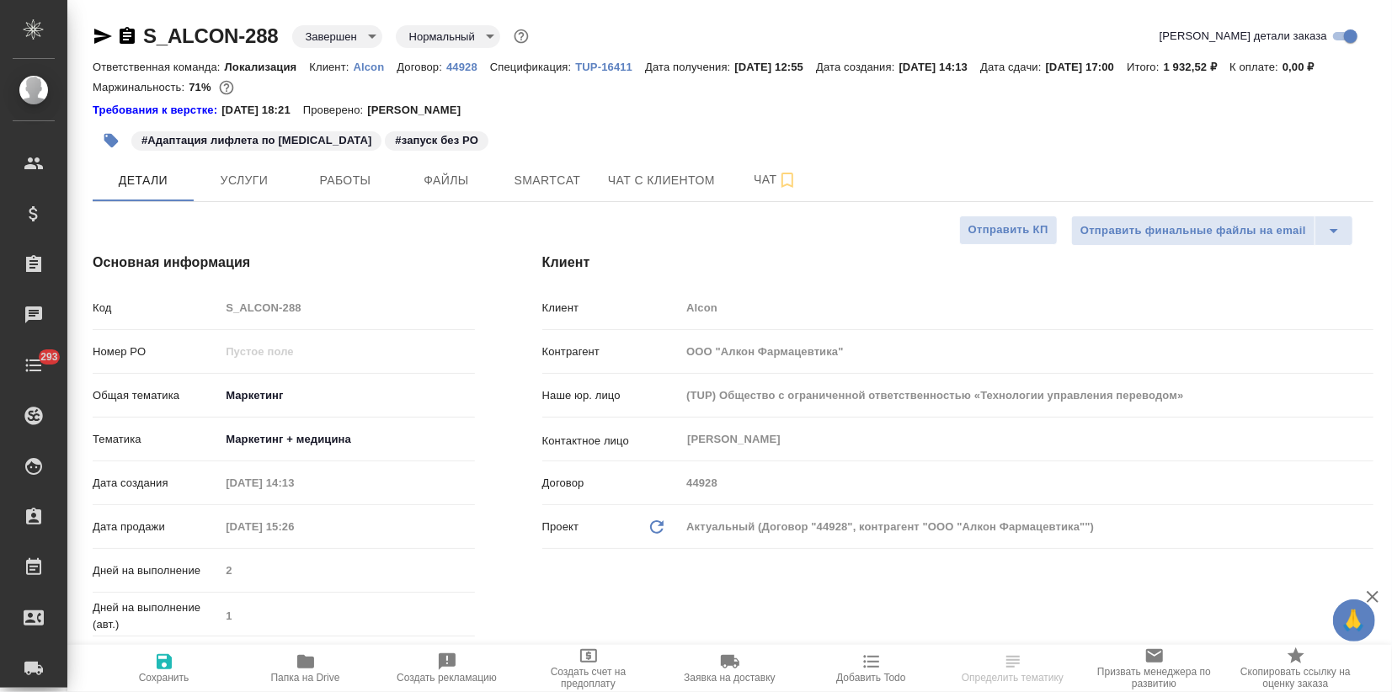
type textarea "x"
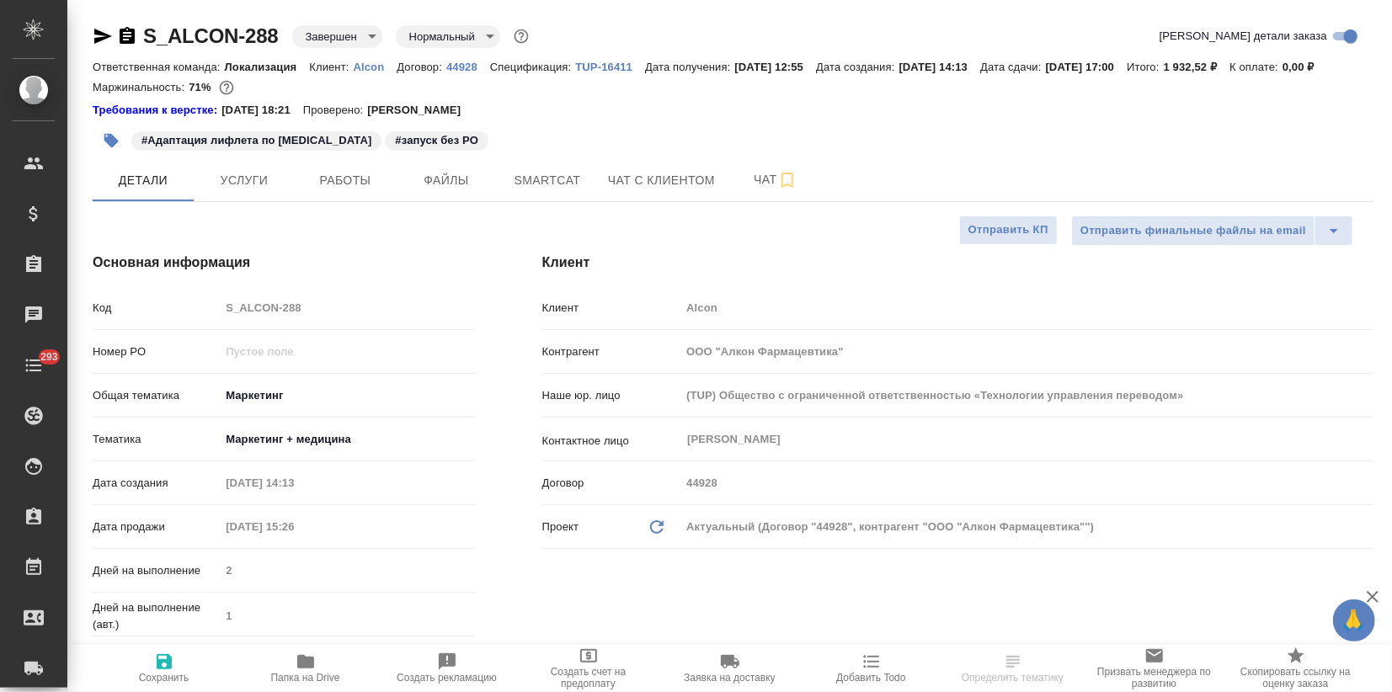
type textarea "x"
drag, startPoint x: 139, startPoint y: 39, endPoint x: 276, endPoint y: 33, distance: 137.4
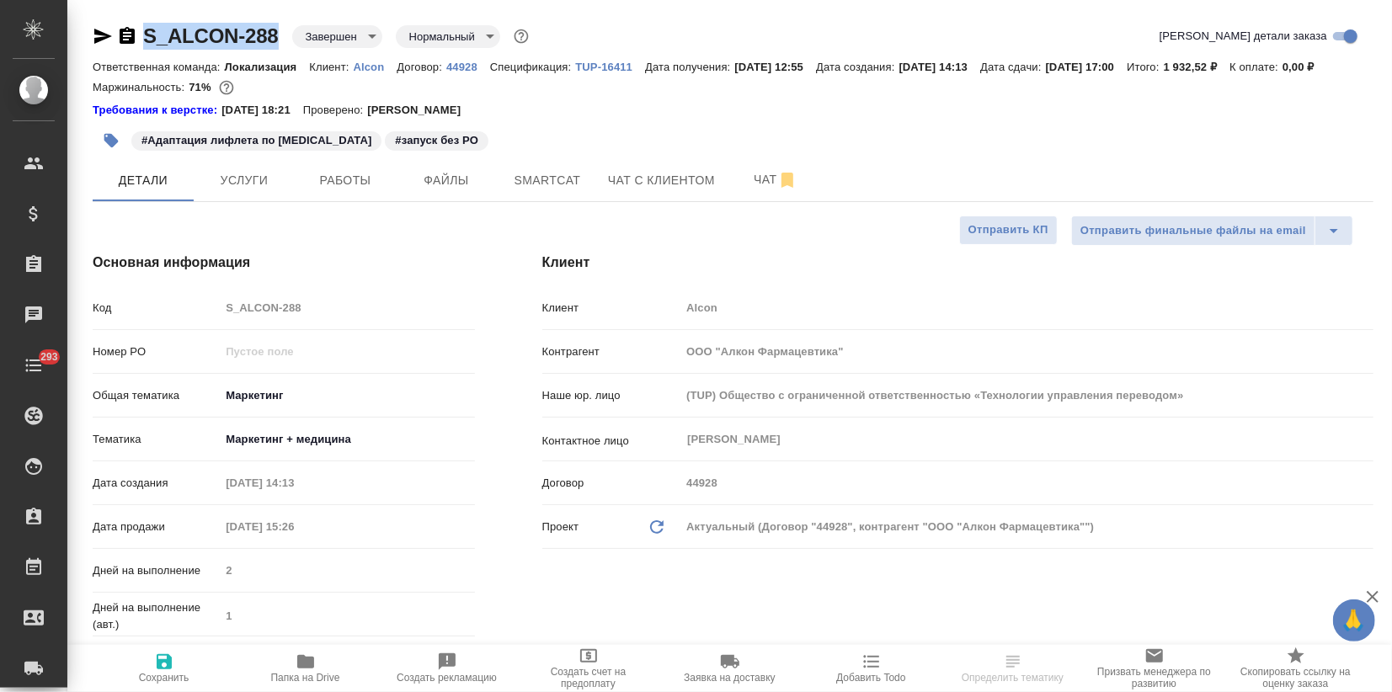
click at [276, 33] on div "S_ALCON-288 Завершен closed Нормальный normal" at bounding box center [313, 36] width 440 height 27
copy link "S_ALCON-288"
type textarea "x"
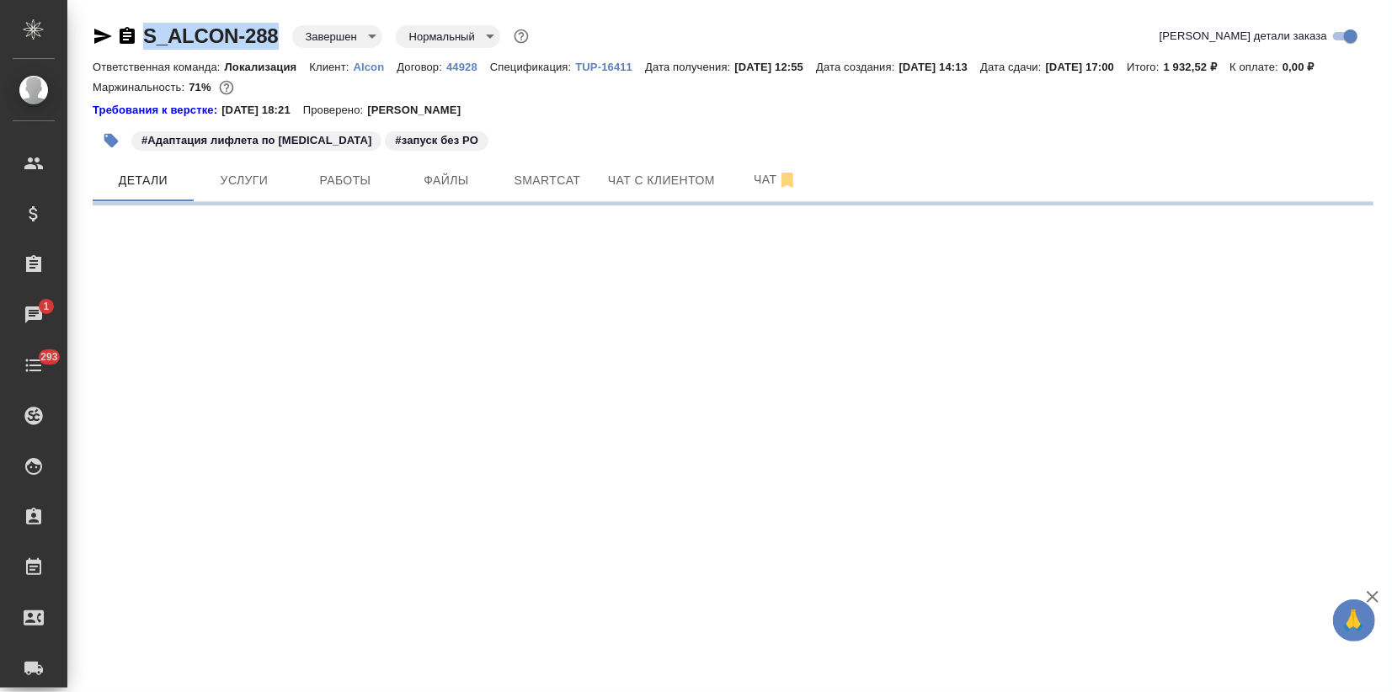
select select "RU"
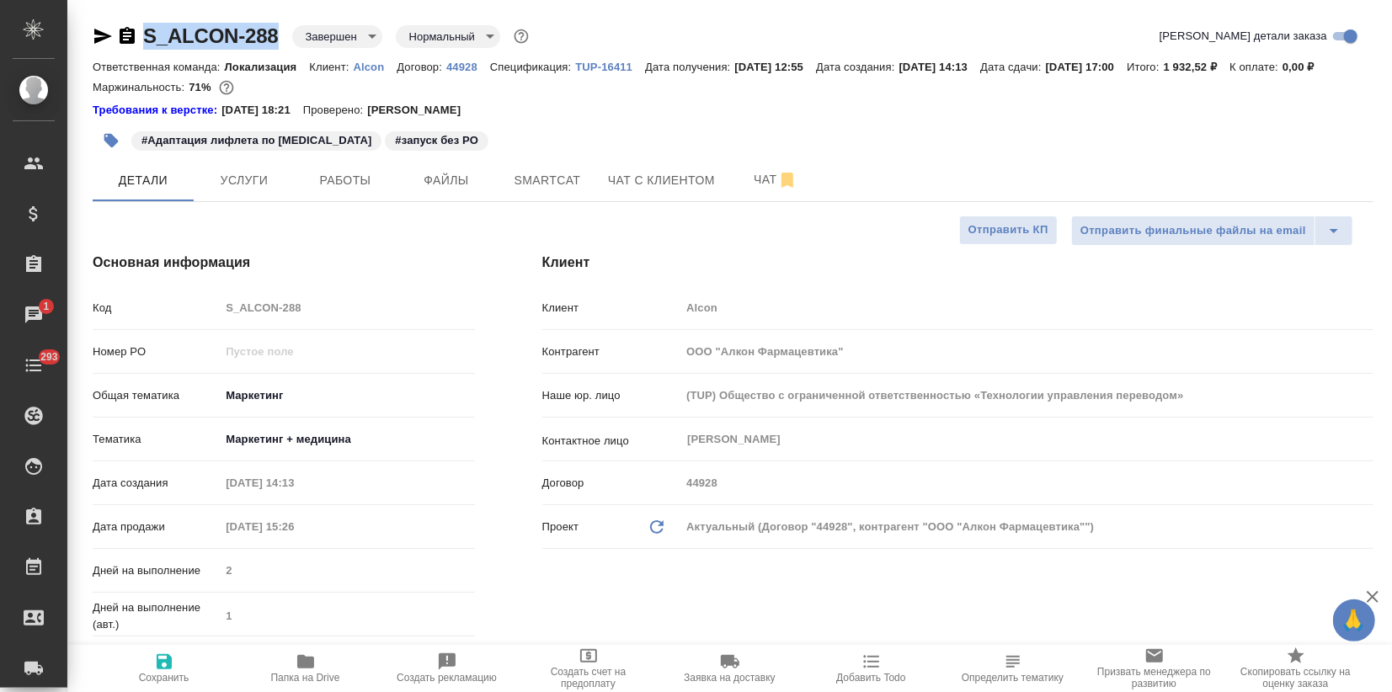
type textarea "x"
click at [669, 99] on div "Маржинальность: 71%" at bounding box center [733, 88] width 1281 height 22
drag, startPoint x: 280, startPoint y: 34, endPoint x: 145, endPoint y: 42, distance: 135.9
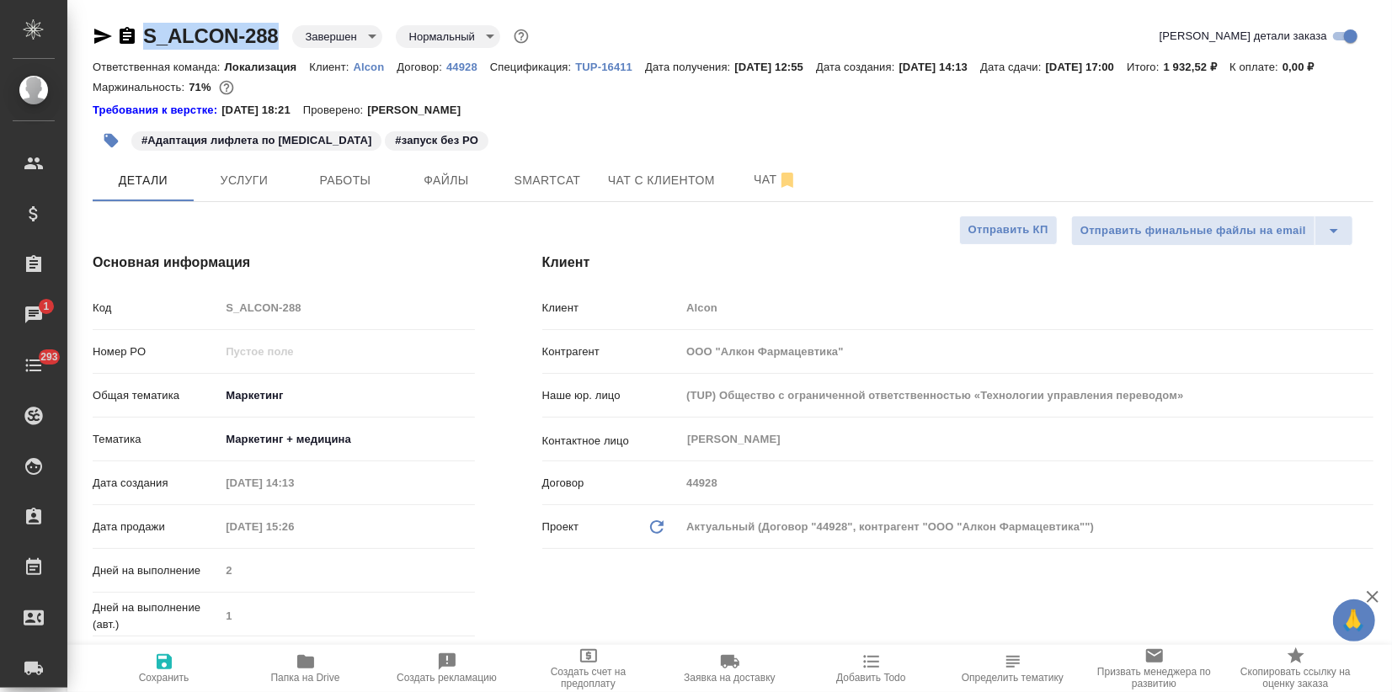
click at [145, 42] on div "S_ALCON-288 Завершен closed Нормальный normal" at bounding box center [313, 36] width 440 height 27
copy link "S_ALCON-288"
type textarea "x"
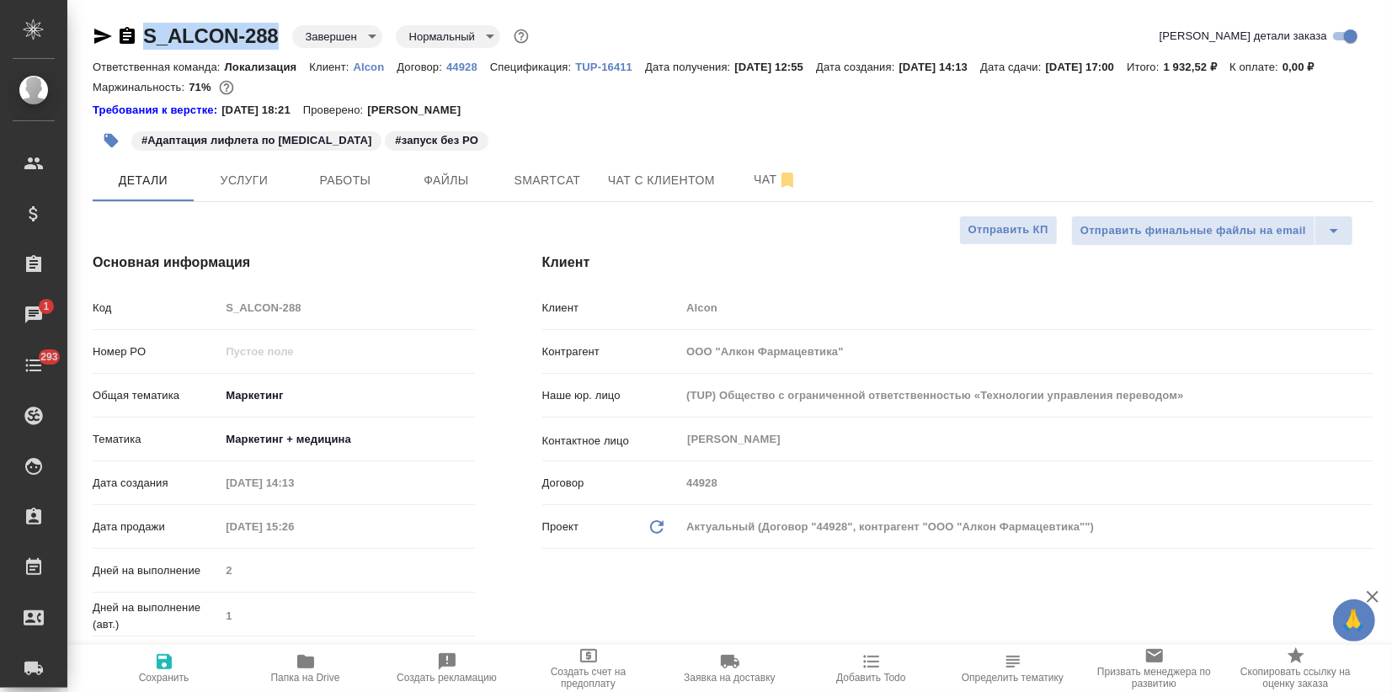
type textarea "x"
drag, startPoint x: 190, startPoint y: 105, endPoint x: 214, endPoint y: 104, distance: 24.5
click at [214, 93] on p "71%" at bounding box center [202, 87] width 26 height 13
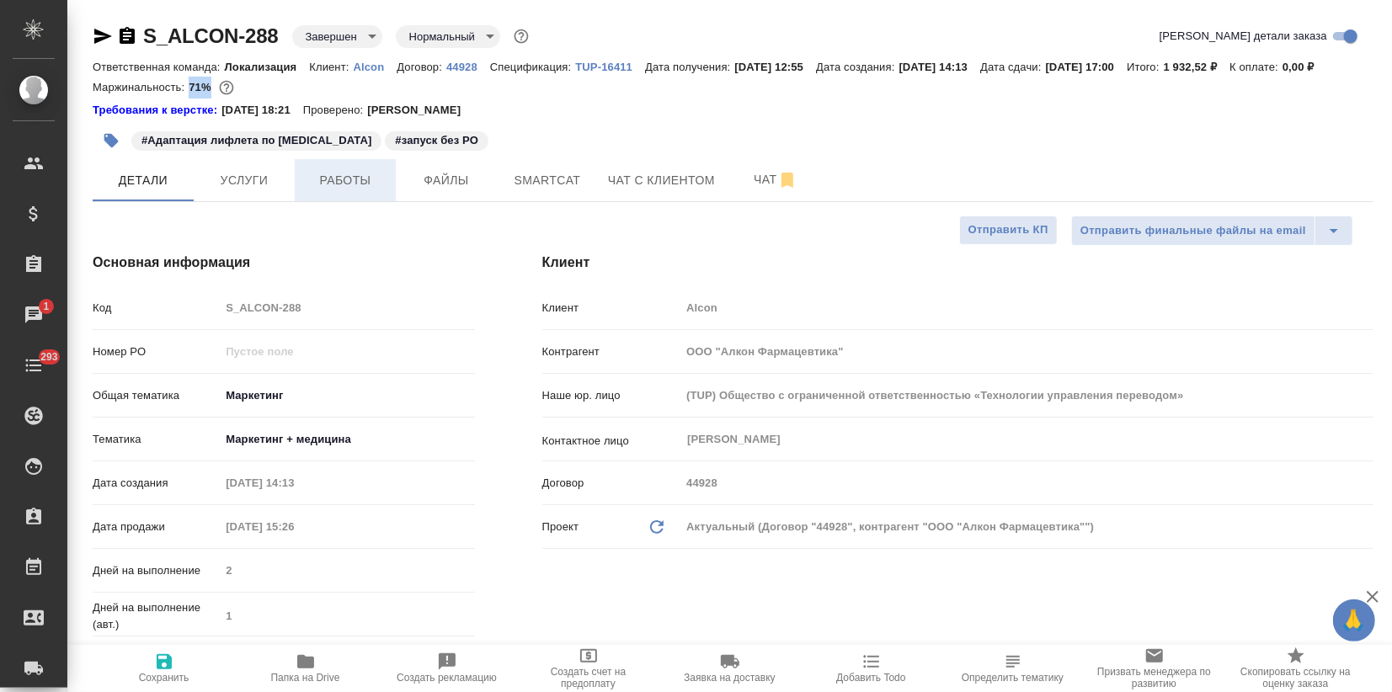
copy p "71%"
type textarea "x"
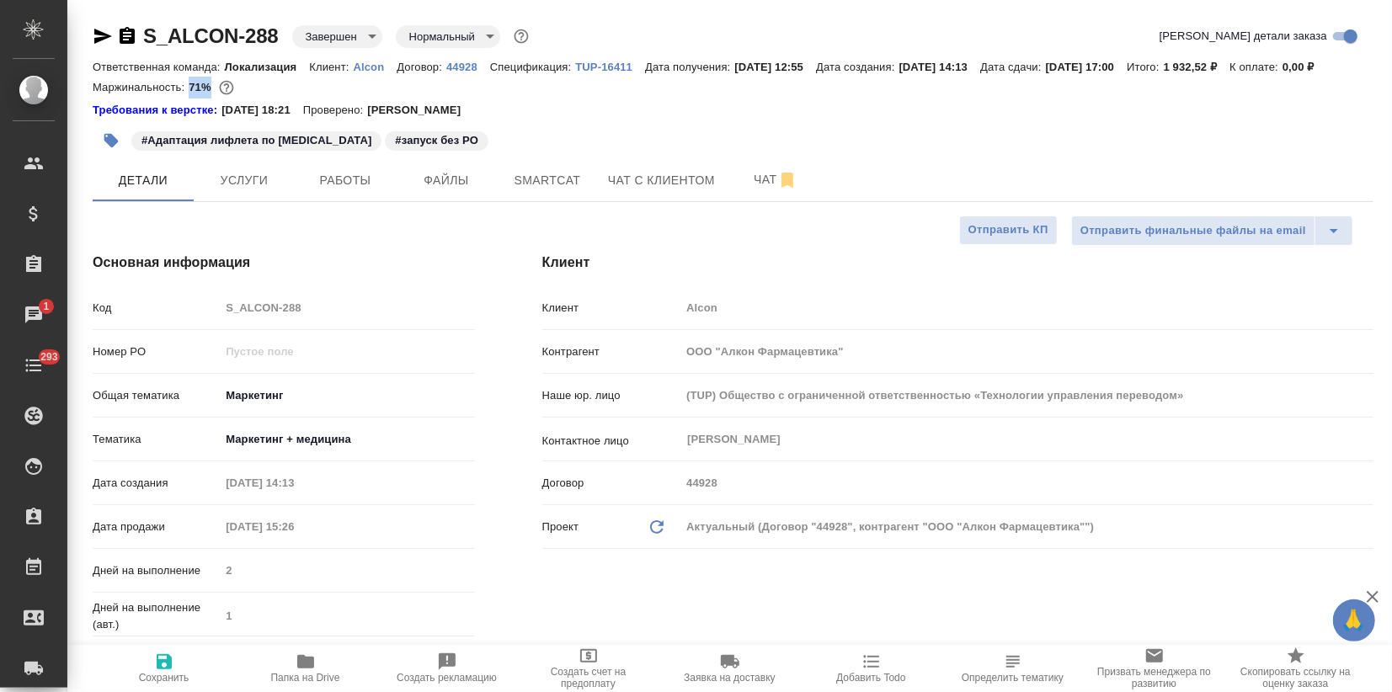
type textarea "x"
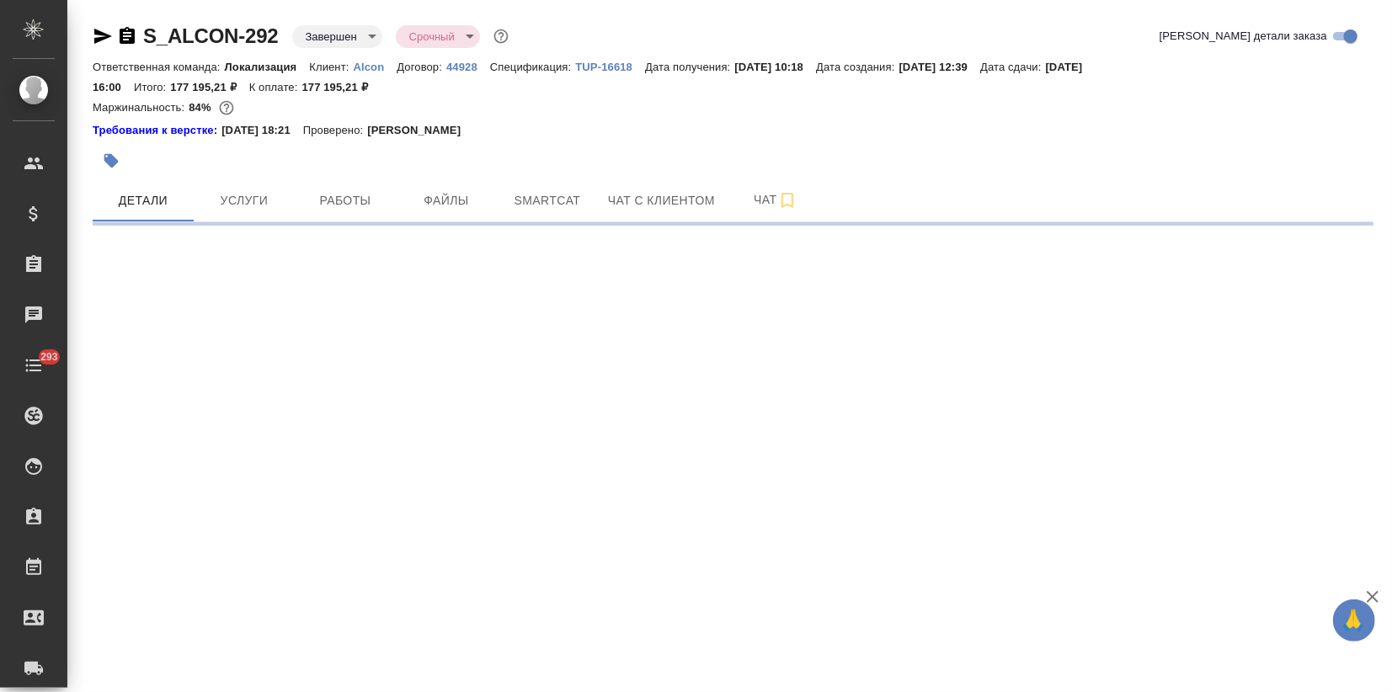
select select "RU"
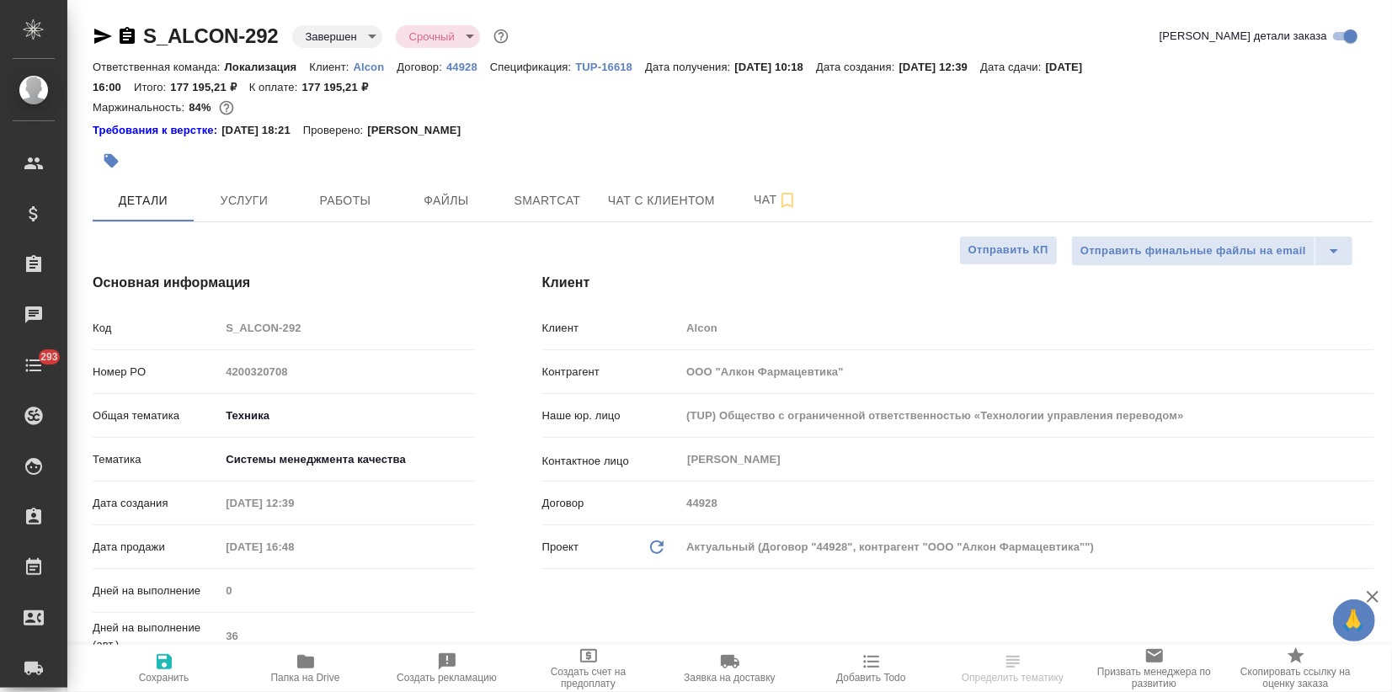
type textarea "x"
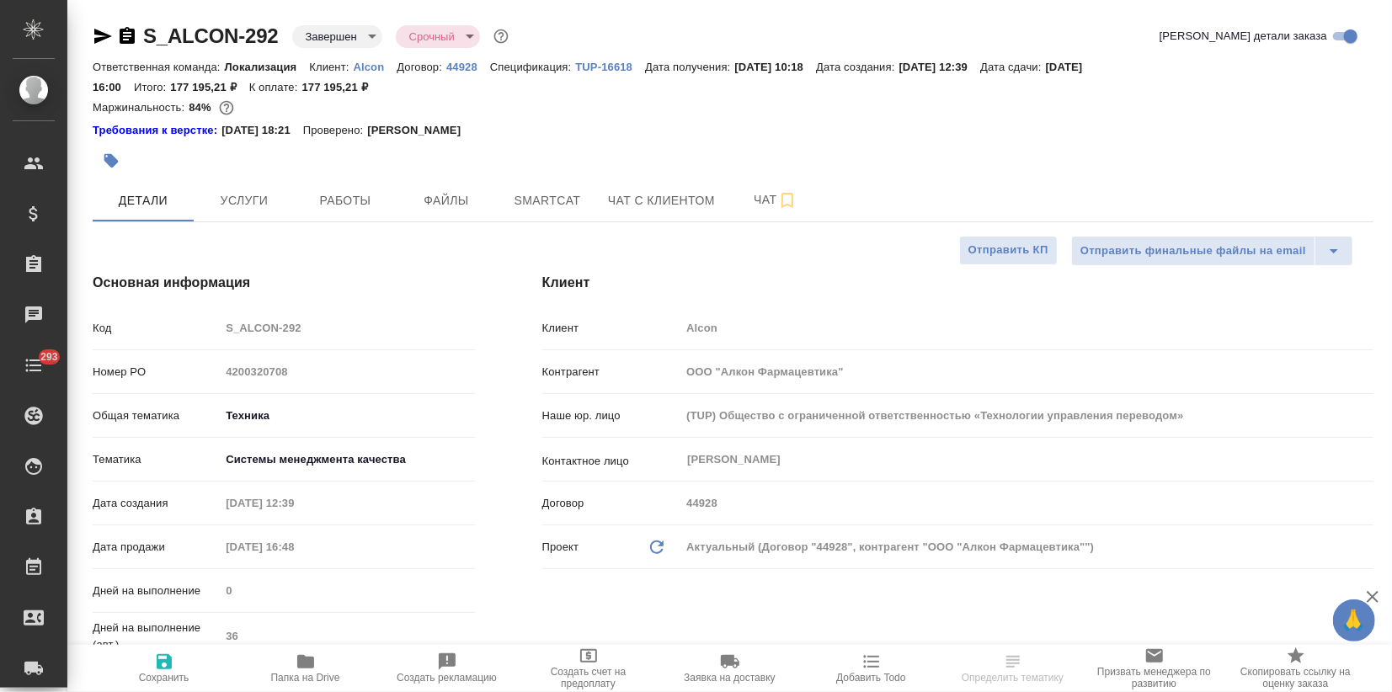
type textarea "x"
drag, startPoint x: 141, startPoint y: 32, endPoint x: 279, endPoint y: 27, distance: 137.4
click at [279, 27] on div "S_ALCON-292 Завершен closed Срочный urgent" at bounding box center [302, 36] width 419 height 27
copy link "S_ALCON-292"
type textarea "x"
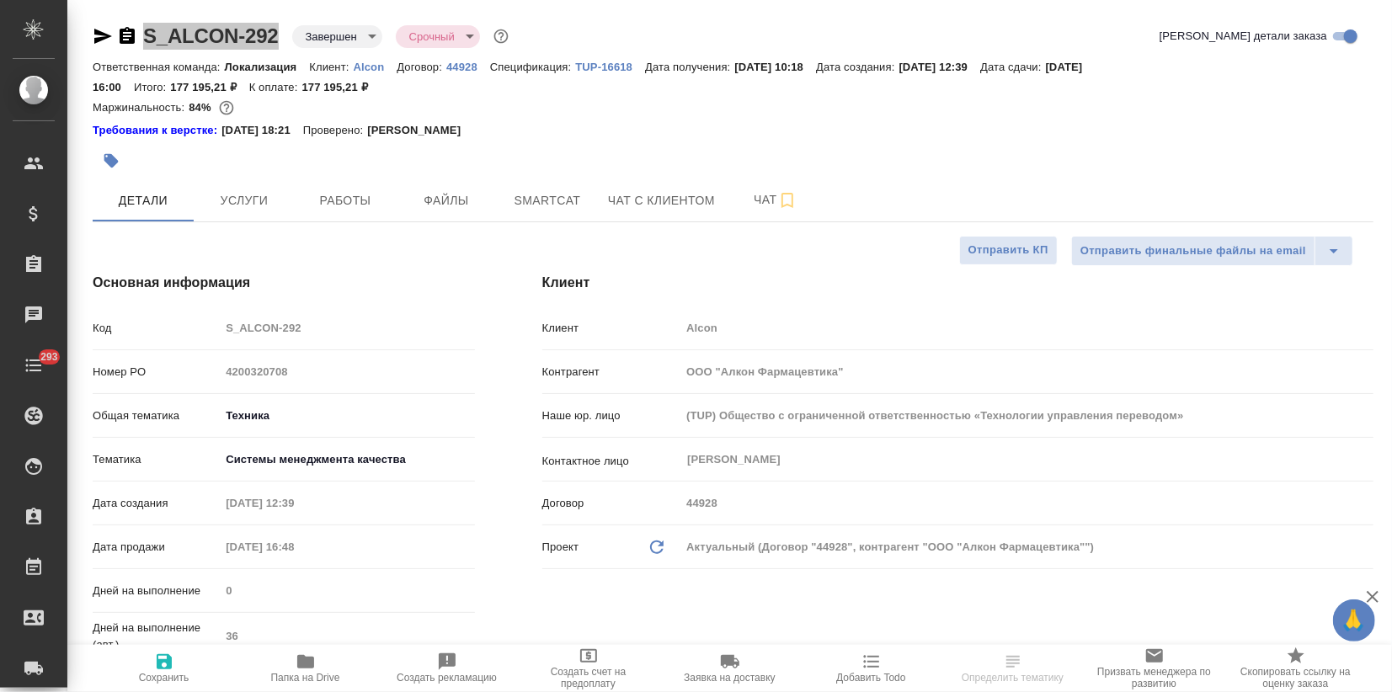
type textarea "x"
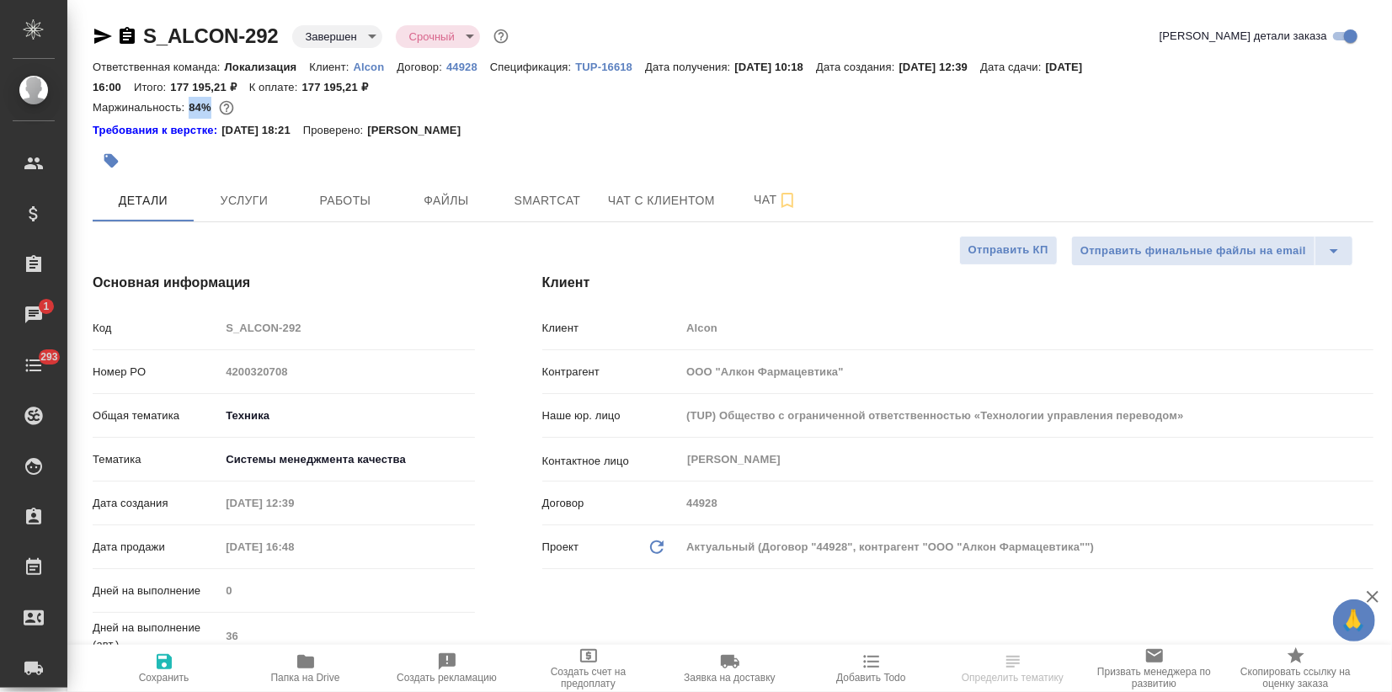
drag, startPoint x: 187, startPoint y: 101, endPoint x: 212, endPoint y: 102, distance: 25.3
click at [212, 102] on div "Маржинальность: 84%" at bounding box center [733, 108] width 1281 height 22
copy p "84%"
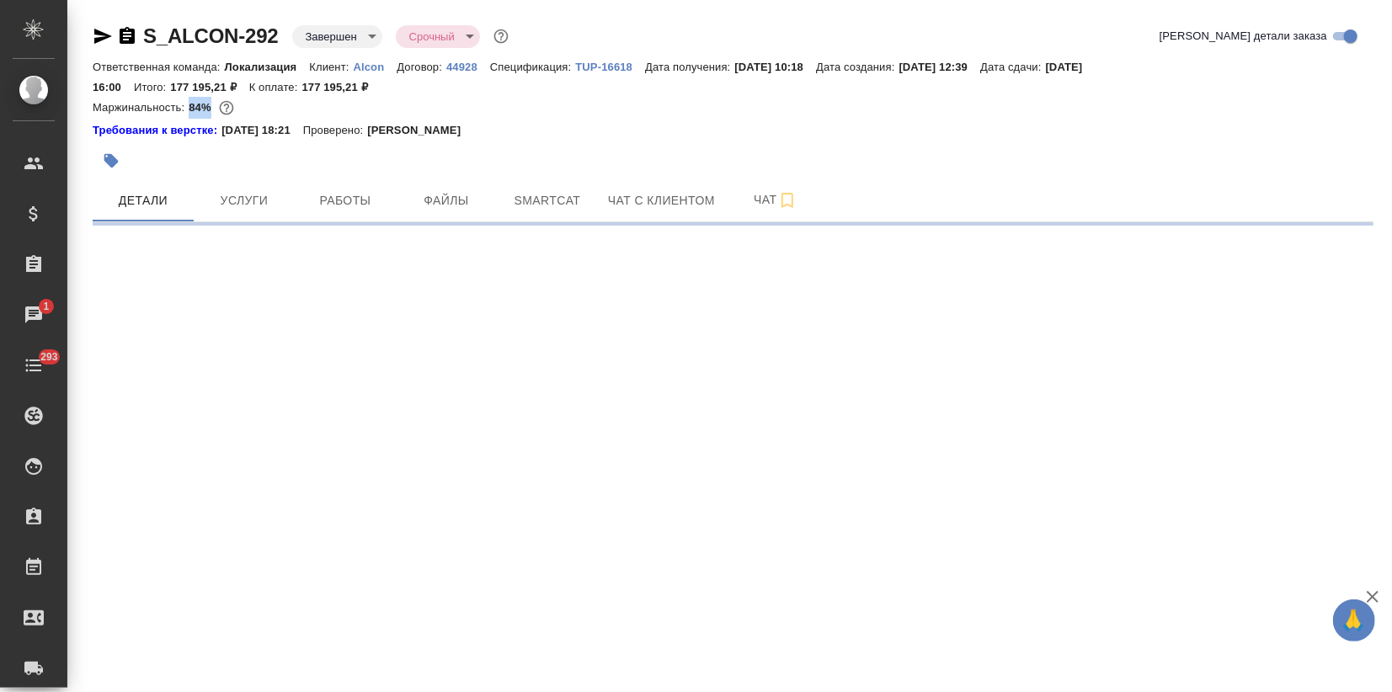
select select "RU"
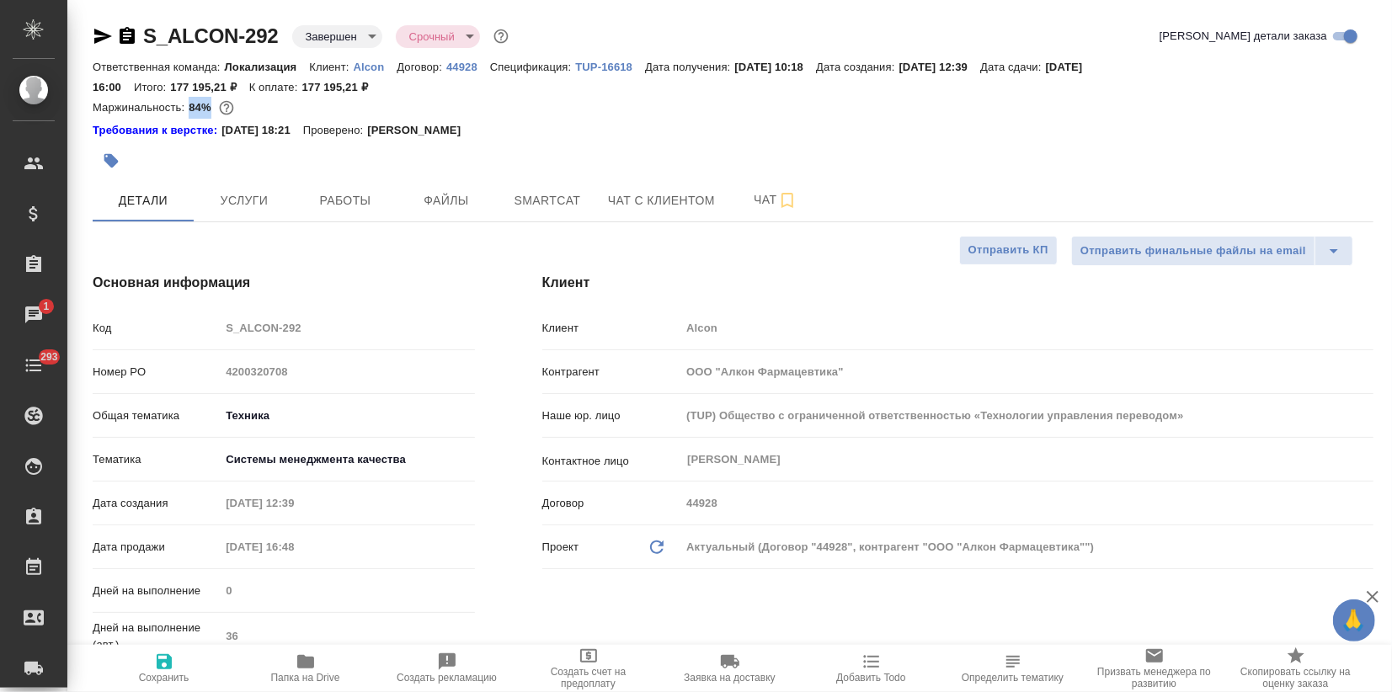
type textarea "x"
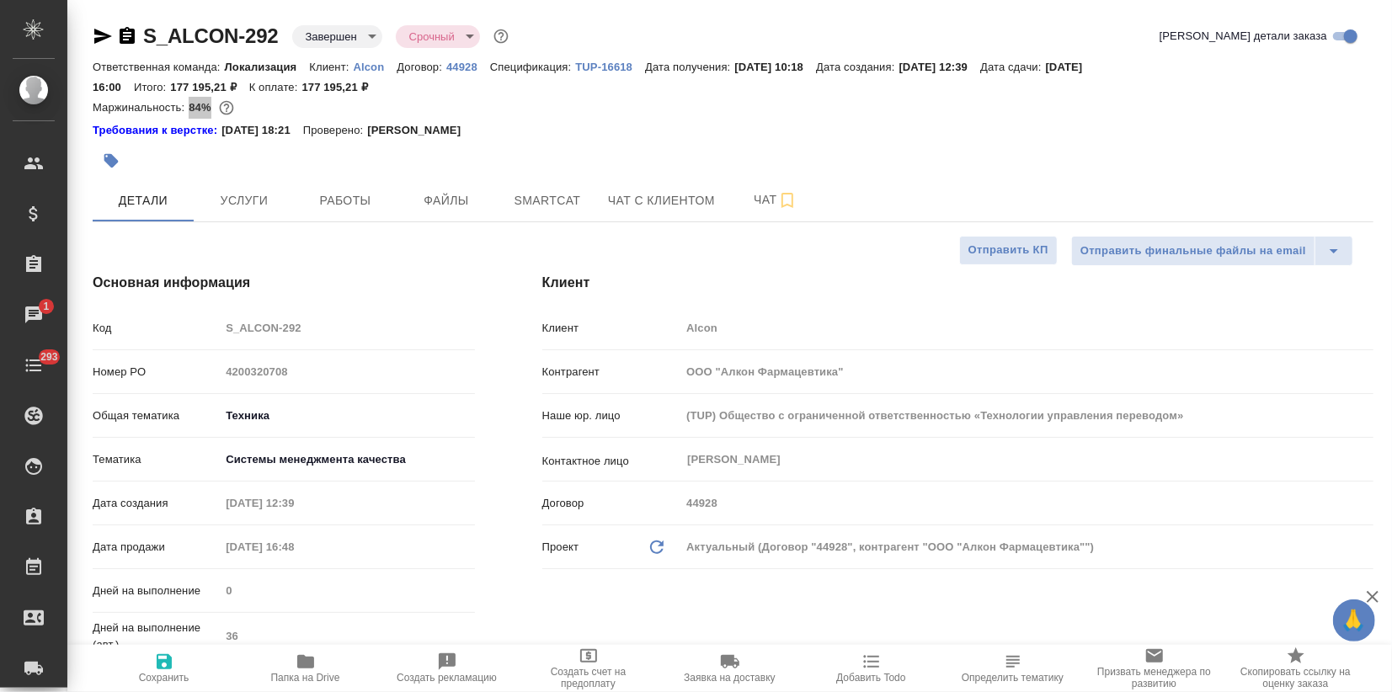
type textarea "x"
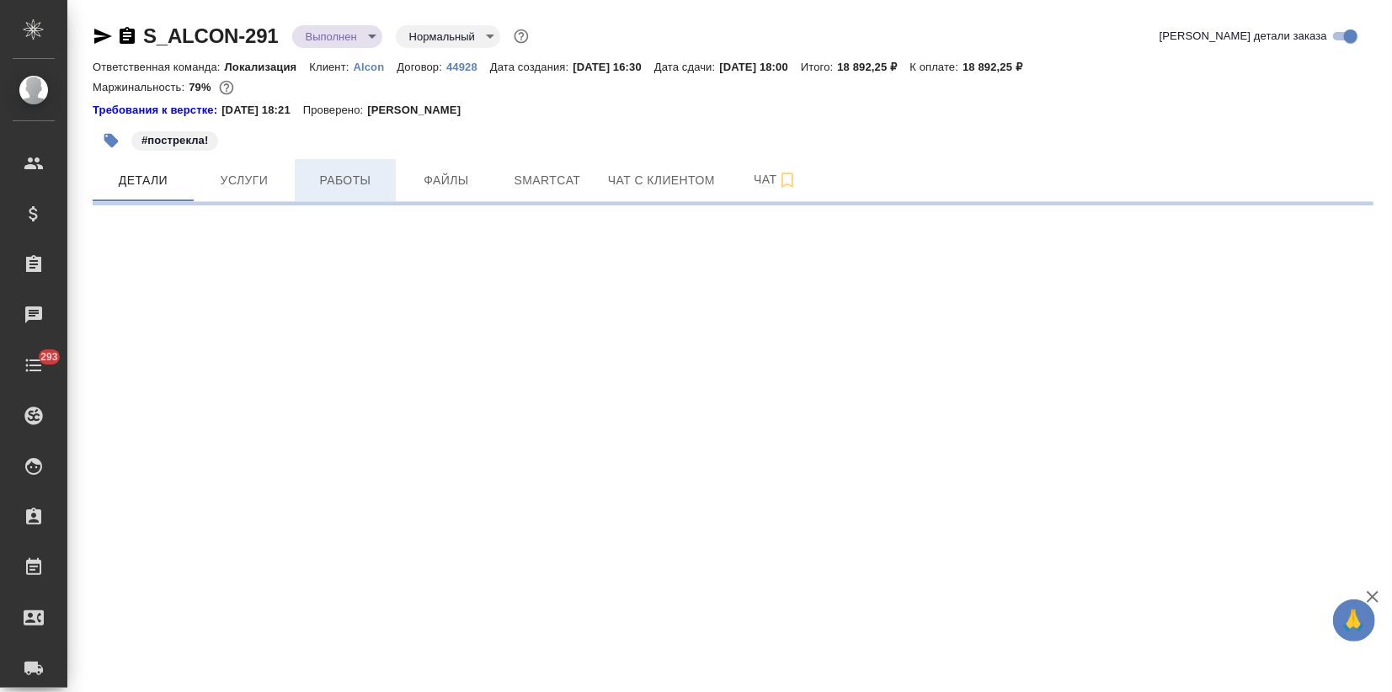
select select "RU"
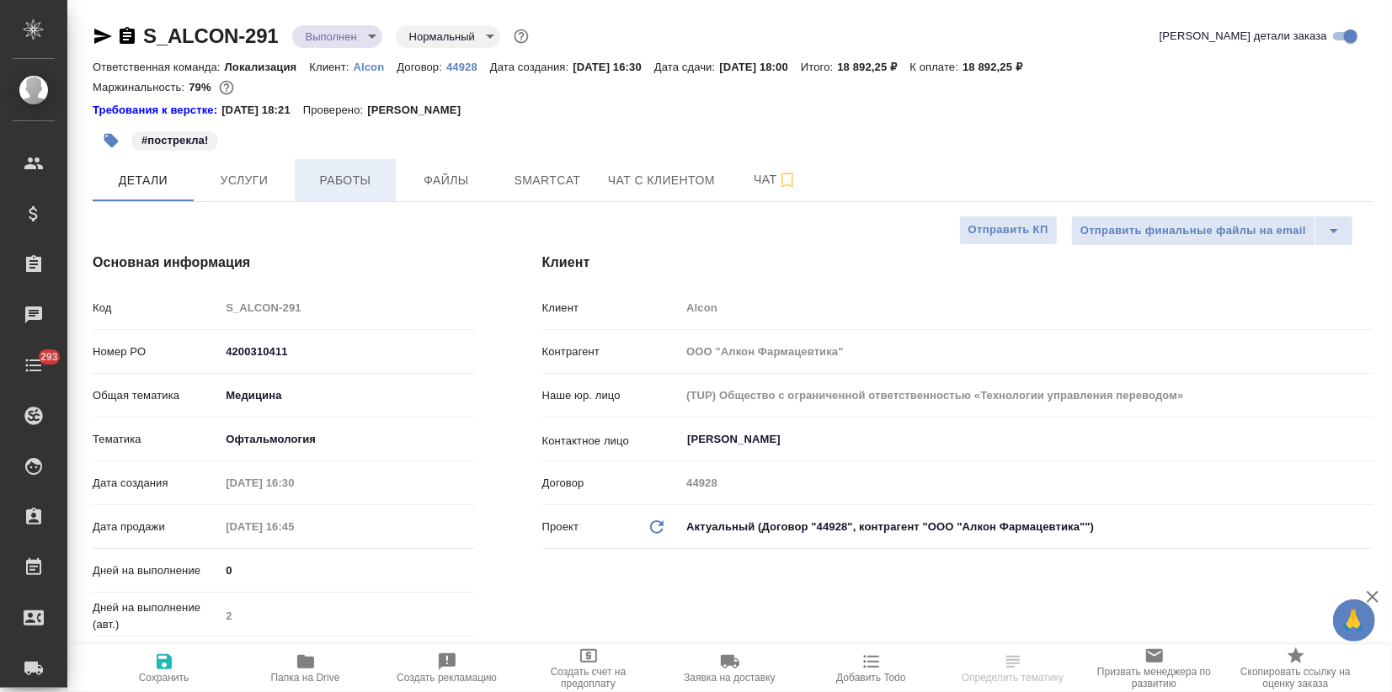
type textarea "x"
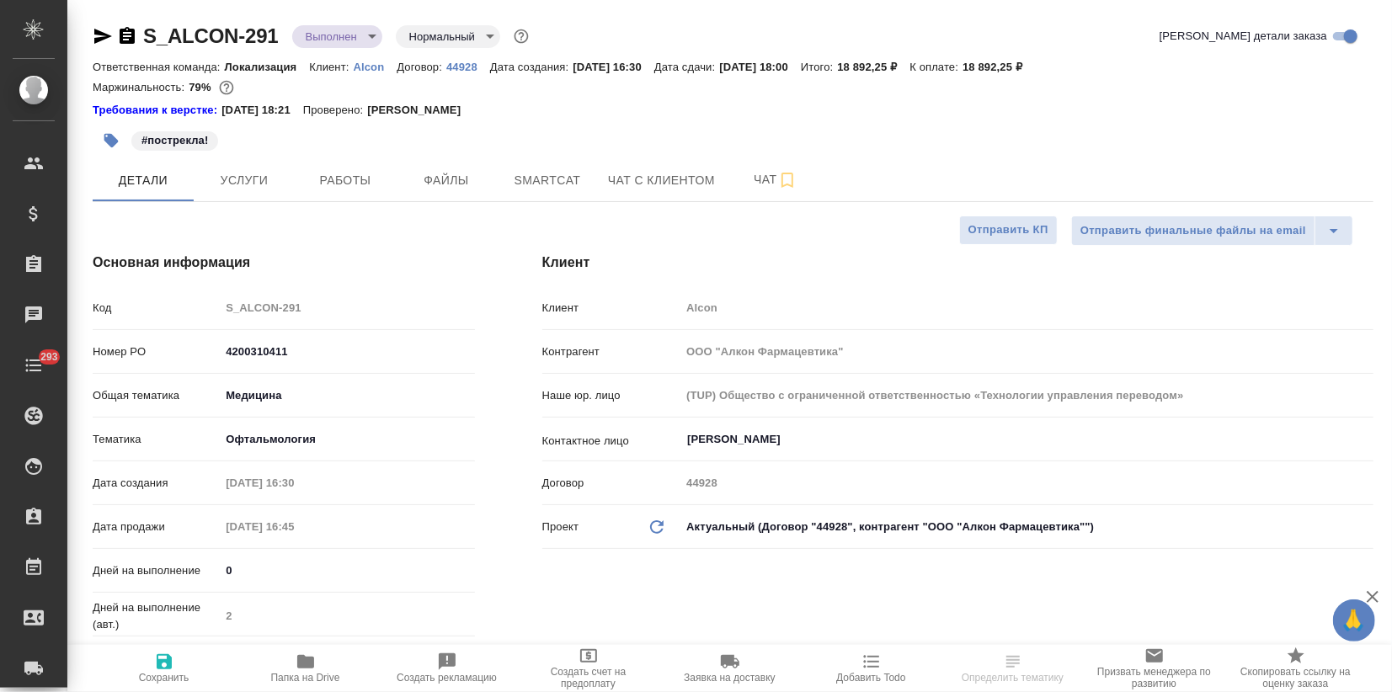
type textarea "x"
drag, startPoint x: 138, startPoint y: 34, endPoint x: 280, endPoint y: 27, distance: 142.5
click at [280, 27] on div "S_ALCON-291 Выполнен completed Нормальный normal" at bounding box center [313, 36] width 440 height 27
copy link "S_ALCON-291"
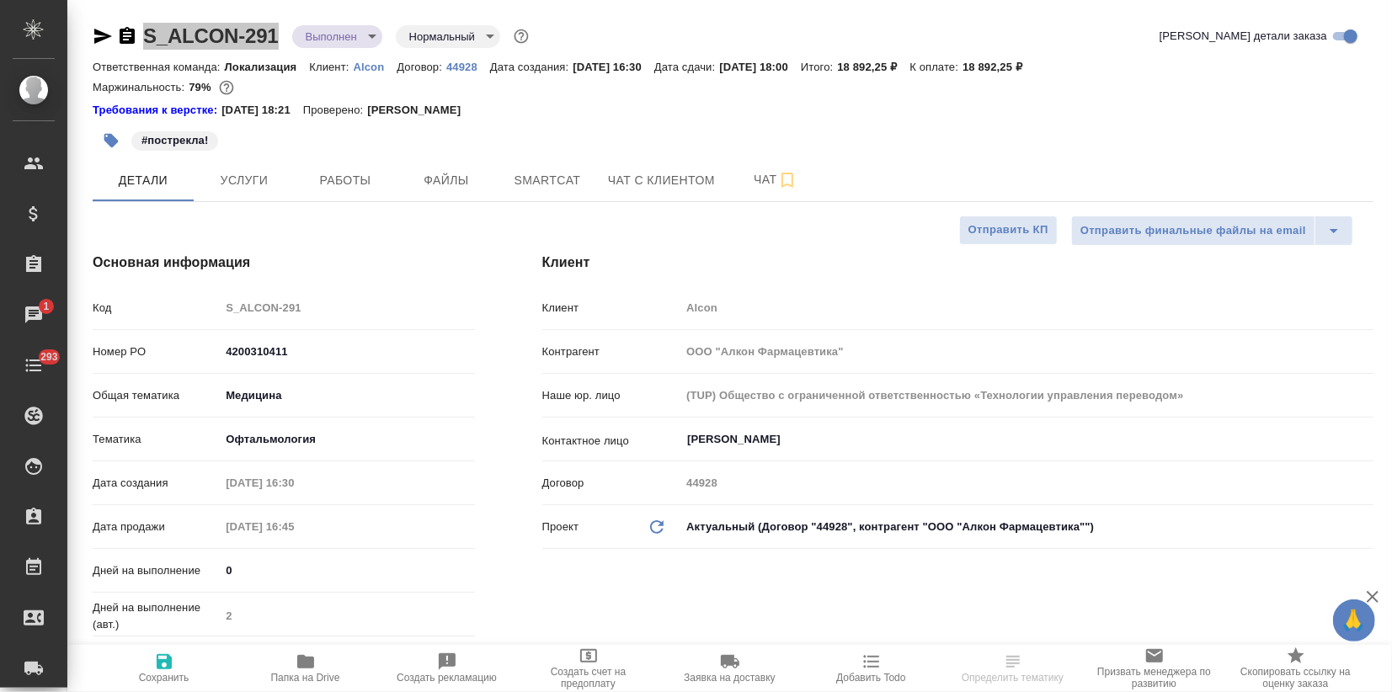
select select "RU"
type textarea "x"
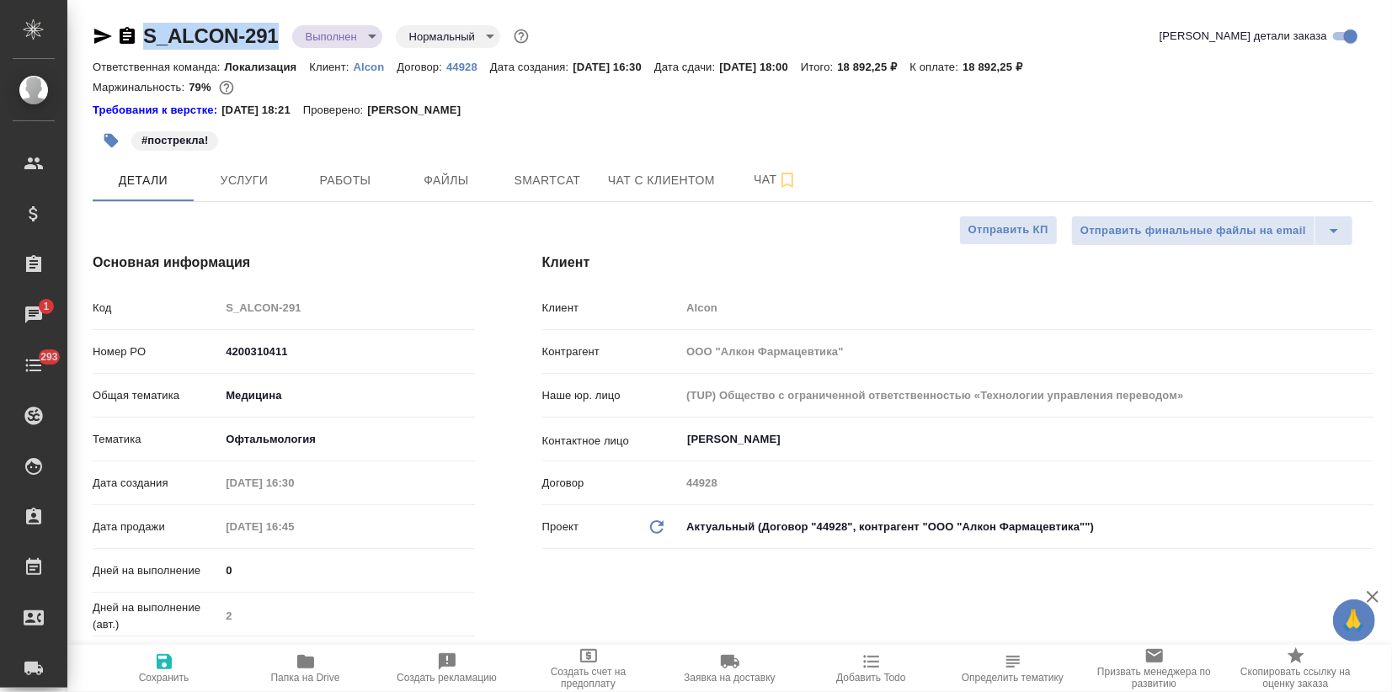
type textarea "x"
drag, startPoint x: 185, startPoint y: 86, endPoint x: 211, endPoint y: 86, distance: 26.1
click at [211, 86] on div "Маржинальность: 79%" at bounding box center [733, 88] width 1281 height 22
copy p "79%"
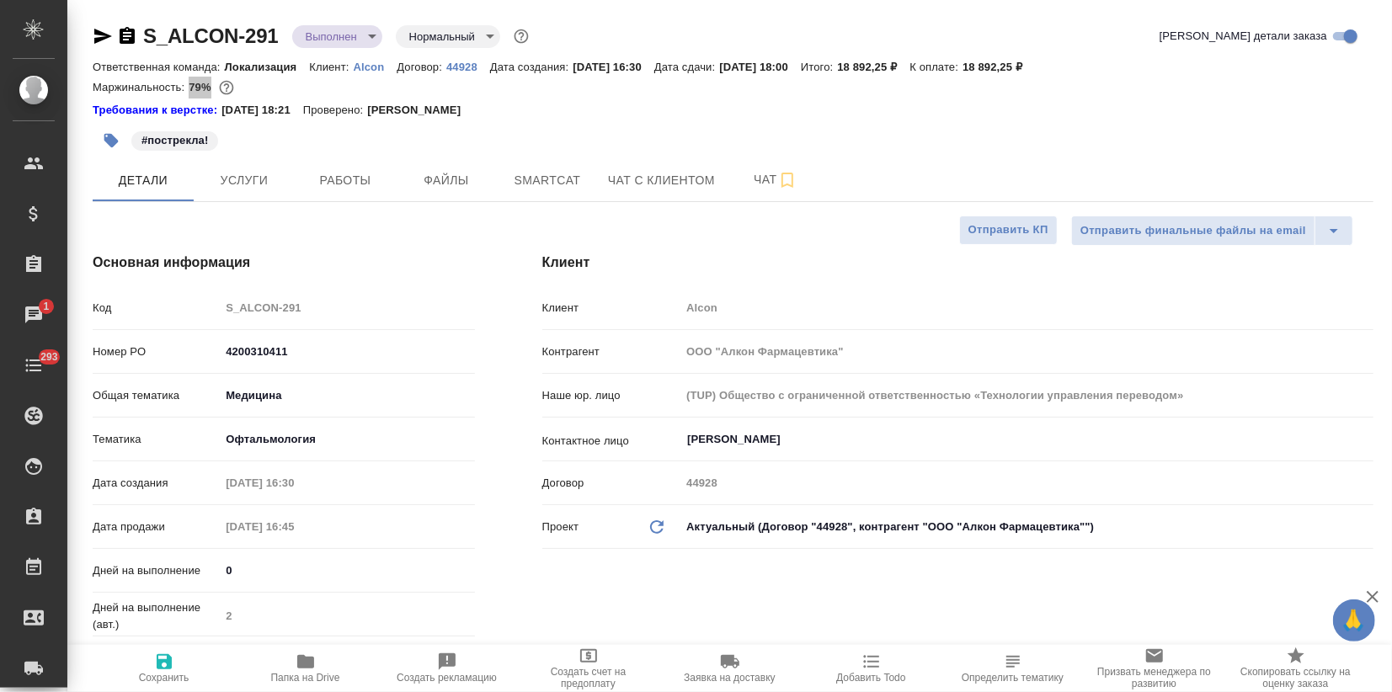
type textarea "x"
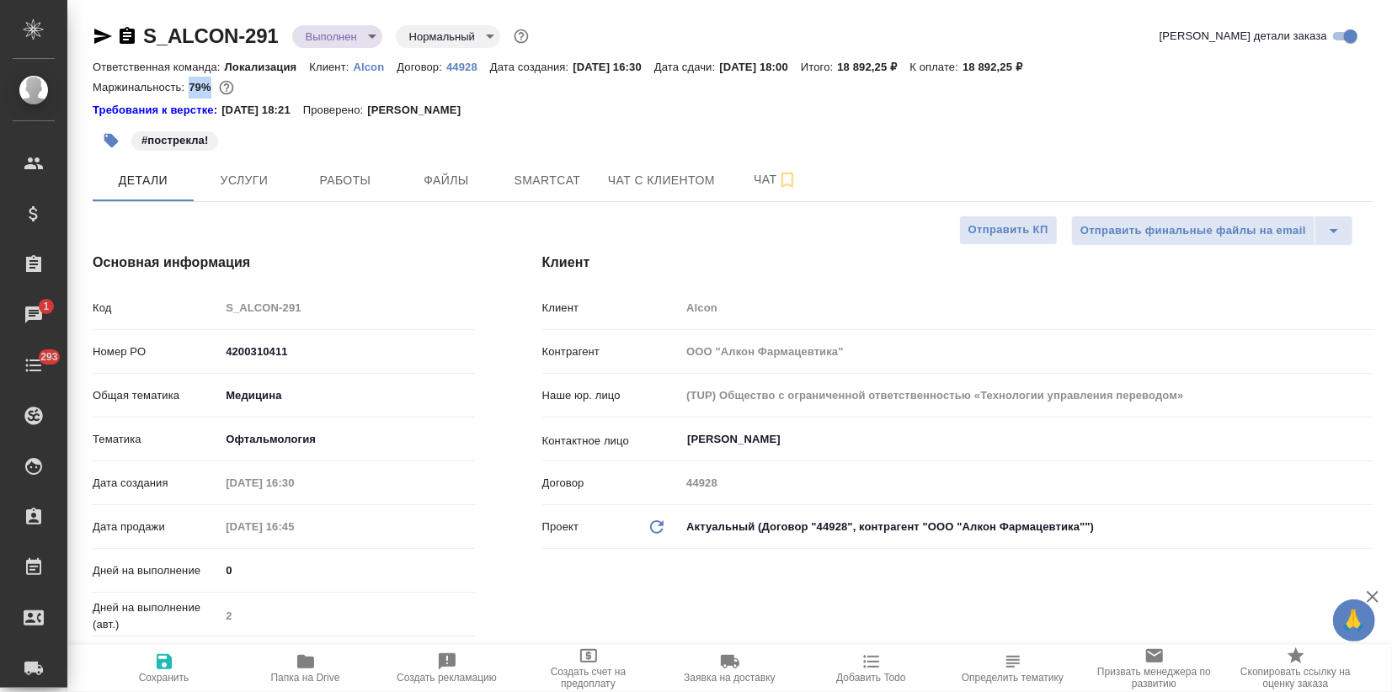
type textarea "x"
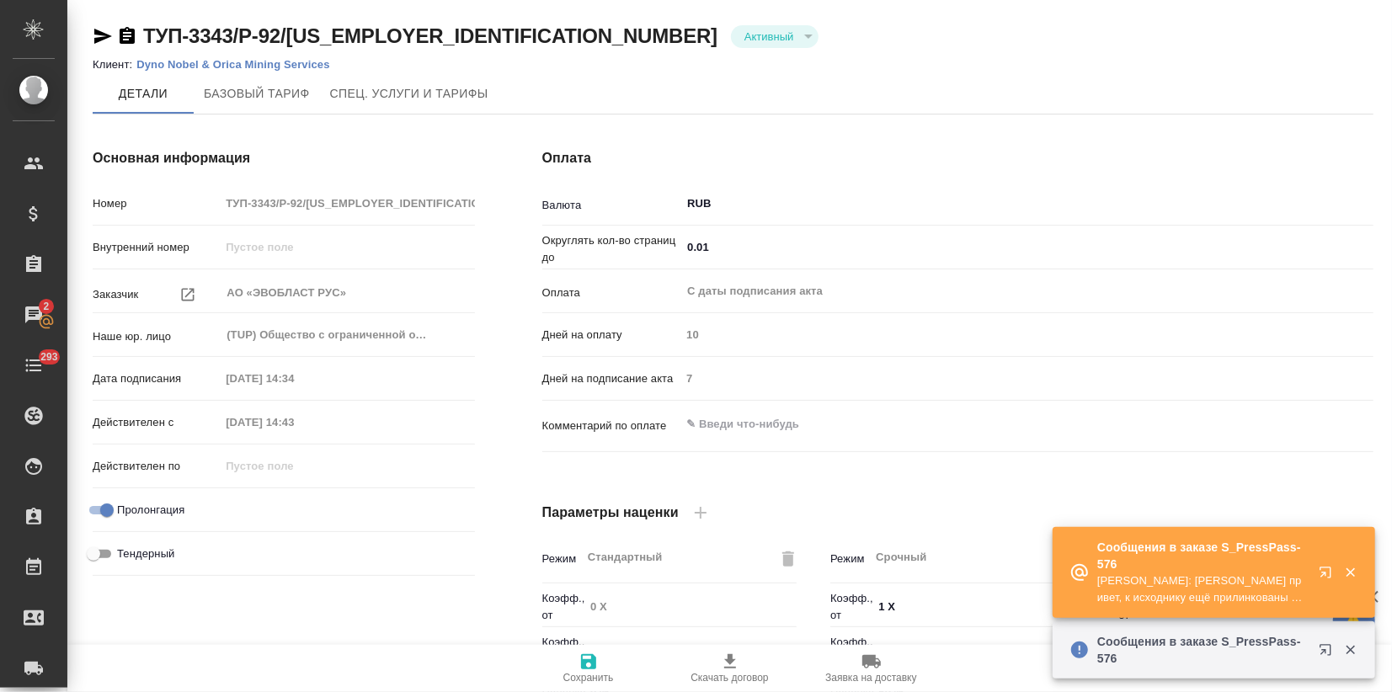
click at [1260, 575] on p "[PERSON_NAME]: [PERSON_NAME] привет, к исходнику ещё прилинкованы 4 файла должн…" at bounding box center [1202, 590] width 211 height 34
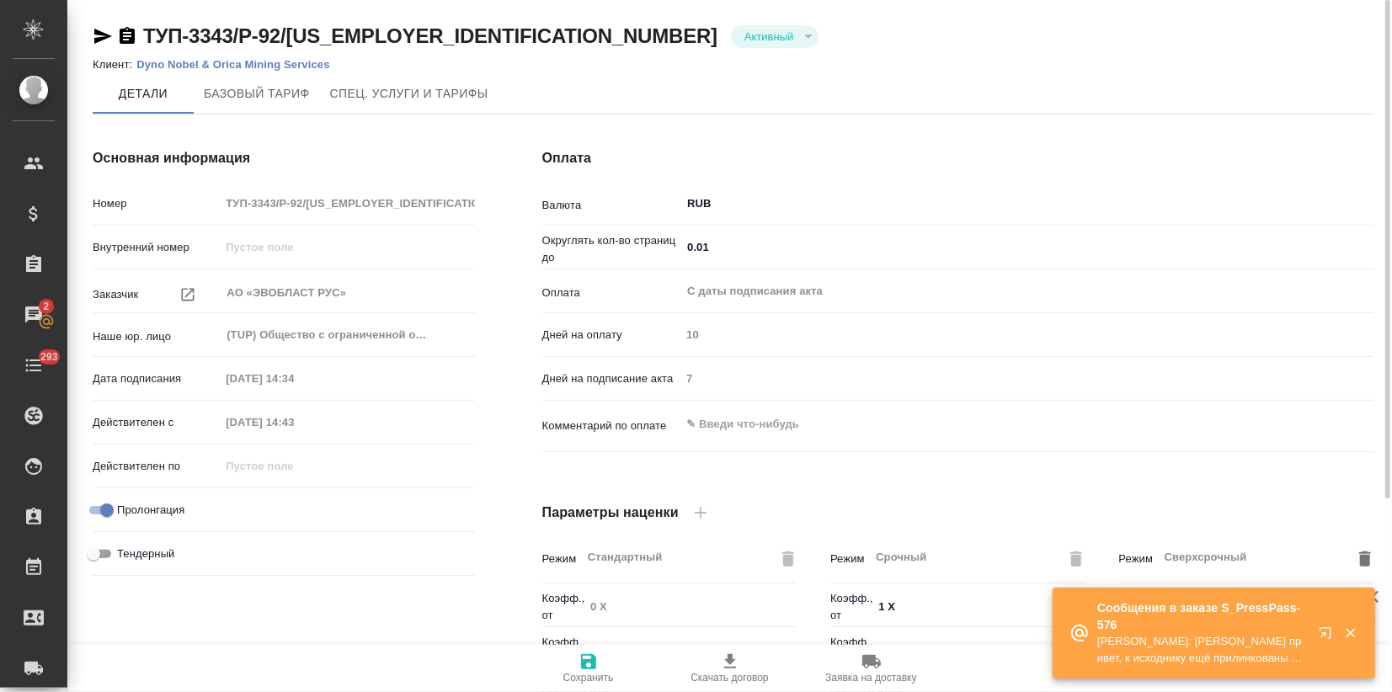
click at [1319, 567] on div "Сверхсрочный ​" at bounding box center [1255, 557] width 195 height 30
click at [1327, 633] on icon "button" at bounding box center [1325, 632] width 11 height 11
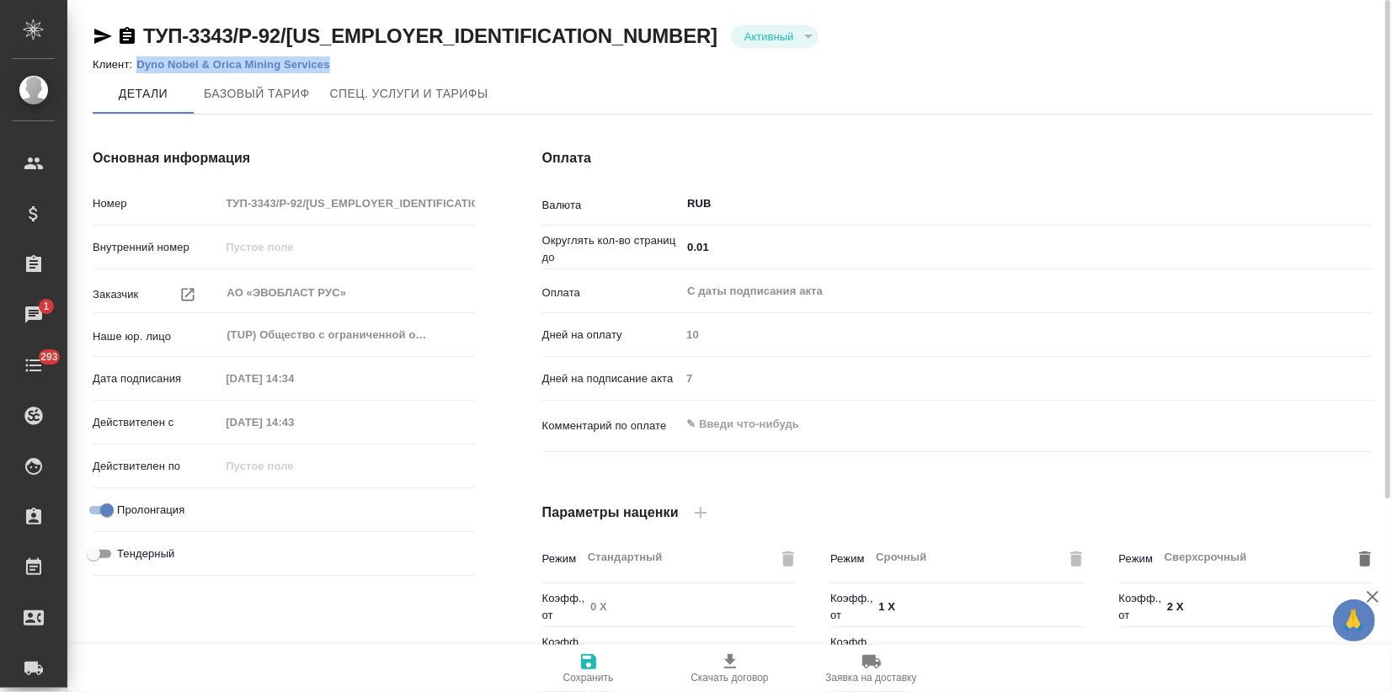
drag, startPoint x: 131, startPoint y: 61, endPoint x: 333, endPoint y: 61, distance: 201.3
click at [333, 62] on li "Клиент: Dyno Nobel & Orica Mining Services" at bounding box center [218, 64] width 250 height 17
copy p "Dyno Nobel & Orica Mining Services"
click at [384, 61] on ol "Клиент: Dyno Nobel & Orica Mining Services" at bounding box center [733, 64] width 1281 height 17
drag, startPoint x: 371, startPoint y: 57, endPoint x: 133, endPoint y: 70, distance: 238.7
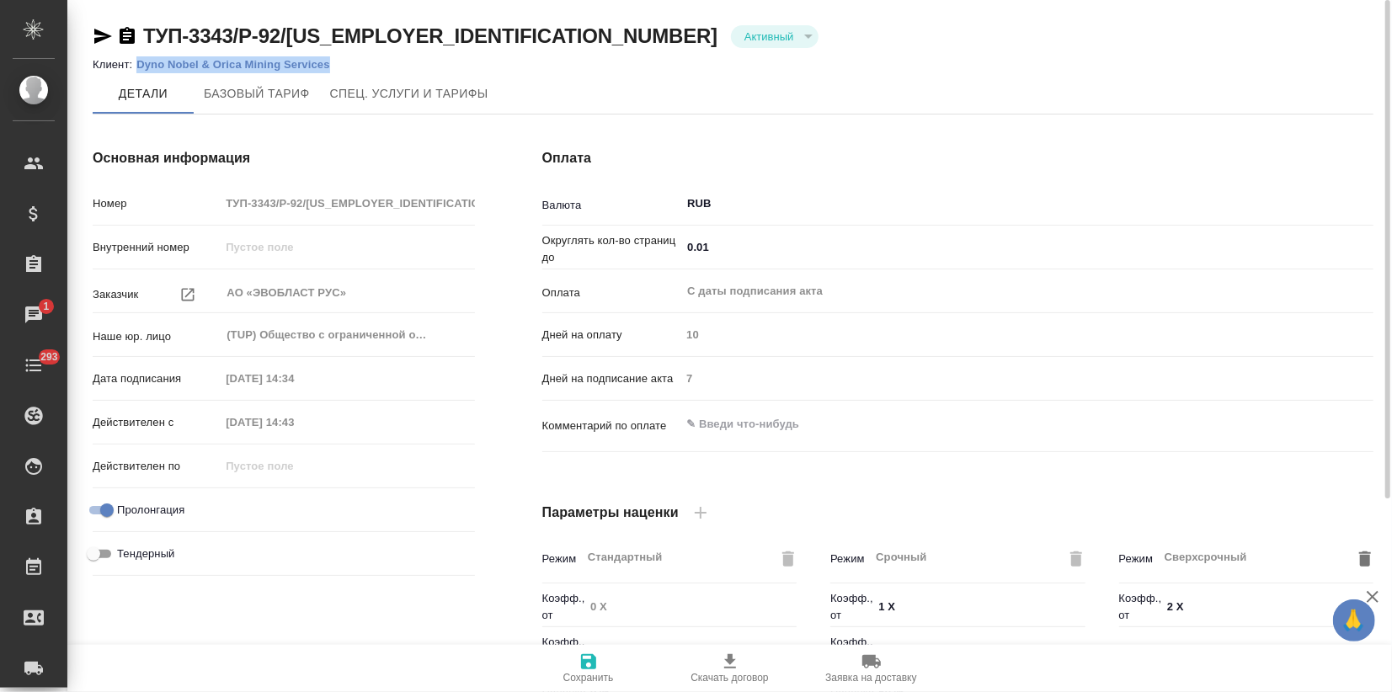
click at [133, 70] on ol "Клиент: Dyno Nobel & Orica Mining Services" at bounding box center [733, 64] width 1281 height 17
copy p "Dyno Nobel & Orica Mining Services"
click at [168, 67] on p "Dyno Nobel & Orica Mining Services" at bounding box center [239, 64] width 206 height 13
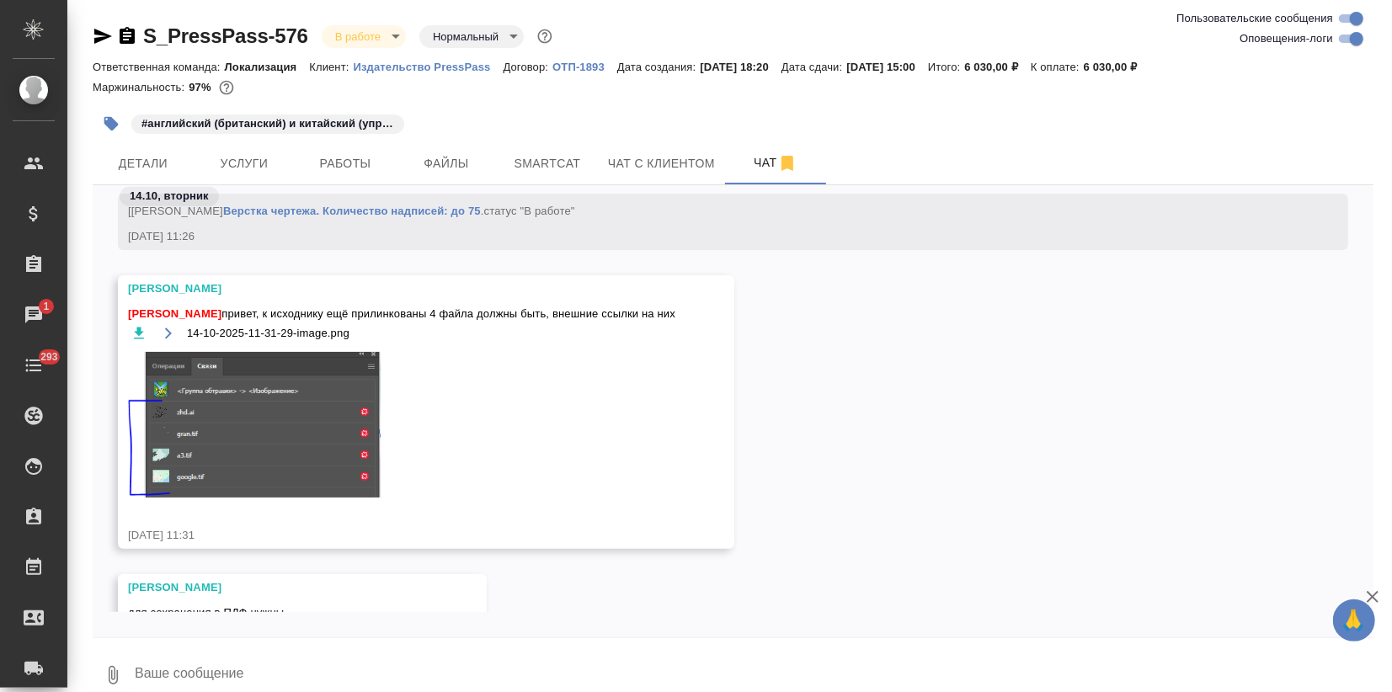
scroll to position [5119, 0]
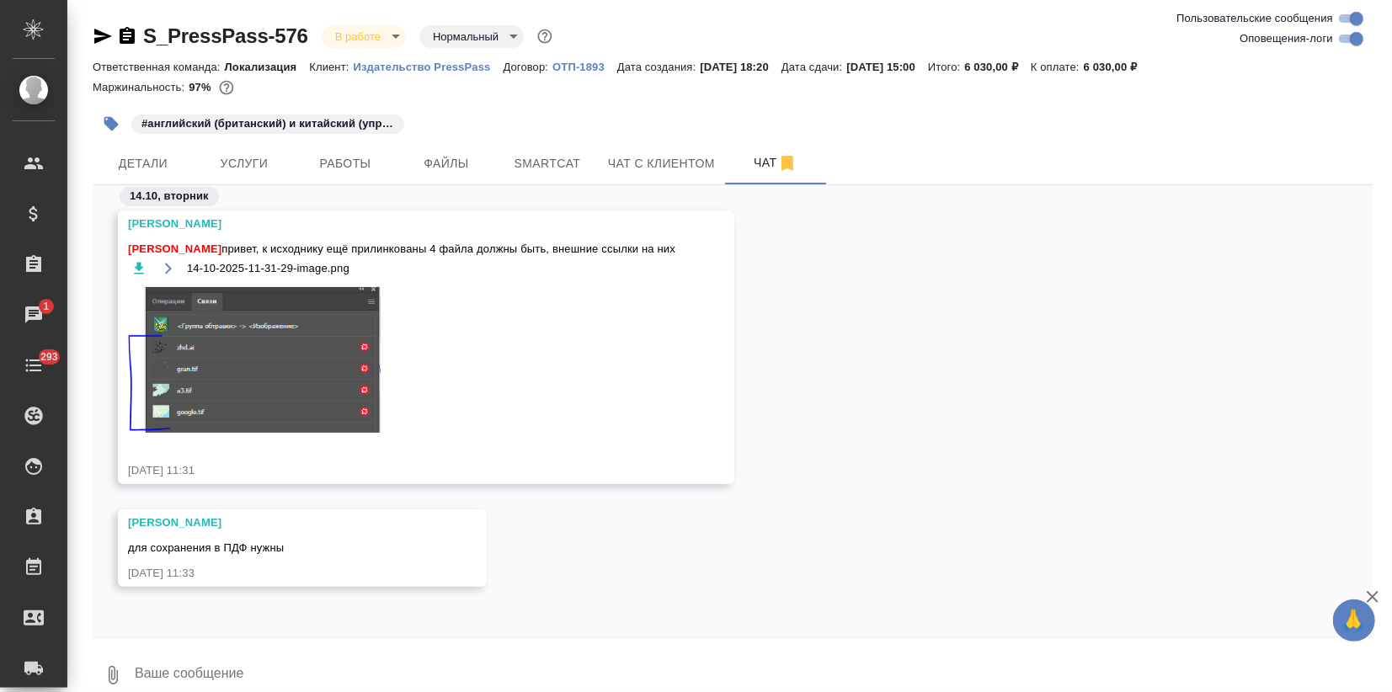
click at [326, 321] on img at bounding box center [254, 360] width 253 height 146
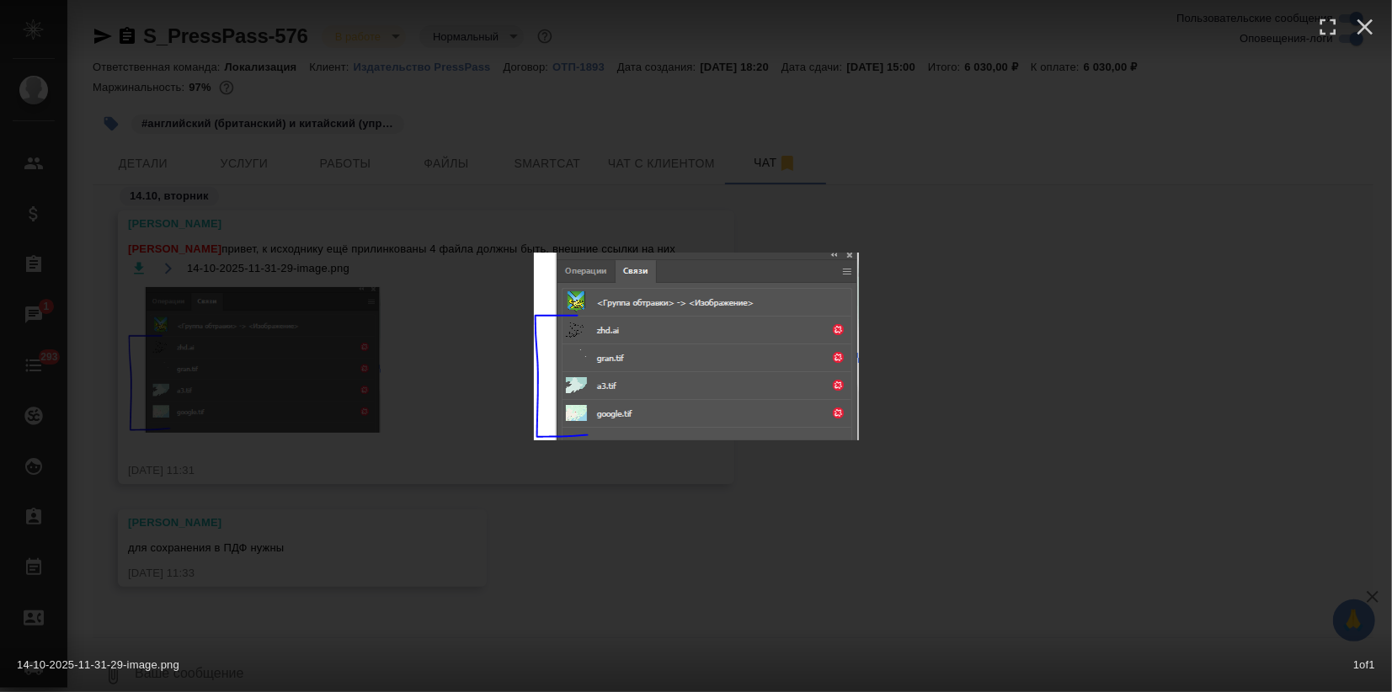
click at [702, 366] on img at bounding box center [696, 347] width 325 height 188
click at [958, 406] on div "14-10-2025-11-31-29-image.png 1 of 1" at bounding box center [696, 346] width 1392 height 692
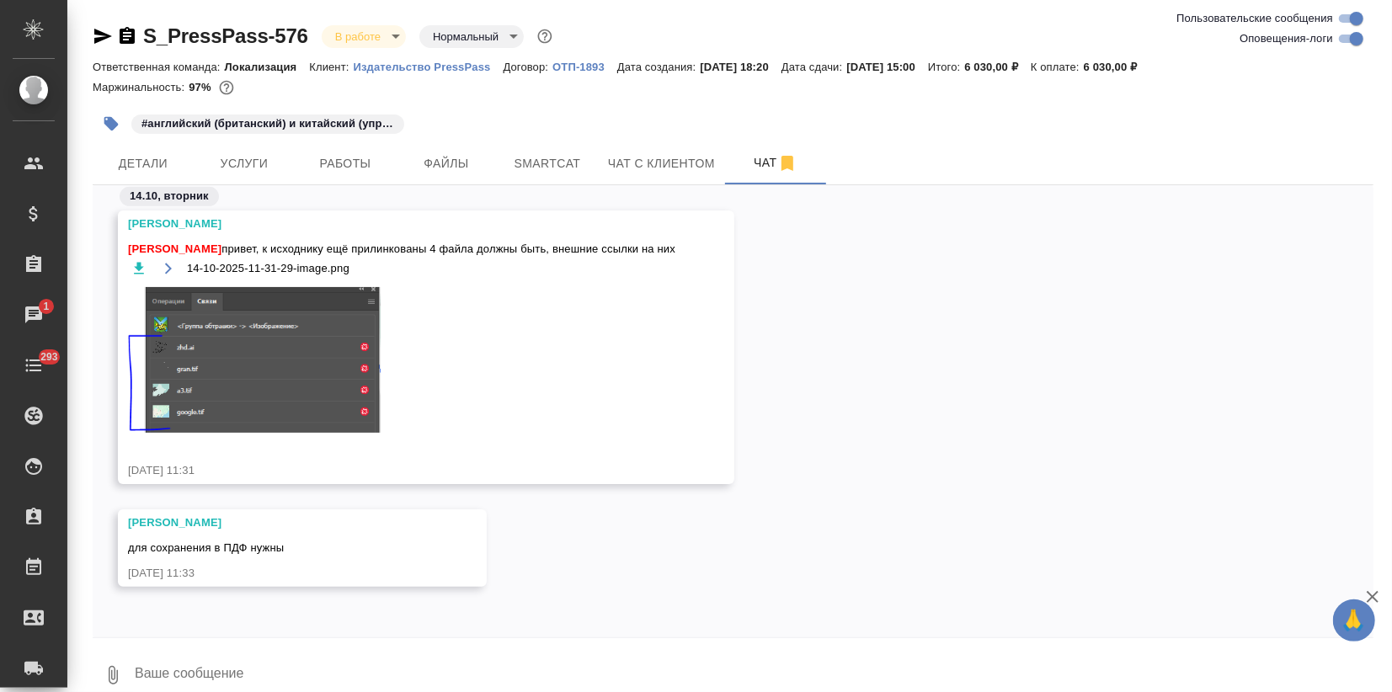
drag, startPoint x: 293, startPoint y: 243, endPoint x: 723, endPoint y: 238, distance: 430.4
click at [723, 238] on div "[PERSON_NAME] [PERSON_NAME] привет, к исходнику ещё прилинкованы 4 файла должны…" at bounding box center [426, 348] width 617 height 274
click at [1367, 593] on icon "button" at bounding box center [1373, 597] width 20 height 20
click at [322, 363] on img at bounding box center [254, 360] width 253 height 146
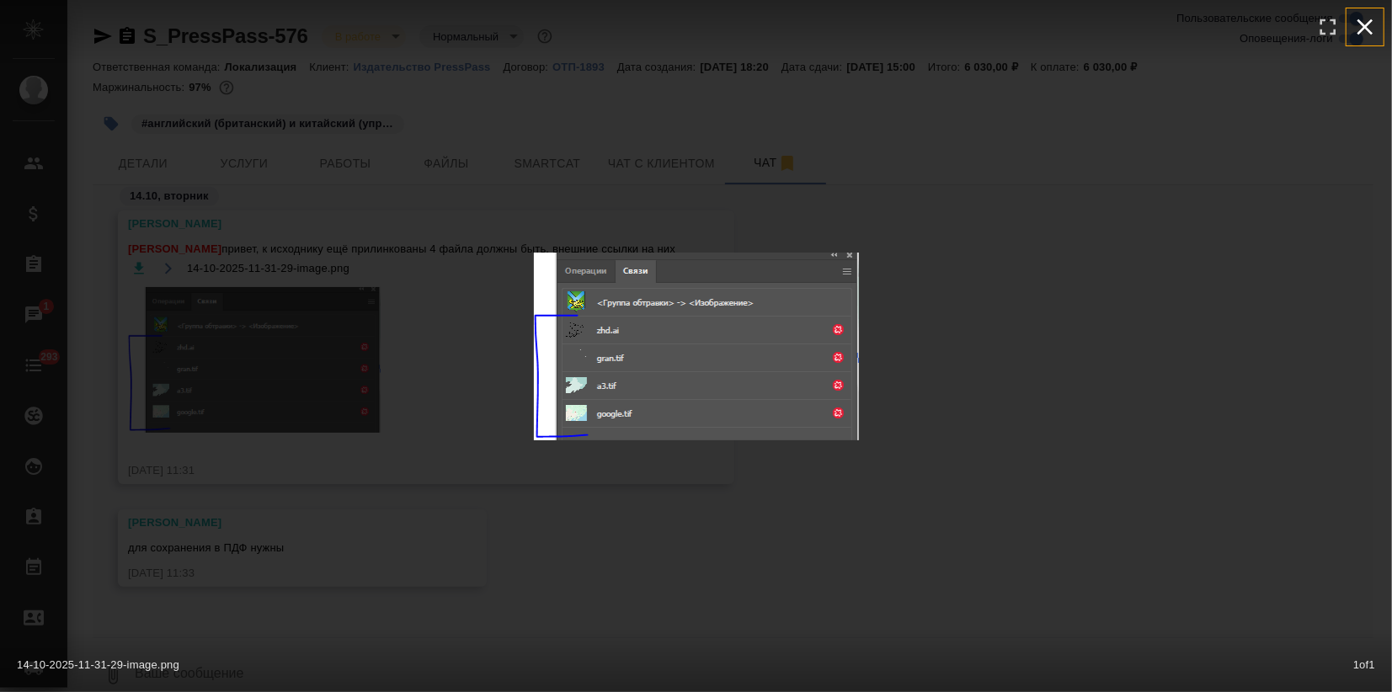
drag, startPoint x: 1363, startPoint y: 21, endPoint x: 1273, endPoint y: 101, distance: 120.5
click at [1363, 22] on icon "button" at bounding box center [1365, 26] width 27 height 27
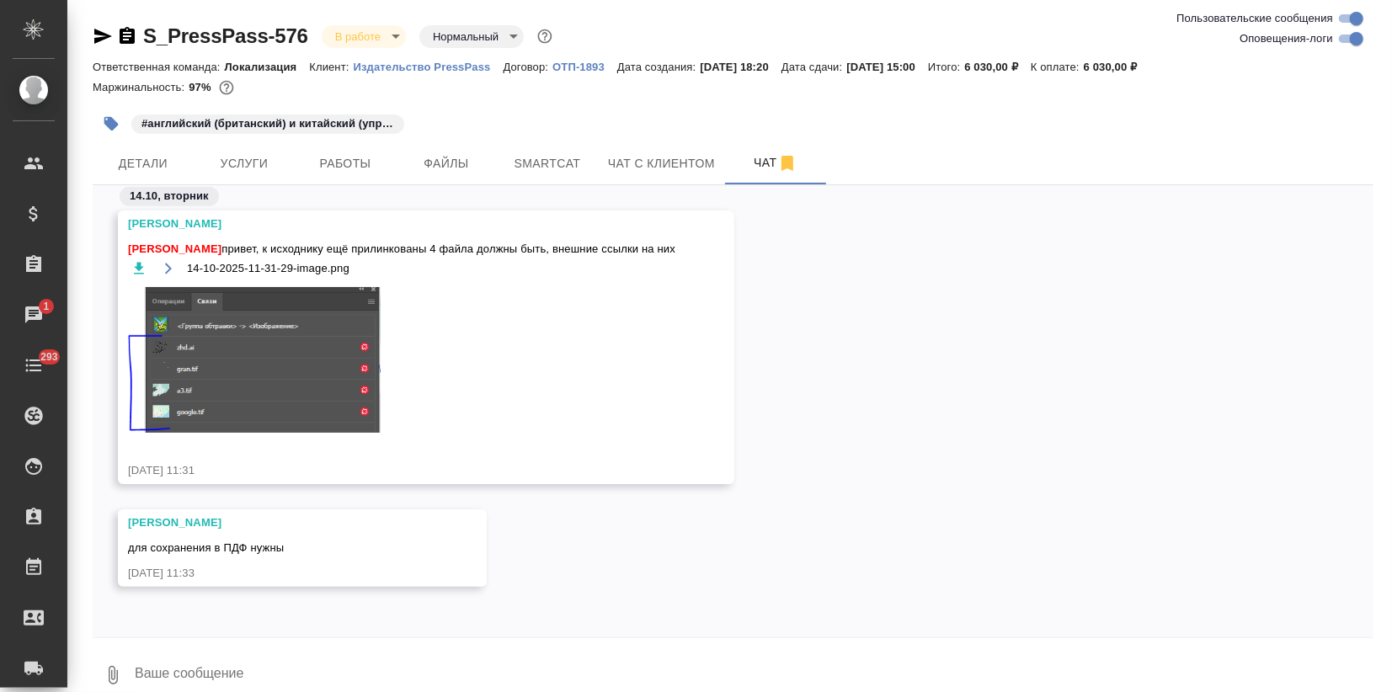
click at [389, 243] on span "[PERSON_NAME] привет, к исходнику ещё прилинкованы 4 файла должны быть, внешние…" at bounding box center [401, 249] width 547 height 17
click at [317, 242] on div "Загородних Виктория привет, к исходнику ещё прилинкованы 4 файла должны быть, в…" at bounding box center [401, 345] width 547 height 217
click at [305, 247] on span "Загородних Виктория привет, к исходнику ещё прилинкованы 4 файла должны быть, в…" at bounding box center [401, 249] width 547 height 17
click at [308, 248] on span "Загородних Виктория привет, к исходнику ещё прилинкованы 4 файла должны быть, в…" at bounding box center [401, 249] width 547 height 17
click at [421, 290] on div "14-10-2025-11-31-29-image.png" at bounding box center [401, 356] width 547 height 196
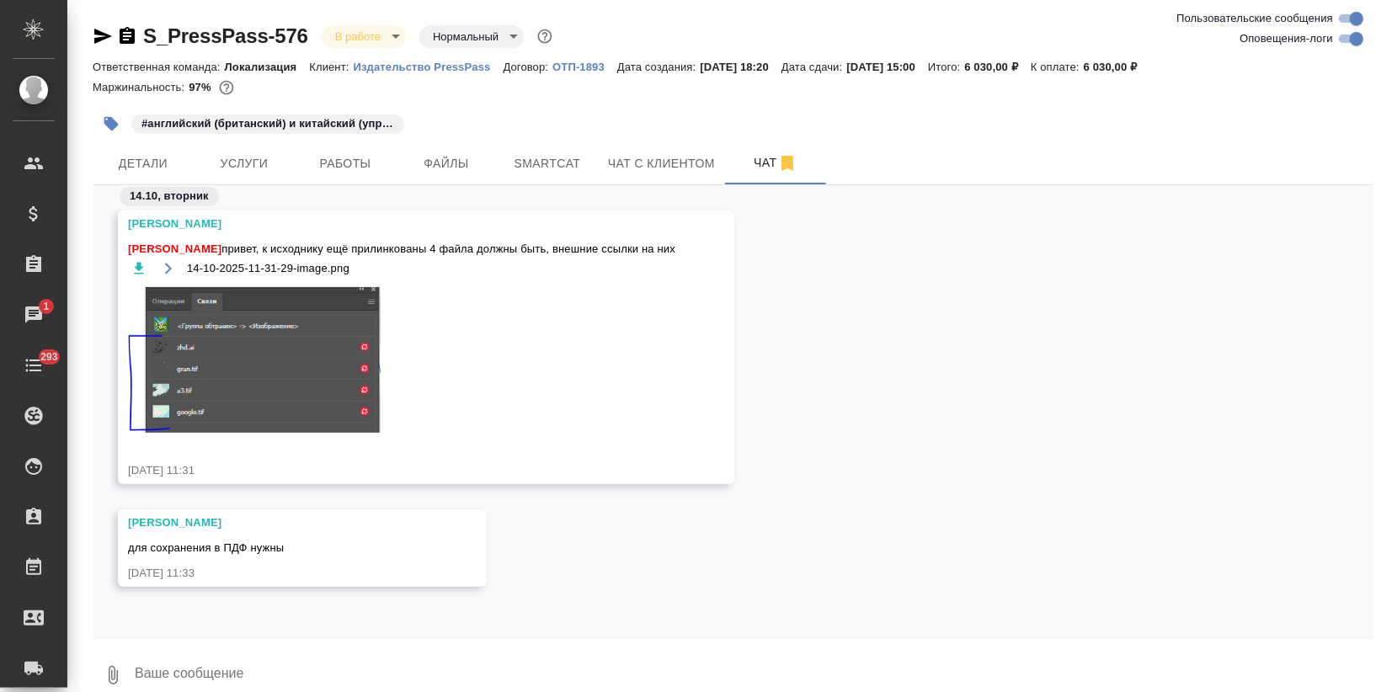
drag, startPoint x: 291, startPoint y: 245, endPoint x: 784, endPoint y: 239, distance: 493.6
click at [784, 239] on div "Петрова Валерия Загородних Виктория привет, к исходнику ещё прилинкованы 4 файл…" at bounding box center [733, 360] width 1281 height 299
copy span "к исходнику ещё прилинкованы 4 файла должны быть, внешние ссылки на них"
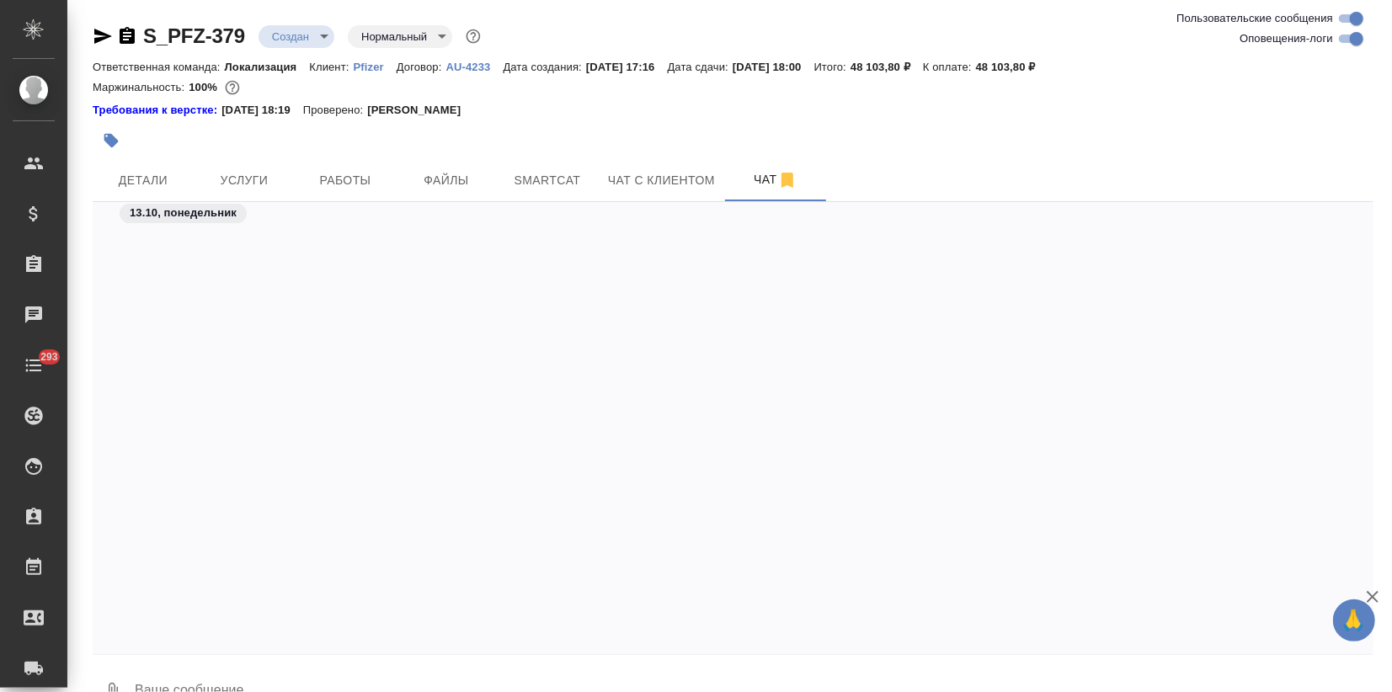
scroll to position [13244, 0]
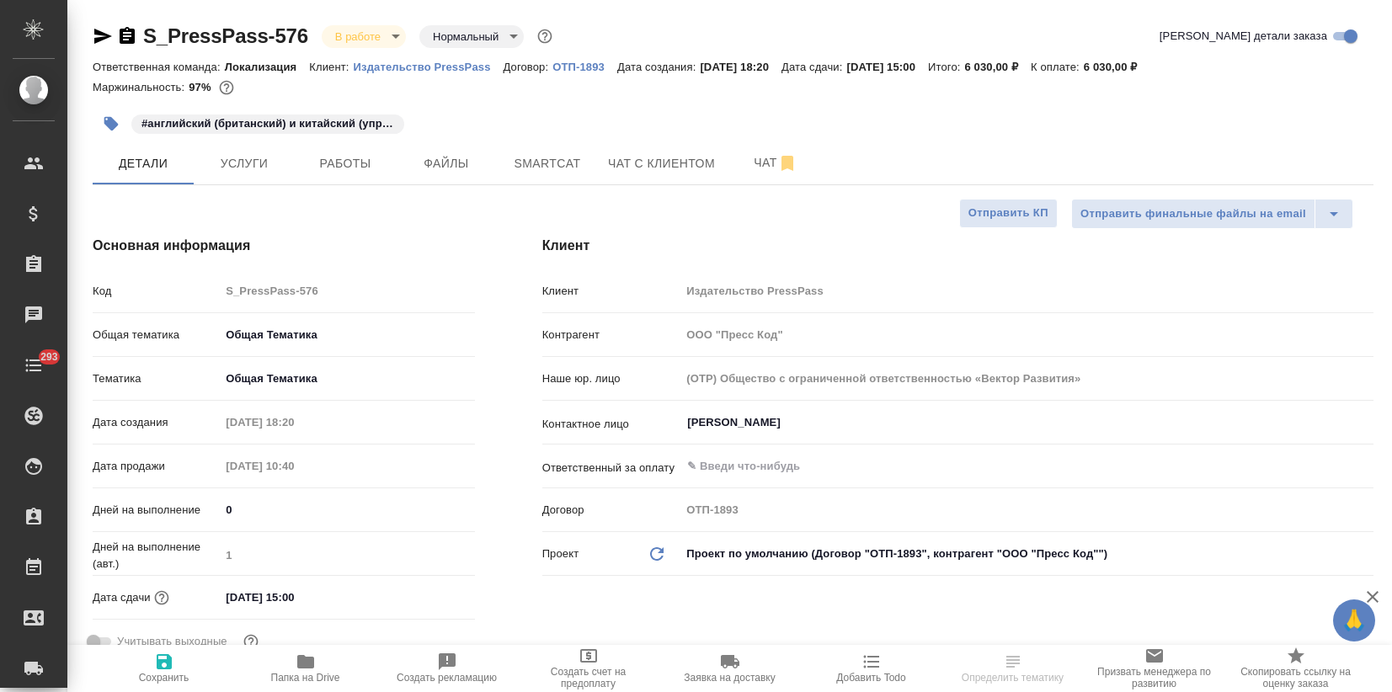
select select "RU"
click at [739, 145] on button "Чат" at bounding box center [775, 163] width 101 height 42
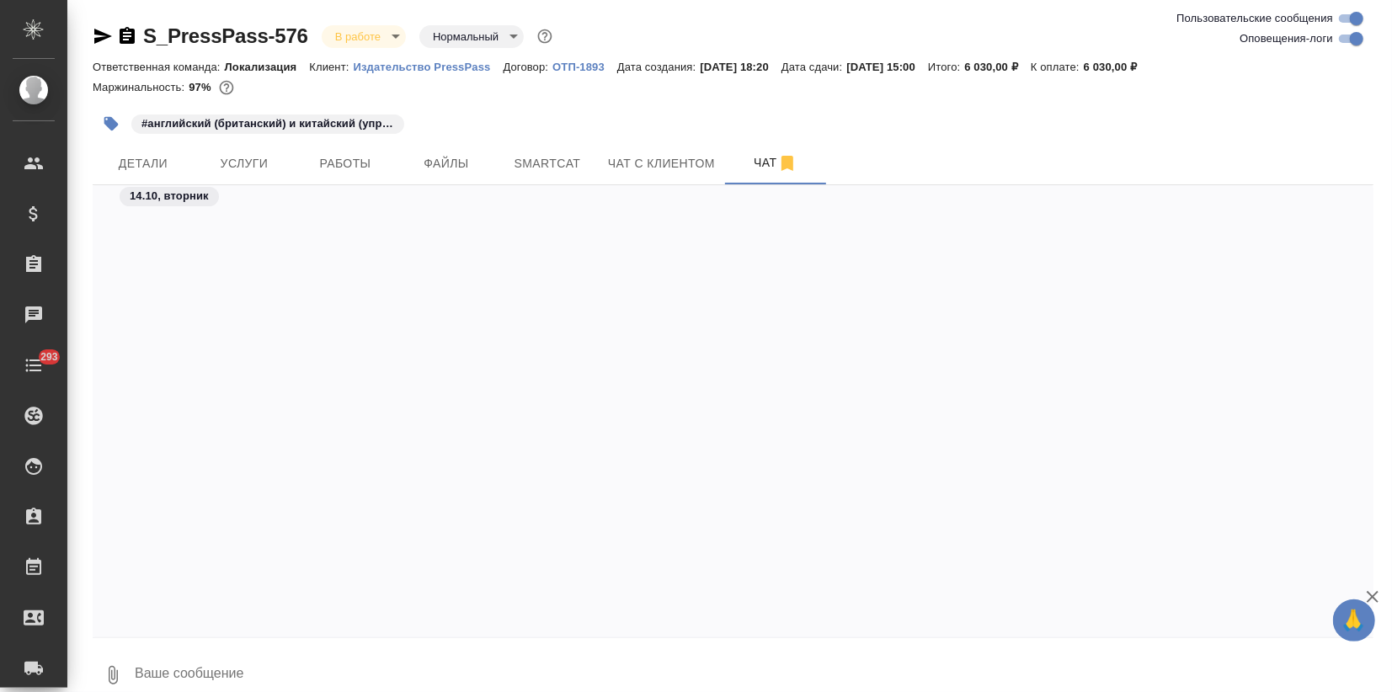
scroll to position [4973, 0]
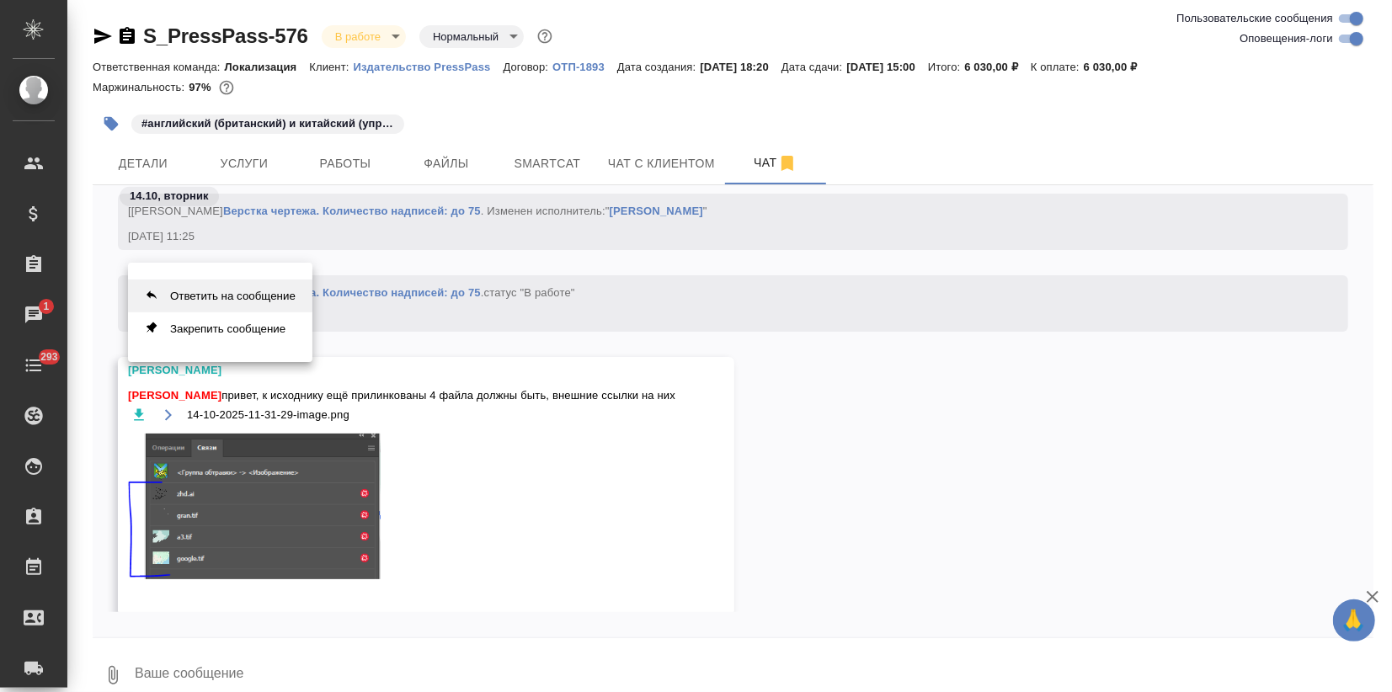
click at [244, 295] on button "Ответить на сообщение" at bounding box center [220, 296] width 184 height 33
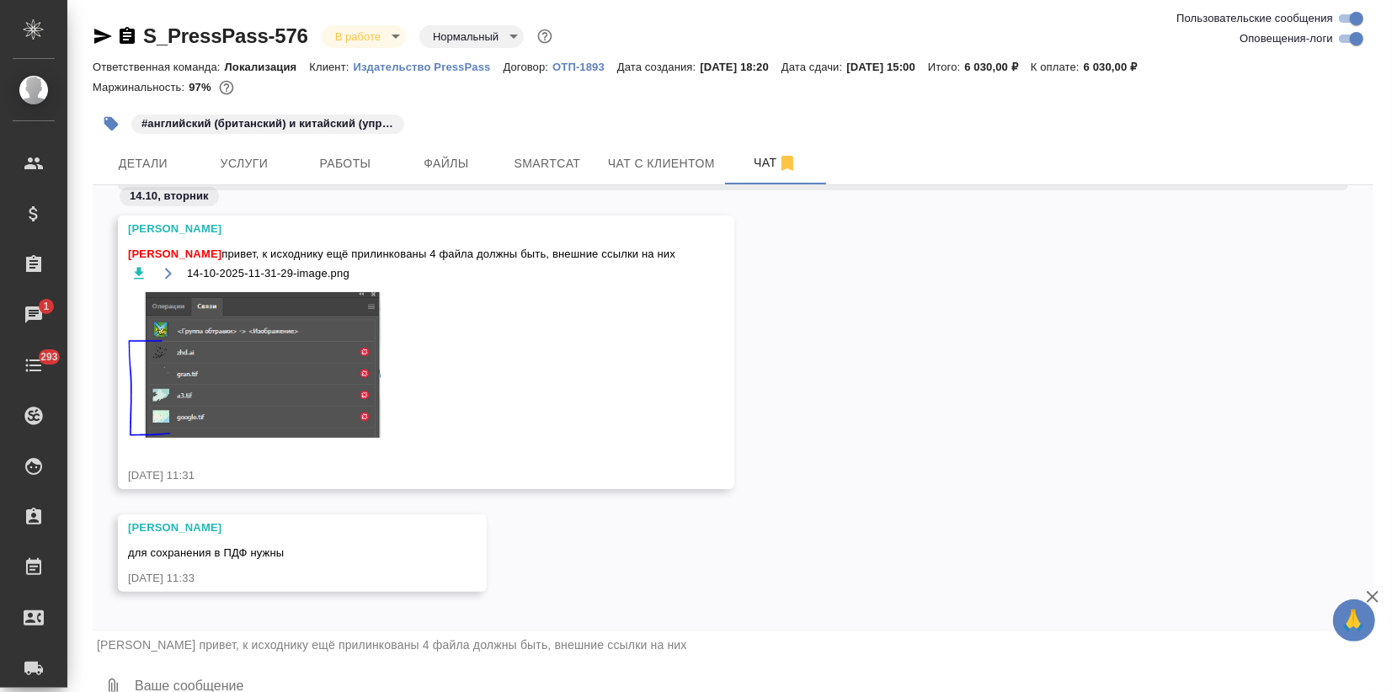
scroll to position [5126, 0]
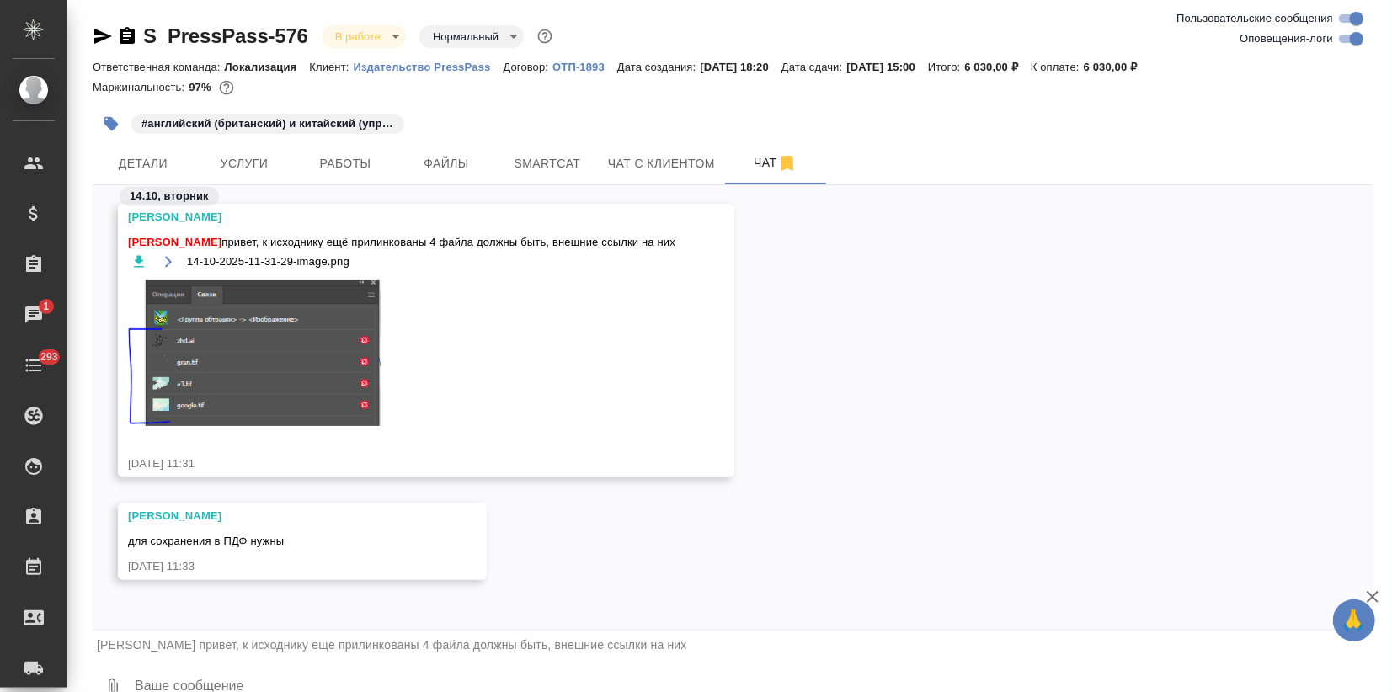
click at [170, 688] on textarea at bounding box center [753, 687] width 1241 height 57
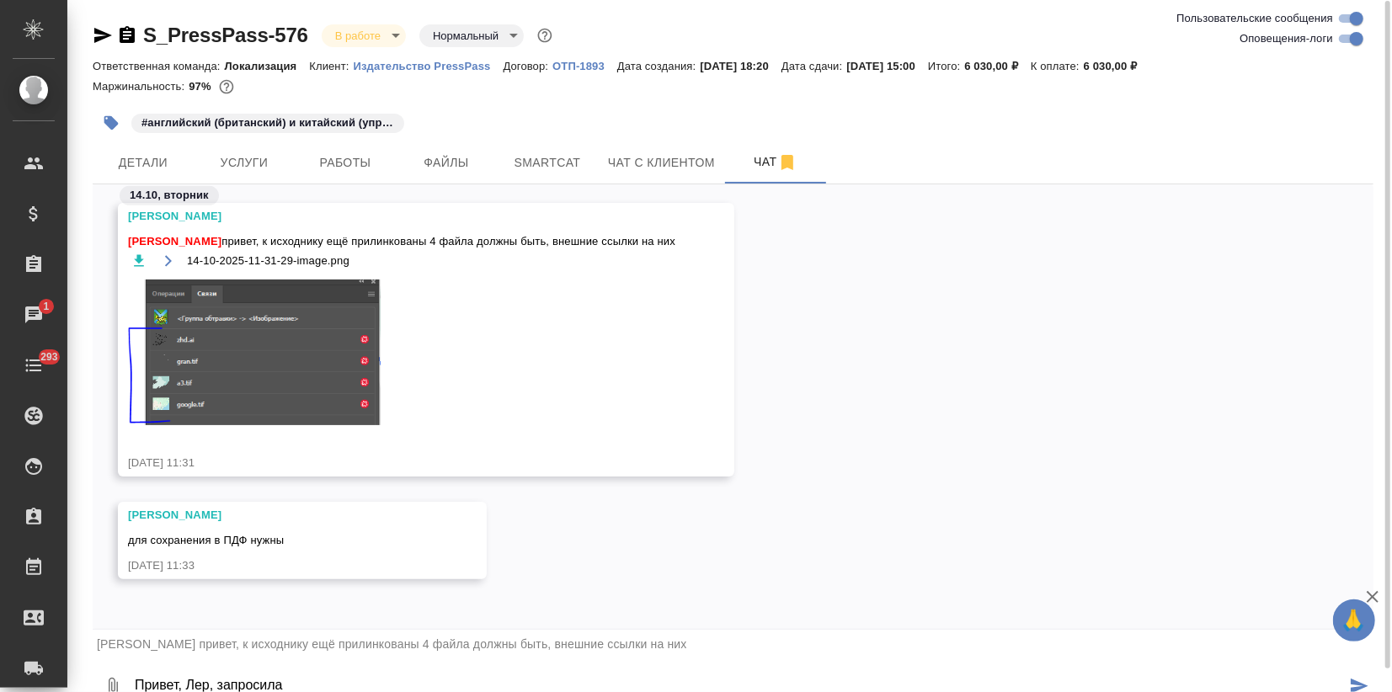
type textarea "Привет, Лер, запросила"
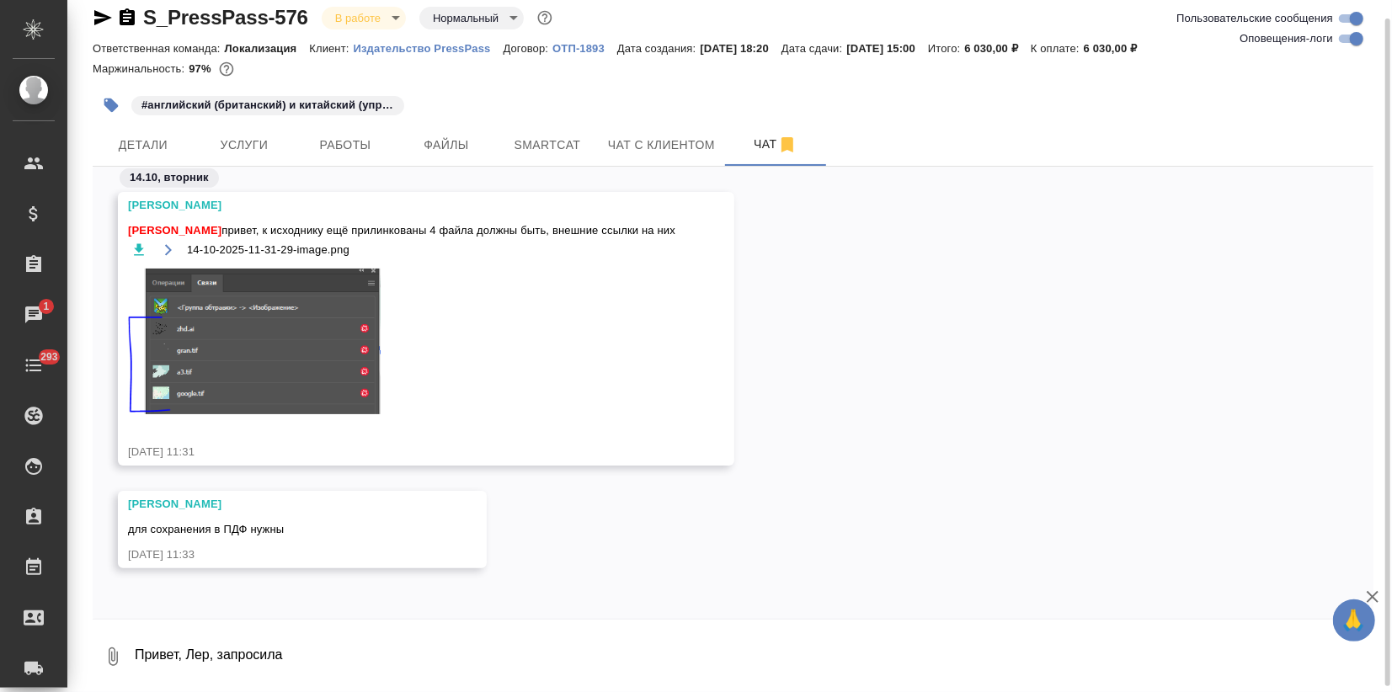
scroll to position [5234, 0]
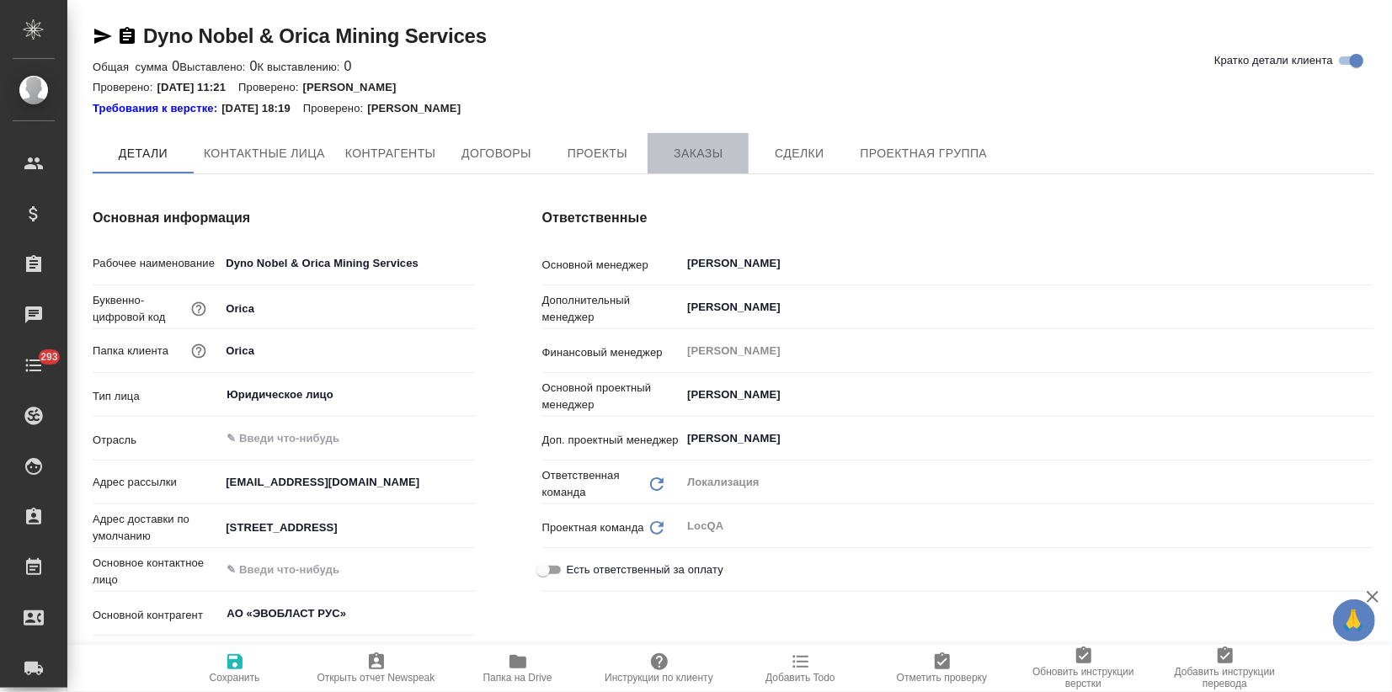
click at [693, 163] on span "Заказы" at bounding box center [698, 153] width 81 height 21
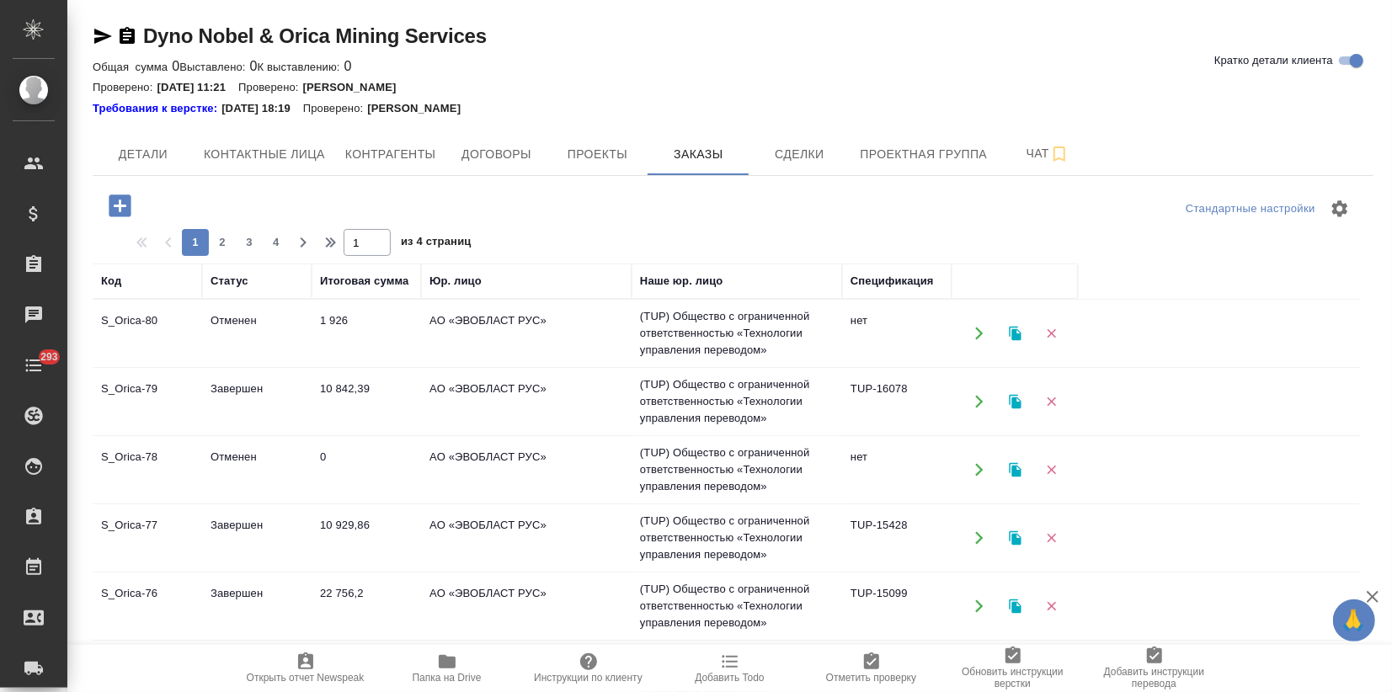
scroll to position [279, 0]
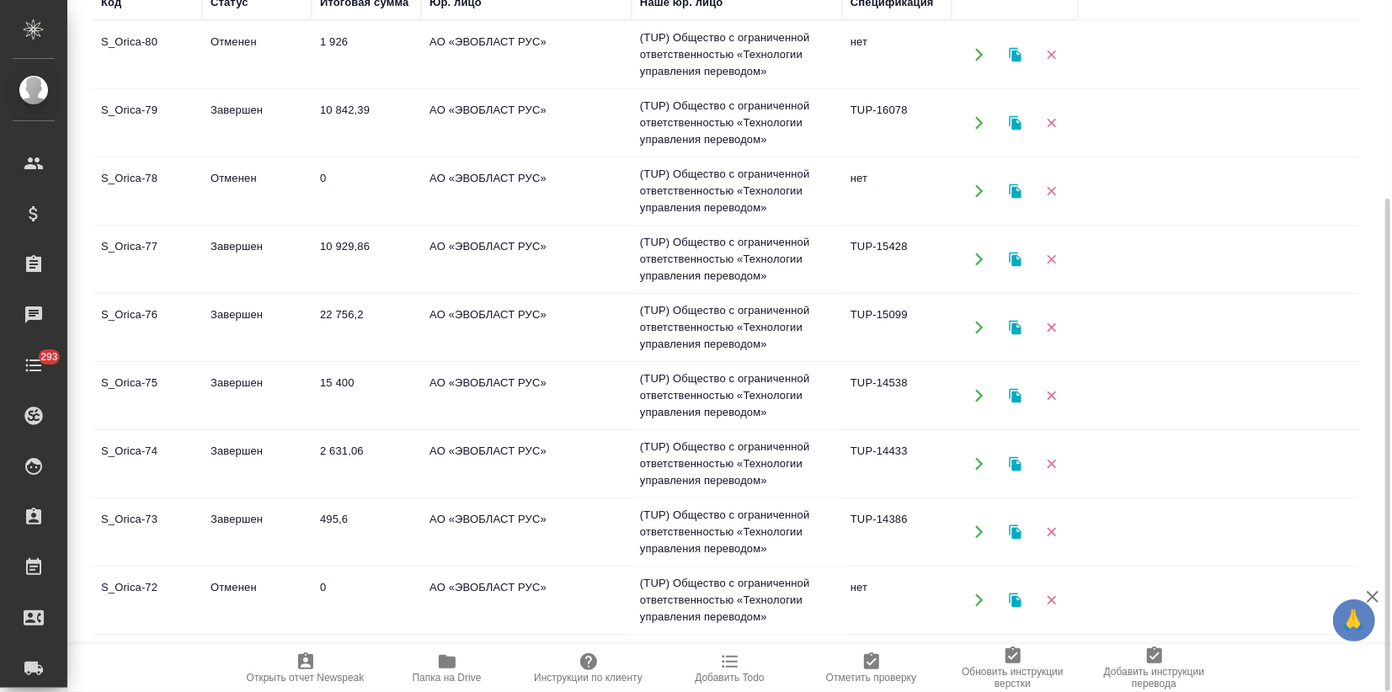
click at [323, 466] on td "2 631,06" at bounding box center [366, 464] width 109 height 59
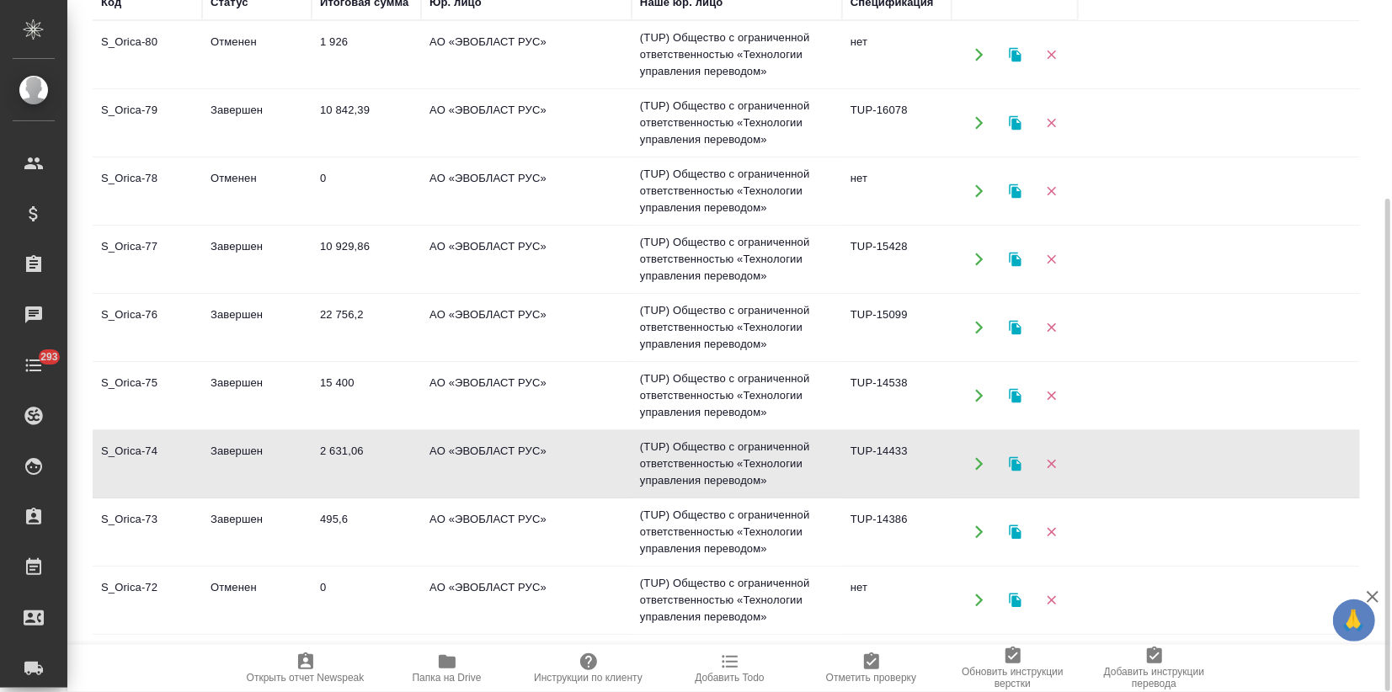
click at [323, 465] on td "2 631,06" at bounding box center [366, 464] width 109 height 59
click at [545, 540] on td "AO «ЭВОБЛАСТ РУС»" at bounding box center [526, 532] width 211 height 59
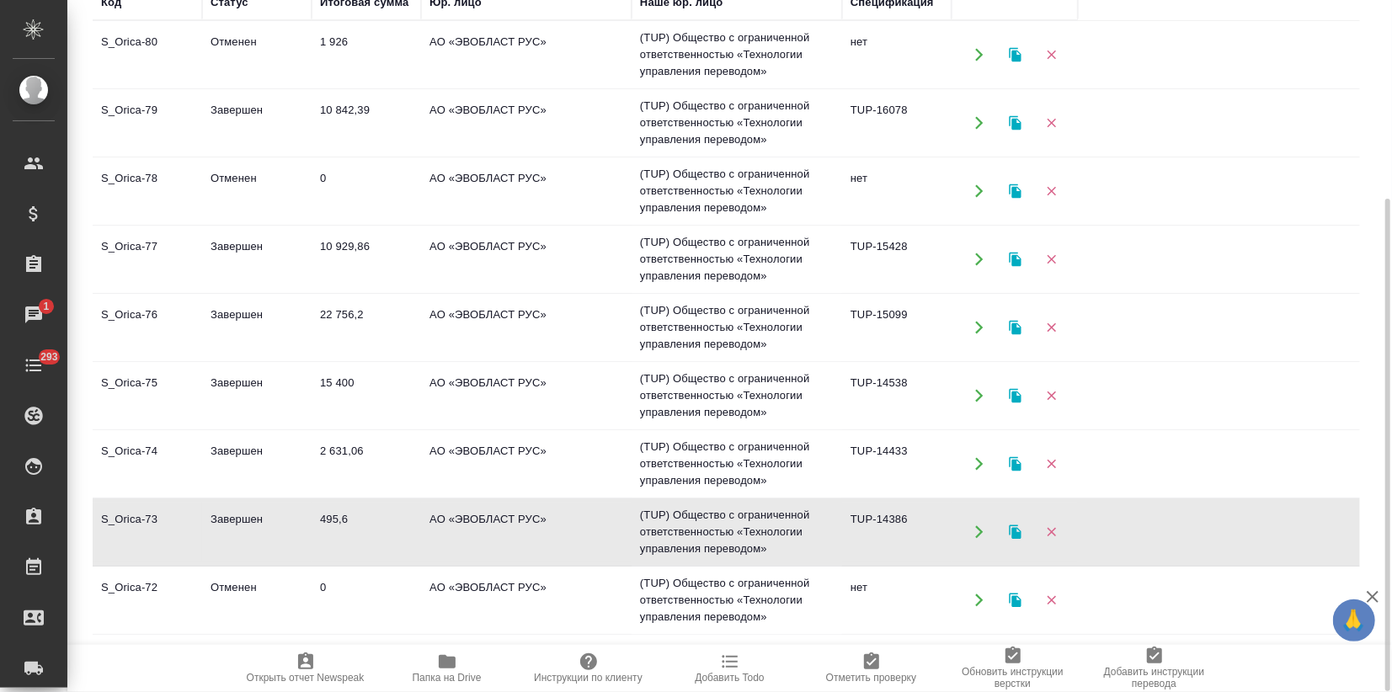
click at [545, 540] on td "AO «ЭВОБЛАСТ РУС»" at bounding box center [526, 532] width 211 height 59
click at [361, 461] on td "2 631,06" at bounding box center [366, 464] width 109 height 59
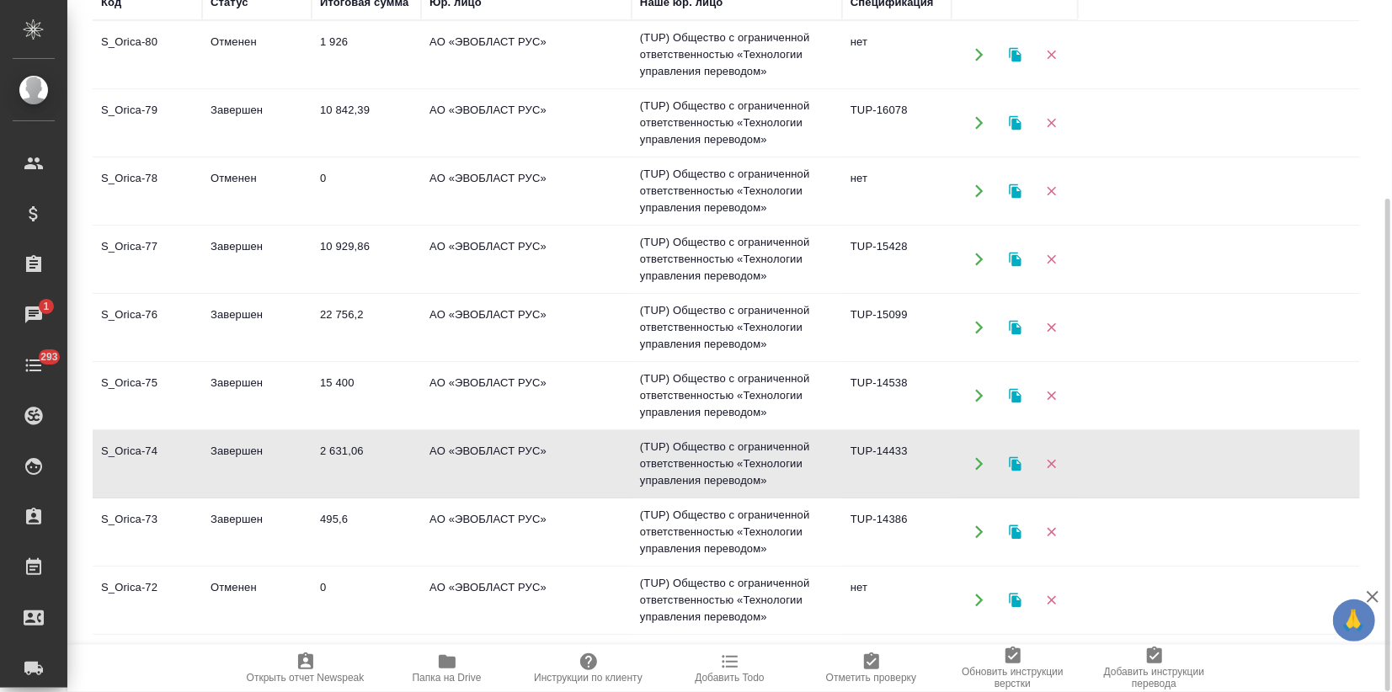
click at [361, 461] on td "2 631,06" at bounding box center [366, 464] width 109 height 59
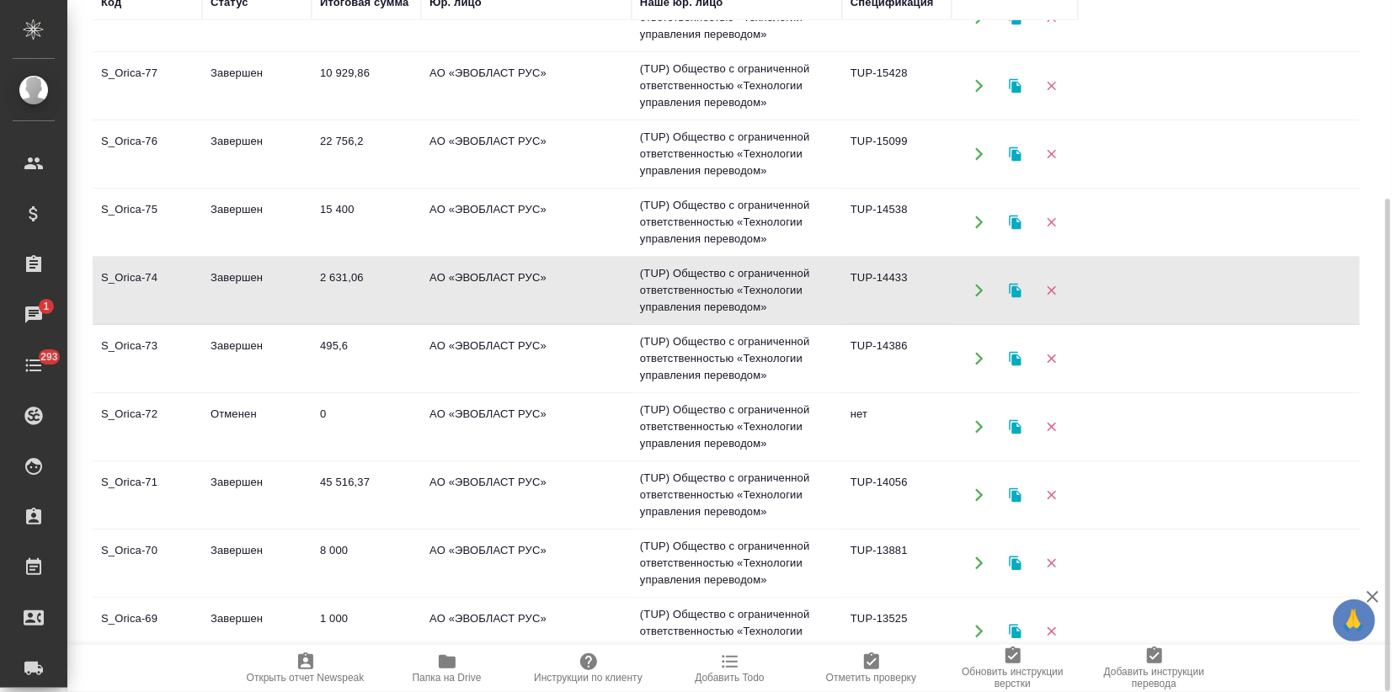
click at [313, 487] on td "45 516,37" at bounding box center [366, 495] width 109 height 59
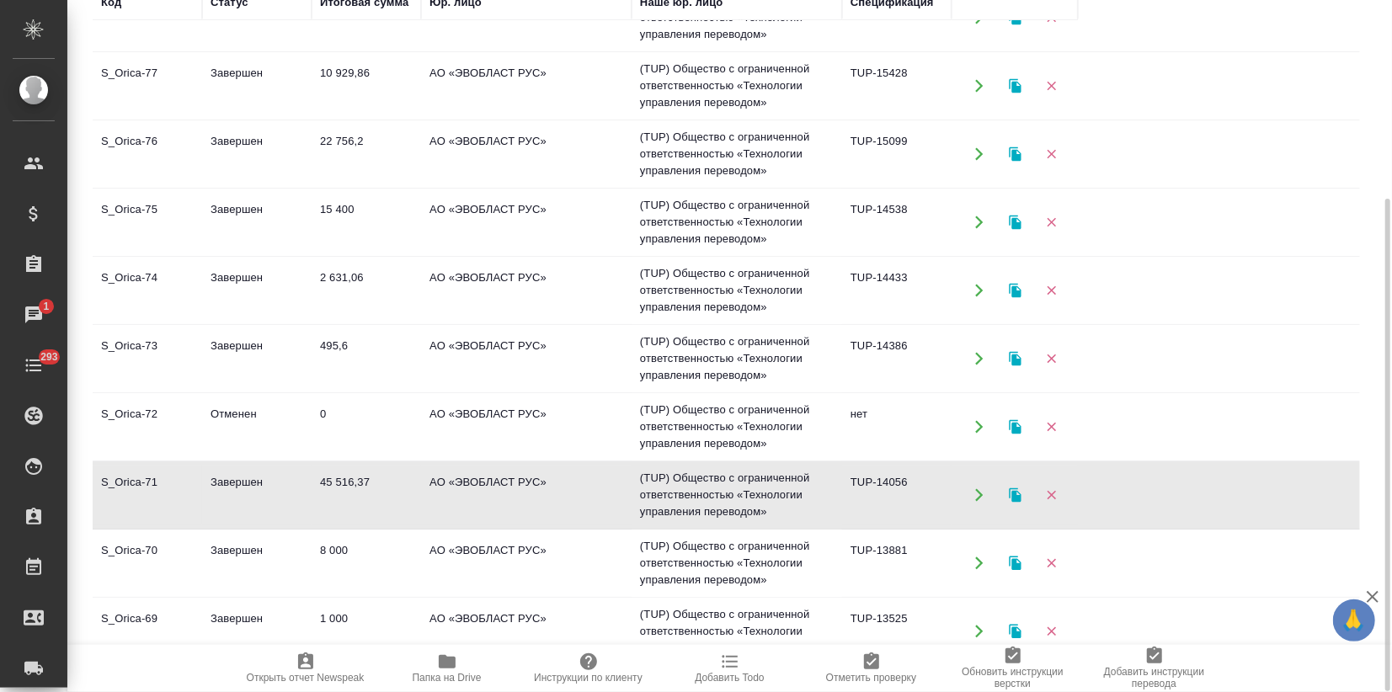
click at [313, 487] on td "45 516,37" at bounding box center [366, 495] width 109 height 59
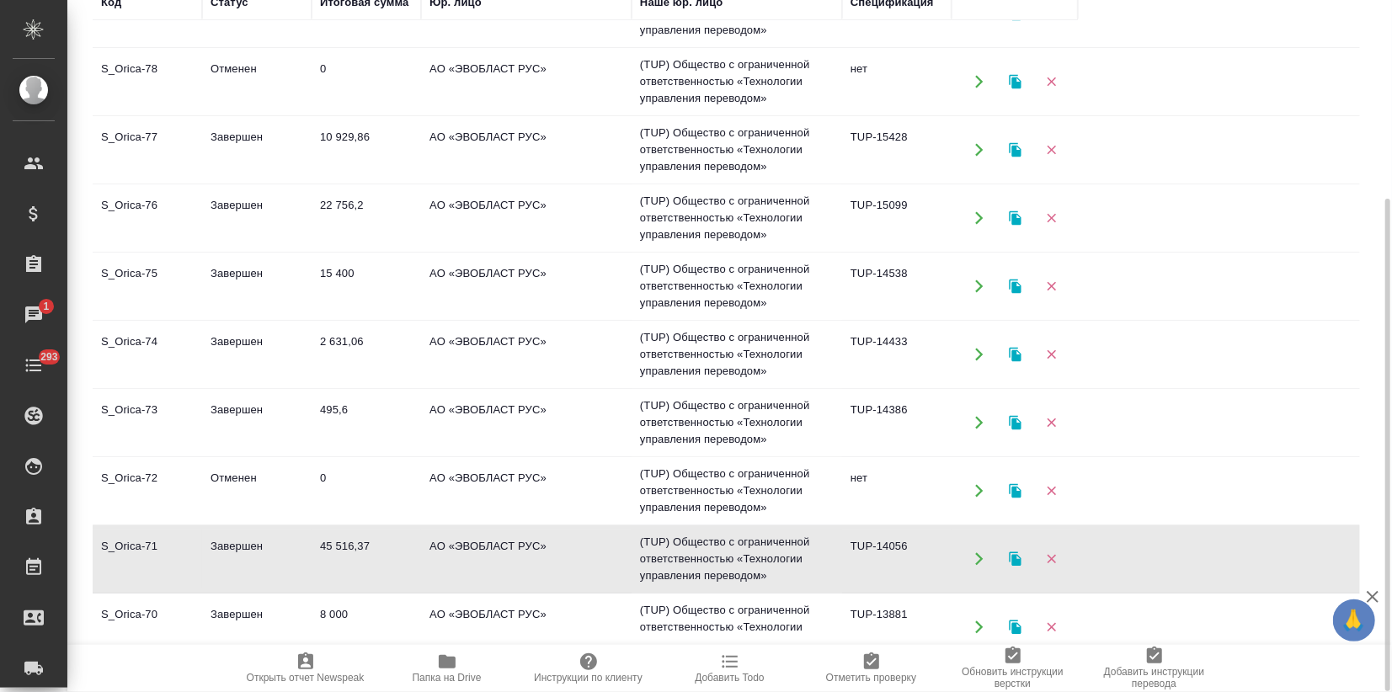
scroll to position [0, 0]
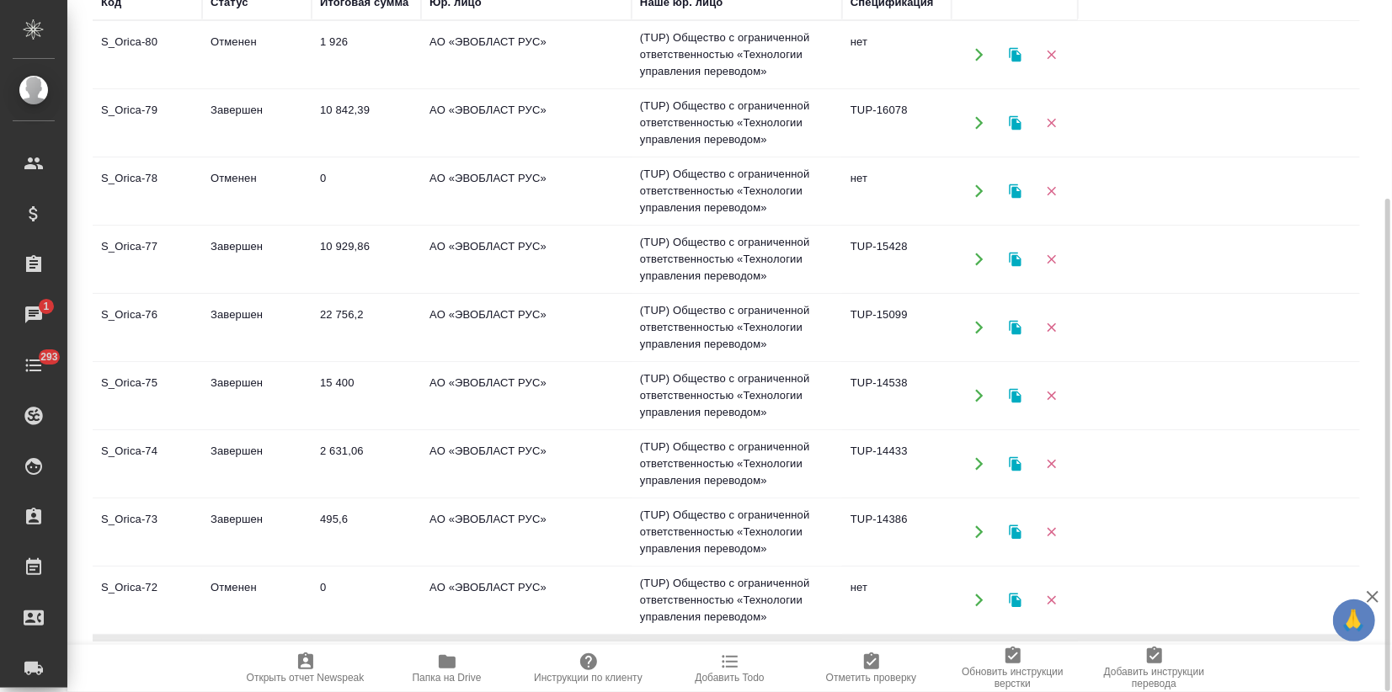
click at [245, 398] on td "Завершен" at bounding box center [256, 395] width 109 height 59
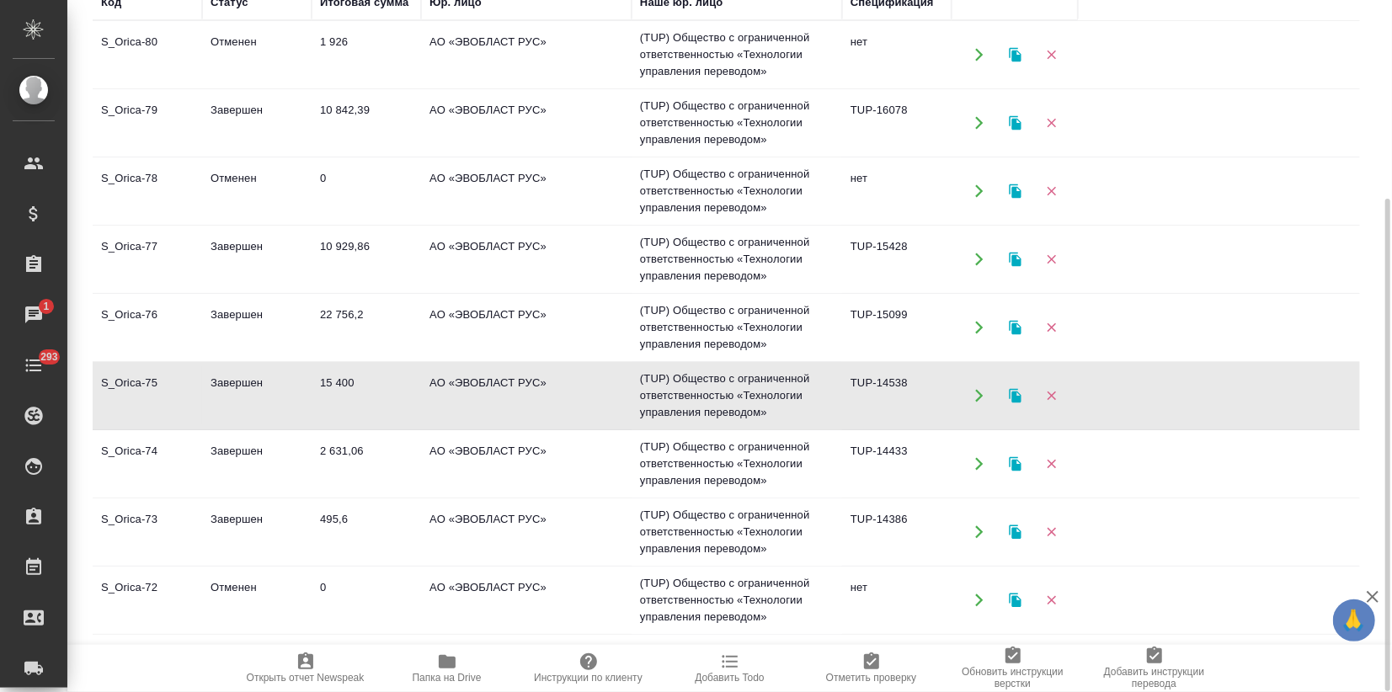
click at [246, 398] on td "Завершен" at bounding box center [256, 395] width 109 height 59
click at [208, 326] on td "Завершен" at bounding box center [256, 327] width 109 height 59
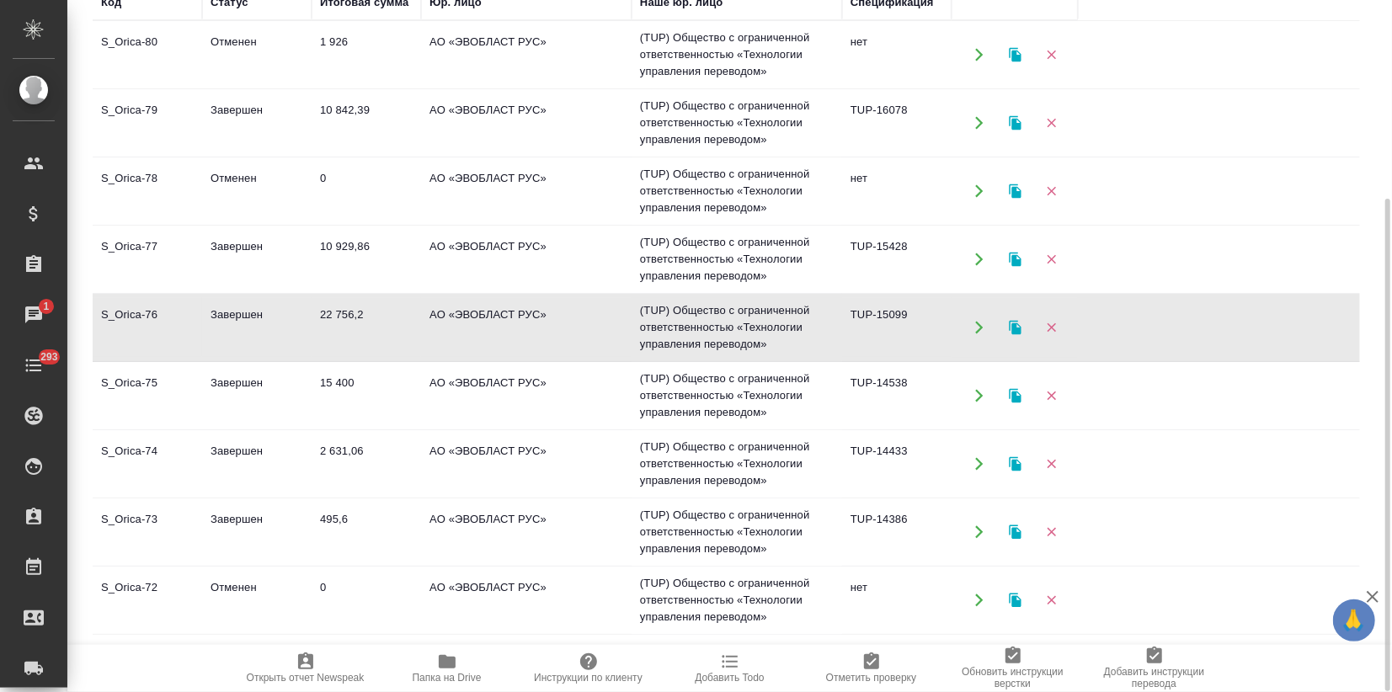
click at [243, 246] on td "Завершен" at bounding box center [256, 259] width 109 height 59
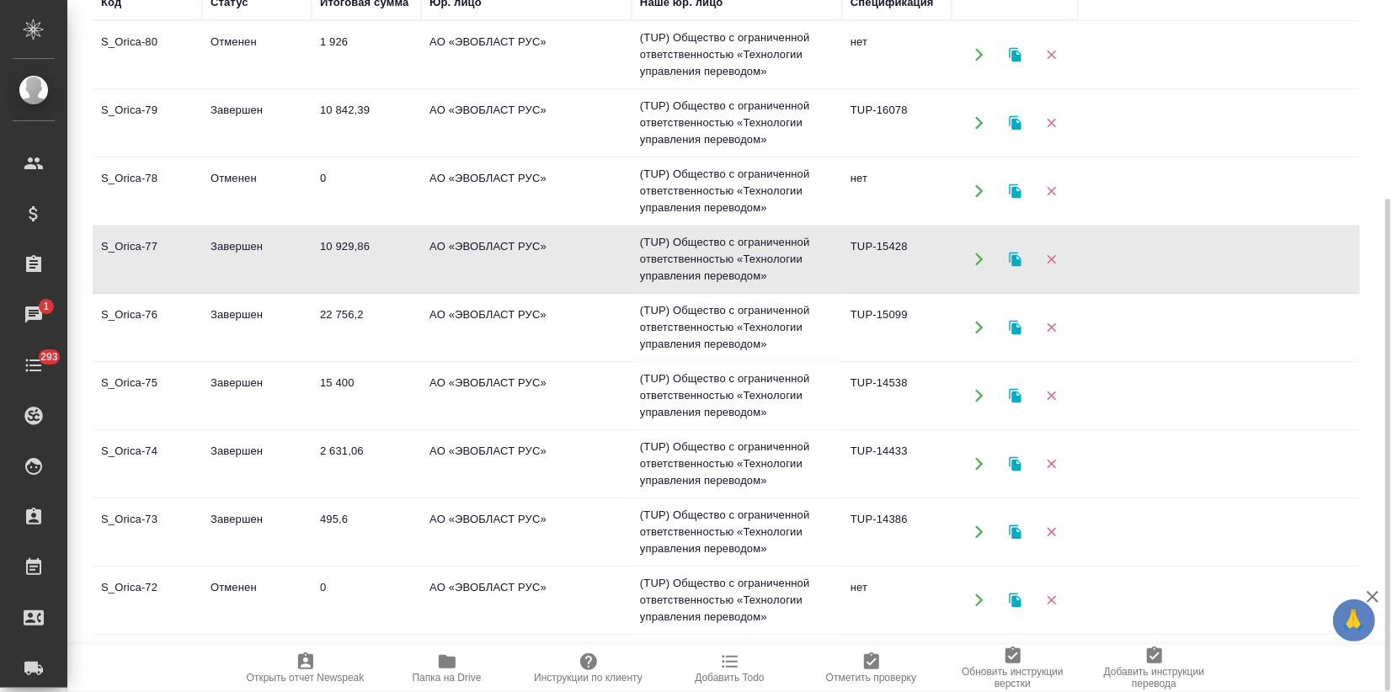
click at [243, 246] on td "Завершен" at bounding box center [256, 259] width 109 height 59
click at [200, 307] on td "S_Orica-76" at bounding box center [147, 327] width 109 height 59
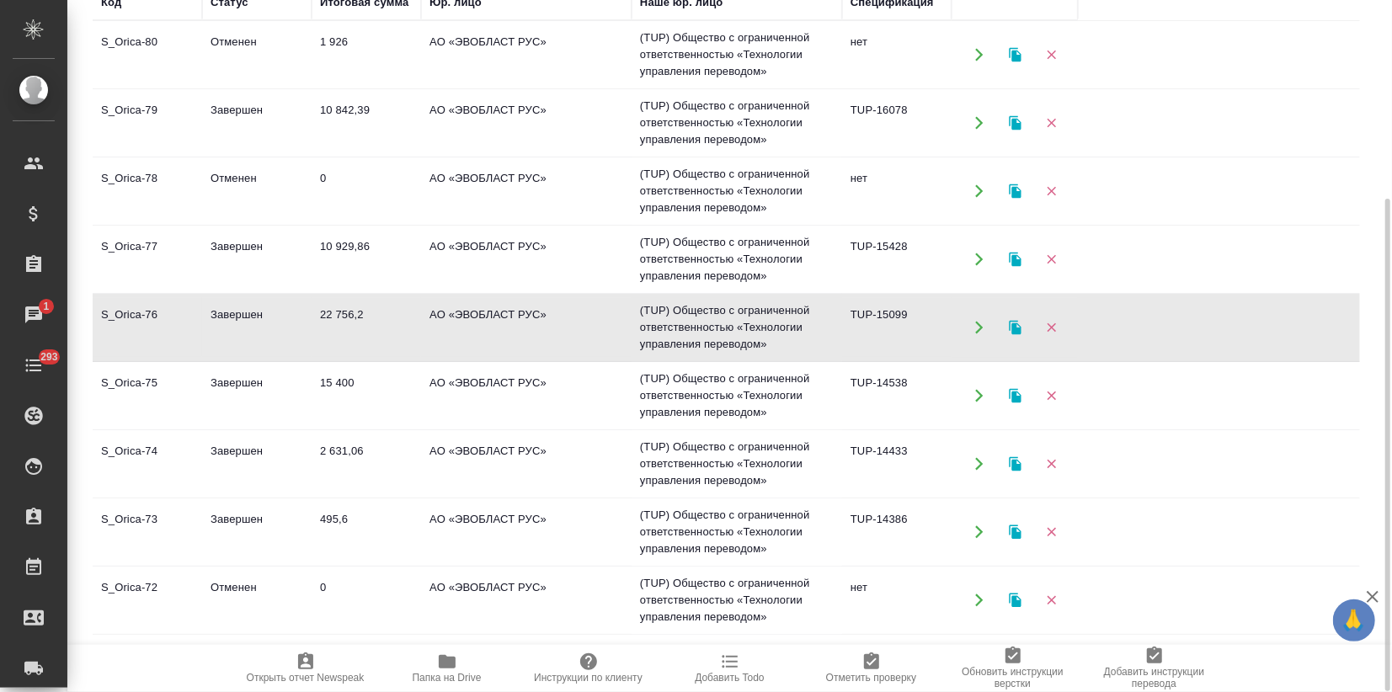
click at [200, 307] on td "S_Orica-76" at bounding box center [147, 327] width 109 height 59
click at [342, 259] on td "10 929,86" at bounding box center [366, 259] width 109 height 59
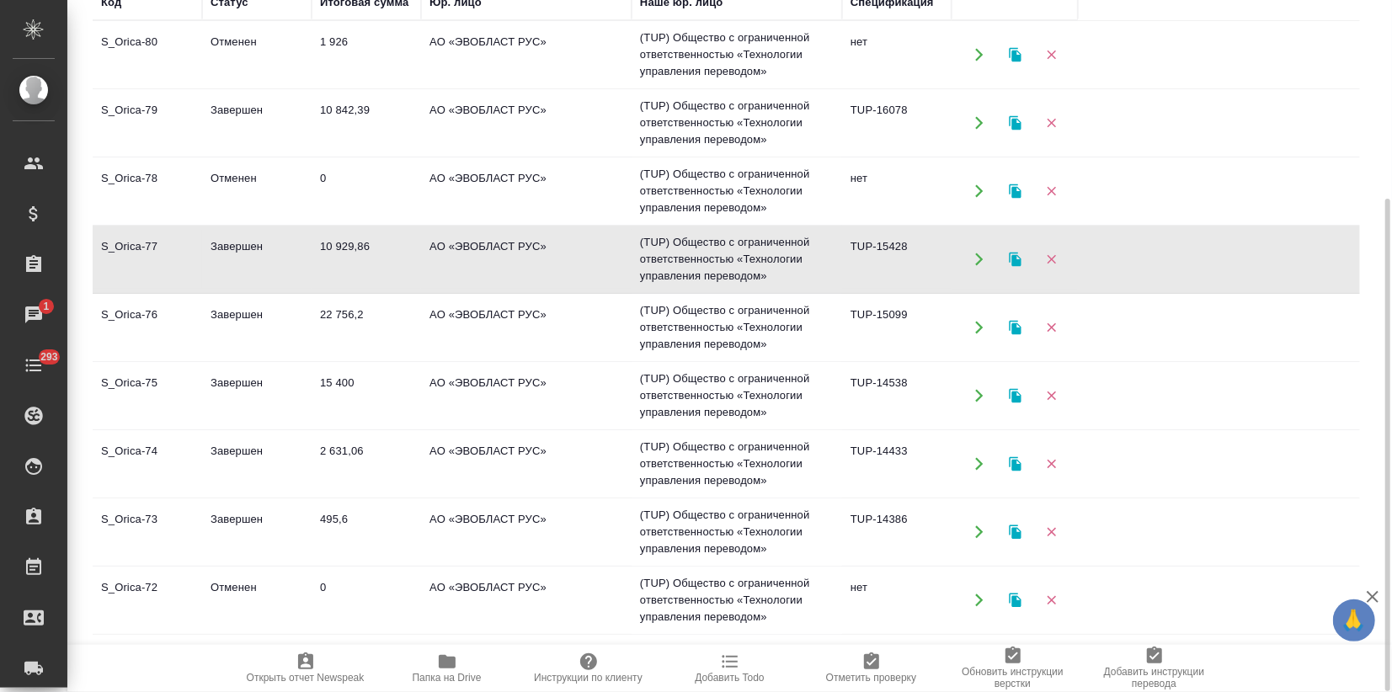
click at [342, 259] on td "10 929,86" at bounding box center [366, 259] width 109 height 59
click at [367, 93] on td "10 842,39" at bounding box center [366, 122] width 109 height 59
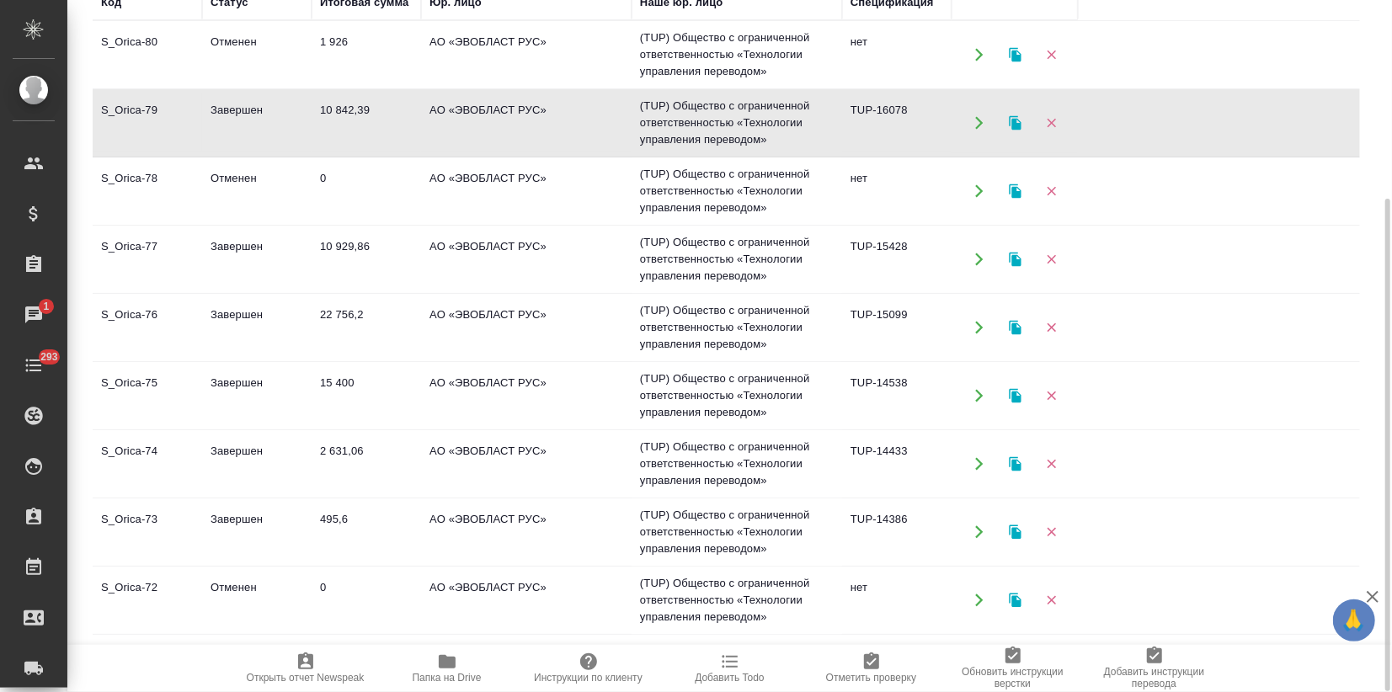
click at [367, 93] on td "10 842,39" at bounding box center [366, 122] width 109 height 59
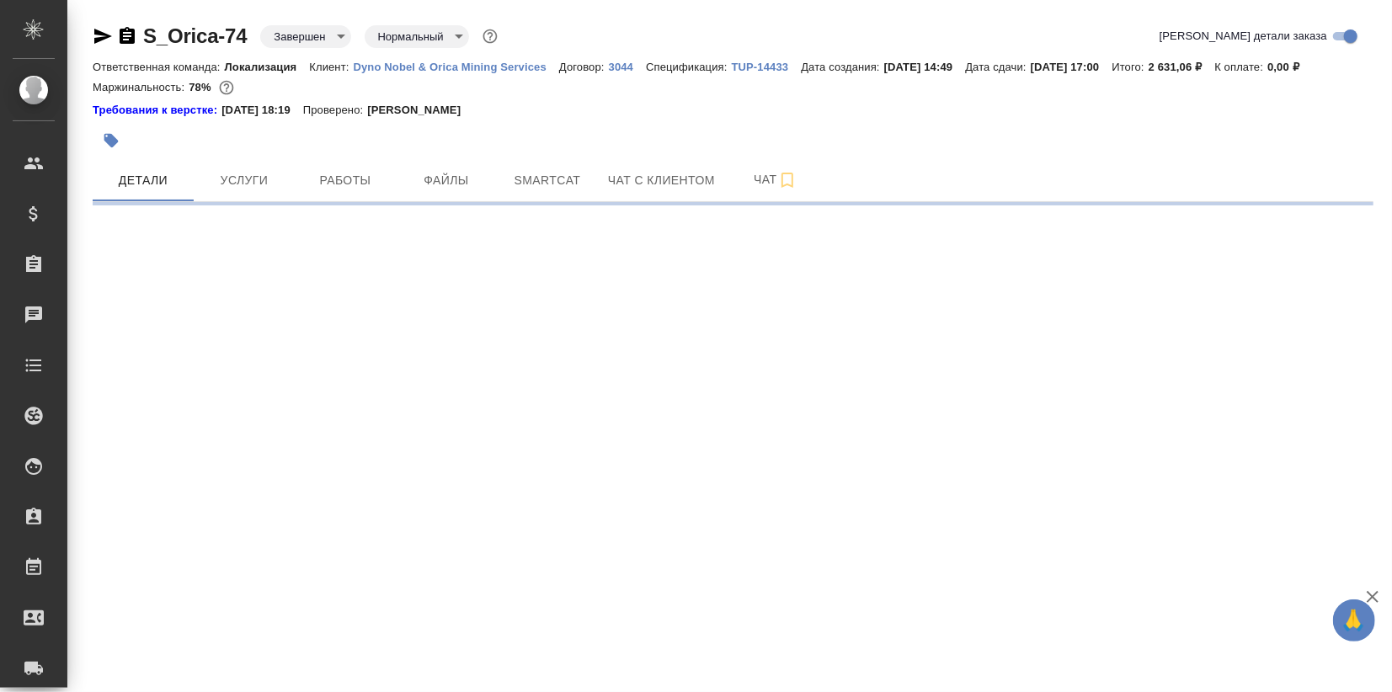
select select "RU"
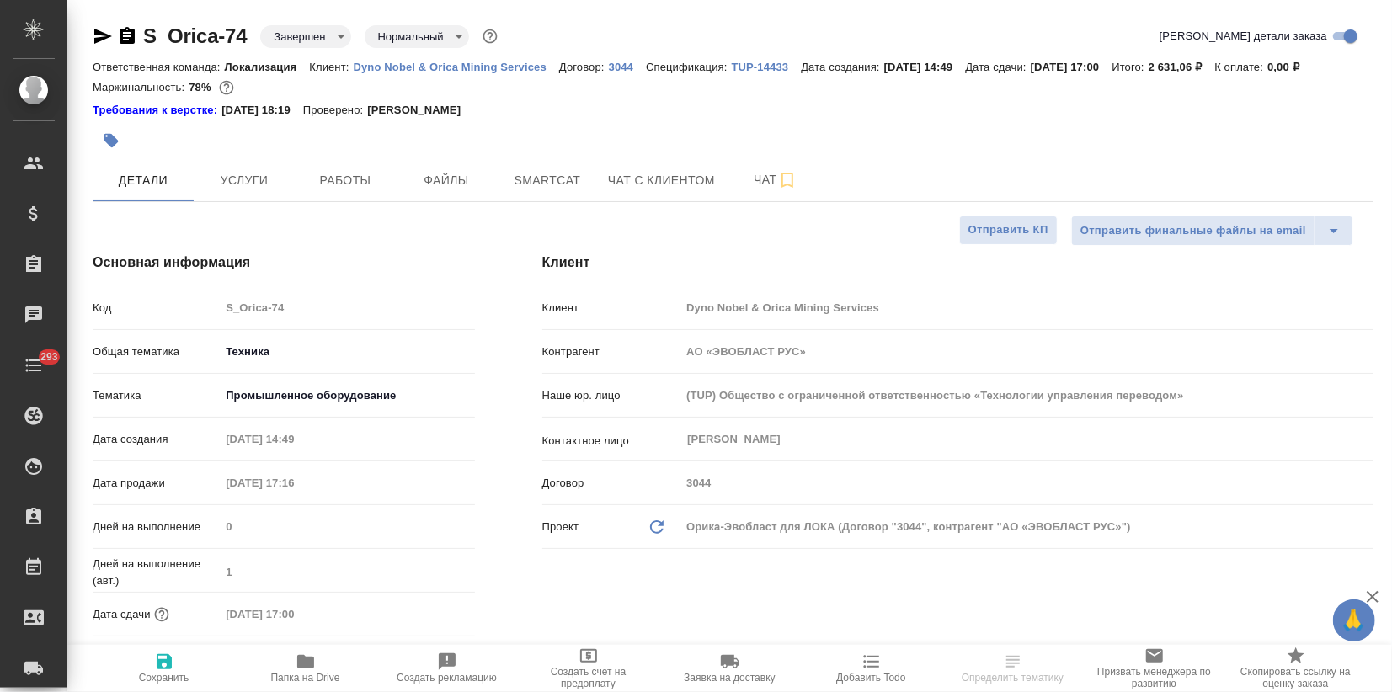
type textarea "x"
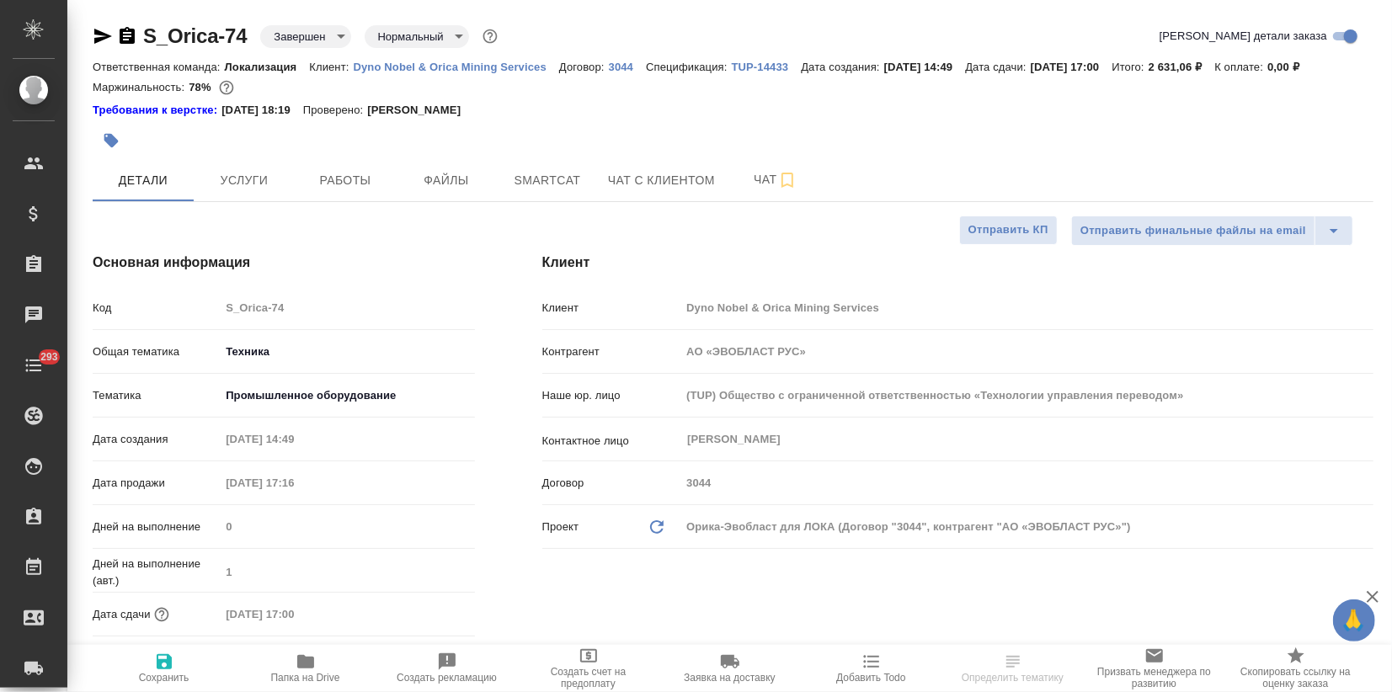
type textarea "x"
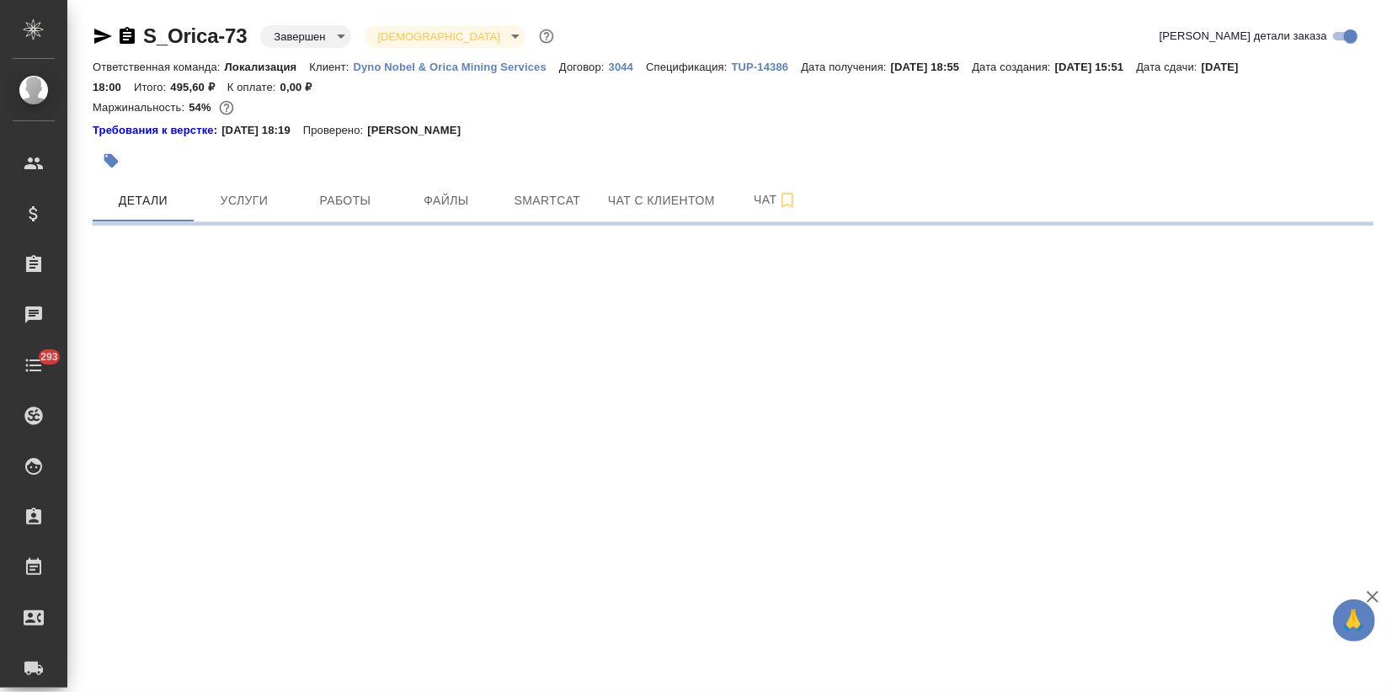
select select "RU"
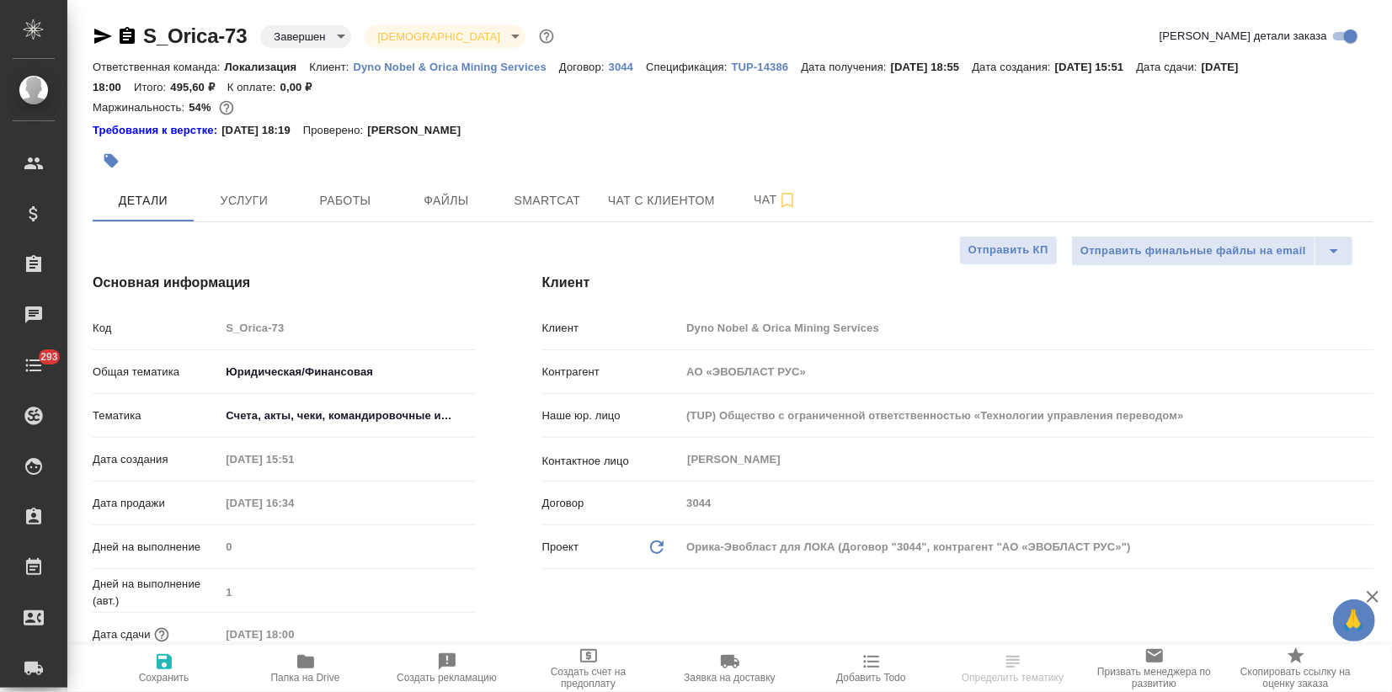
type textarea "x"
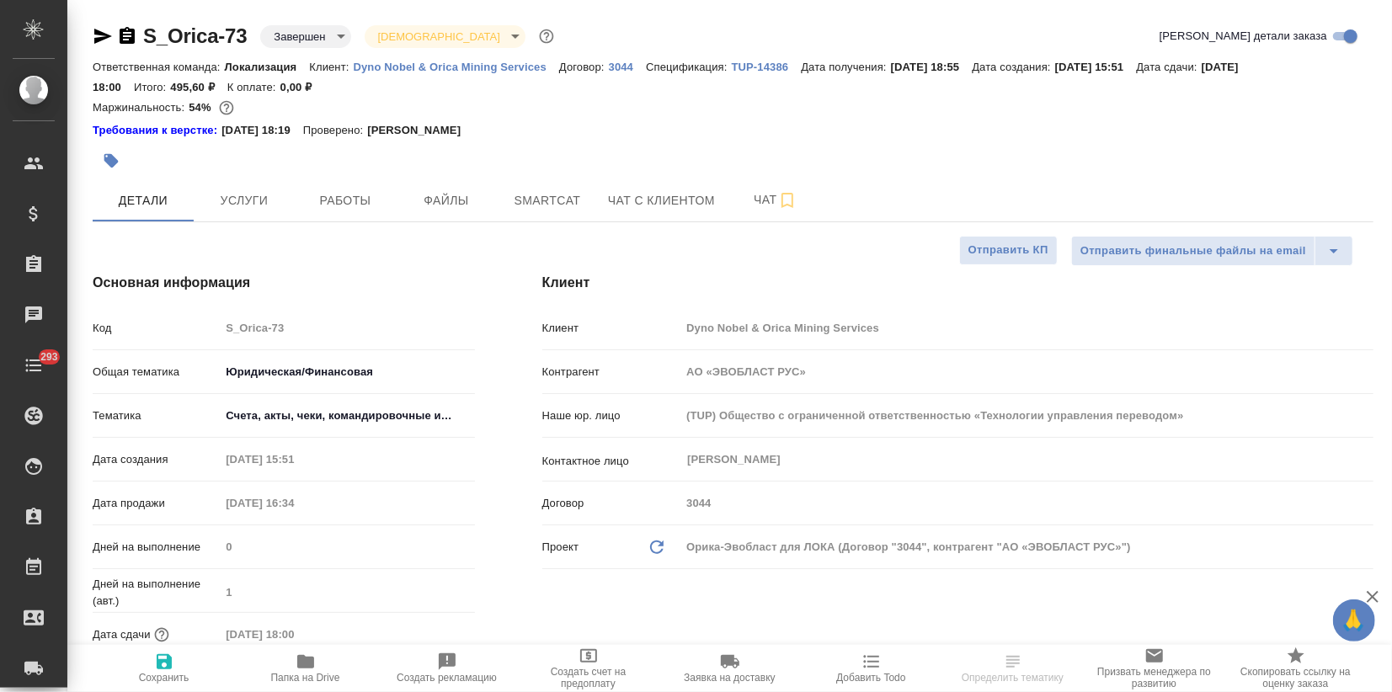
type textarea "x"
drag, startPoint x: 249, startPoint y: 34, endPoint x: 141, endPoint y: 37, distance: 108.7
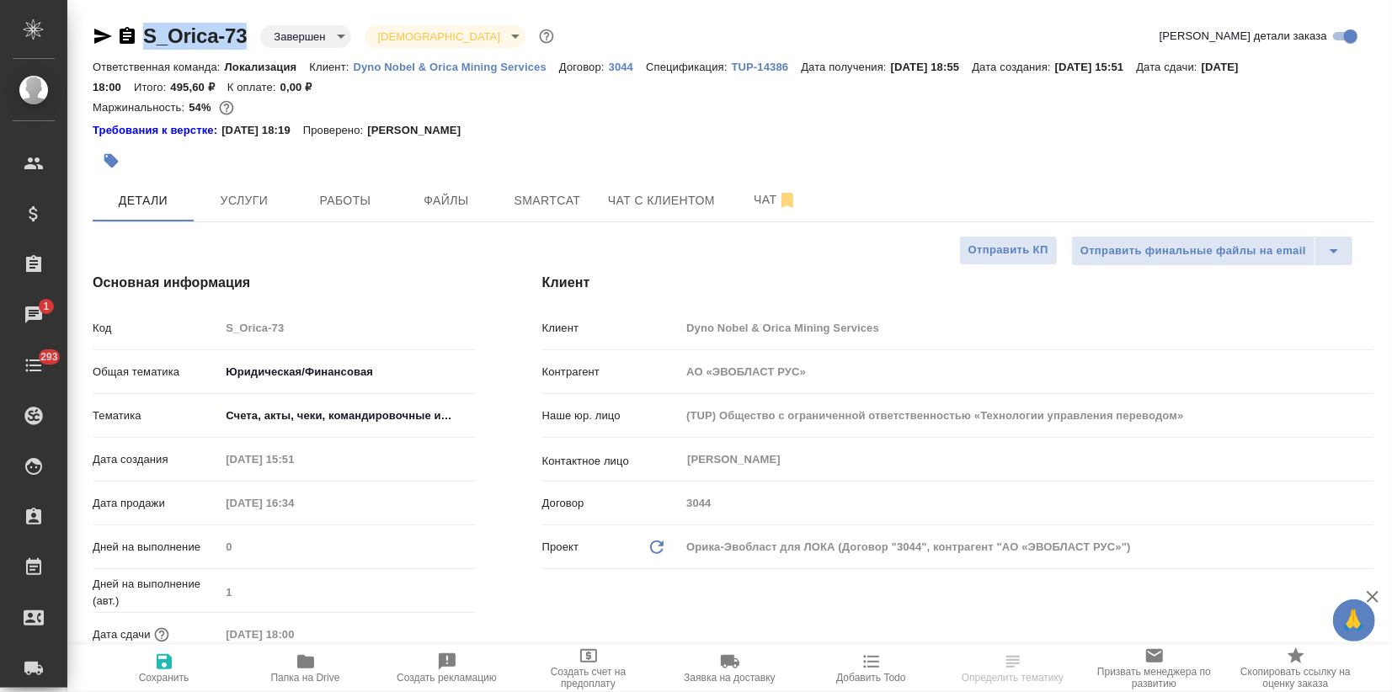
click at [141, 37] on div "S_Orica-73 Завершен closed [DEMOGRAPHIC_DATA] holyTrinity" at bounding box center [325, 36] width 465 height 27
copy link "S_Orica-73"
type textarea "x"
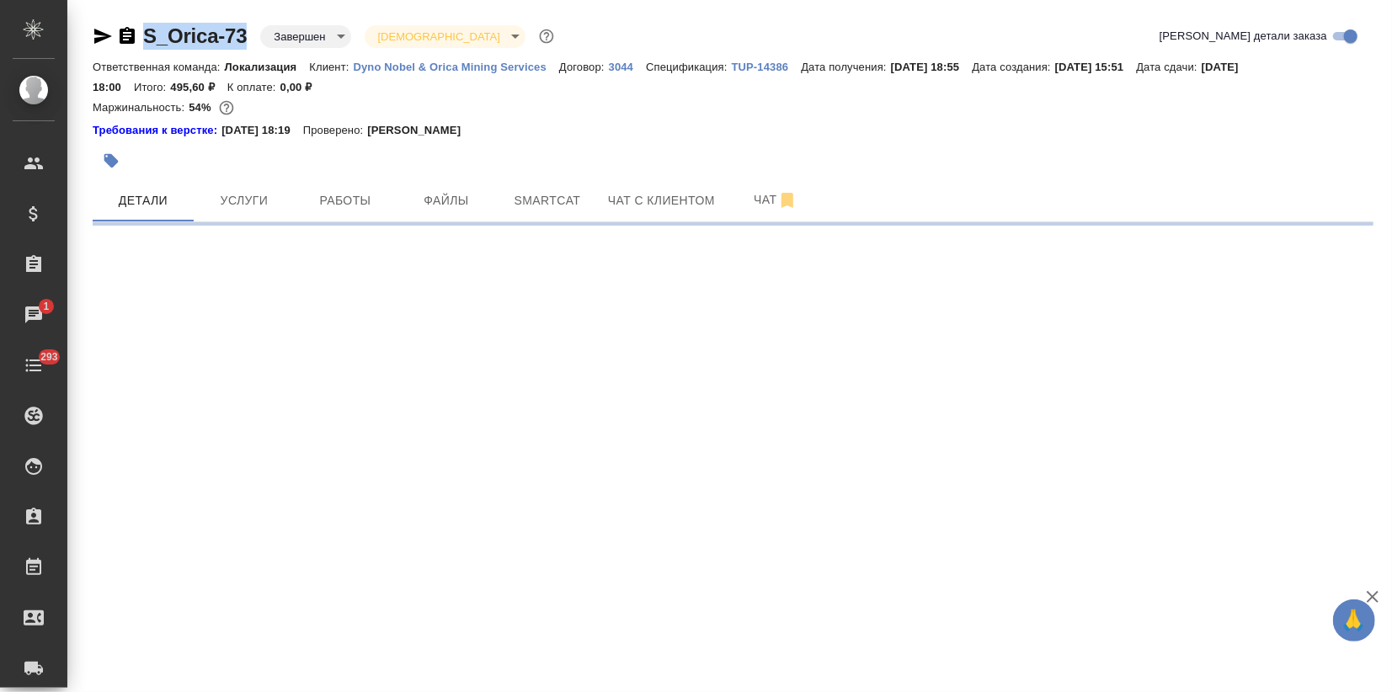
select select "RU"
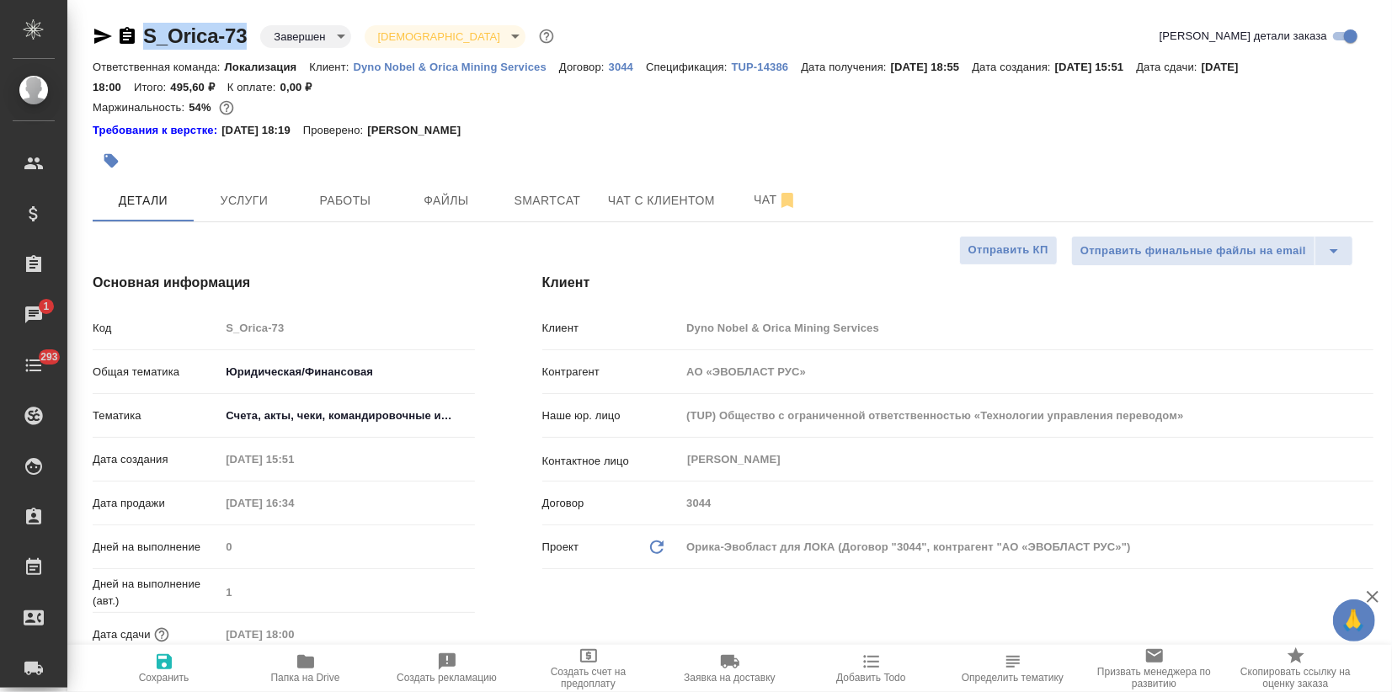
type textarea "x"
drag, startPoint x: 190, startPoint y: 106, endPoint x: 210, endPoint y: 109, distance: 20.4
click at [210, 109] on p "54%" at bounding box center [202, 107] width 26 height 13
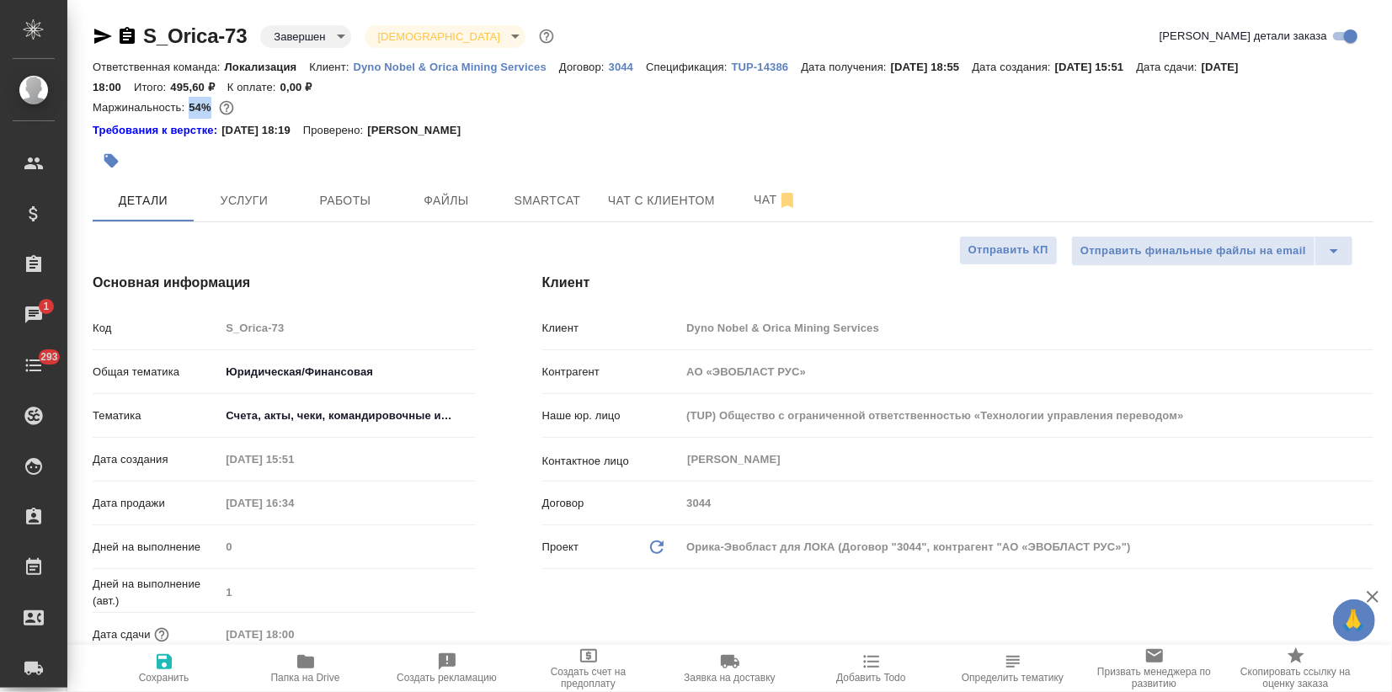
copy p "54%"
type textarea "x"
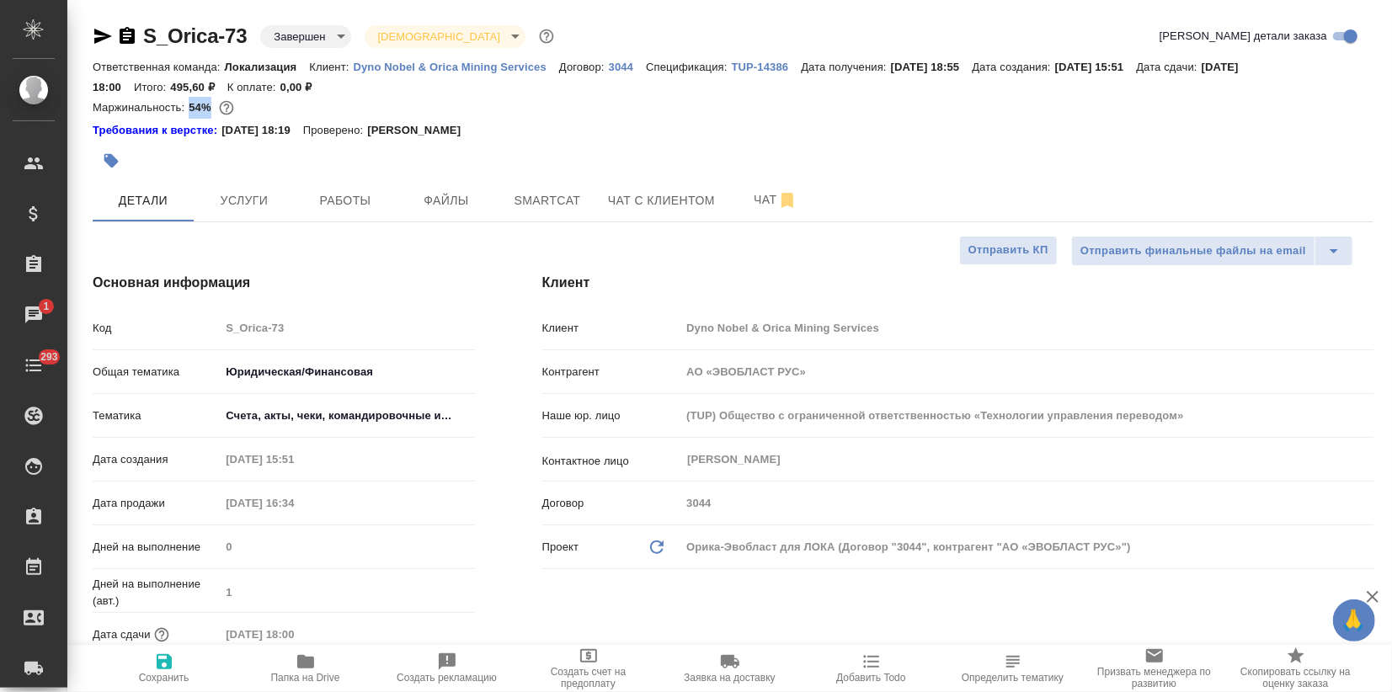
type textarea "x"
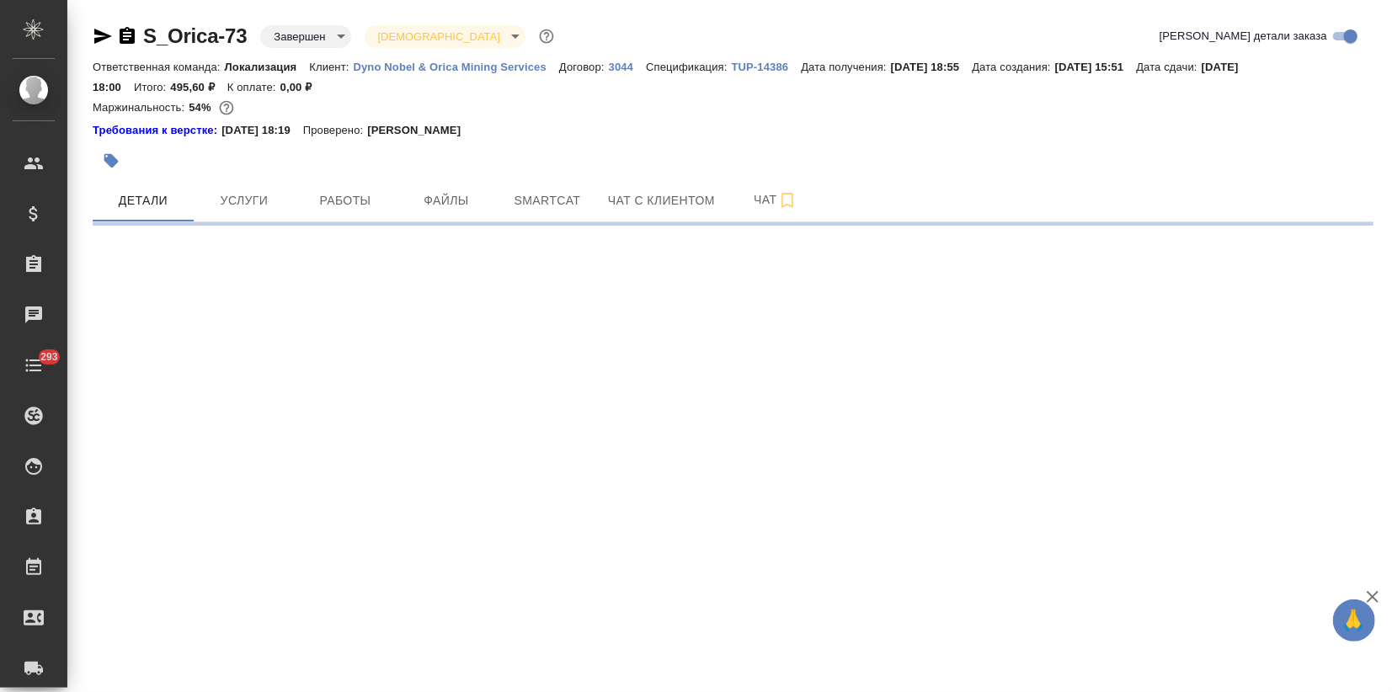
select select "RU"
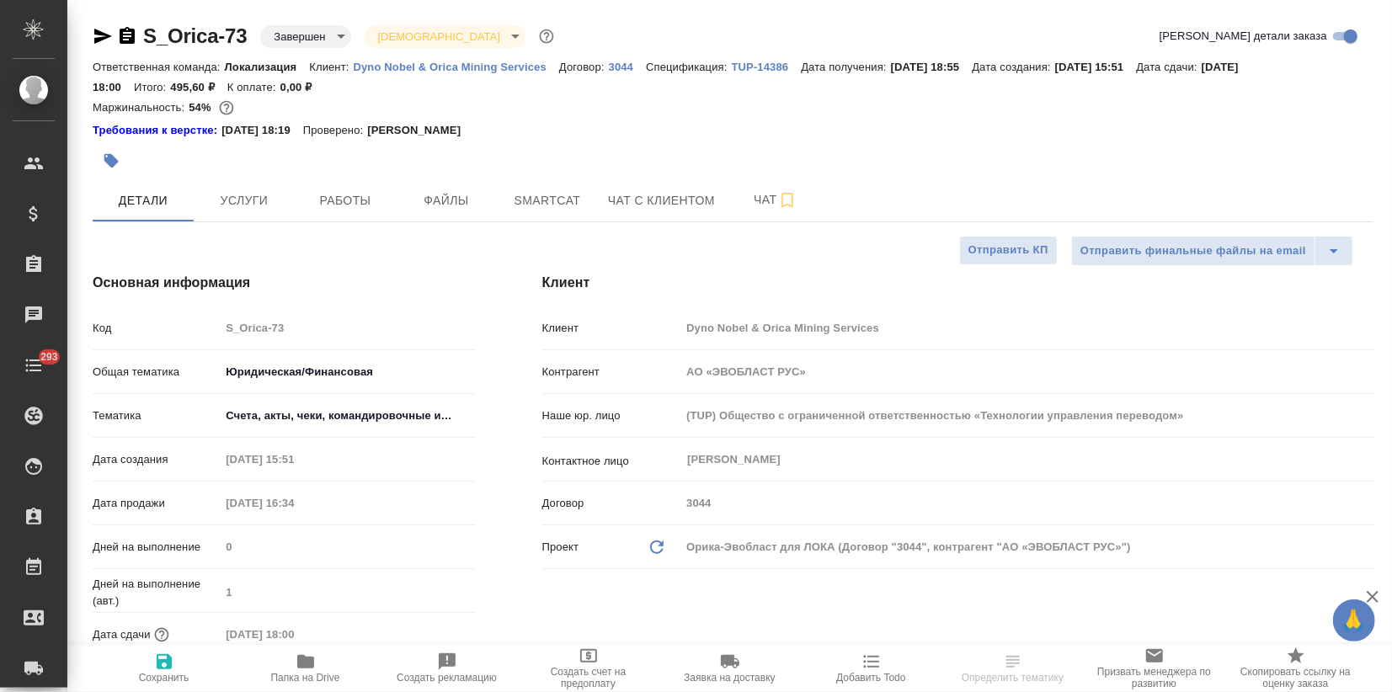
type textarea "x"
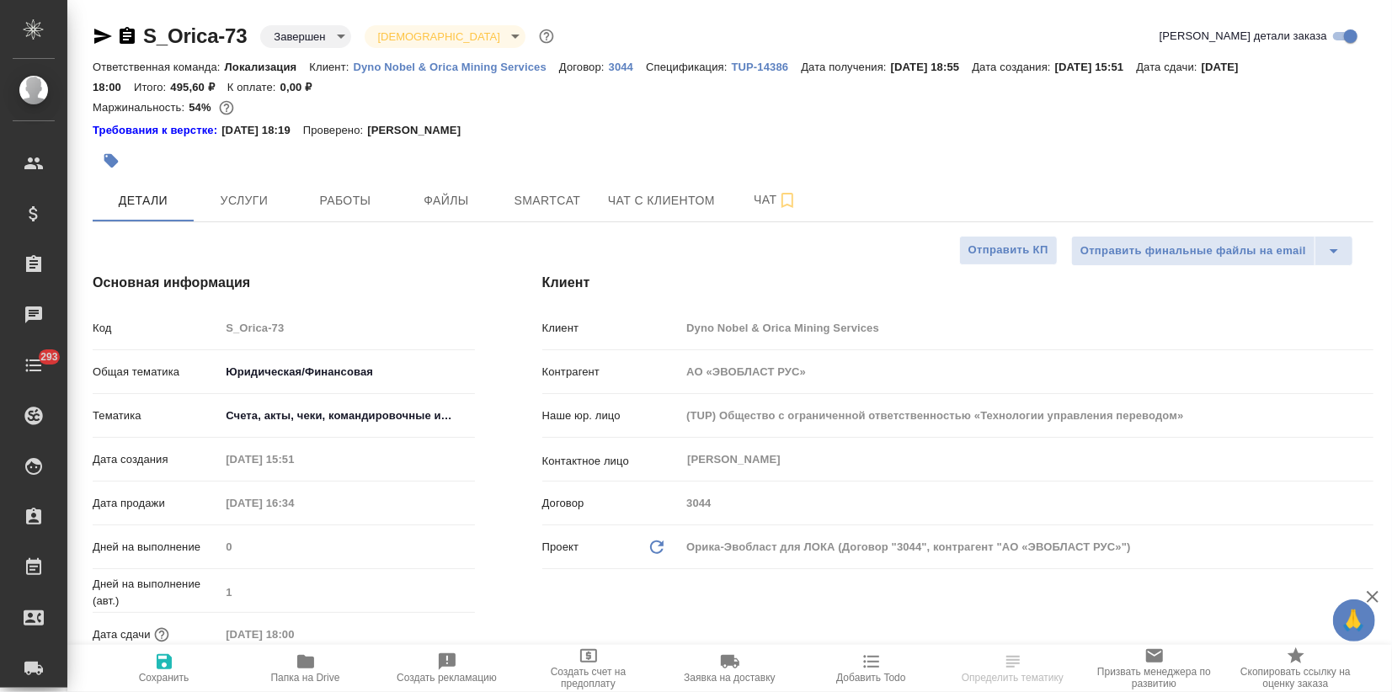
type textarea "x"
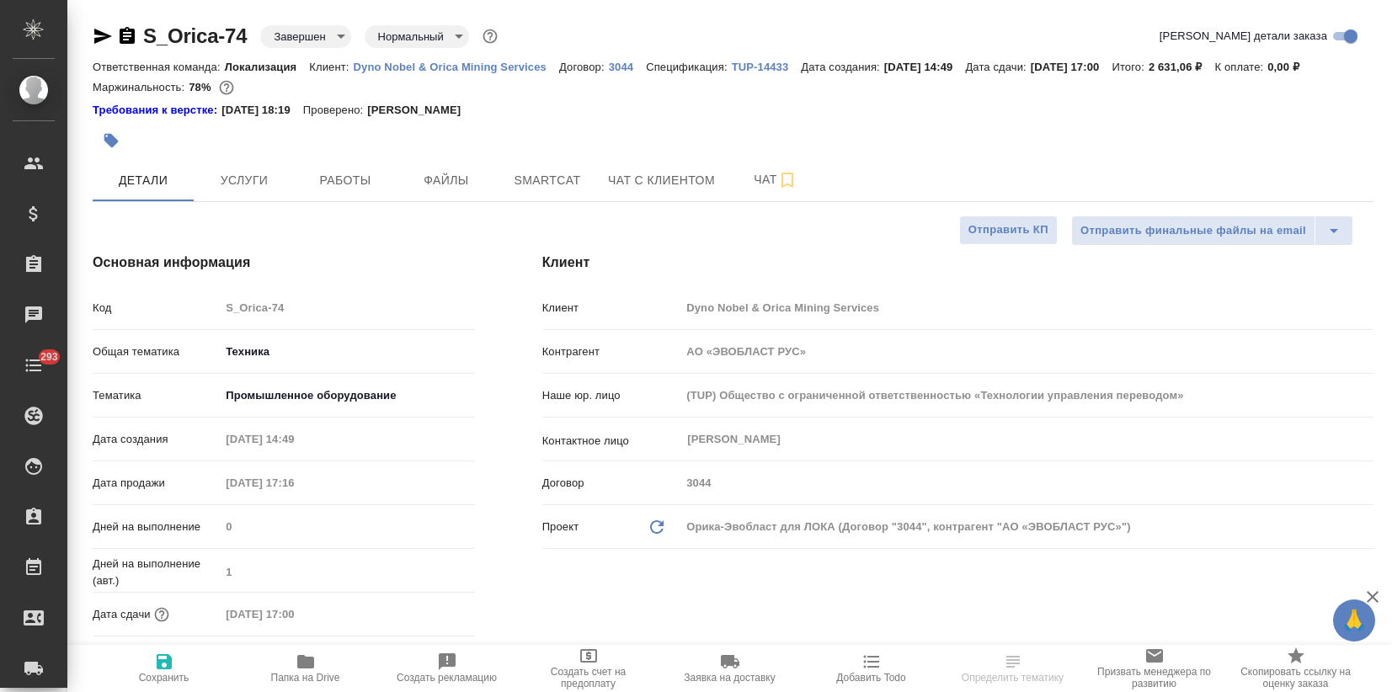
select select "RU"
drag, startPoint x: 251, startPoint y: 35, endPoint x: 120, endPoint y: 35, distance: 131.4
click at [120, 35] on div "S_Orica-74 Завершен closed Нормальный normal" at bounding box center [297, 36] width 408 height 27
copy link "S_Orica-74"
drag, startPoint x: 189, startPoint y: 83, endPoint x: 211, endPoint y: 88, distance: 23.3
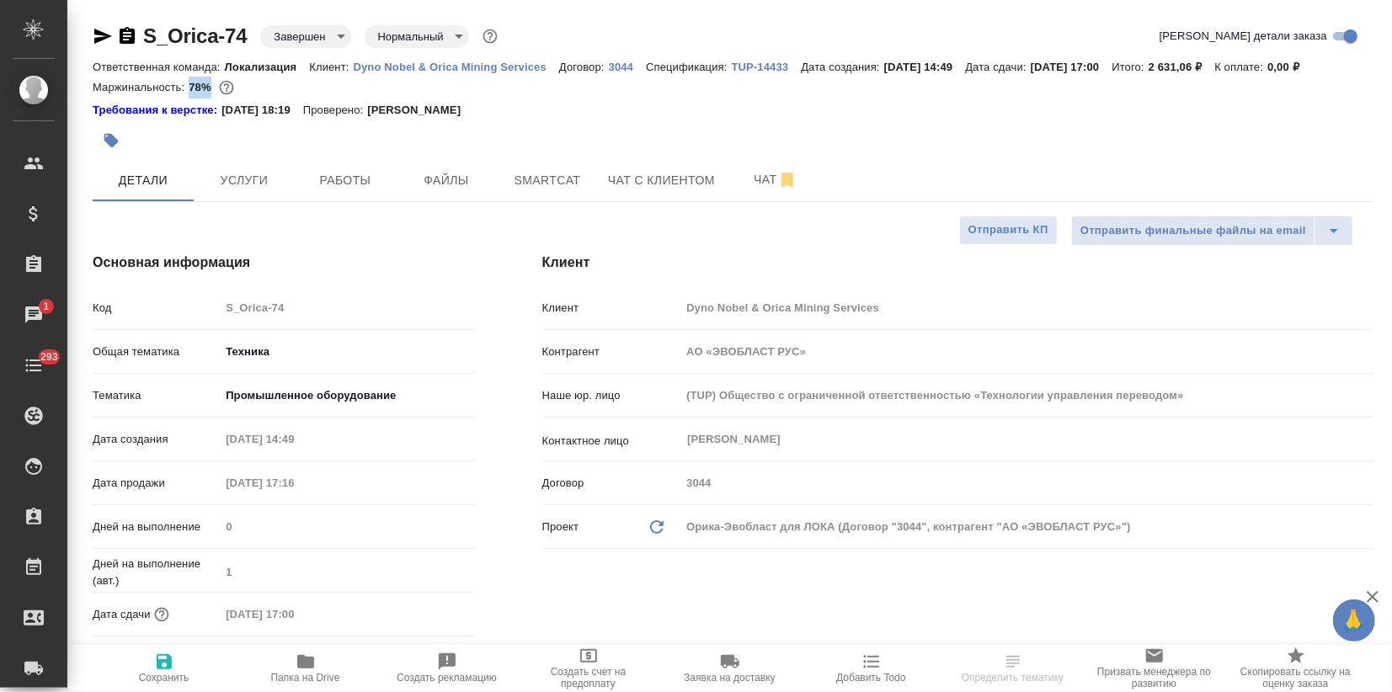
click at [211, 88] on p "78%" at bounding box center [202, 87] width 26 height 13
copy p "78%"
drag, startPoint x: 1171, startPoint y: -64, endPoint x: 1193, endPoint y: -72, distance: 23.2
click at [1193, 0] on html "🙏 .cls-1 fill:#fff; AWATERA Zagorodnikh Viktoria Клиенты Спецификации Заказы 1 …" at bounding box center [696, 346] width 1392 height 692
select select "RU"
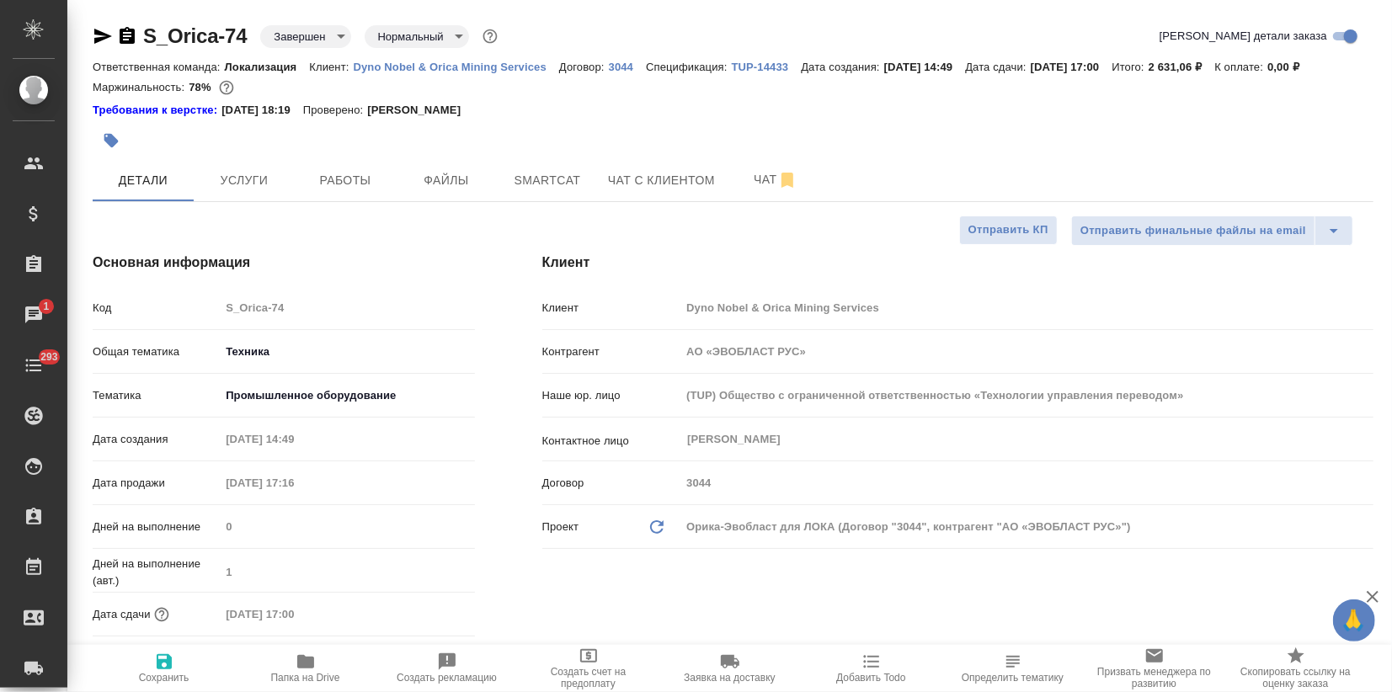
type textarea "x"
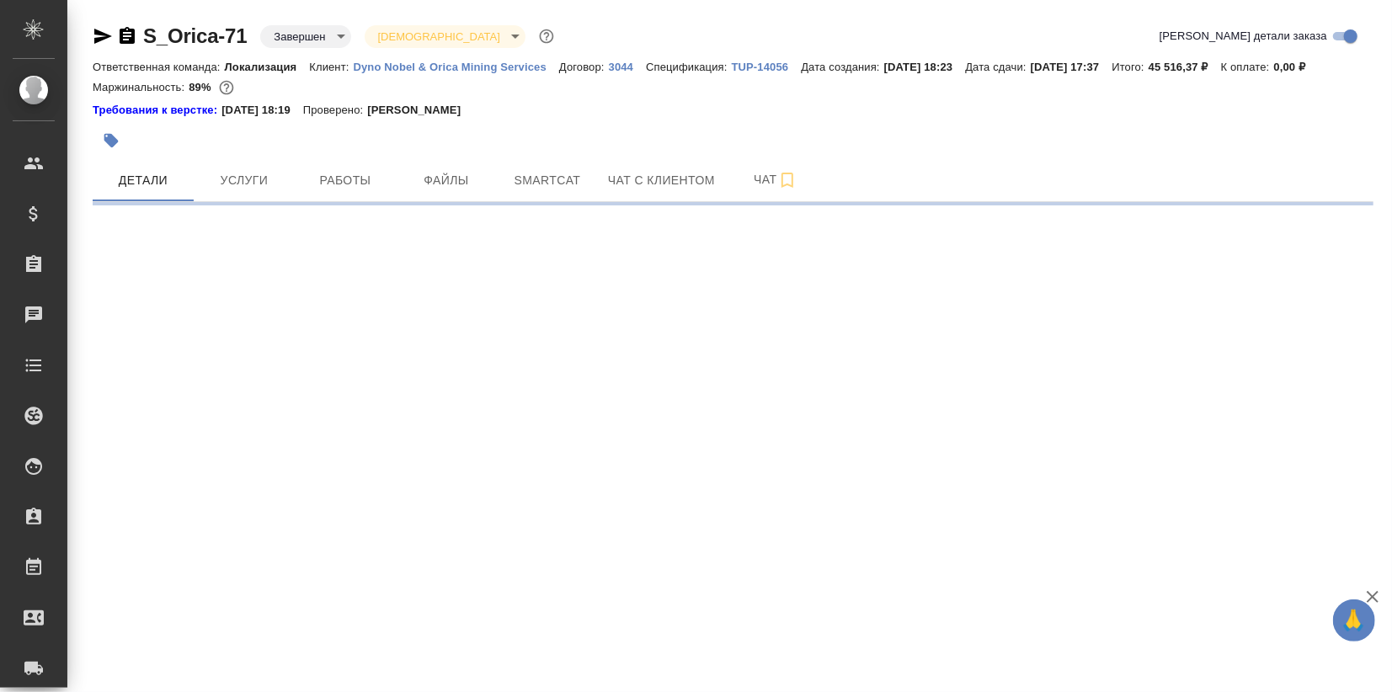
select select "RU"
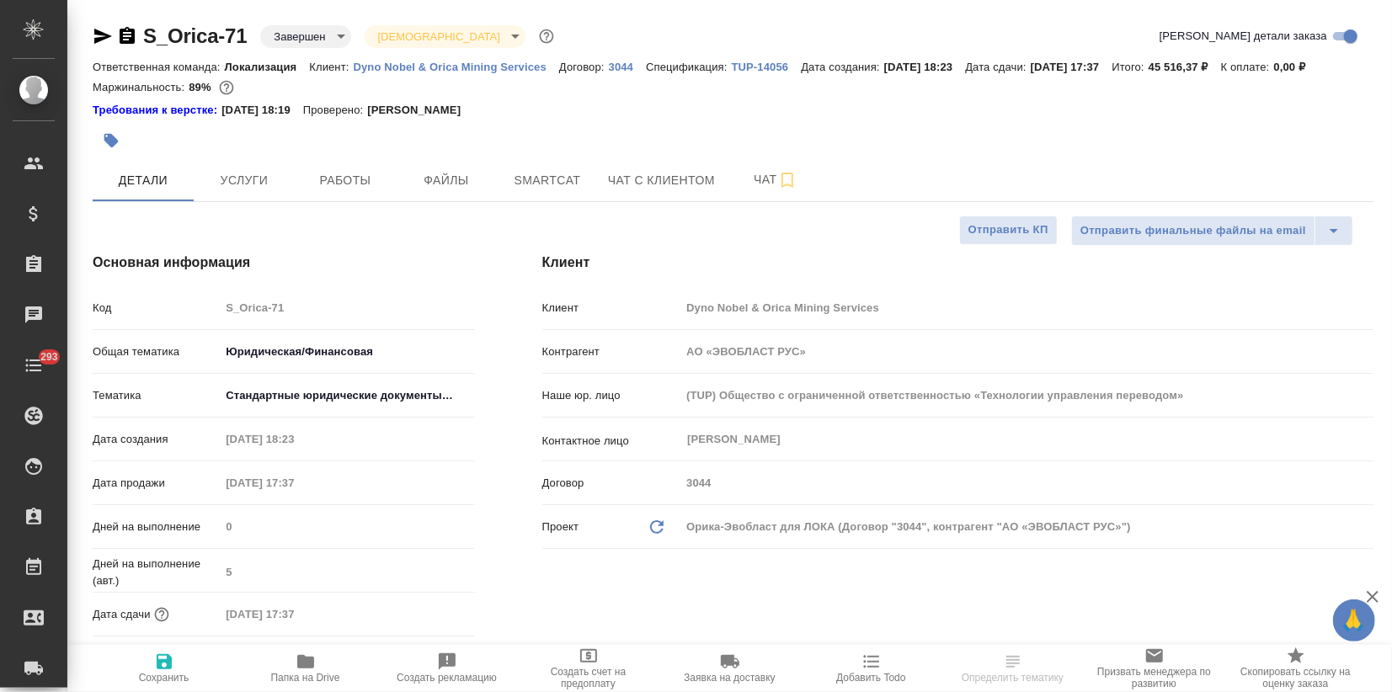
type textarea "x"
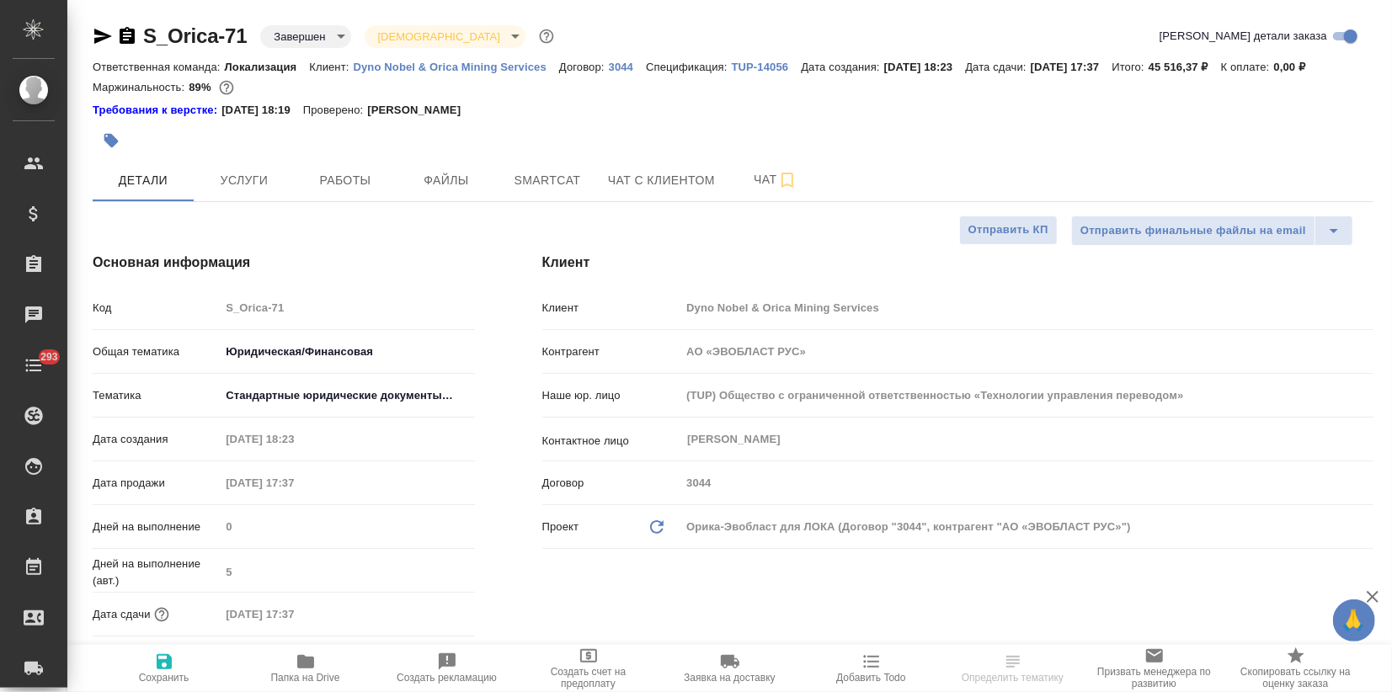
type textarea "x"
drag, startPoint x: 248, startPoint y: 38, endPoint x: 136, endPoint y: 40, distance: 112.0
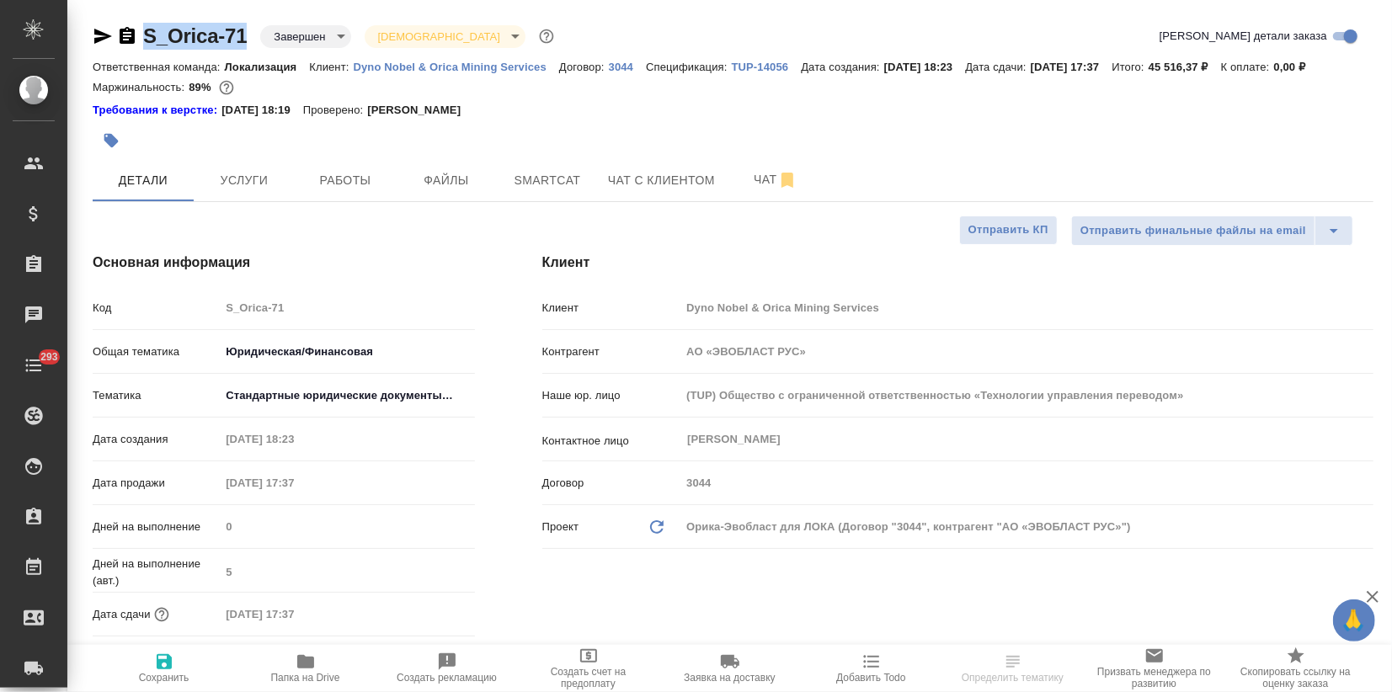
click at [136, 40] on div "S_Orica-71 Завершен closed Святая троица holyTrinity" at bounding box center [325, 36] width 465 height 27
copy link "S_Orica-71"
type textarea "x"
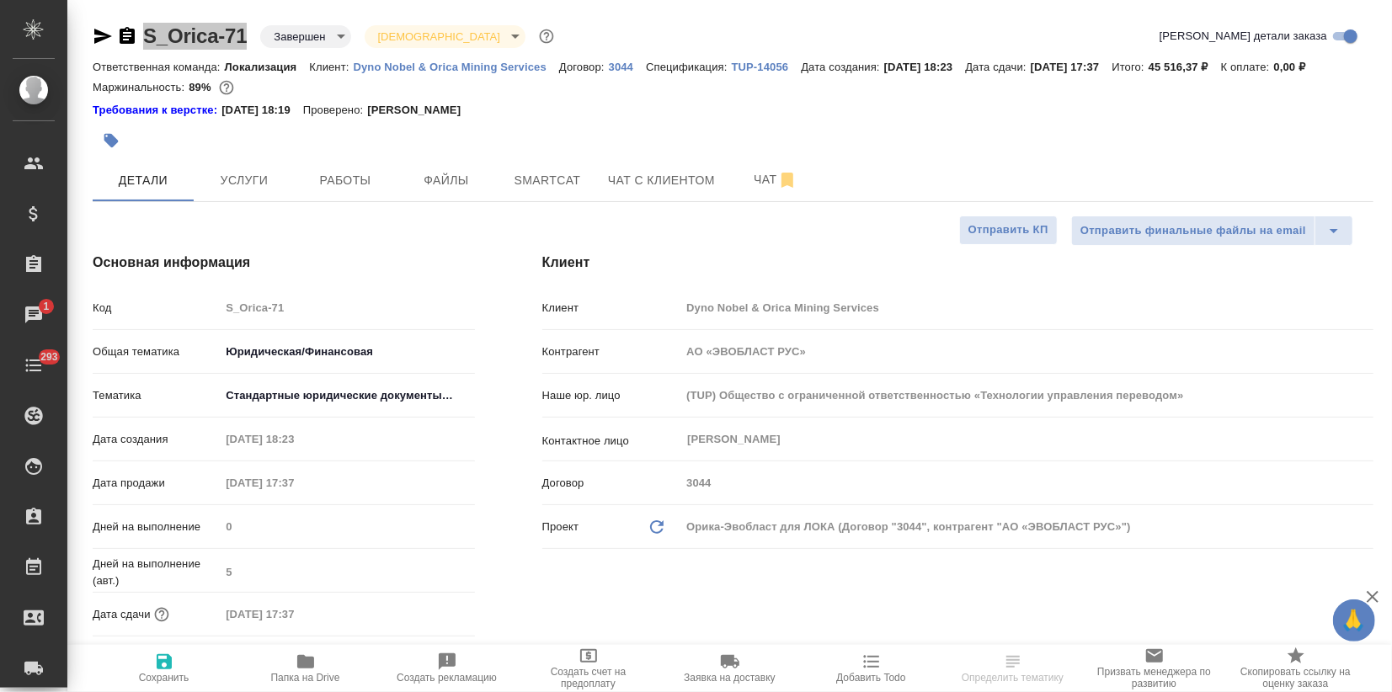
select select "RU"
type textarea "x"
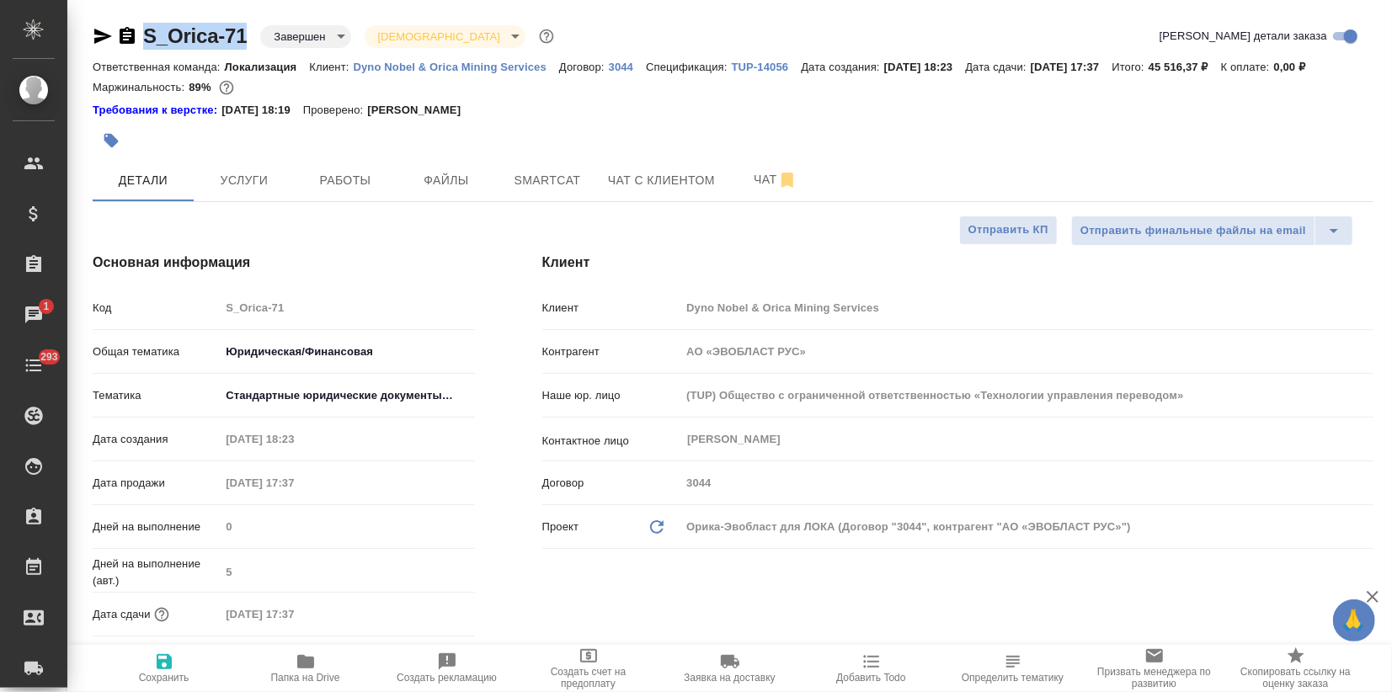
type textarea "x"
drag, startPoint x: 188, startPoint y: 85, endPoint x: 208, endPoint y: 93, distance: 21.9
click at [208, 93] on div "Маржинальность: 89%" at bounding box center [733, 88] width 1281 height 22
copy p "89%"
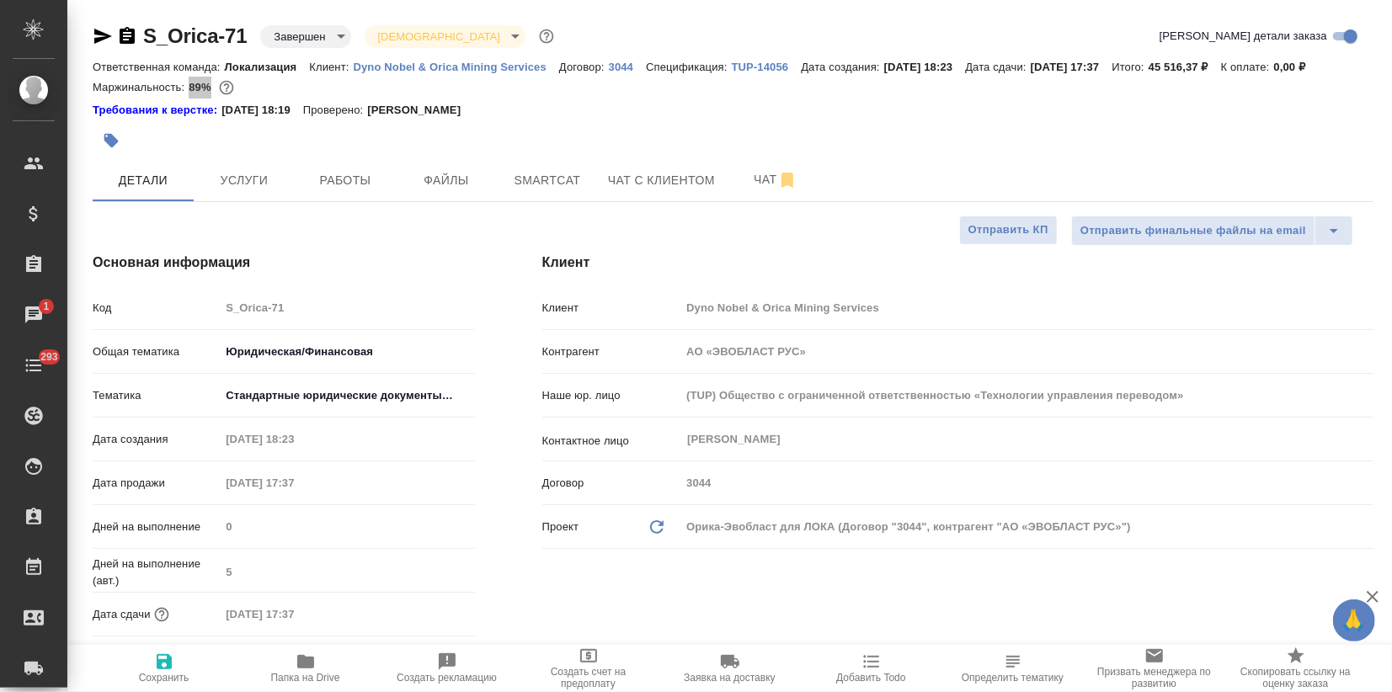
type textarea "x"
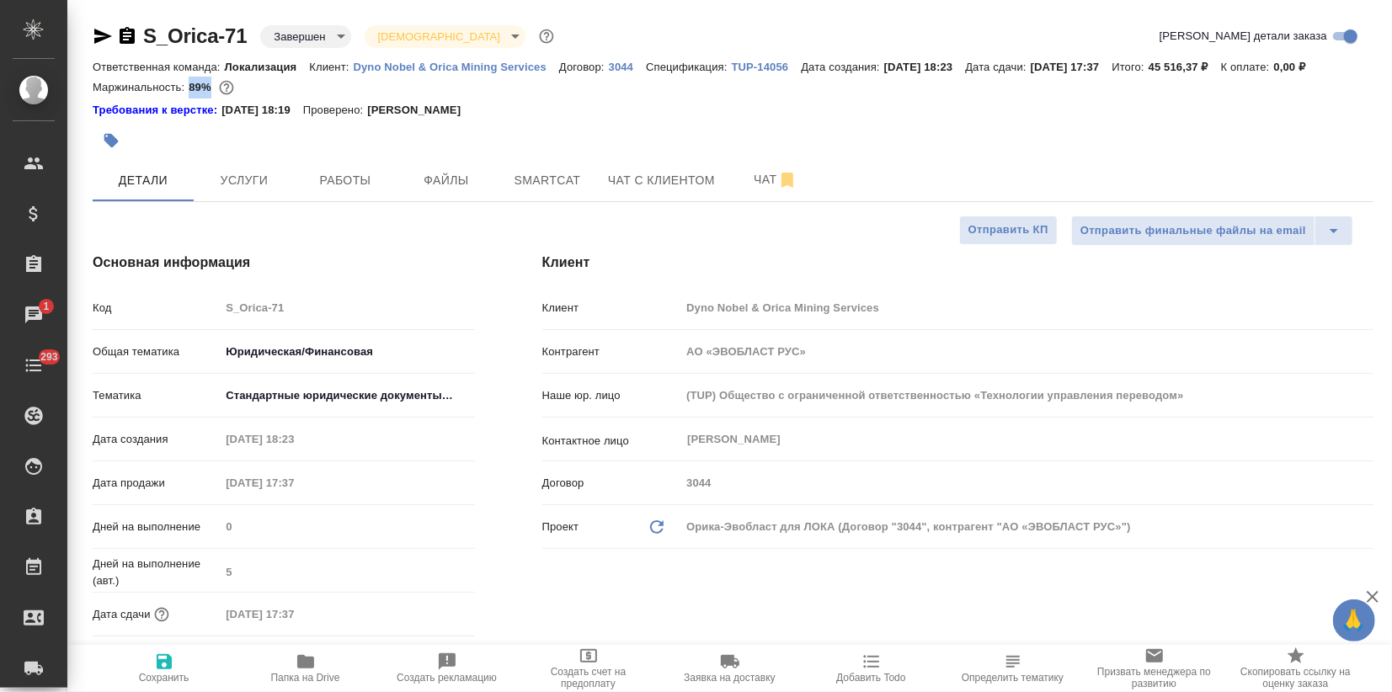
type textarea "x"
copy p "89%"
type textarea "x"
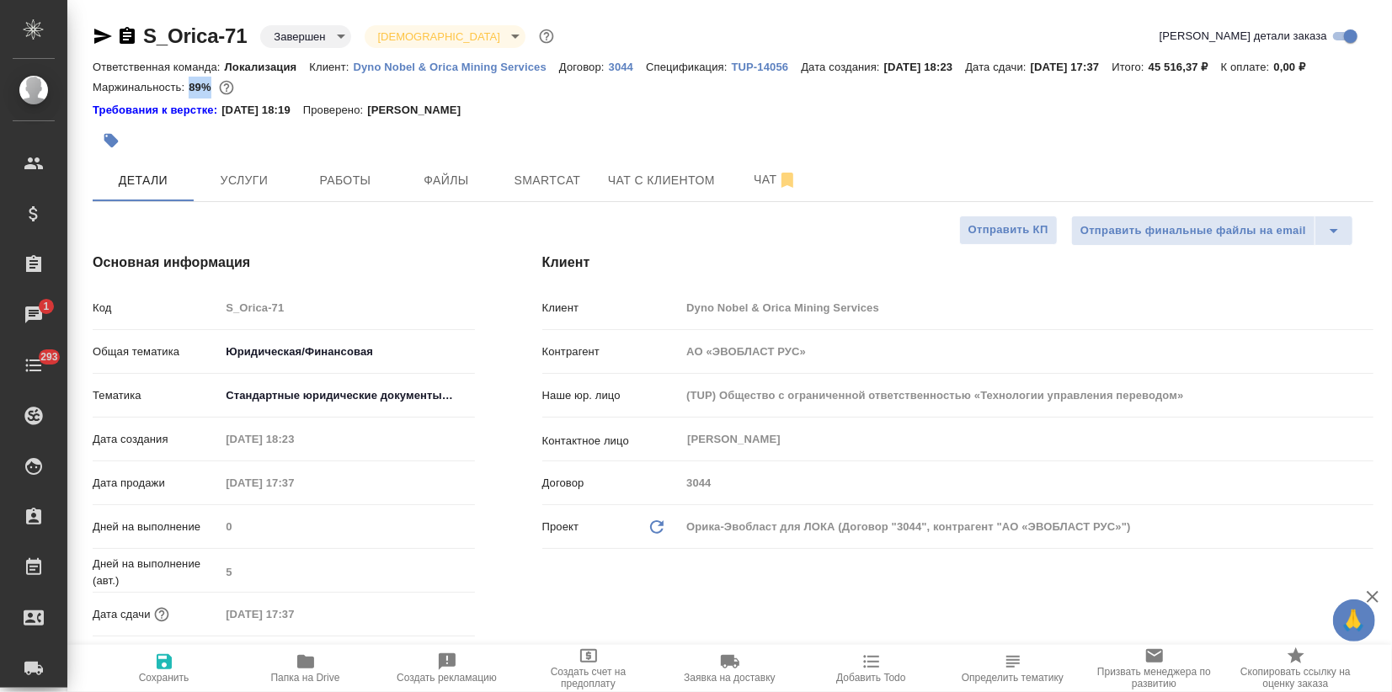
type textarea "x"
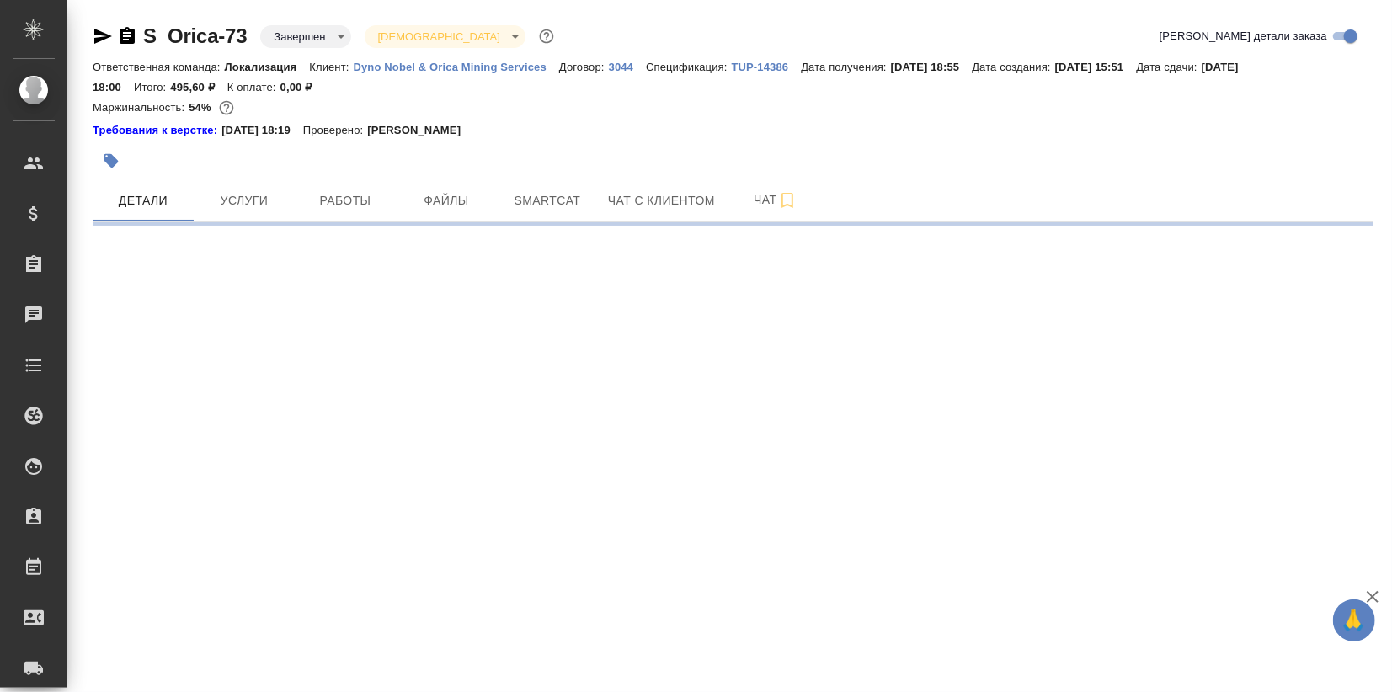
select select "RU"
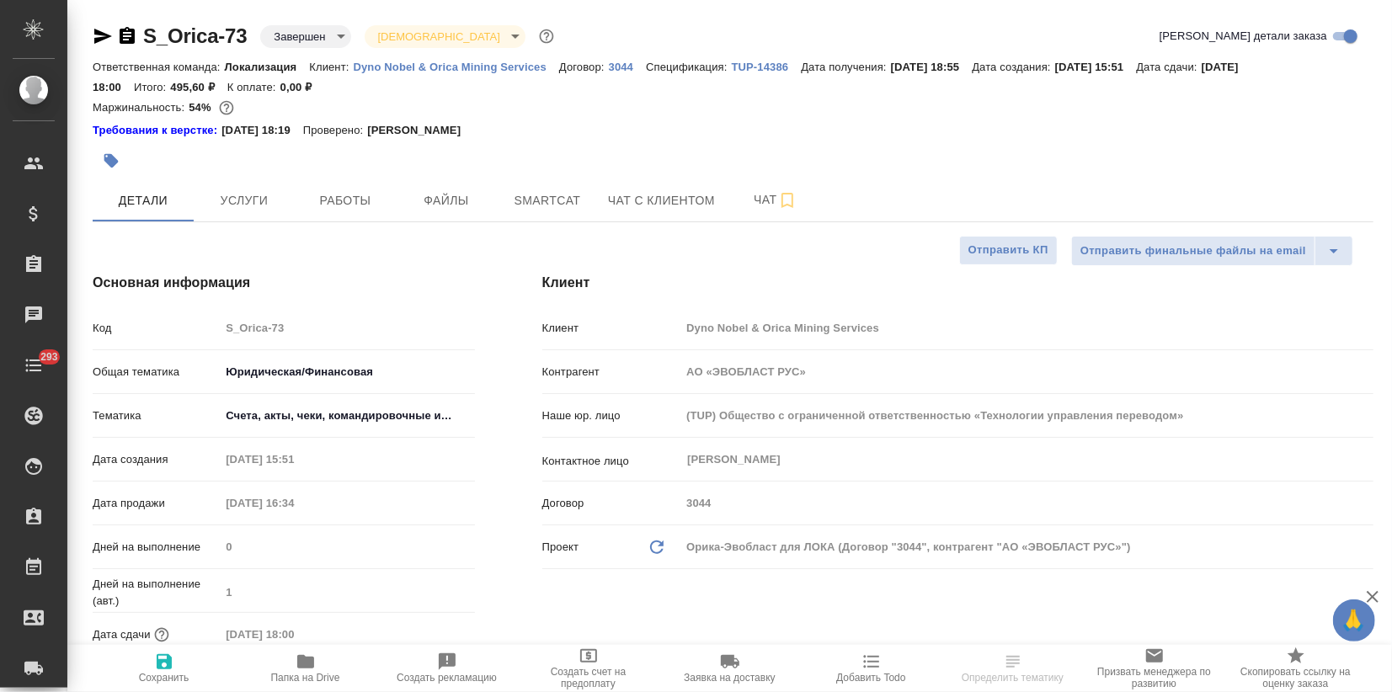
type textarea "x"
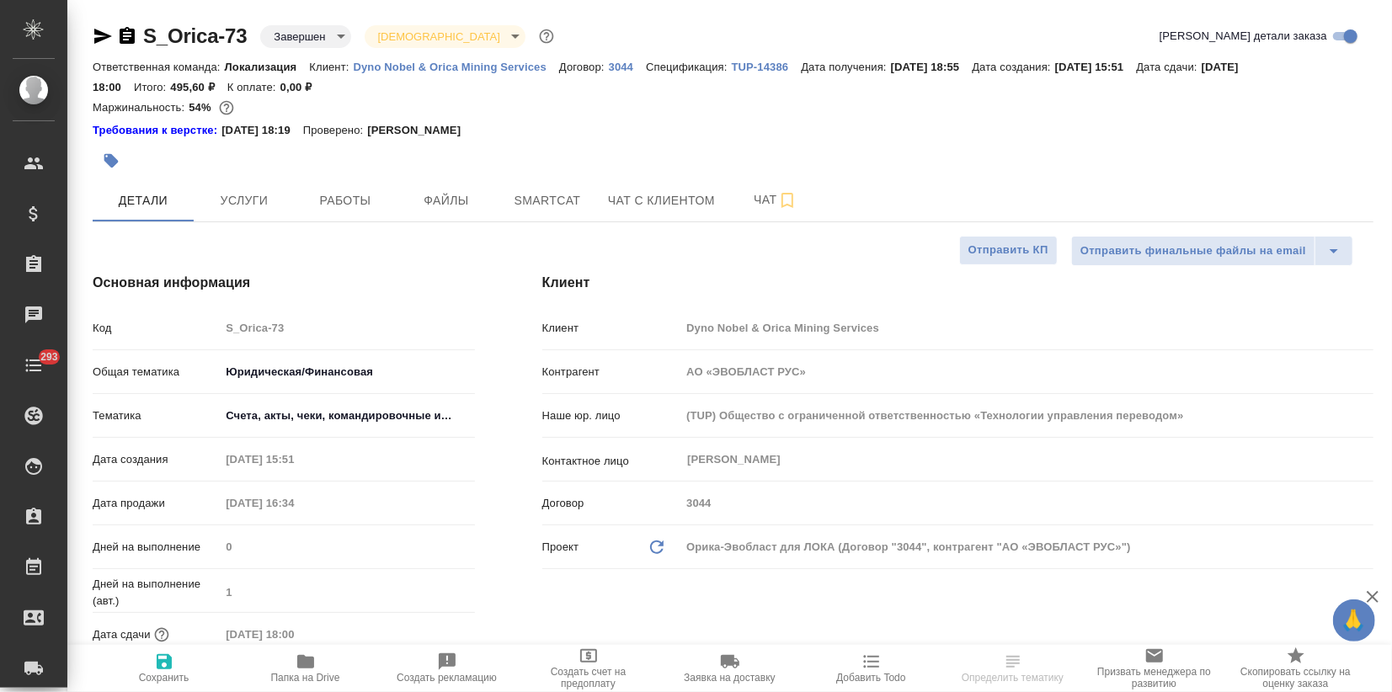
type textarea "x"
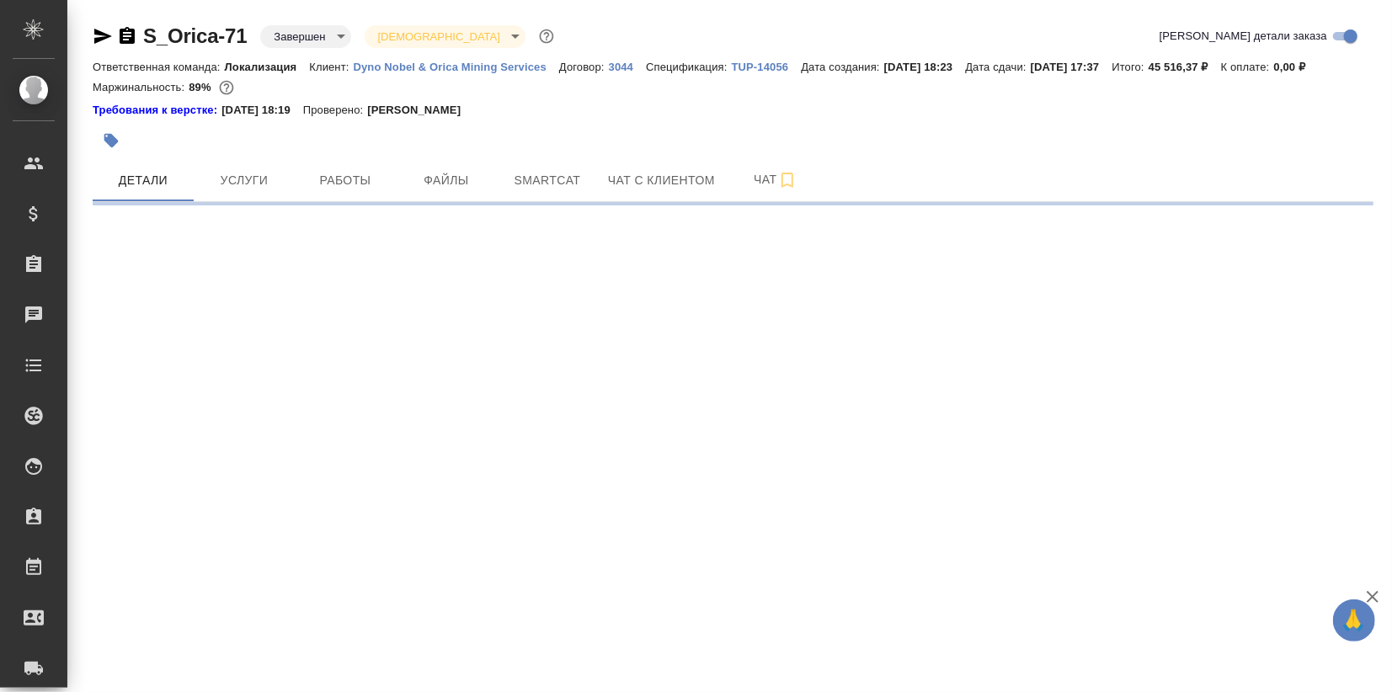
select select "RU"
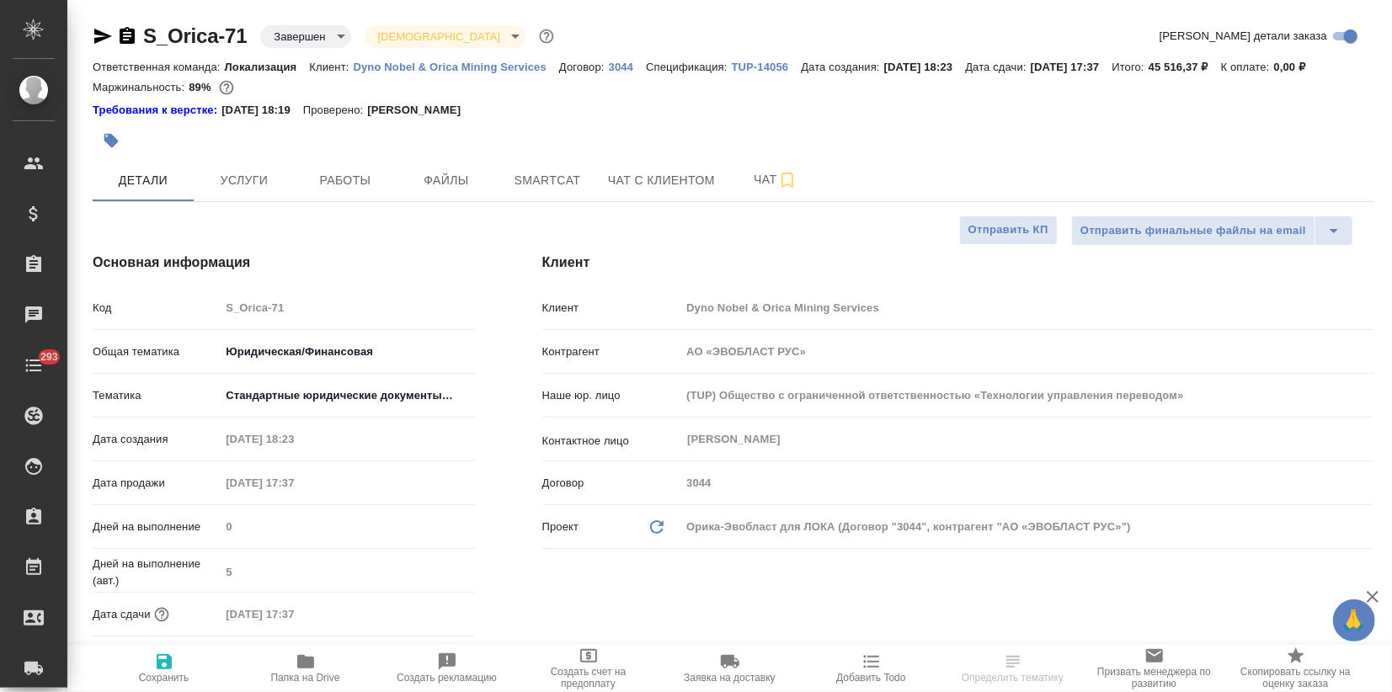
type textarea "x"
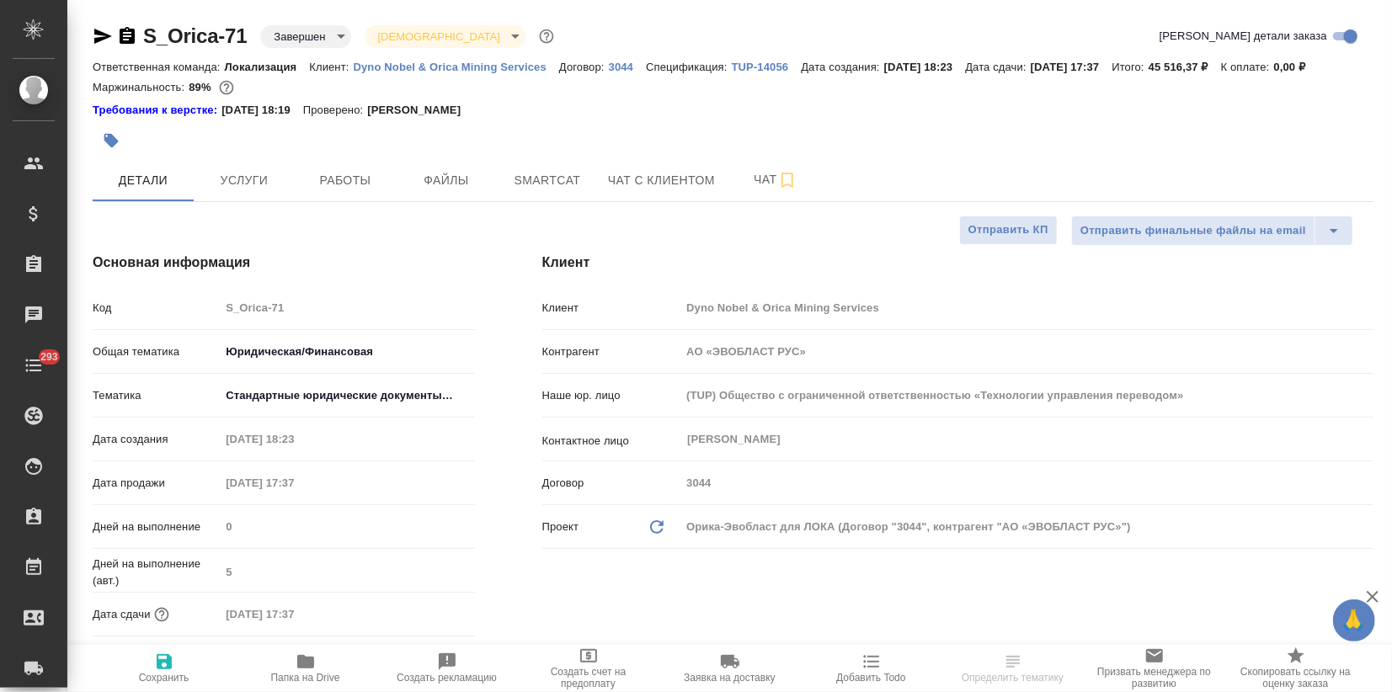
type textarea "x"
select select "RU"
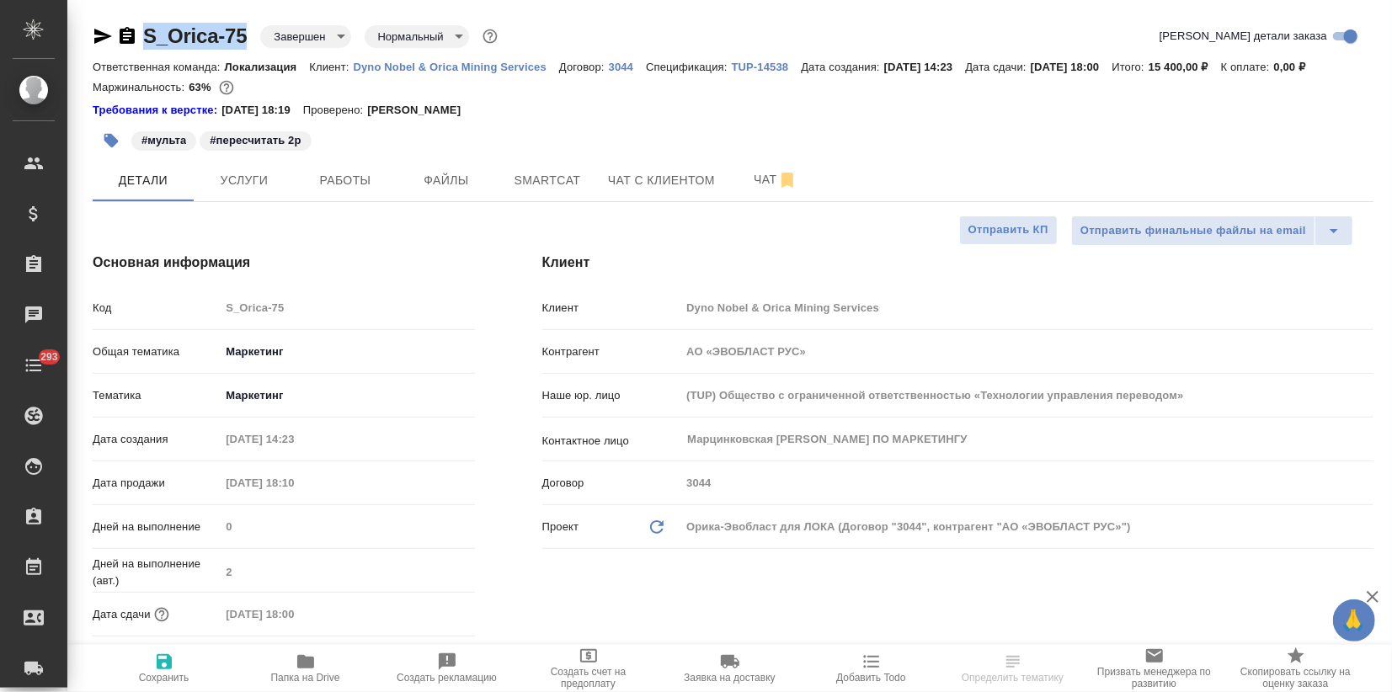
drag, startPoint x: 251, startPoint y: 35, endPoint x: 141, endPoint y: 35, distance: 109.5
click at [141, 35] on div "S_Orica-75 Завершен closed Нормальный normal" at bounding box center [297, 36] width 408 height 27
copy link "S_Orica-75"
drag, startPoint x: 187, startPoint y: 82, endPoint x: 209, endPoint y: 85, distance: 22.2
click at [209, 85] on div "Маржинальность: 63%" at bounding box center [733, 88] width 1281 height 22
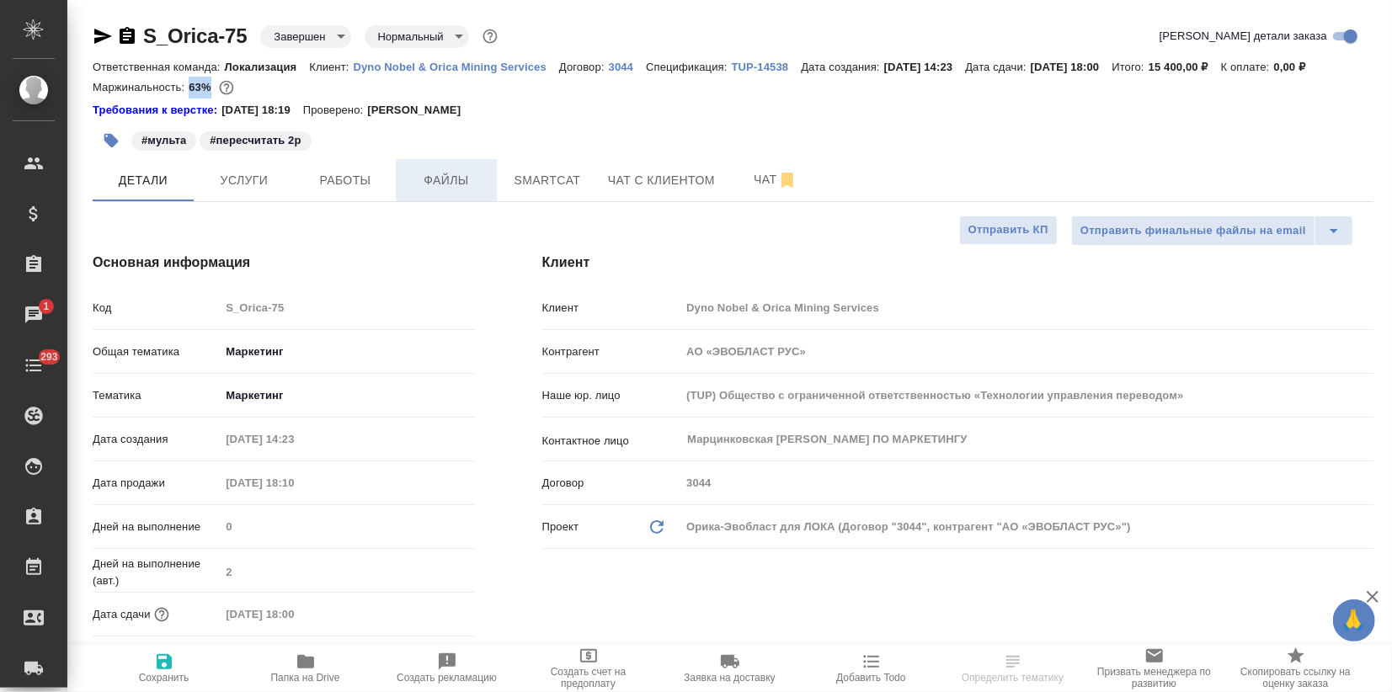
copy p "63%"
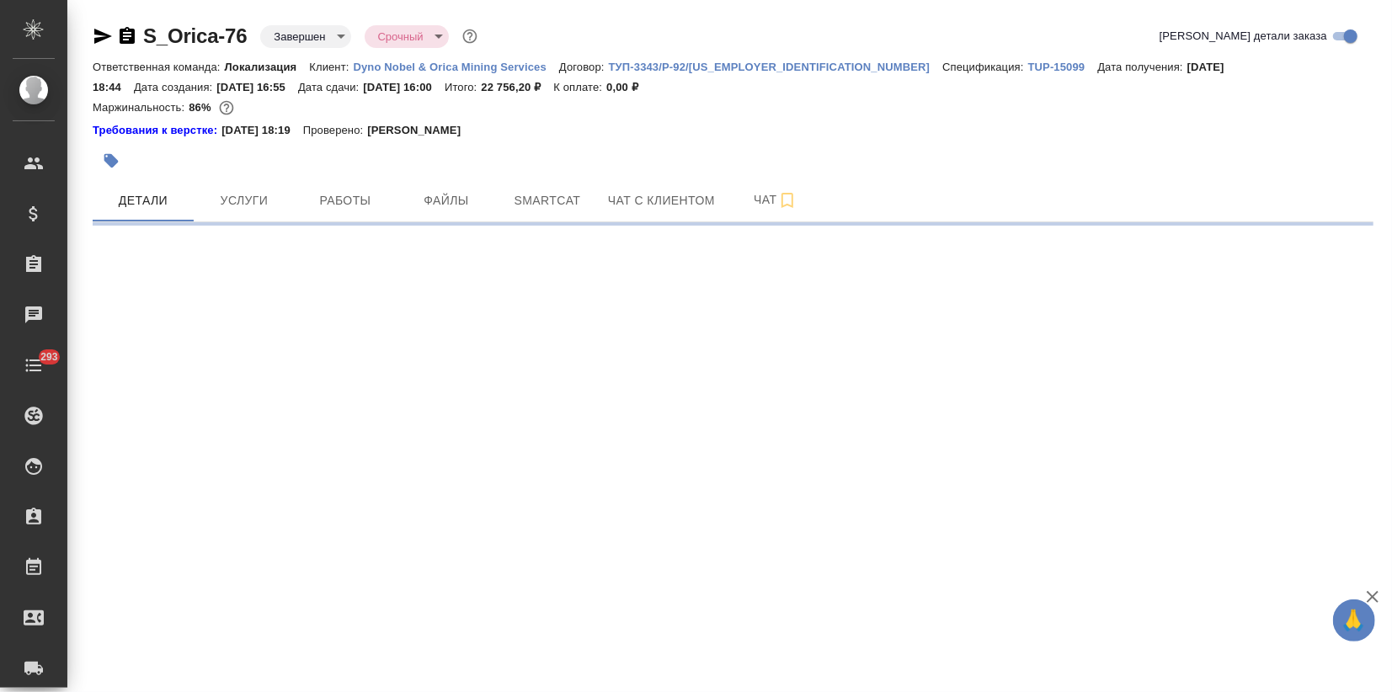
select select "RU"
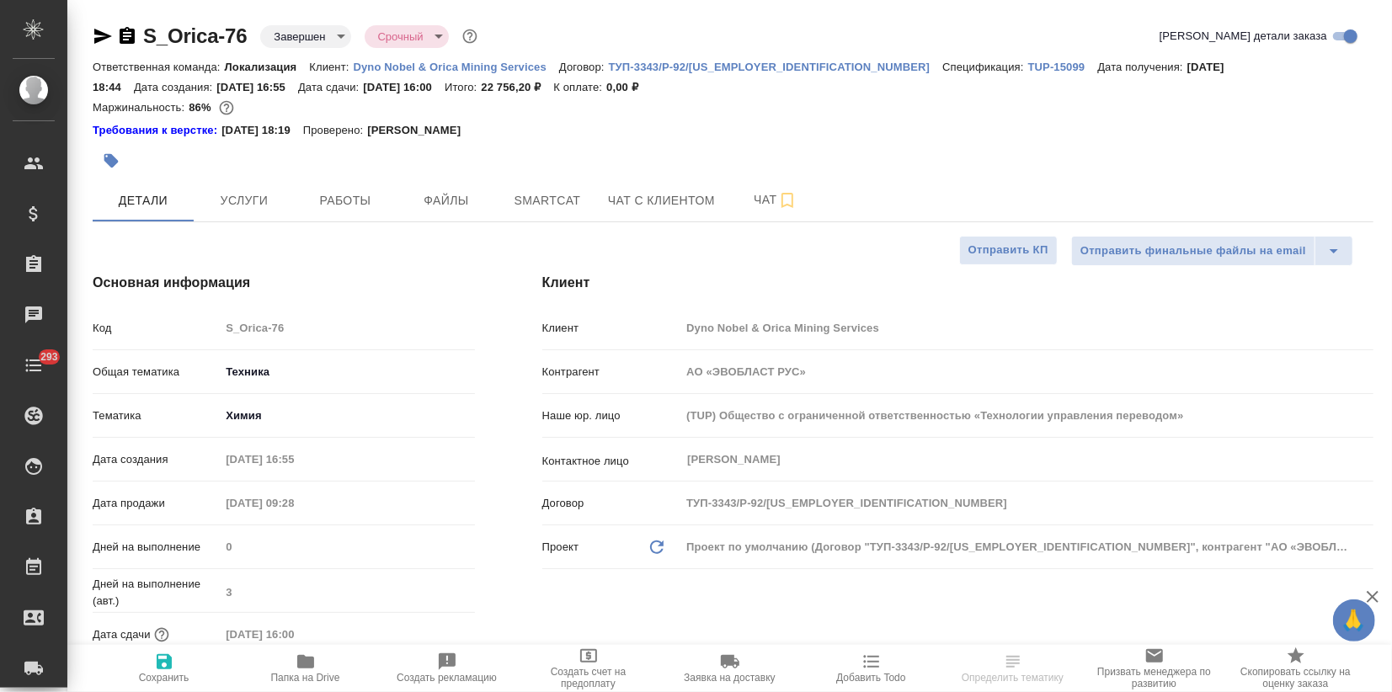
type textarea "x"
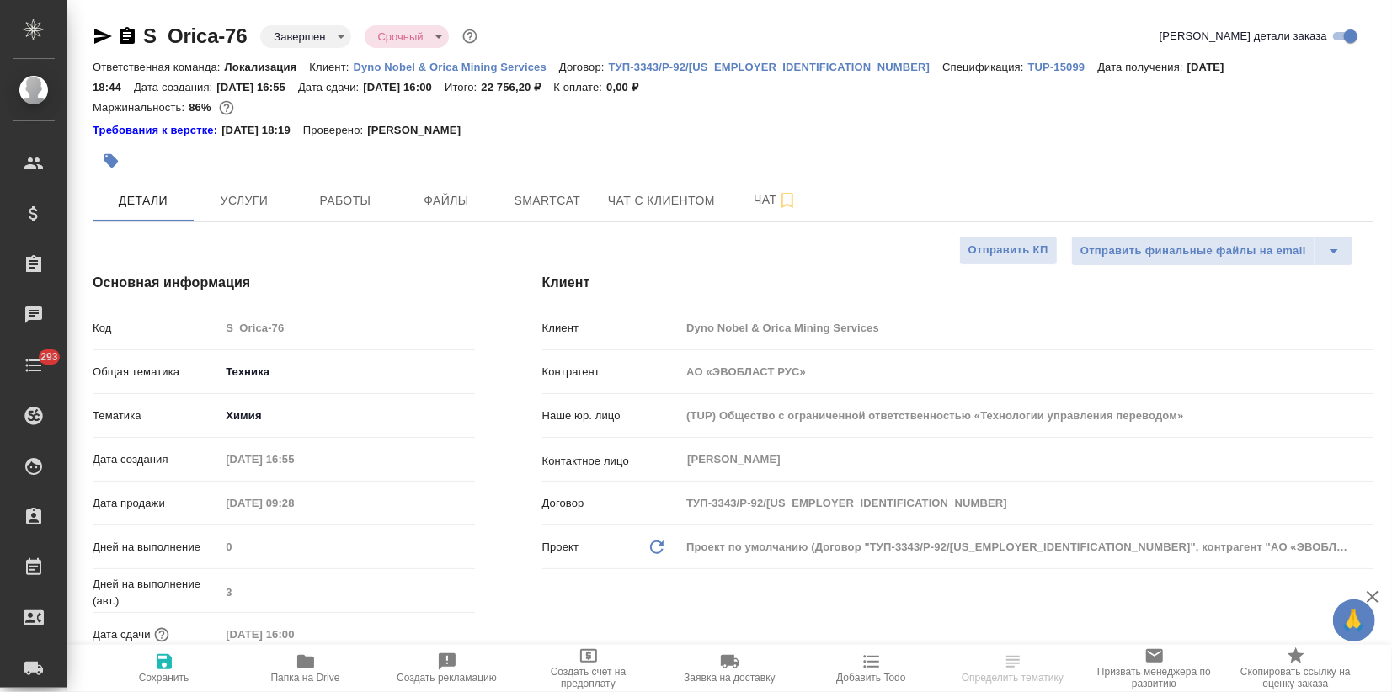
type textarea "x"
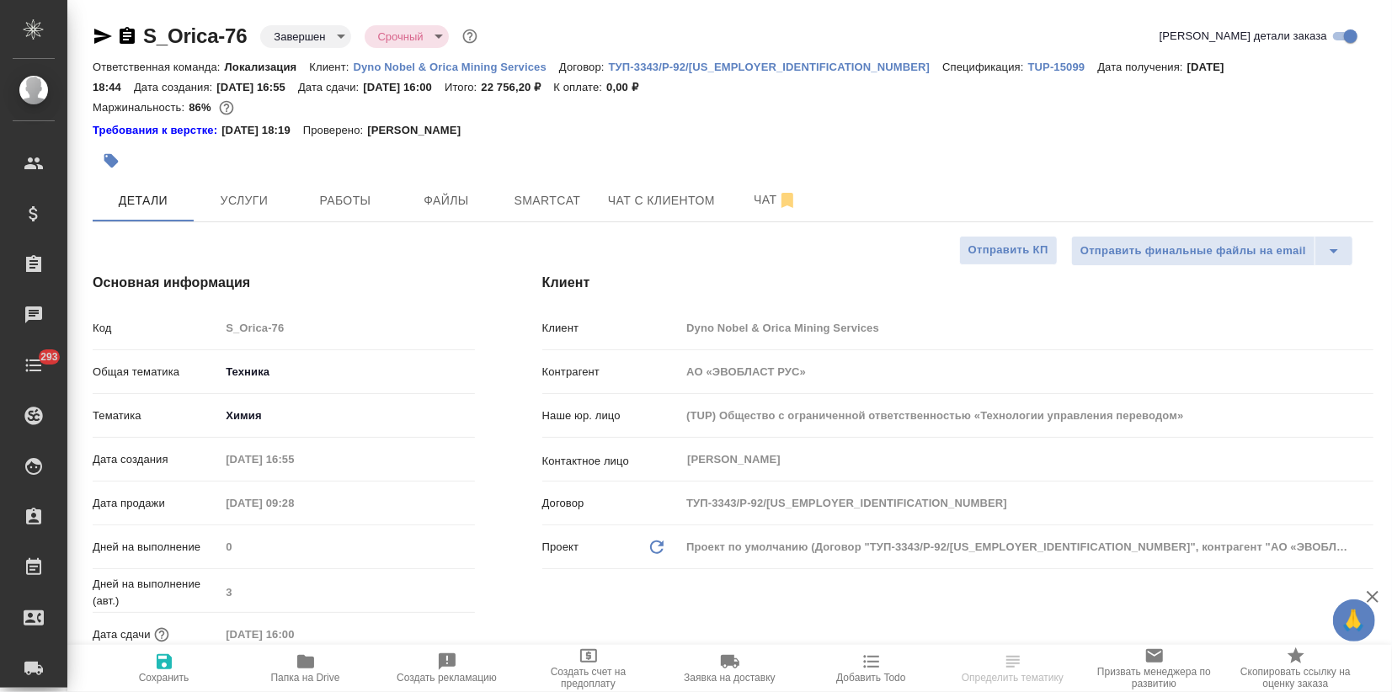
type textarea "x"
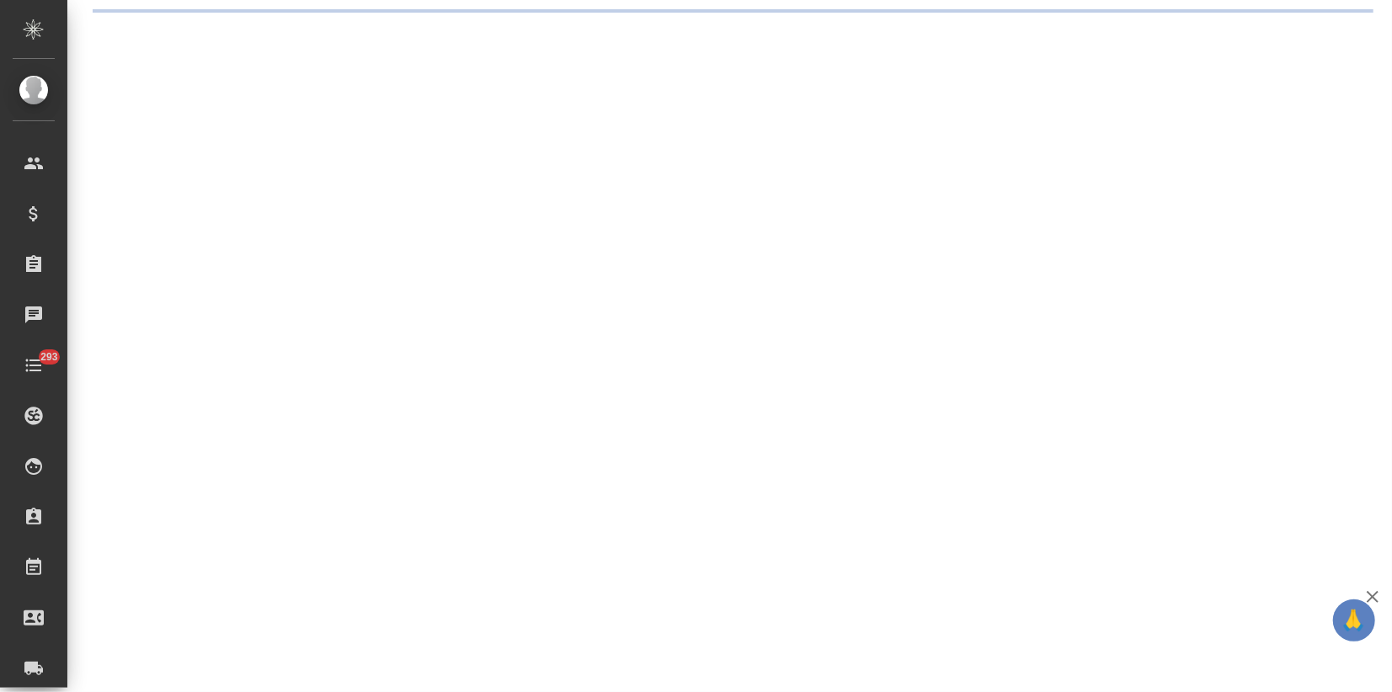
select select "RU"
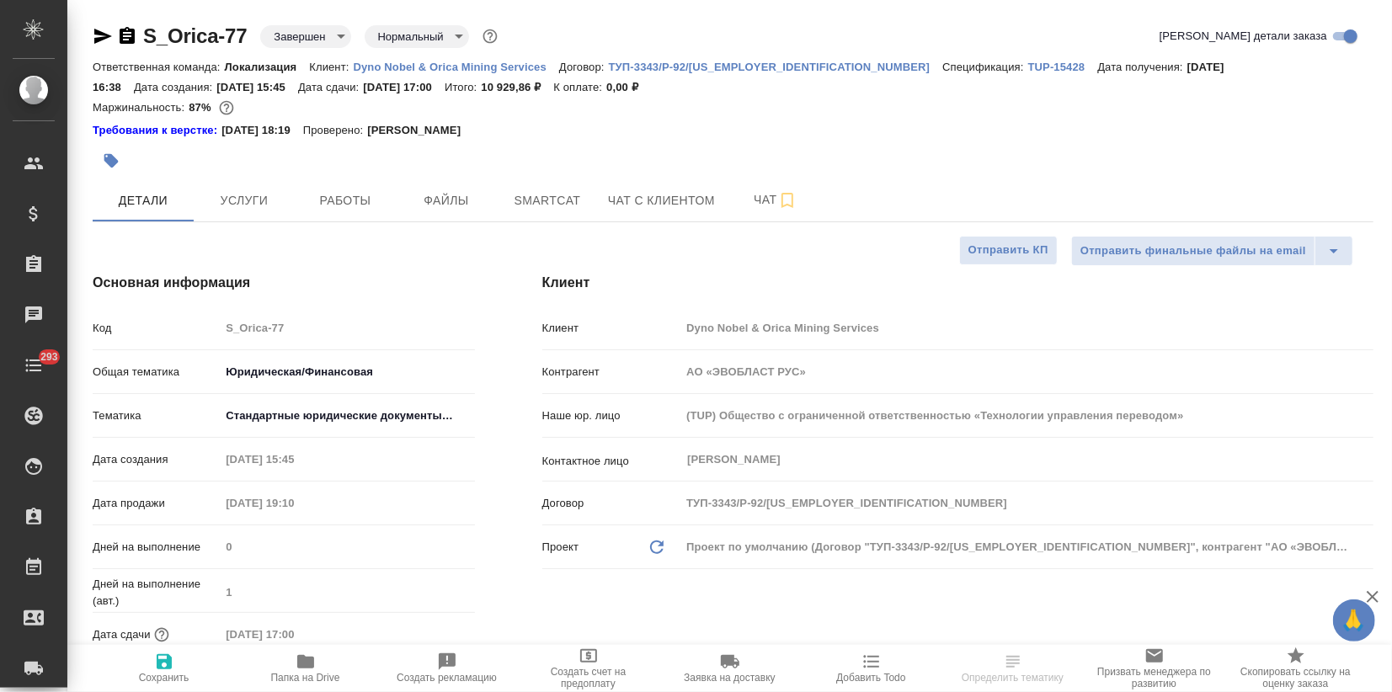
type textarea "x"
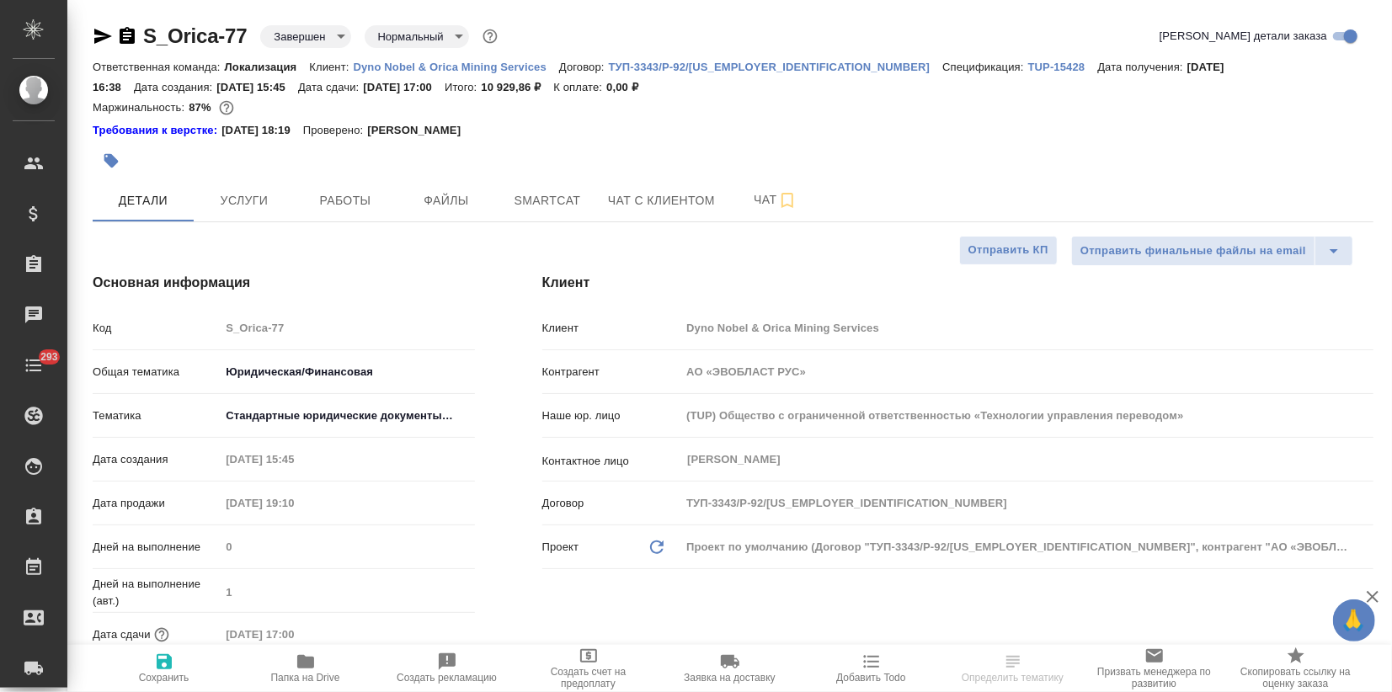
type textarea "x"
drag, startPoint x: 248, startPoint y: 29, endPoint x: 134, endPoint y: 38, distance: 114.9
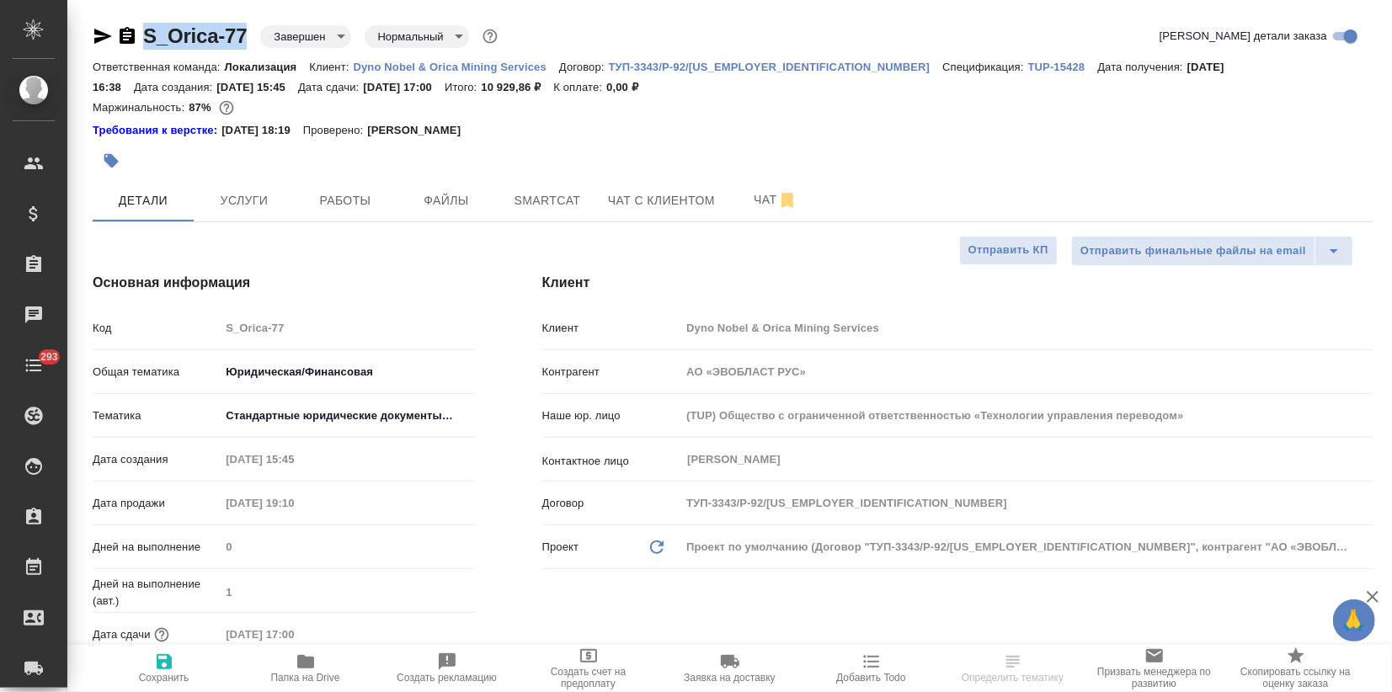
click at [134, 38] on div "S_Orica-77 Завершен closed Нормальный normal" at bounding box center [297, 36] width 408 height 27
copy link "S_Orica-77"
type textarea "x"
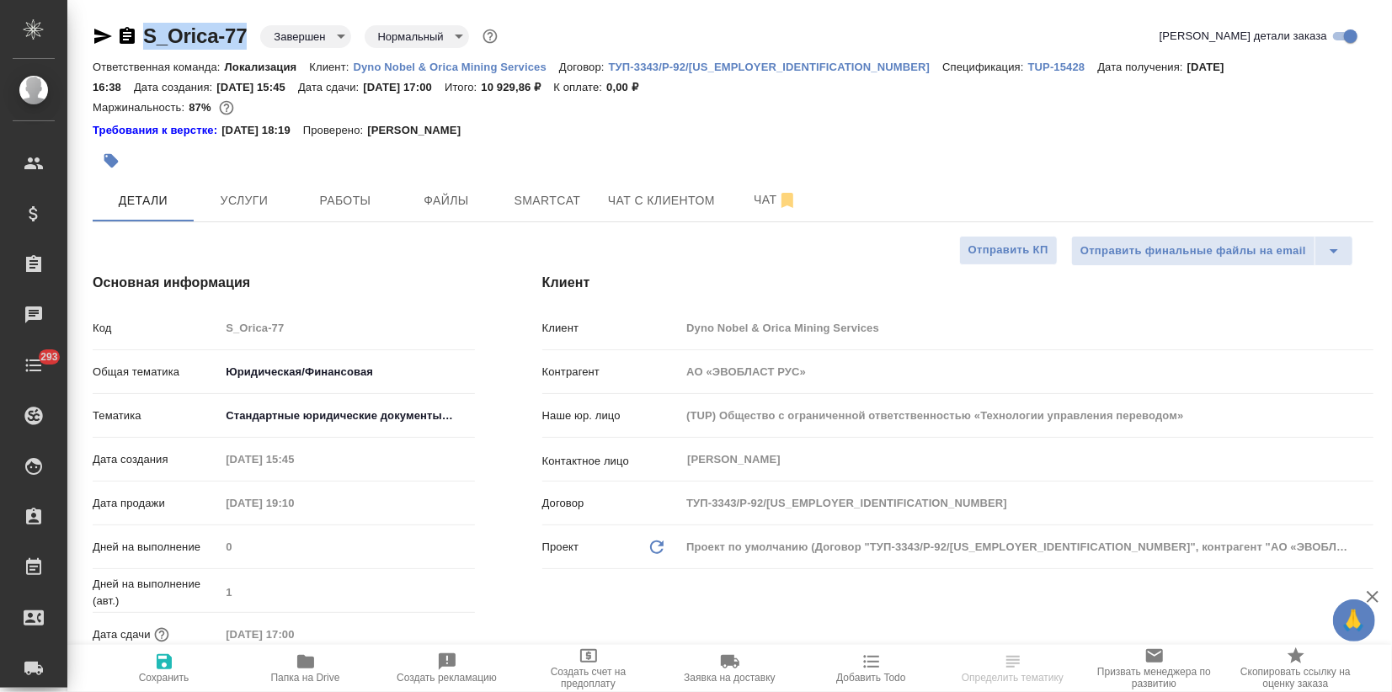
type textarea "x"
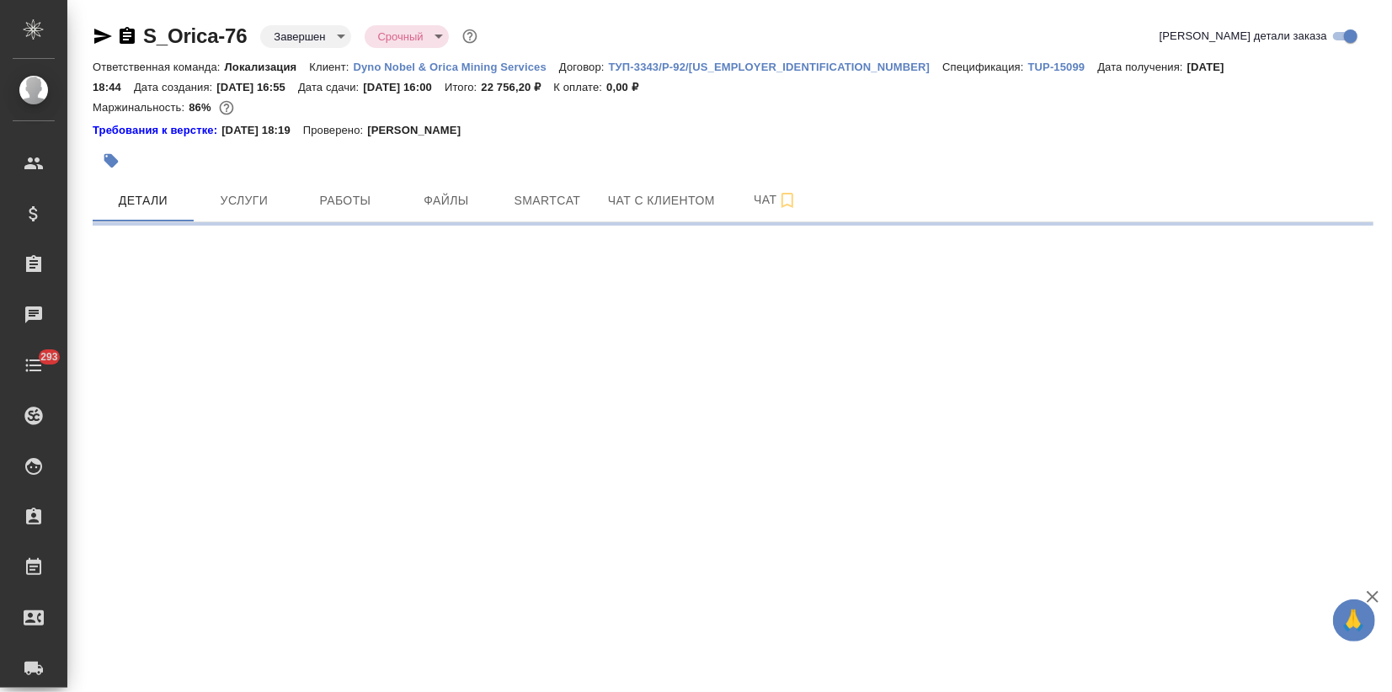
select select "RU"
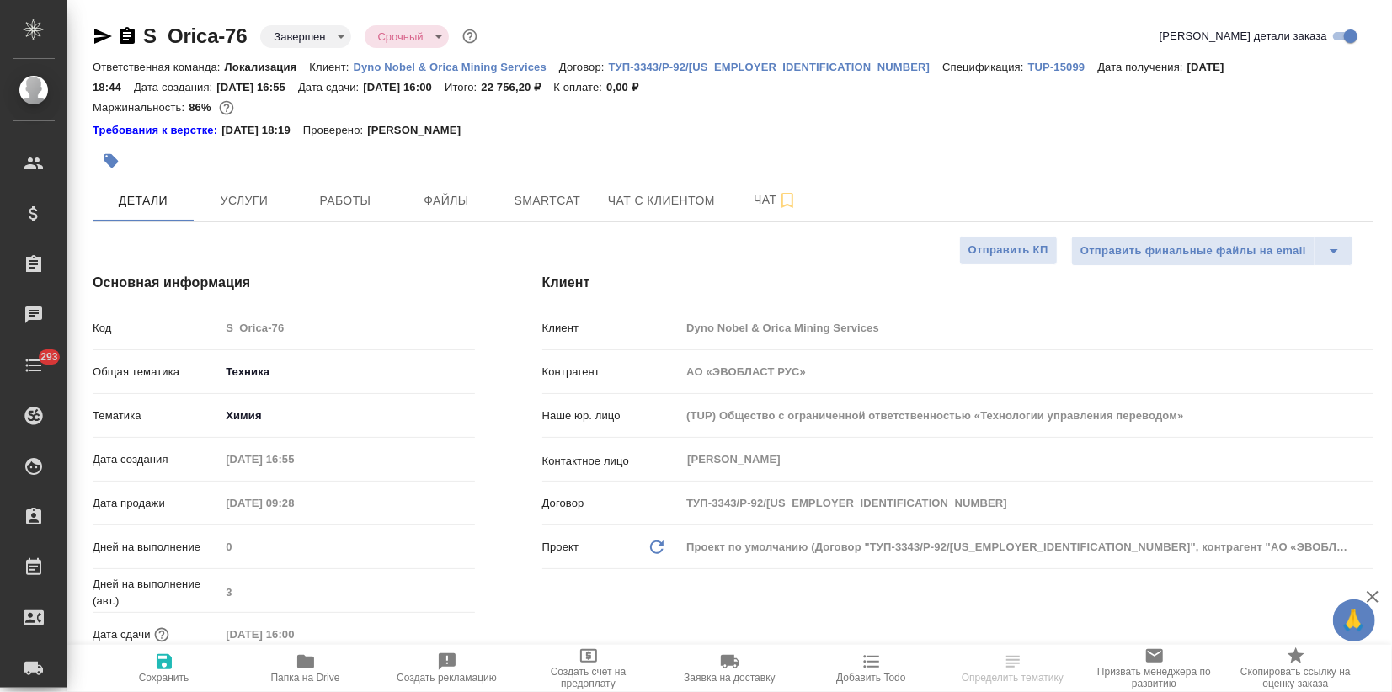
type textarea "x"
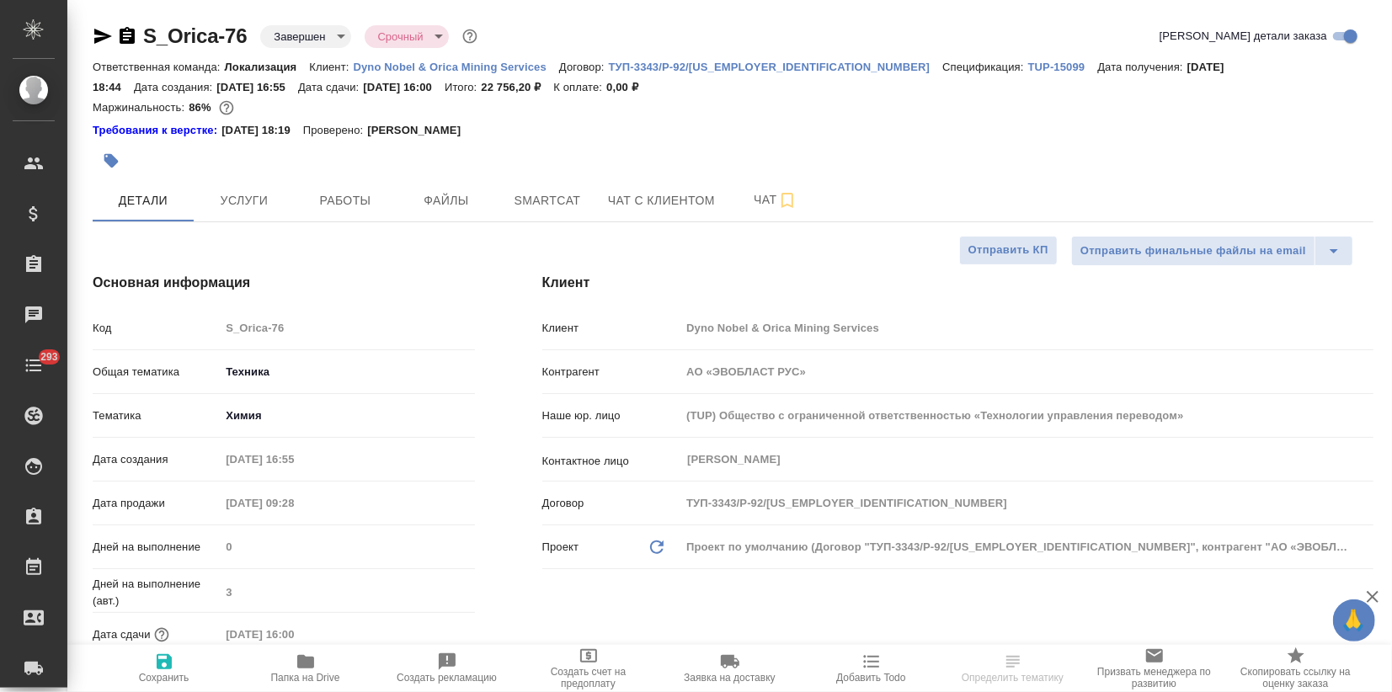
type textarea "x"
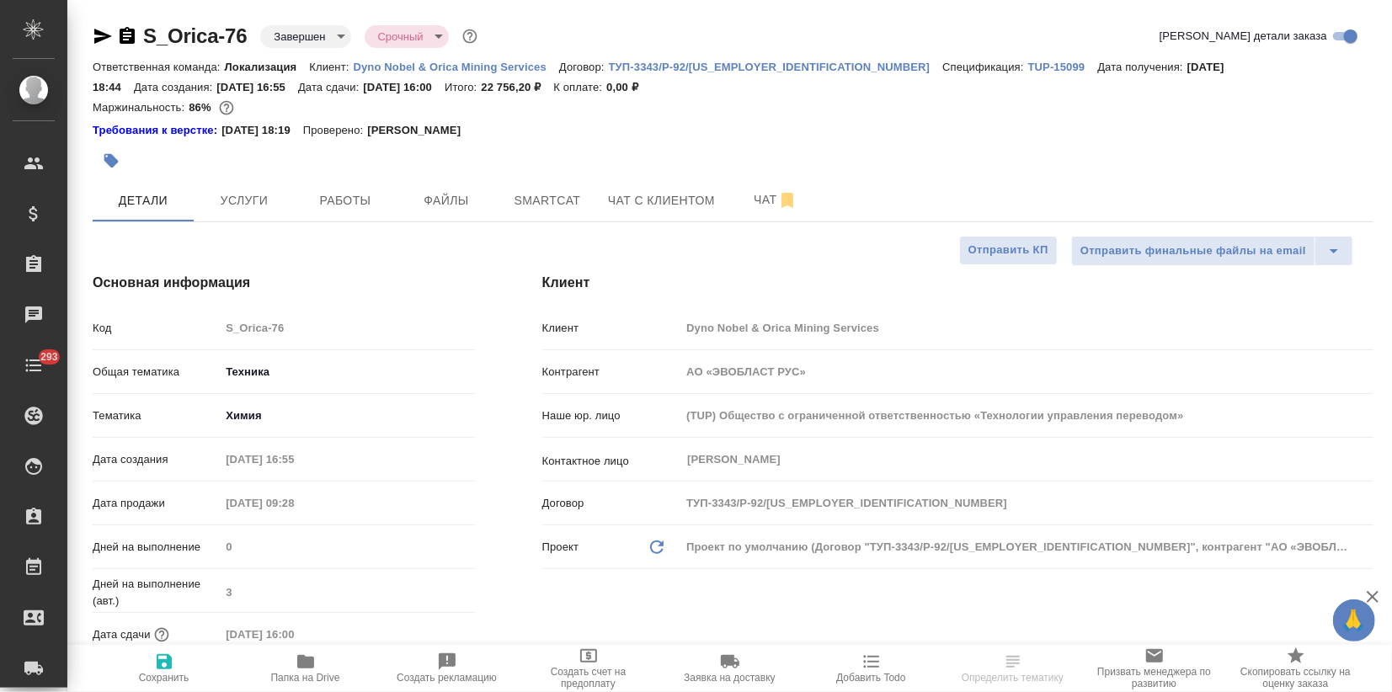
type textarea "x"
drag, startPoint x: 249, startPoint y: 27, endPoint x: 123, endPoint y: 30, distance: 126.4
click at [123, 30] on div "S_Orica-76 Завершен closed Срочный urgent" at bounding box center [287, 36] width 388 height 27
copy link "S_Orica-76"
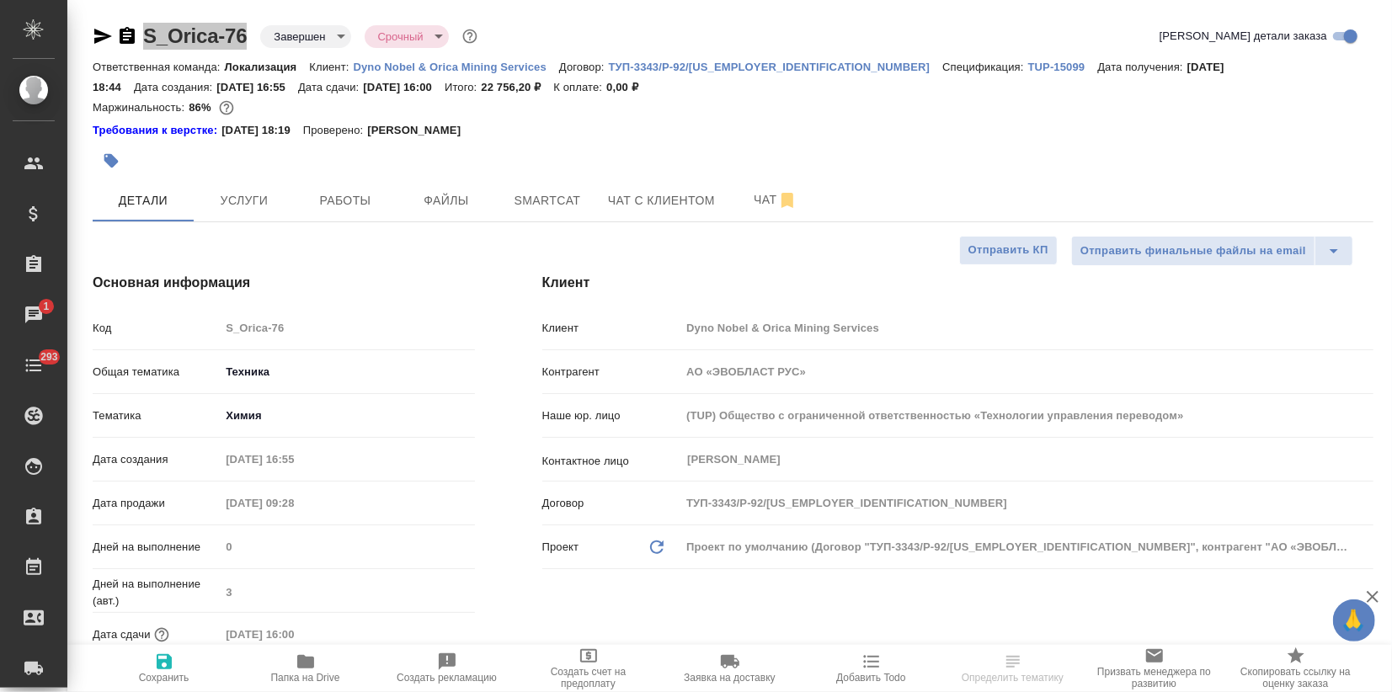
type textarea "x"
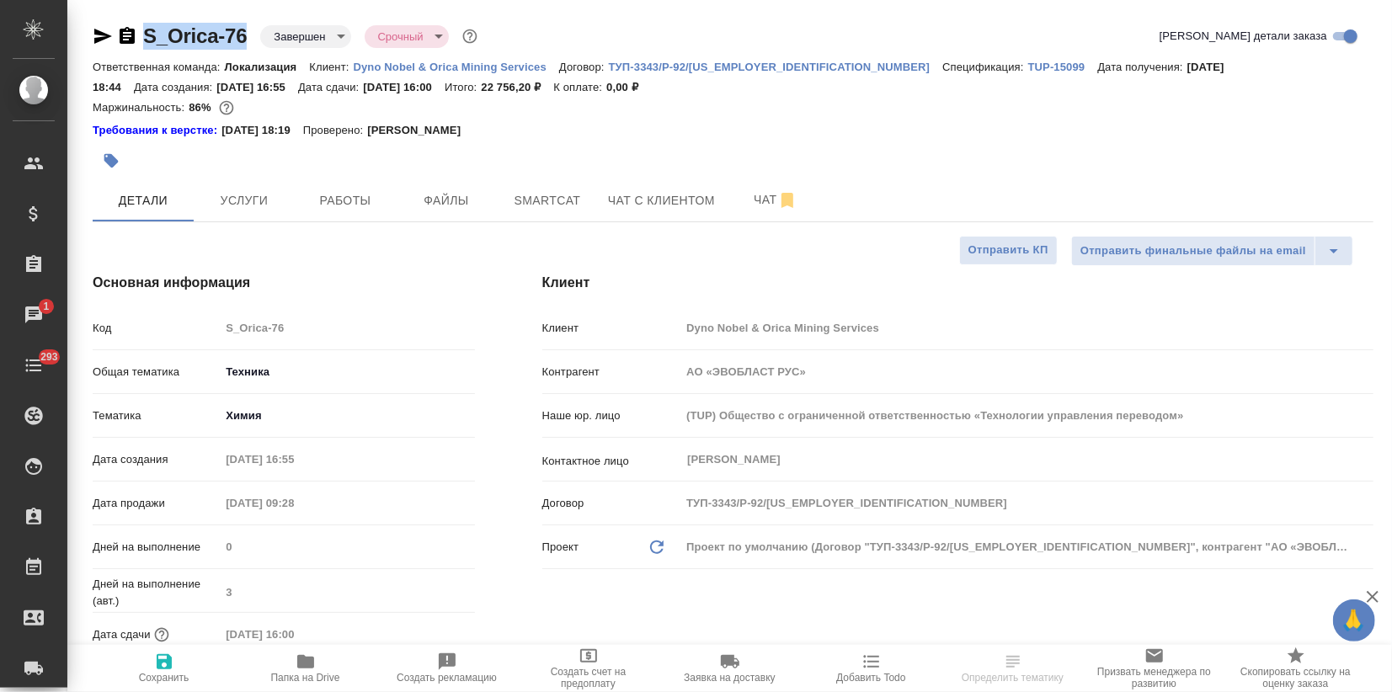
type textarea "x"
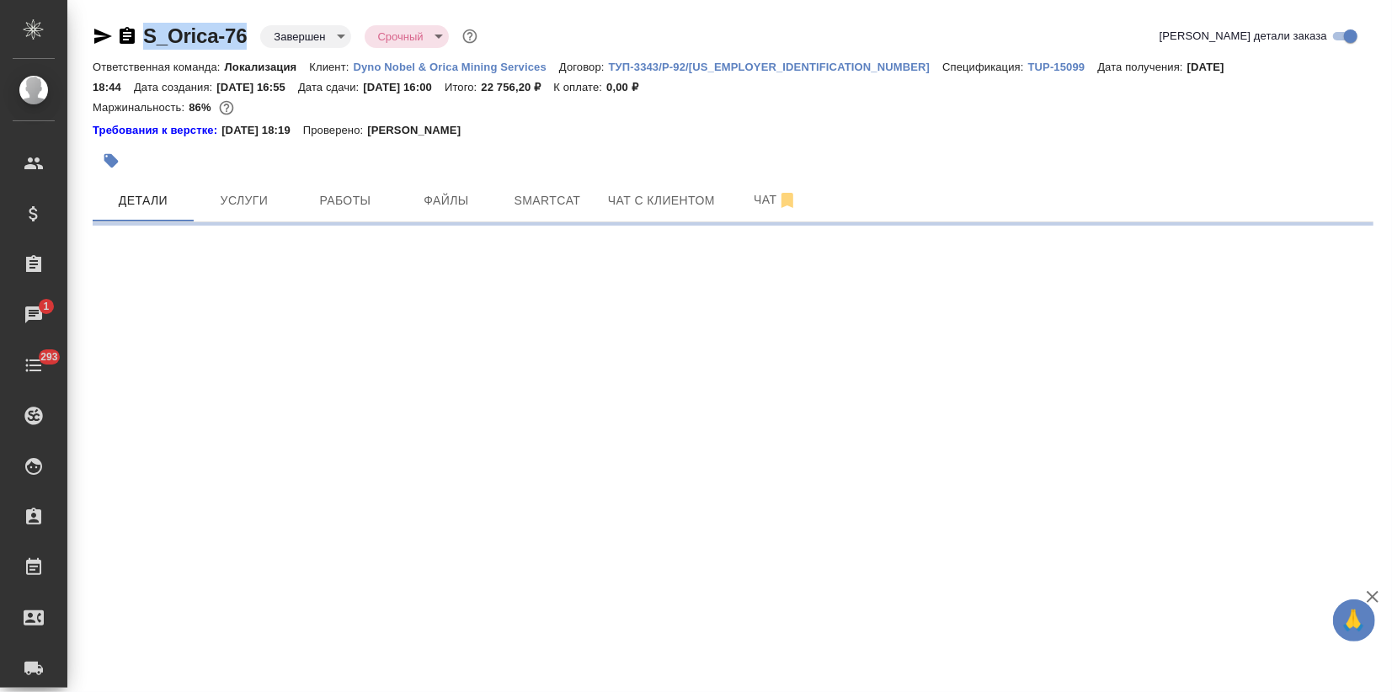
select select "RU"
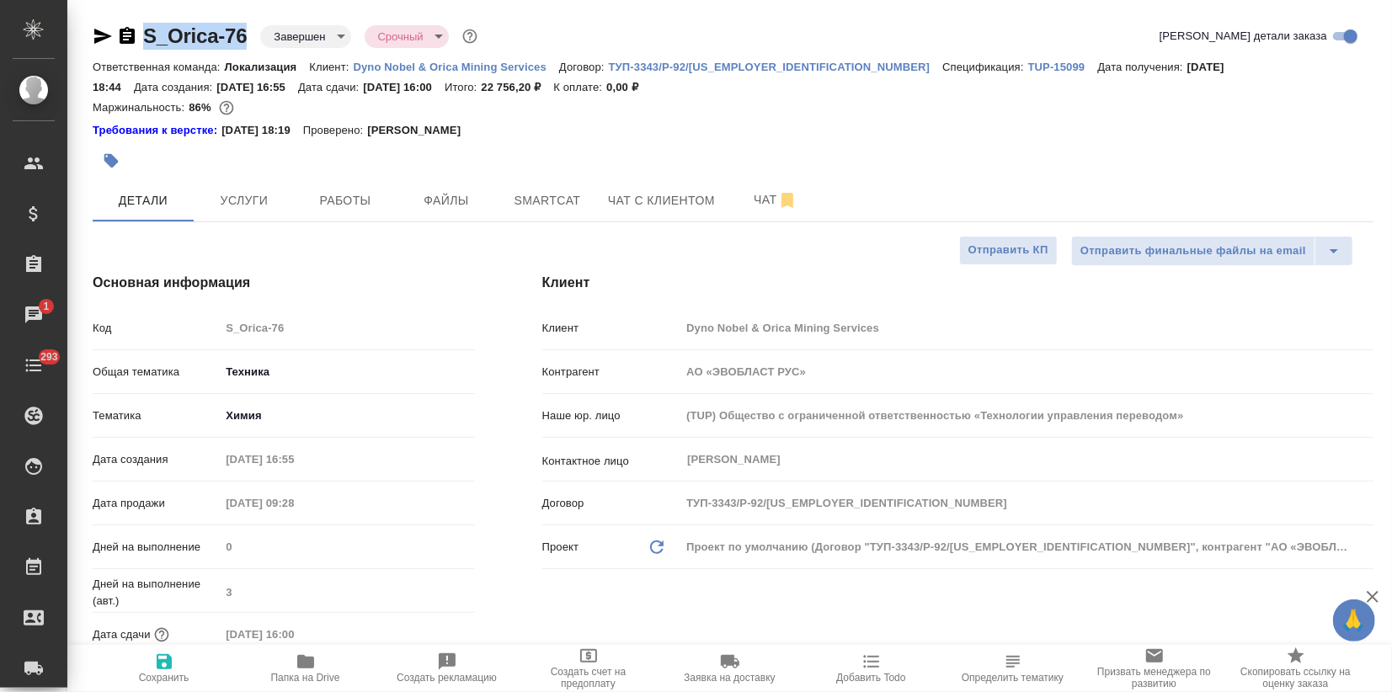
type textarea "x"
drag, startPoint x: 186, startPoint y: 106, endPoint x: 430, endPoint y: 137, distance: 246.2
click at [208, 108] on div "Маржинальность: 86%" at bounding box center [733, 108] width 1281 height 22
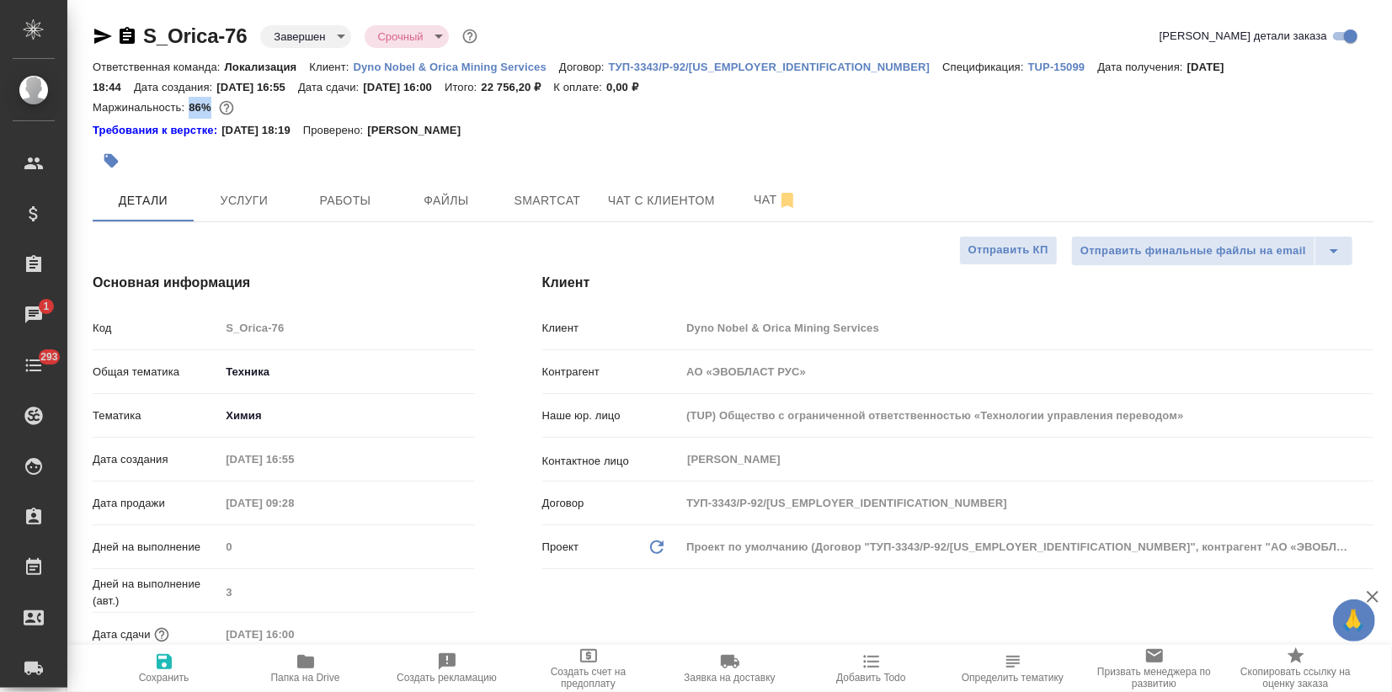
copy p "86%"
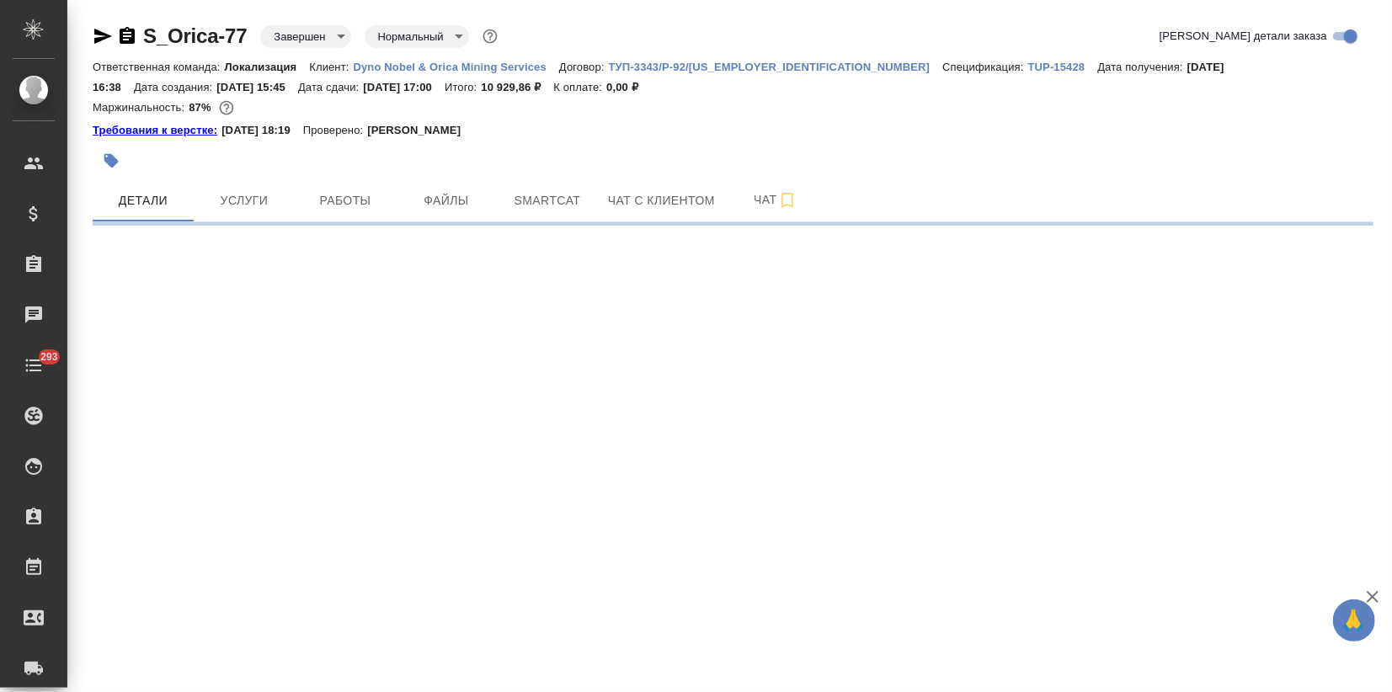
select select "RU"
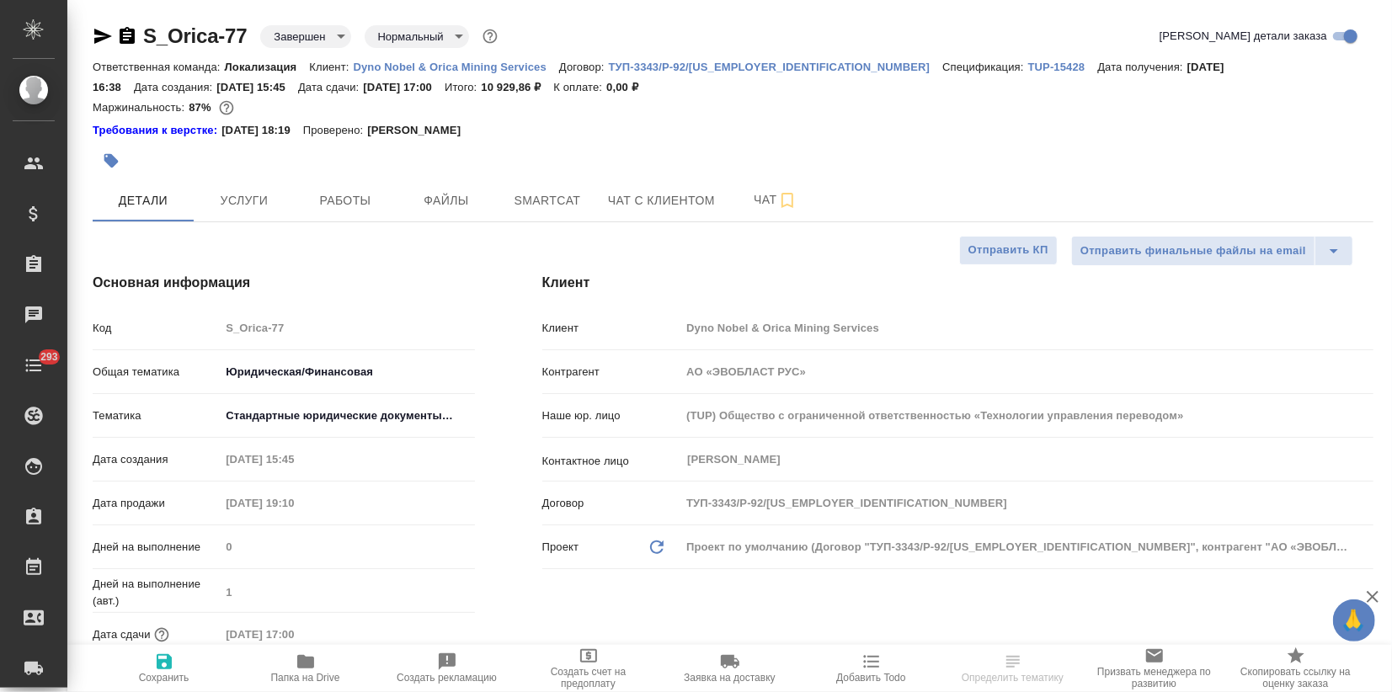
type textarea "x"
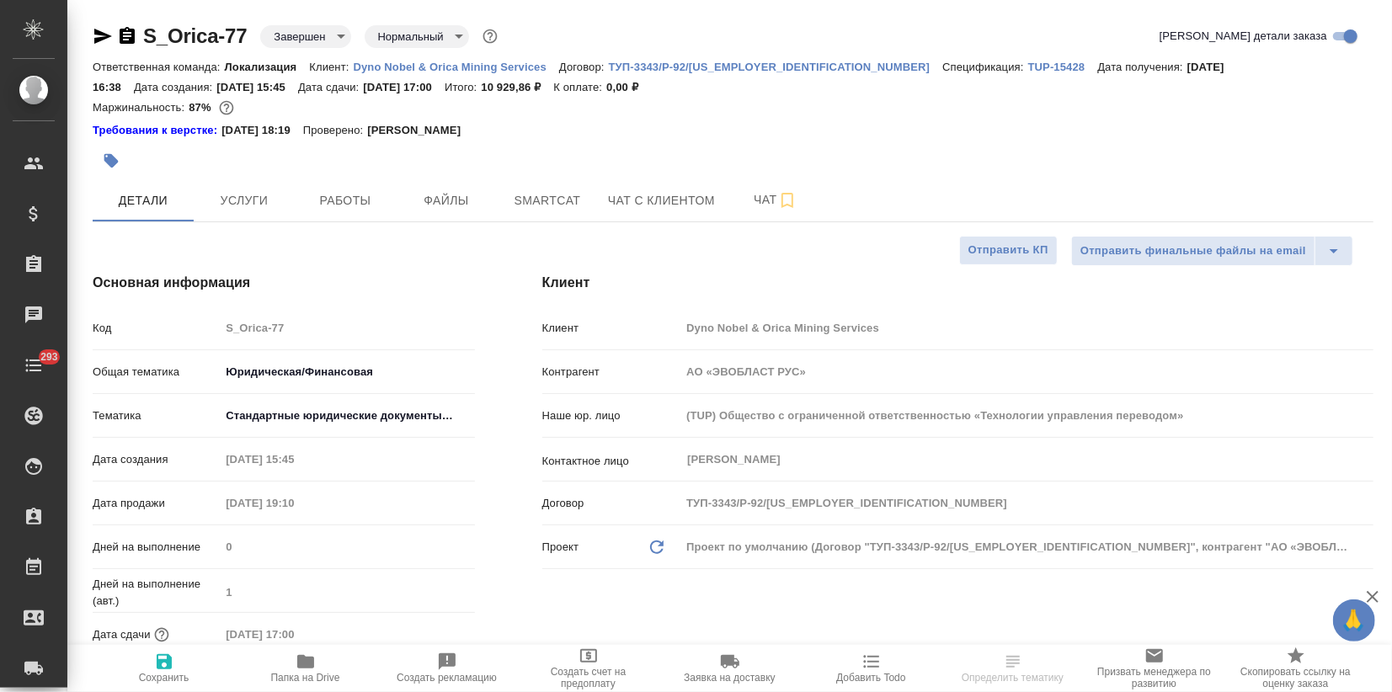
type textarea "x"
drag, startPoint x: 188, startPoint y: 104, endPoint x: 211, endPoint y: 108, distance: 23.0
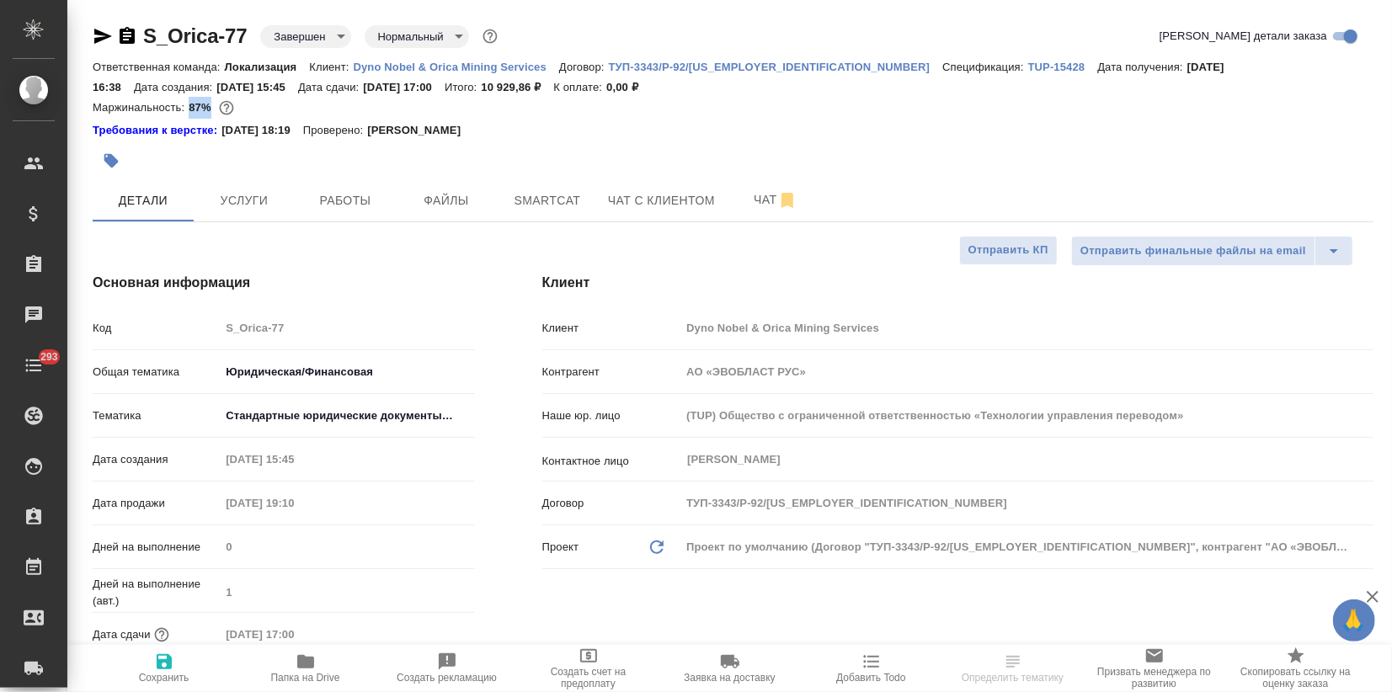
click at [211, 108] on div "Маржинальность: 87%" at bounding box center [733, 108] width 1281 height 22
copy p "87%"
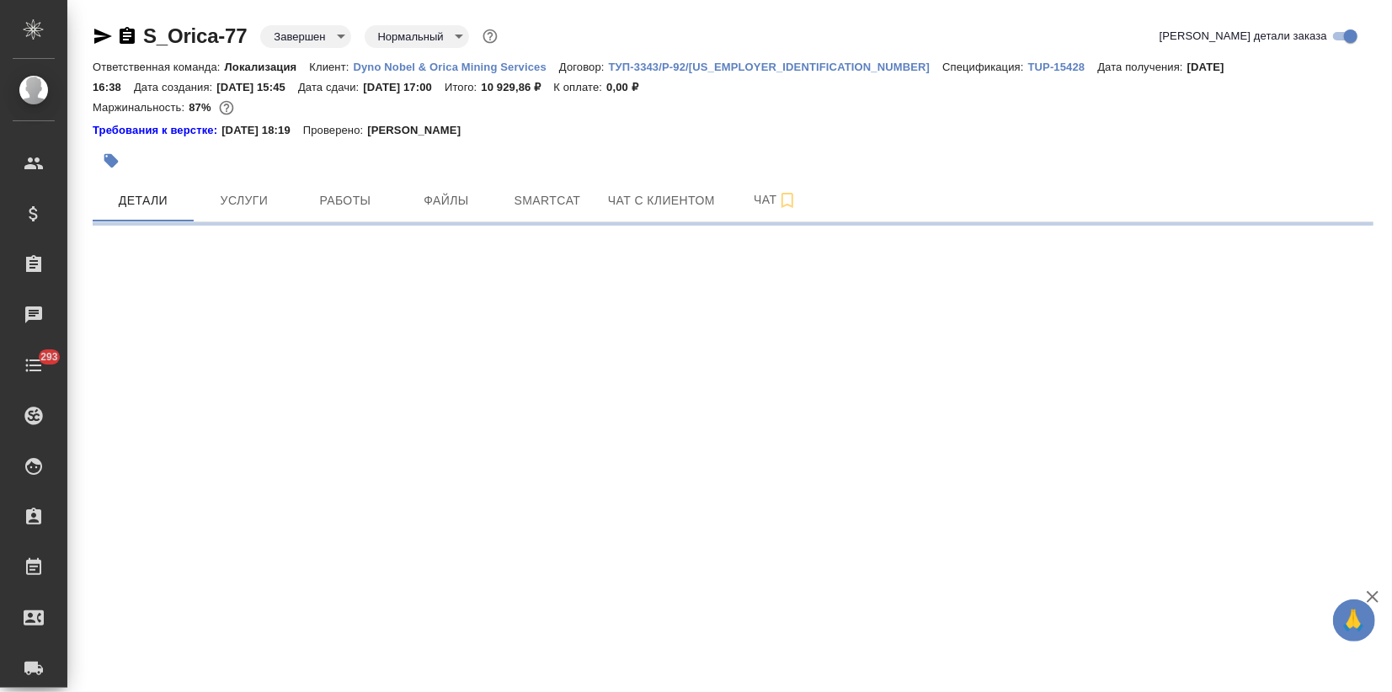
select select "RU"
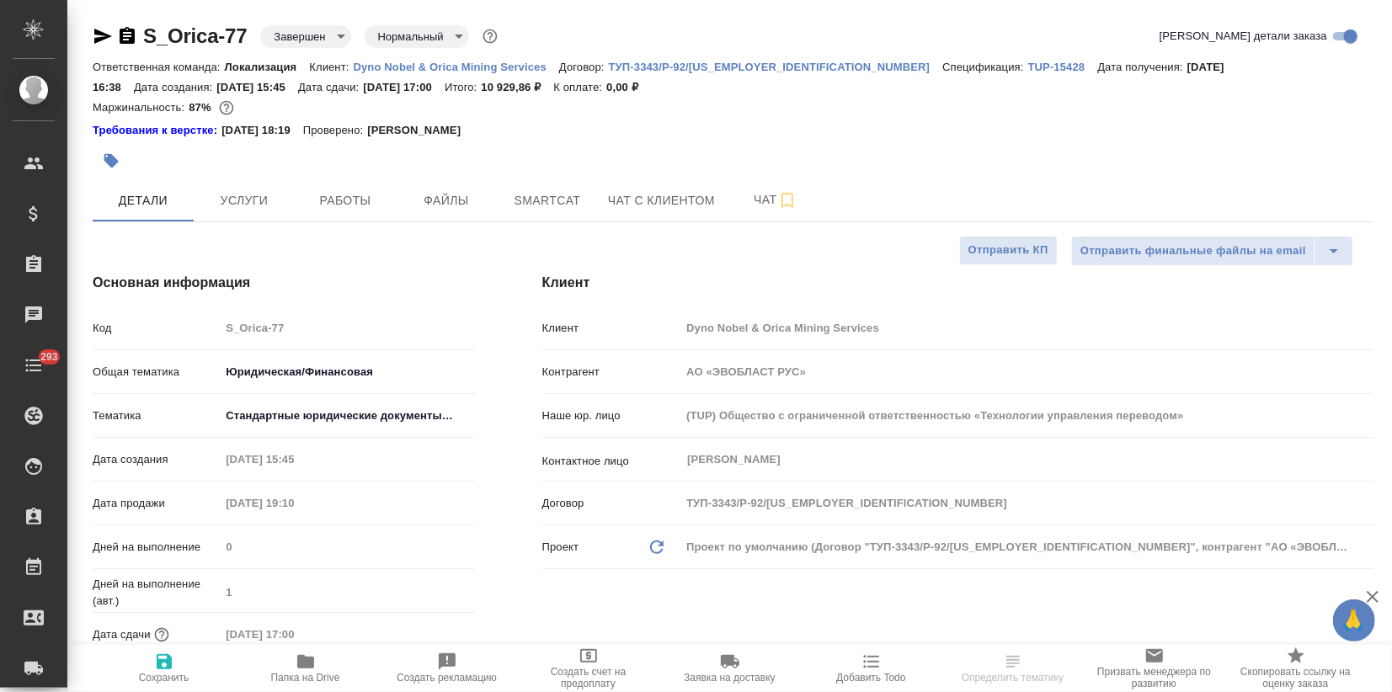
type textarea "x"
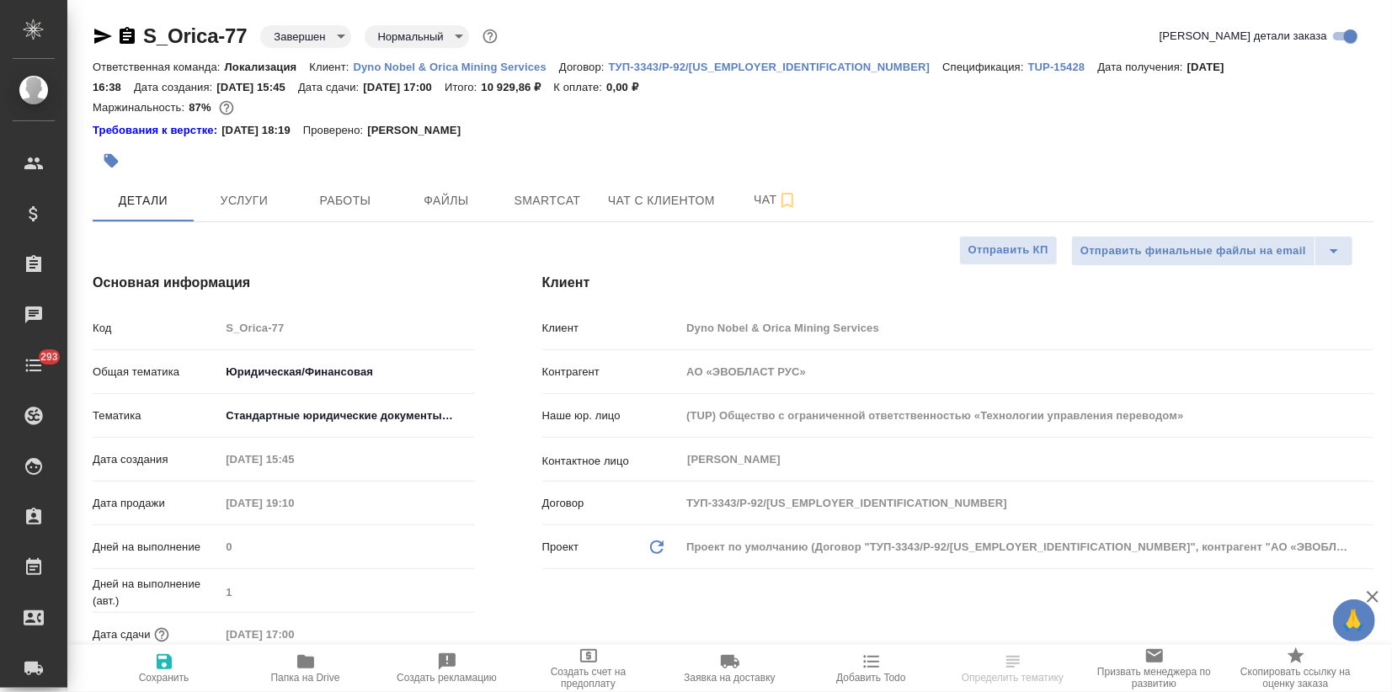
type textarea "x"
drag, startPoint x: 139, startPoint y: 27, endPoint x: 400, endPoint y: 115, distance: 275.7
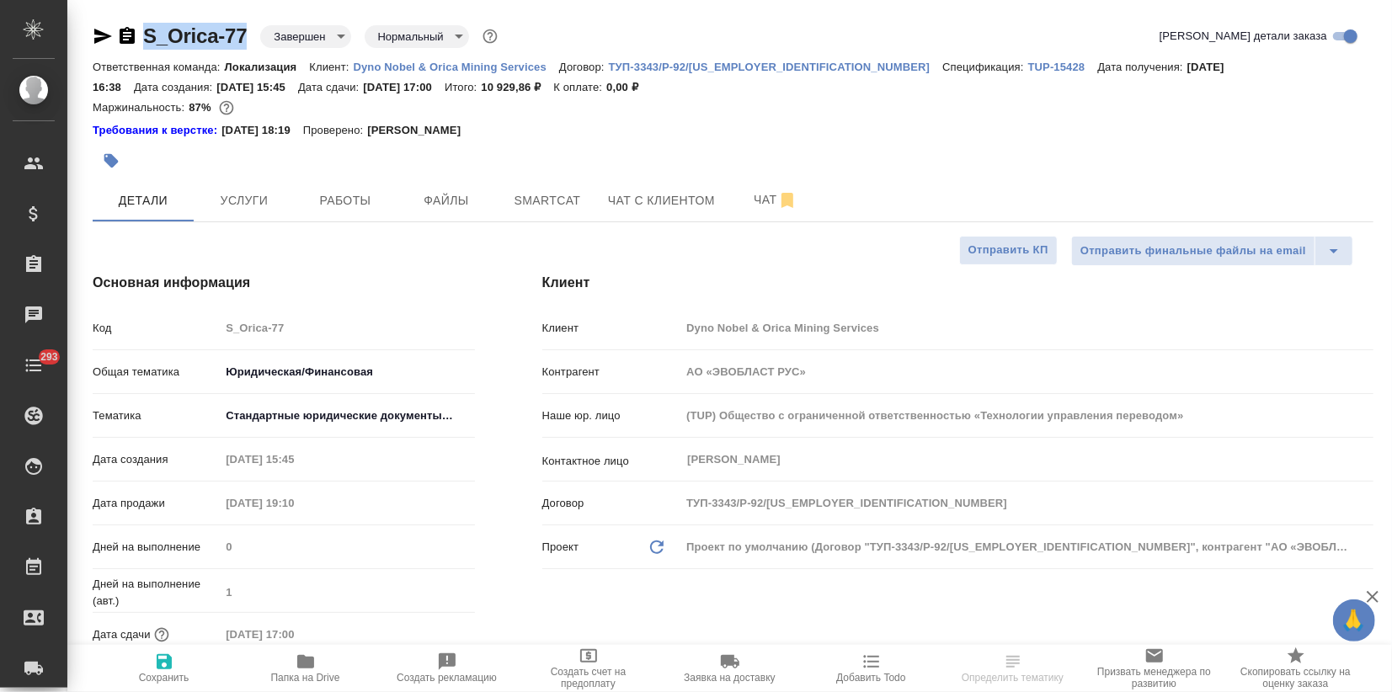
click at [243, 37] on div "S_Orica-77 Завершен closed Нормальный normal" at bounding box center [297, 36] width 408 height 27
copy link "S_Orica-77"
type textarea "x"
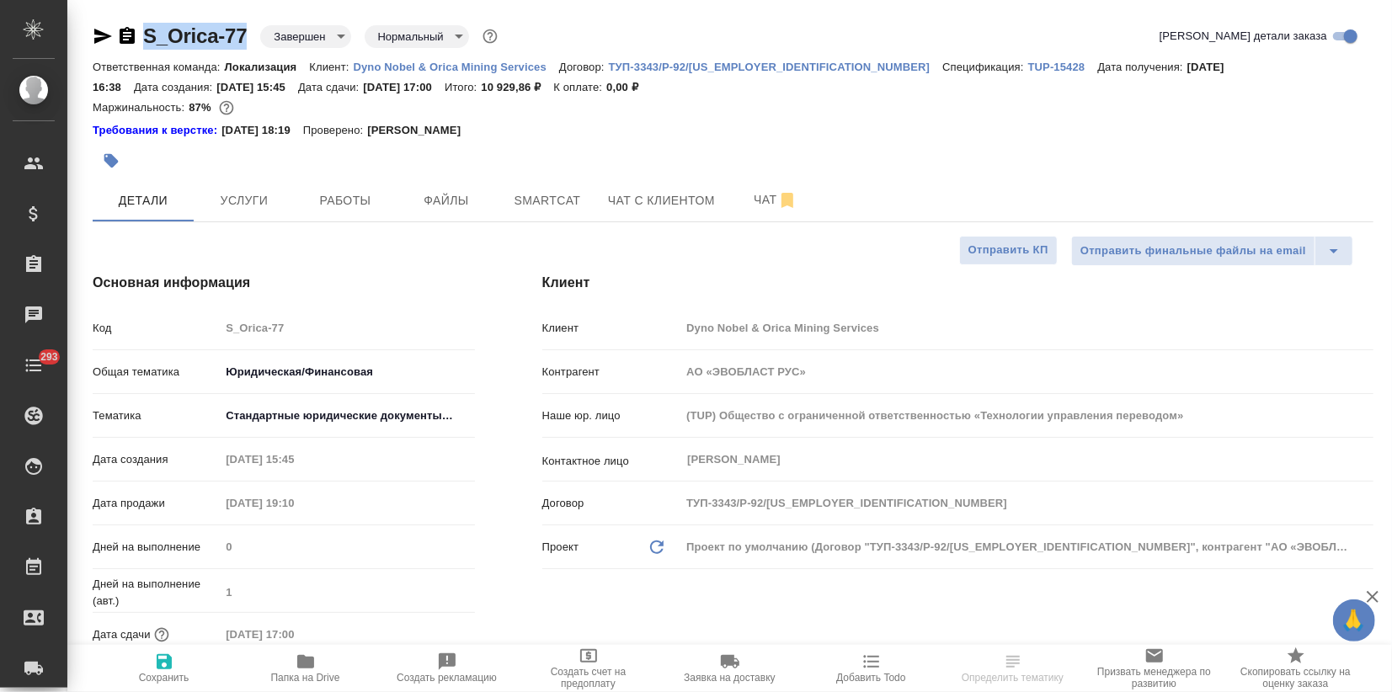
type textarea "x"
drag, startPoint x: 188, startPoint y: 108, endPoint x: 200, endPoint y: 109, distance: 11.8
click at [199, 109] on div "Маржинальность: 87%" at bounding box center [733, 108] width 1281 height 22
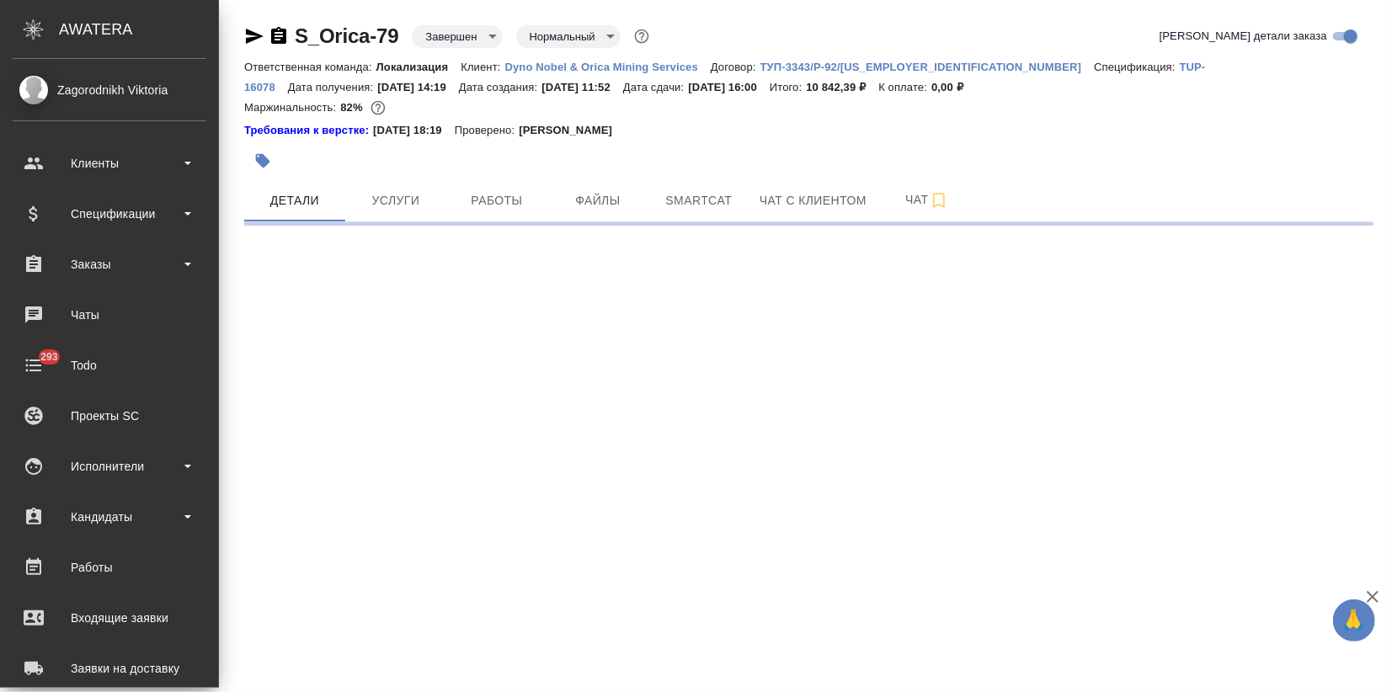
select select "RU"
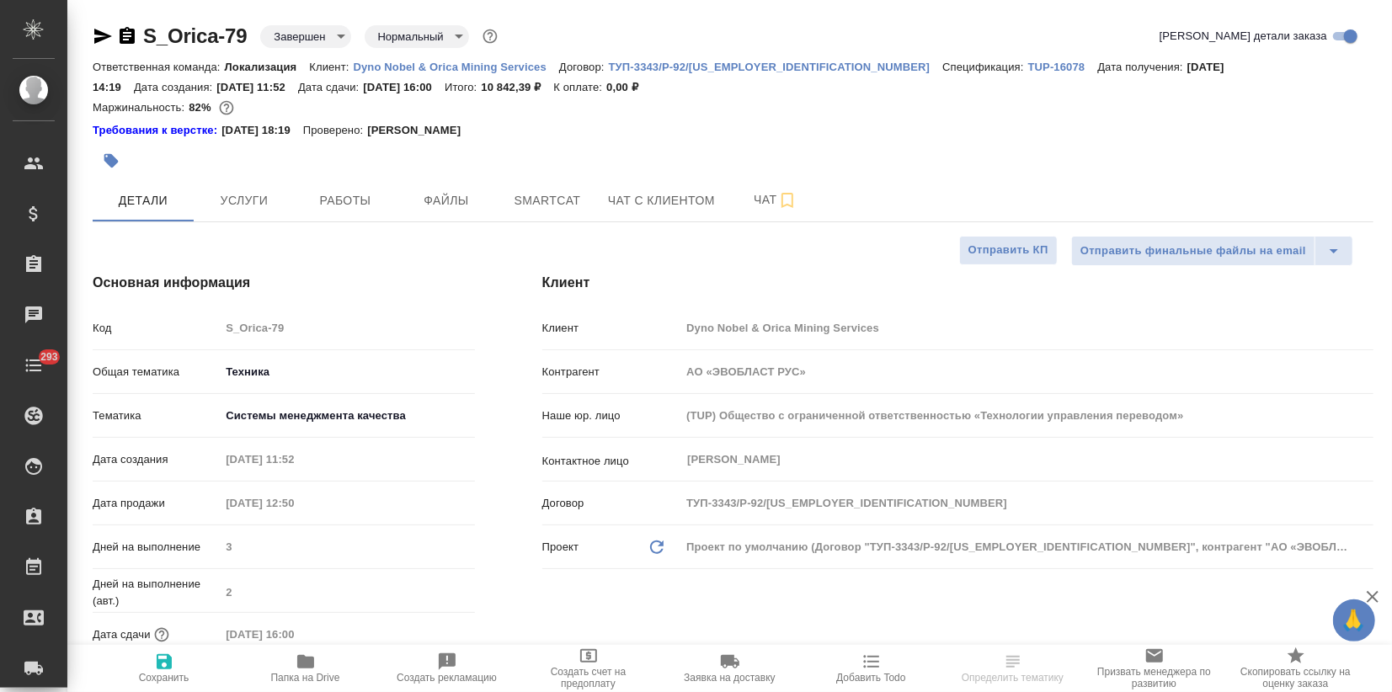
type textarea "x"
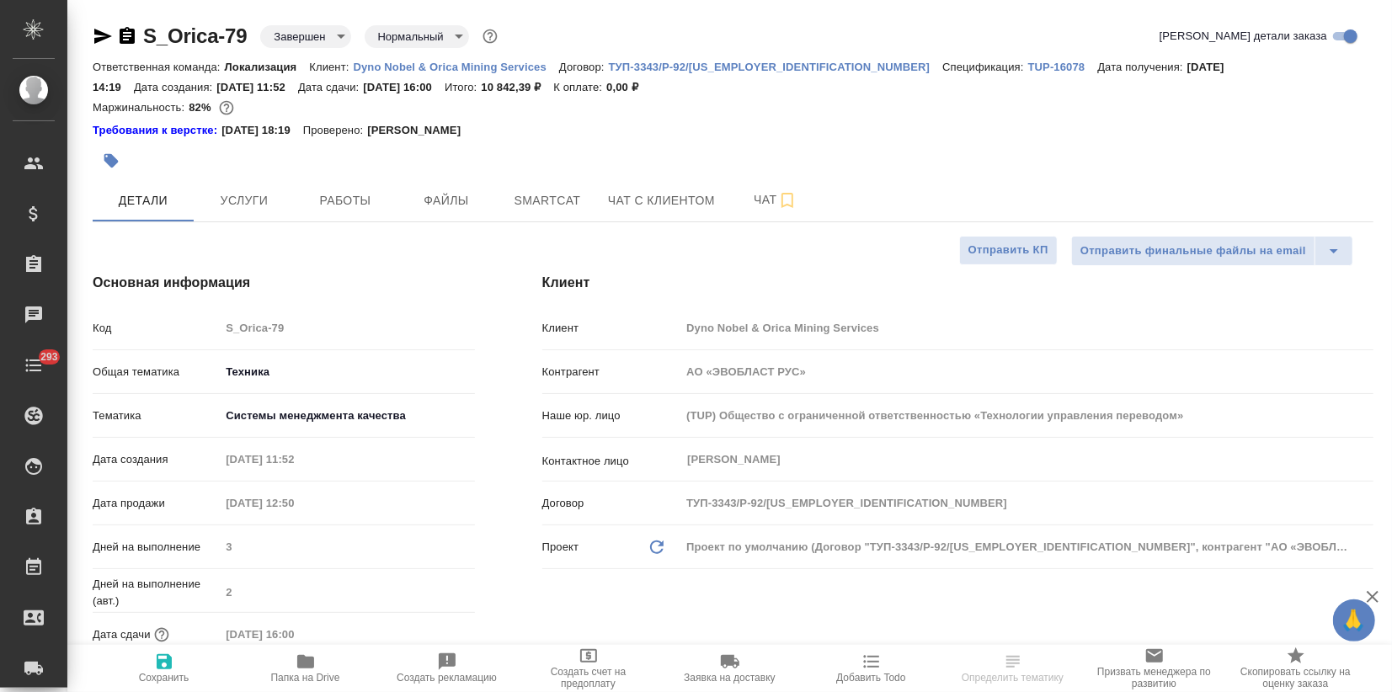
type textarea "x"
drag, startPoint x: 251, startPoint y: 31, endPoint x: 148, endPoint y: 36, distance: 102.9
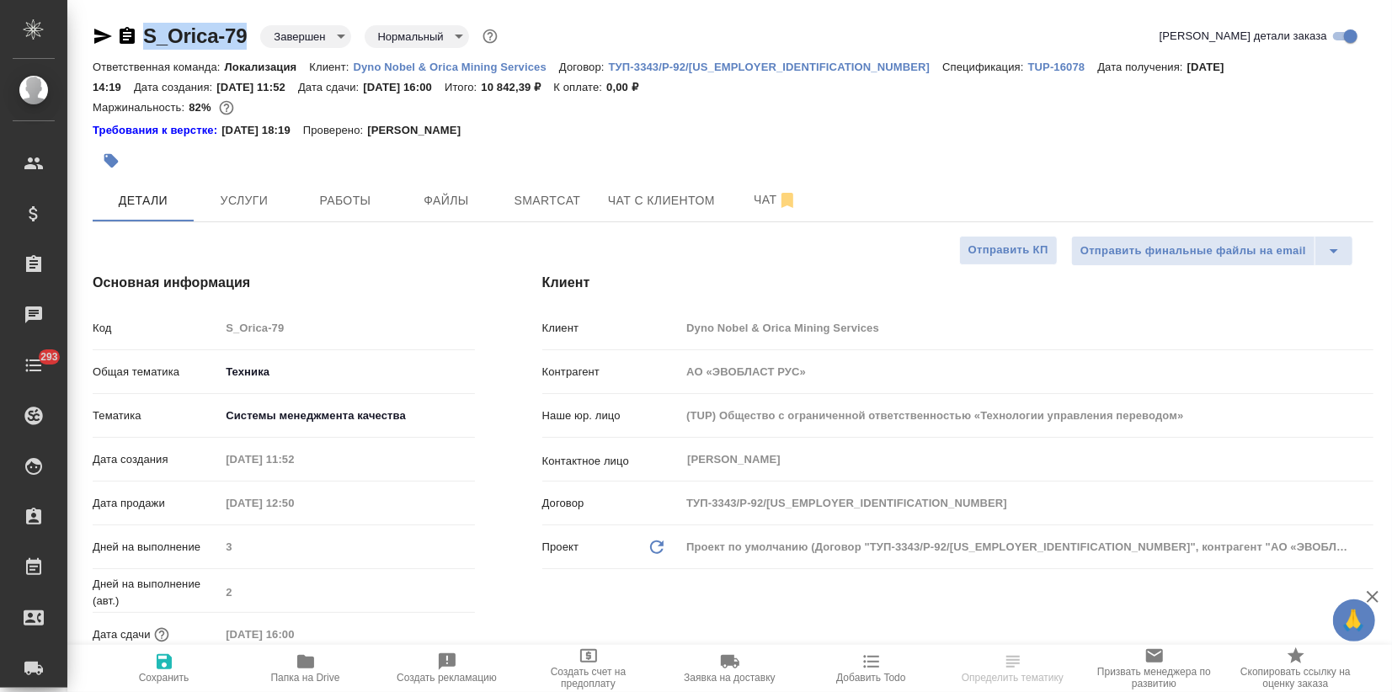
click at [148, 36] on div "S_Orica-79 Завершен closed Нормальный normal" at bounding box center [297, 36] width 408 height 27
copy link "S_Orica-79"
type textarea "x"
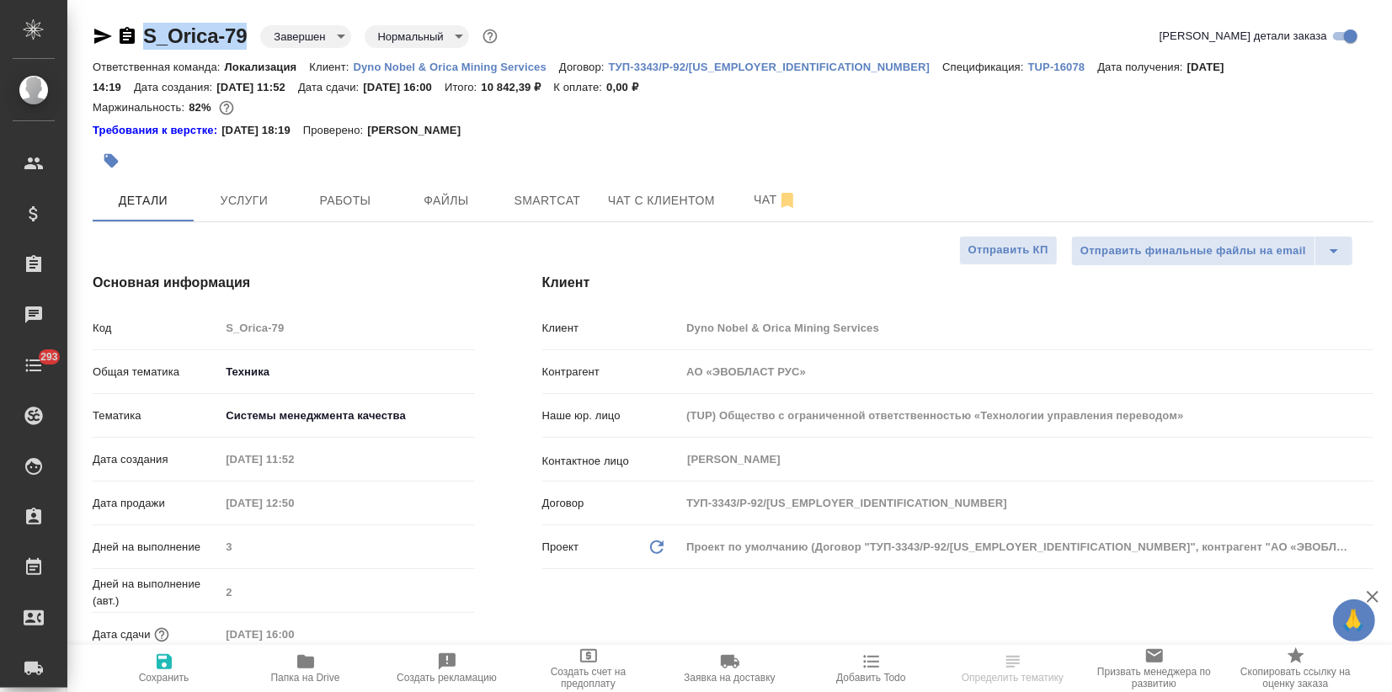
type textarea "x"
drag, startPoint x: 187, startPoint y: 105, endPoint x: 210, endPoint y: 109, distance: 23.1
click at [210, 109] on div "Маржинальность: 82%" at bounding box center [733, 108] width 1281 height 22
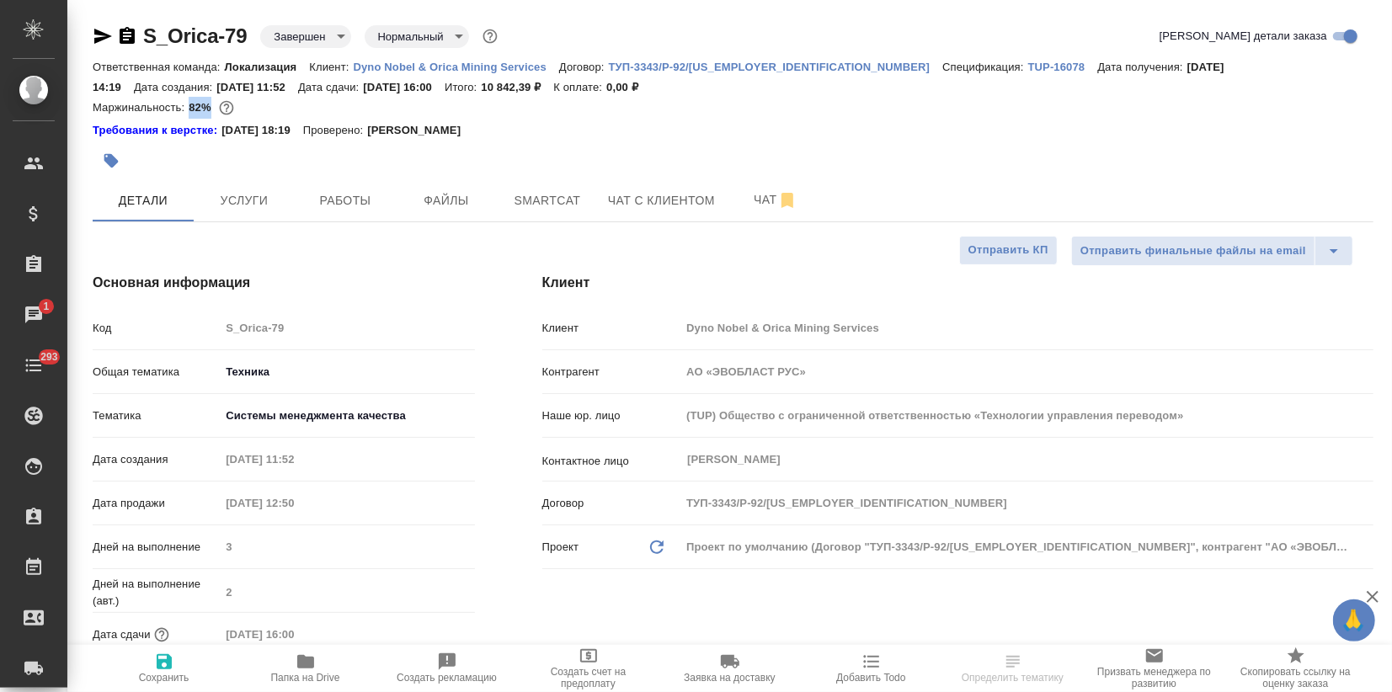
copy p "82%"
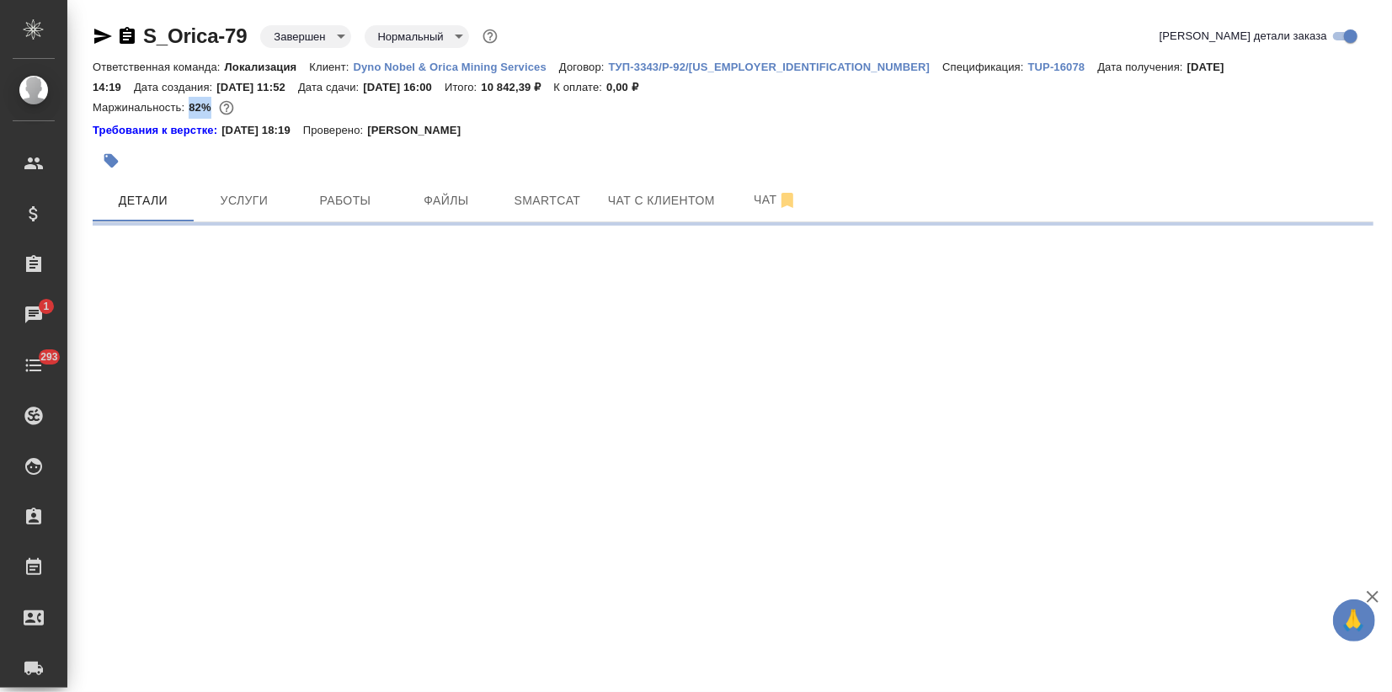
select select "RU"
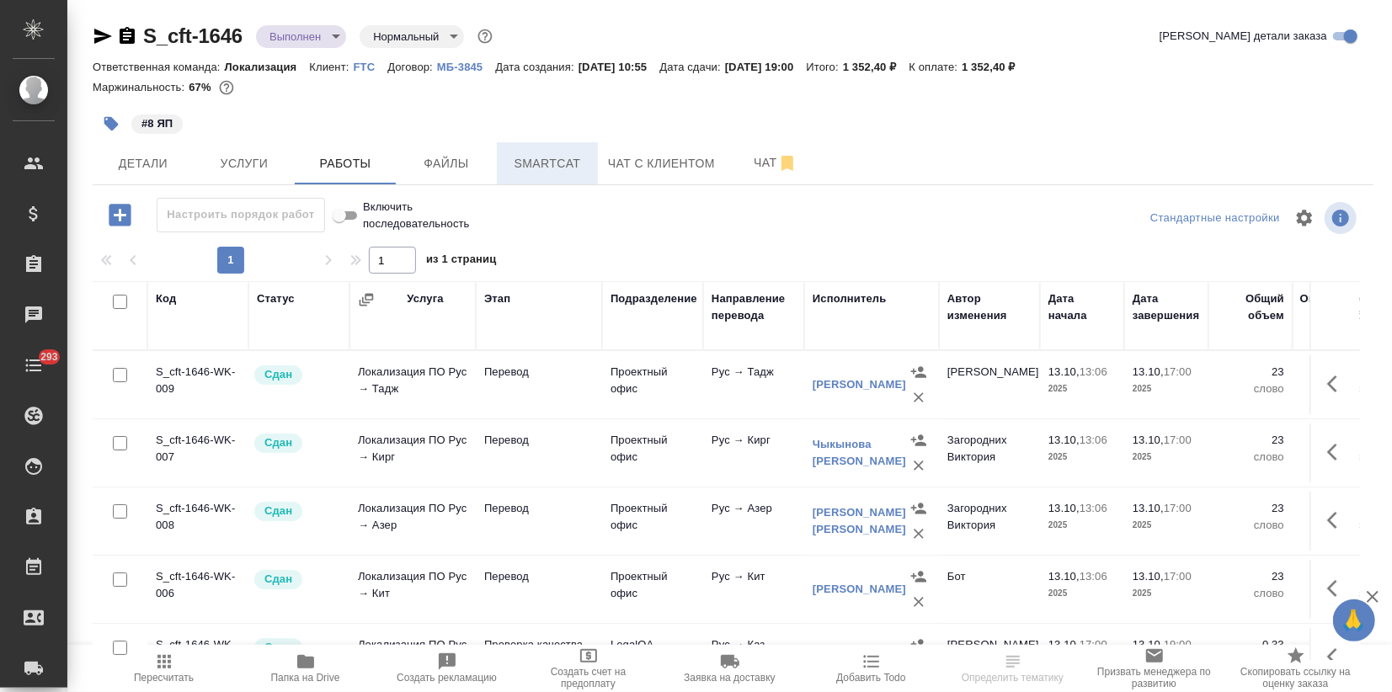
drag, startPoint x: 555, startPoint y: 166, endPoint x: 515, endPoint y: 141, distance: 46.5
click at [555, 165] on span "Smartcat" at bounding box center [547, 163] width 81 height 21
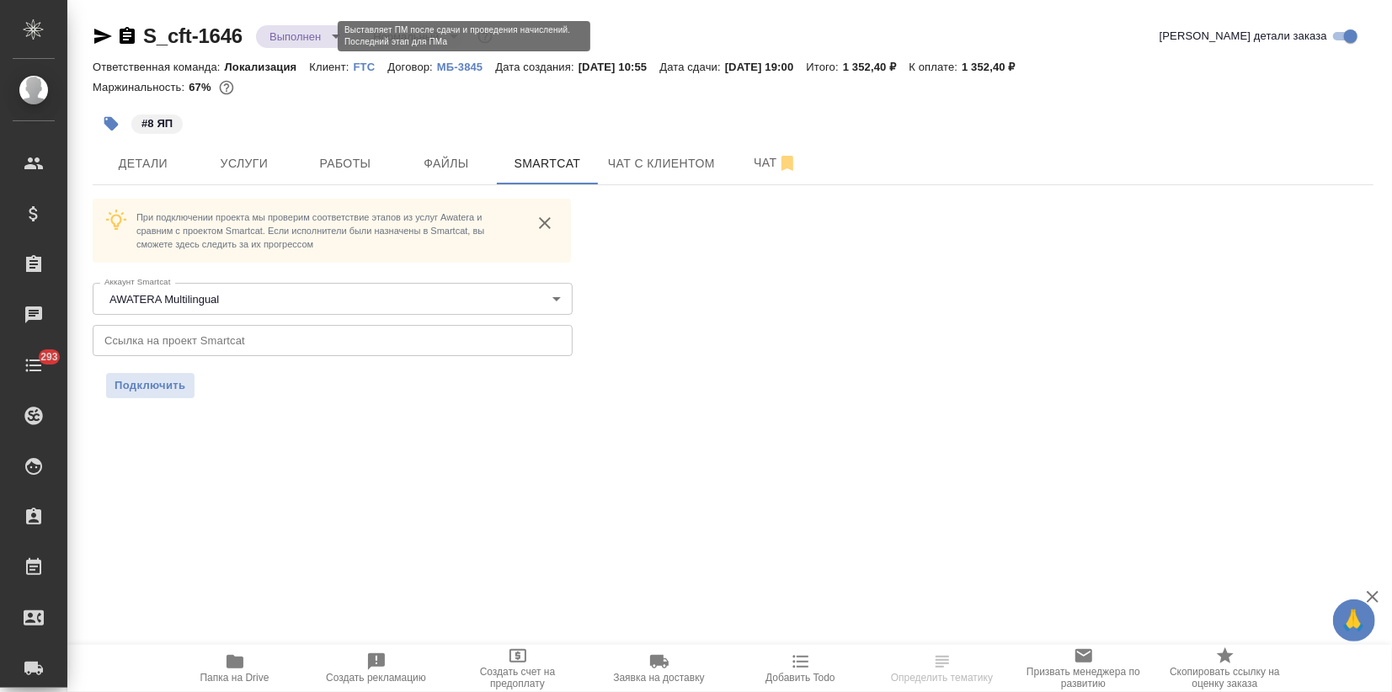
click at [323, 29] on body "🙏 .cls-1 fill:#fff; AWATERA Zagorodnikh Viktoria Клиенты Спецификации Заказы Ча…" at bounding box center [696, 346] width 1392 height 692
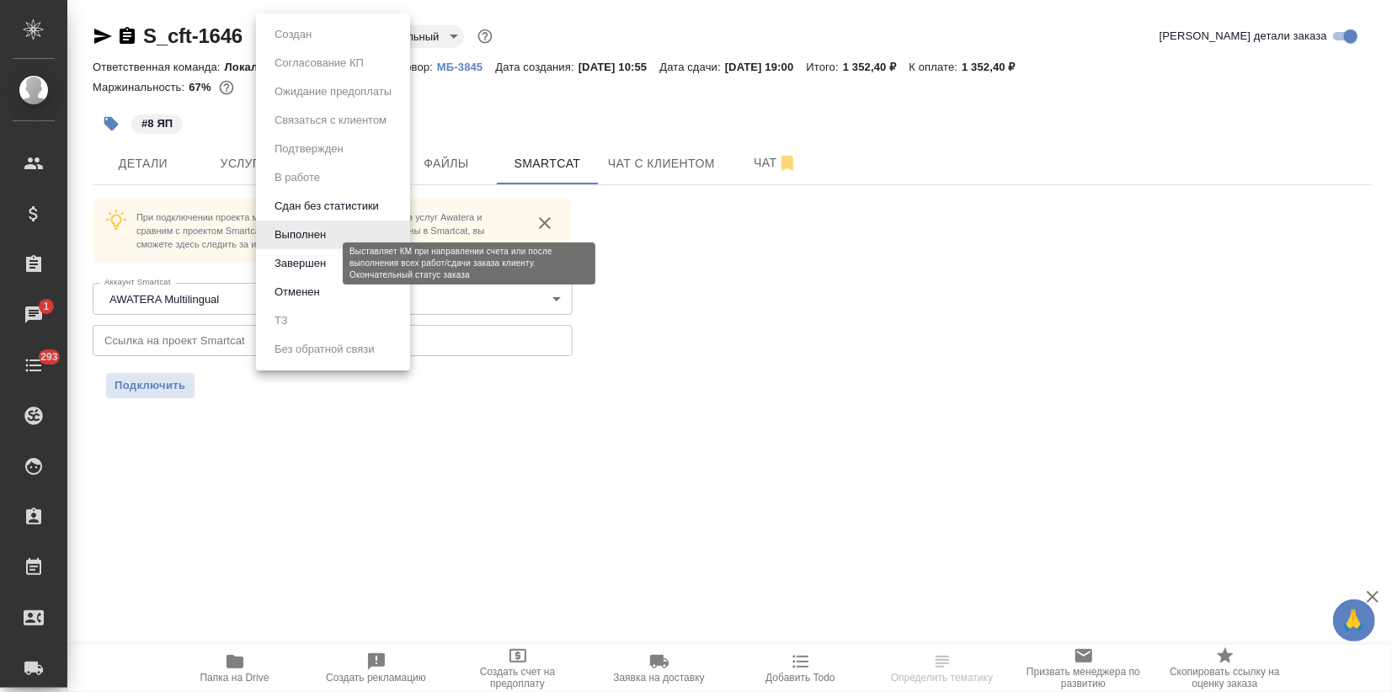
click at [302, 256] on button "Завершен" at bounding box center [300, 263] width 61 height 19
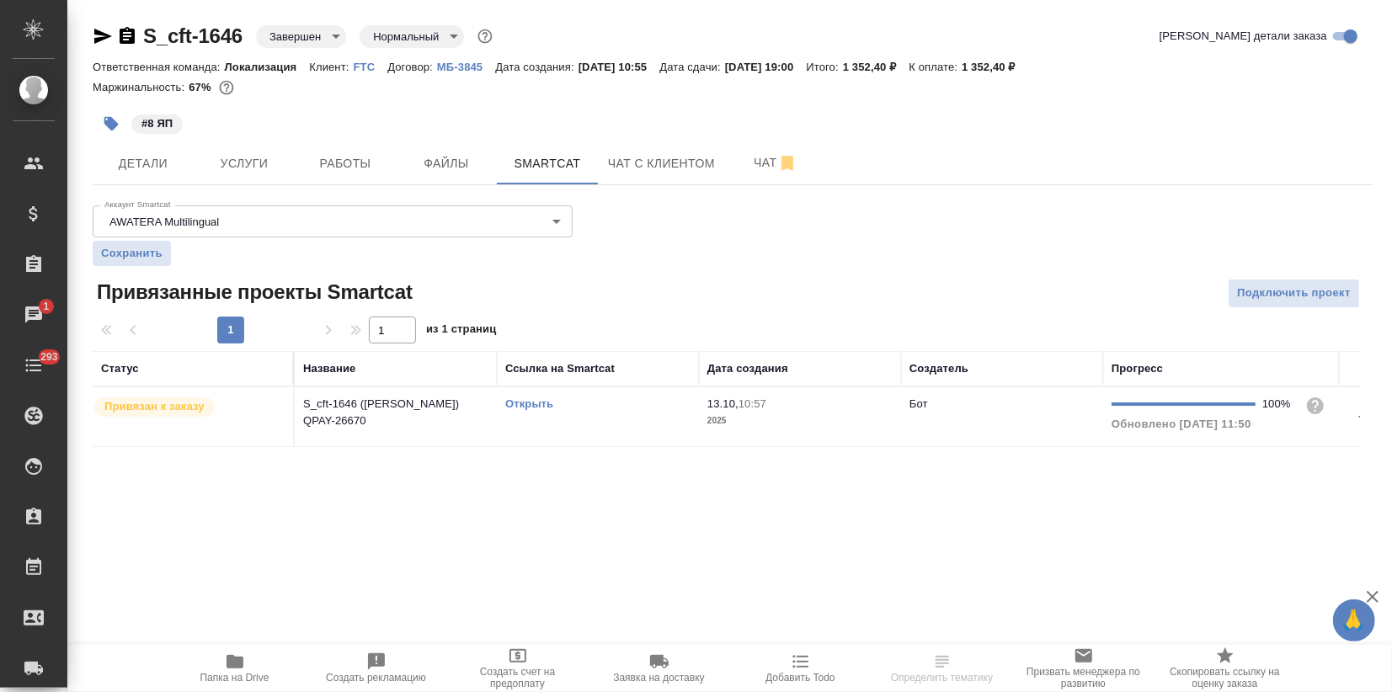
click at [530, 406] on link "Открыть" at bounding box center [529, 404] width 48 height 13
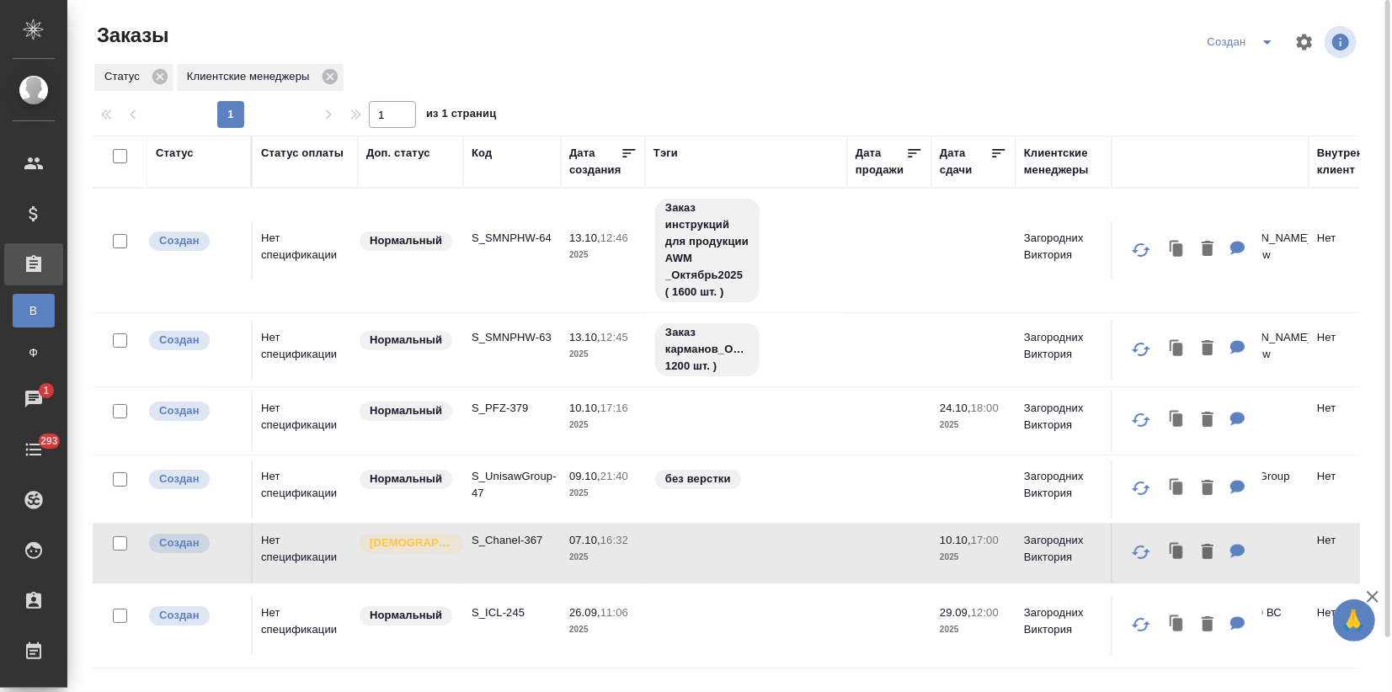
scroll to position [59, 0]
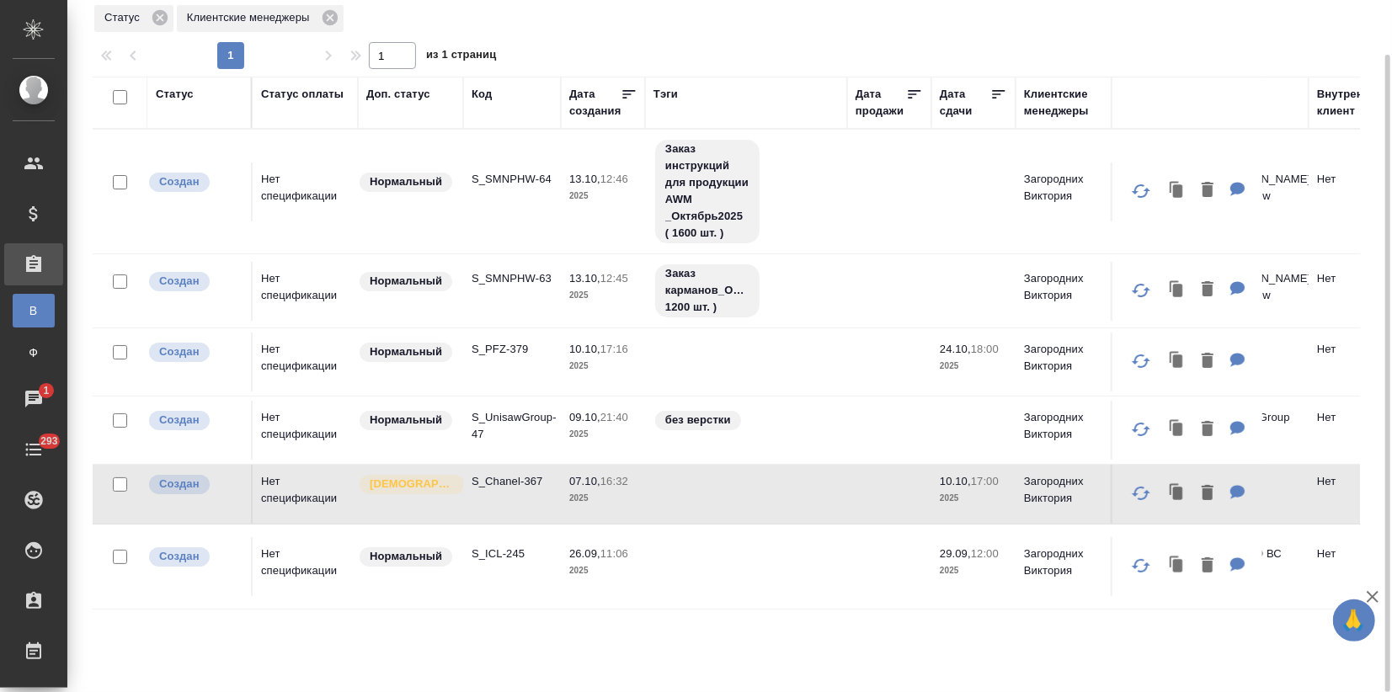
click at [499, 360] on td "S_PFZ-379" at bounding box center [512, 362] width 98 height 59
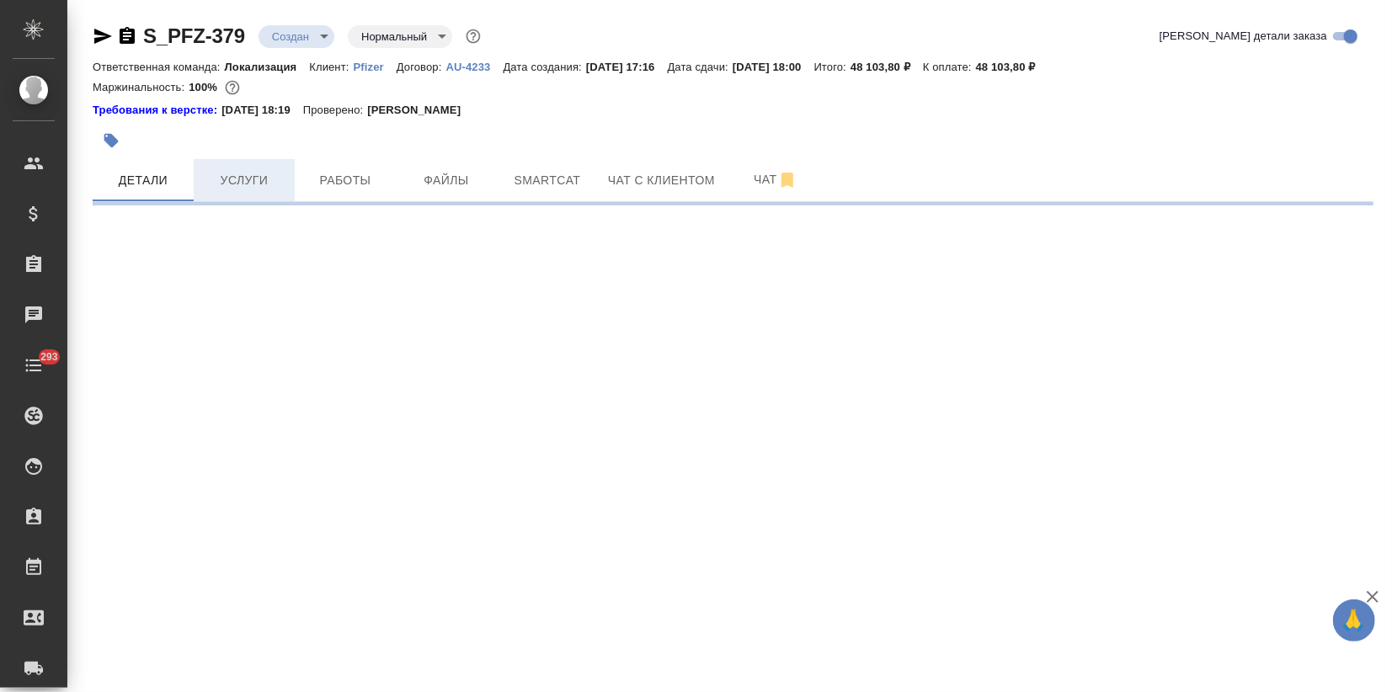
select select "RU"
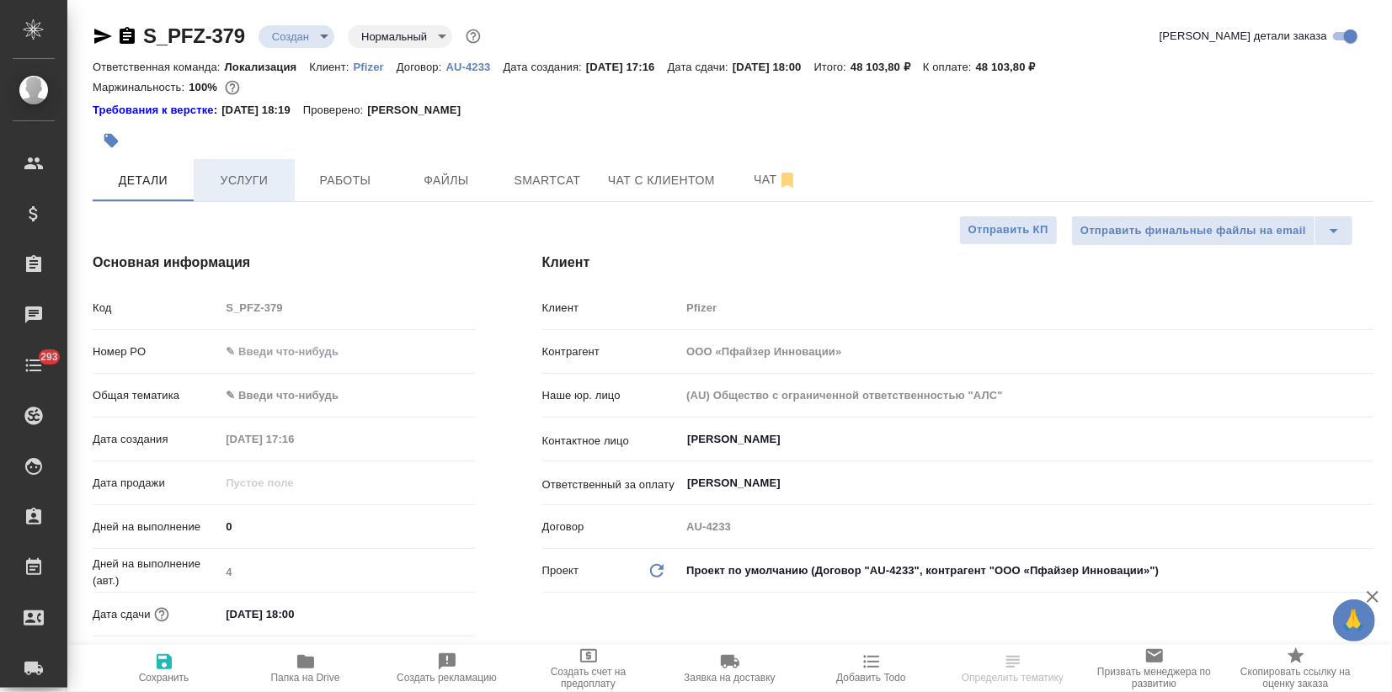
click at [222, 170] on span "Услуги" at bounding box center [244, 180] width 81 height 21
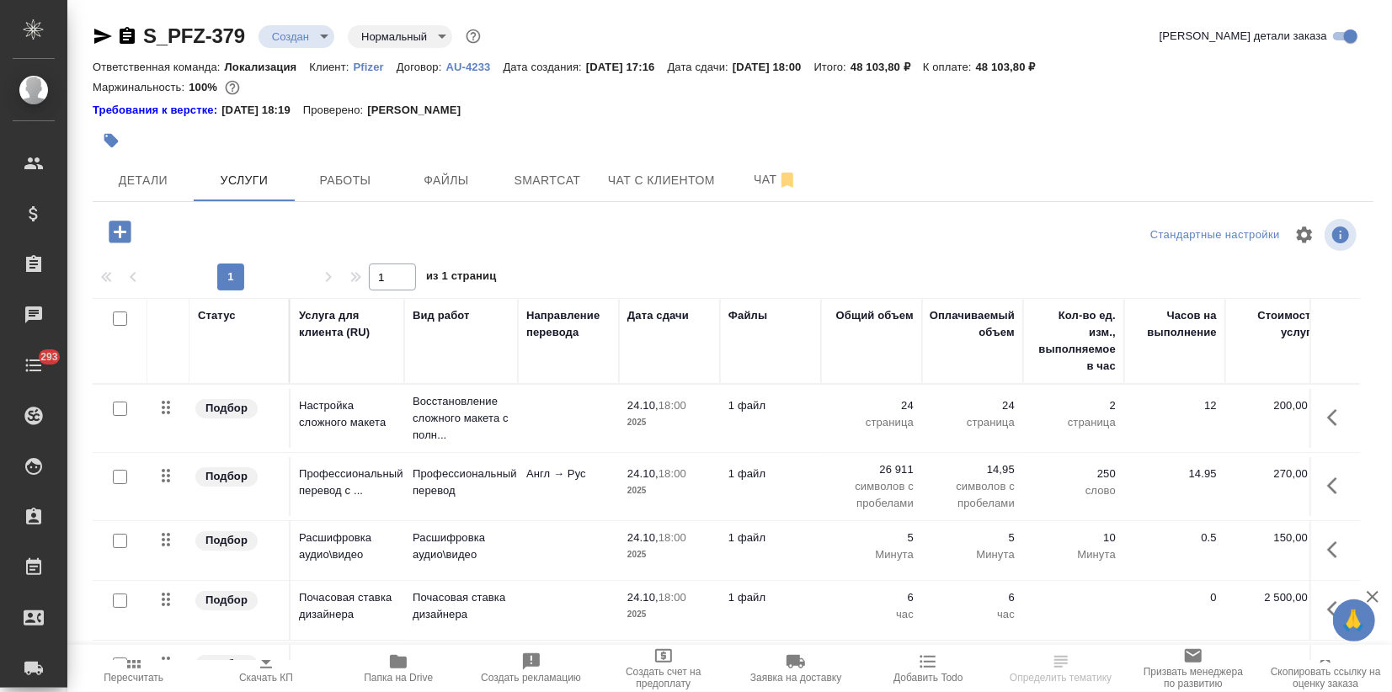
click at [121, 317] on input "checkbox" at bounding box center [120, 319] width 14 height 14
checkbox input "true"
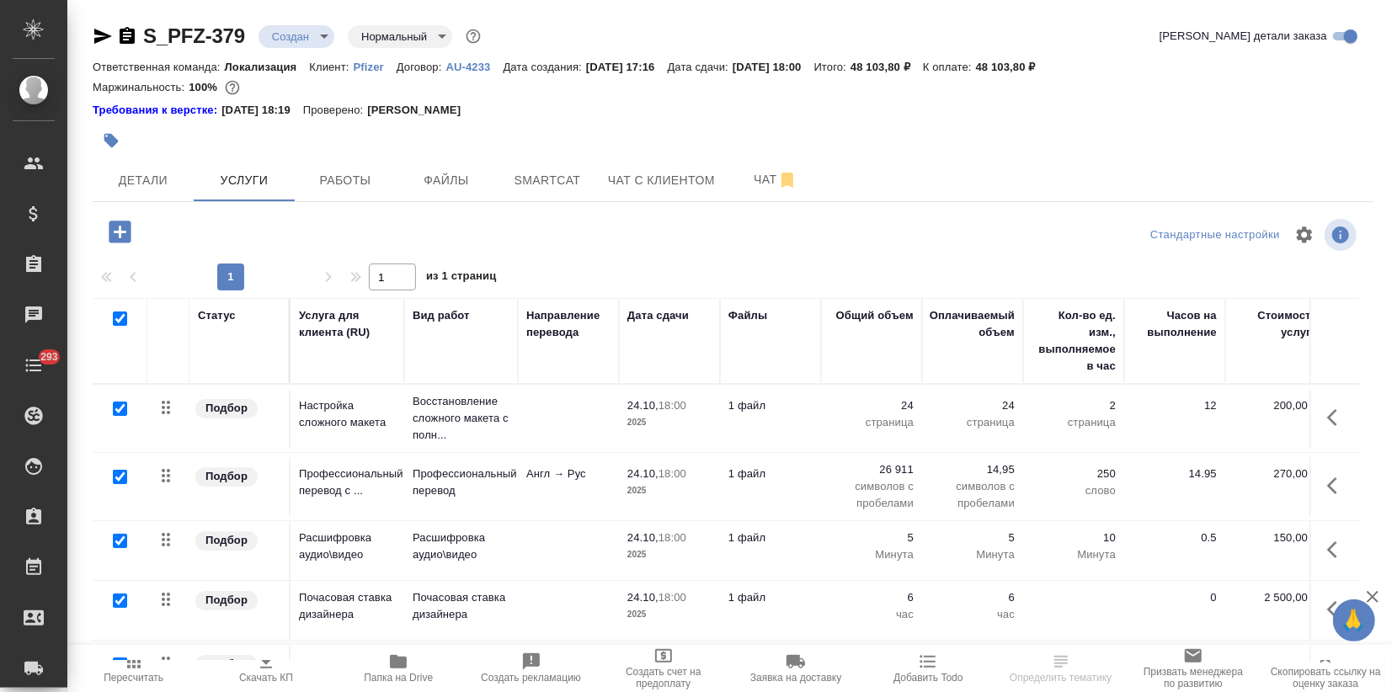
checkbox input "true"
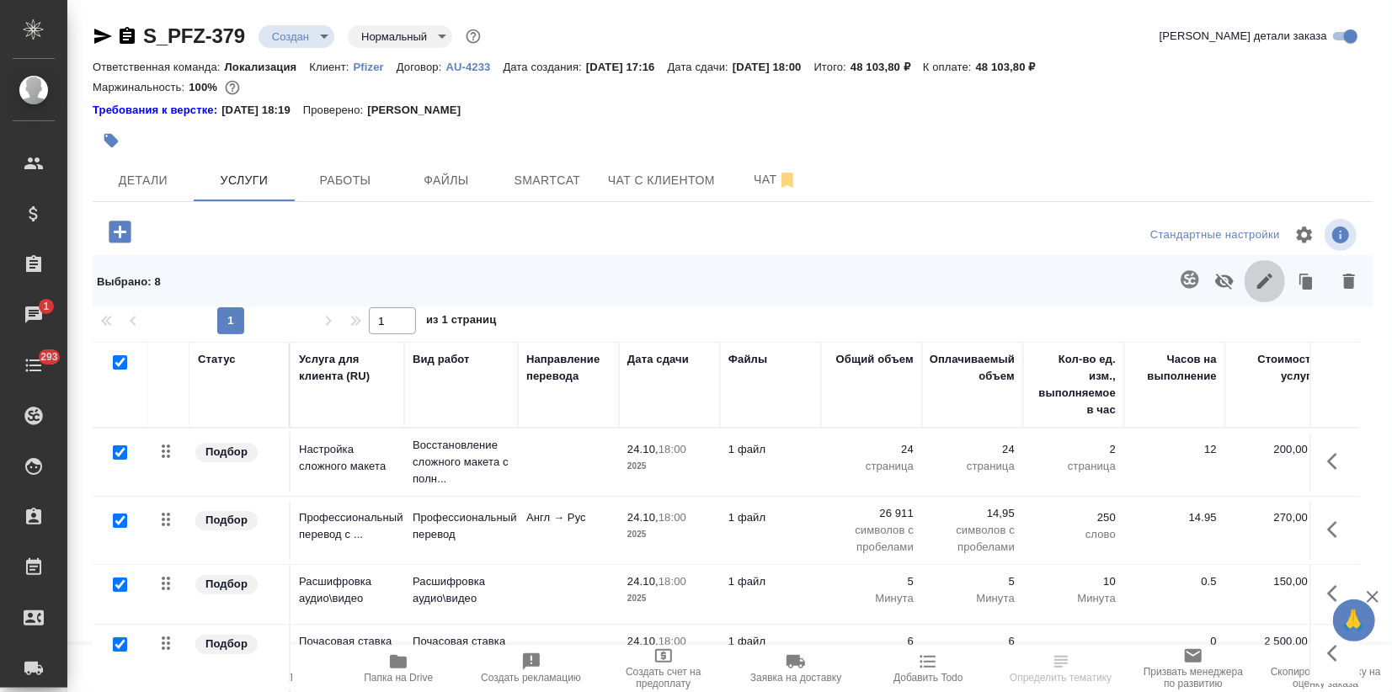
click at [1264, 274] on icon "button" at bounding box center [1265, 281] width 20 height 20
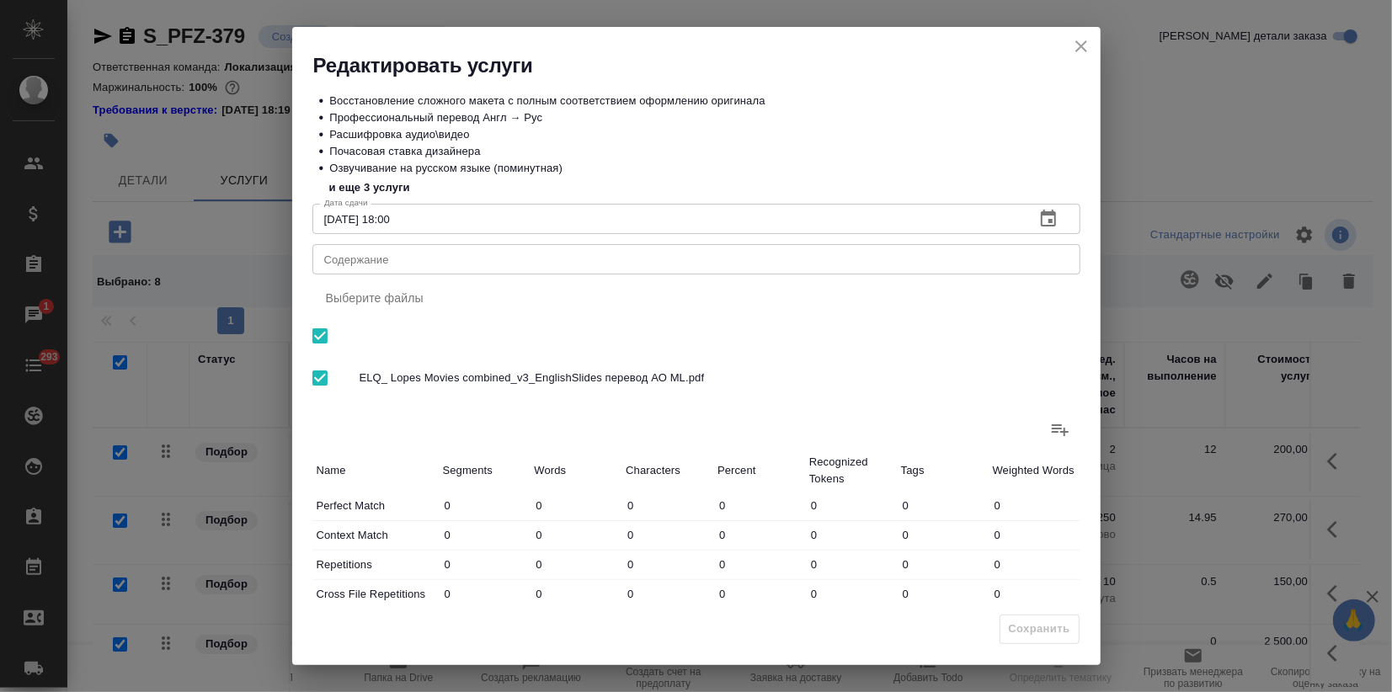
click at [401, 259] on textarea "Содержание" at bounding box center [696, 260] width 745 height 13
paste textarea "адаптация глобального видео Лопес APROPOS"
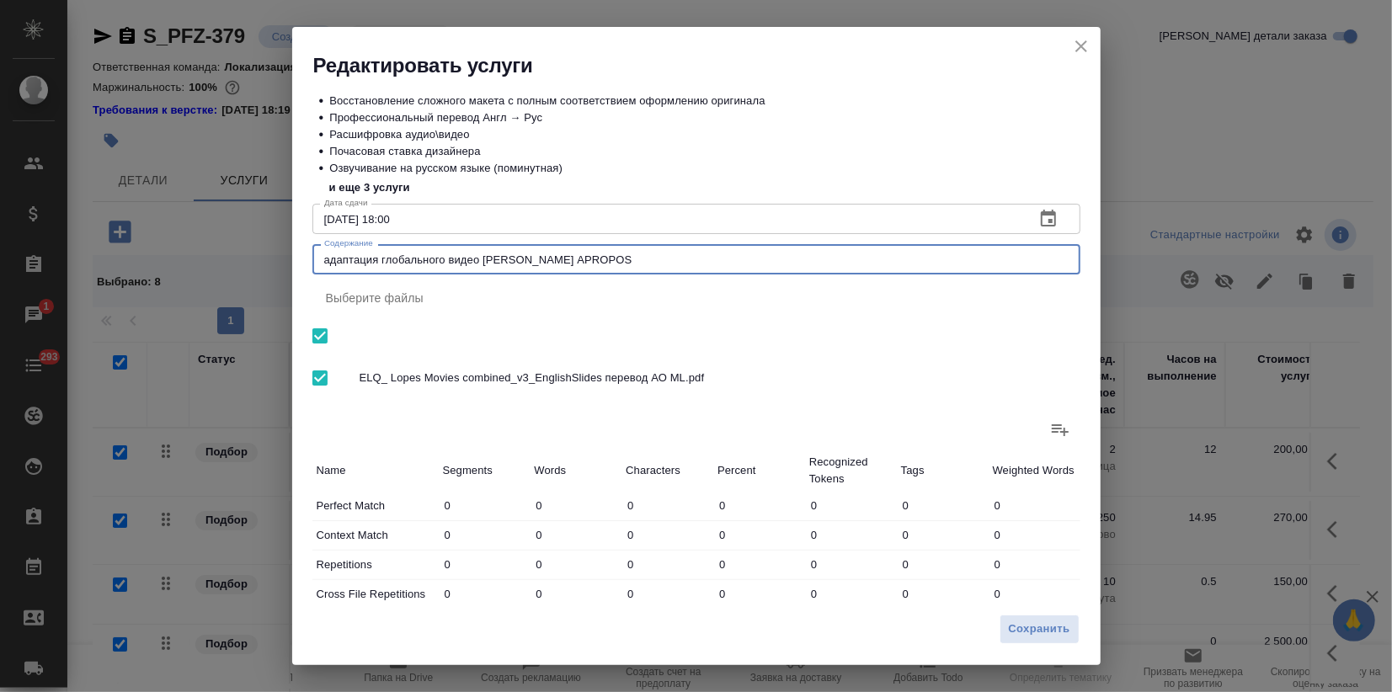
click at [329, 258] on textarea "адаптация глобального видео Лопес APROPOS" at bounding box center [696, 260] width 745 height 13
type textarea "Адаптация глобального видео Лопес APROPOS"
click at [1044, 630] on span "Сохранить" at bounding box center [1039, 629] width 61 height 19
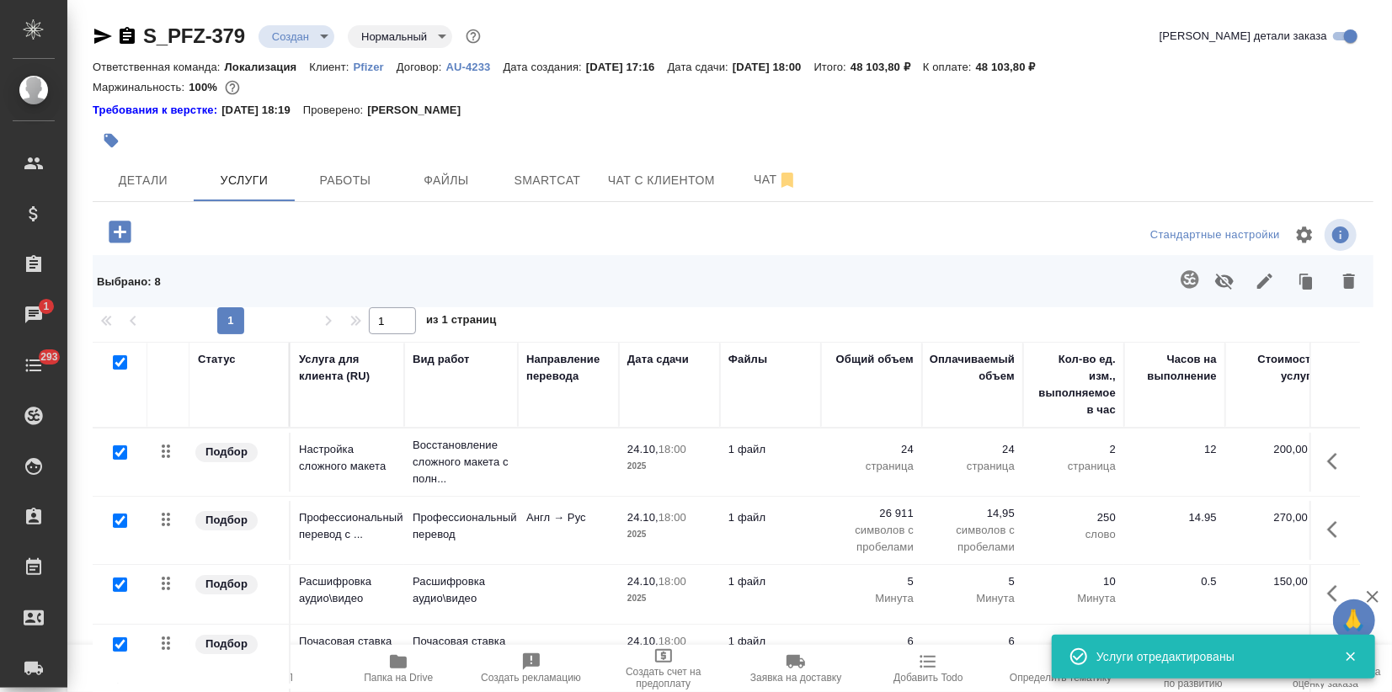
click at [175, 259] on div "Выбрано : 8" at bounding box center [733, 281] width 1281 height 52
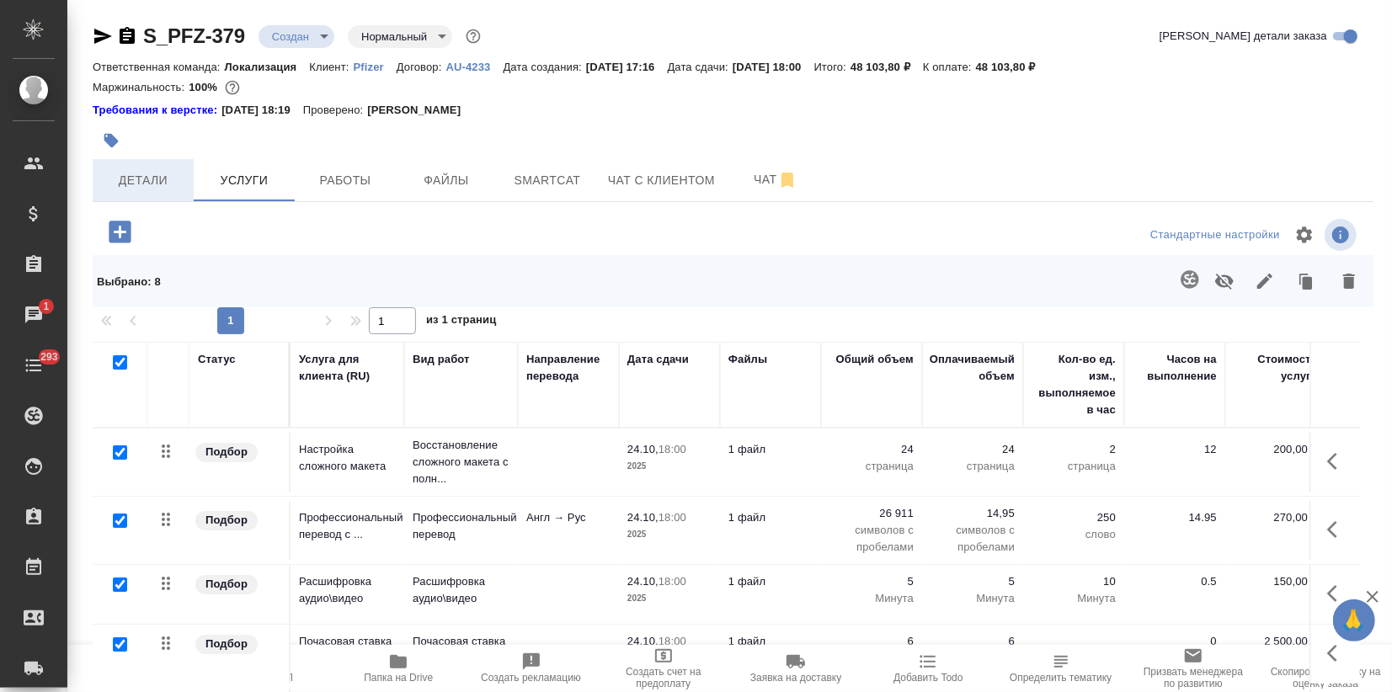
click at [148, 180] on span "Детали" at bounding box center [143, 180] width 81 height 21
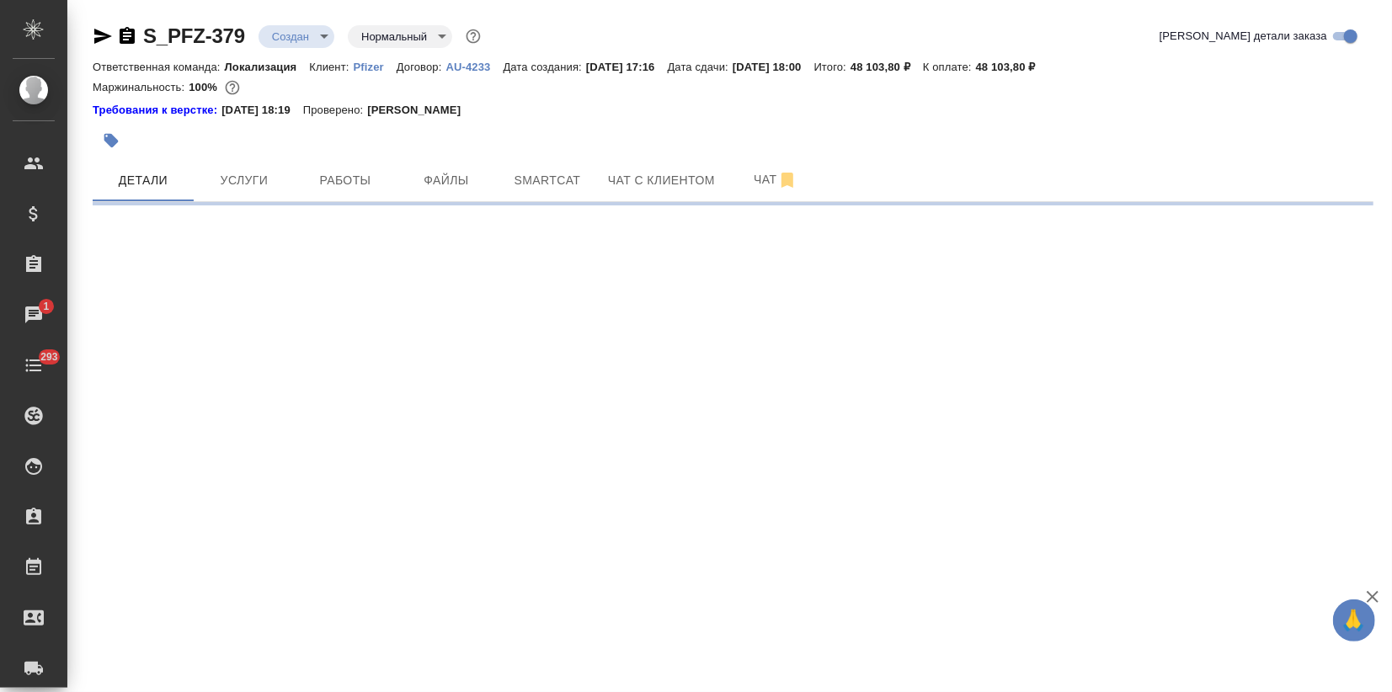
select select "RU"
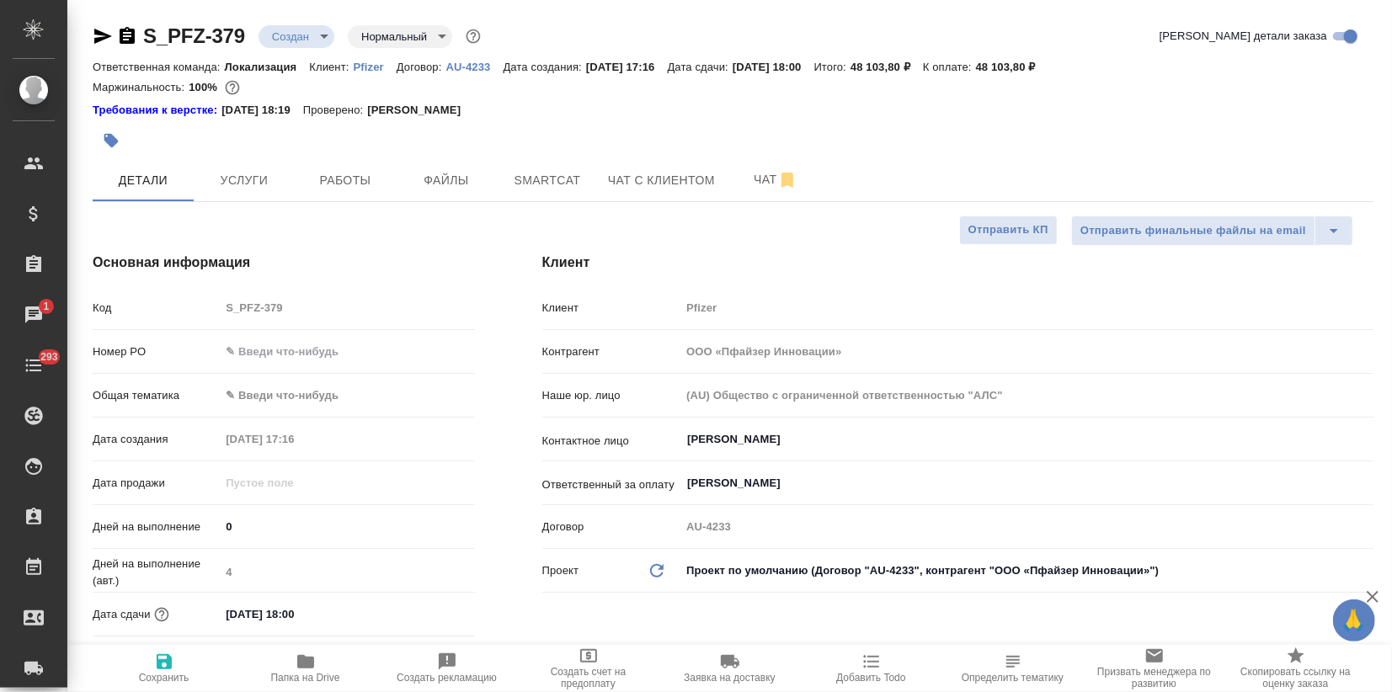
type textarea "x"
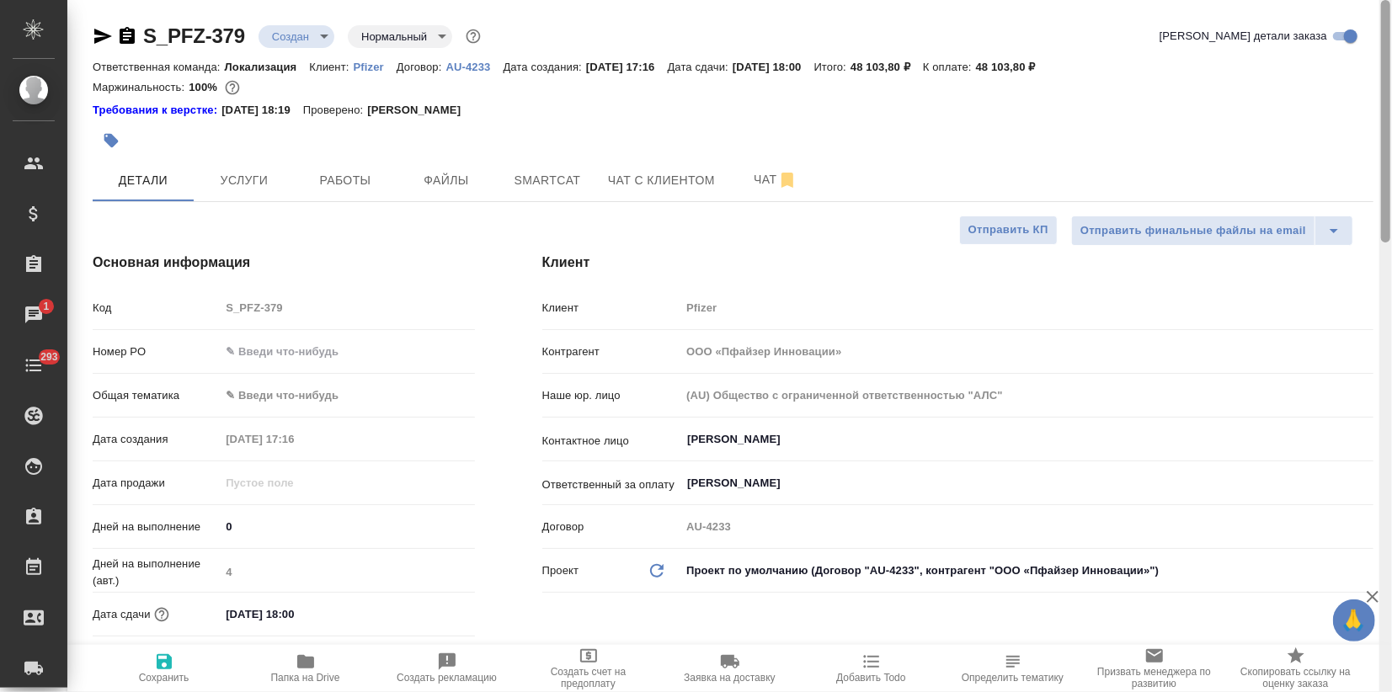
type textarea "x"
click at [280, 353] on input "text" at bounding box center [347, 351] width 254 height 24
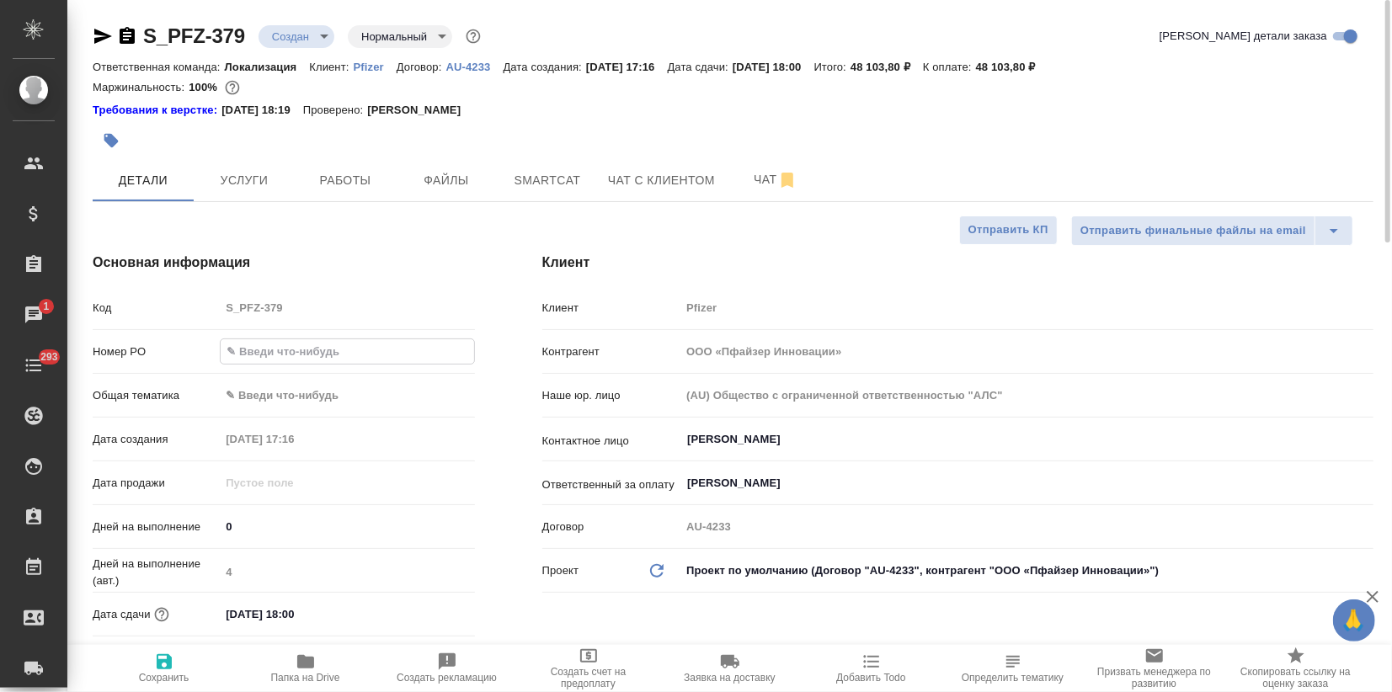
click at [247, 395] on body "🙏 .cls-1 fill:#fff; AWATERA Zagorodnikh Viktoria Клиенты Спецификации Заказы 1 …" at bounding box center [696, 346] width 1392 height 692
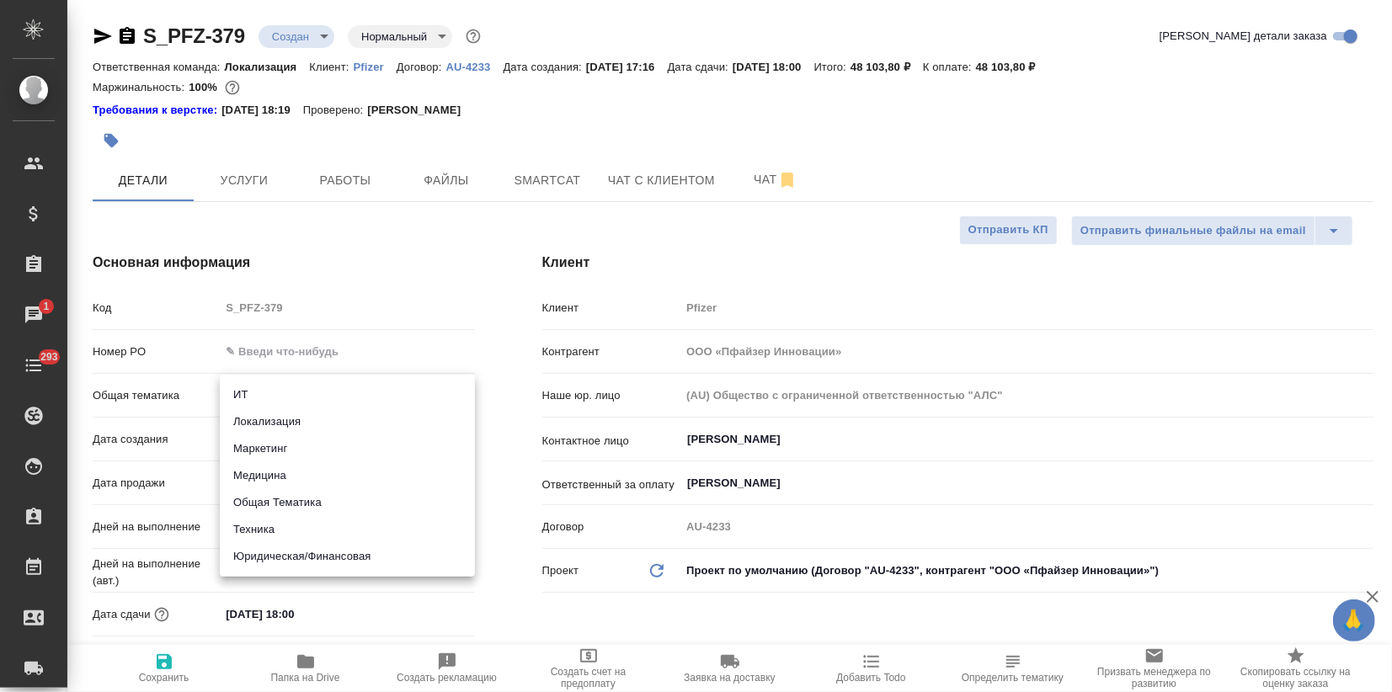
click at [263, 445] on li "Маркетинг" at bounding box center [347, 448] width 255 height 27
type input "marketing"
type textarea "x"
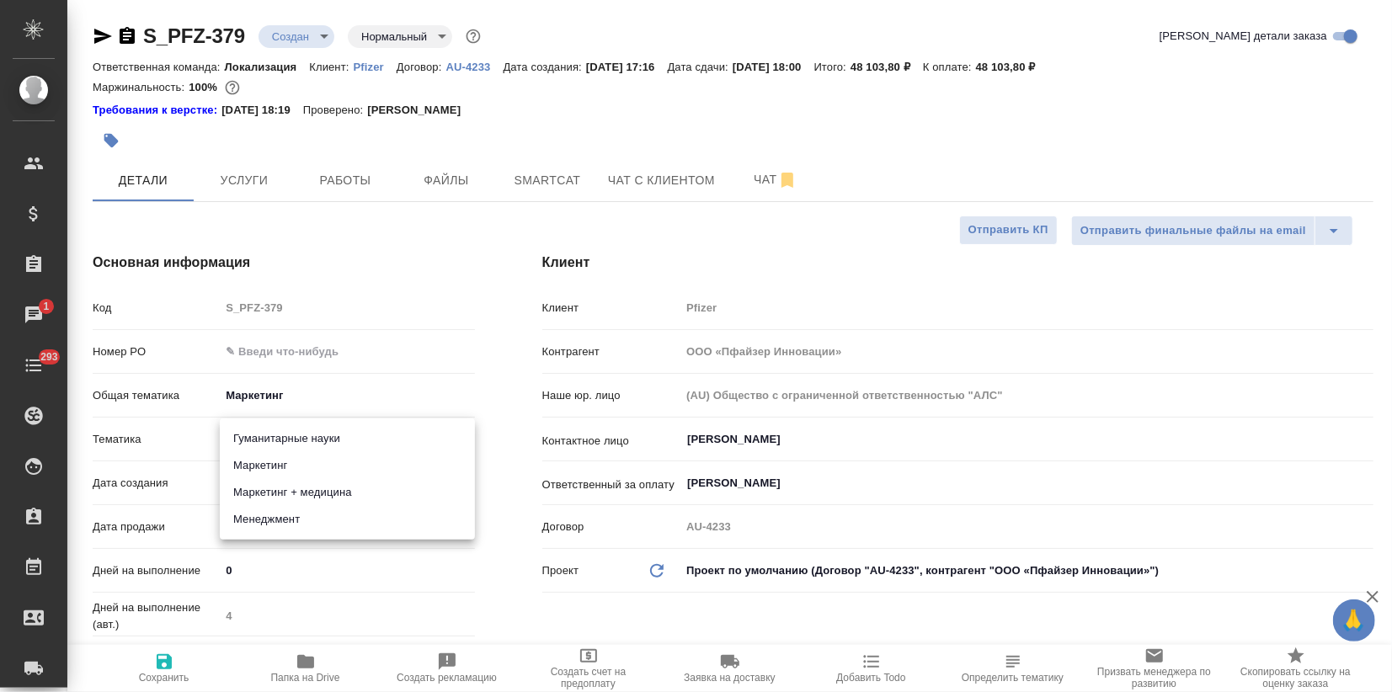
drag, startPoint x: 259, startPoint y: 435, endPoint x: 270, endPoint y: 457, distance: 24.9
click at [261, 434] on body "🙏 .cls-1 fill:#fff; AWATERA Zagorodnikh Viktoria Клиенты Спецификации Заказы 1 …" at bounding box center [696, 346] width 1392 height 692
click at [275, 467] on li "Маркетинг" at bounding box center [347, 465] width 255 height 27
type textarea "x"
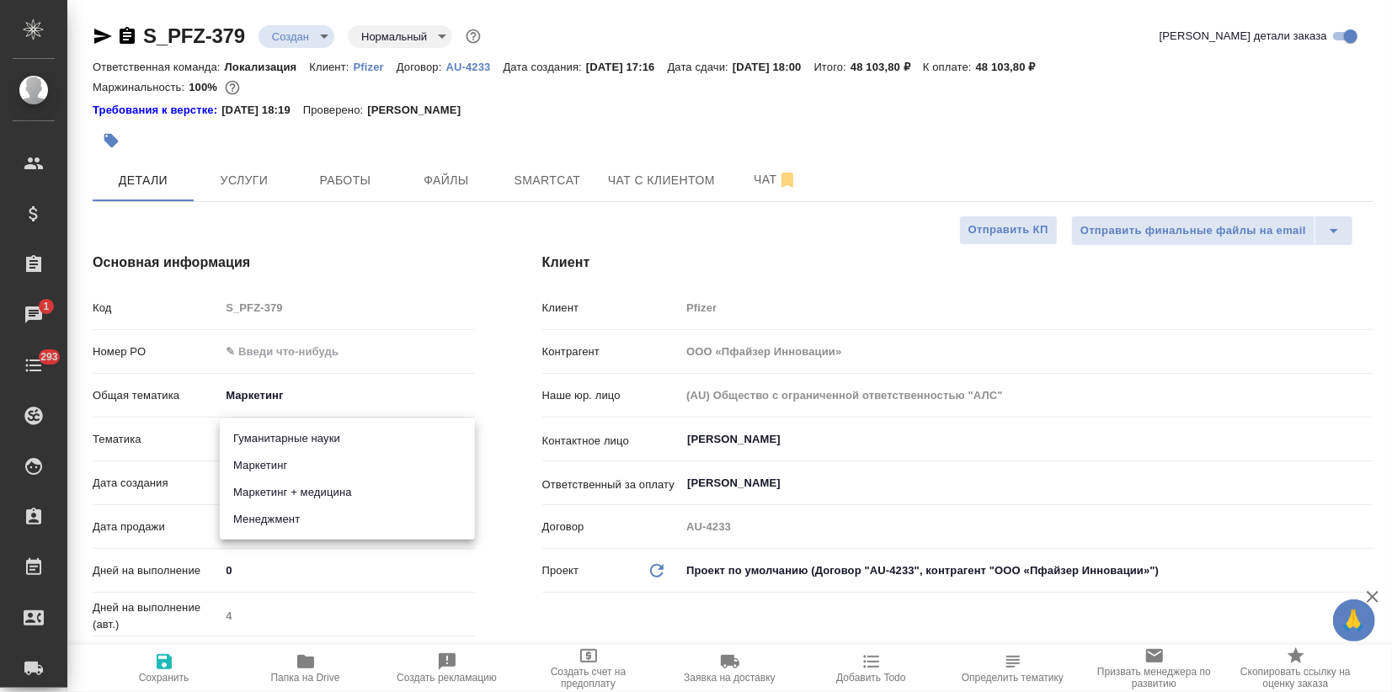
type textarea "x"
type input "5a8b8b956a9677013d343d63"
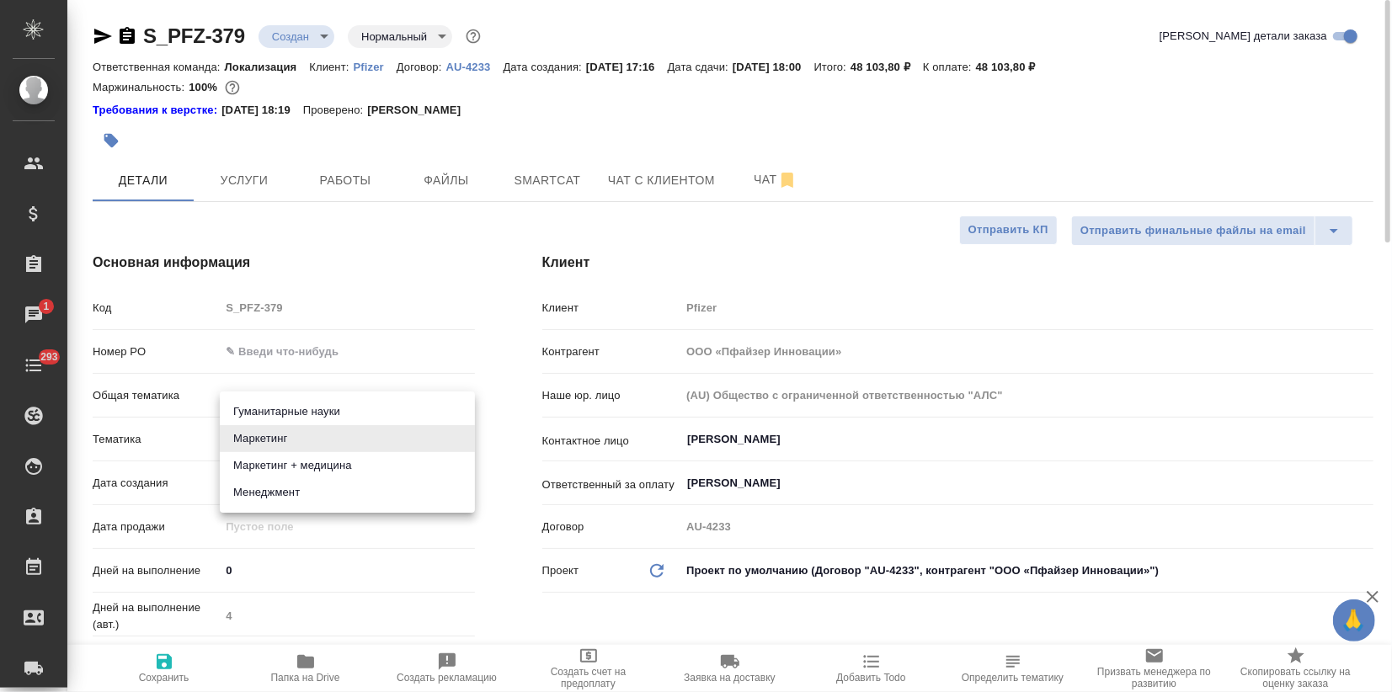
click at [306, 435] on body "🙏 .cls-1 fill:#fff; AWATERA Zagorodnikh Viktoria Клиенты Спецификации Заказы 1 …" at bounding box center [696, 346] width 1392 height 692
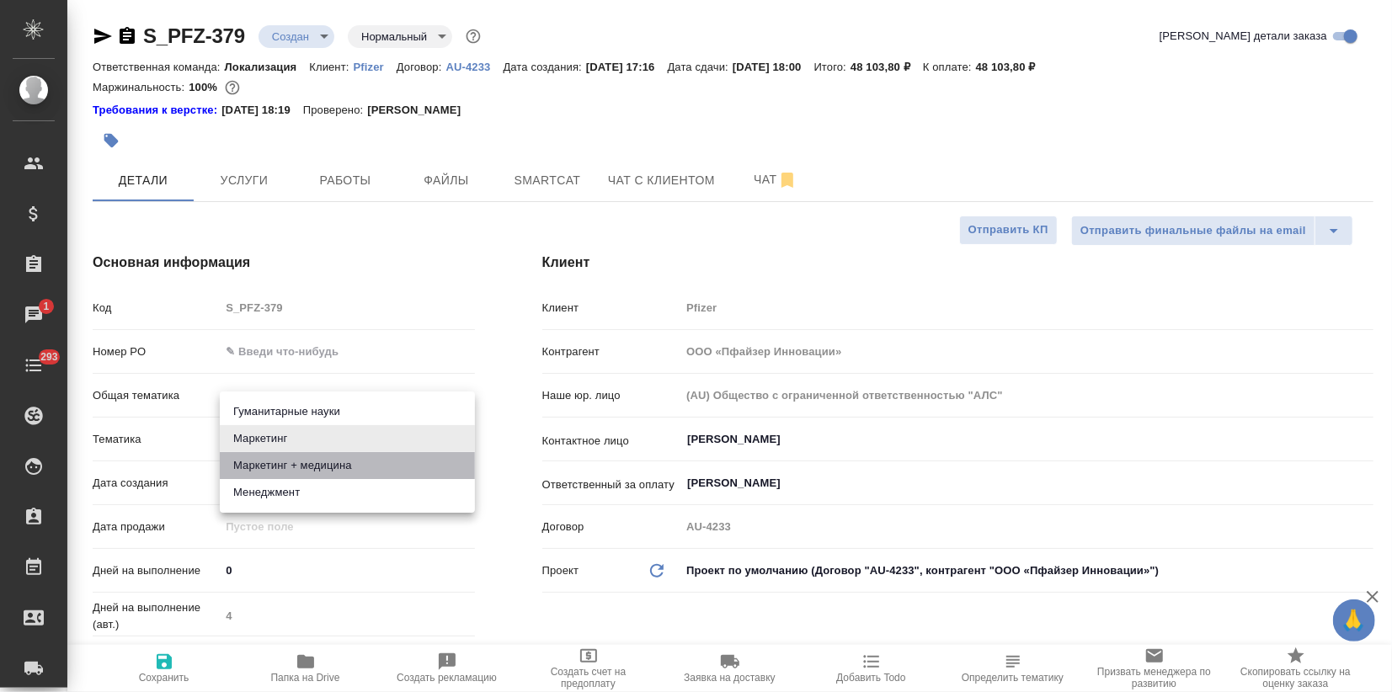
drag, startPoint x: 319, startPoint y: 459, endPoint x: 225, endPoint y: 653, distance: 215.5
click at [320, 460] on li "Маркетинг + медицина" at bounding box center [347, 465] width 255 height 27
type textarea "x"
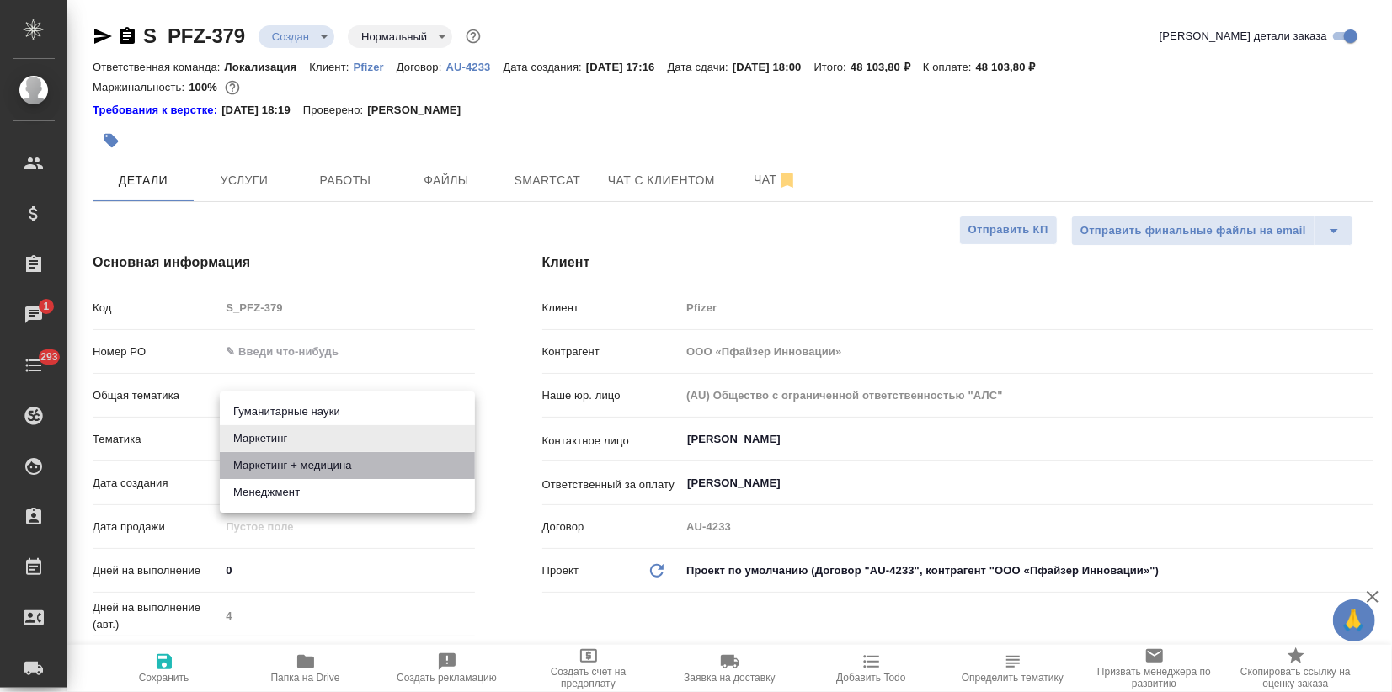
type input "5f647205b73bc97568ca66b5"
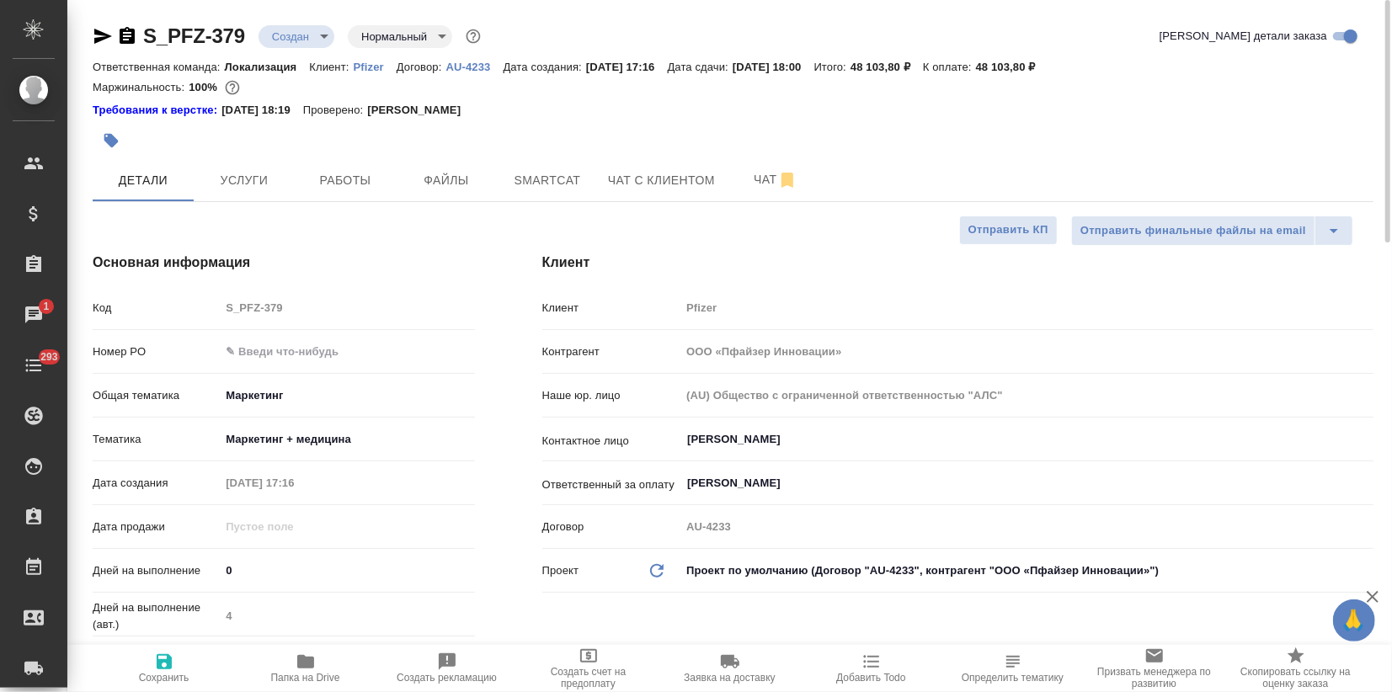
click at [165, 662] on icon "button" at bounding box center [164, 661] width 15 height 15
type textarea "x"
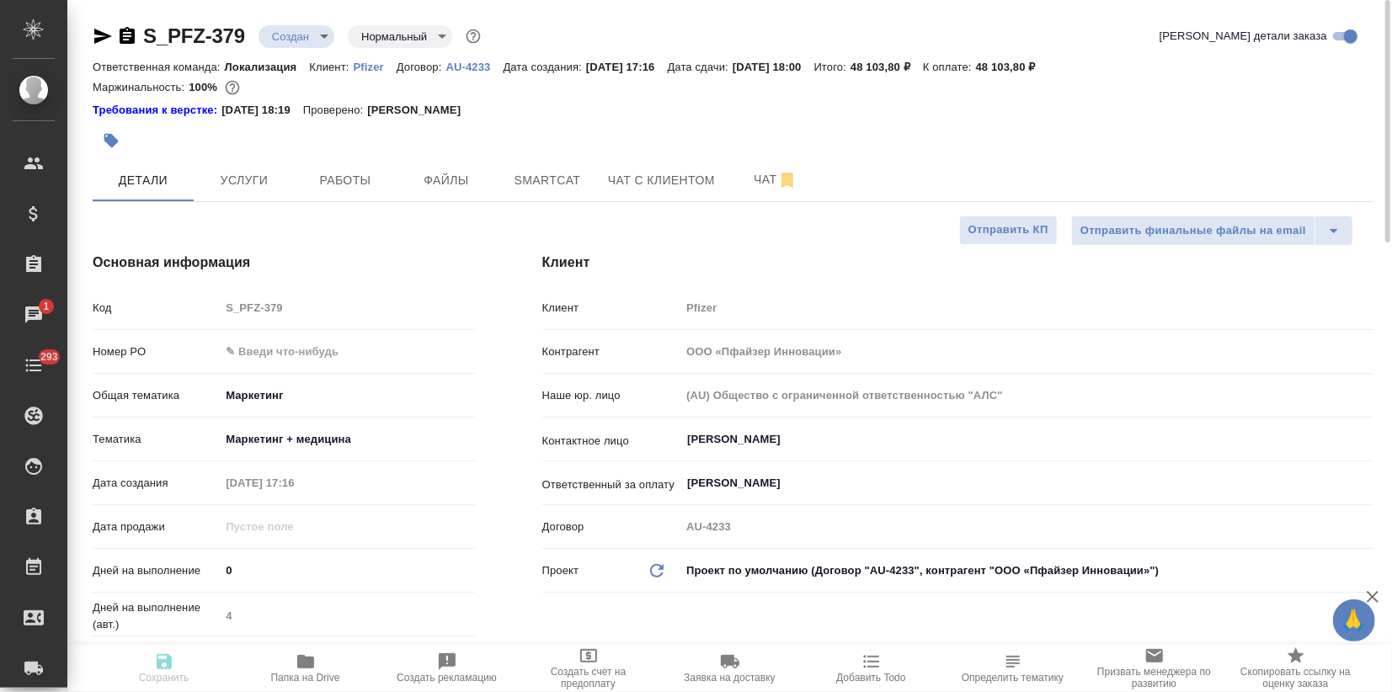
type textarea "x"
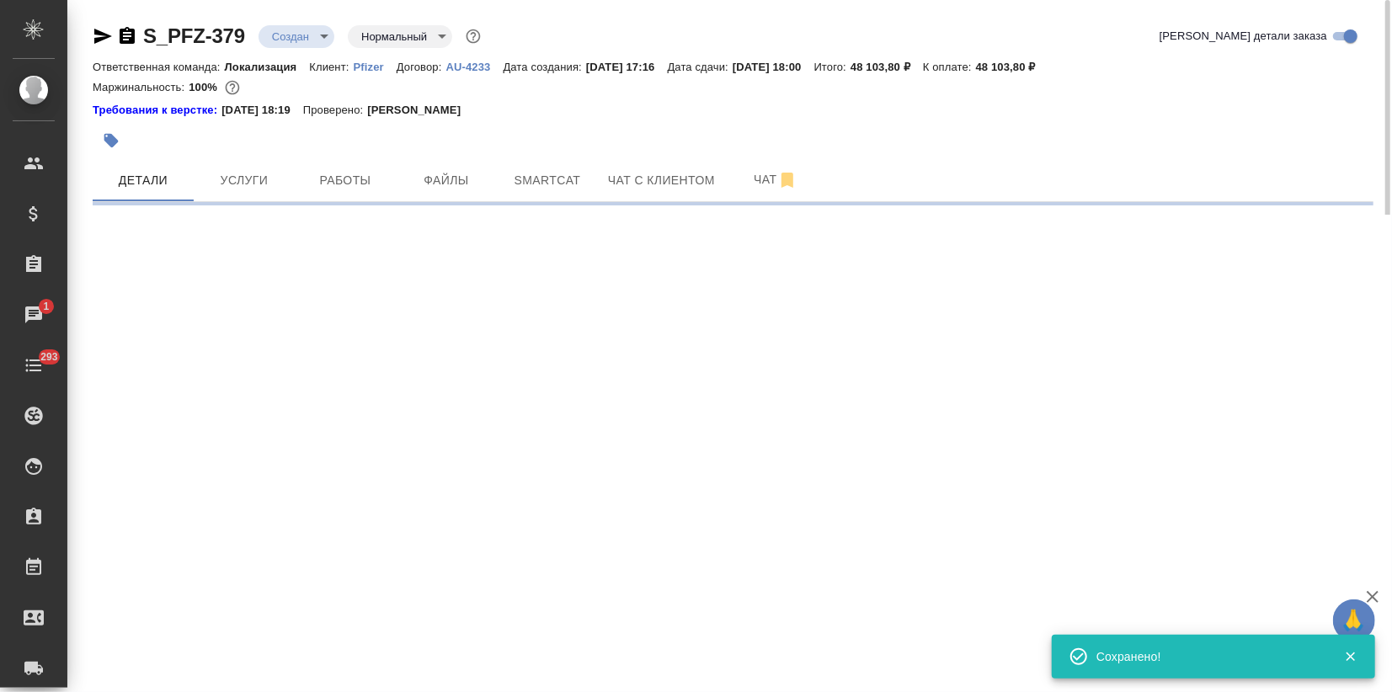
select select "RU"
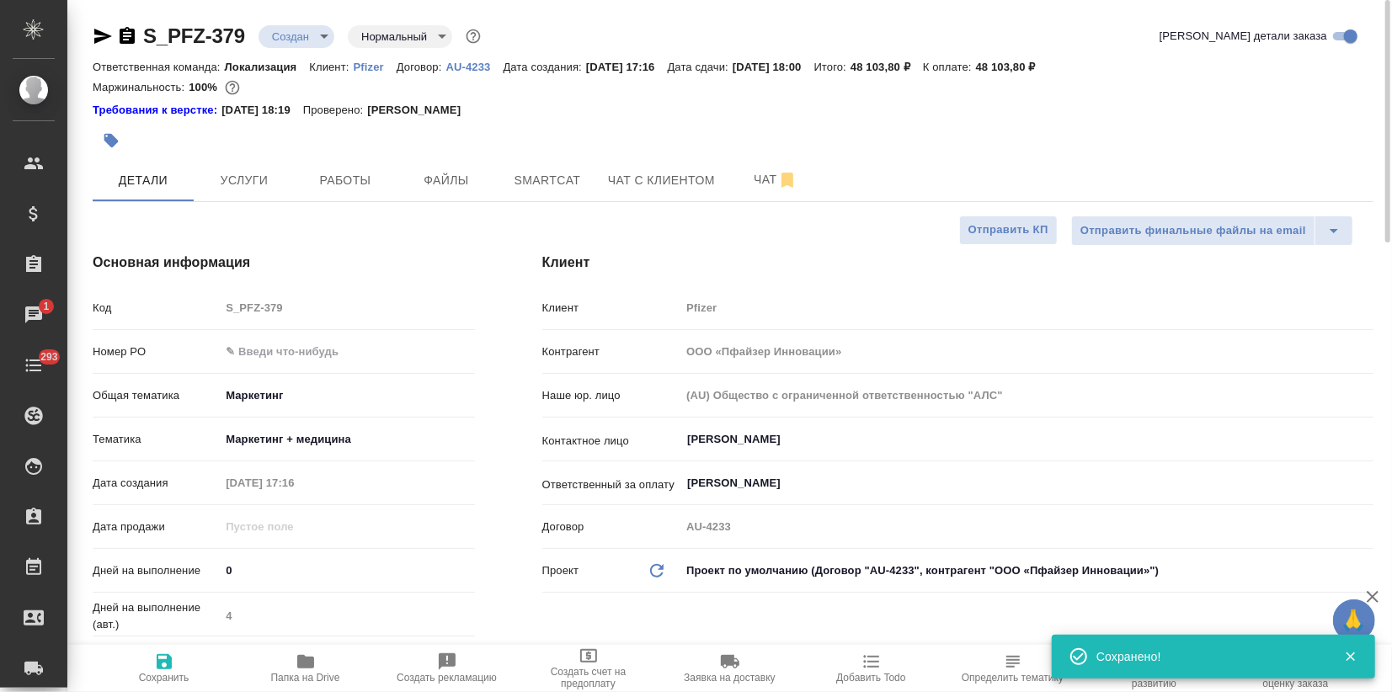
type textarea "x"
click at [323, 340] on input "text" at bounding box center [347, 351] width 254 height 24
type input "?"
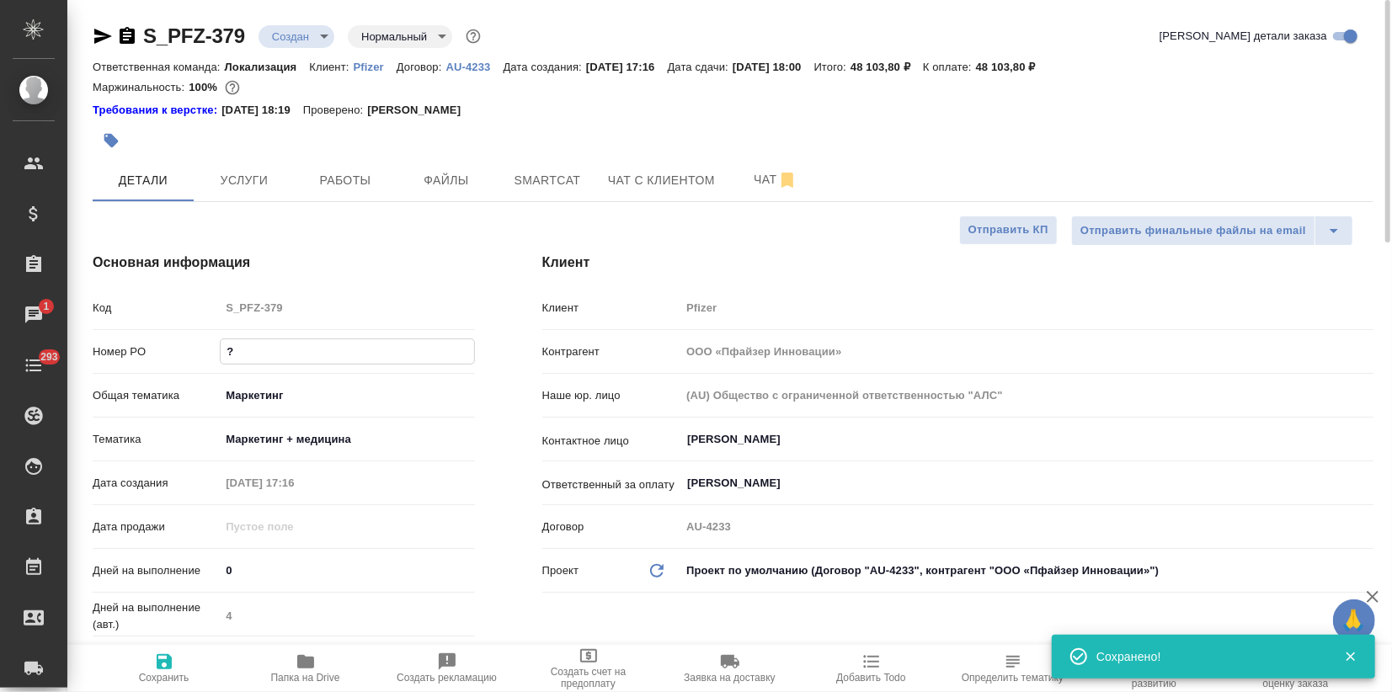
type textarea "x"
click at [162, 653] on icon "button" at bounding box center [164, 662] width 20 height 20
type textarea "x"
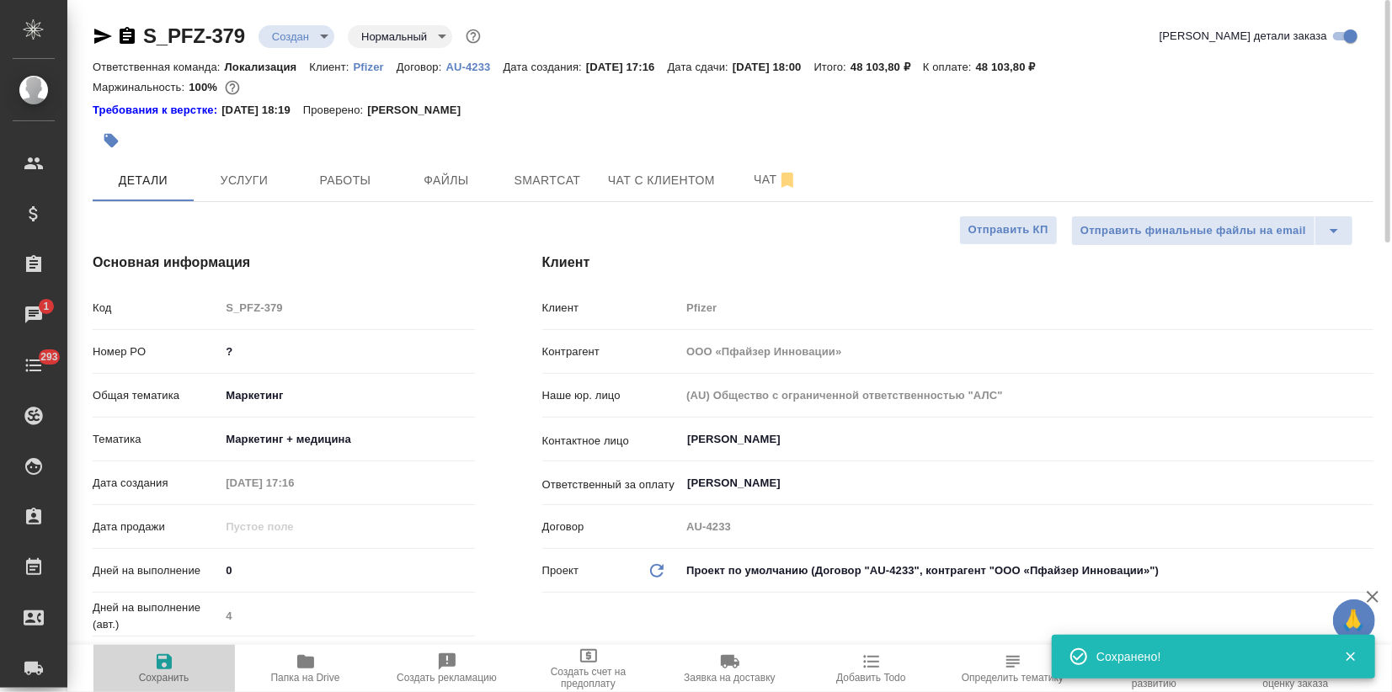
type textarea "x"
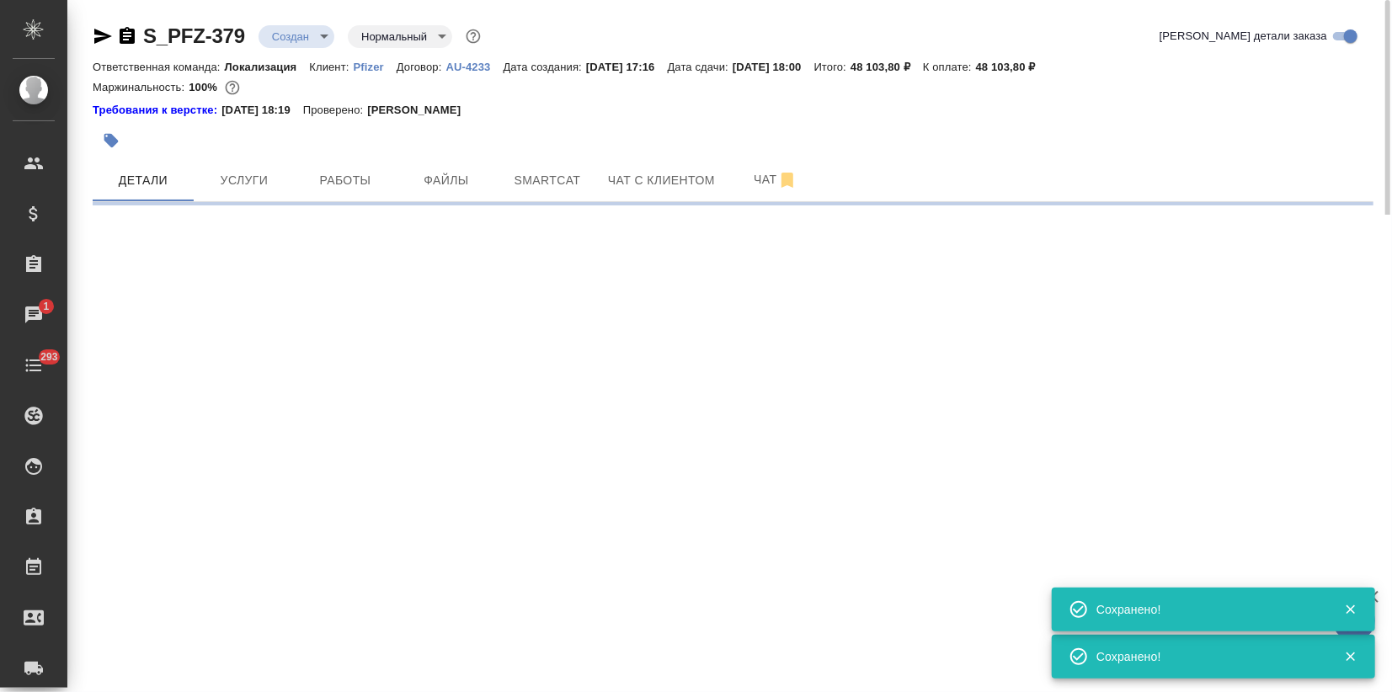
select select "RU"
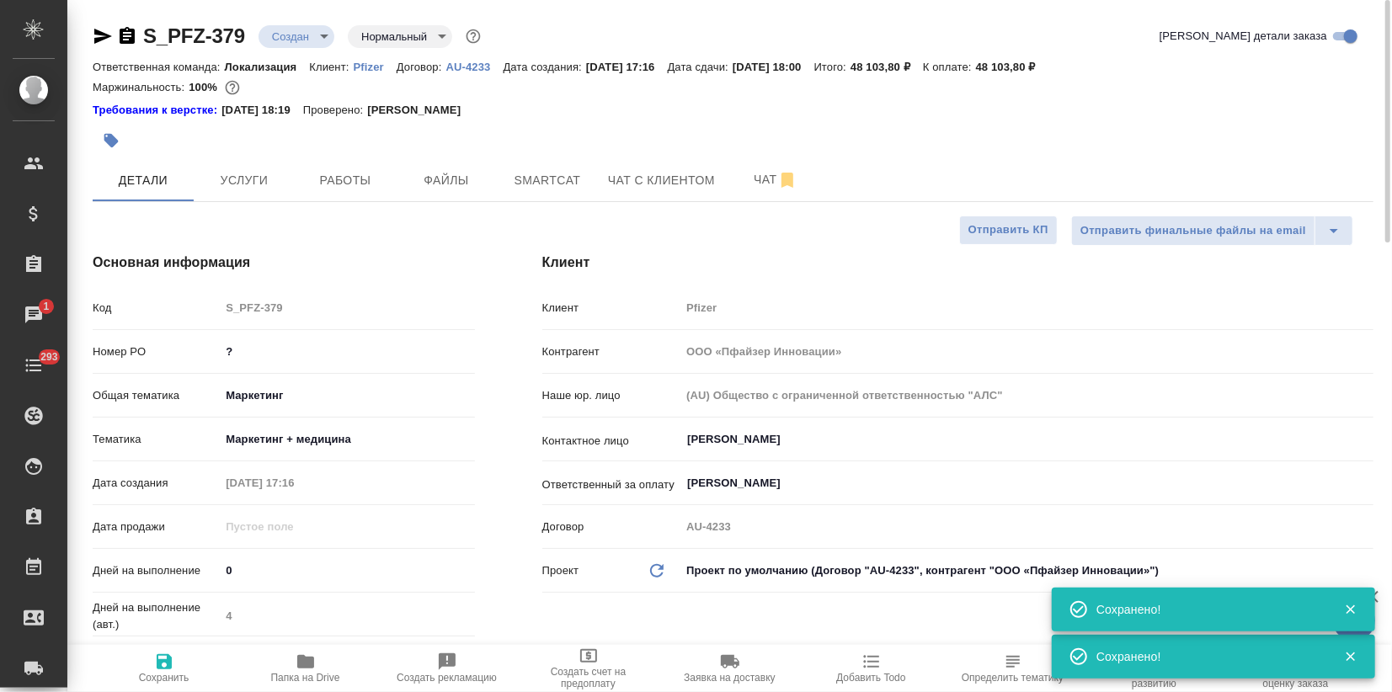
type textarea "x"
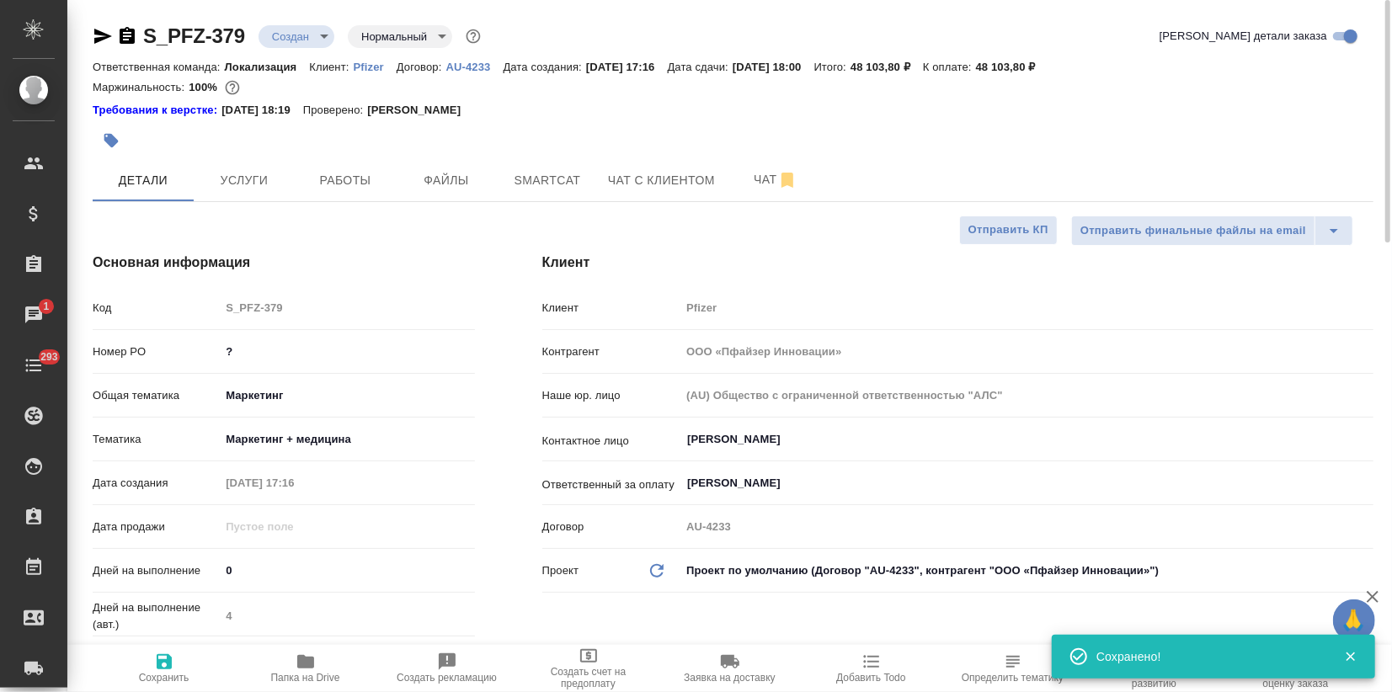
type textarea "x"
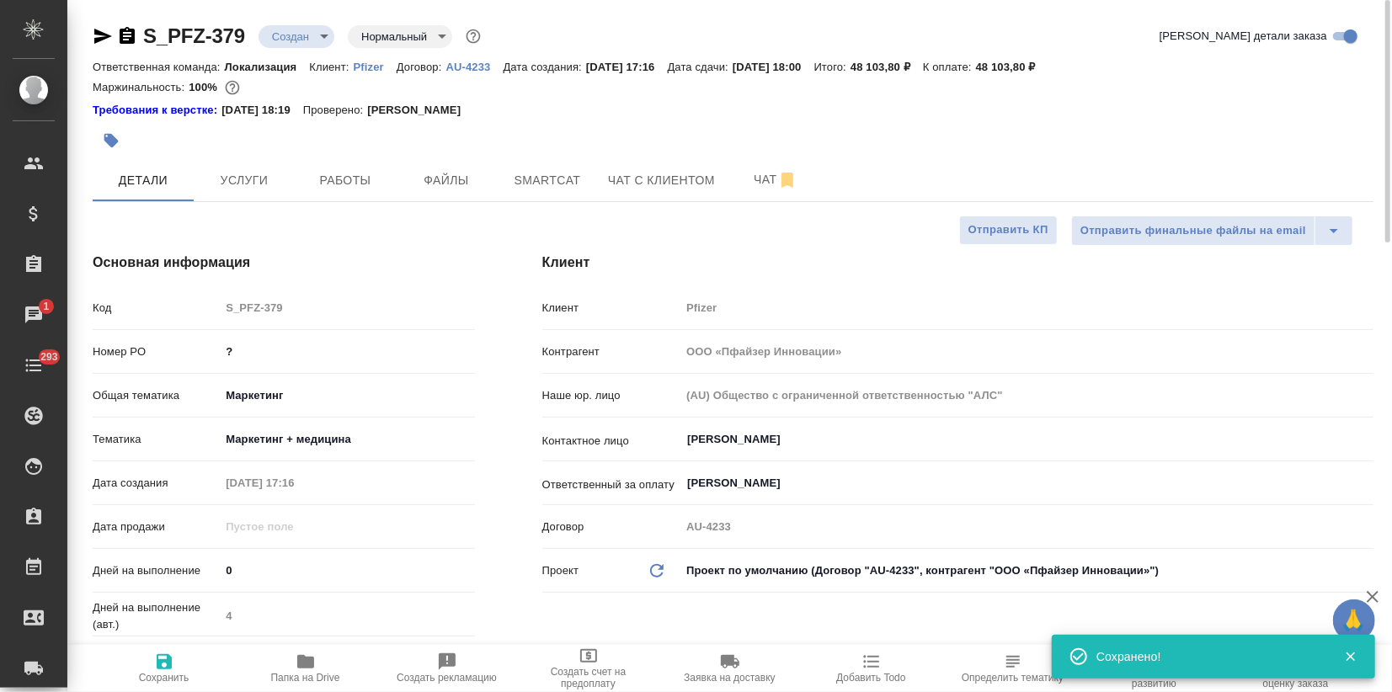
type textarea "x"
click at [758, 190] on button "Чат" at bounding box center [775, 180] width 101 height 42
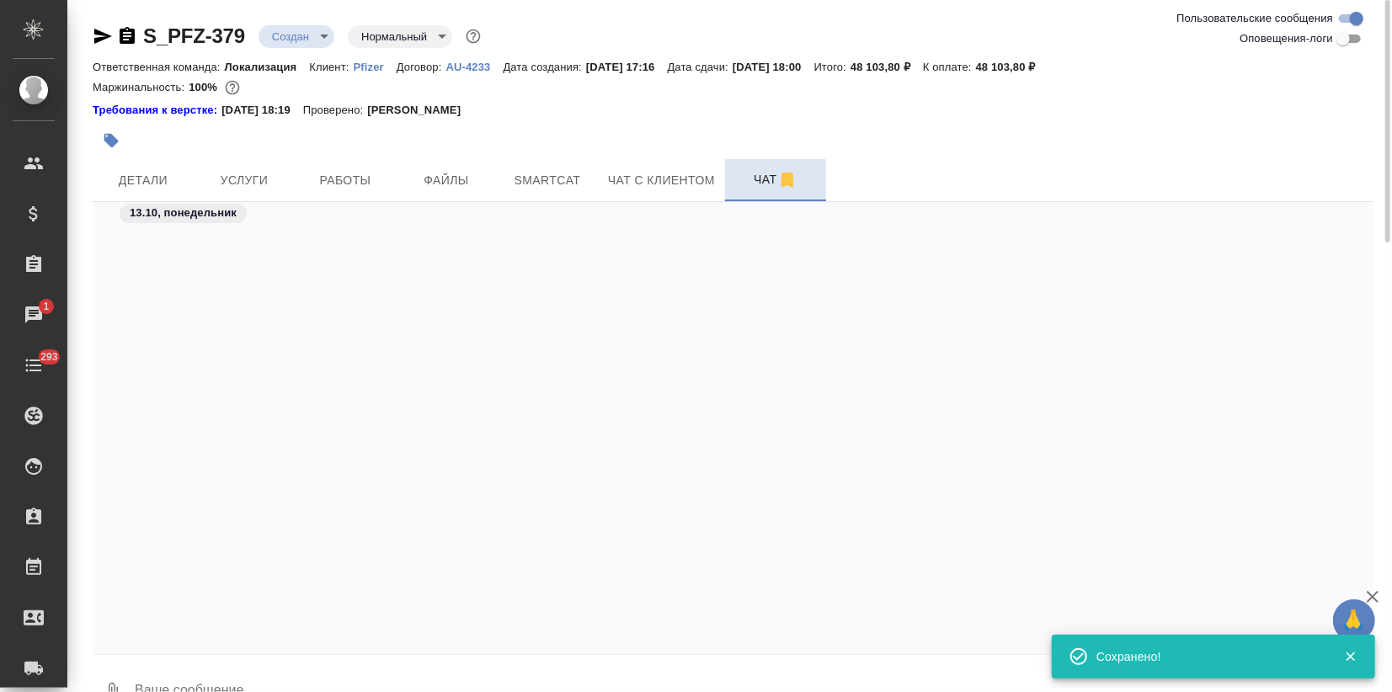
scroll to position [2858, 0]
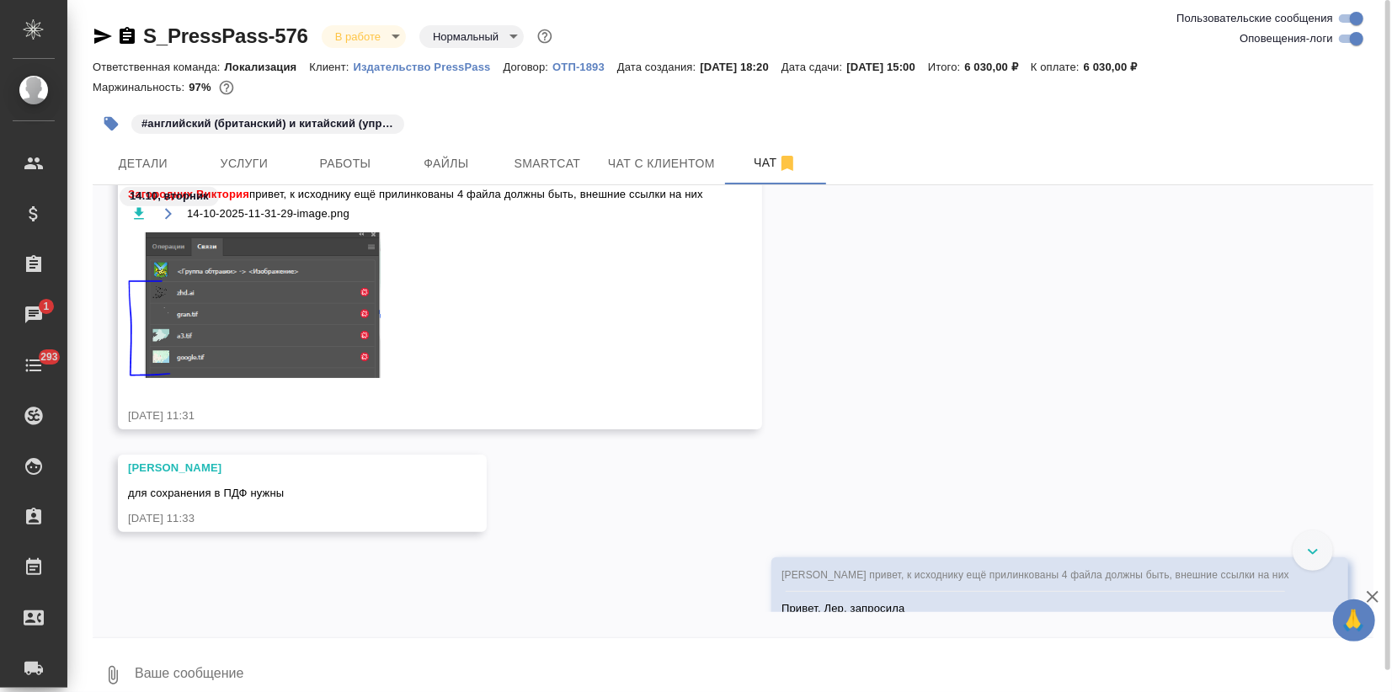
scroll to position [5141, 0]
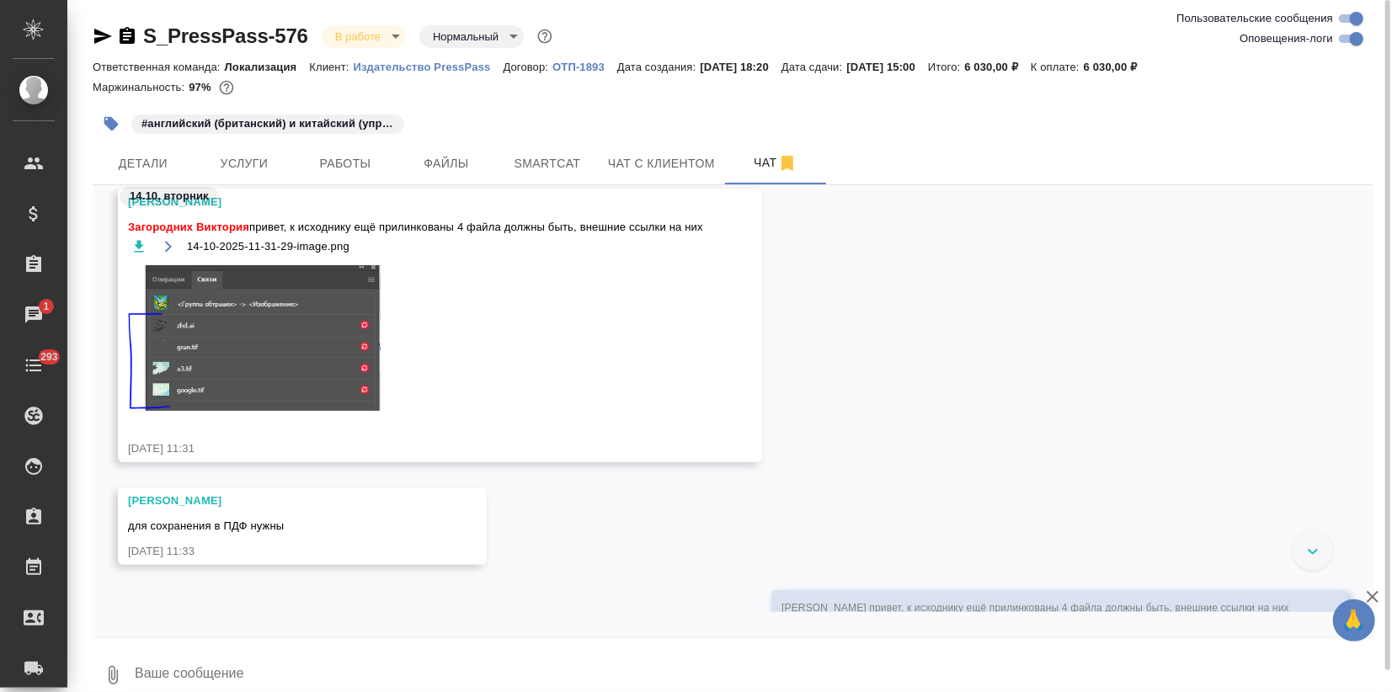
click at [307, 207] on div "14.10, вторник" at bounding box center [733, 200] width 1281 height 31
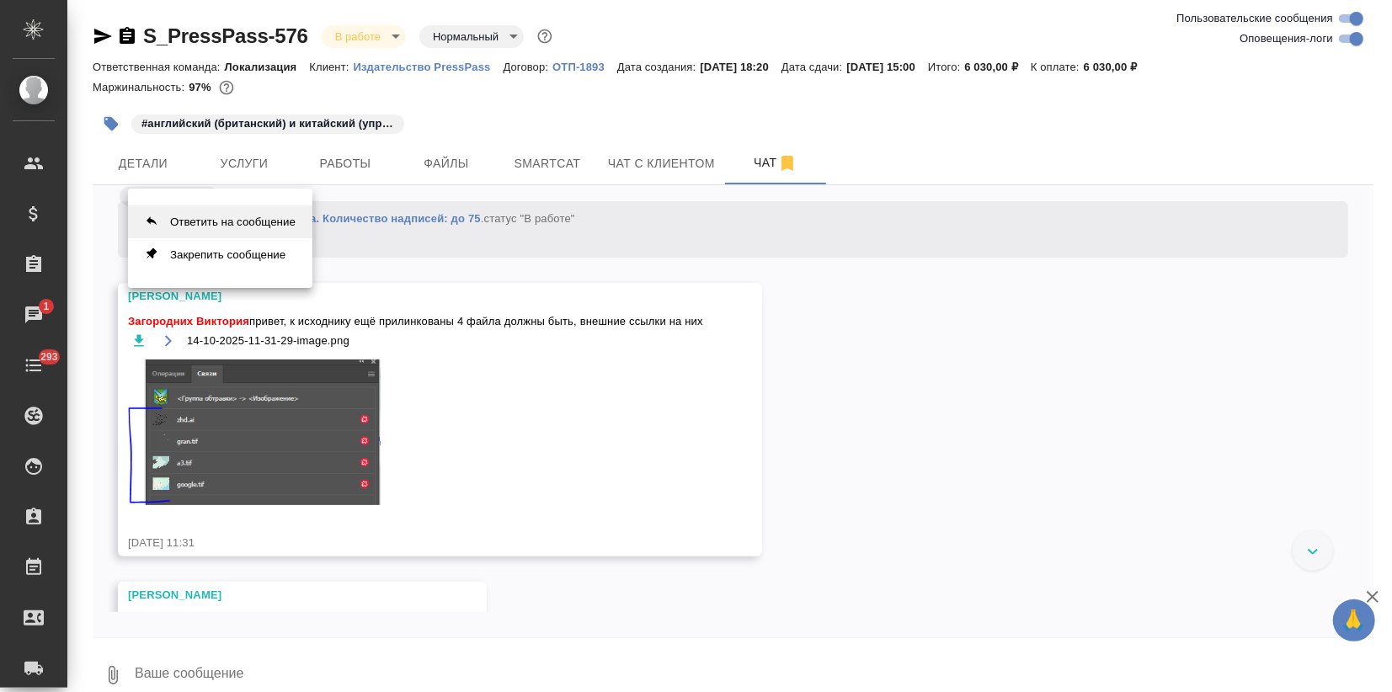
click at [237, 236] on button "Ответить на сообщение" at bounding box center [220, 222] width 184 height 33
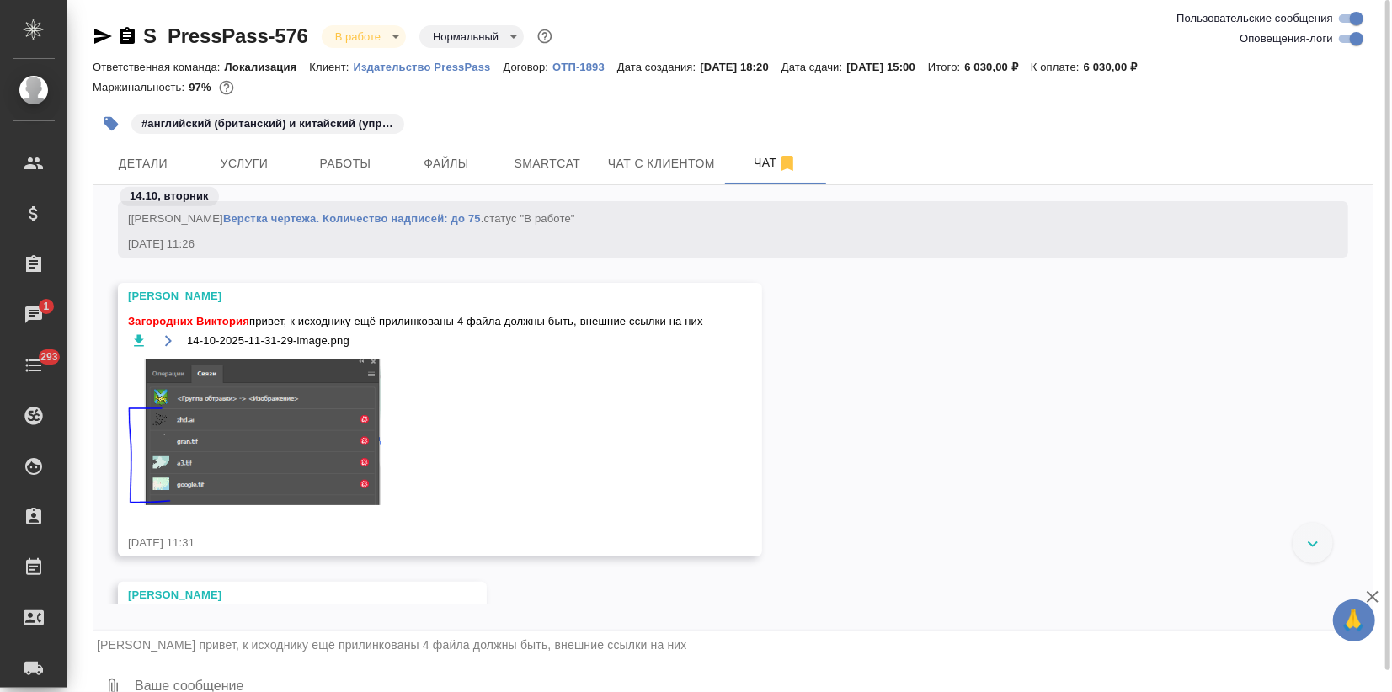
click at [211, 670] on textarea at bounding box center [753, 687] width 1241 height 57
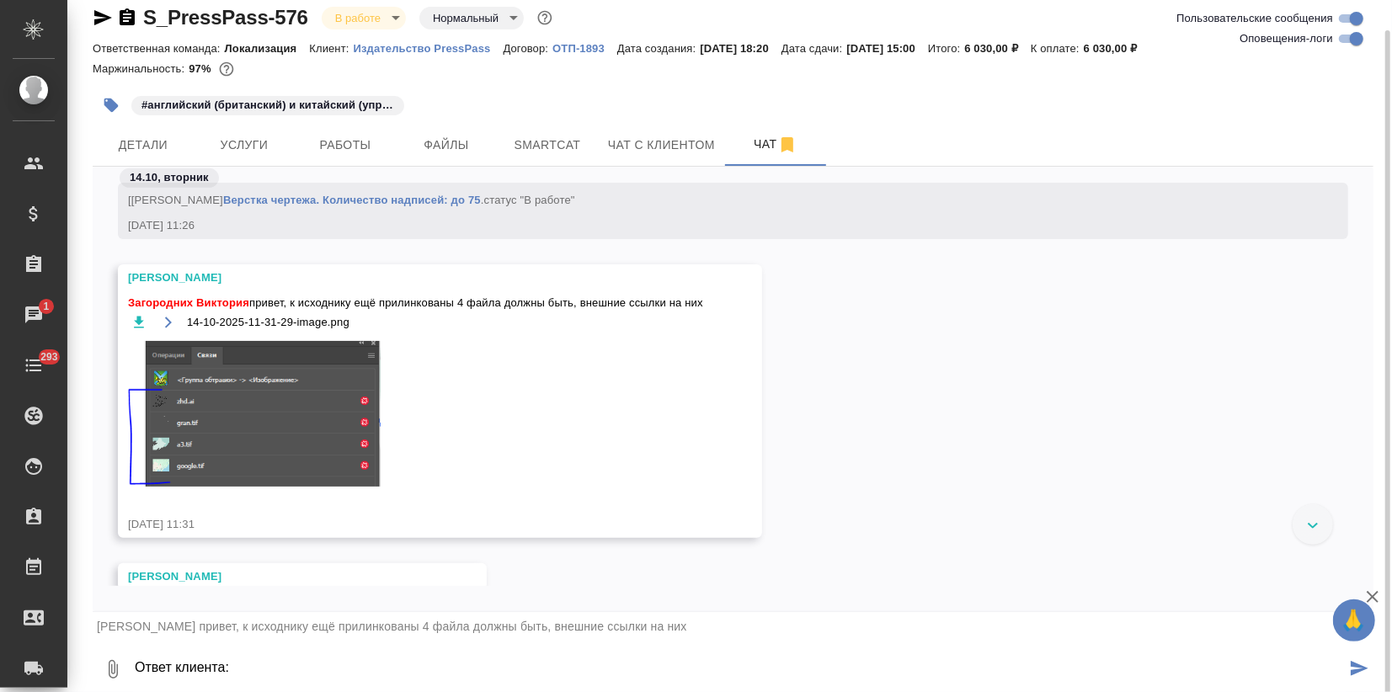
scroll to position [24, 0]
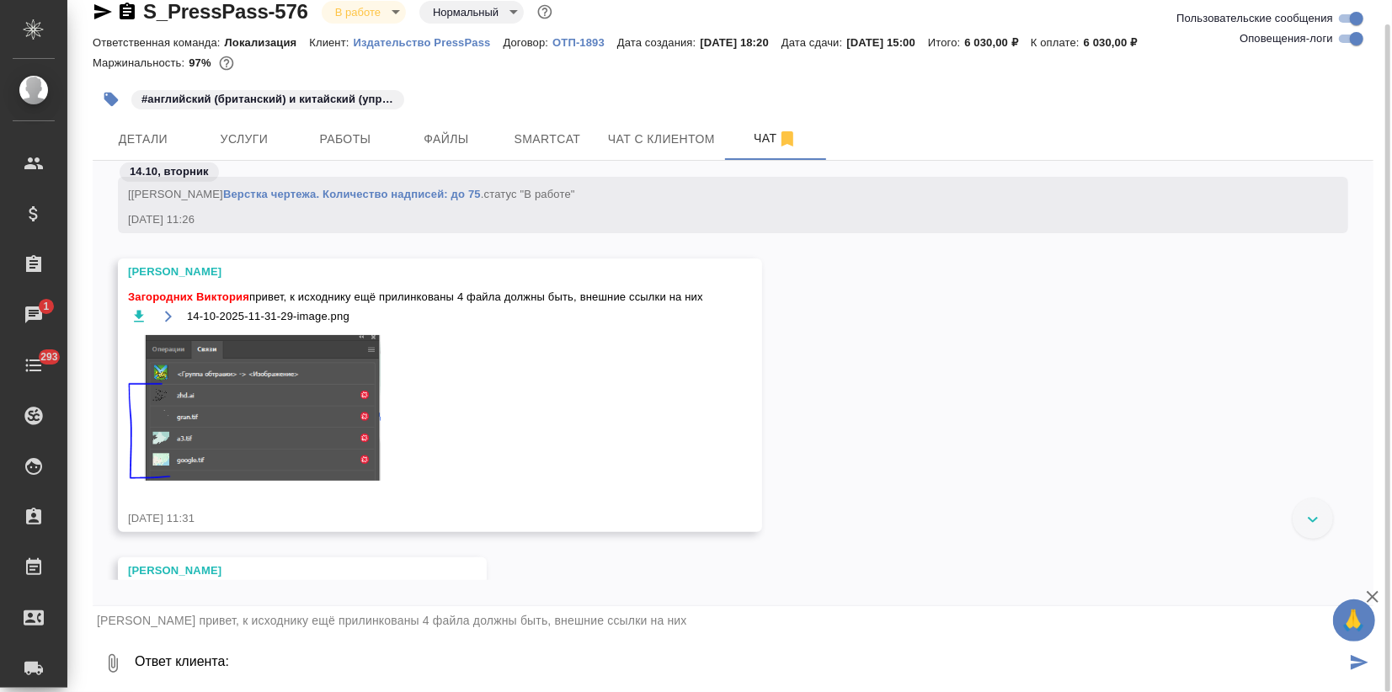
paste textarea
type textarea "Ответ клиента:"
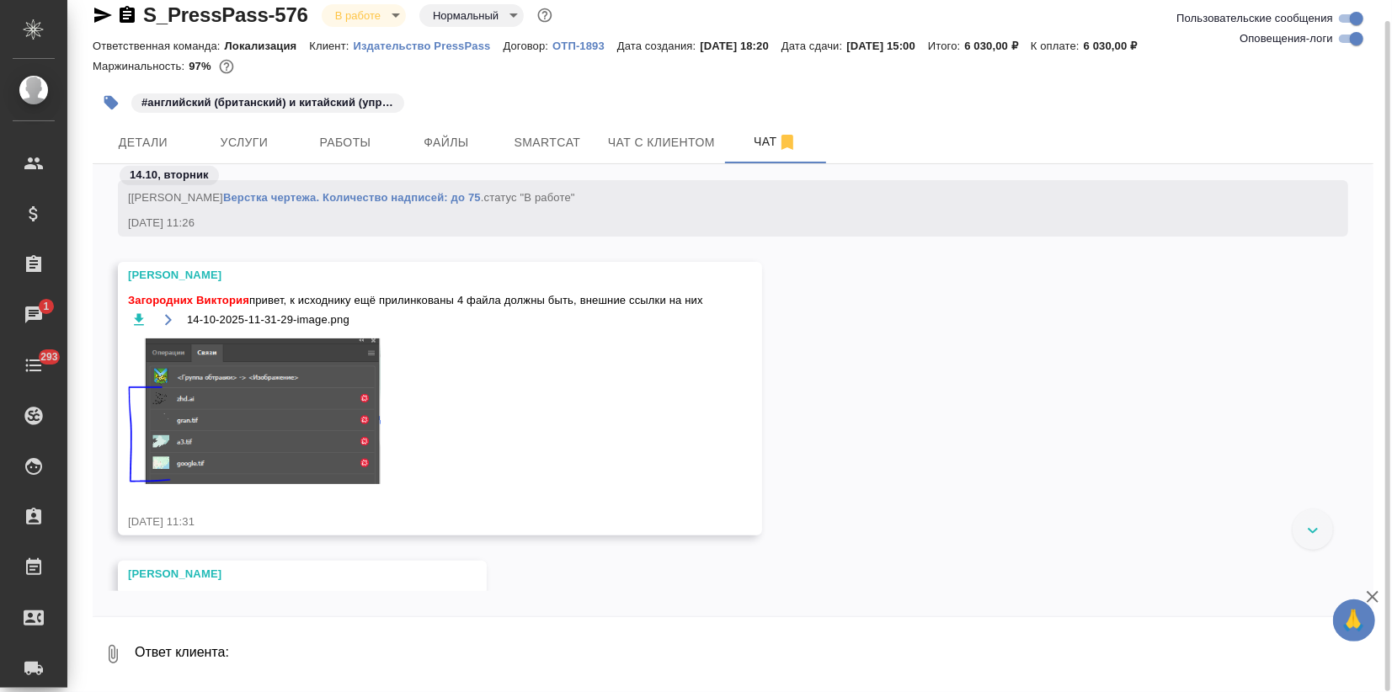
scroll to position [5400, 0]
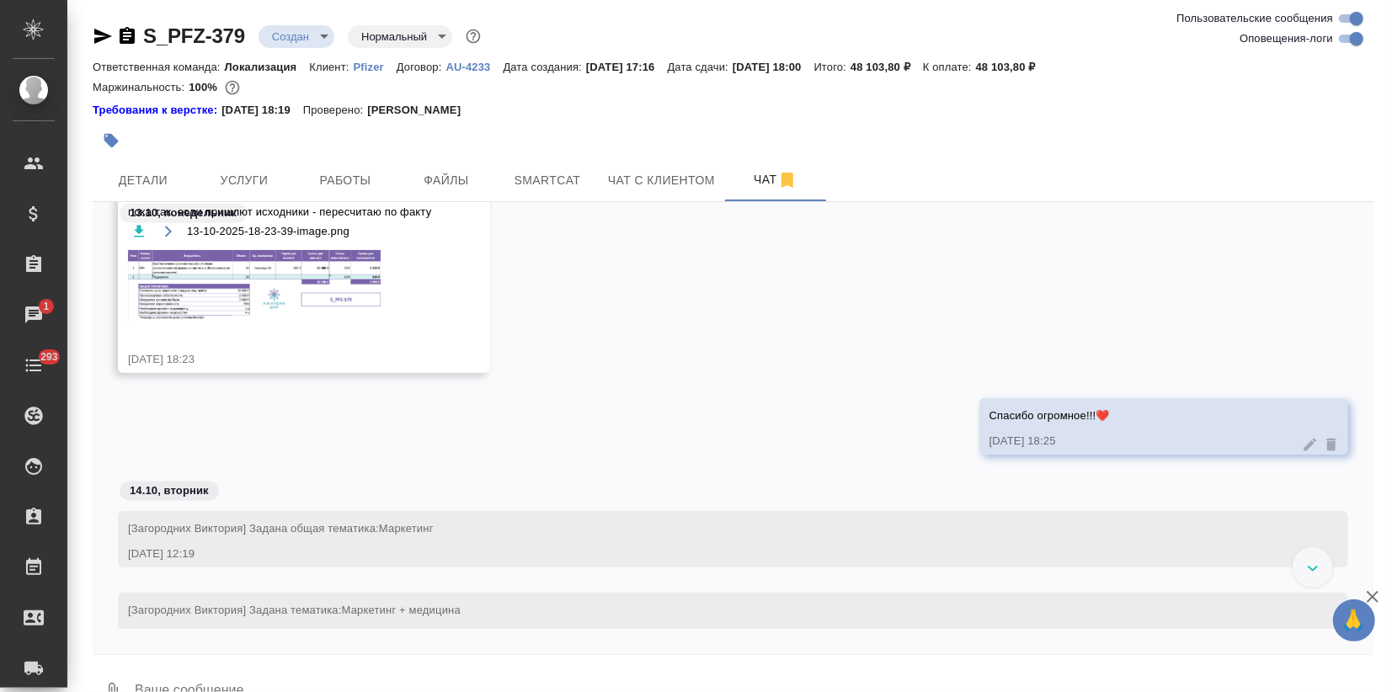
scroll to position [14070, 0]
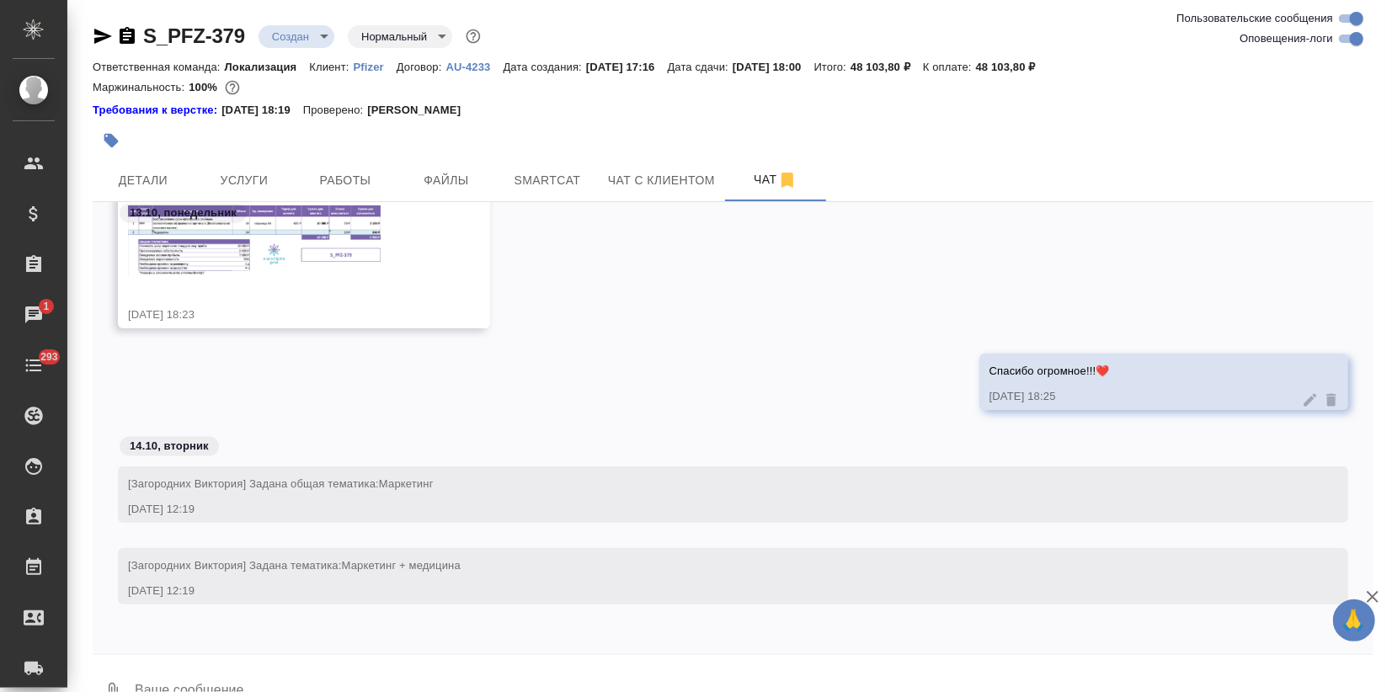
click at [190, 680] on textarea at bounding box center [753, 692] width 1241 height 57
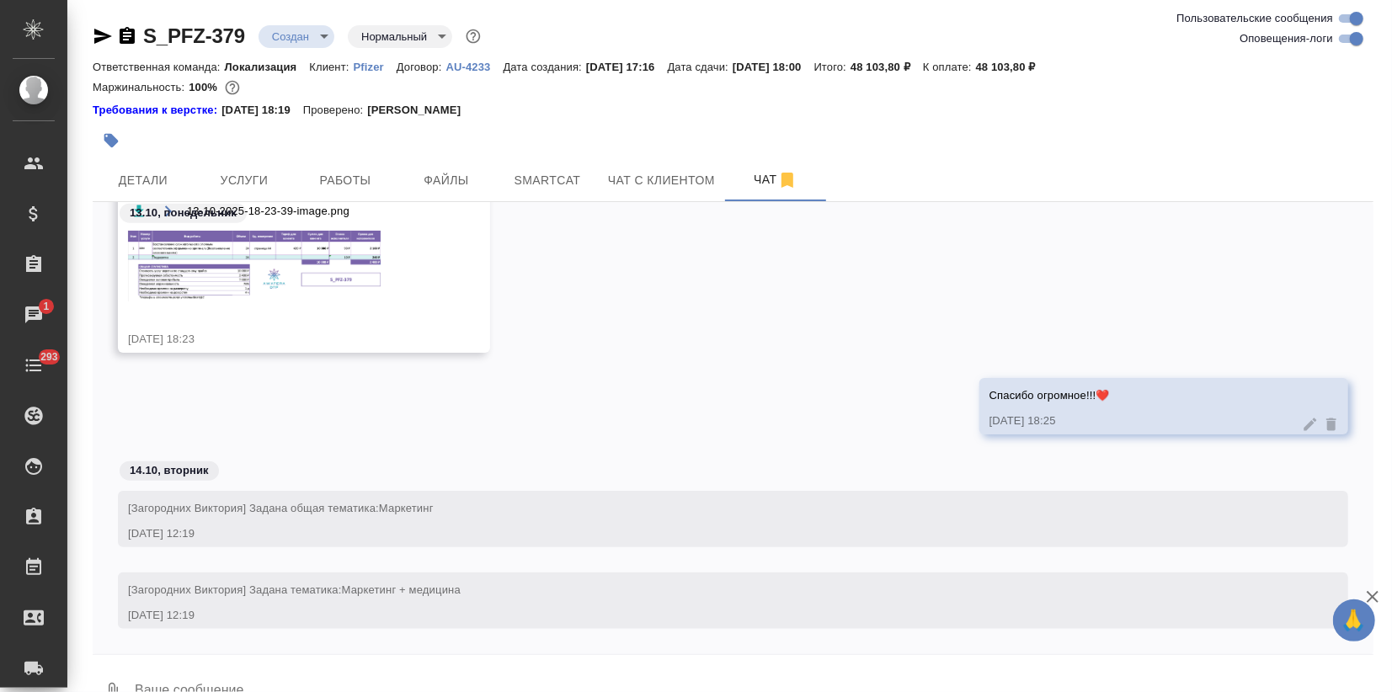
scroll to position [13705, 0]
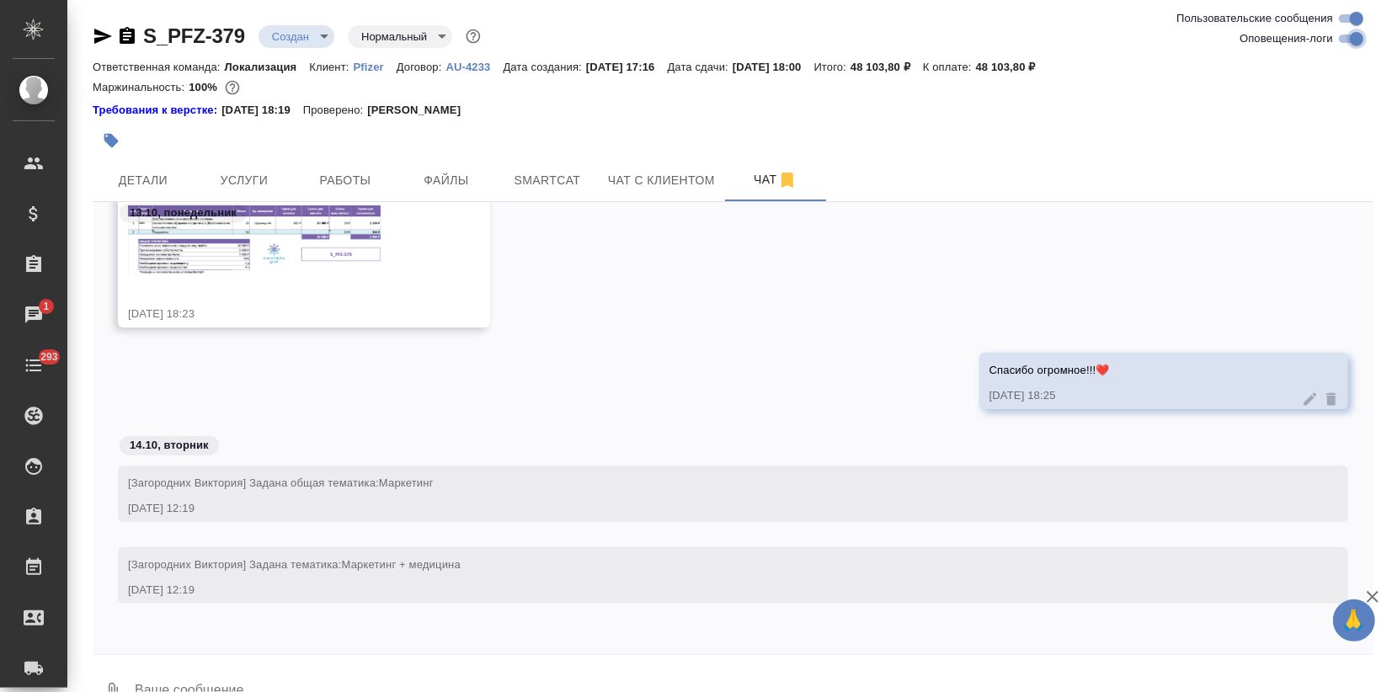
click at [1342, 32] on input "Оповещения-логи" at bounding box center [1357, 39] width 61 height 20
checkbox input "false"
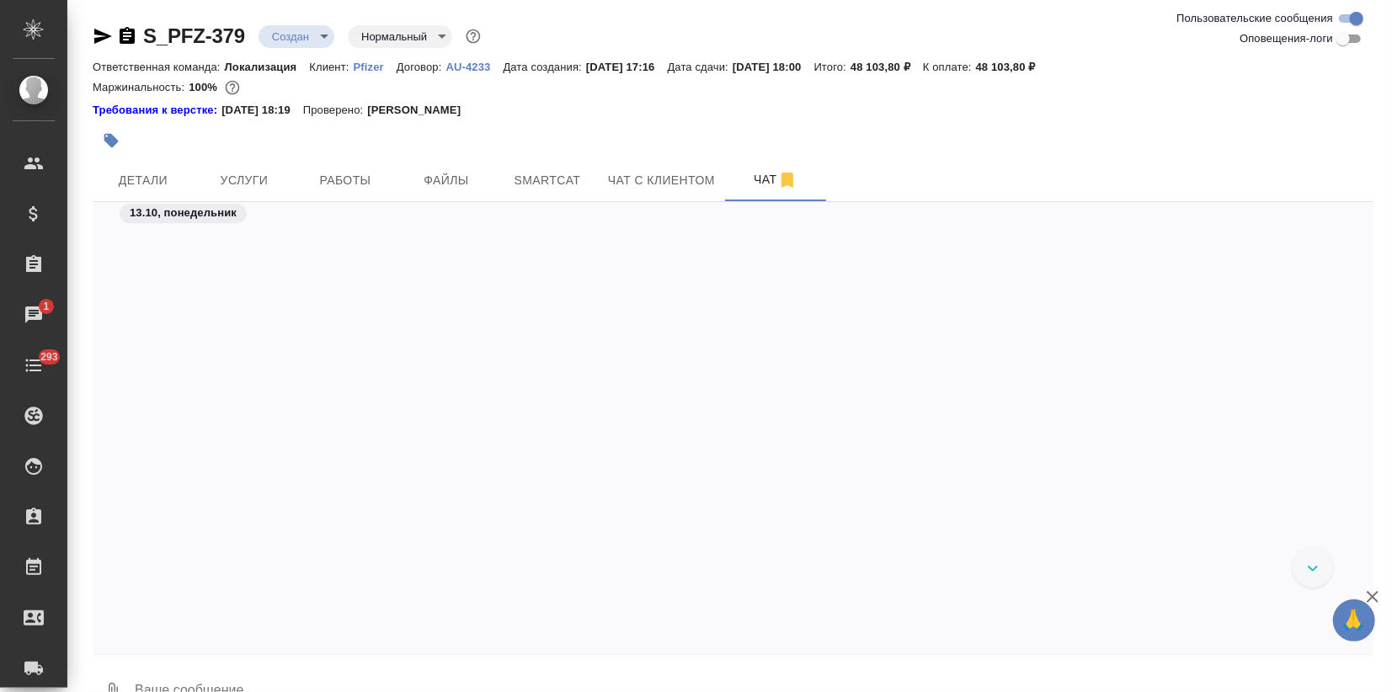
scroll to position [11205, 0]
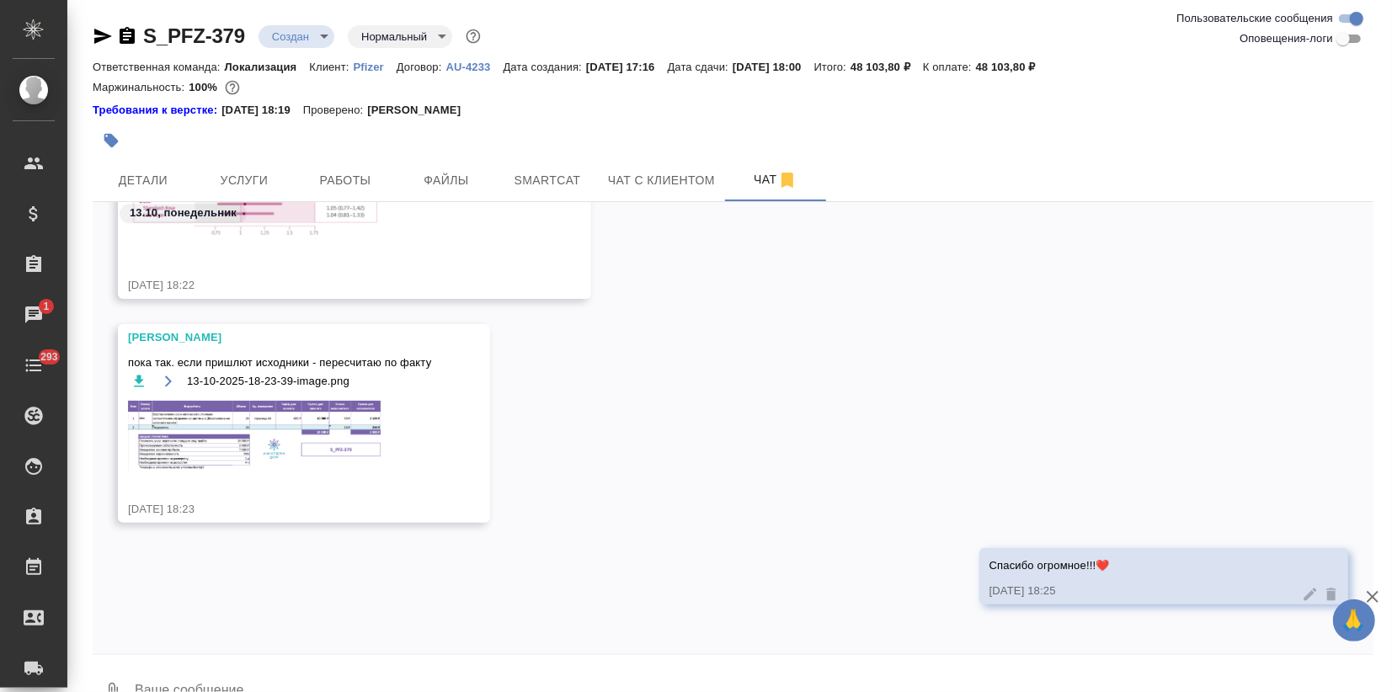
click at [320, 668] on textarea at bounding box center [753, 692] width 1241 height 57
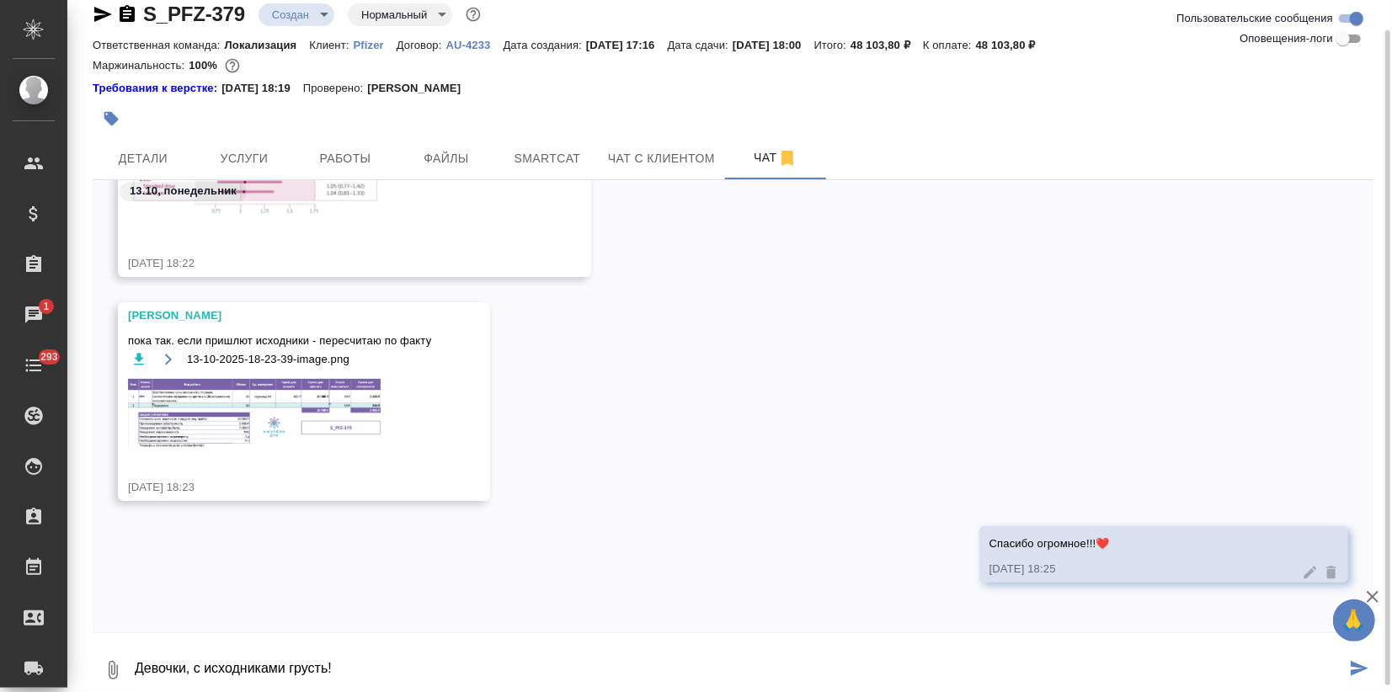
scroll to position [27, 0]
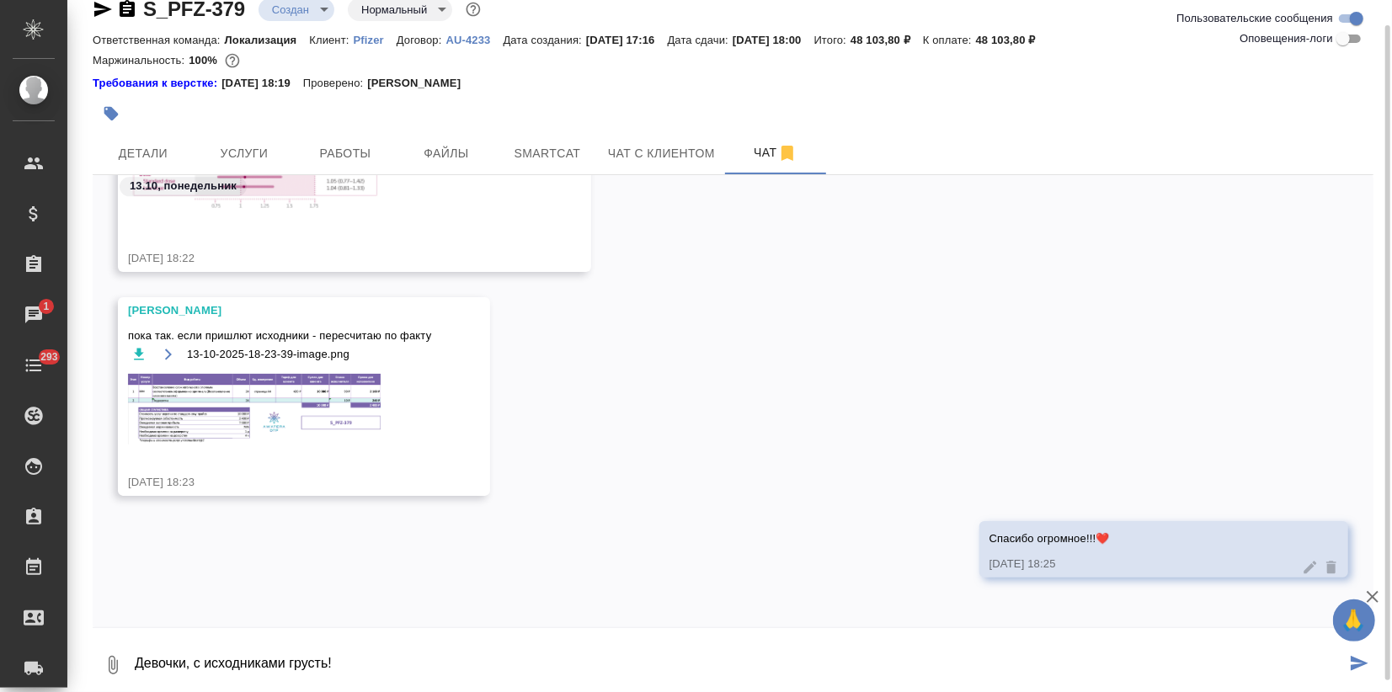
paste textarea
type textarea "Девочки, с исходниками грусть!"
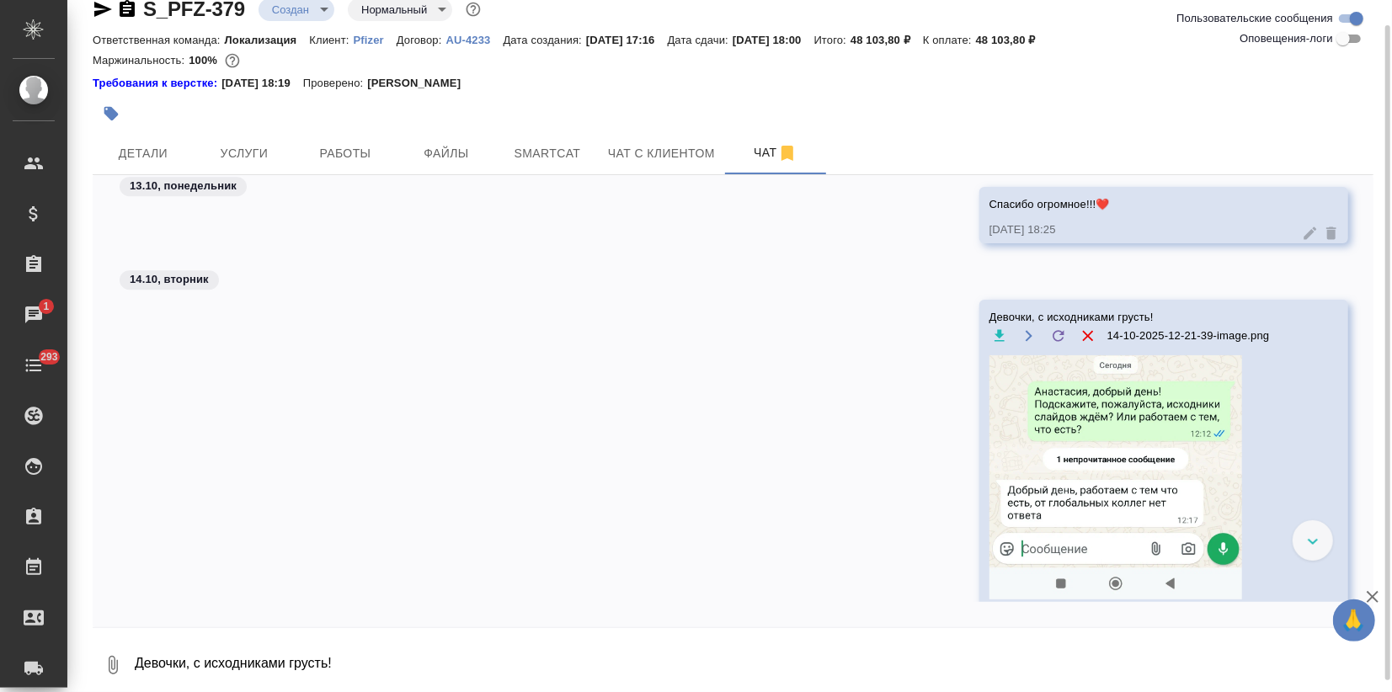
scroll to position [11557, 0]
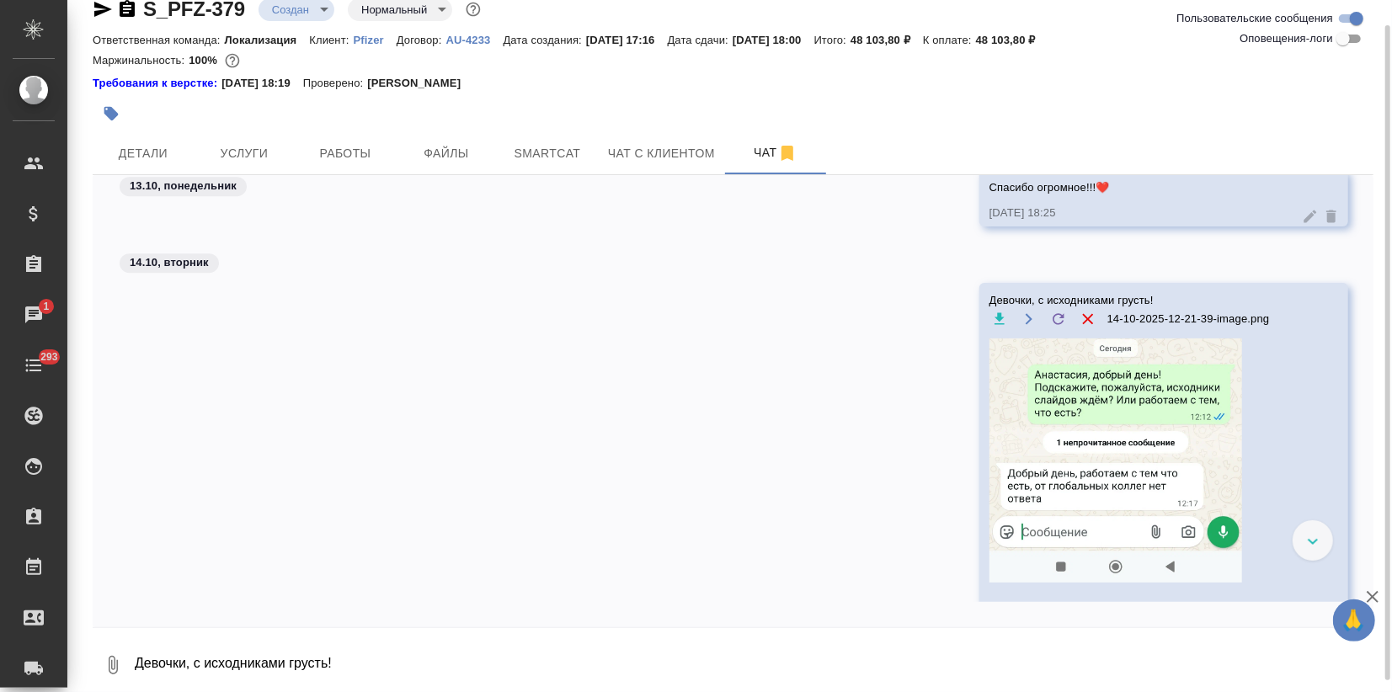
click at [119, 115] on icon "button" at bounding box center [111, 113] width 17 height 17
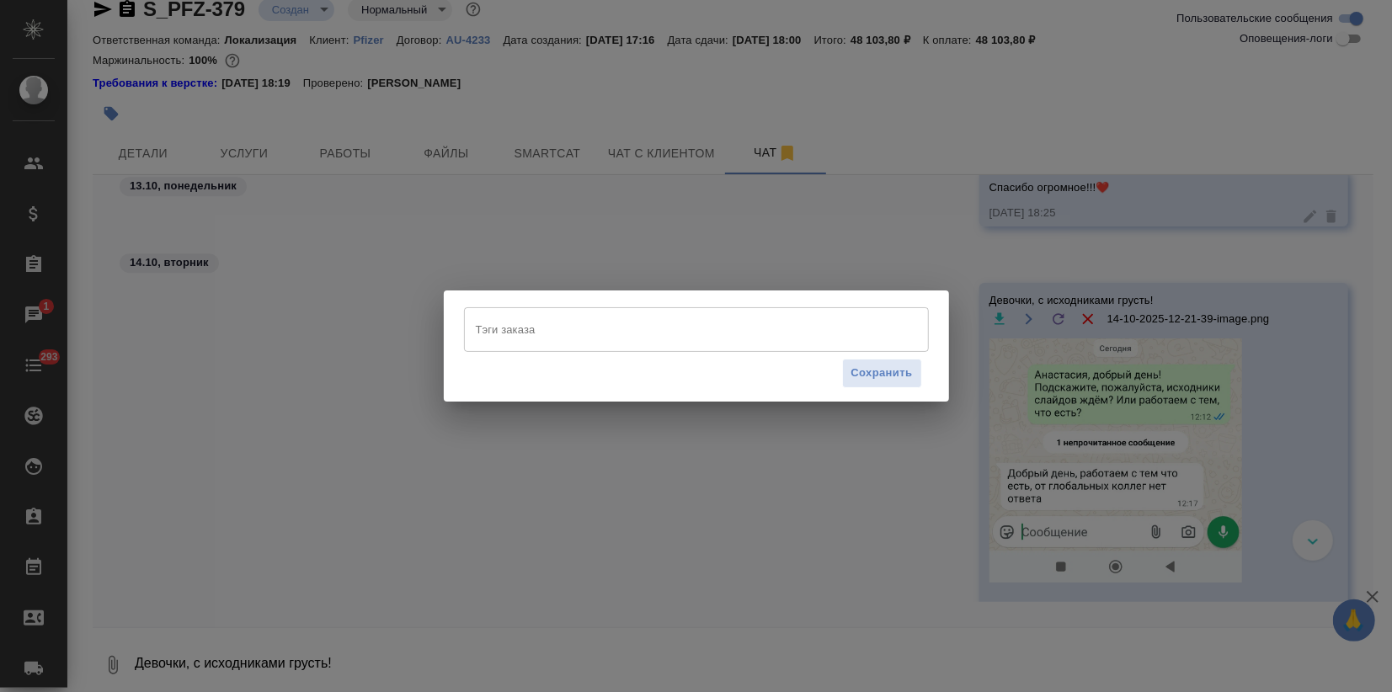
click at [534, 318] on input "Тэги заказа" at bounding box center [681, 329] width 418 height 29
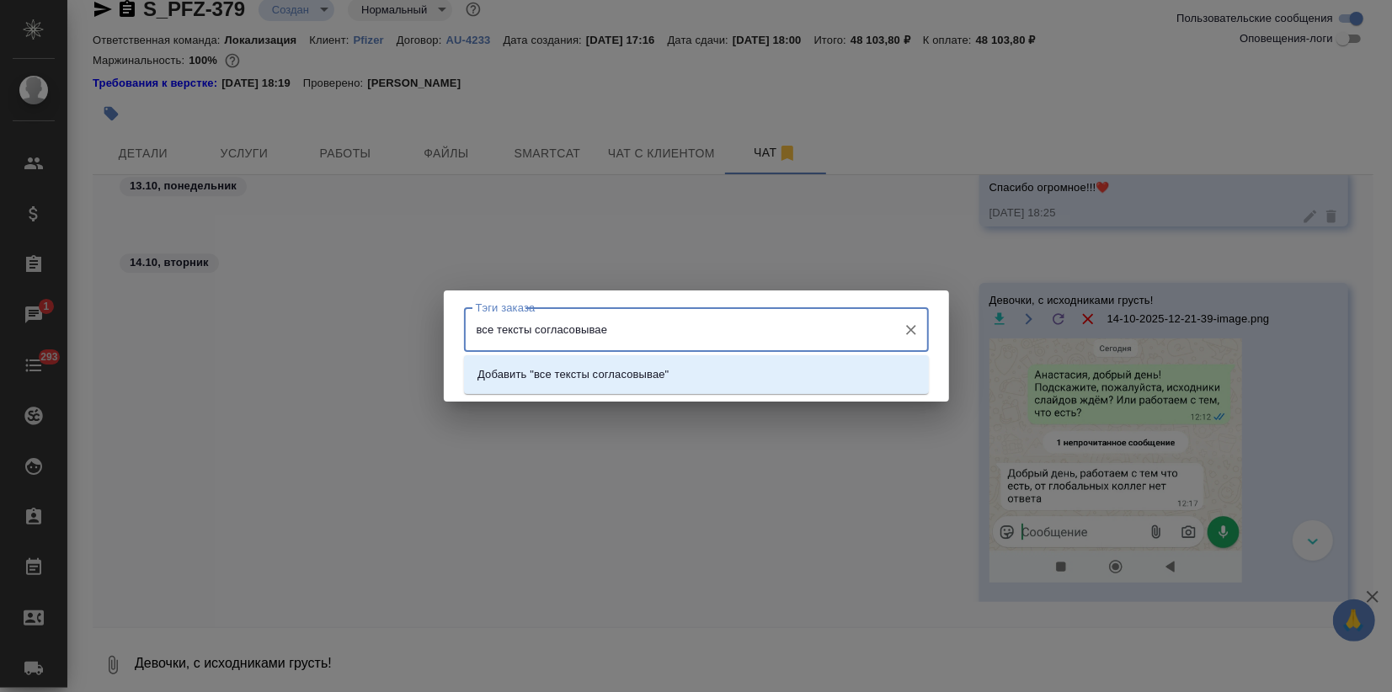
type input "все тексты согласовываем"
click at [613, 371] on p "Добавить "все тексты согласовываем"" at bounding box center [577, 374] width 199 height 17
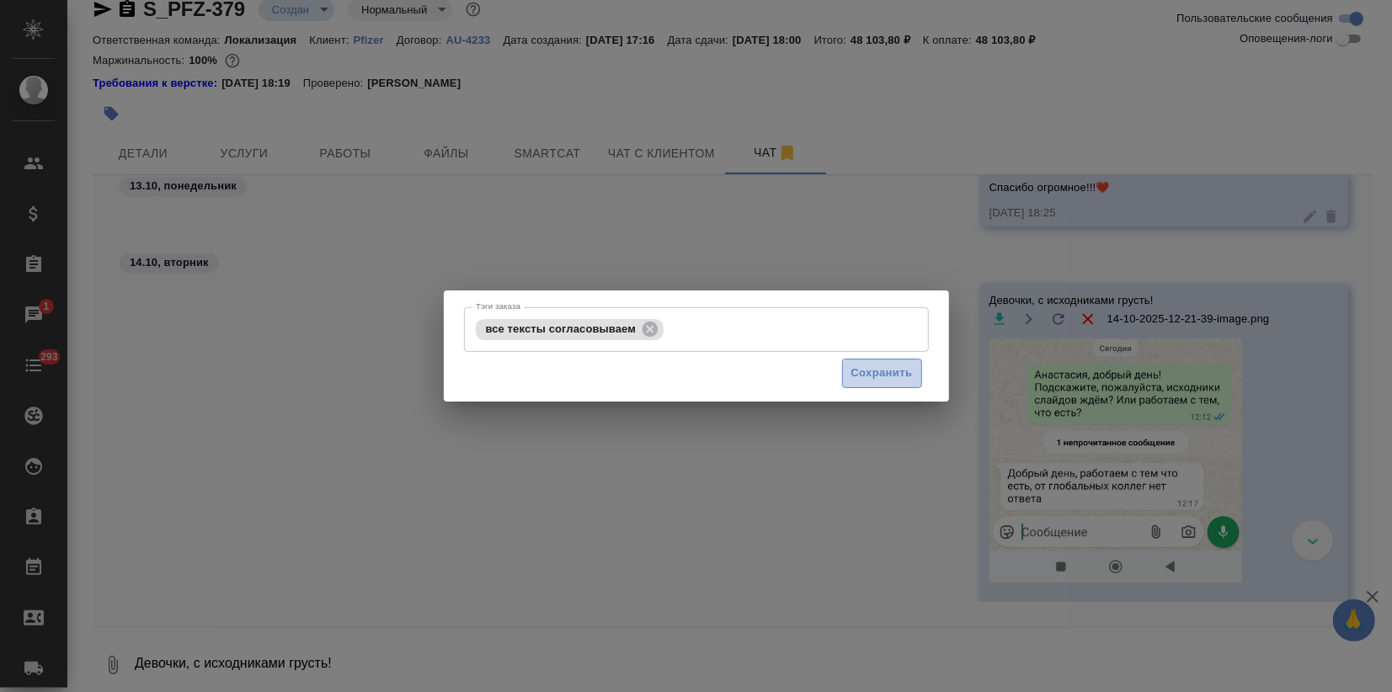
click at [884, 380] on span "Сохранить" at bounding box center [882, 373] width 61 height 19
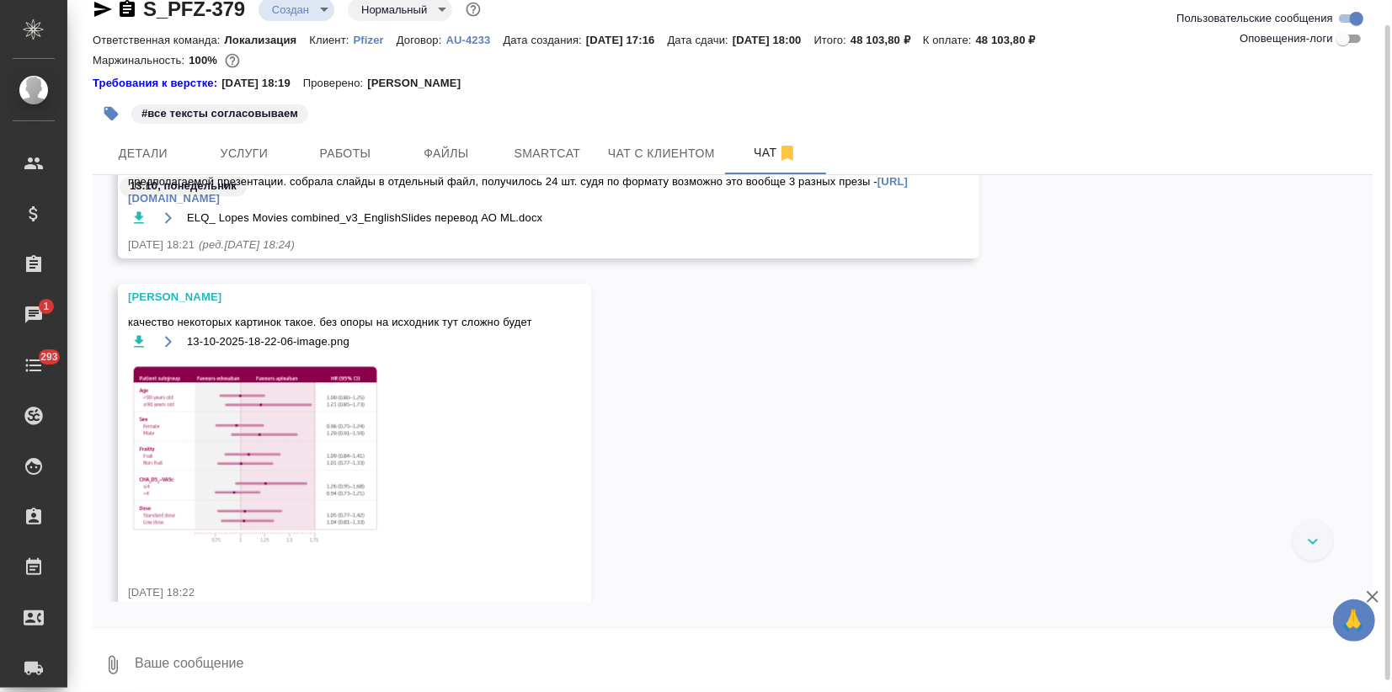
scroll to position [2446, 0]
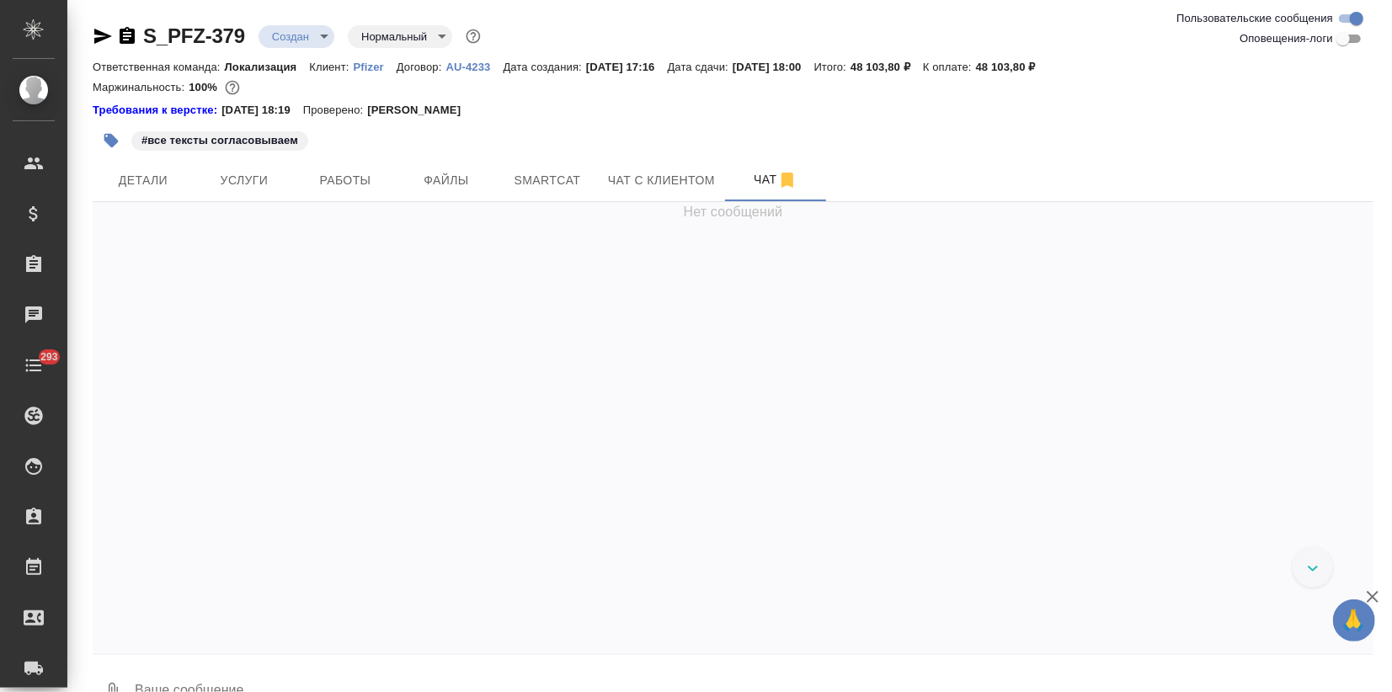
scroll to position [2858, 0]
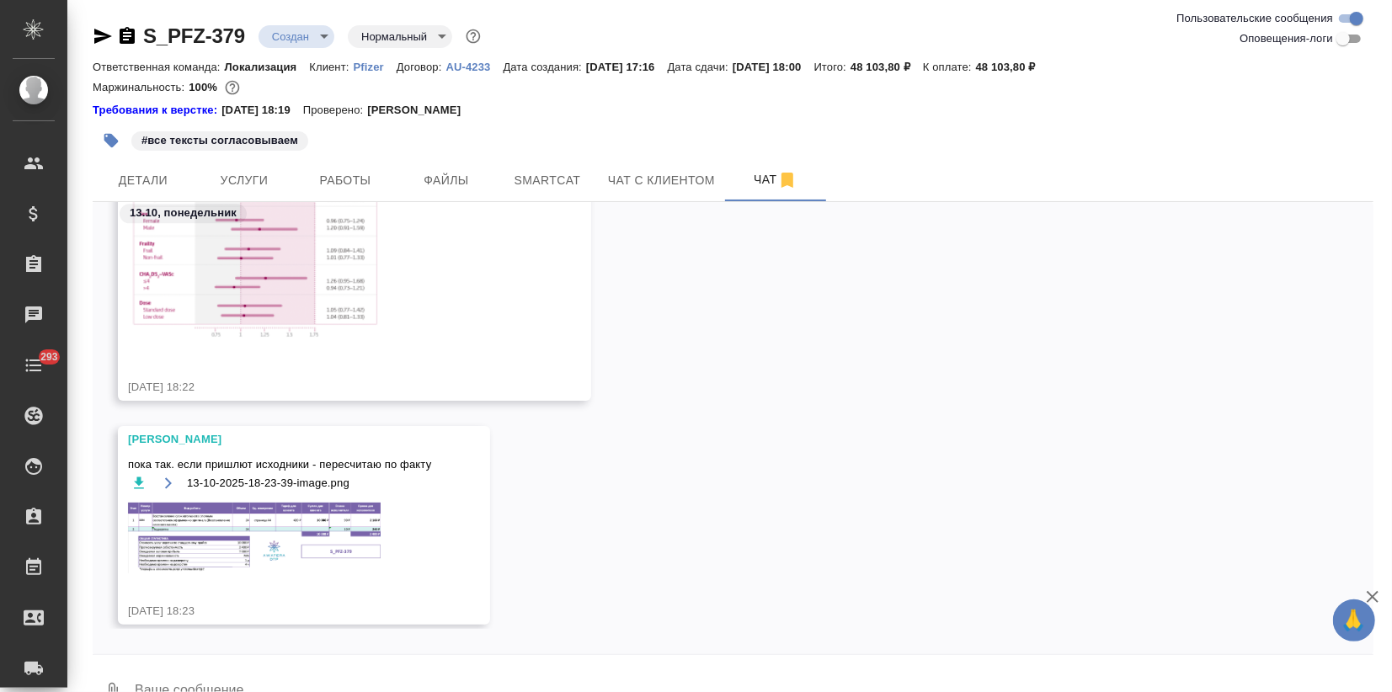
click at [283, 540] on img at bounding box center [254, 539] width 253 height 72
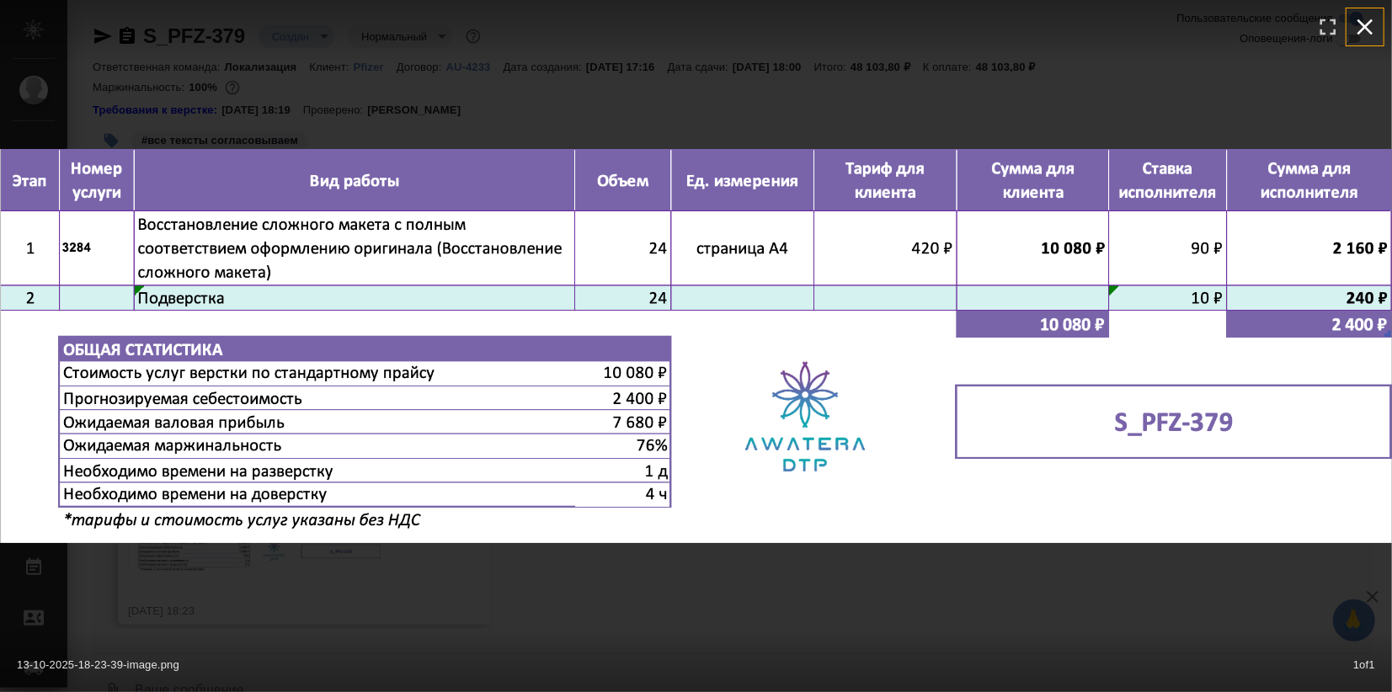
click at [1359, 25] on icon "button" at bounding box center [1365, 26] width 27 height 27
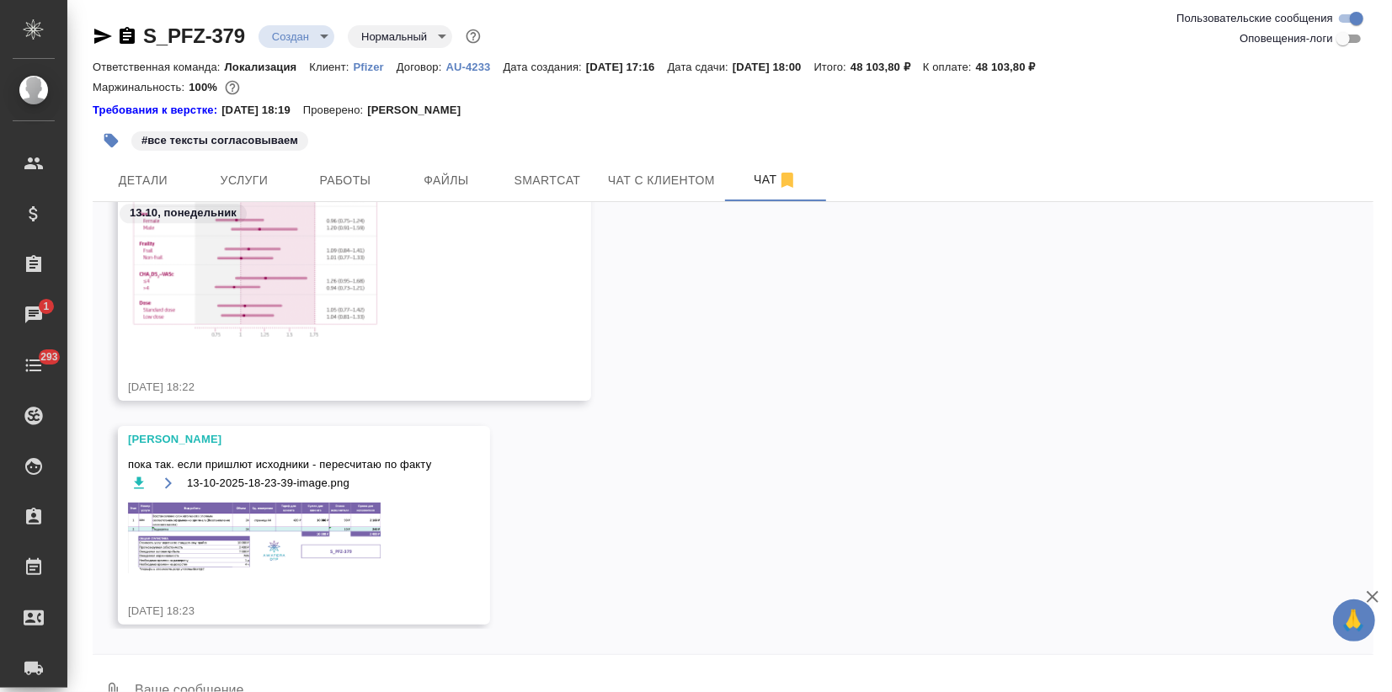
click at [831, 335] on div "Заборова Александра качество некоторых картинок такое. без опоры на исходник ту…" at bounding box center [733, 252] width 1281 height 348
click at [115, 27] on div at bounding box center [115, 36] width 45 height 20
click at [99, 30] on icon "button" at bounding box center [103, 36] width 18 height 15
click at [256, 175] on span "Услуги" at bounding box center [244, 180] width 81 height 21
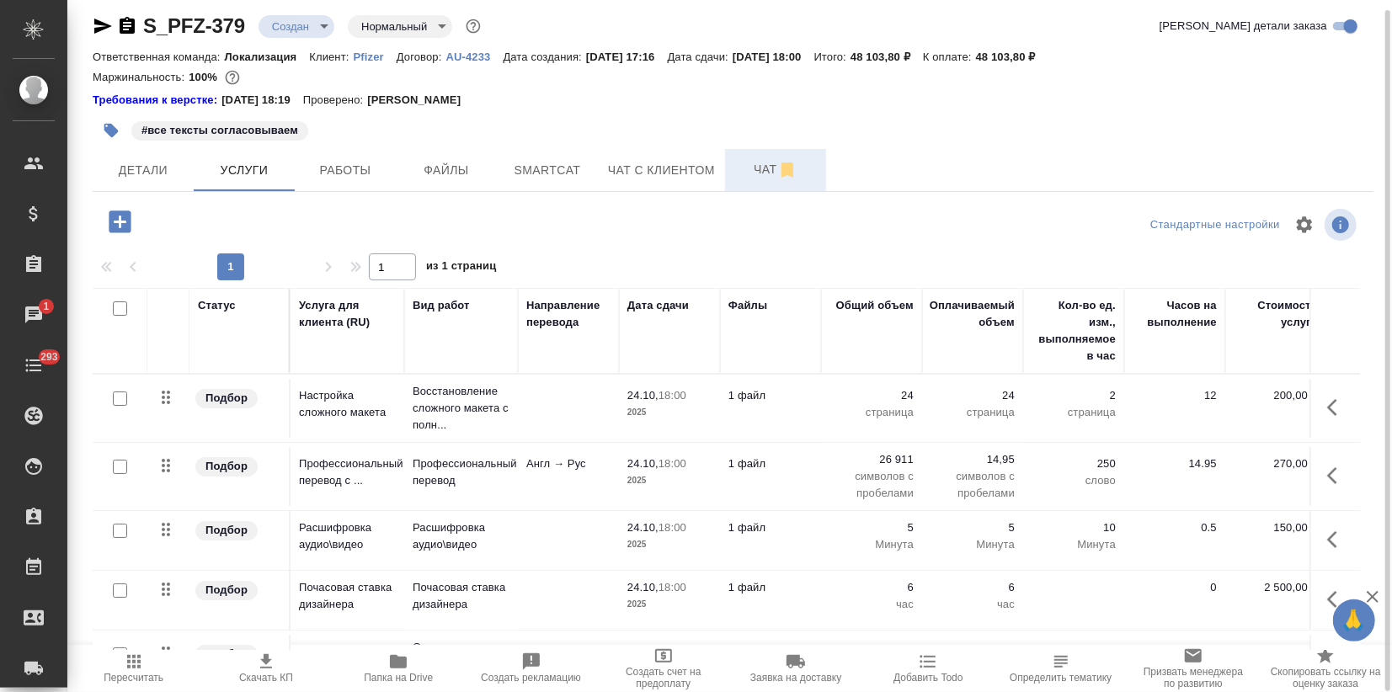
click at [766, 163] on span "Чат" at bounding box center [775, 169] width 81 height 21
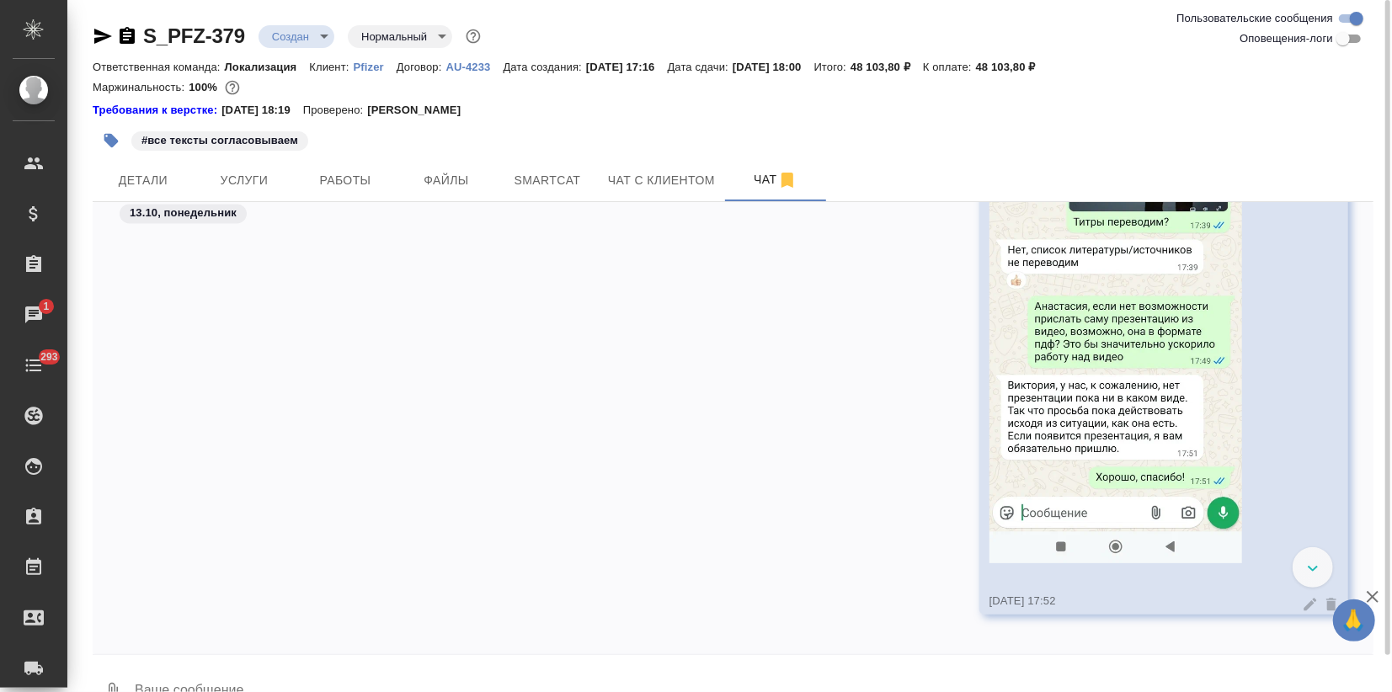
scroll to position [2837, 0]
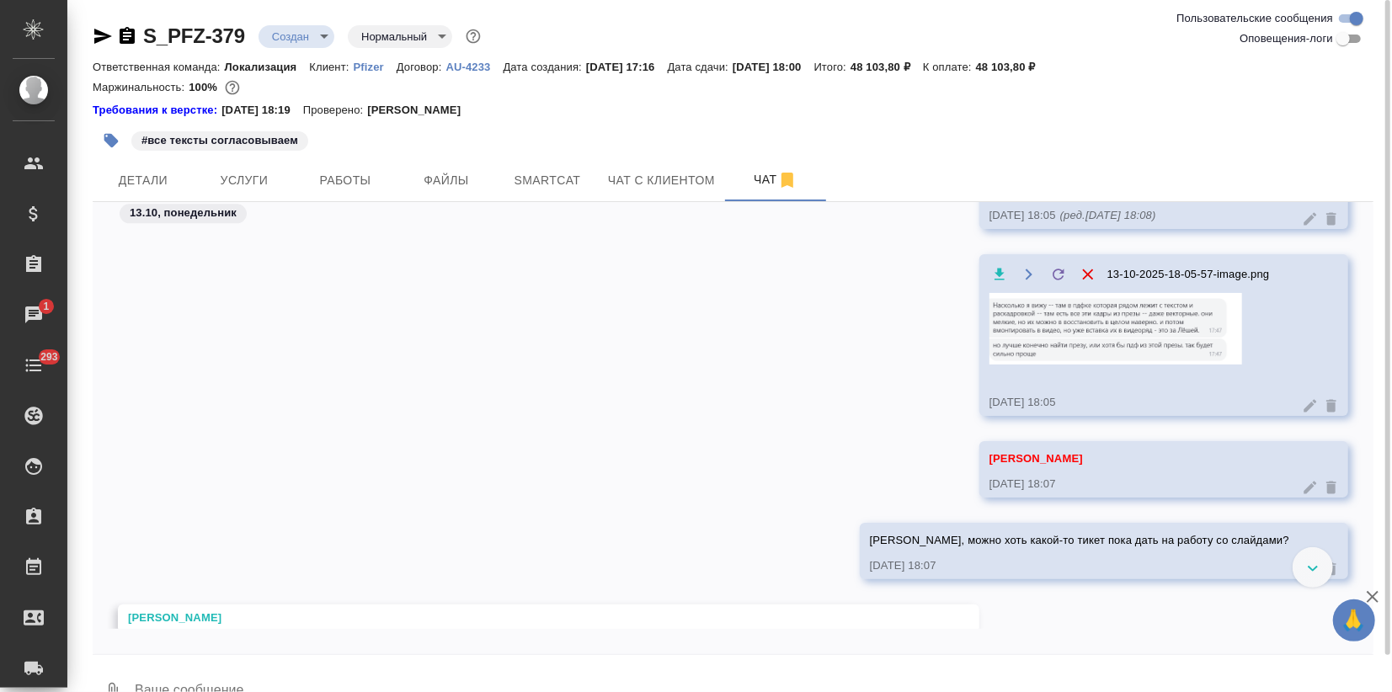
click at [1056, 310] on img at bounding box center [1116, 329] width 253 height 72
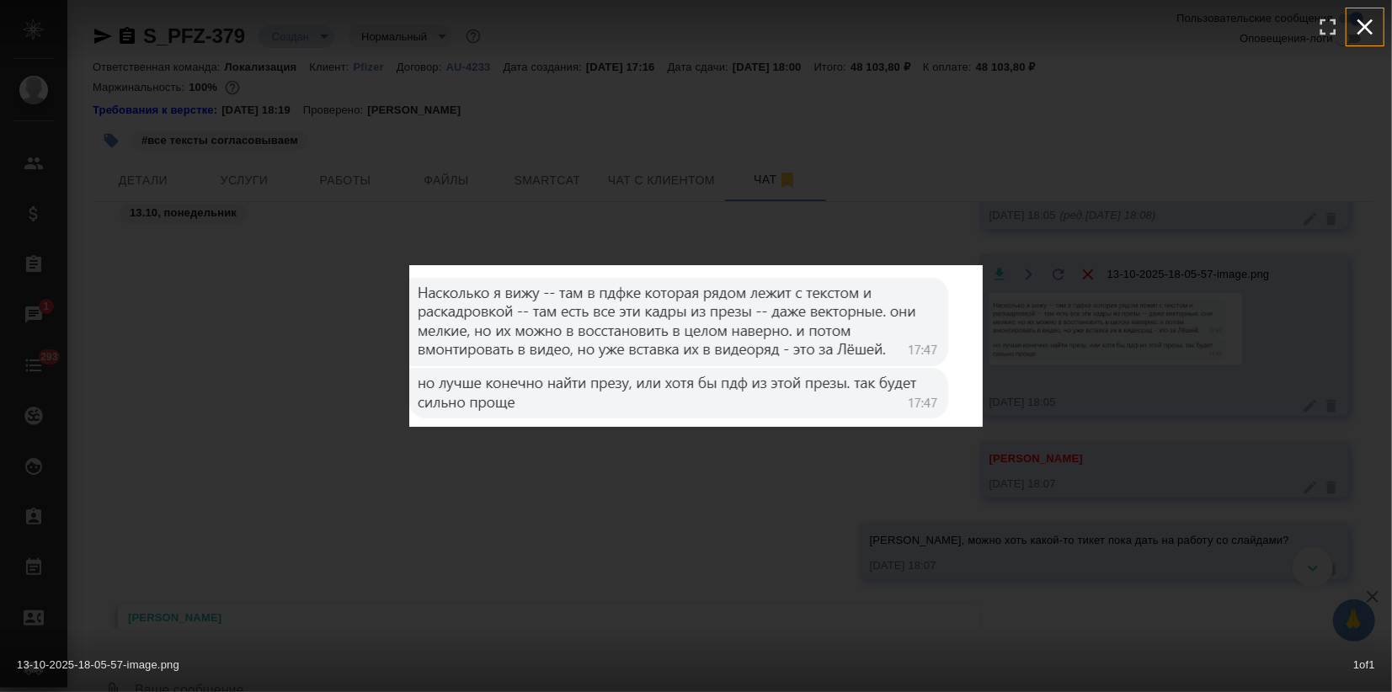
click at [1356, 29] on icon "button" at bounding box center [1365, 26] width 27 height 27
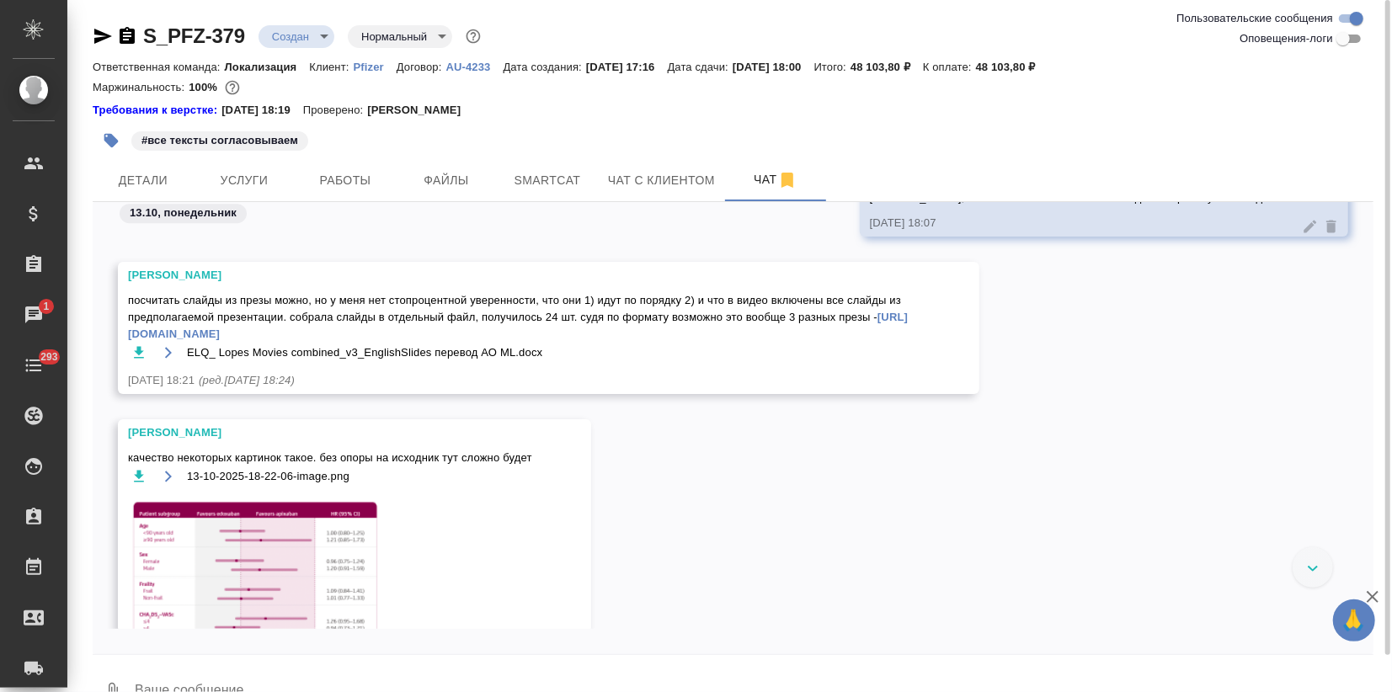
scroll to position [3211, 0]
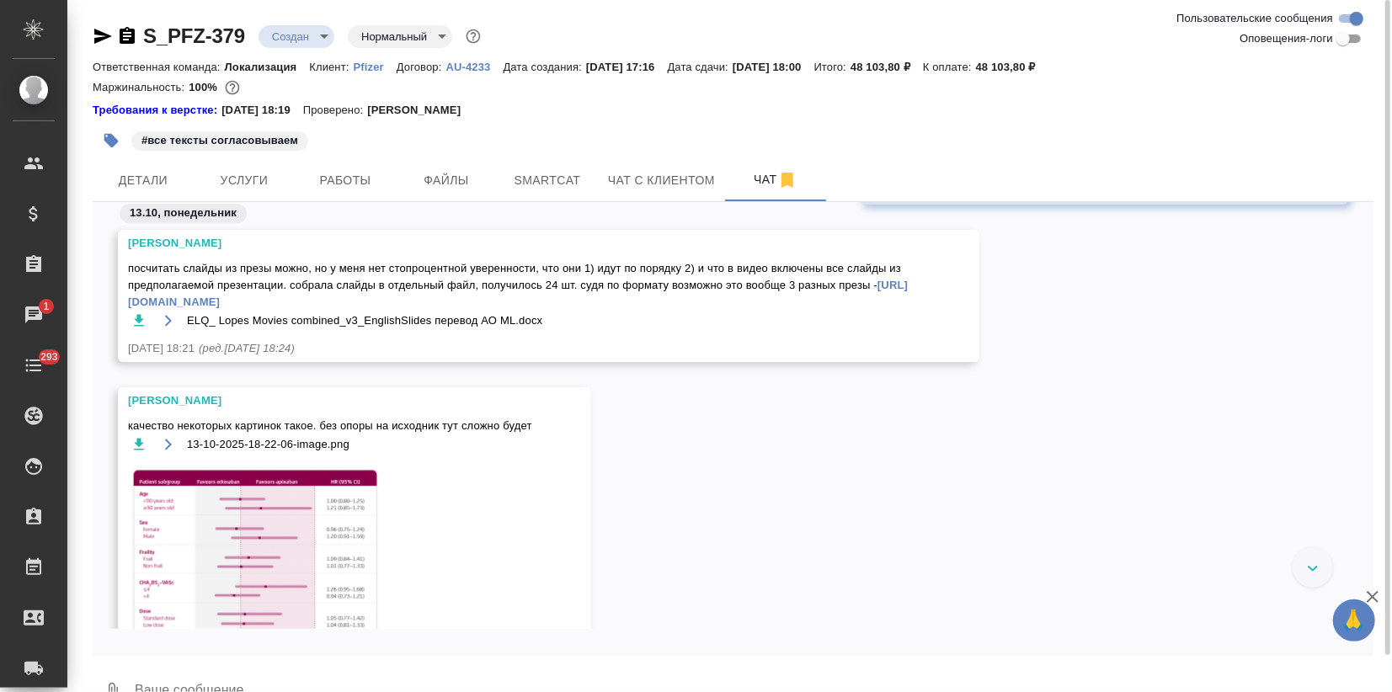
click at [298, 295] on link "https://drive.awatera.com/s/cASRDds2XBfiwtG" at bounding box center [518, 293] width 780 height 29
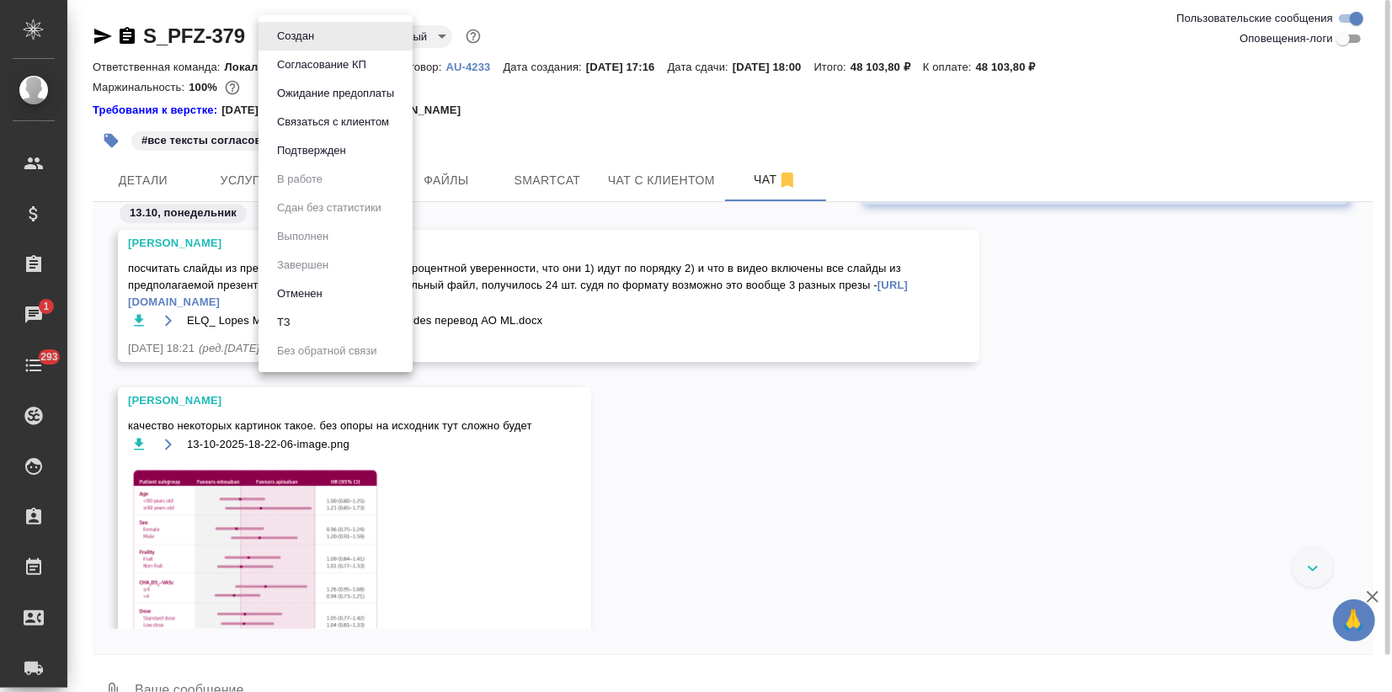
click at [291, 41] on body "🙏 .cls-1 fill:#fff; AWATERA Zagorodnikh Viktoria Клиенты Спецификации Заказы 1 …" at bounding box center [696, 346] width 1392 height 692
click at [301, 160] on li "Подтвержден" at bounding box center [336, 150] width 154 height 29
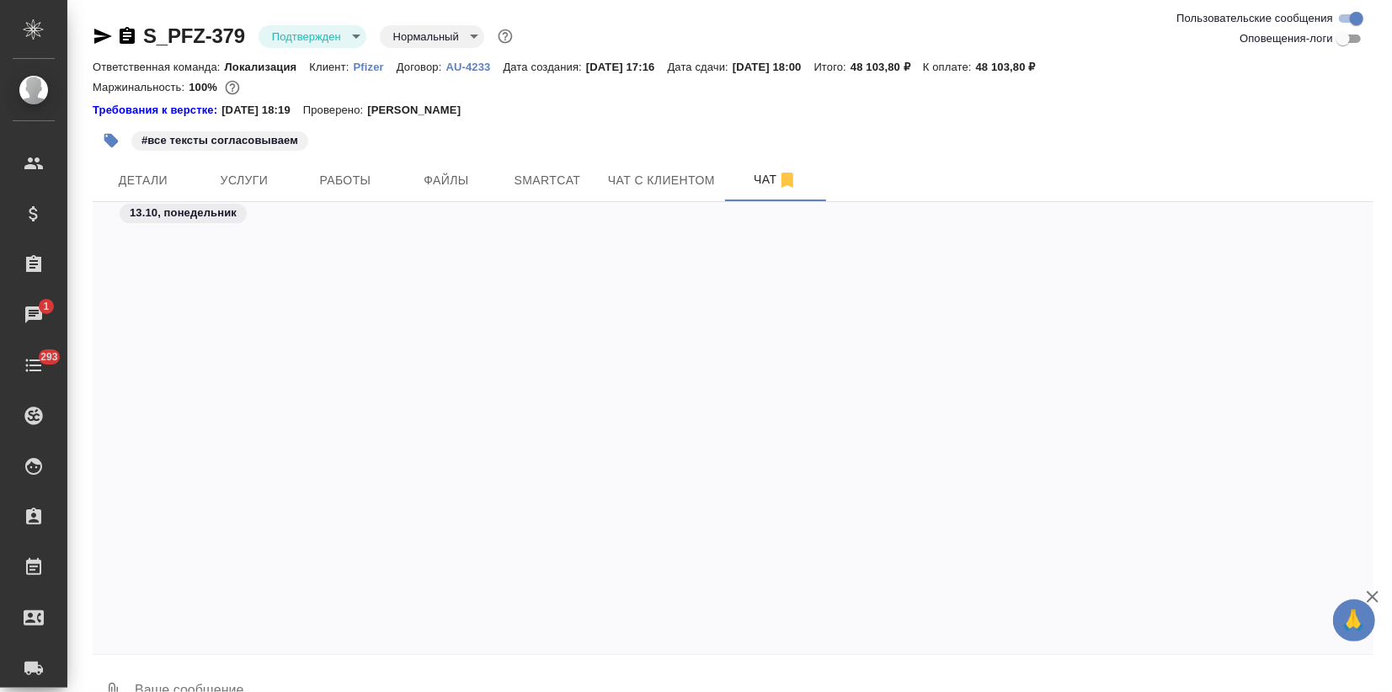
scroll to position [3124, 0]
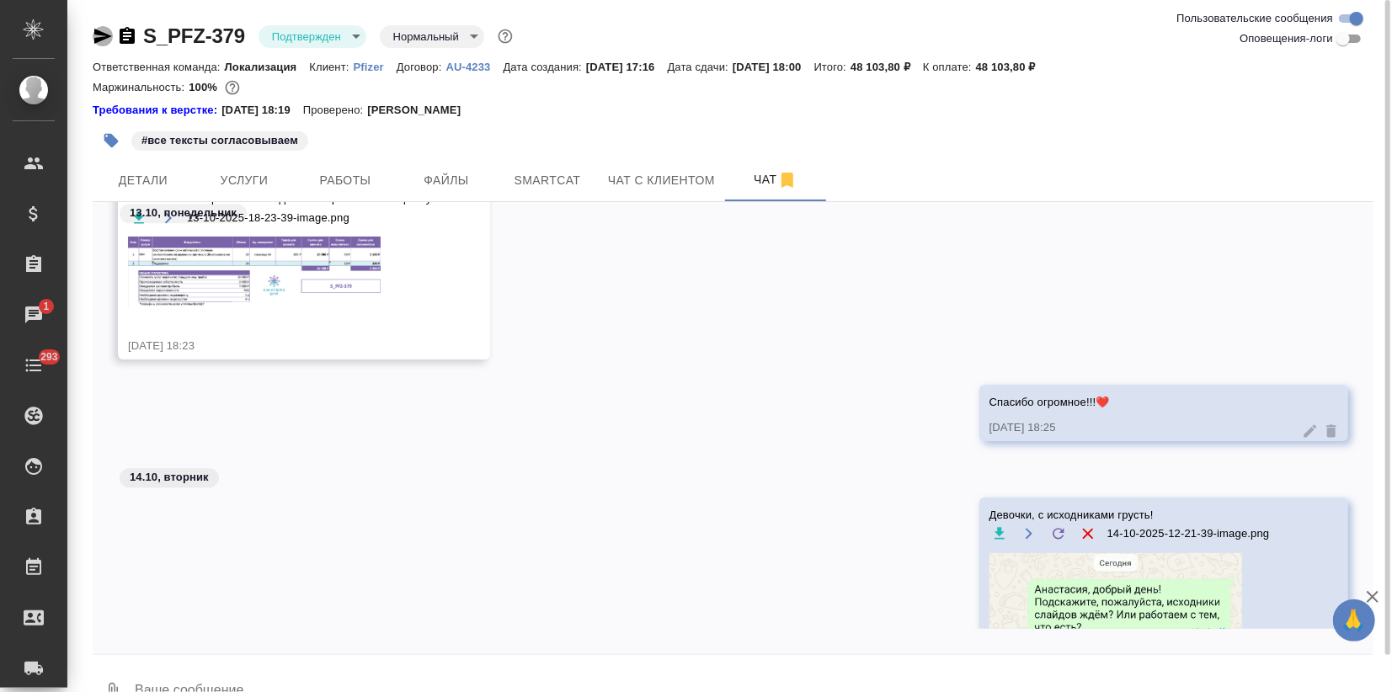
click at [94, 35] on icon "button" at bounding box center [103, 36] width 20 height 20
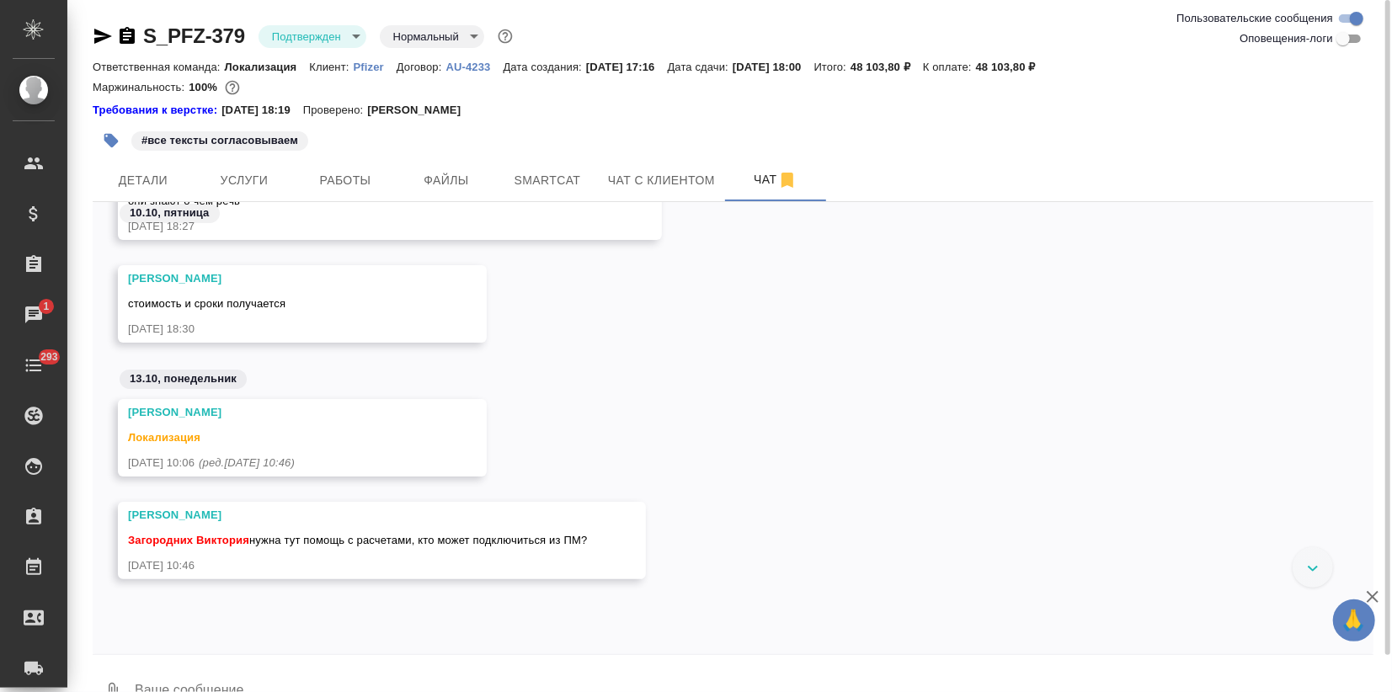
scroll to position [0, 0]
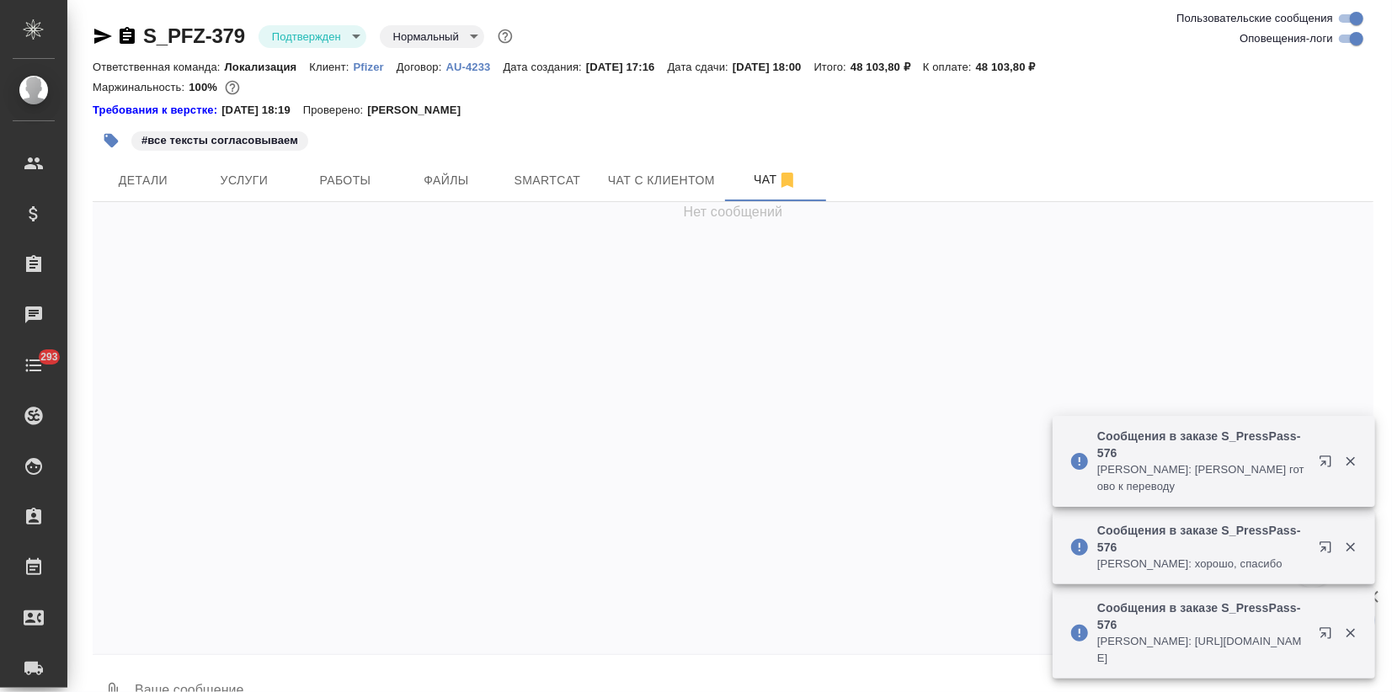
scroll to position [20622, 0]
